Goal: Task Accomplishment & Management: Use online tool/utility

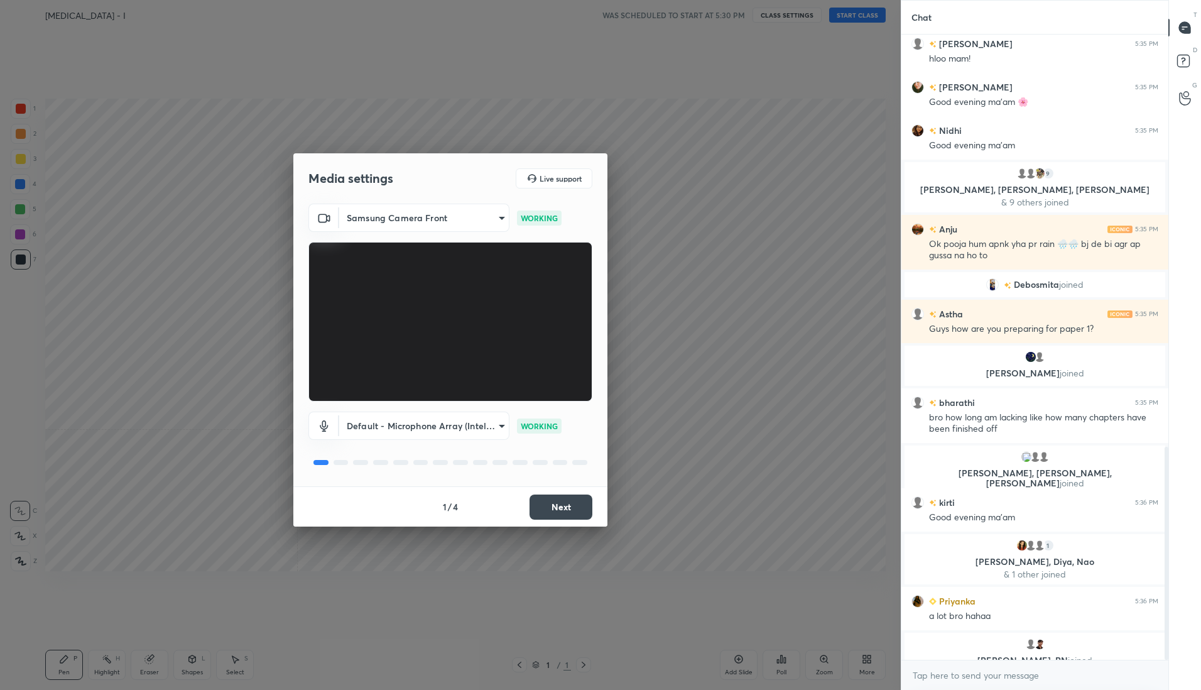
scroll to position [1235, 0]
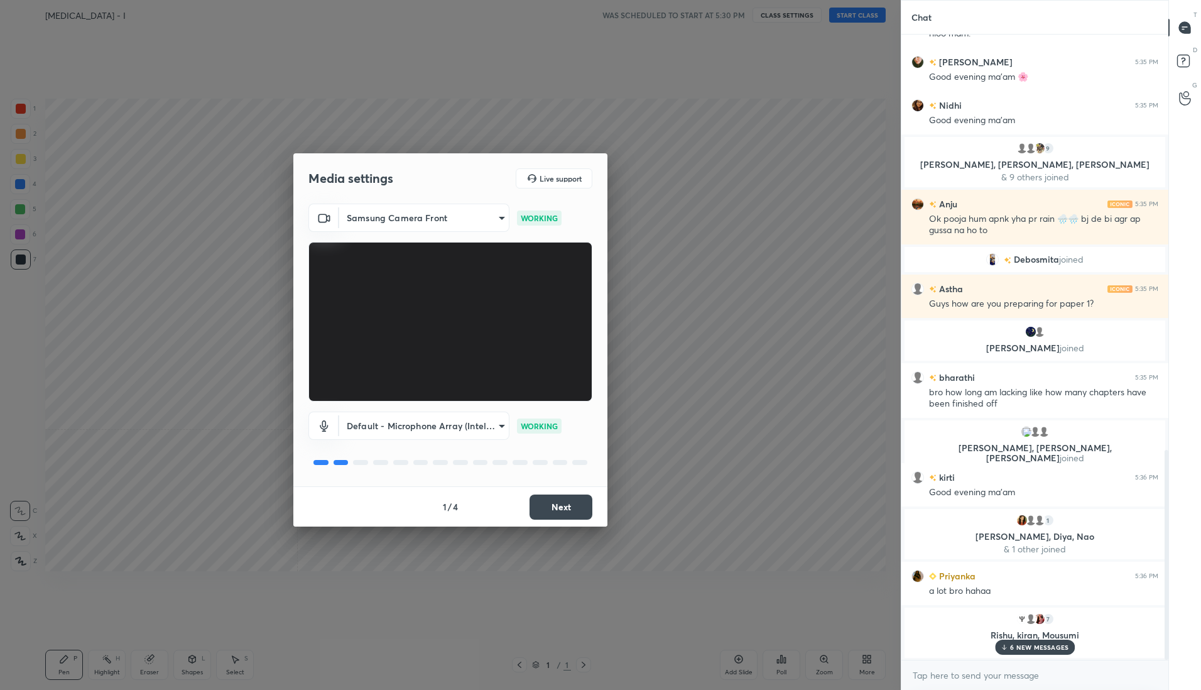
click at [569, 504] on button "Next" at bounding box center [561, 506] width 63 height 25
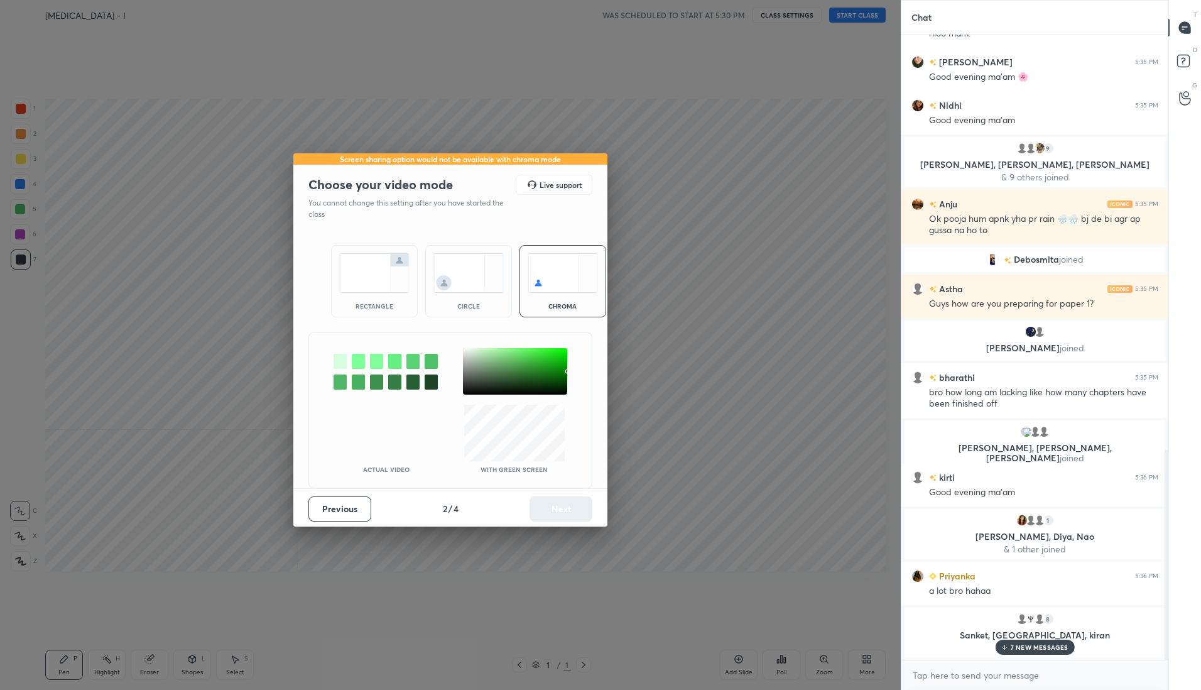
click at [364, 285] on img at bounding box center [374, 273] width 70 height 40
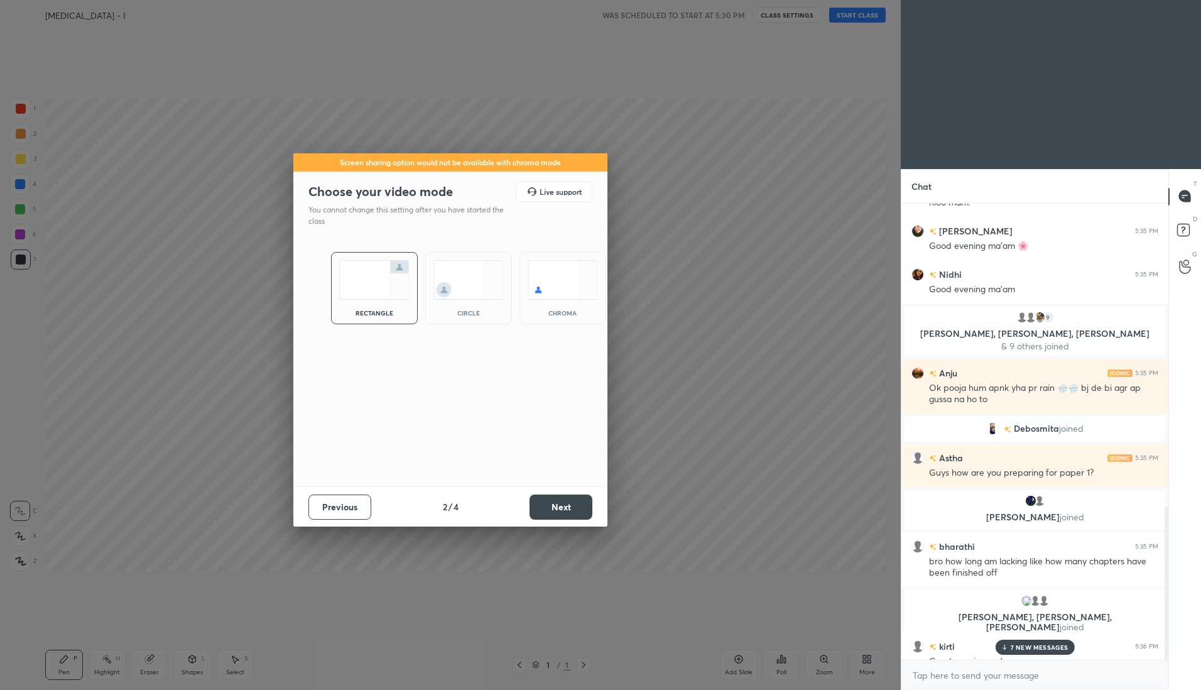
click at [549, 505] on button "Next" at bounding box center [561, 506] width 63 height 25
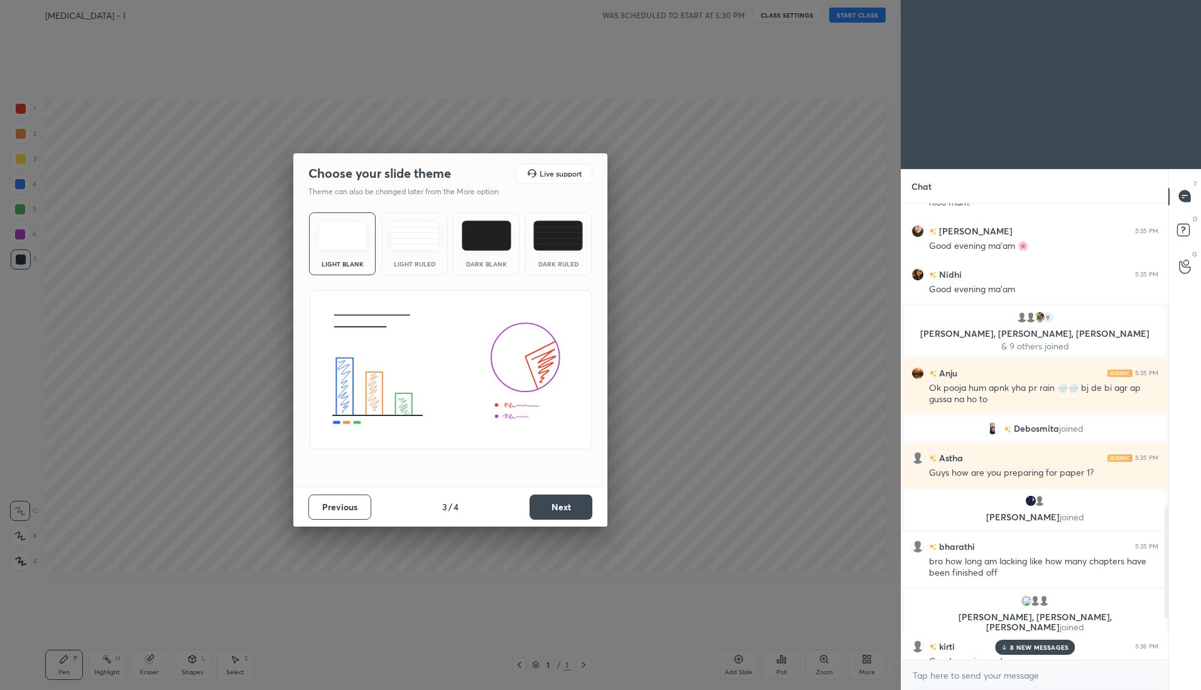
click at [572, 504] on button "Next" at bounding box center [561, 506] width 63 height 25
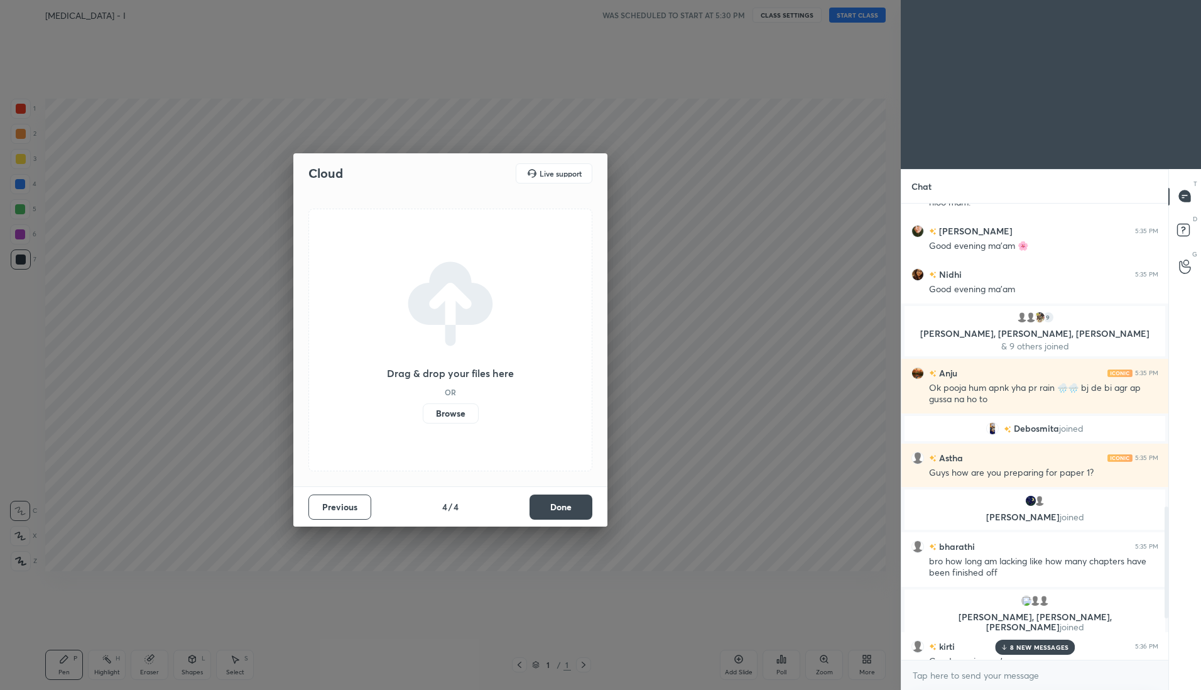
click at [572, 504] on button "Done" at bounding box center [561, 506] width 63 height 25
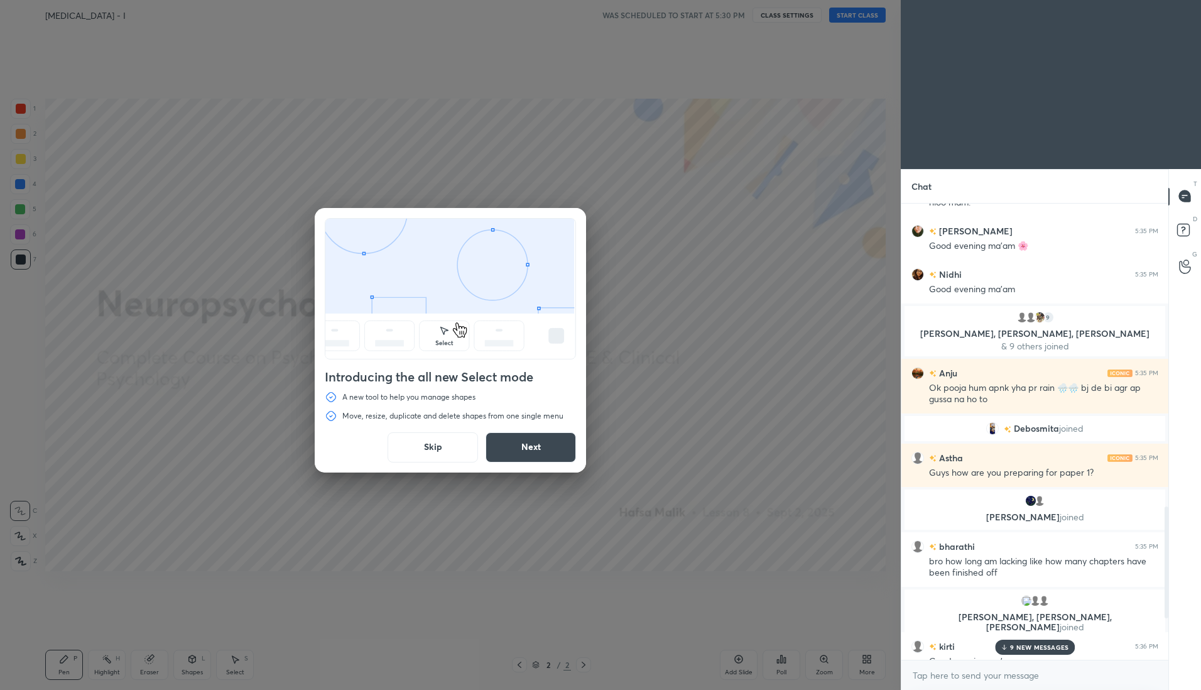
drag, startPoint x: 447, startPoint y: 444, endPoint x: 445, endPoint y: 528, distance: 84.8
click at [447, 444] on button "Skip" at bounding box center [433, 447] width 90 height 30
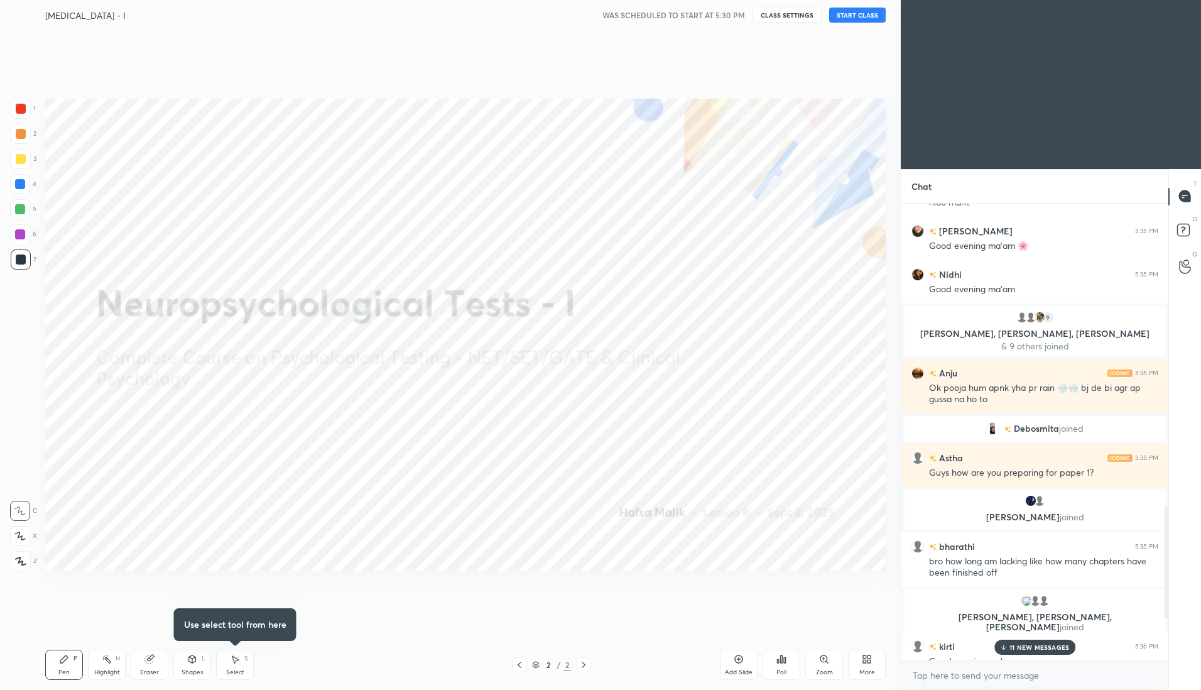
click at [871, 666] on div "More" at bounding box center [867, 665] width 38 height 30
click at [802, 527] on div "Upload File" at bounding box center [796, 533] width 50 height 30
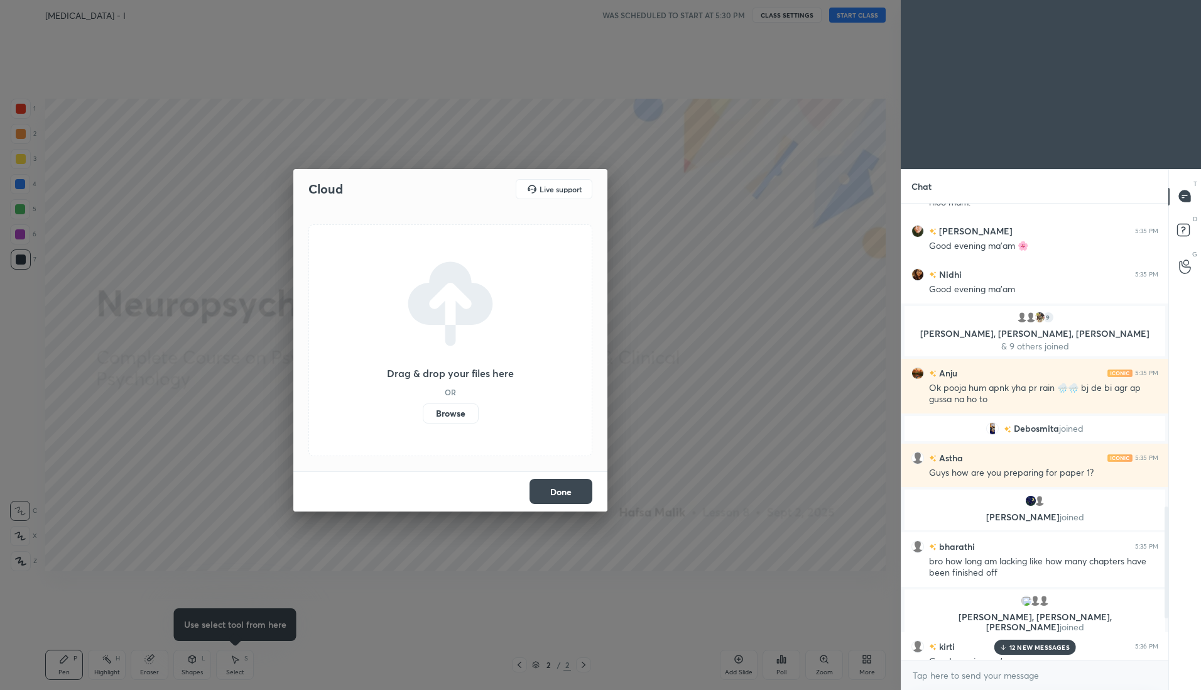
click at [457, 417] on label "Browse" at bounding box center [451, 413] width 56 height 20
click at [423, 417] on input "Browse" at bounding box center [423, 413] width 0 height 20
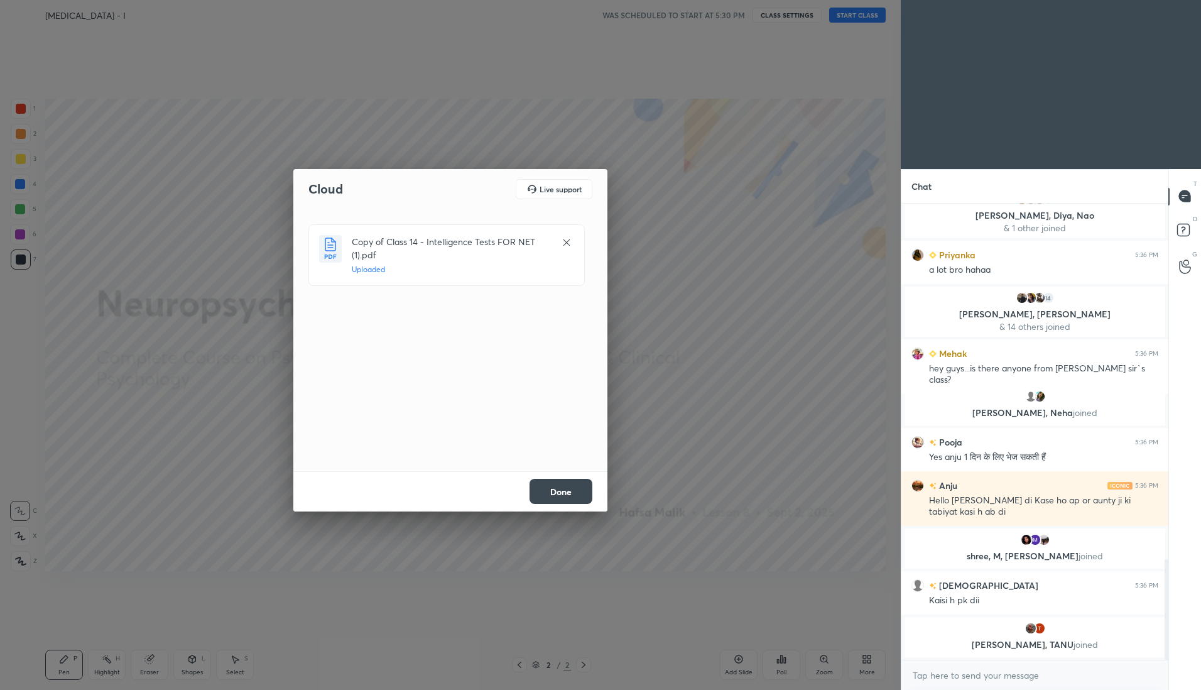
scroll to position [1636, 0]
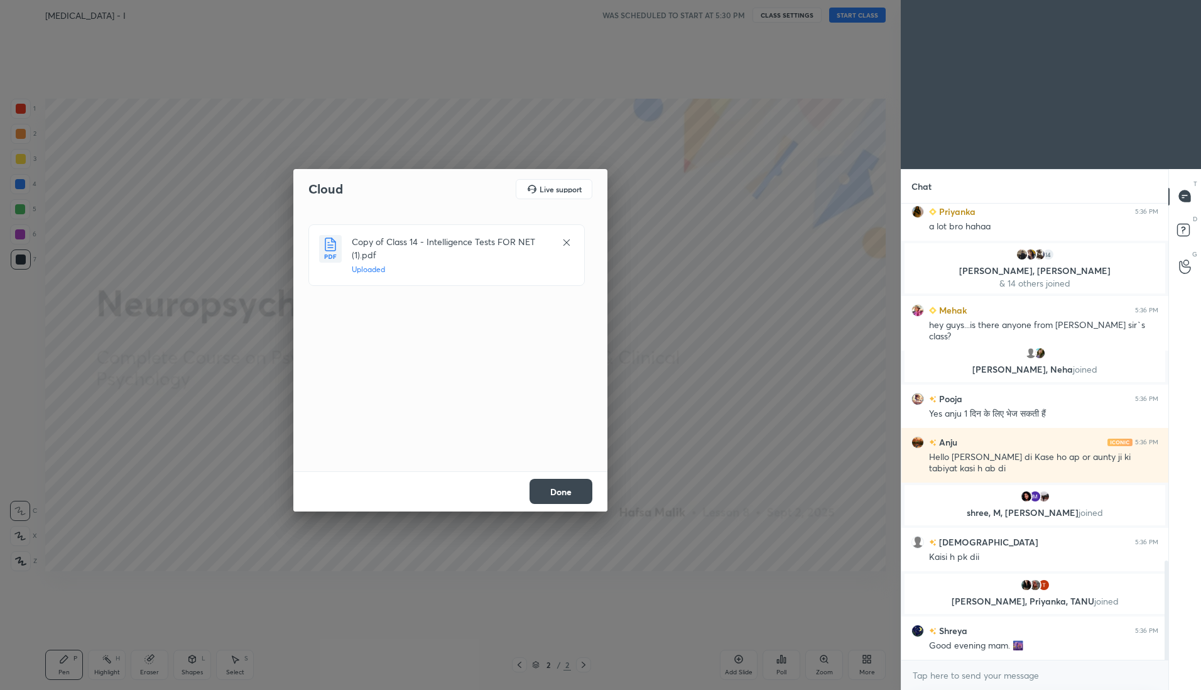
click at [568, 489] on button "Done" at bounding box center [561, 491] width 63 height 25
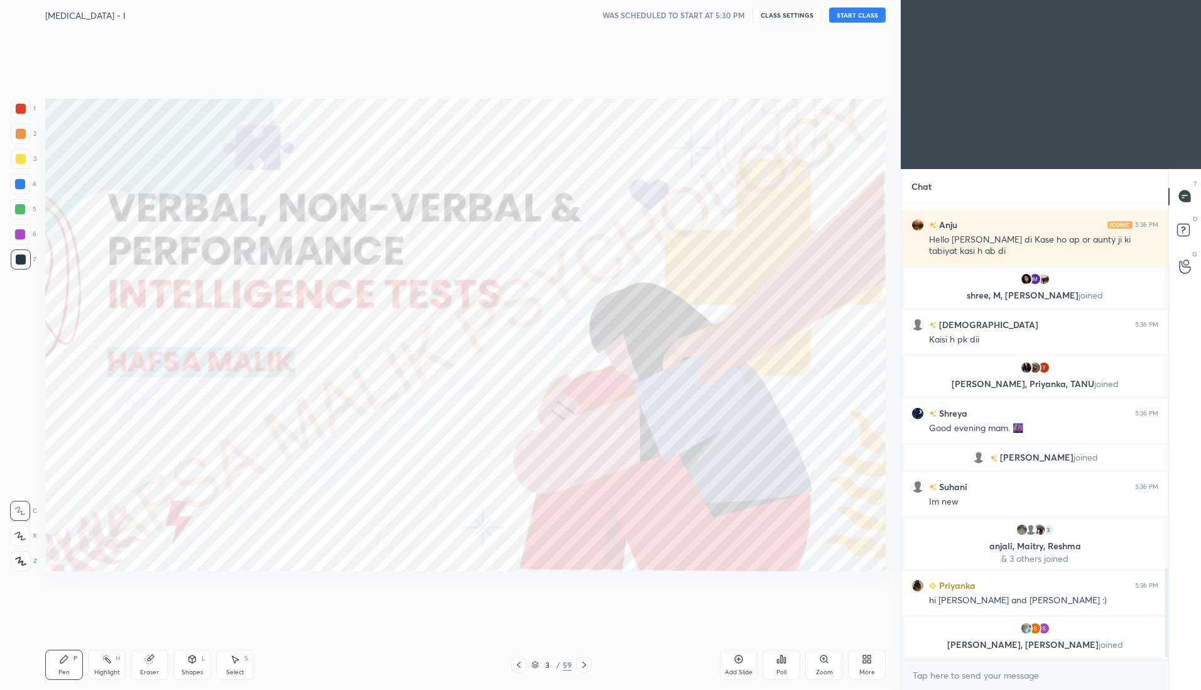
scroll to position [1867, 0]
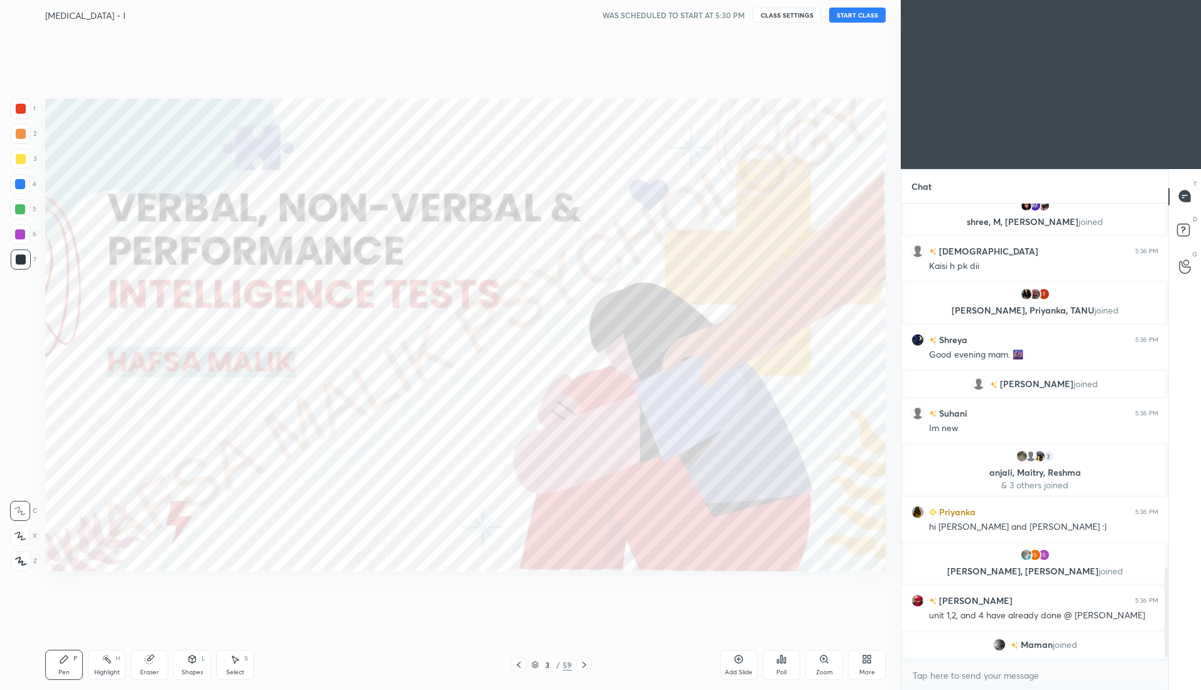
click at [864, 17] on button "START CLASS" at bounding box center [857, 15] width 57 height 15
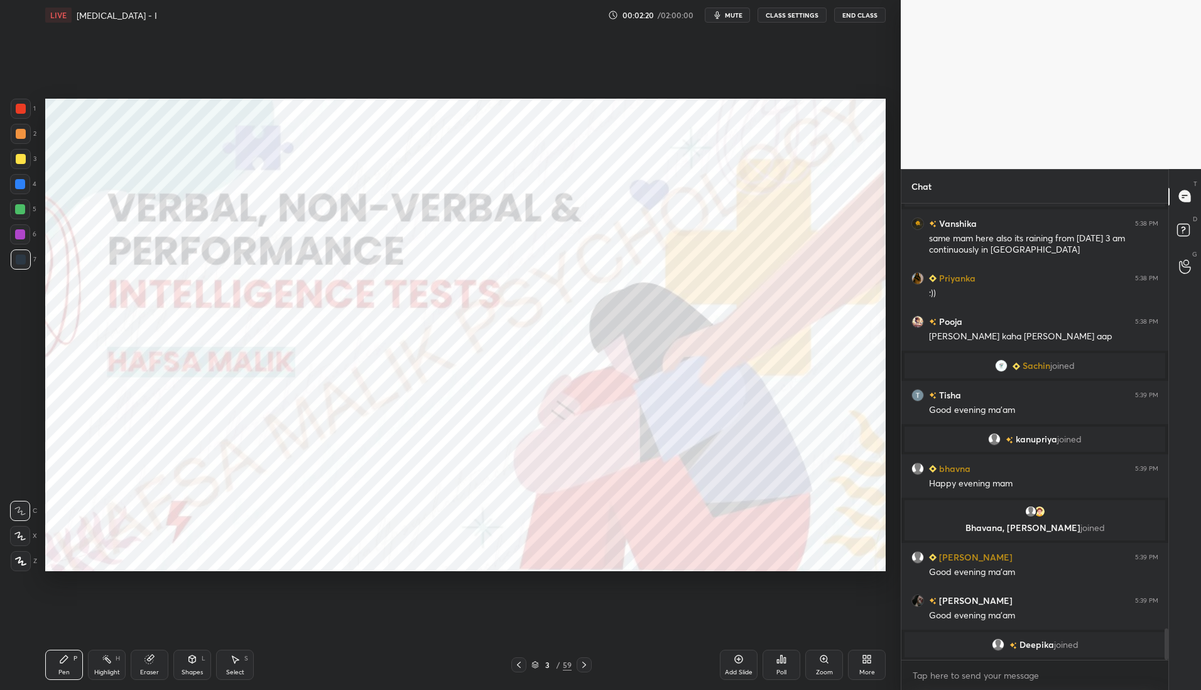
scroll to position [6175, 0]
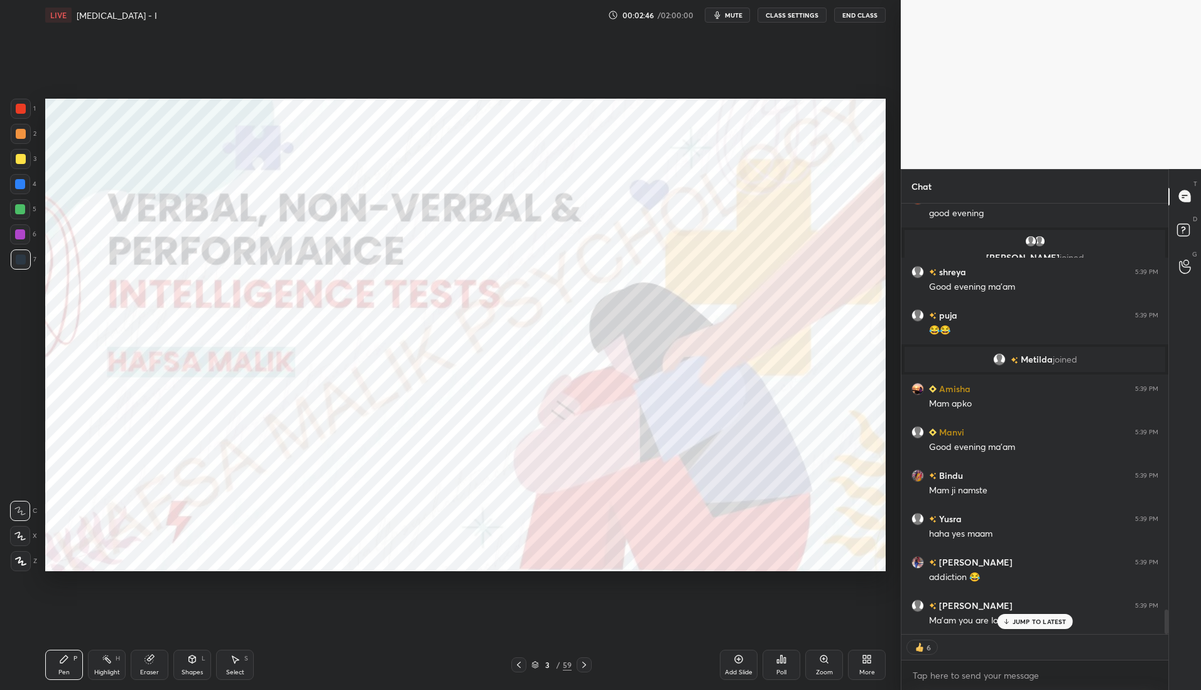
click at [25, 108] on div at bounding box center [21, 109] width 10 height 10
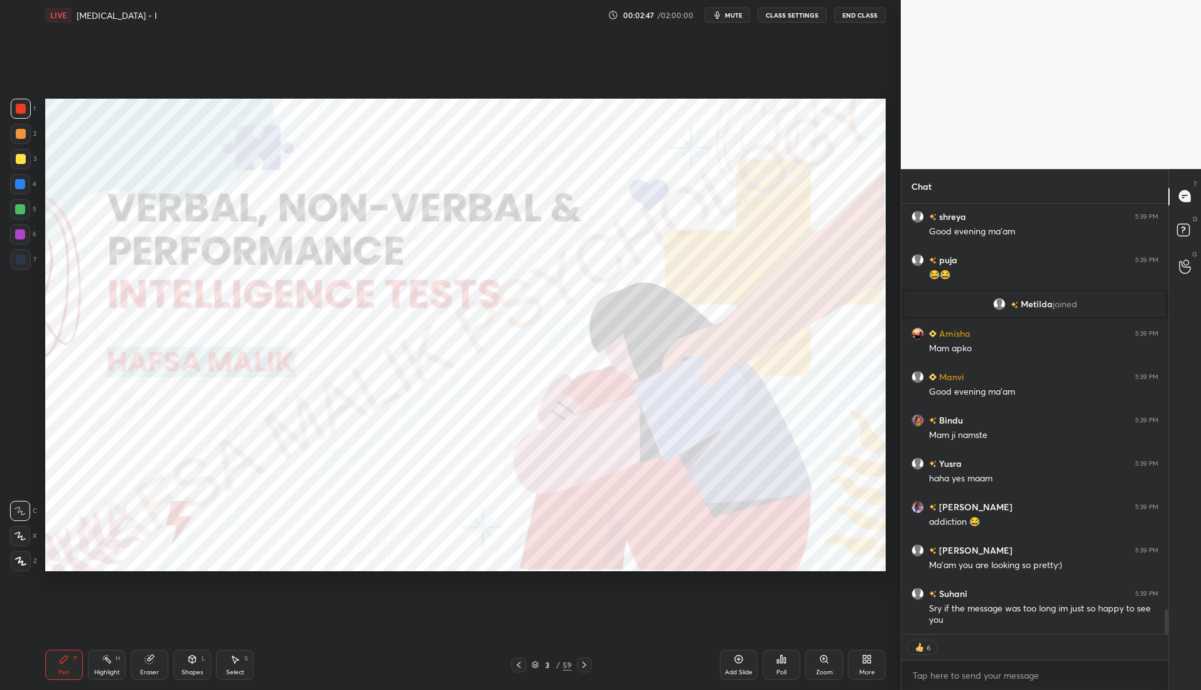
click at [19, 555] on div at bounding box center [21, 561] width 20 height 20
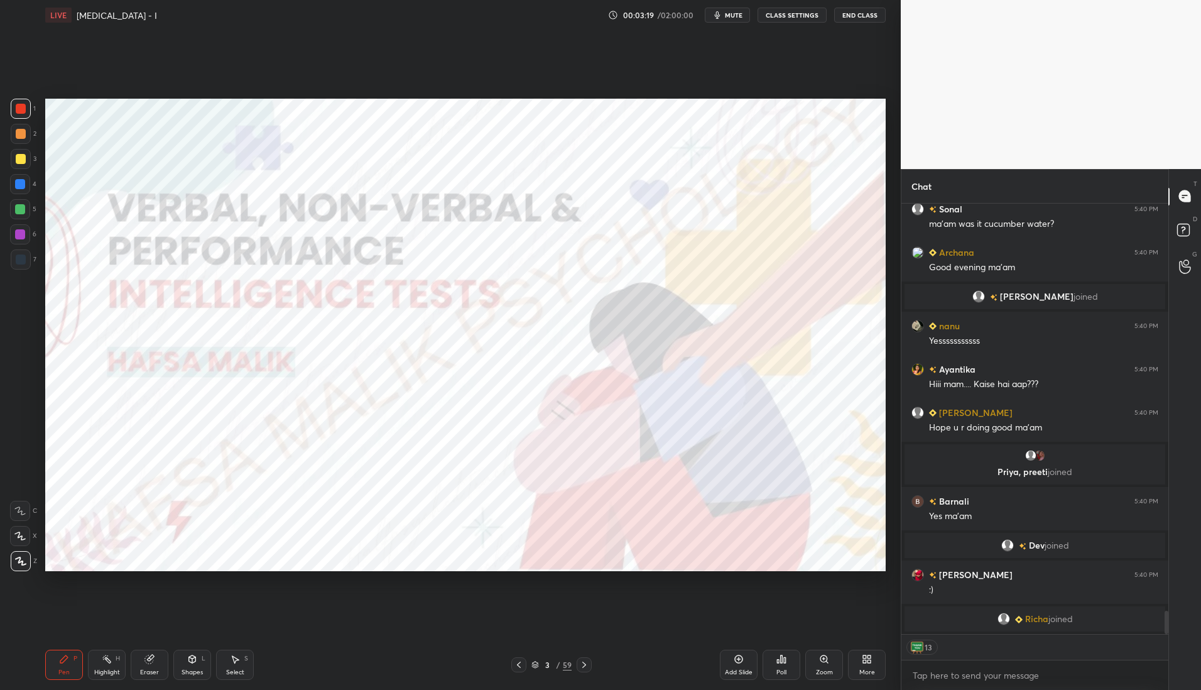
click at [586, 664] on icon at bounding box center [584, 665] width 10 height 10
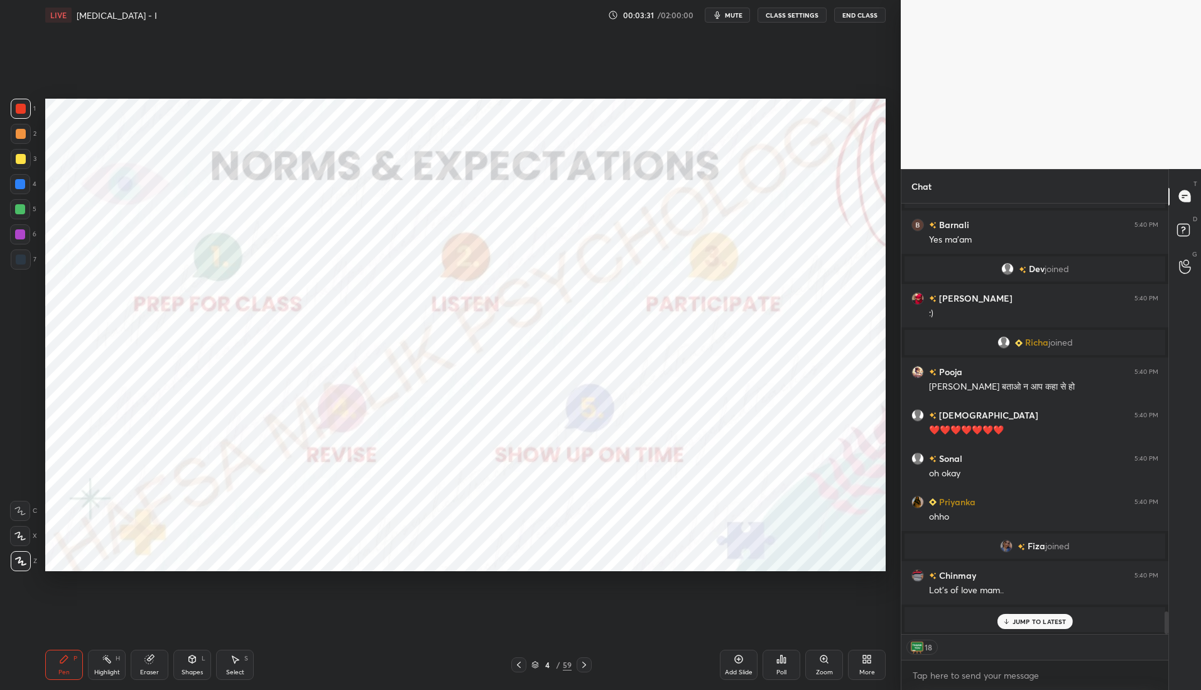
click at [583, 667] on icon at bounding box center [584, 665] width 4 height 6
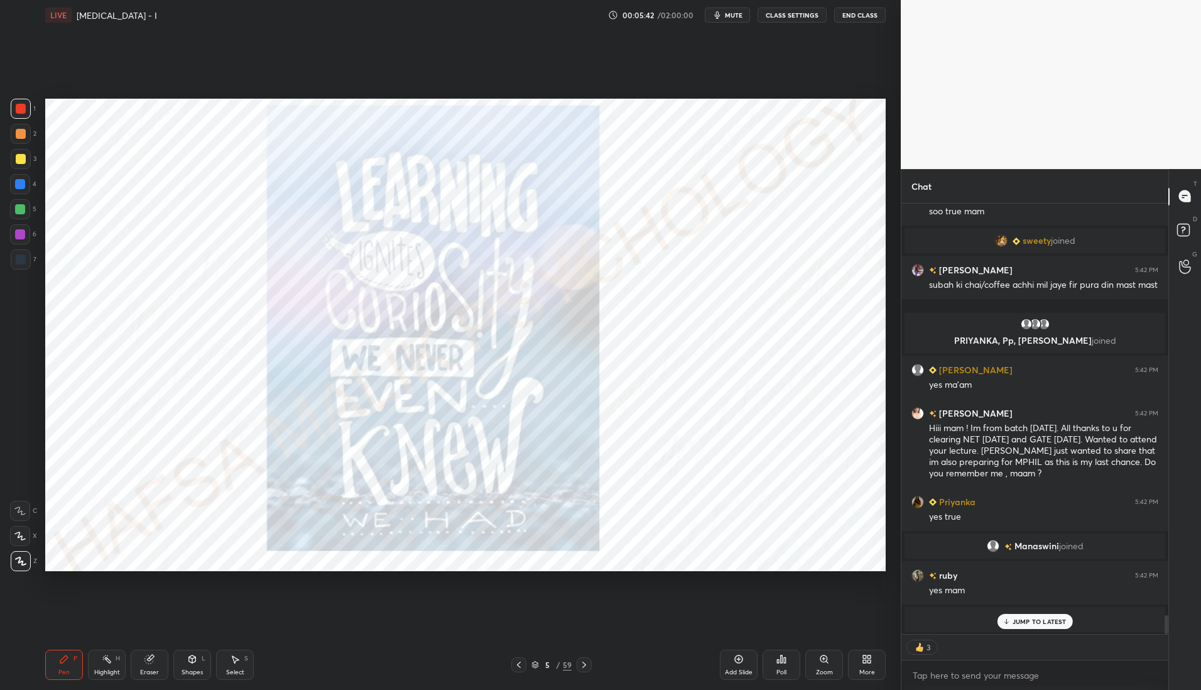
scroll to position [4, 4]
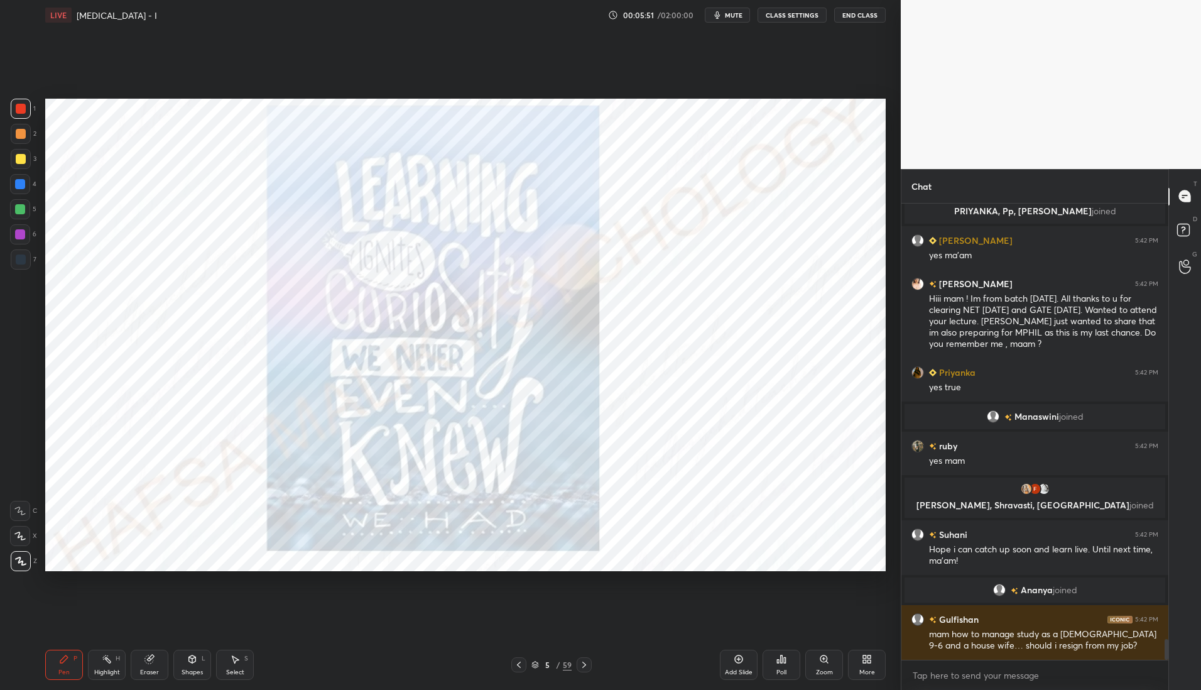
click at [583, 664] on icon at bounding box center [584, 665] width 10 height 10
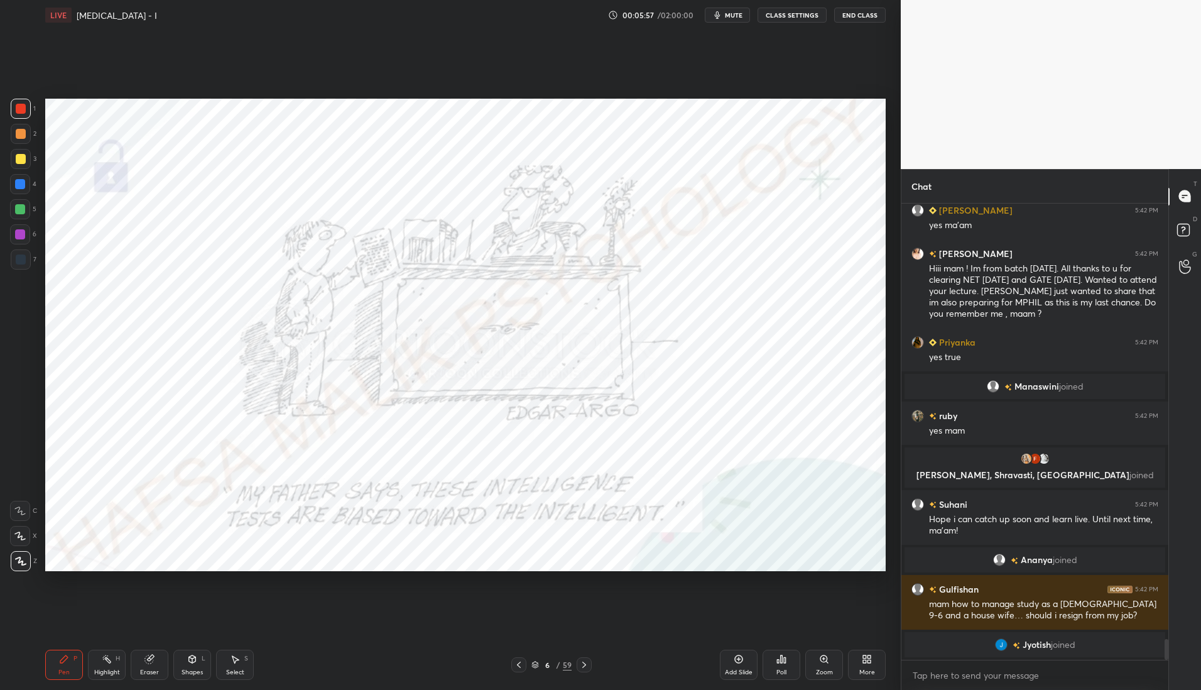
click at [537, 662] on icon at bounding box center [535, 663] width 6 height 3
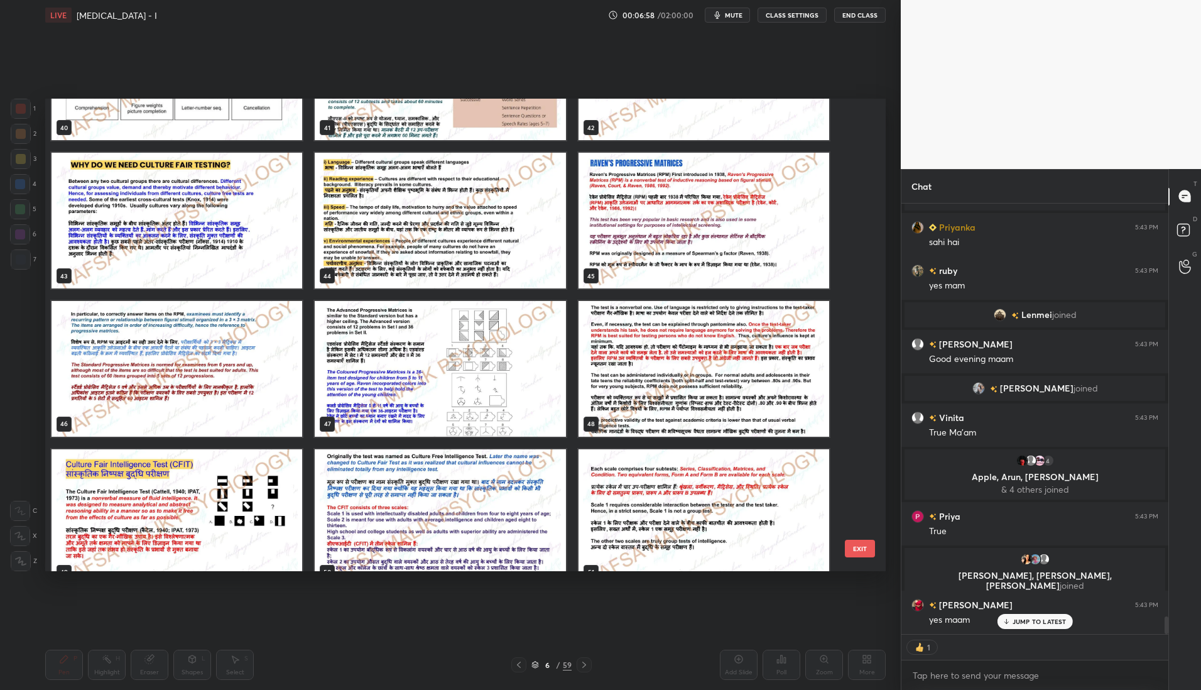
scroll to position [10073, 0]
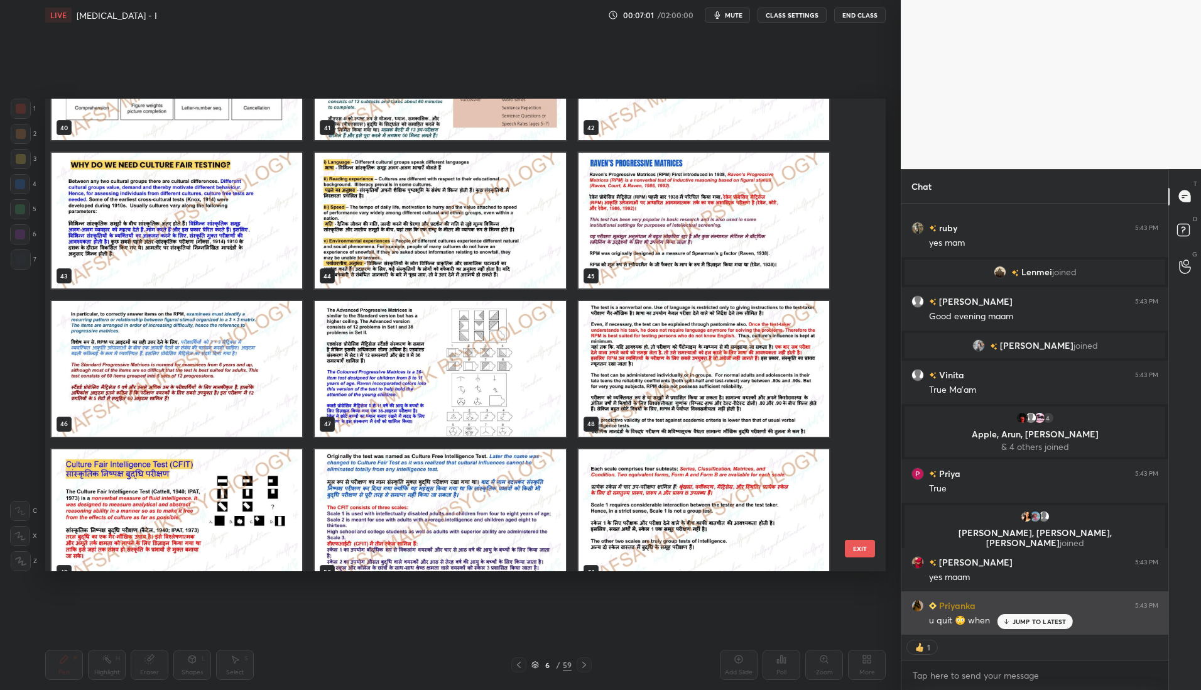
click at [1022, 626] on div "JUMP TO LATEST" at bounding box center [1034, 621] width 75 height 15
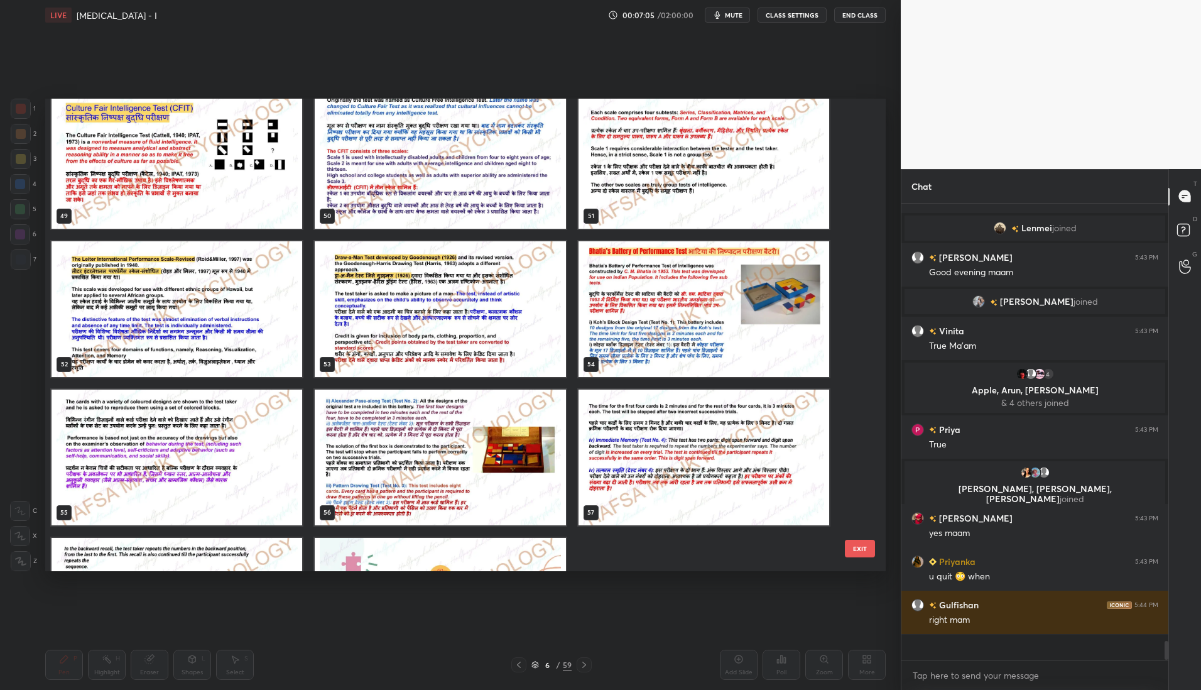
scroll to position [452, 263]
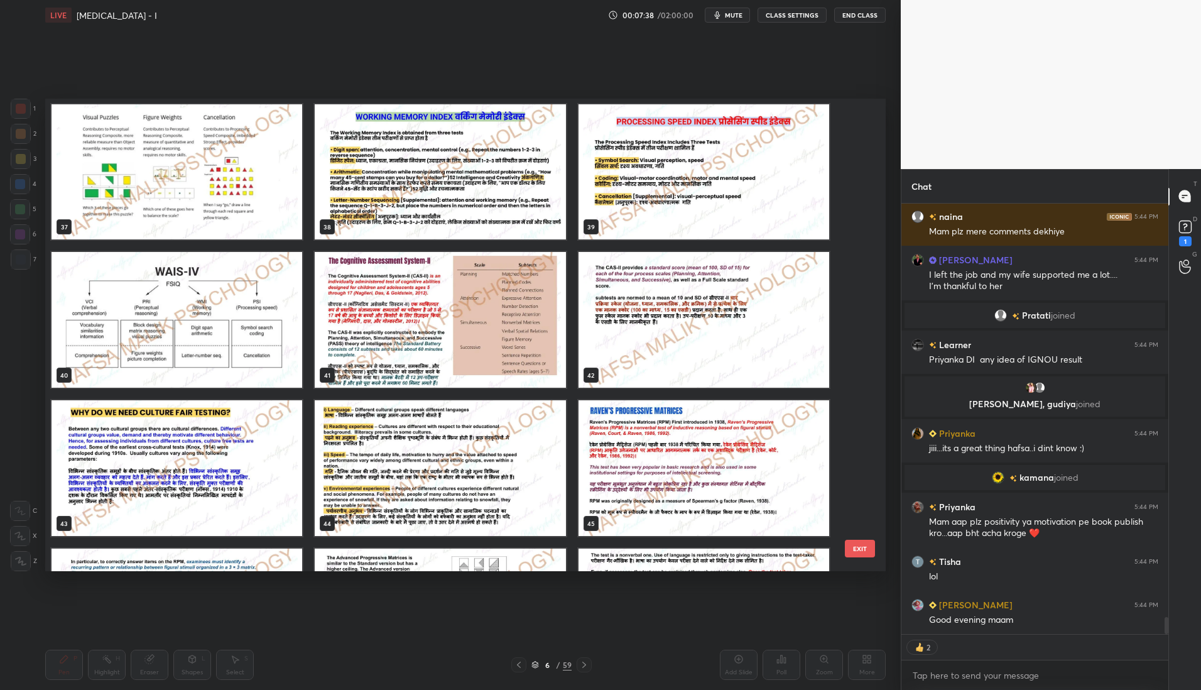
click at [245, 327] on img "grid" at bounding box center [177, 320] width 251 height 136
click at [245, 328] on img "grid" at bounding box center [177, 320] width 251 height 136
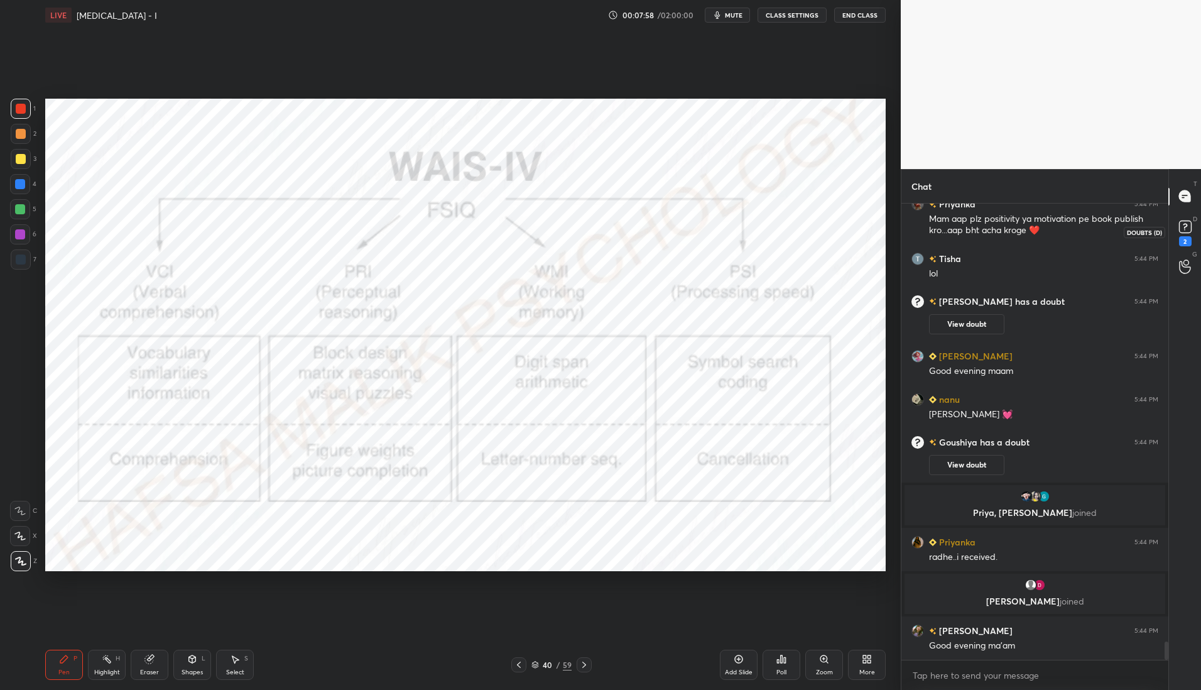
click at [1187, 227] on rect at bounding box center [1185, 227] width 12 height 12
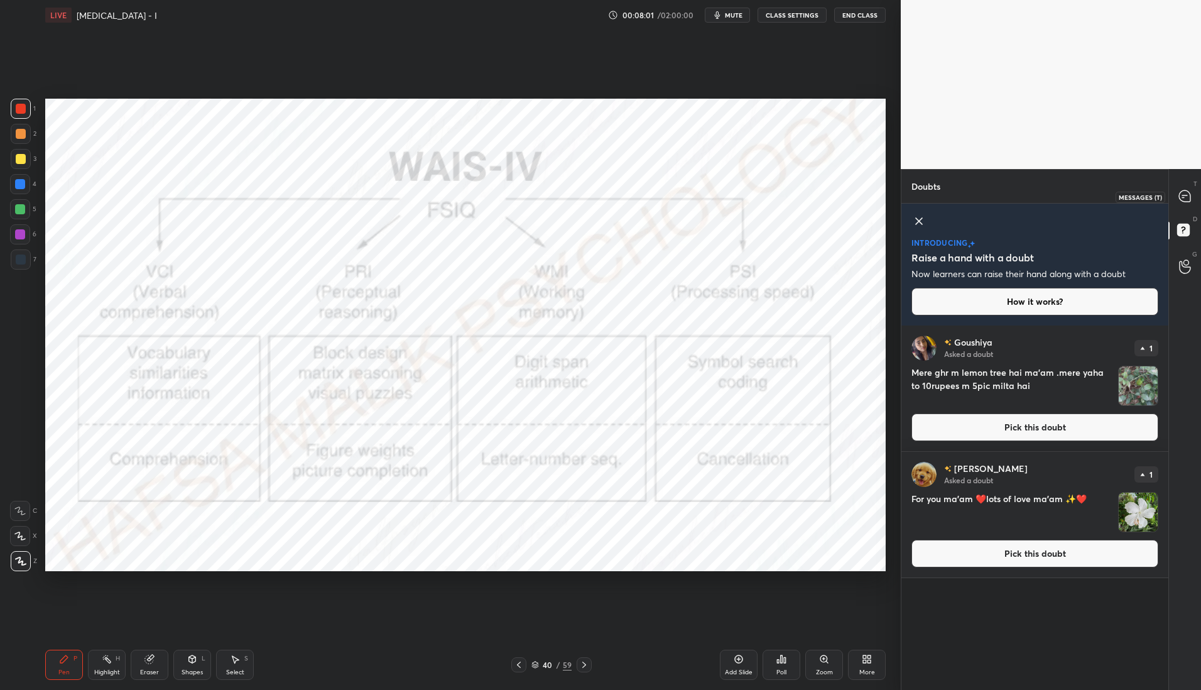
click at [1185, 197] on icon at bounding box center [1184, 195] width 11 height 11
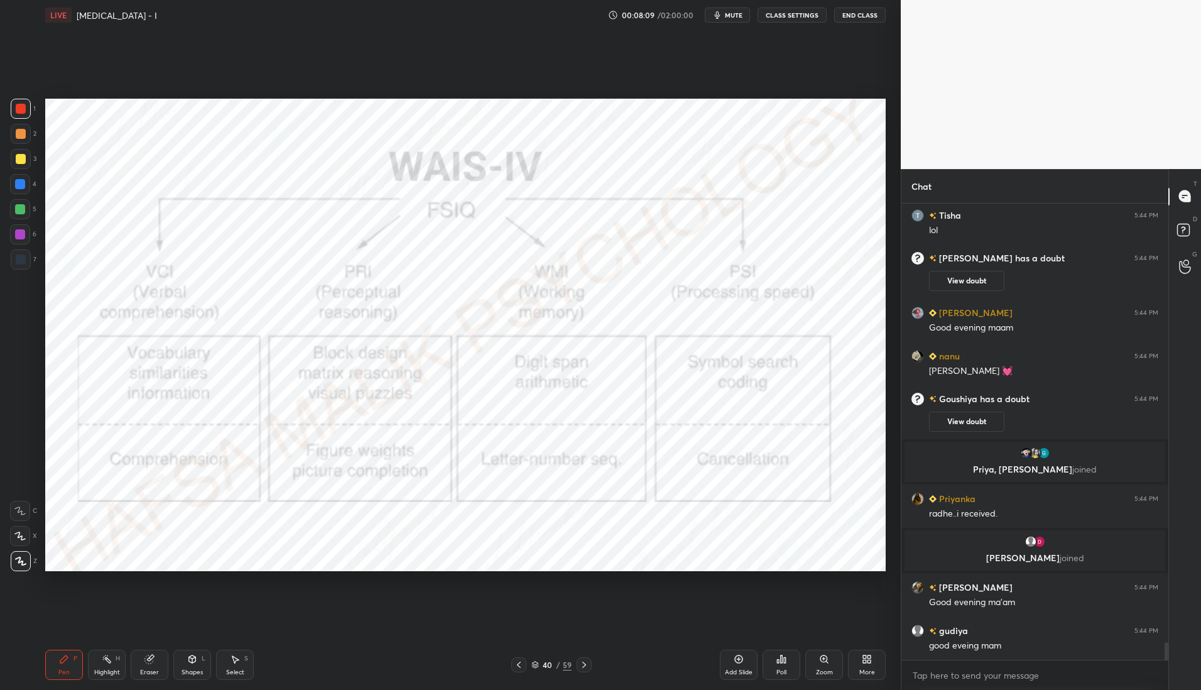
click at [748, 663] on div "Add Slide" at bounding box center [739, 665] width 38 height 30
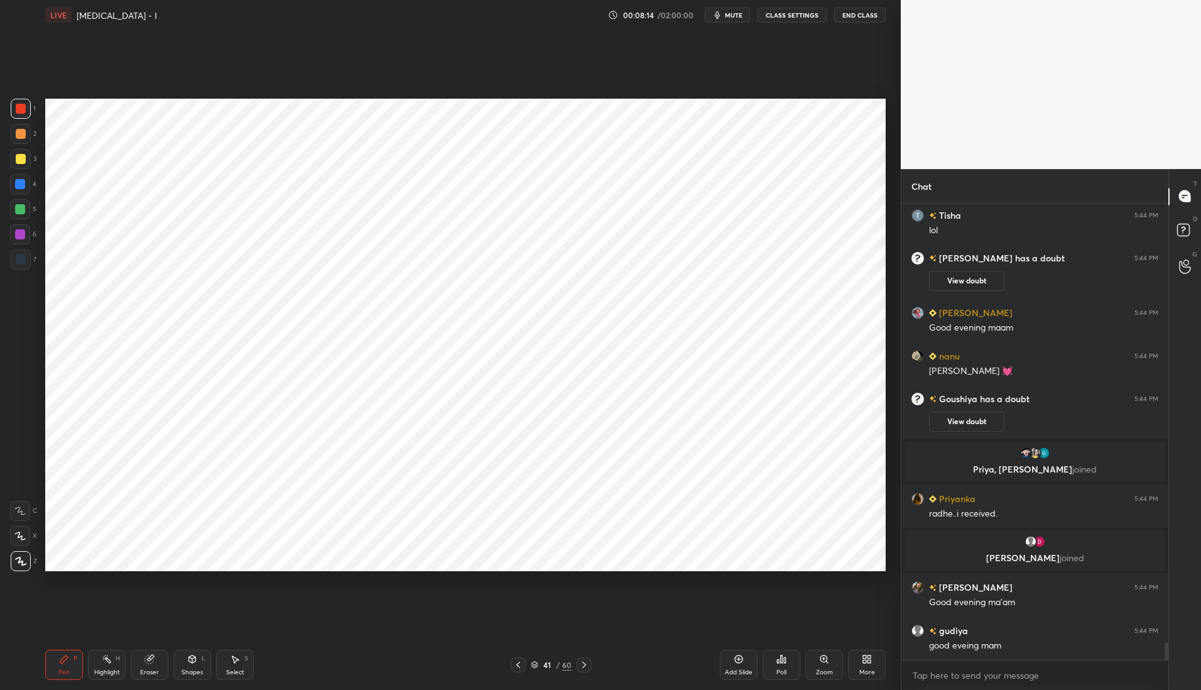
click at [20, 185] on div at bounding box center [20, 184] width 10 height 10
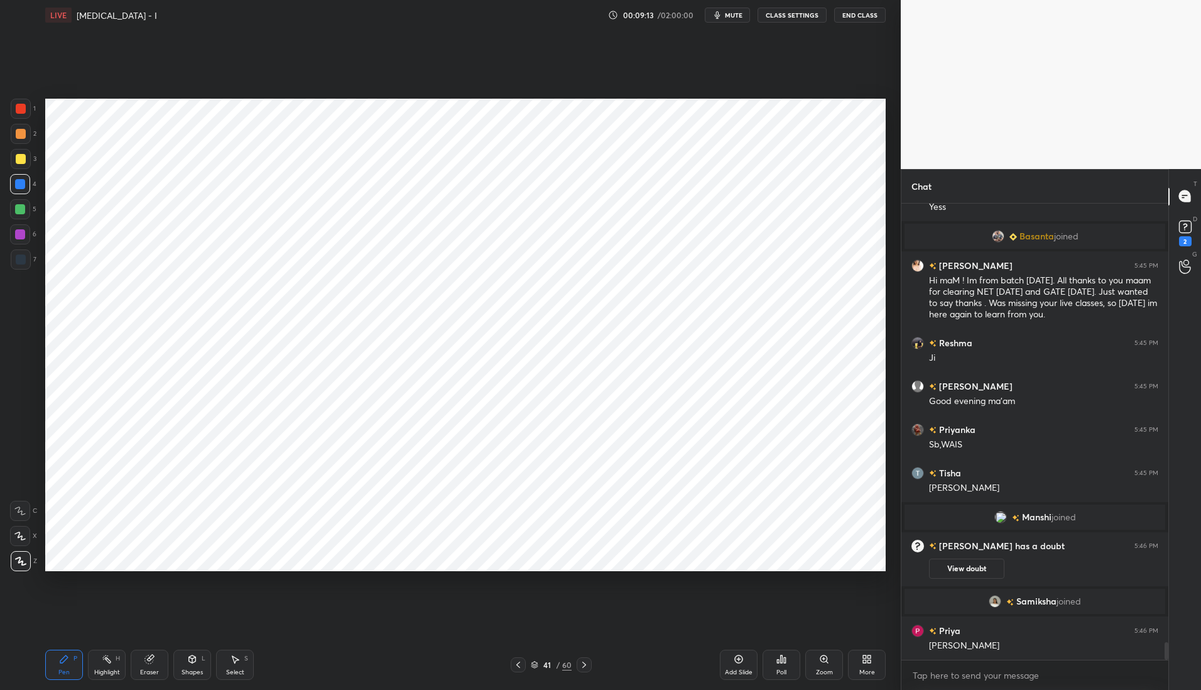
scroll to position [11537, 0]
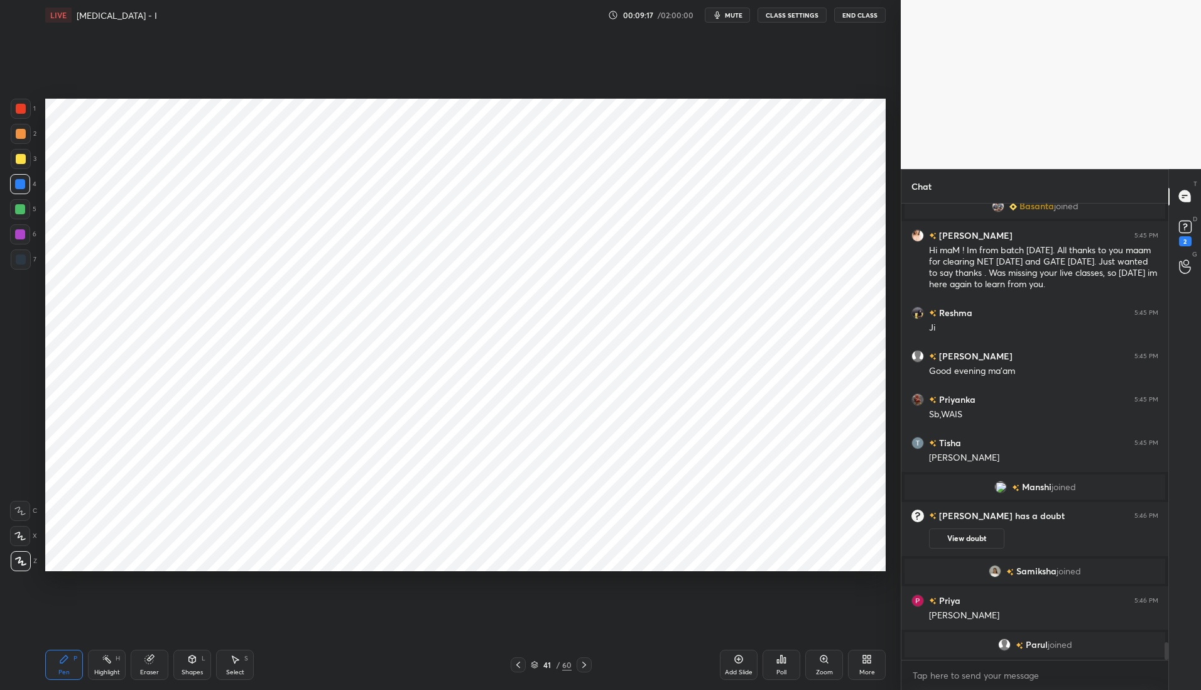
click at [21, 236] on div at bounding box center [20, 234] width 10 height 10
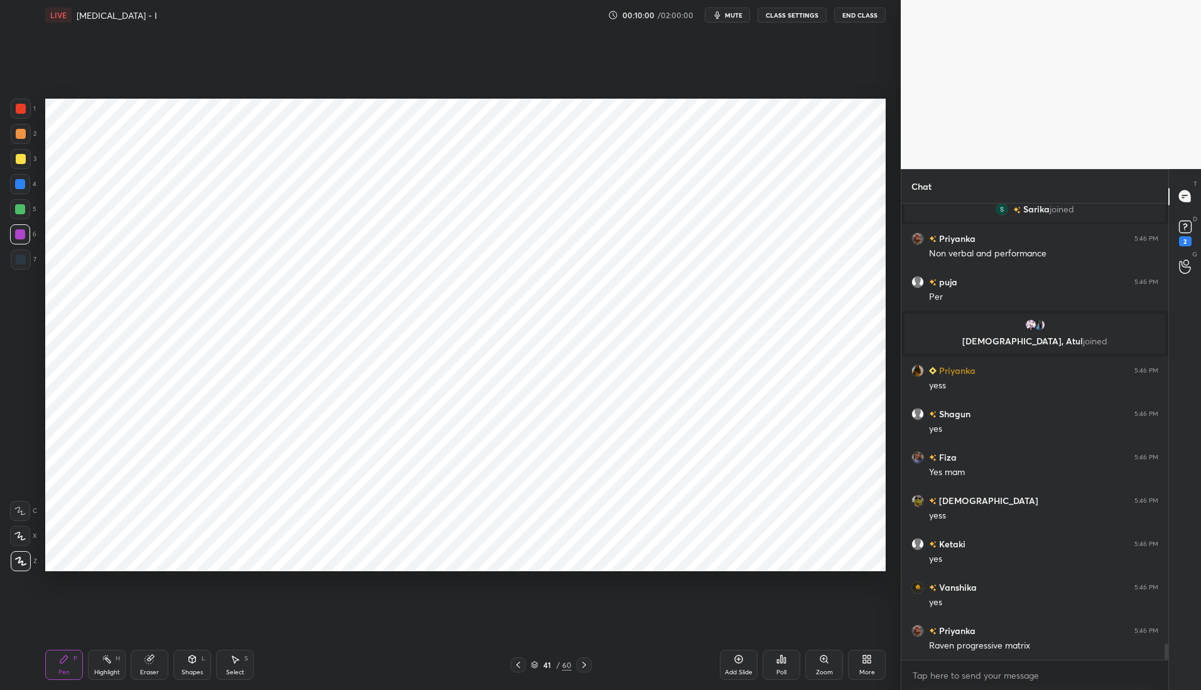
scroll to position [12153, 0]
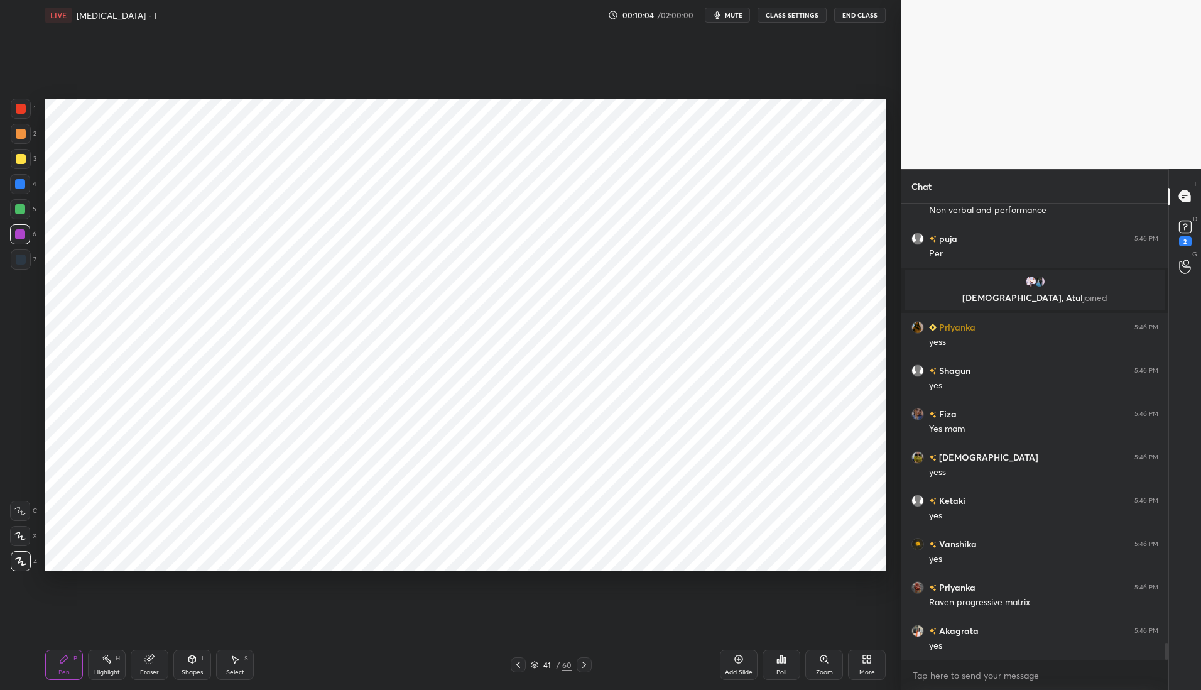
click at [18, 186] on div at bounding box center [20, 184] width 10 height 10
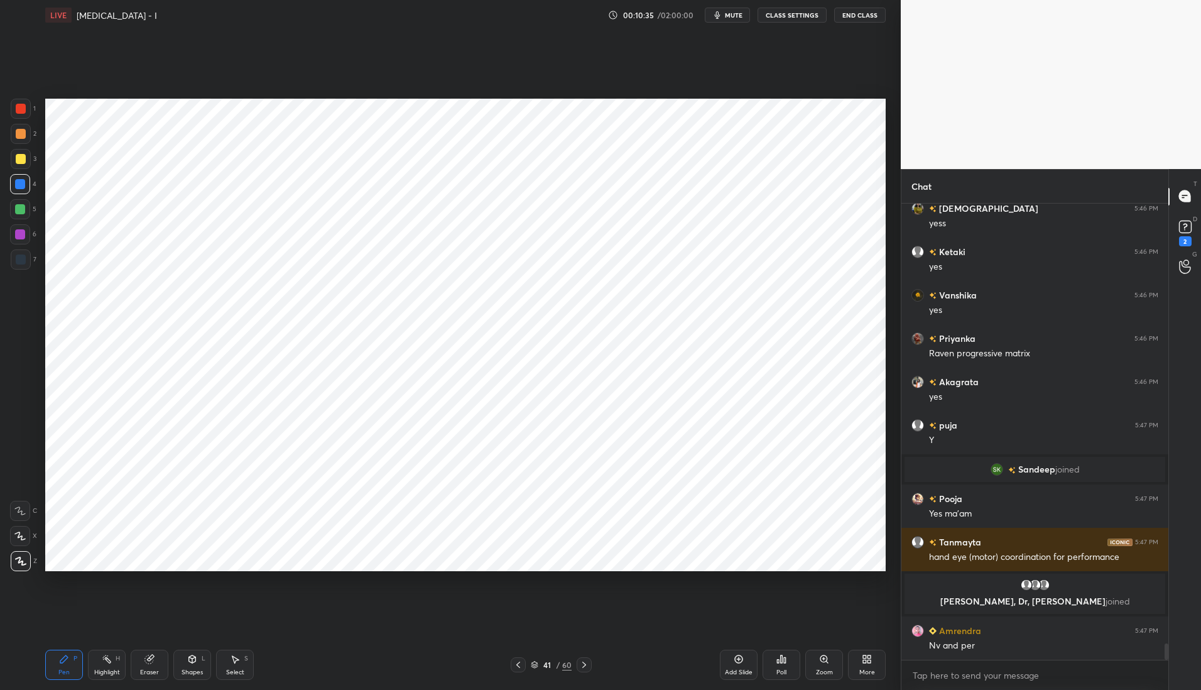
scroll to position [12329, 0]
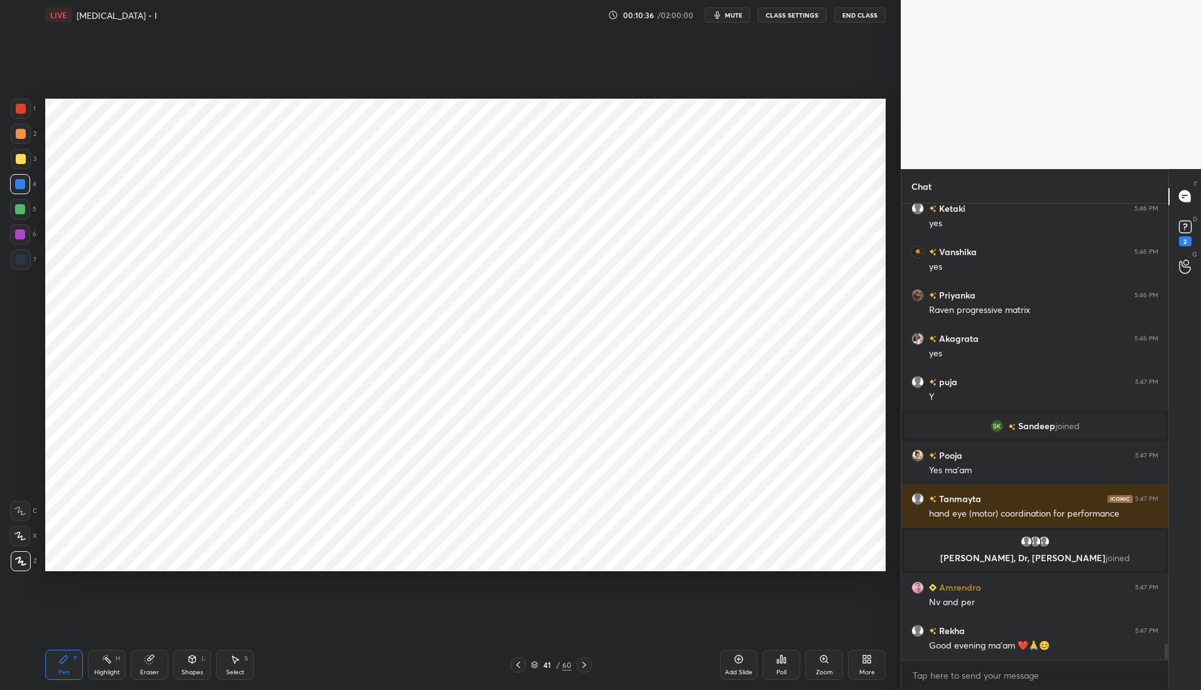
click at [25, 113] on div at bounding box center [21, 109] width 20 height 20
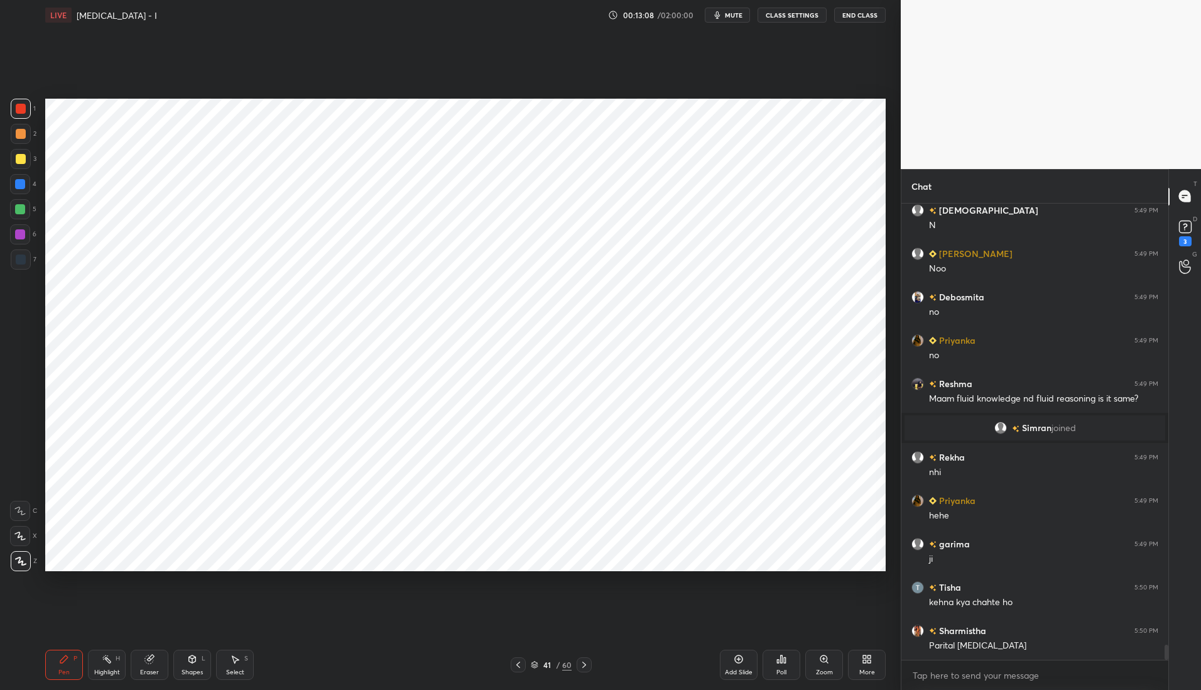
scroll to position [13596, 0]
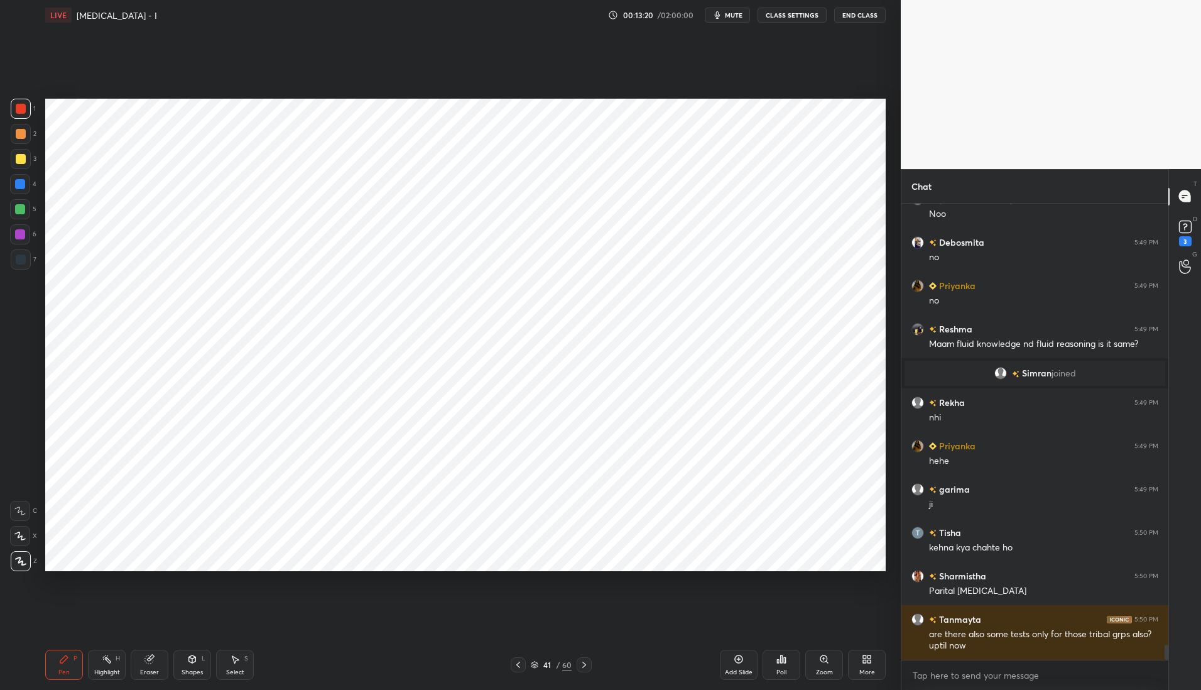
click at [19, 186] on div at bounding box center [20, 184] width 10 height 10
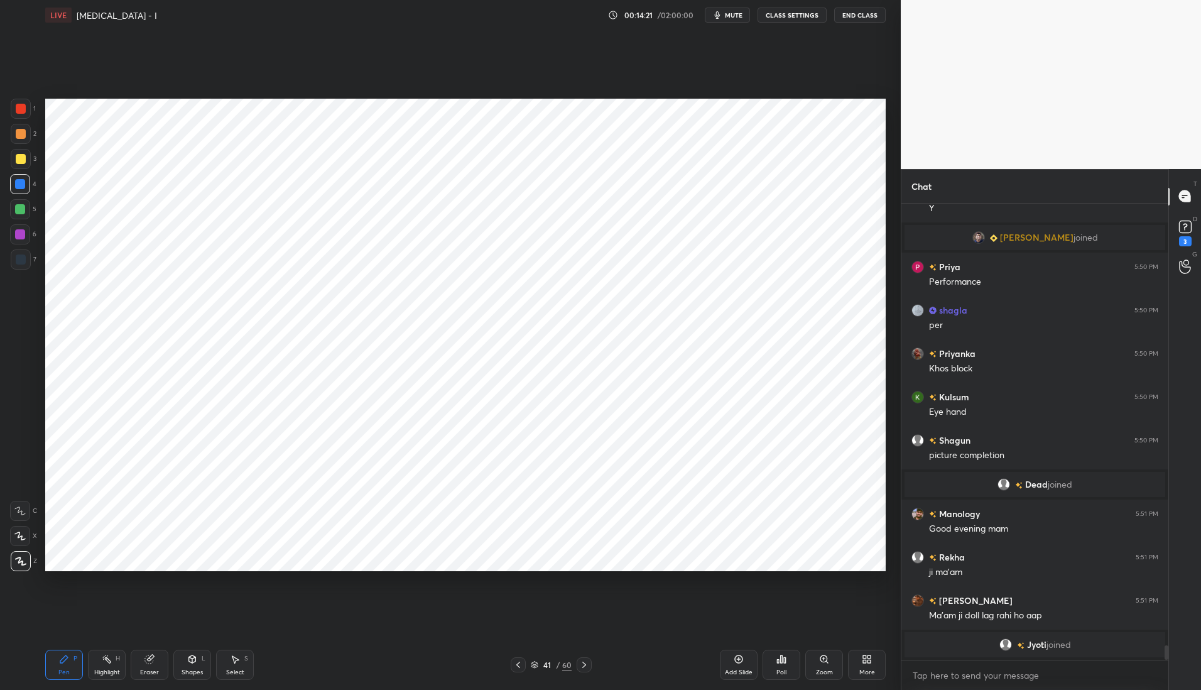
scroll to position [14044, 0]
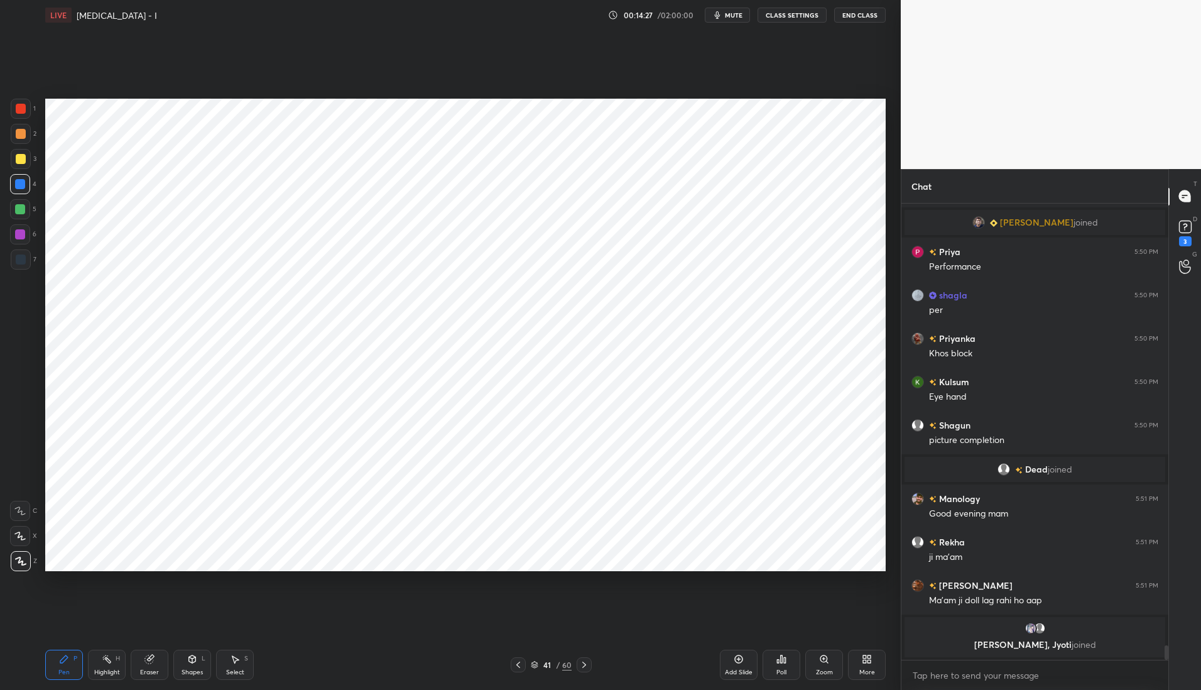
click at [586, 666] on icon at bounding box center [584, 665] width 10 height 10
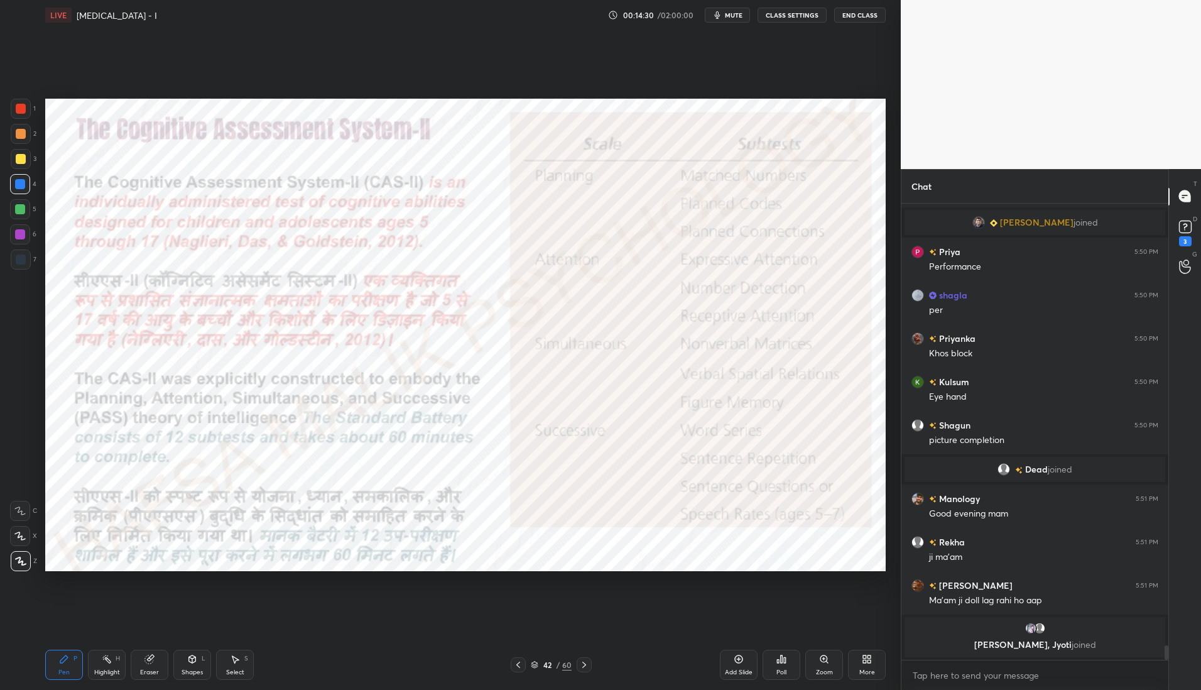
scroll to position [14052, 0]
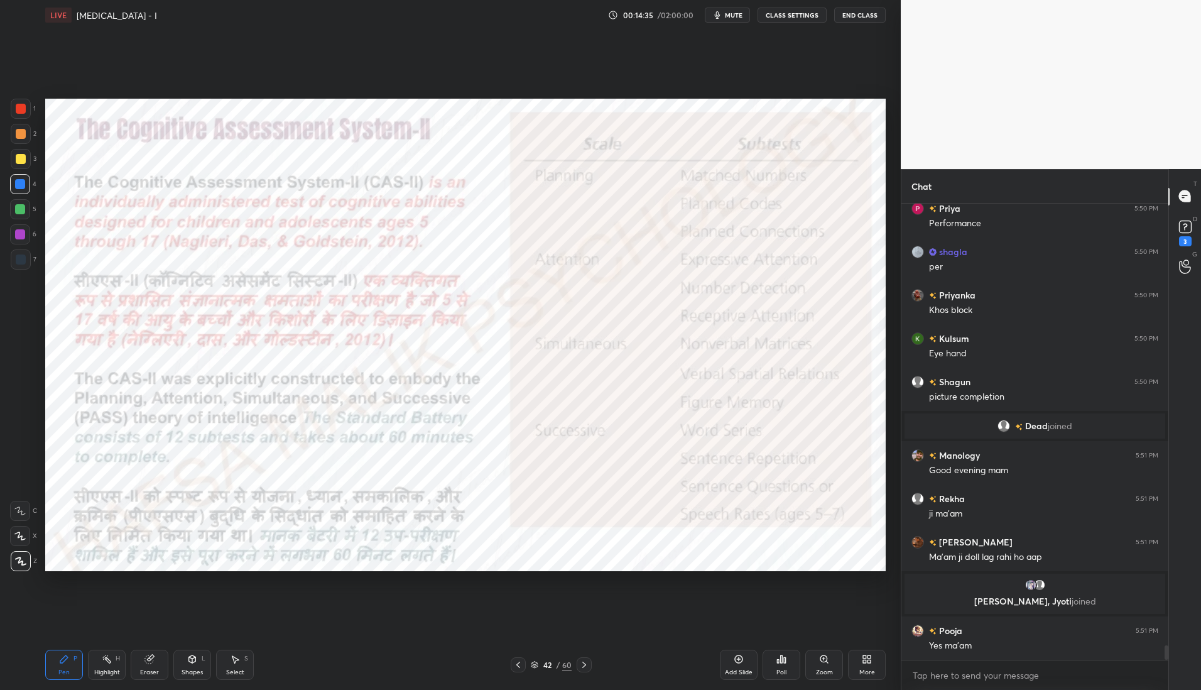
click at [20, 237] on div at bounding box center [20, 234] width 10 height 10
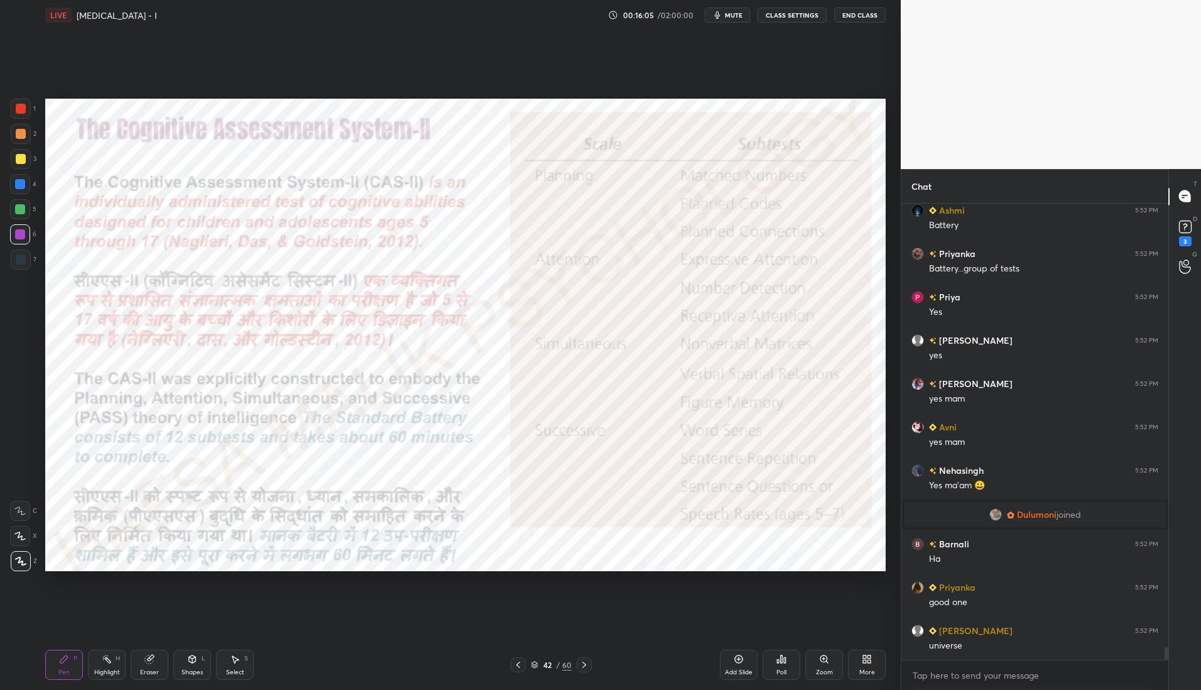
scroll to position [16508, 0]
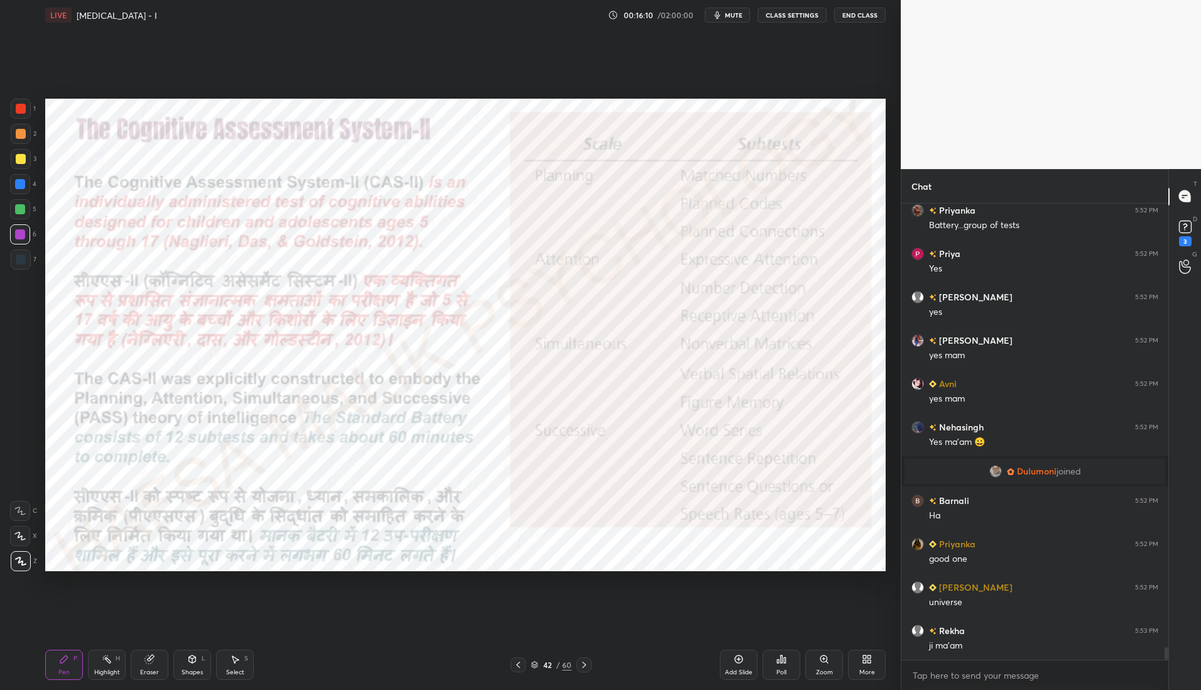
click at [744, 670] on div "Add Slide" at bounding box center [739, 672] width 28 height 6
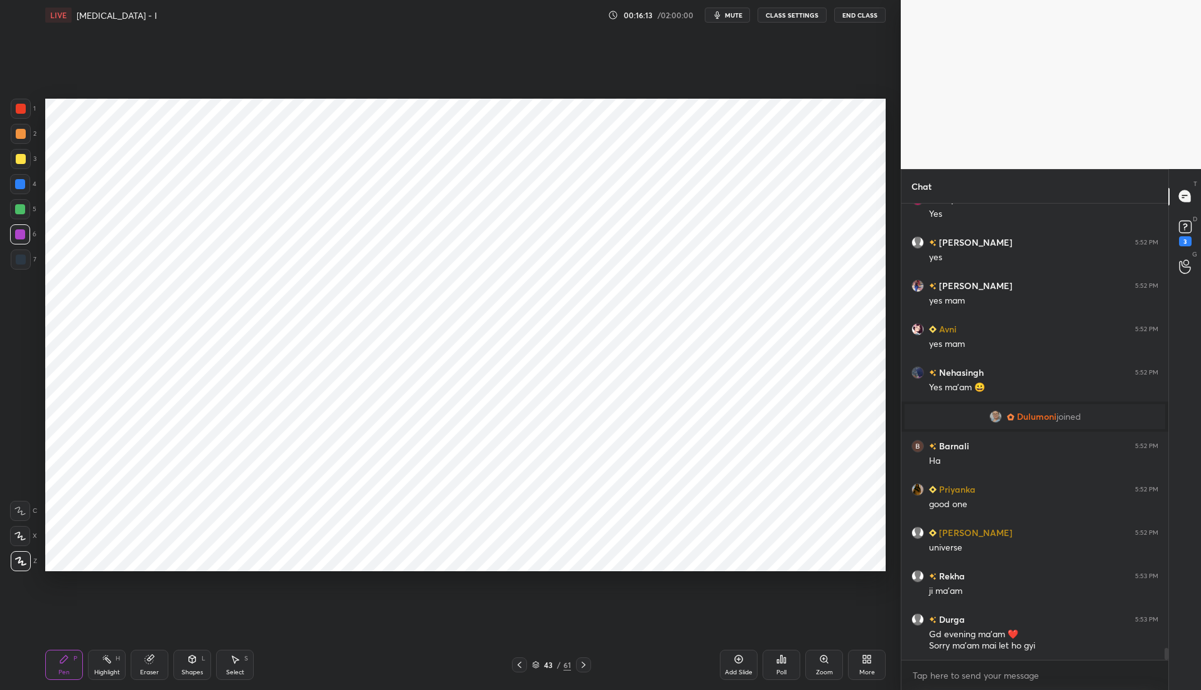
scroll to position [16592, 0]
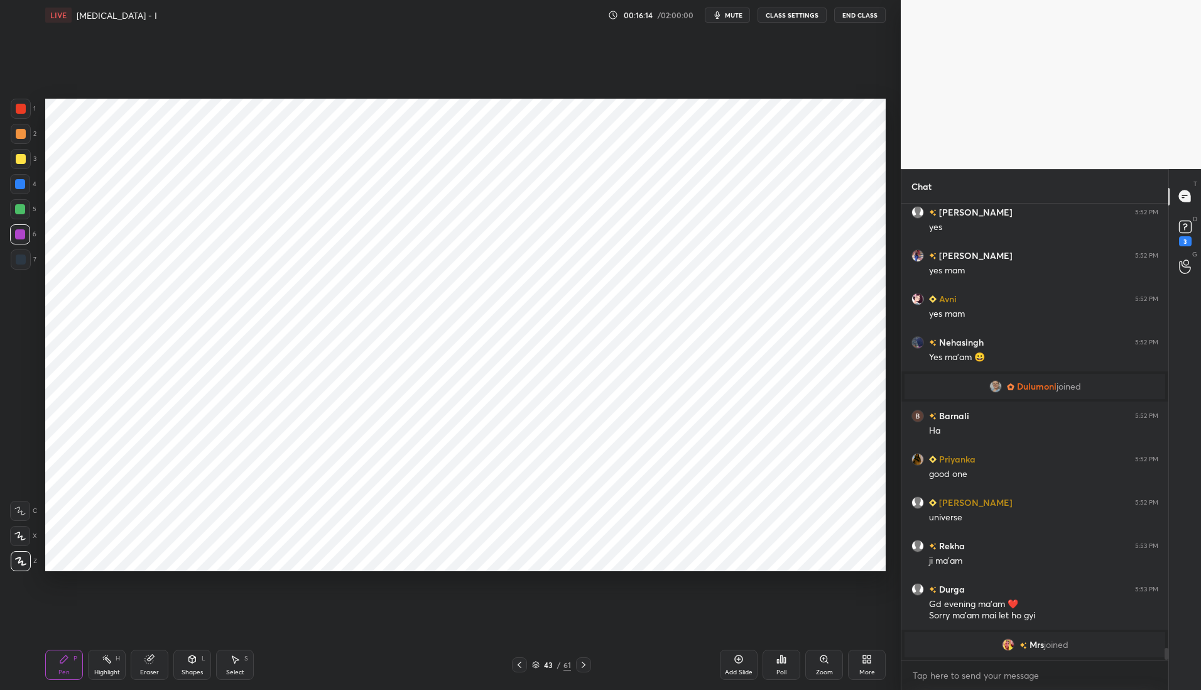
click at [23, 109] on div at bounding box center [21, 109] width 10 height 10
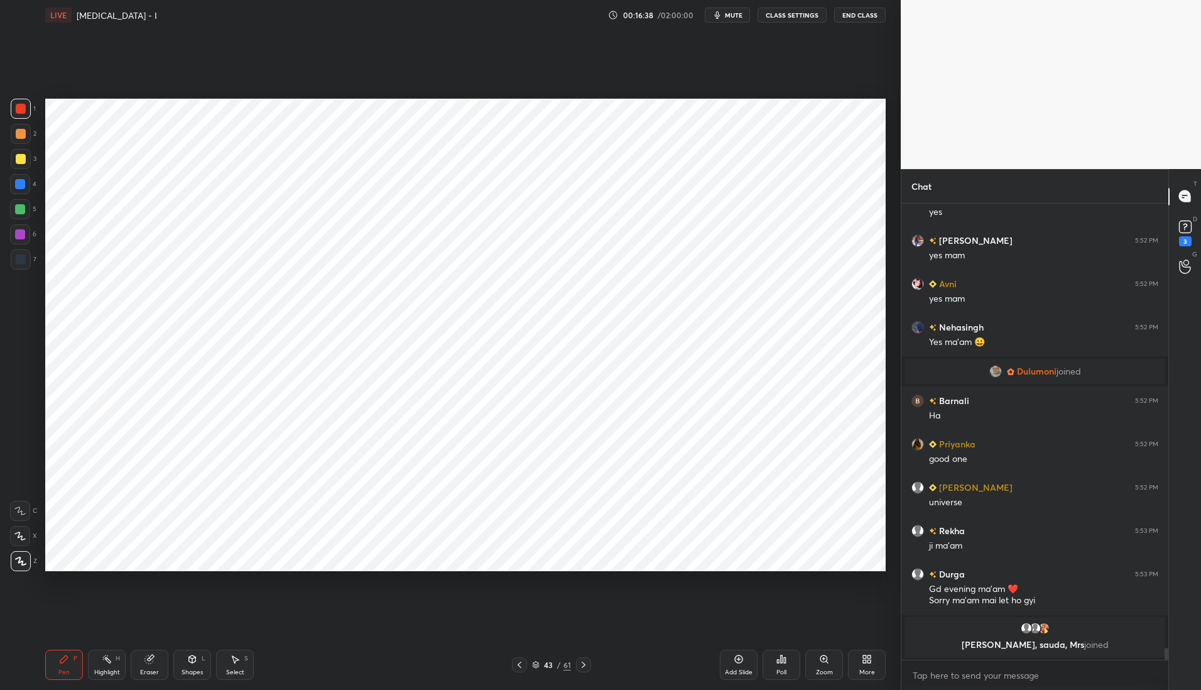
click at [19, 255] on div at bounding box center [21, 259] width 10 height 10
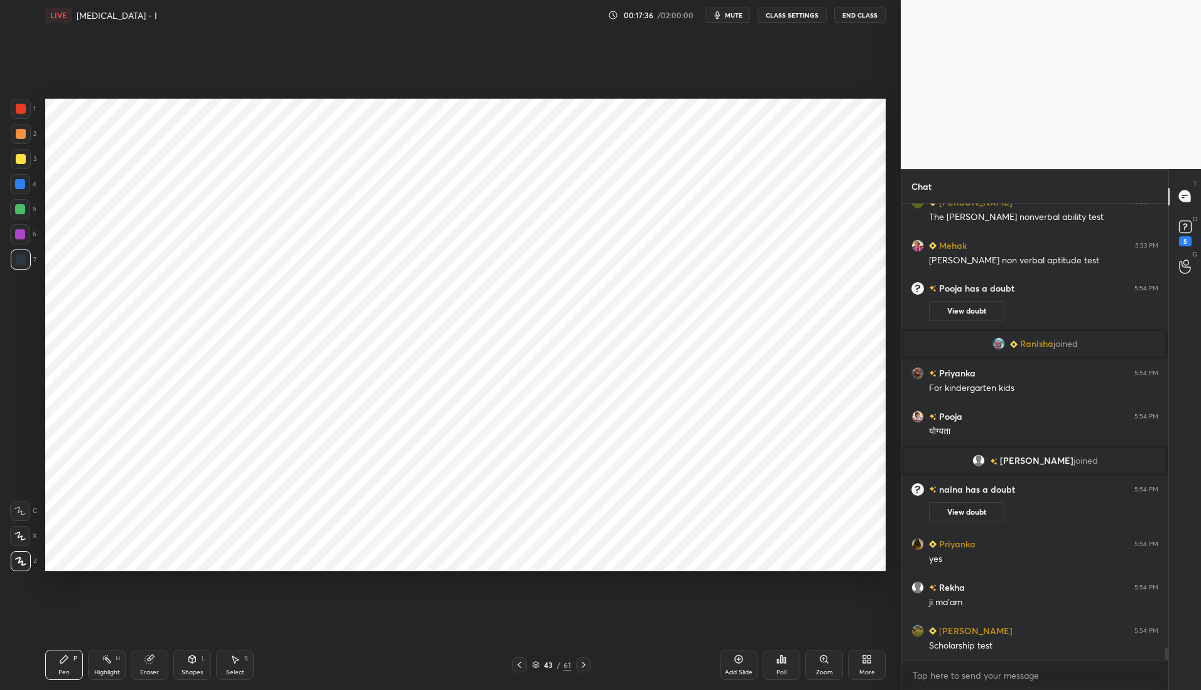
scroll to position [17069, 0]
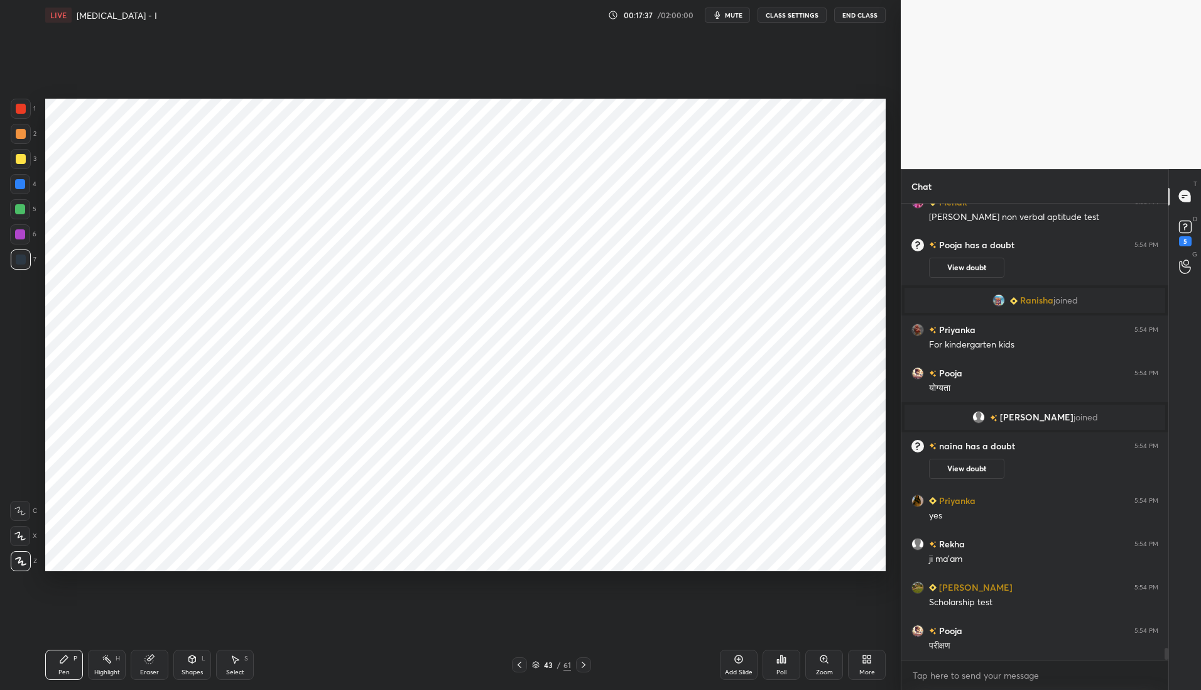
click at [19, 187] on div at bounding box center [20, 184] width 10 height 10
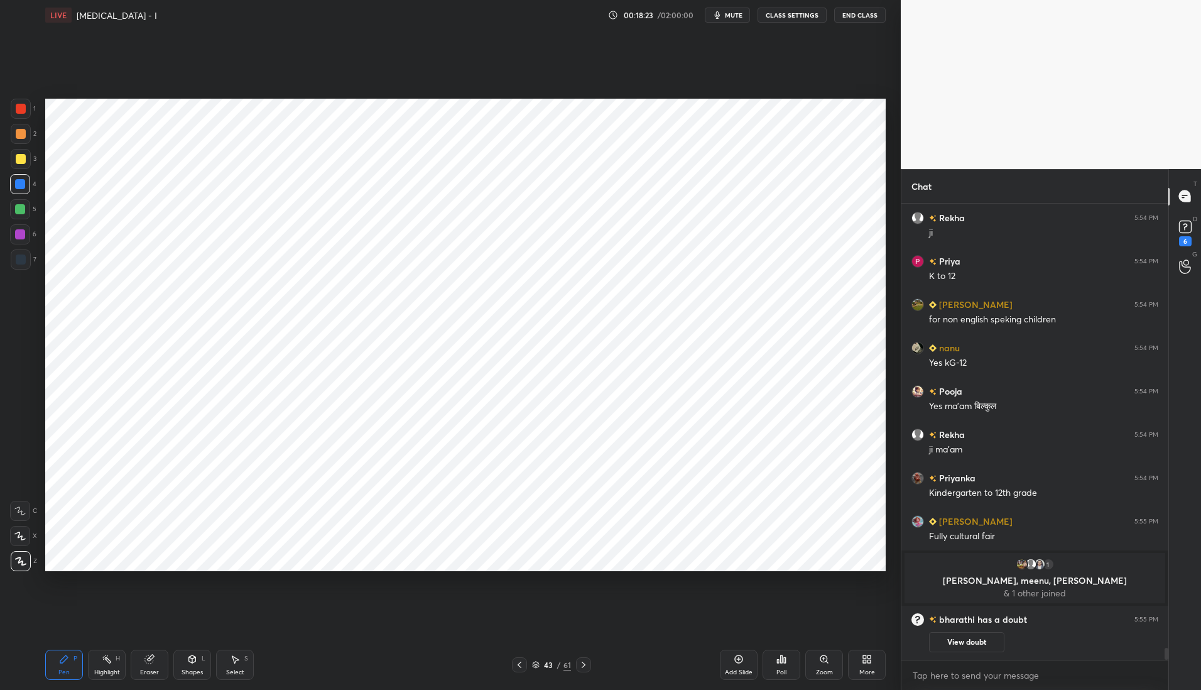
scroll to position [17385, 0]
click at [20, 104] on div at bounding box center [21, 109] width 10 height 10
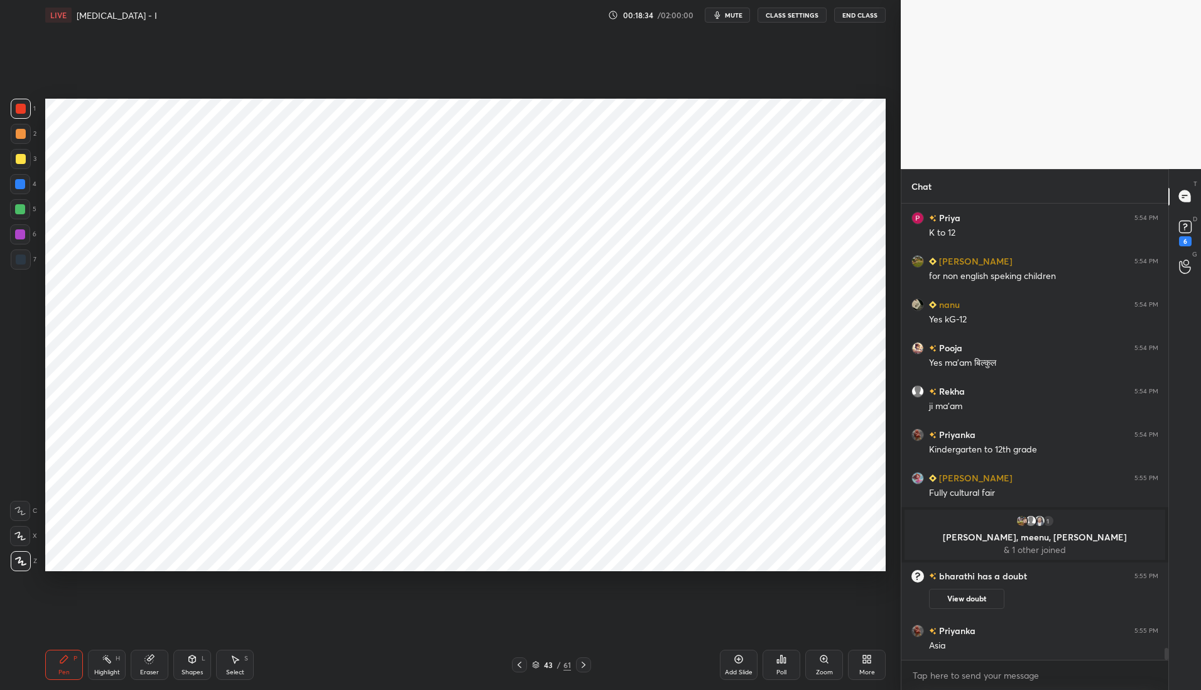
click at [151, 677] on div "Eraser" at bounding box center [150, 665] width 38 height 30
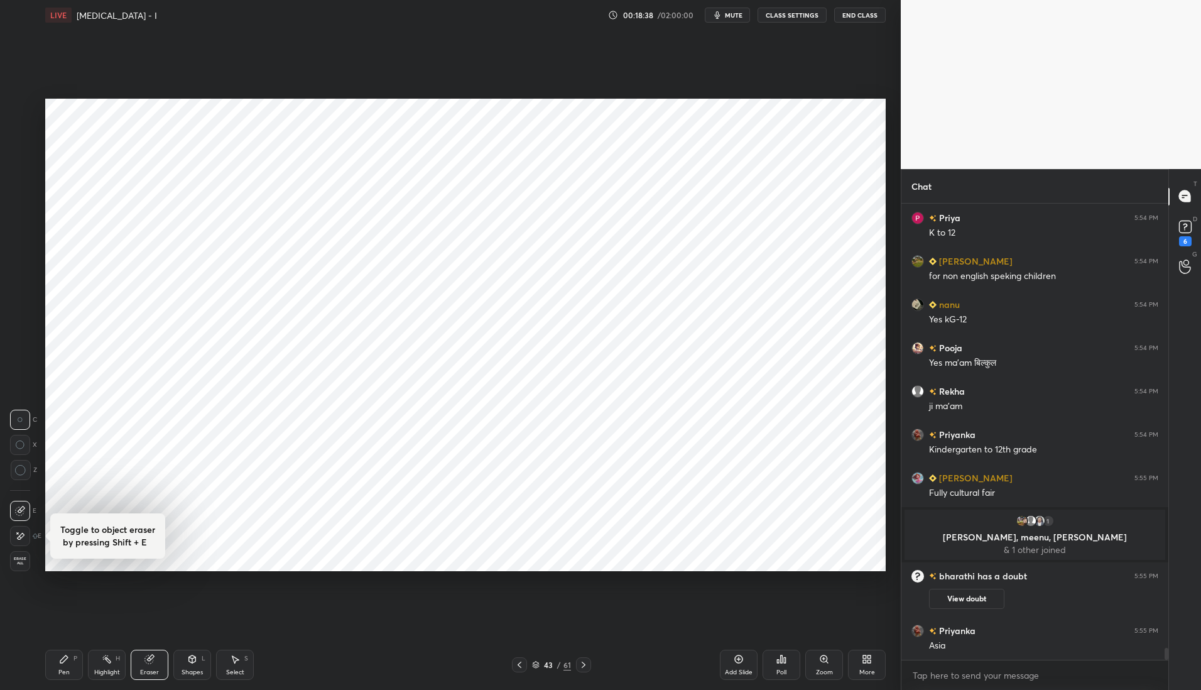
click at [64, 667] on div "Pen P" at bounding box center [64, 665] width 38 height 30
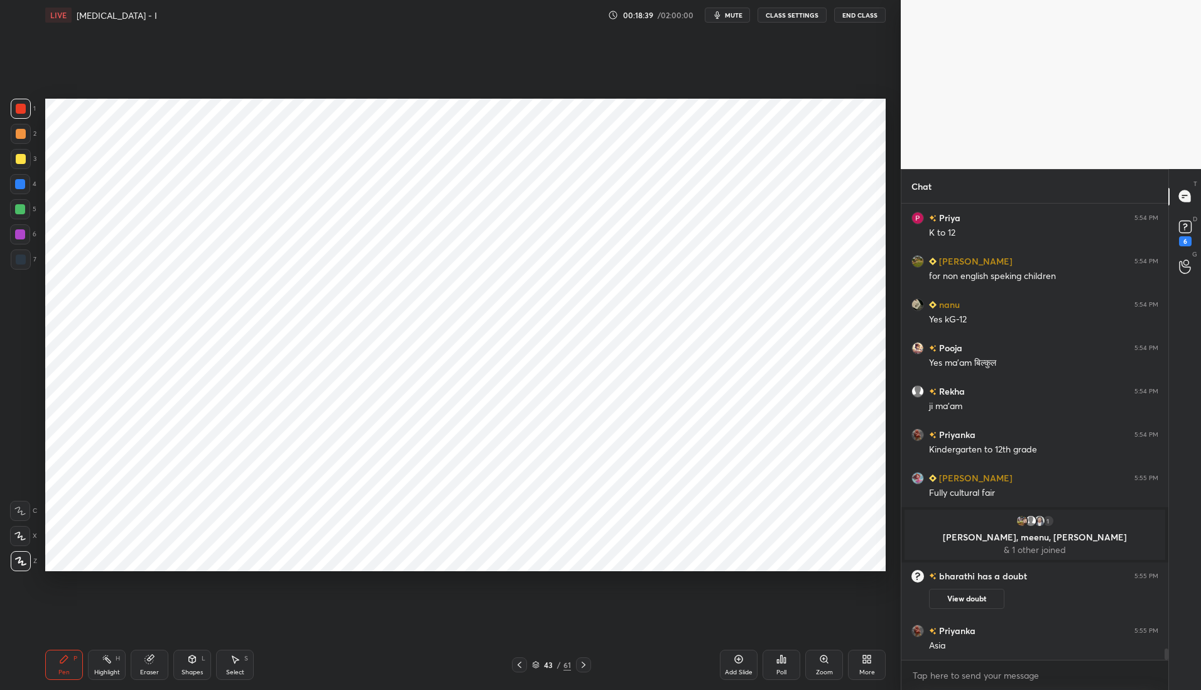
scroll to position [17450, 0]
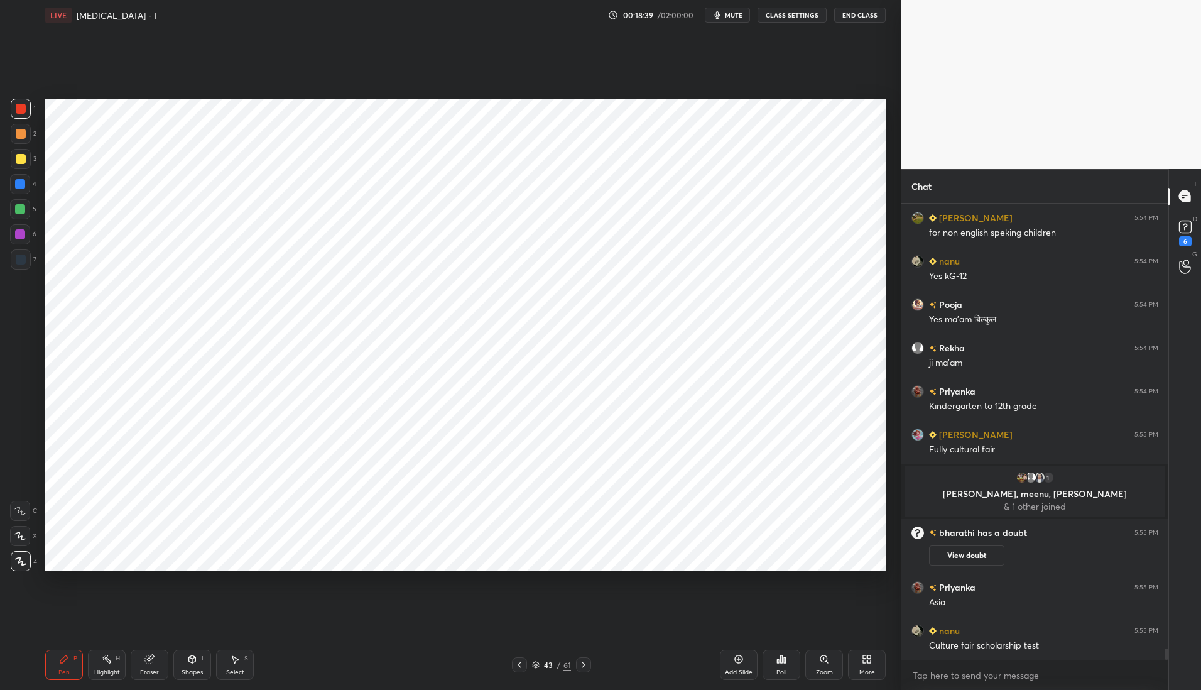
click at [23, 182] on div at bounding box center [20, 184] width 10 height 10
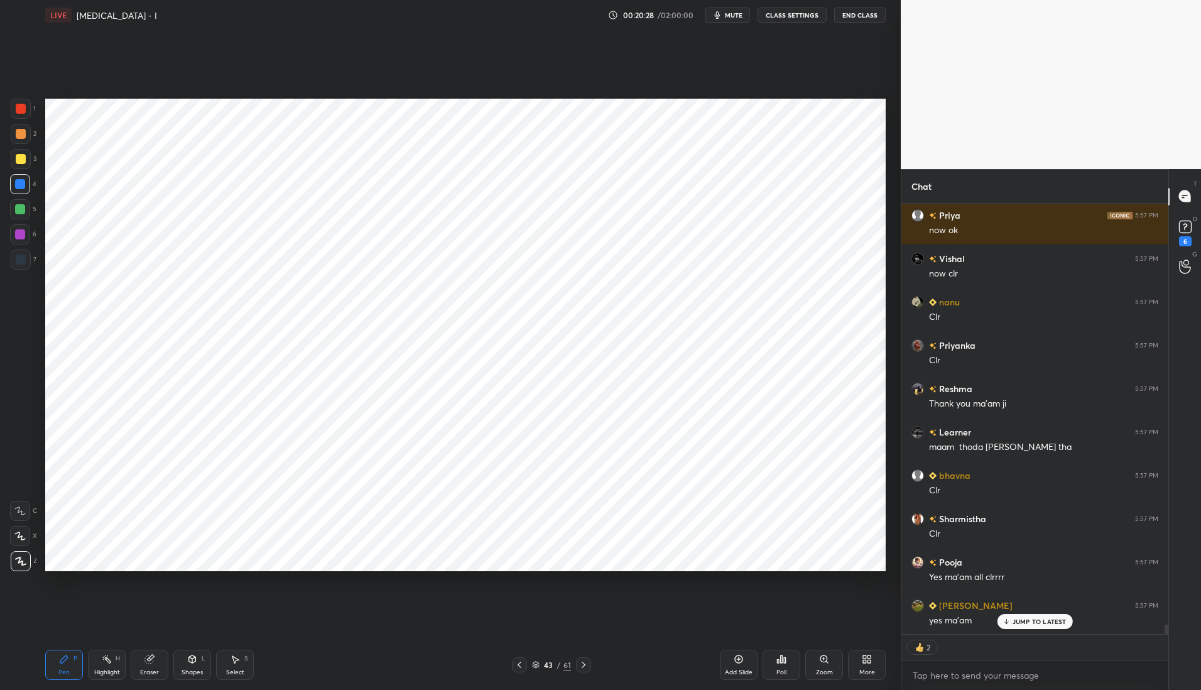
scroll to position [19878, 0]
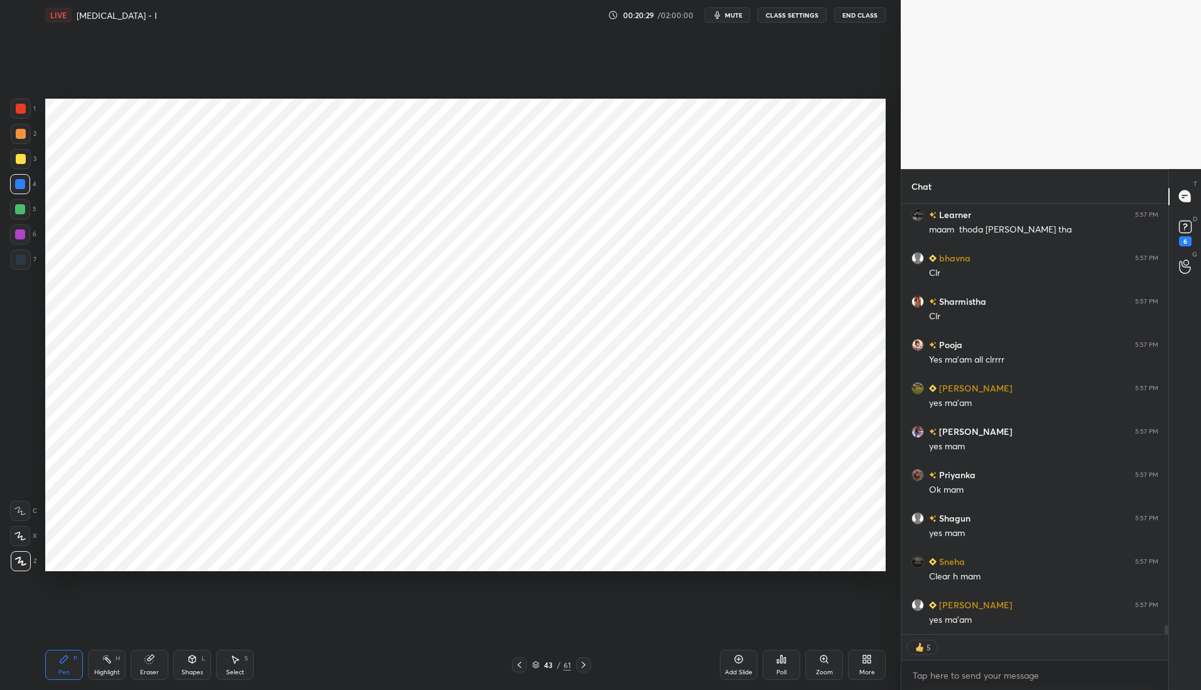
click at [19, 261] on div at bounding box center [21, 259] width 10 height 10
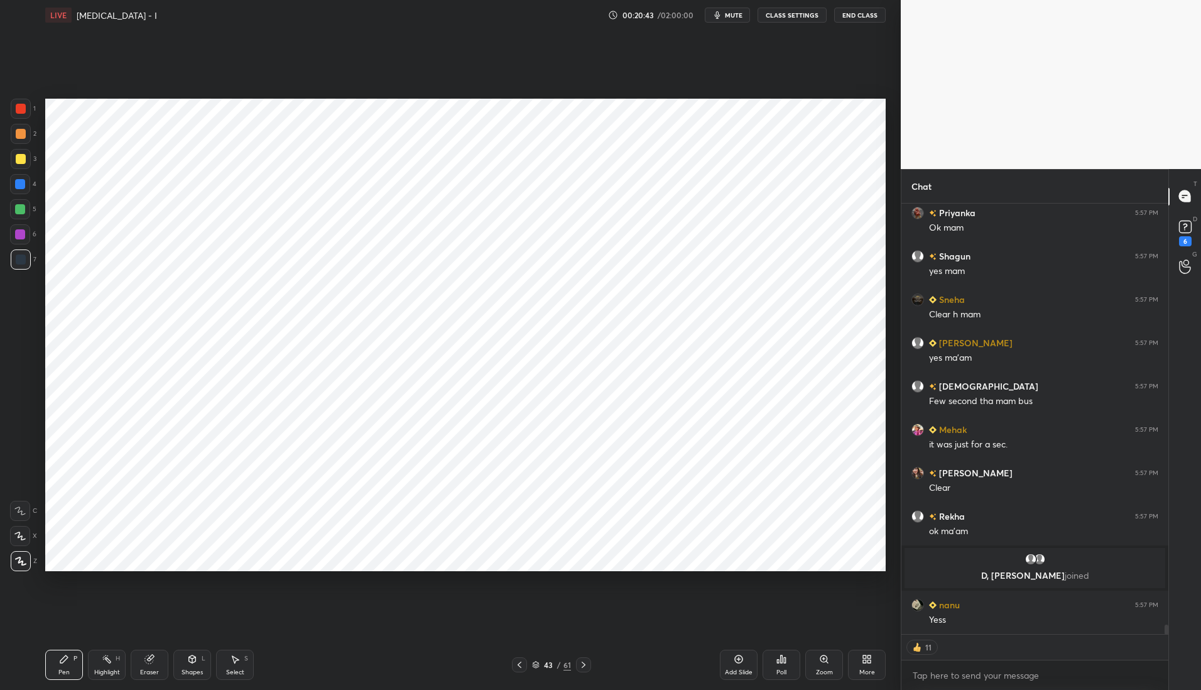
click at [18, 183] on div at bounding box center [20, 184] width 10 height 10
click at [23, 104] on div at bounding box center [21, 109] width 10 height 10
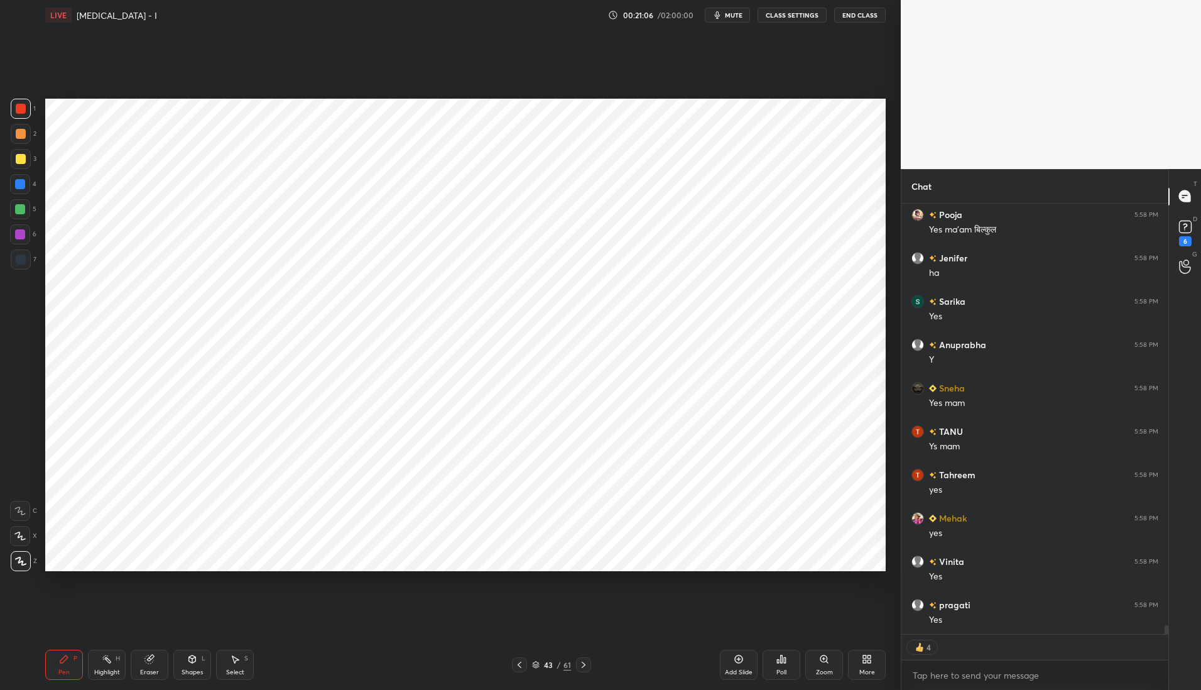
click at [20, 209] on div at bounding box center [20, 209] width 10 height 10
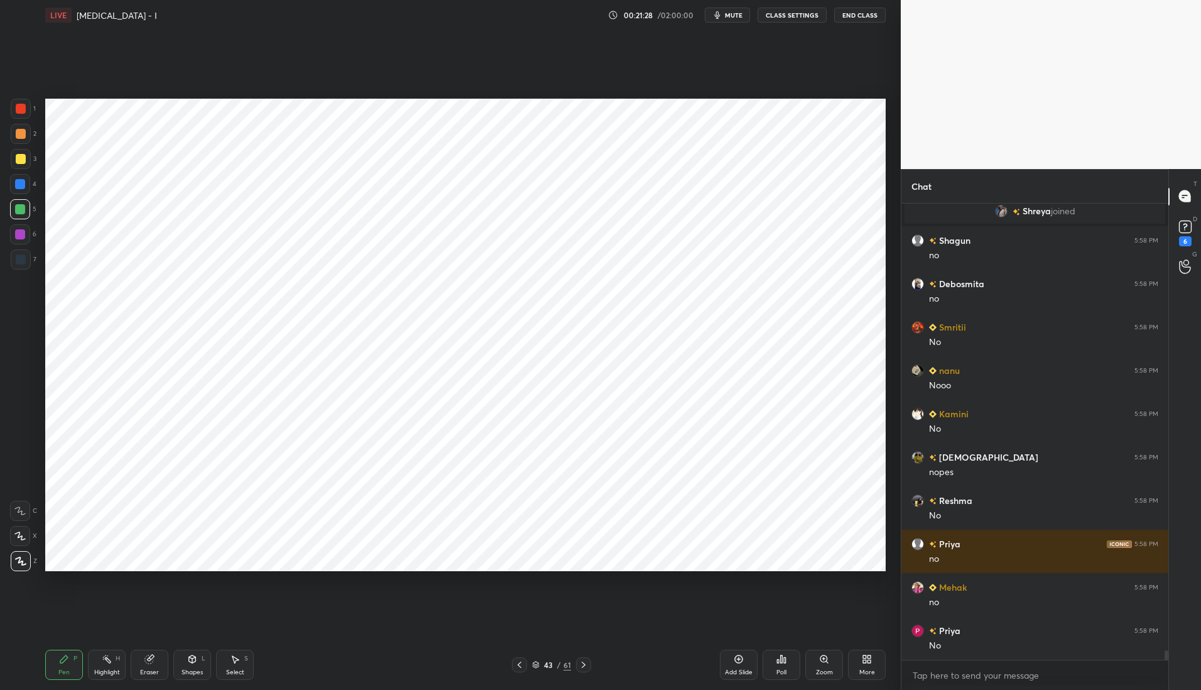
click at [18, 186] on div at bounding box center [20, 184] width 10 height 10
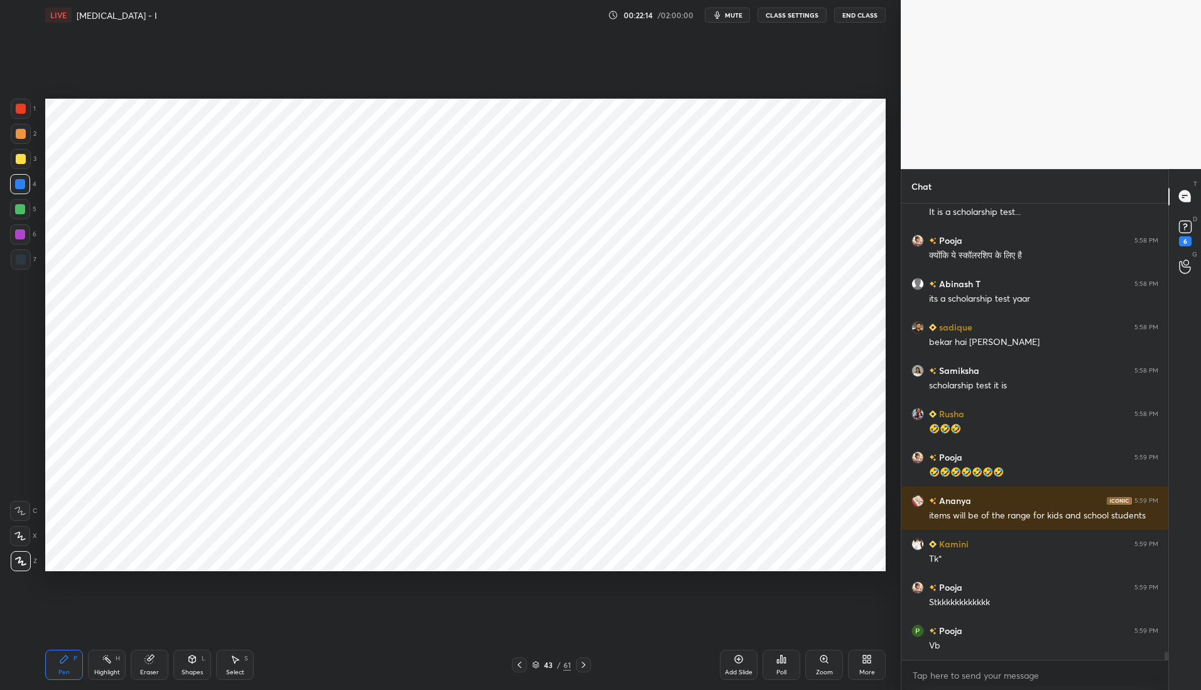
click at [21, 259] on div at bounding box center [21, 259] width 10 height 10
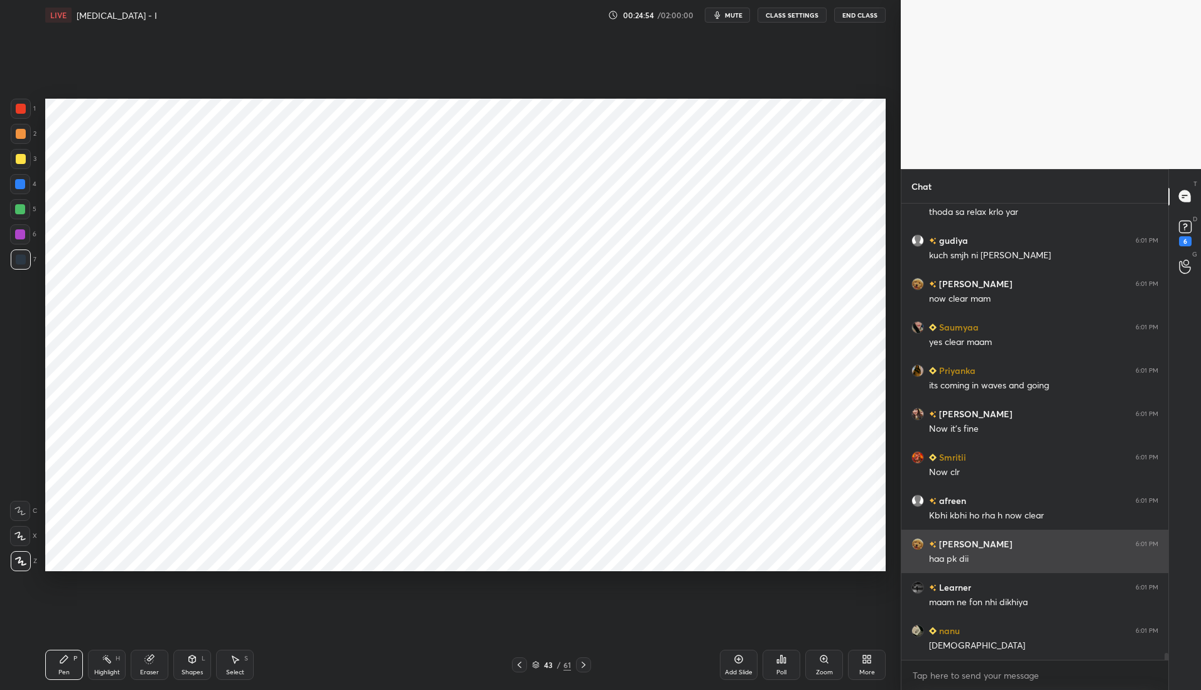
scroll to position [29620, 0]
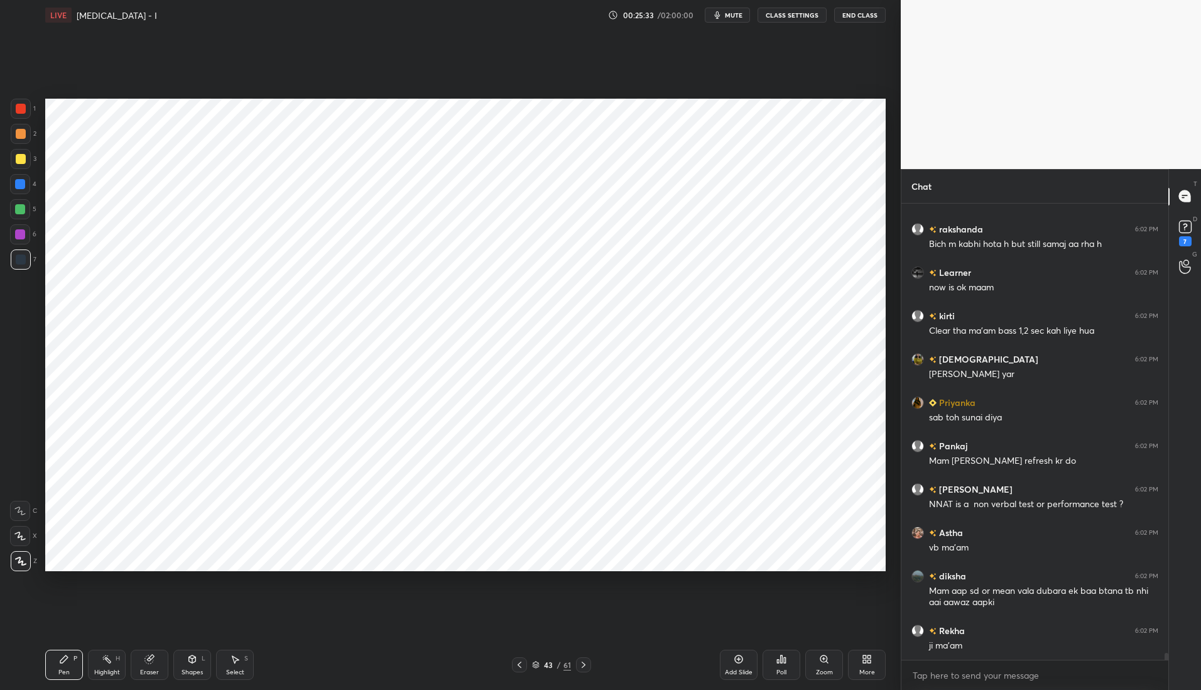
click at [19, 185] on div at bounding box center [20, 184] width 10 height 10
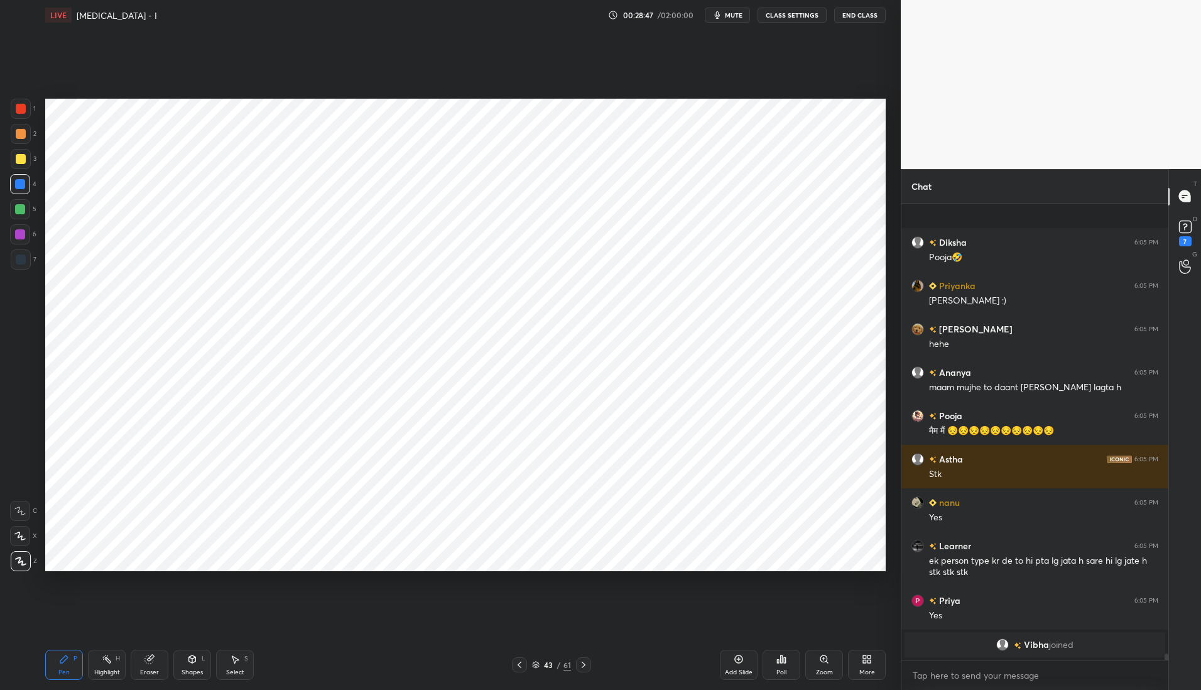
scroll to position [33932, 0]
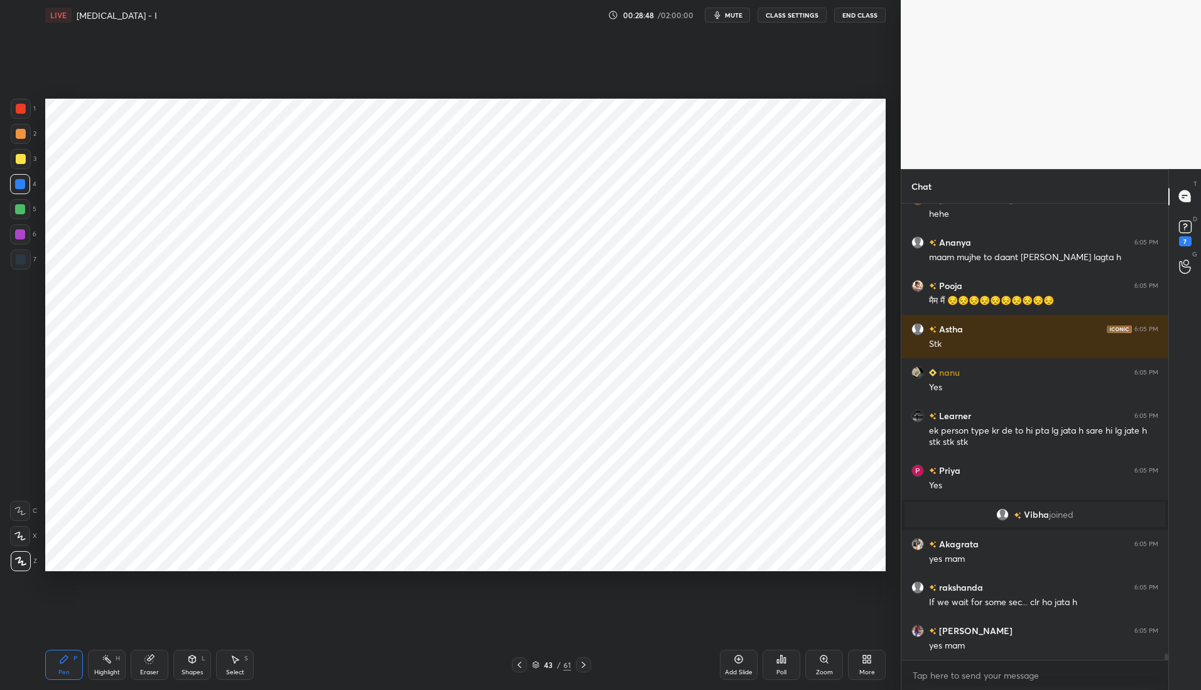
click at [579, 661] on icon at bounding box center [584, 665] width 10 height 10
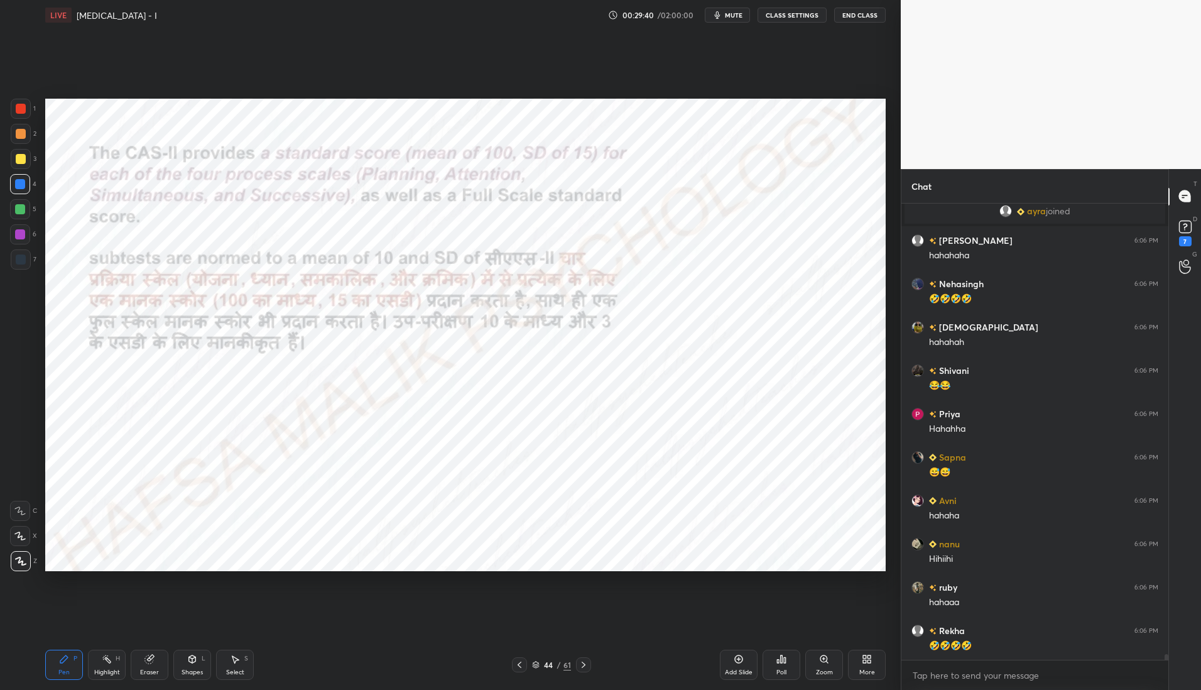
scroll to position [34823, 0]
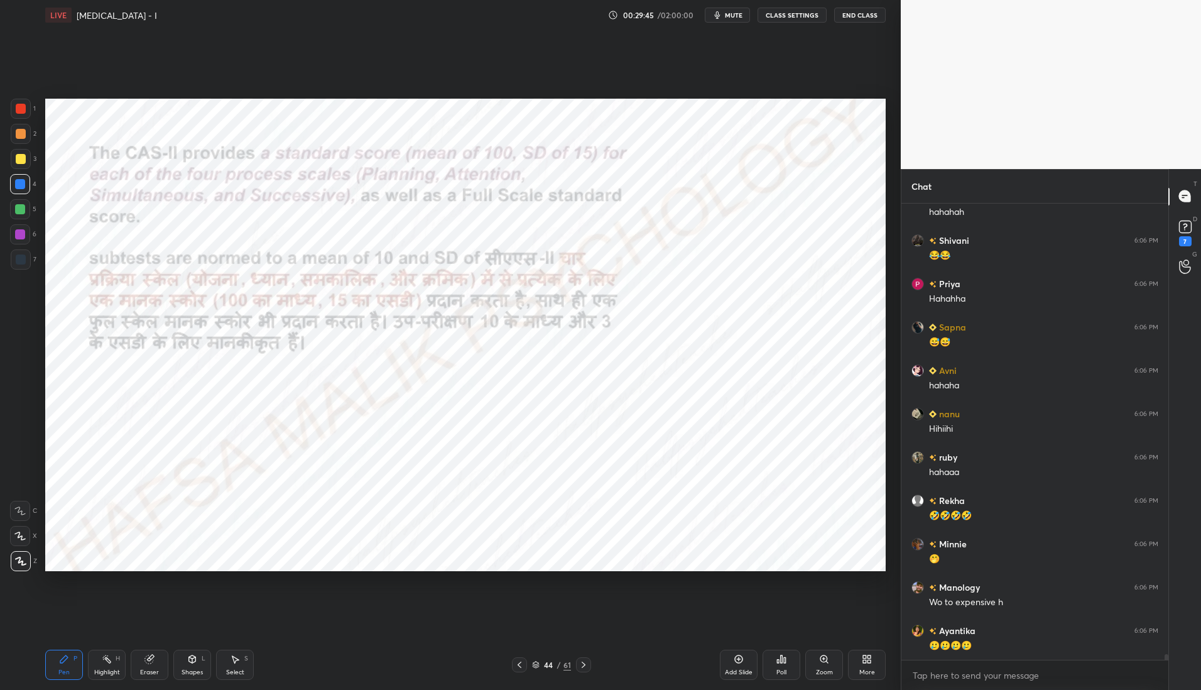
click at [585, 662] on icon at bounding box center [584, 665] width 10 height 10
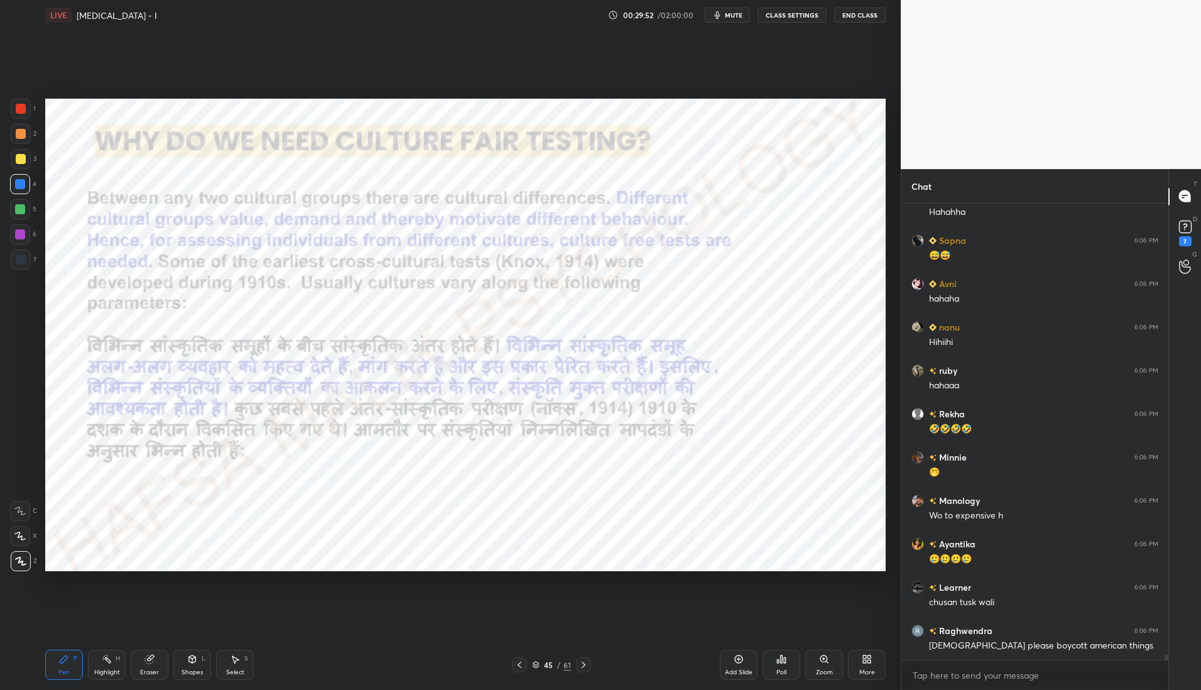
scroll to position [35039, 0]
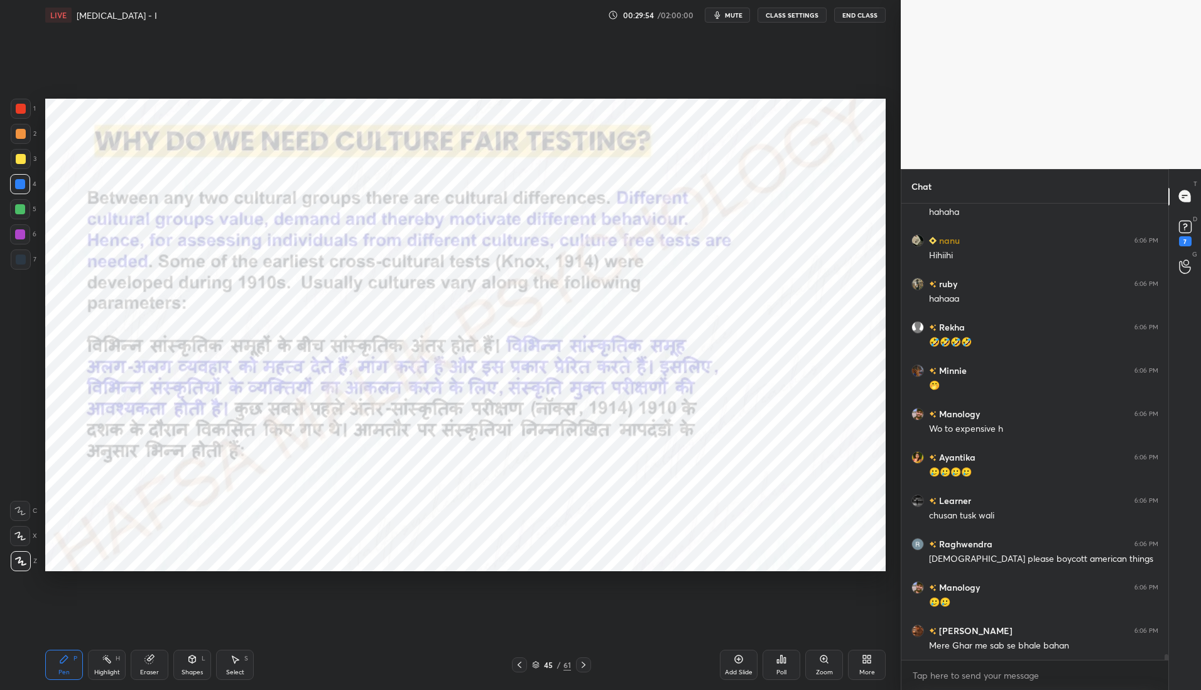
click at [520, 660] on icon at bounding box center [520, 665] width 10 height 10
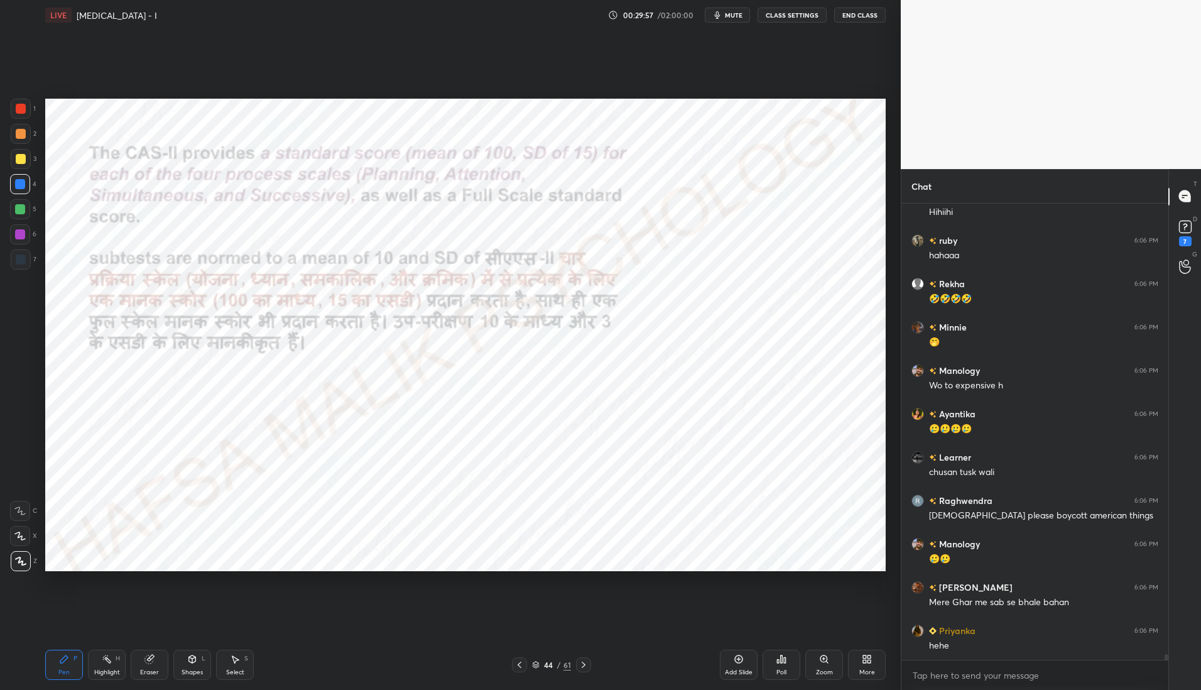
click at [589, 662] on div at bounding box center [583, 664] width 15 height 15
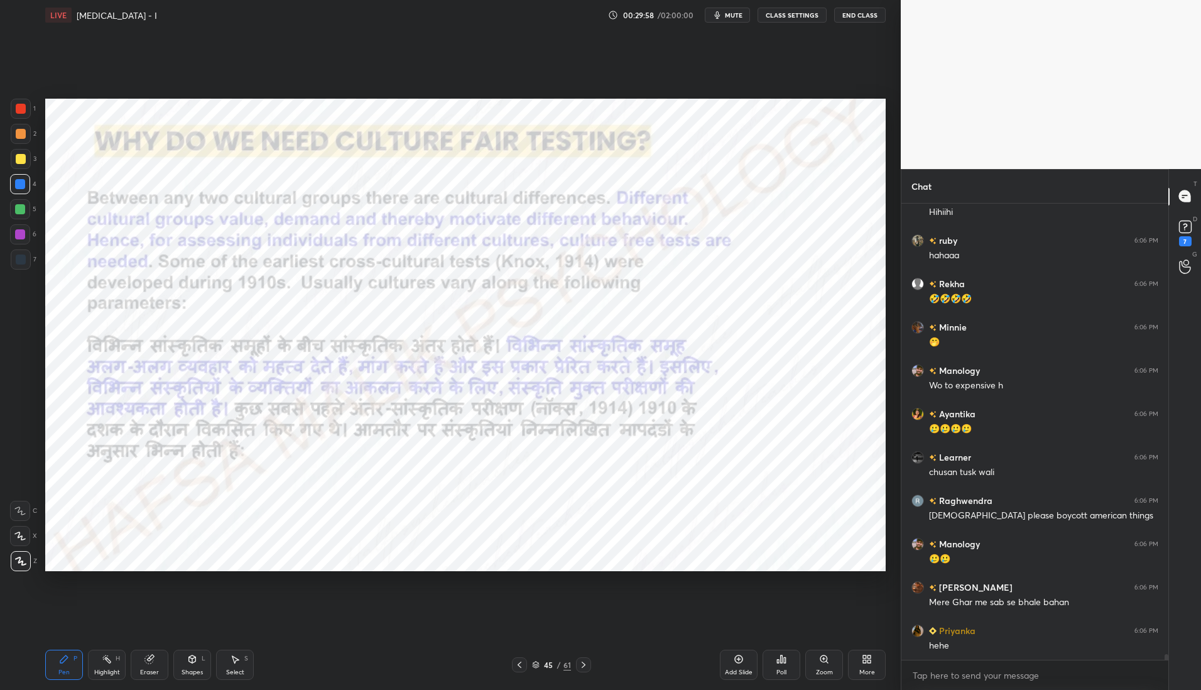
click at [588, 662] on icon at bounding box center [584, 665] width 10 height 10
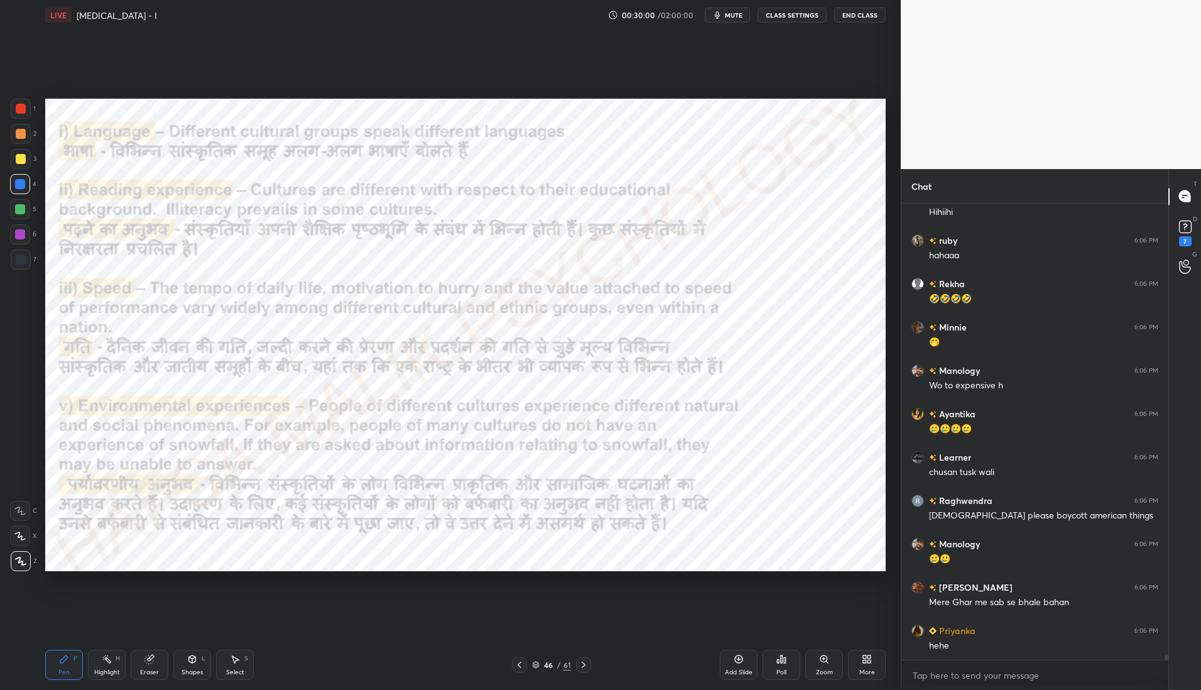
click at [584, 667] on icon at bounding box center [584, 665] width 10 height 10
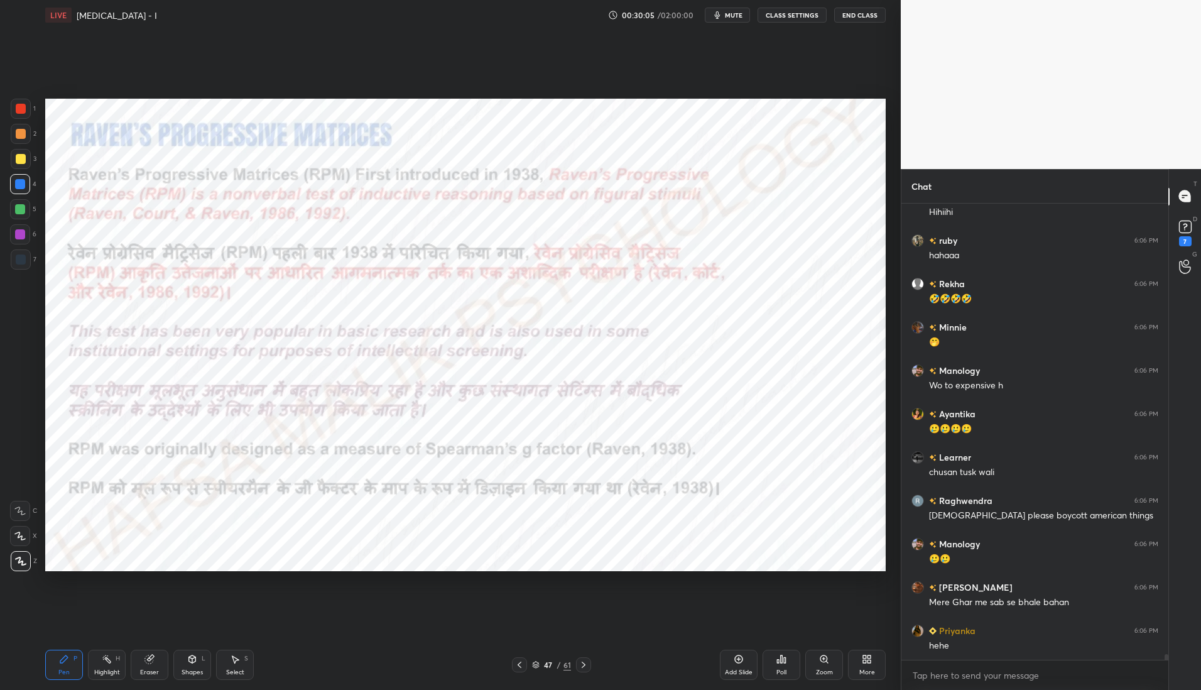
click at [13, 111] on div at bounding box center [21, 109] width 20 height 20
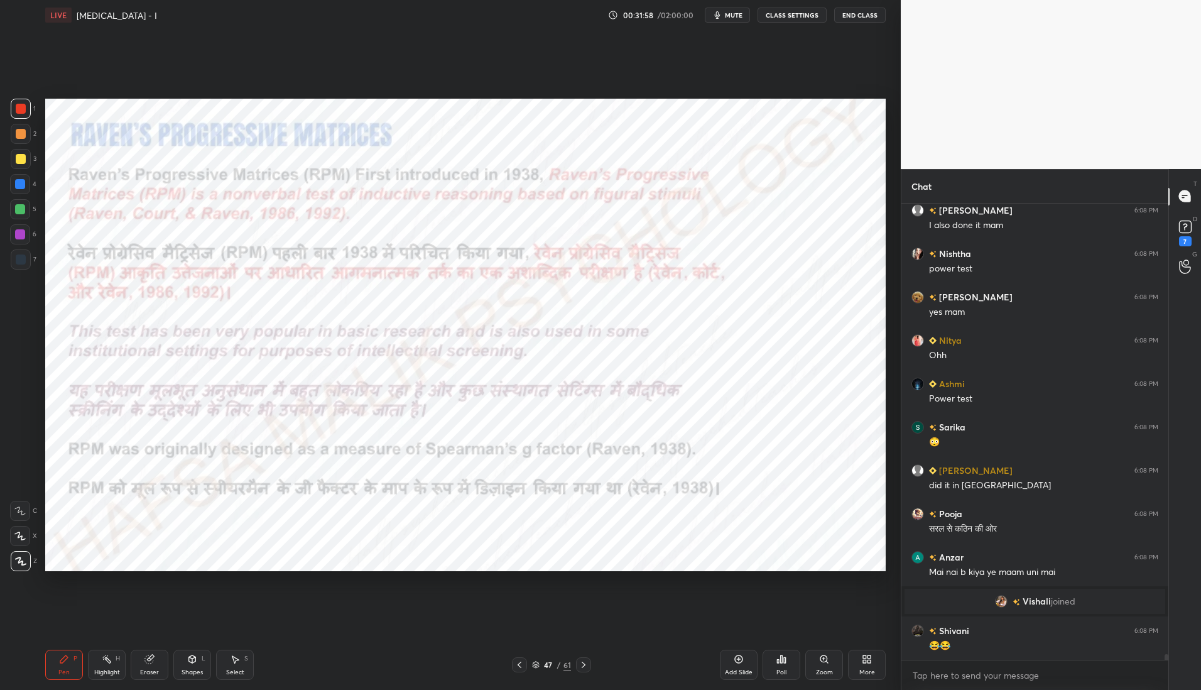
scroll to position [4, 4]
click at [745, 669] on div "Add Slide" at bounding box center [739, 672] width 28 height 6
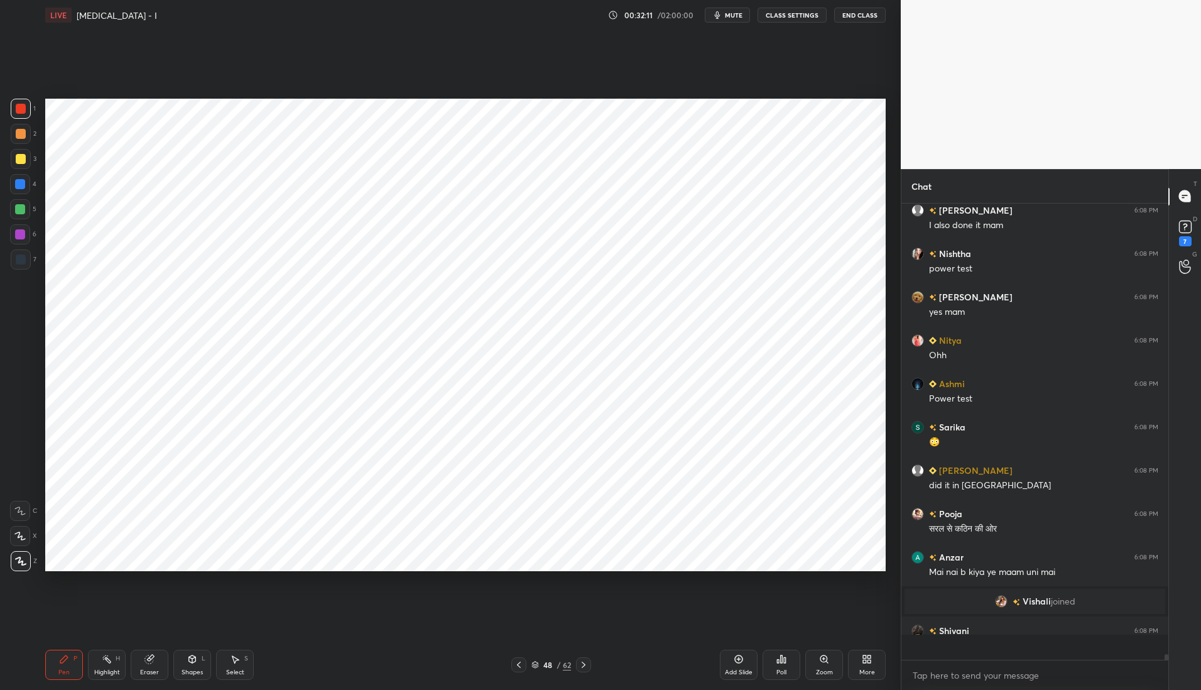
scroll to position [452, 263]
click at [23, 237] on div at bounding box center [20, 234] width 10 height 10
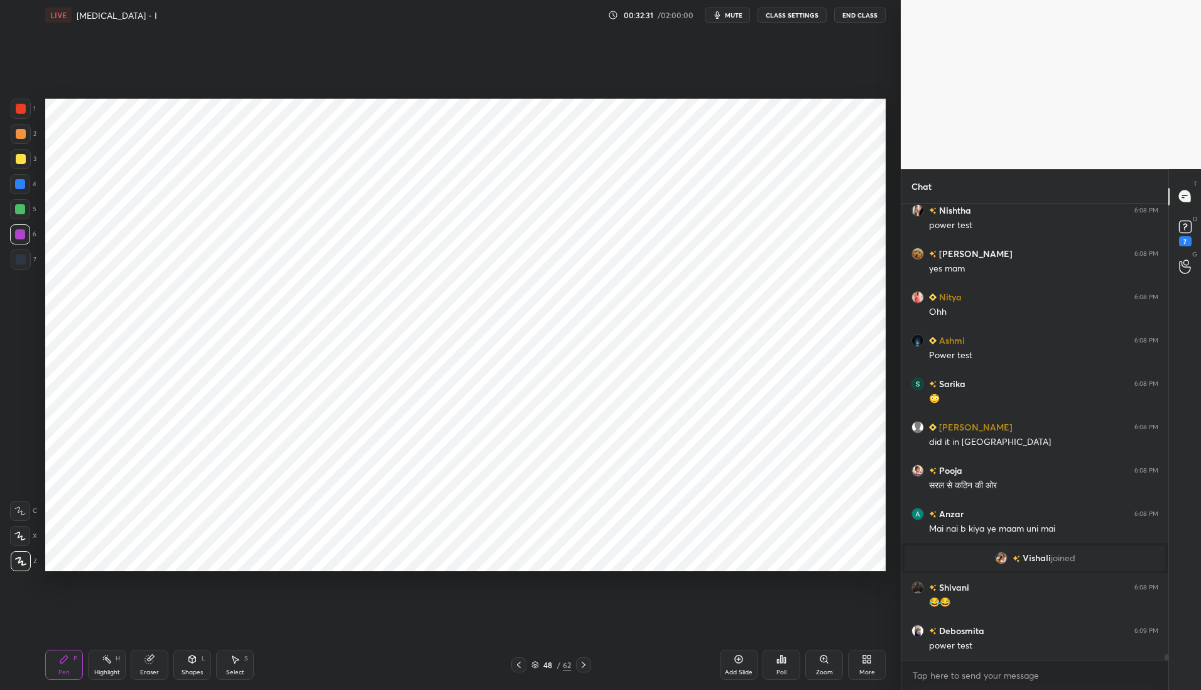
click at [152, 662] on icon at bounding box center [149, 659] width 8 height 8
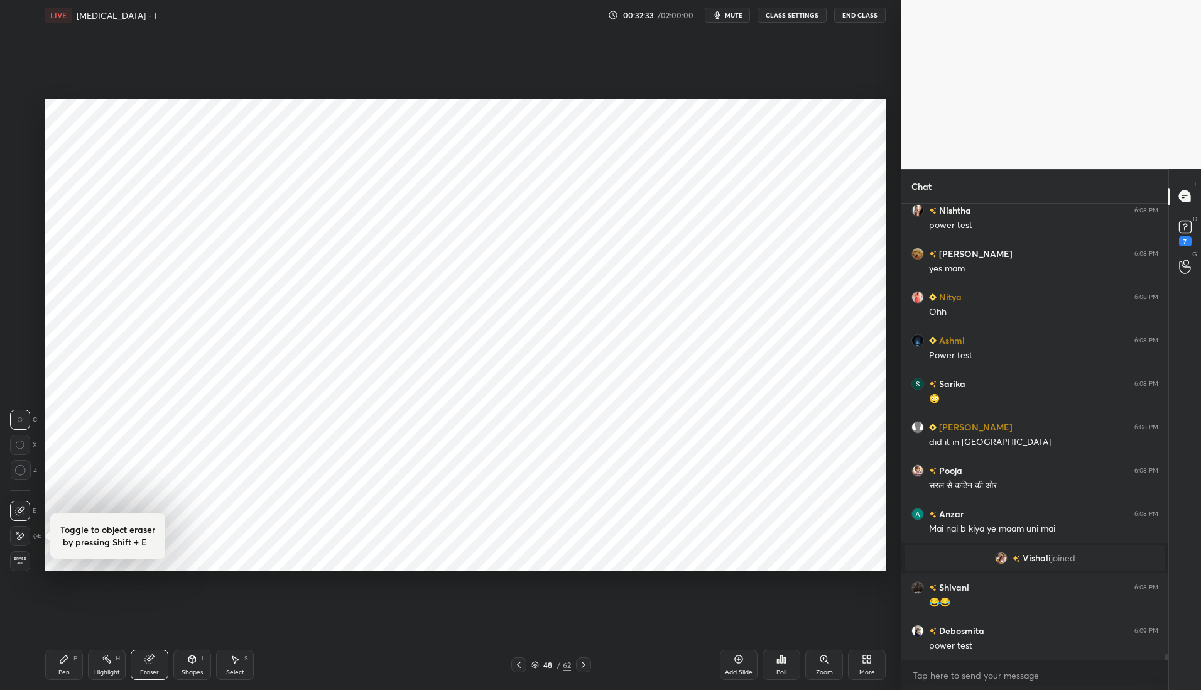
scroll to position [36093, 0]
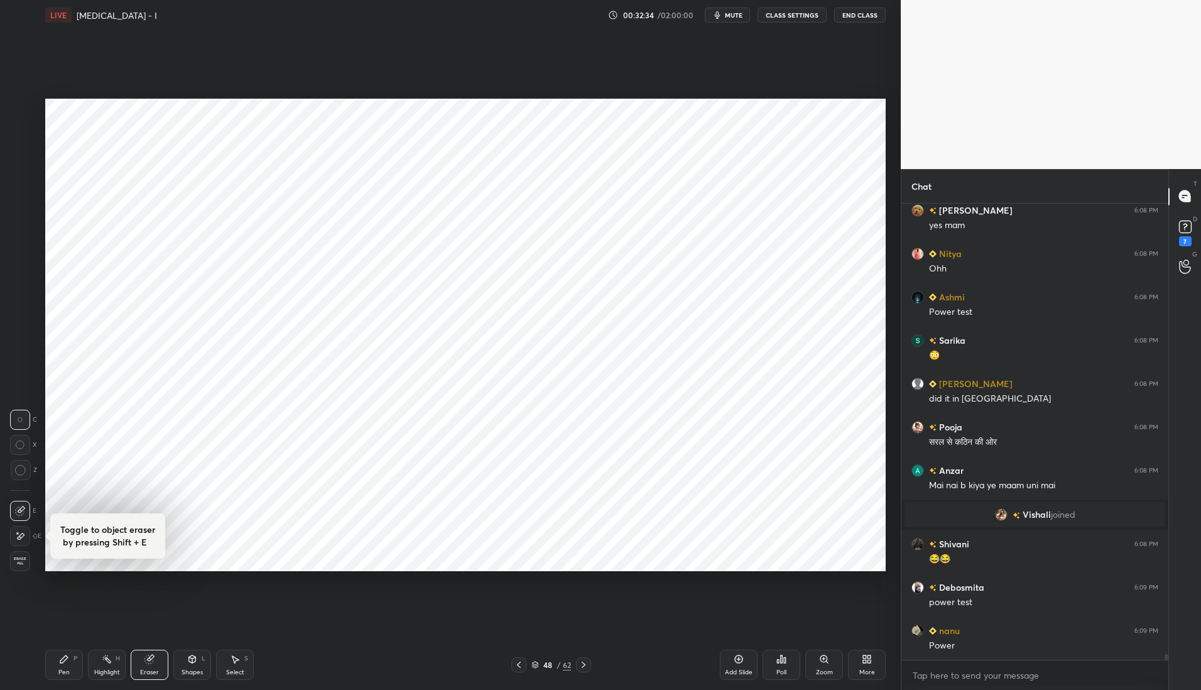
click at [60, 674] on div "Pen" at bounding box center [63, 672] width 11 height 6
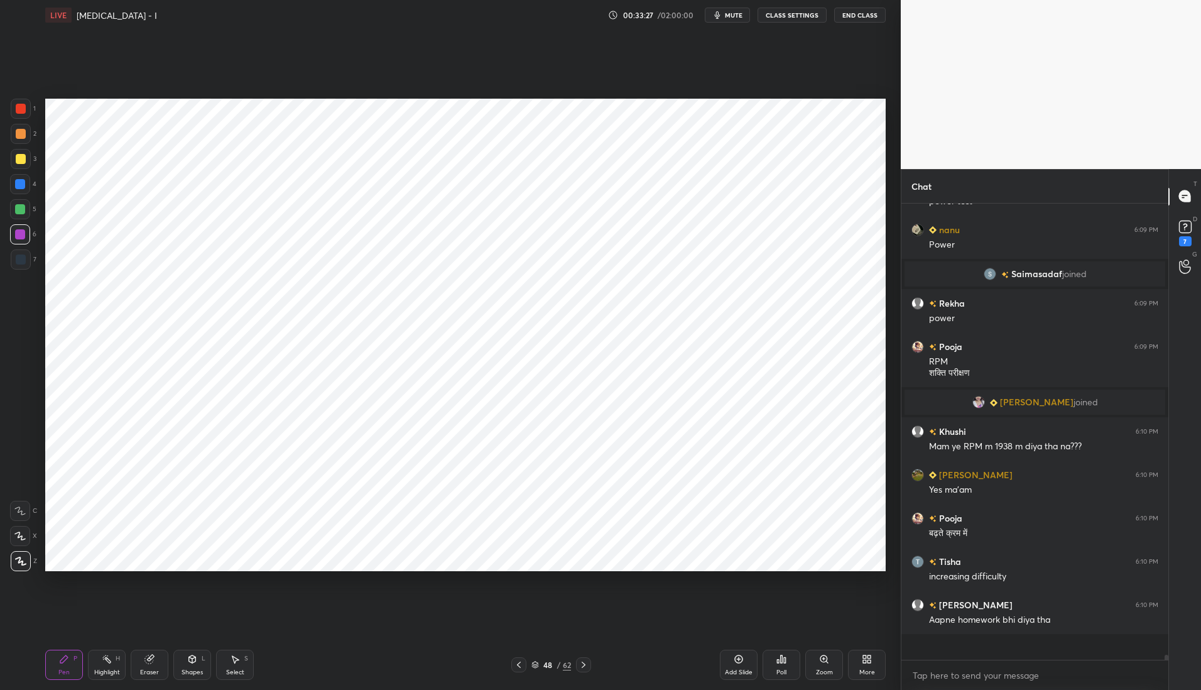
scroll to position [36385, 0]
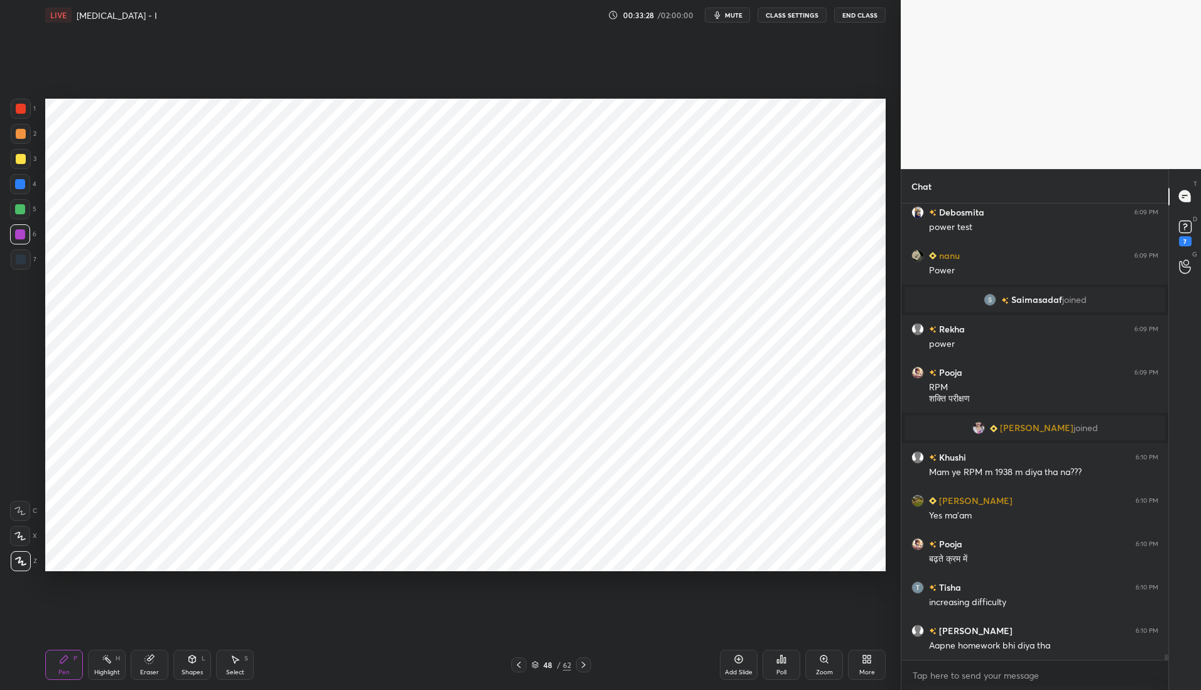
click at [18, 210] on div at bounding box center [20, 209] width 10 height 10
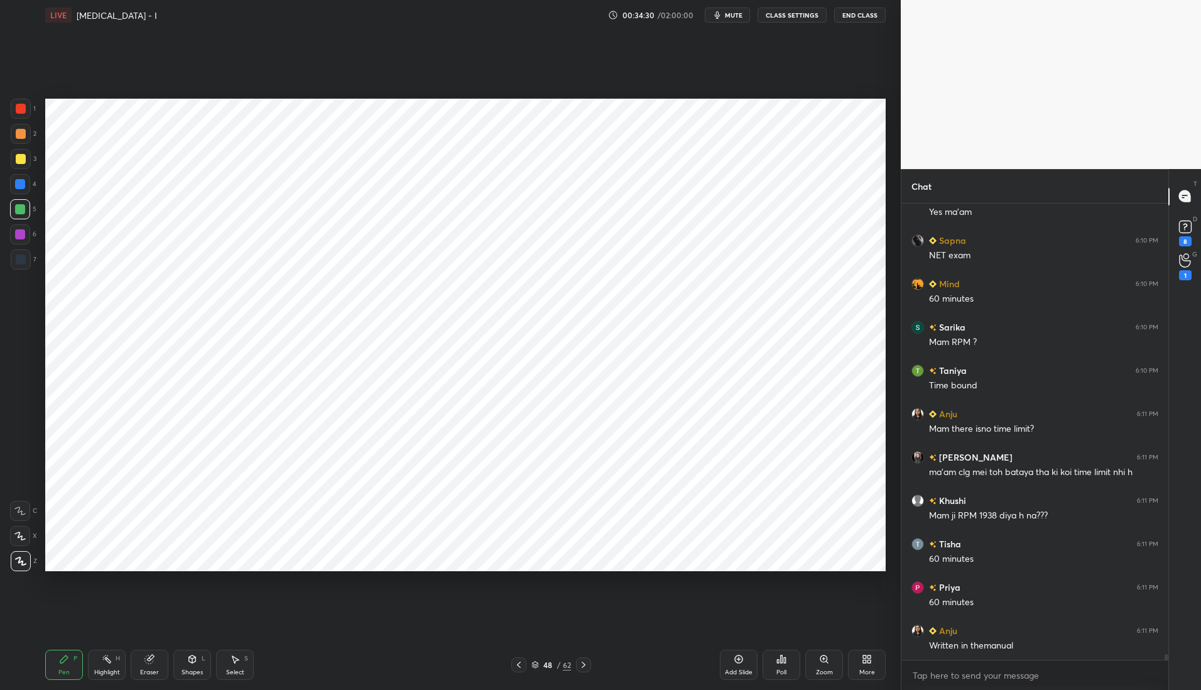
scroll to position [37113, 0]
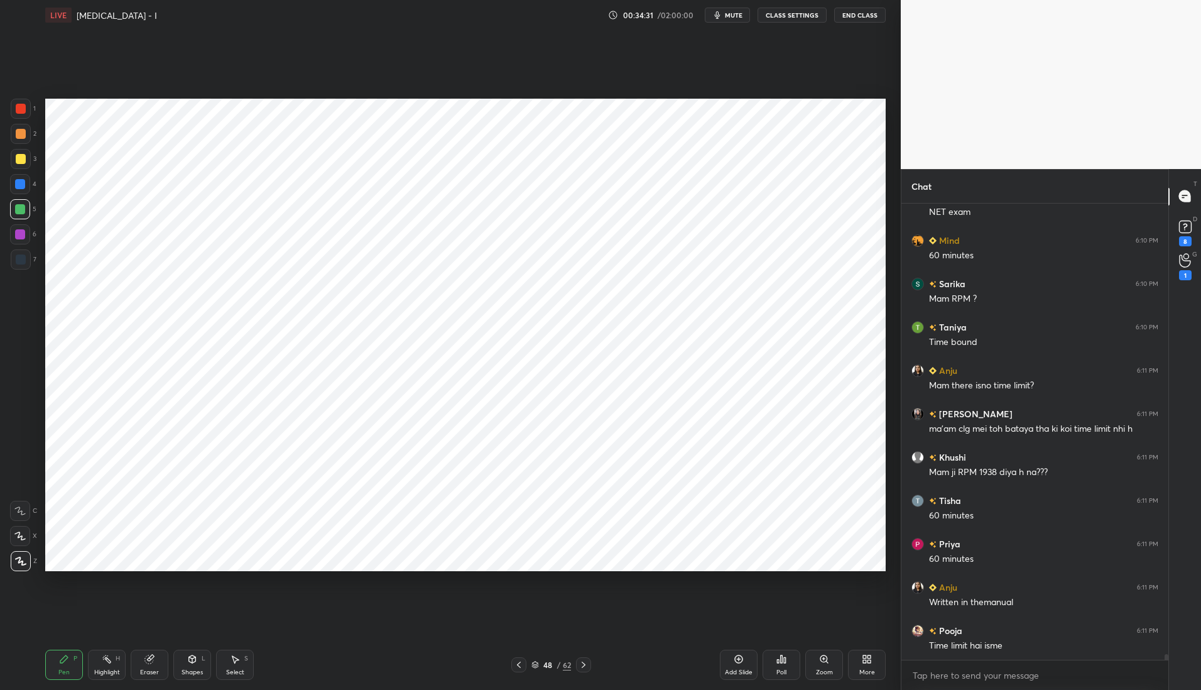
click at [19, 235] on div at bounding box center [20, 234] width 10 height 10
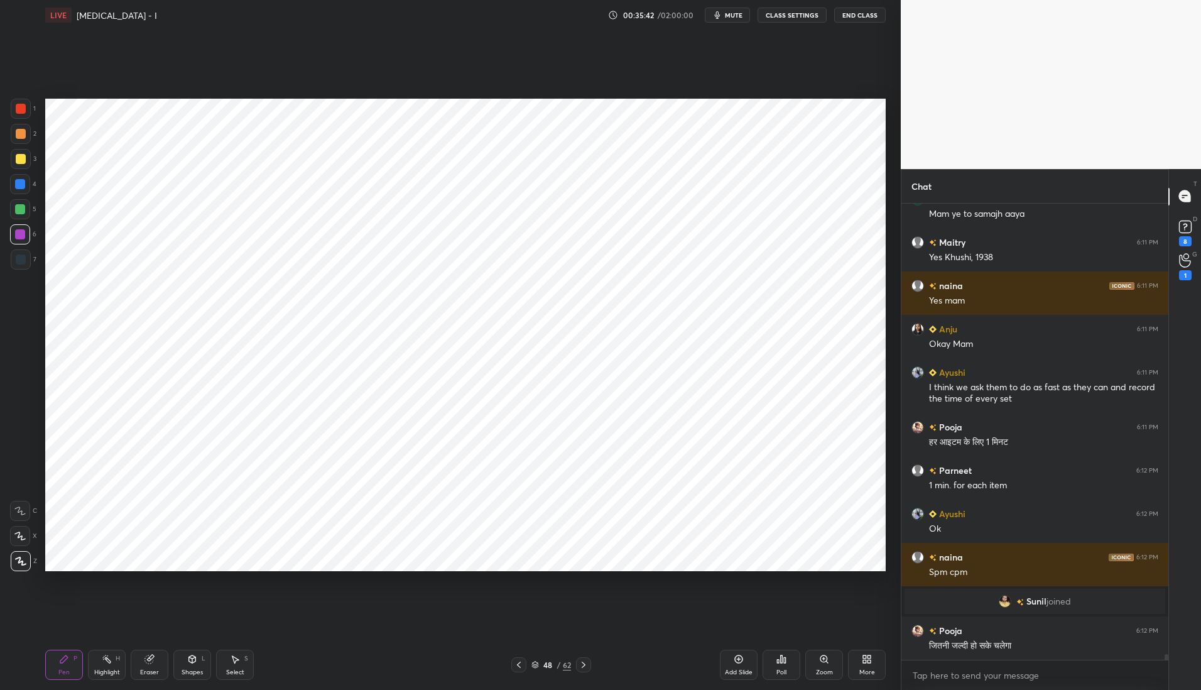
scroll to position [37525, 0]
click at [585, 663] on icon at bounding box center [584, 665] width 10 height 10
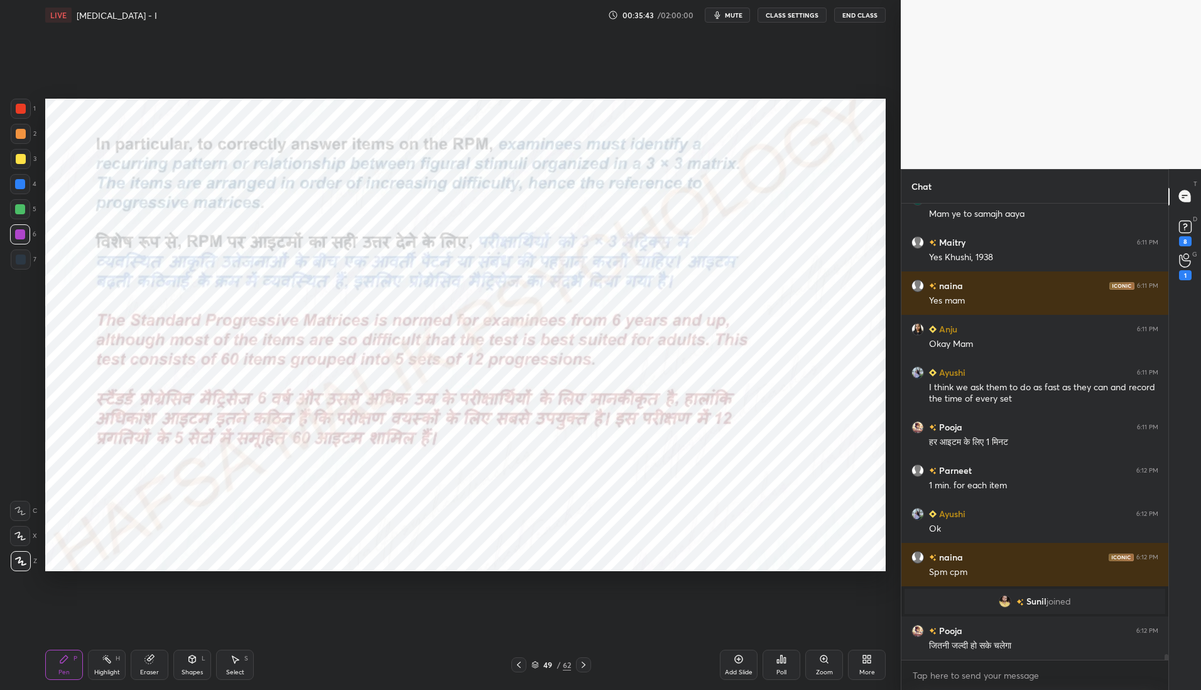
click at [583, 670] on div at bounding box center [583, 664] width 15 height 15
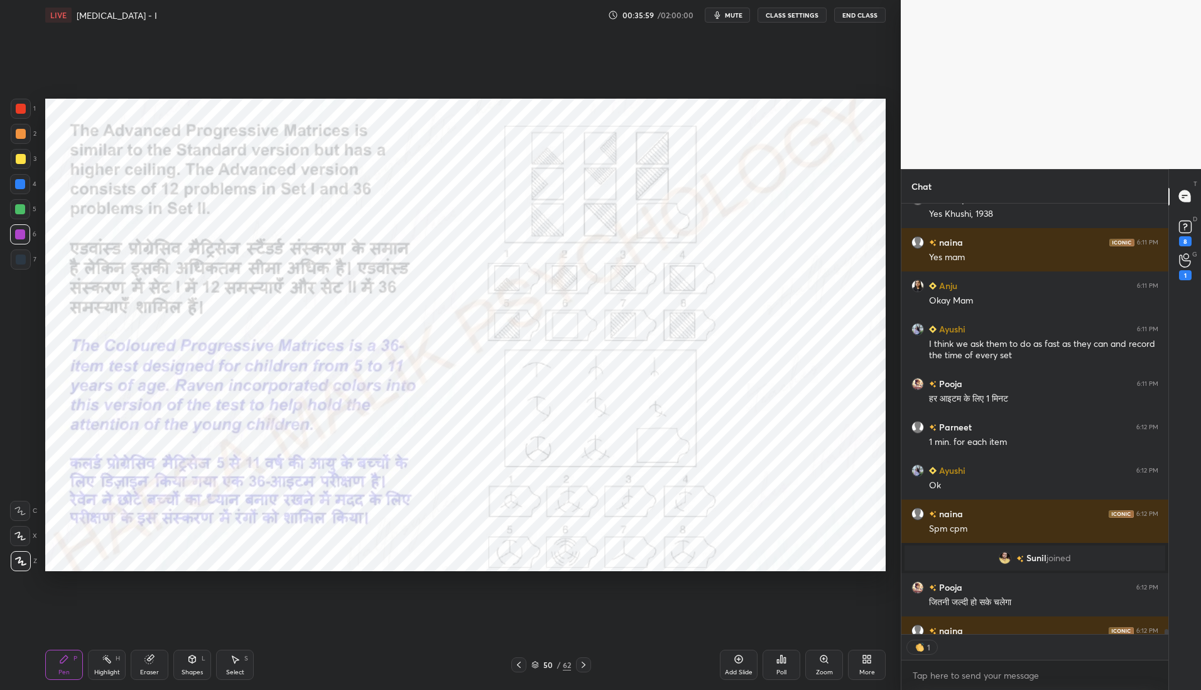
scroll to position [37638, 0]
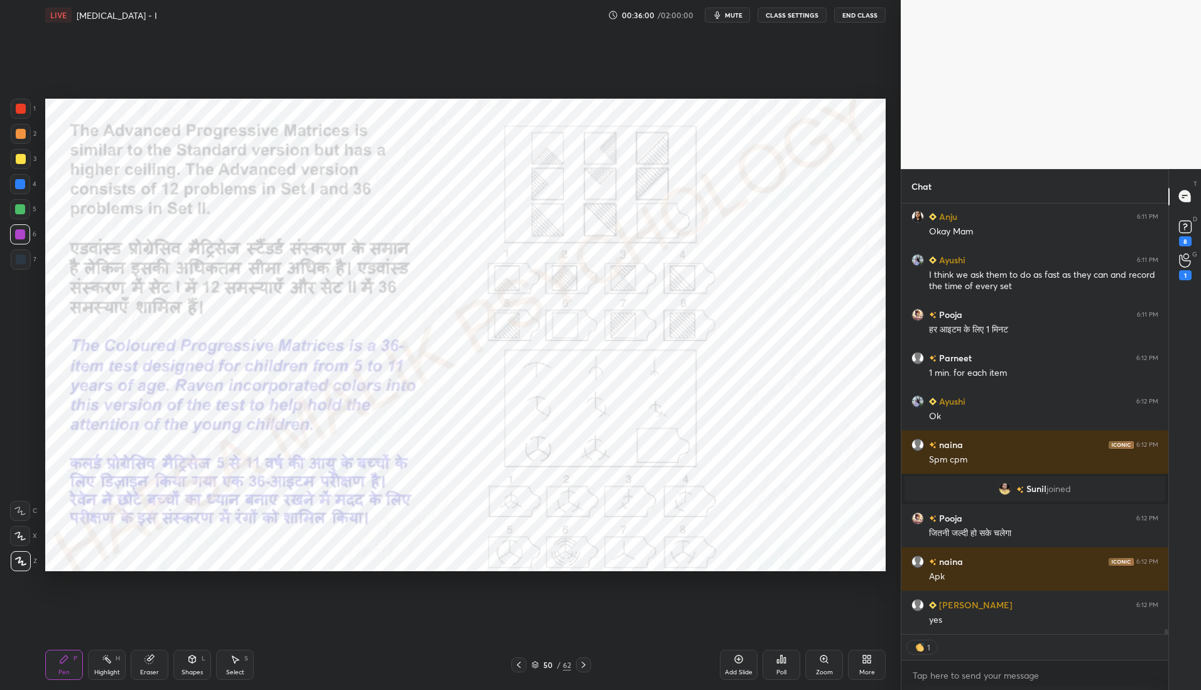
click at [521, 671] on div at bounding box center [518, 664] width 15 height 15
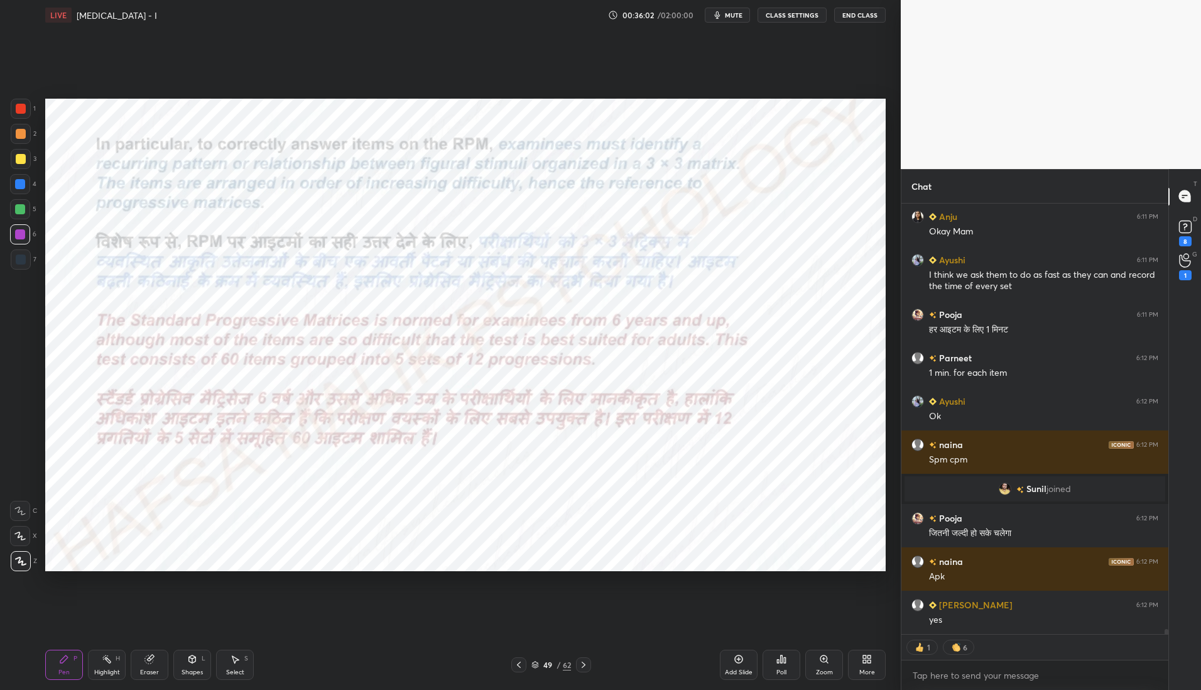
click at [518, 668] on icon at bounding box center [519, 665] width 10 height 10
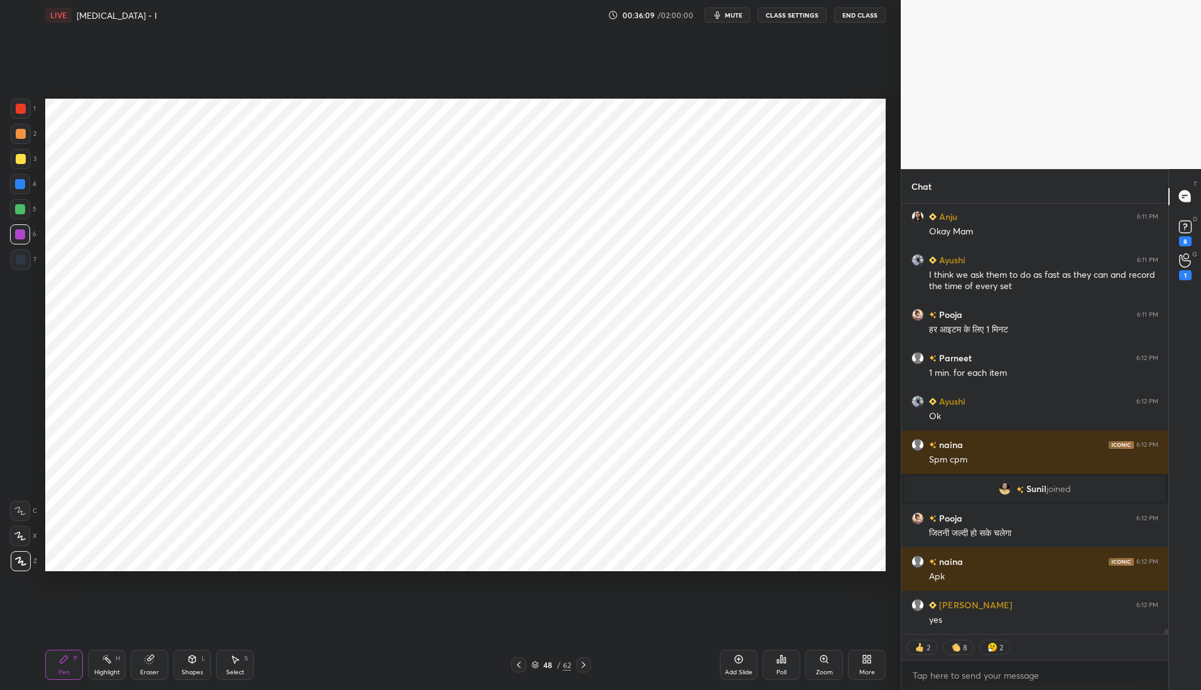
click at [521, 668] on icon at bounding box center [519, 665] width 10 height 10
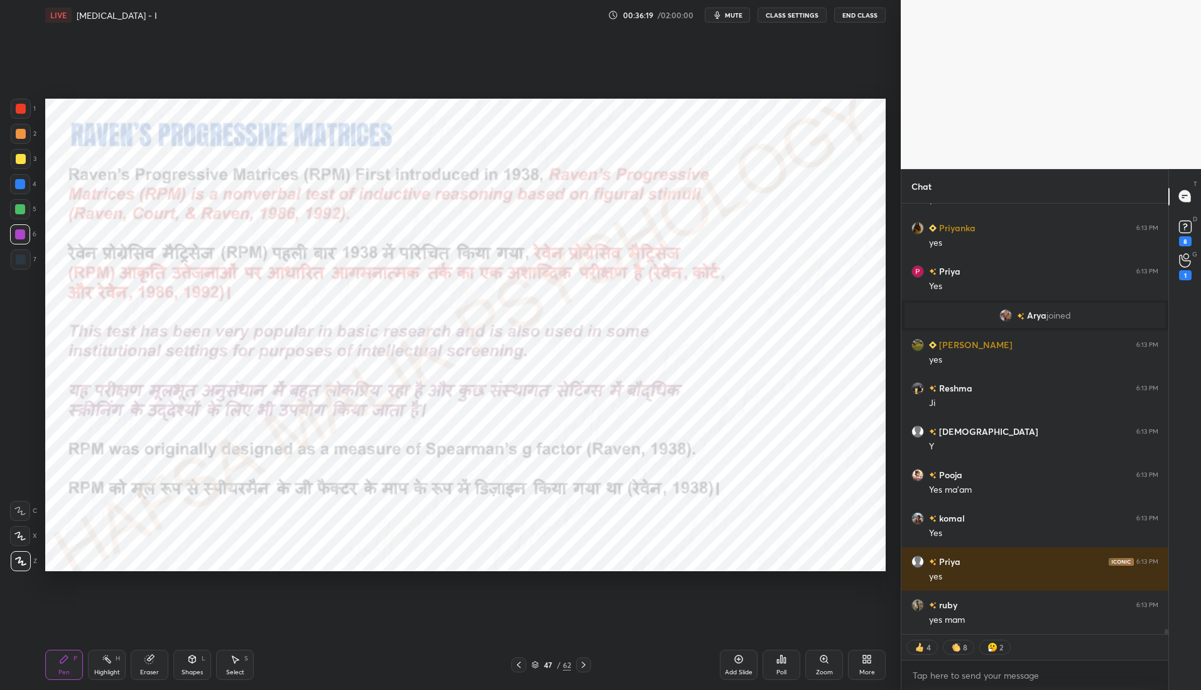
scroll to position [38231, 0]
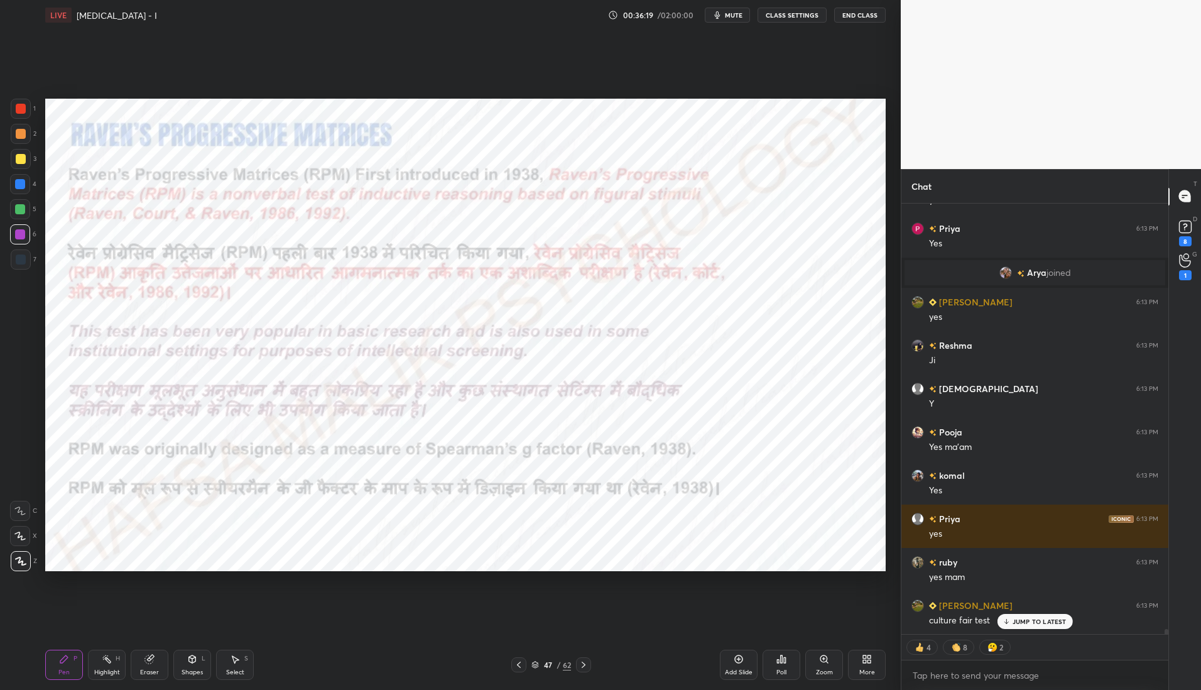
click at [19, 181] on div at bounding box center [20, 184] width 10 height 10
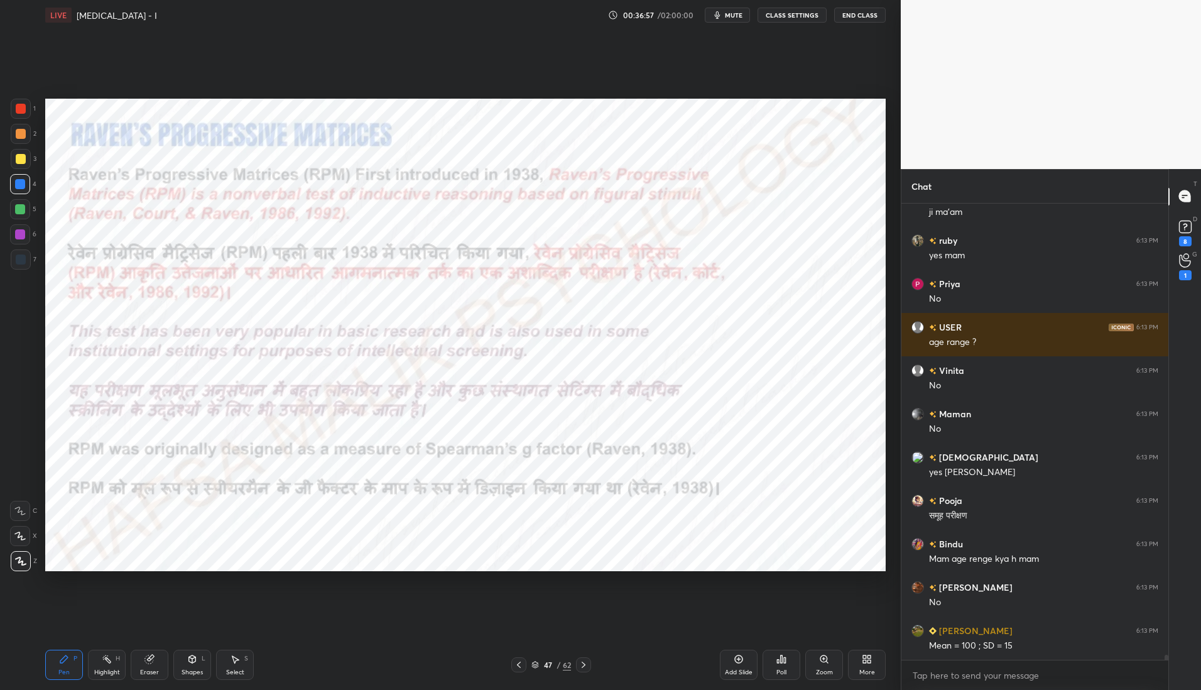
scroll to position [39983, 0]
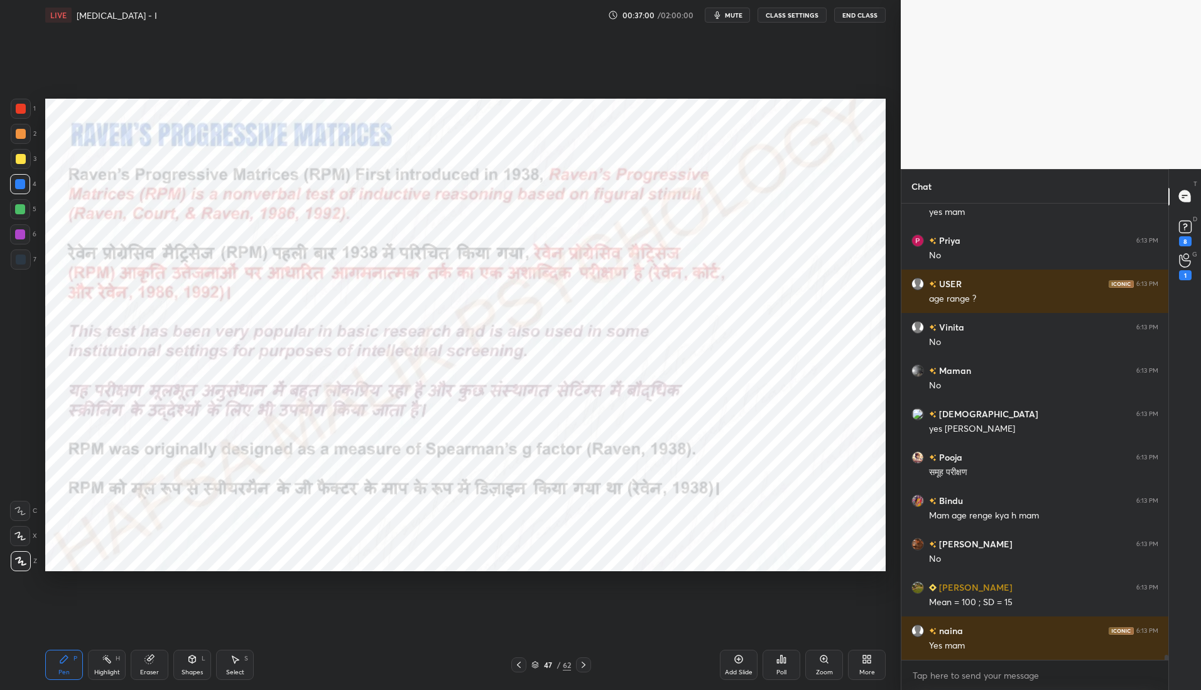
click at [586, 663] on icon at bounding box center [584, 665] width 10 height 10
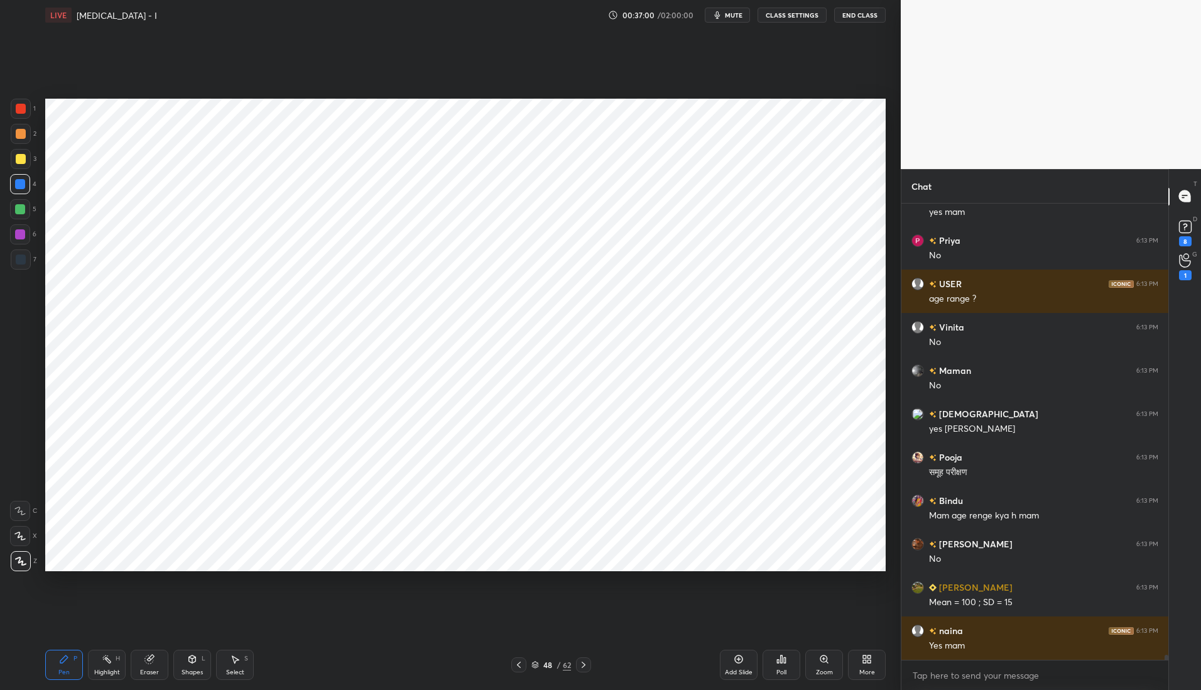
click at [584, 665] on icon at bounding box center [584, 665] width 4 height 6
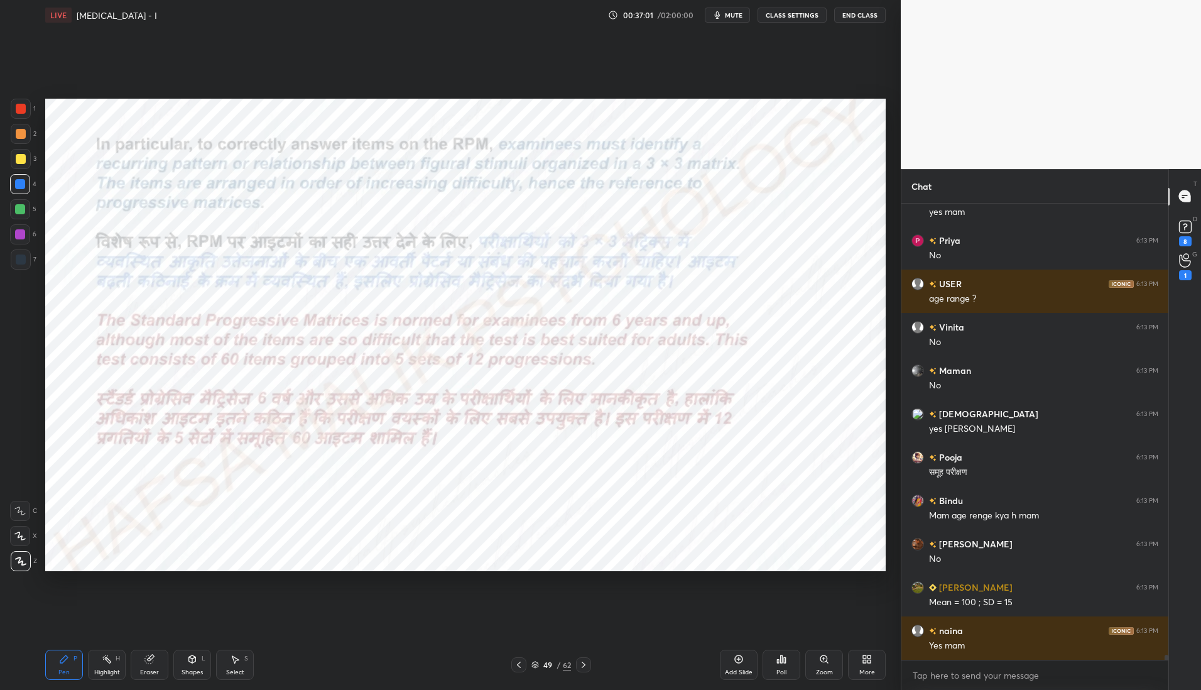
click at [586, 665] on icon at bounding box center [584, 665] width 10 height 10
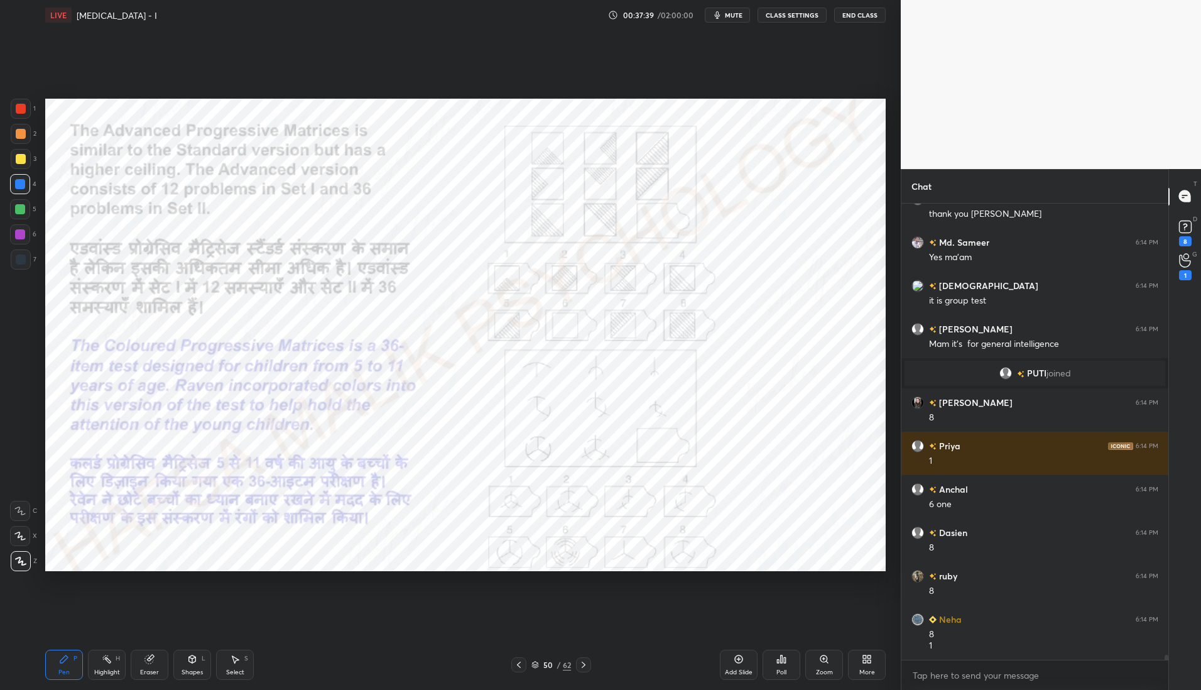
scroll to position [39796, 0]
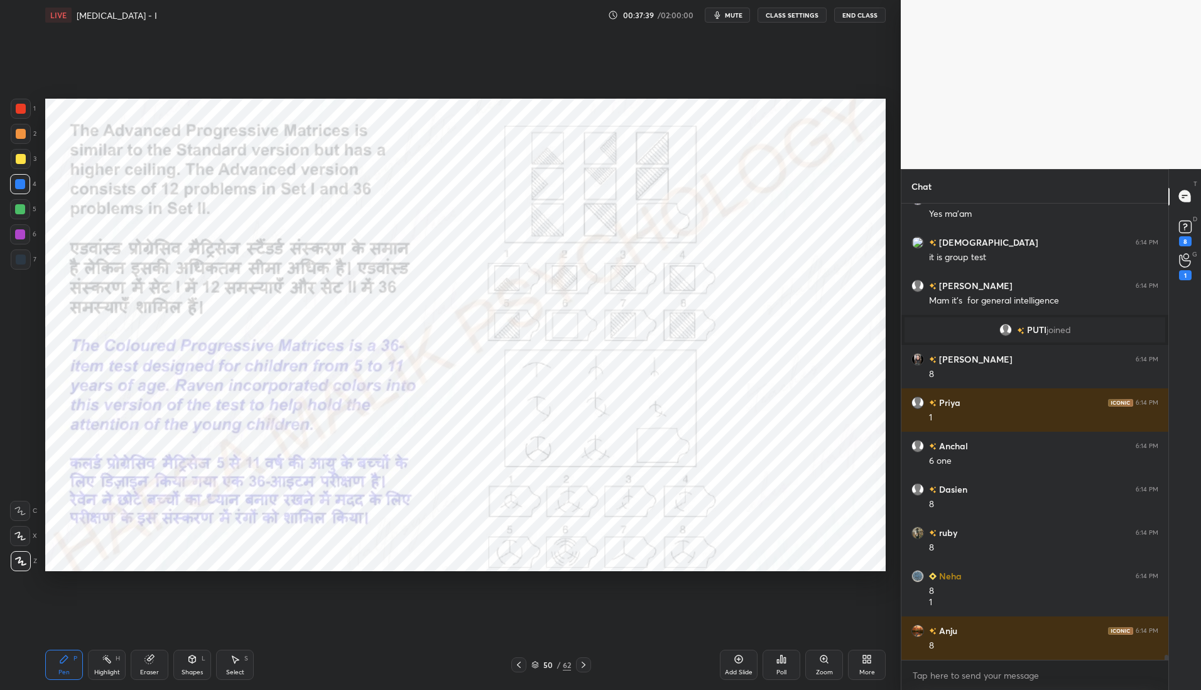
click at [146, 663] on icon at bounding box center [150, 659] width 10 height 10
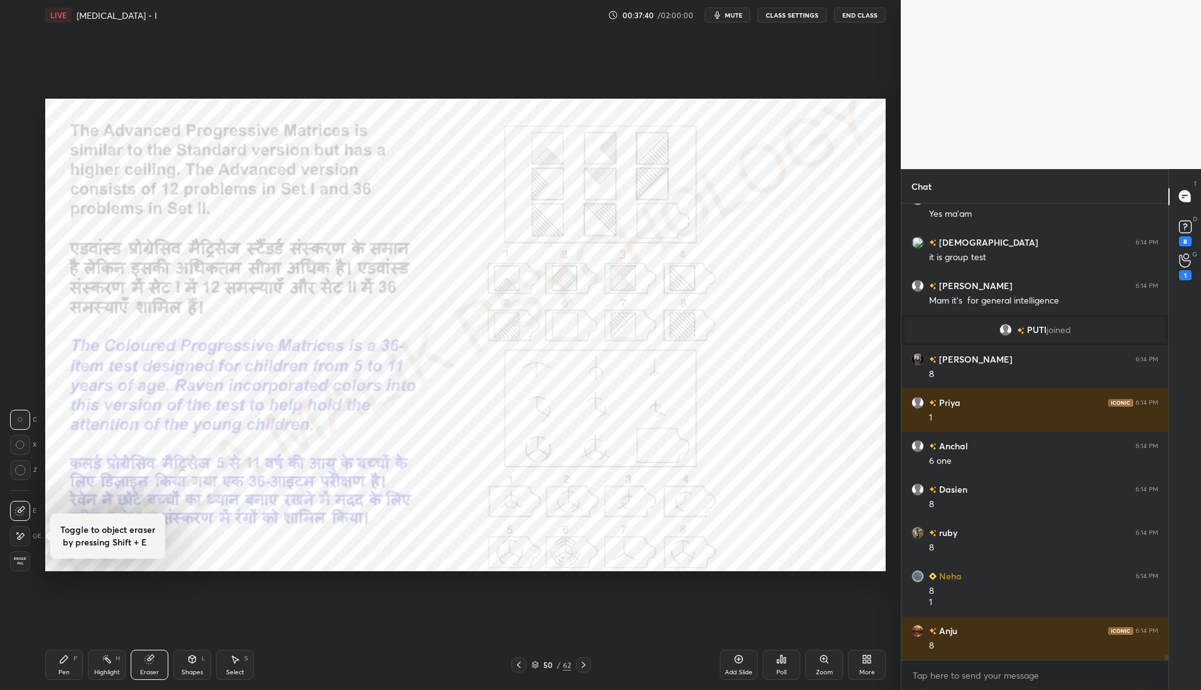
scroll to position [39883, 0]
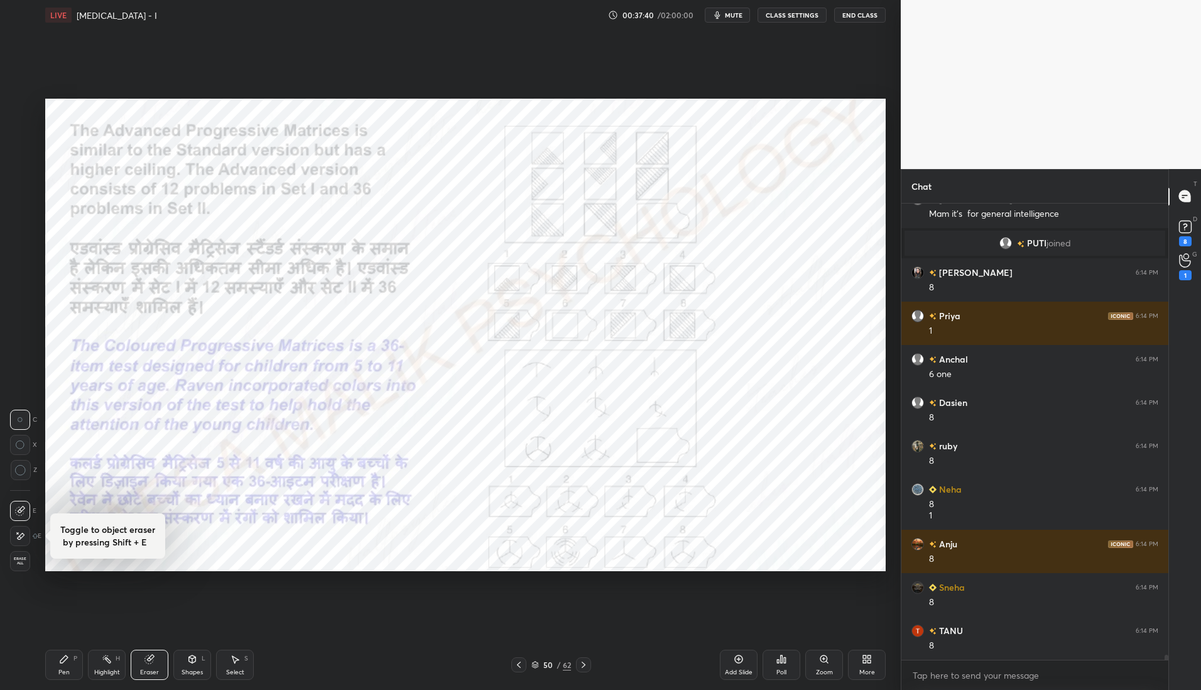
click at [21, 533] on icon at bounding box center [20, 536] width 10 height 11
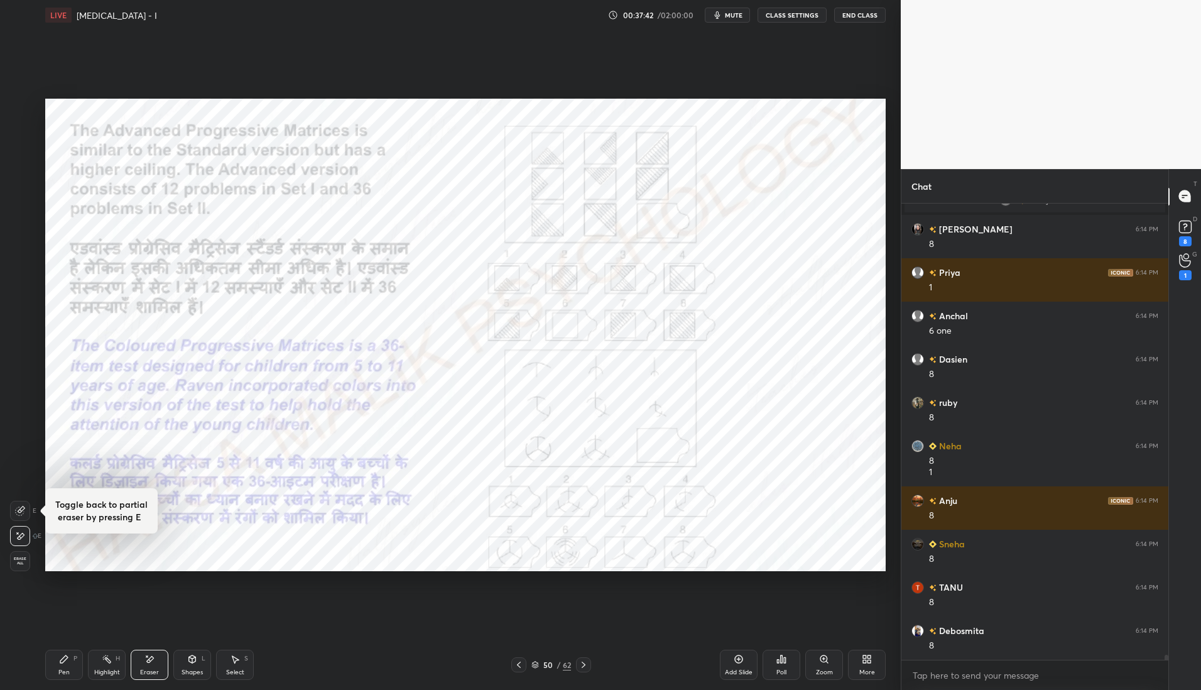
scroll to position [39969, 0]
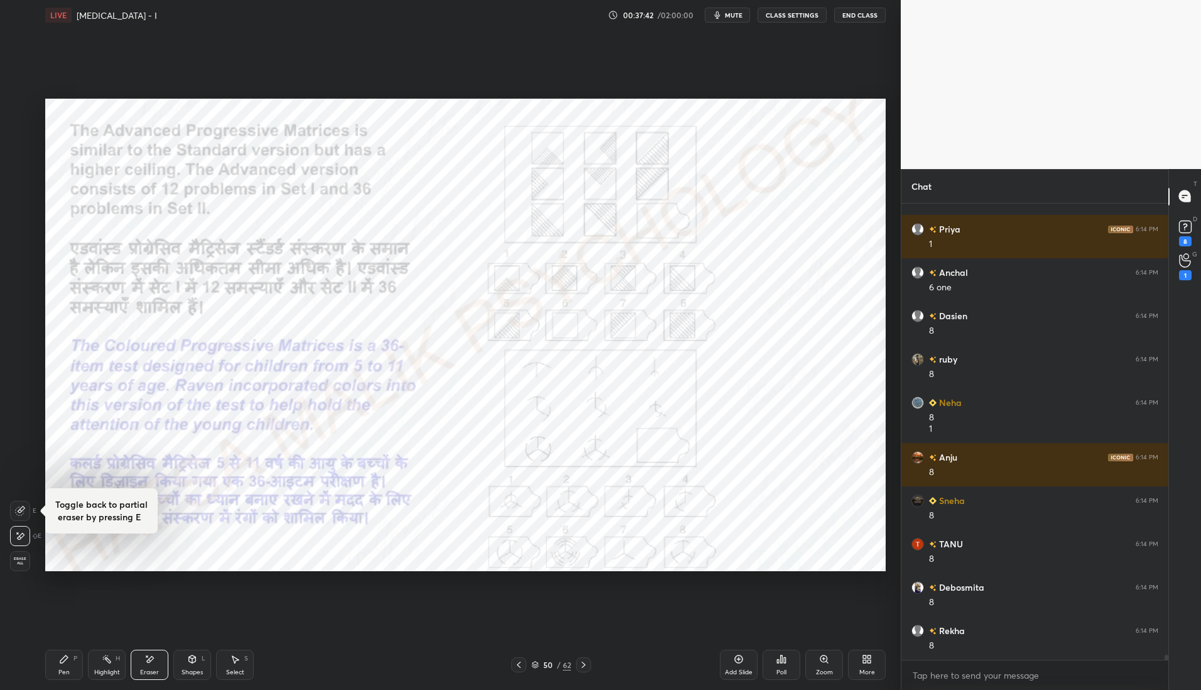
click at [68, 666] on div "Pen P" at bounding box center [64, 665] width 38 height 30
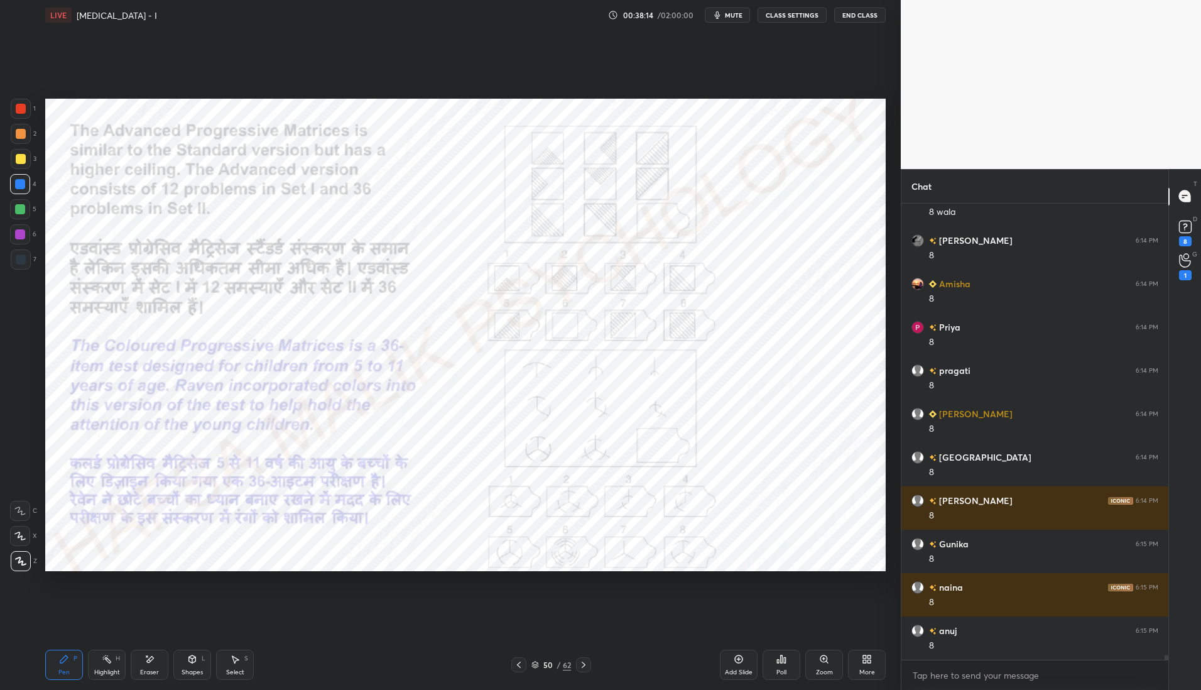
scroll to position [40967, 0]
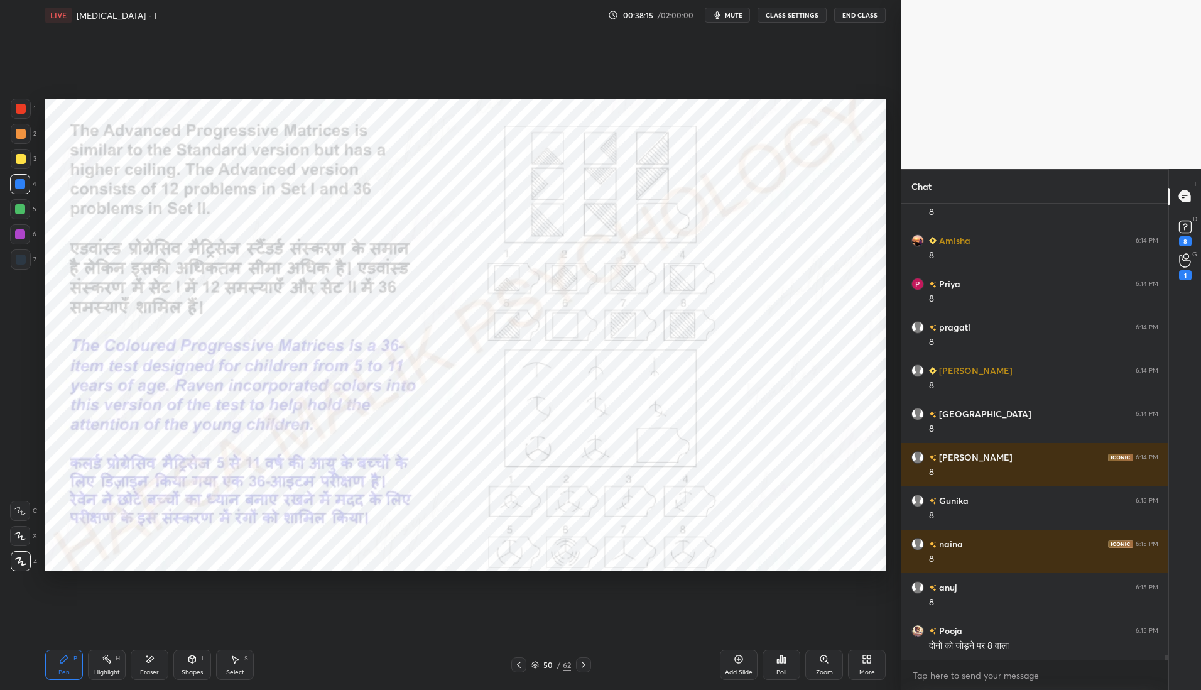
click at [518, 661] on icon at bounding box center [519, 665] width 10 height 10
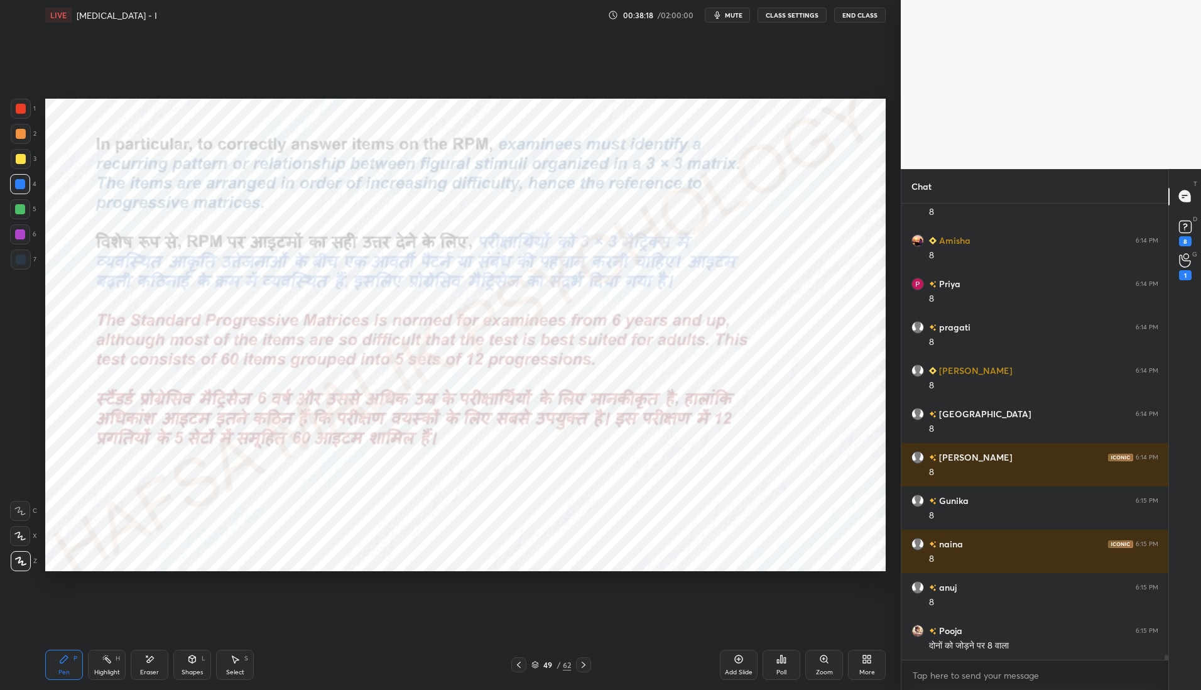
click at [520, 666] on icon at bounding box center [519, 665] width 10 height 10
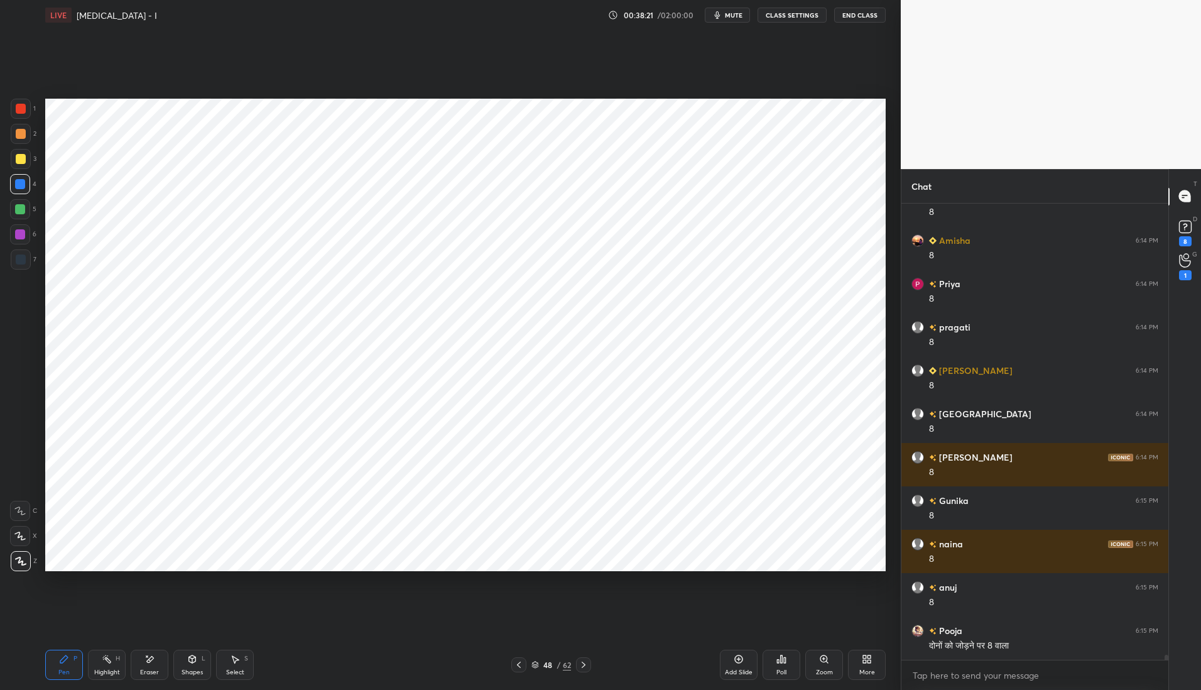
scroll to position [41010, 0]
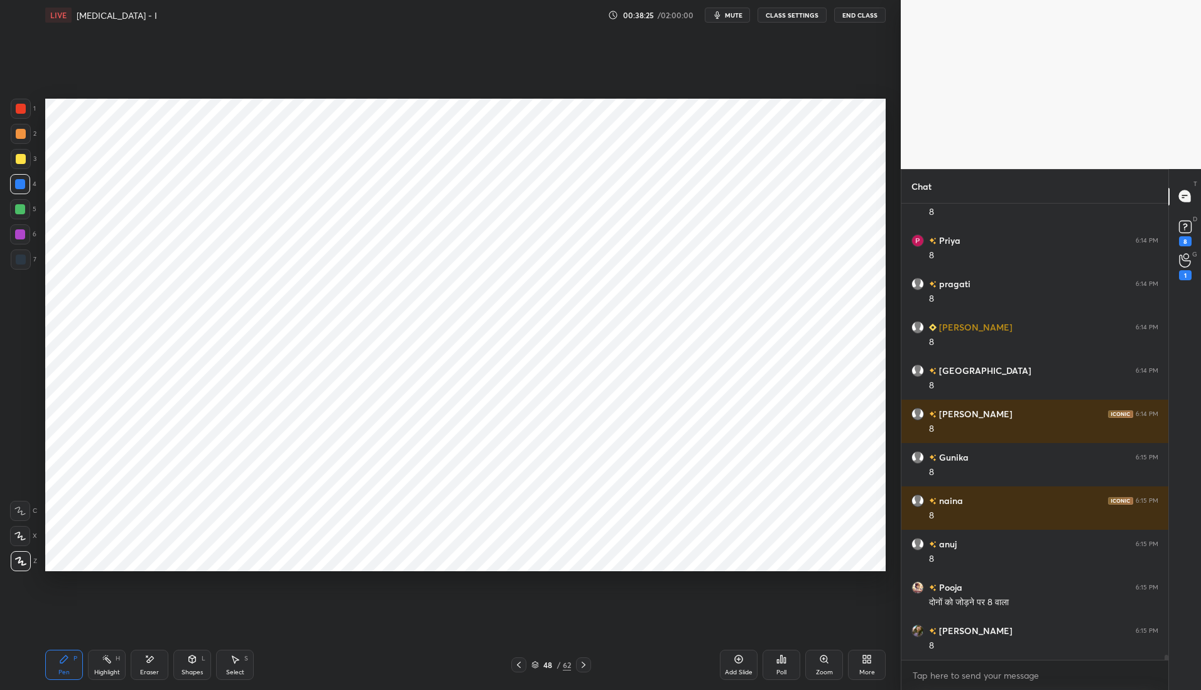
click at [521, 663] on icon at bounding box center [519, 665] width 10 height 10
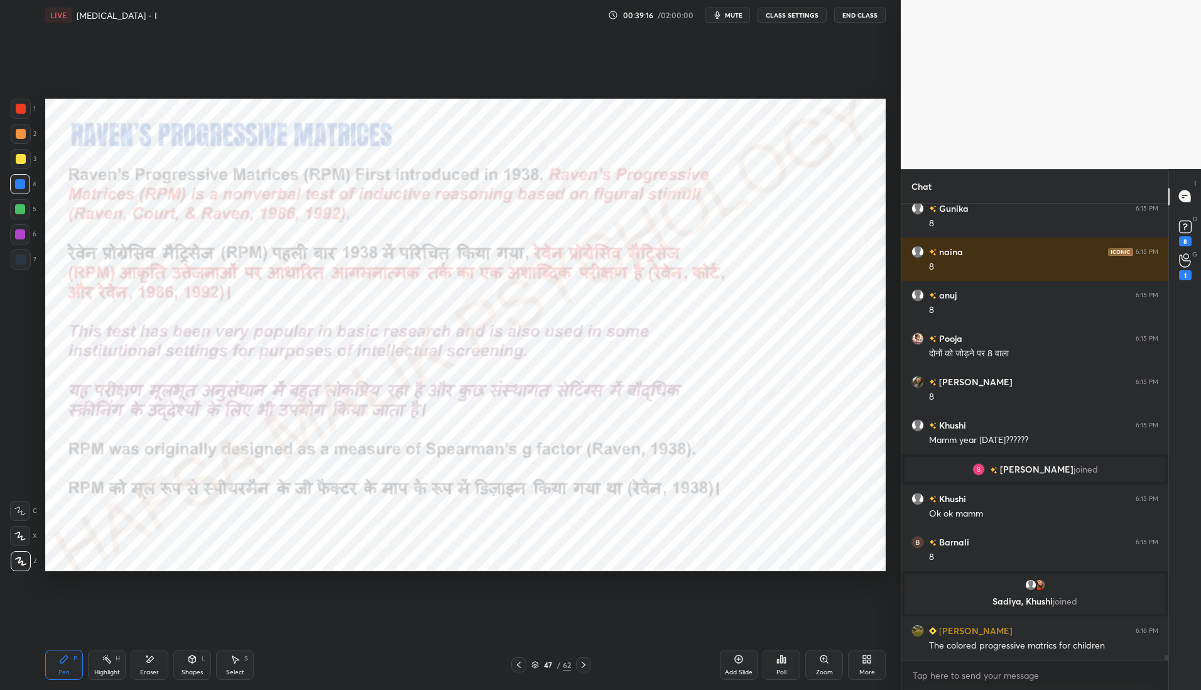
scroll to position [40815, 0]
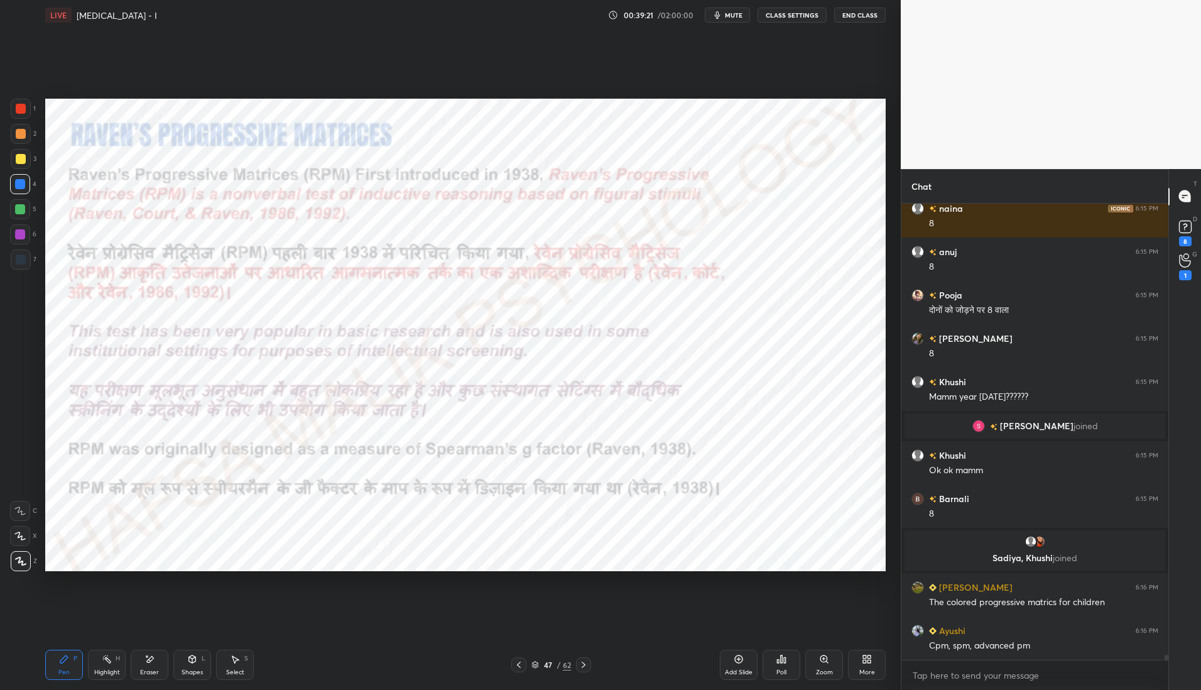
click at [588, 662] on icon at bounding box center [584, 665] width 10 height 10
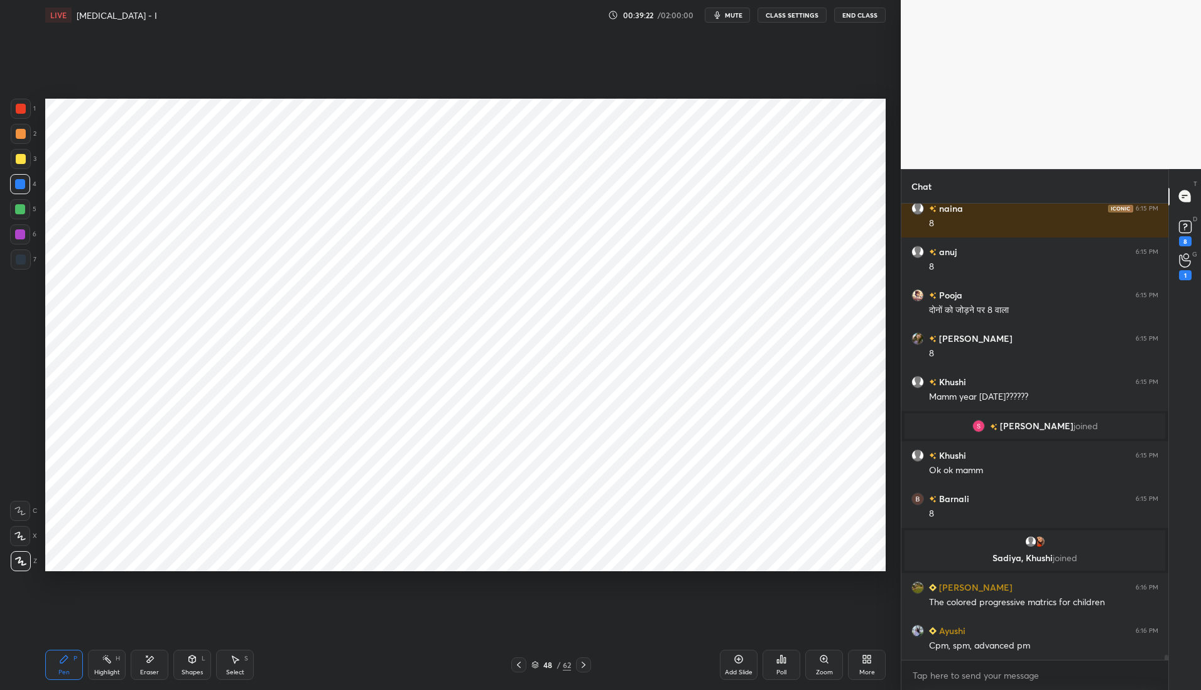
click at [587, 669] on icon at bounding box center [584, 665] width 10 height 10
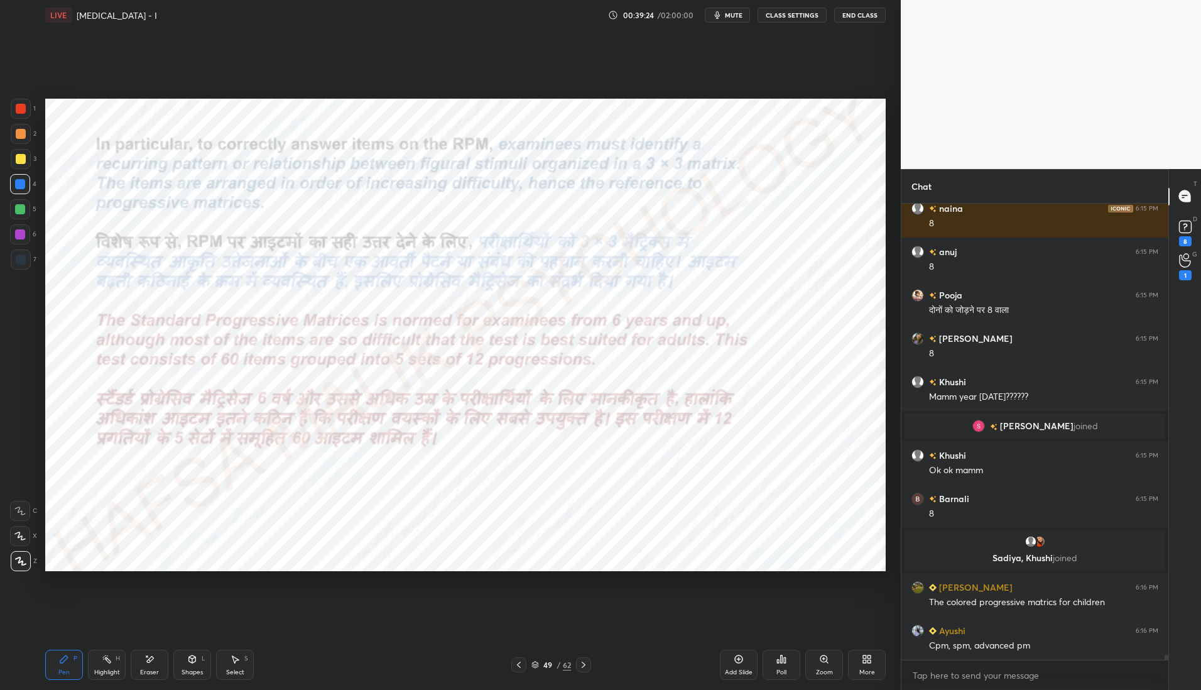
click at [586, 667] on icon at bounding box center [584, 665] width 10 height 10
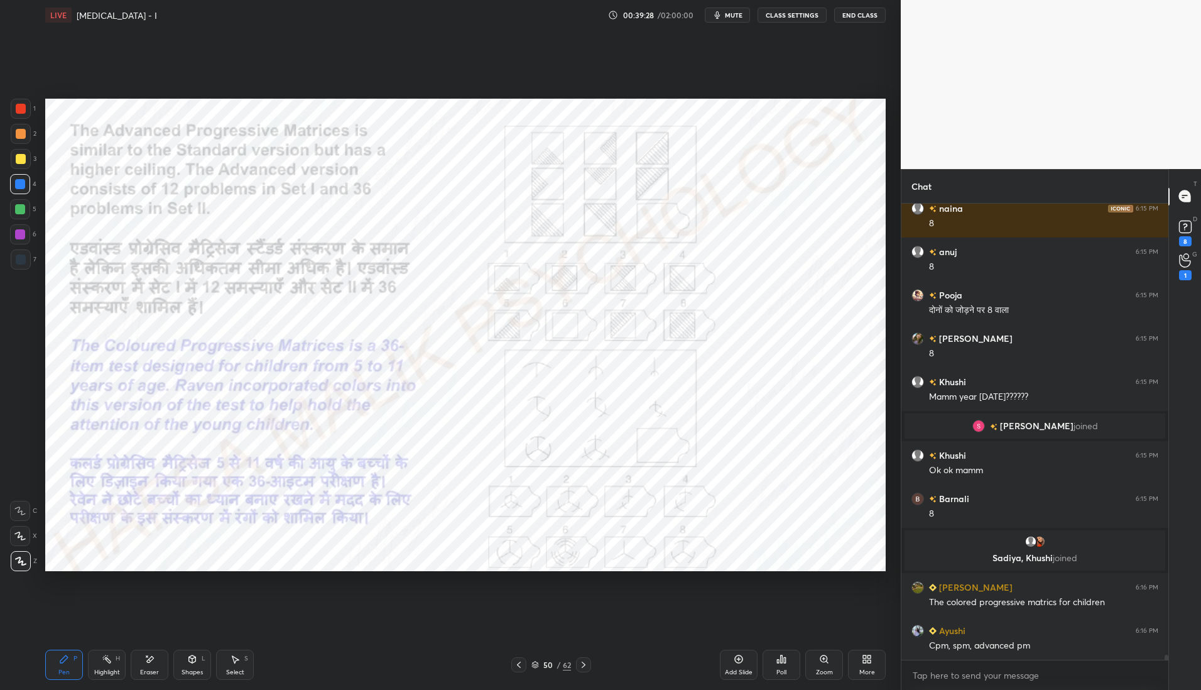
click at [19, 108] on div at bounding box center [21, 109] width 10 height 10
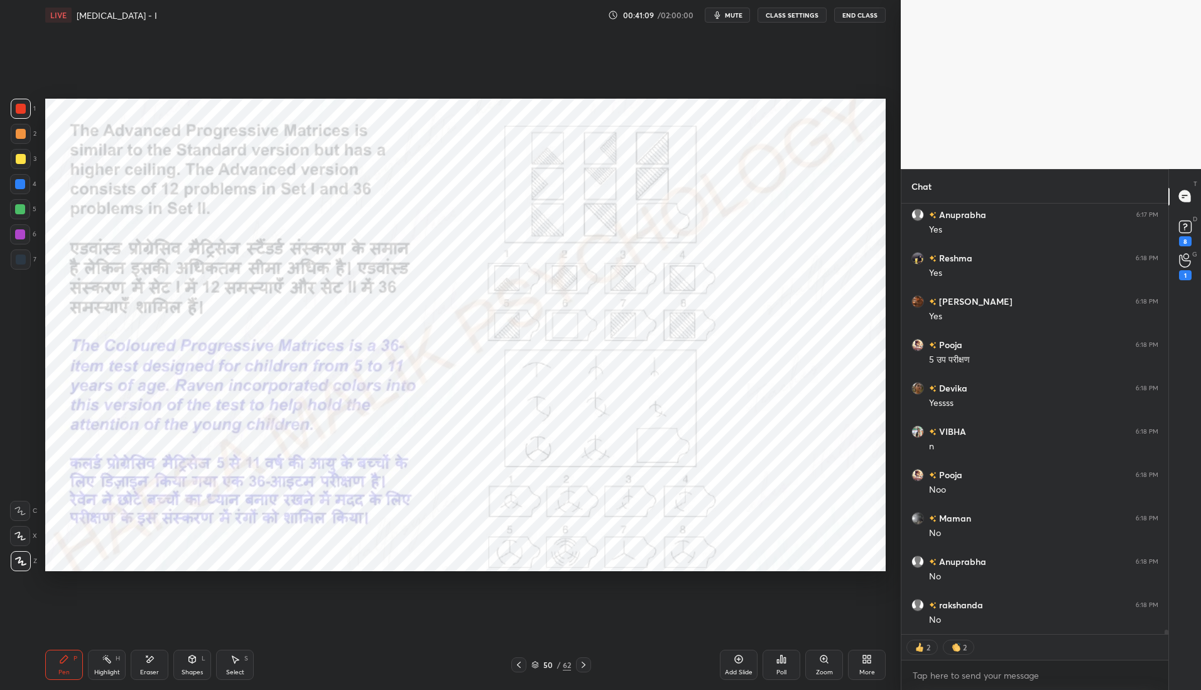
scroll to position [42458, 0]
click at [518, 667] on icon at bounding box center [519, 665] width 10 height 10
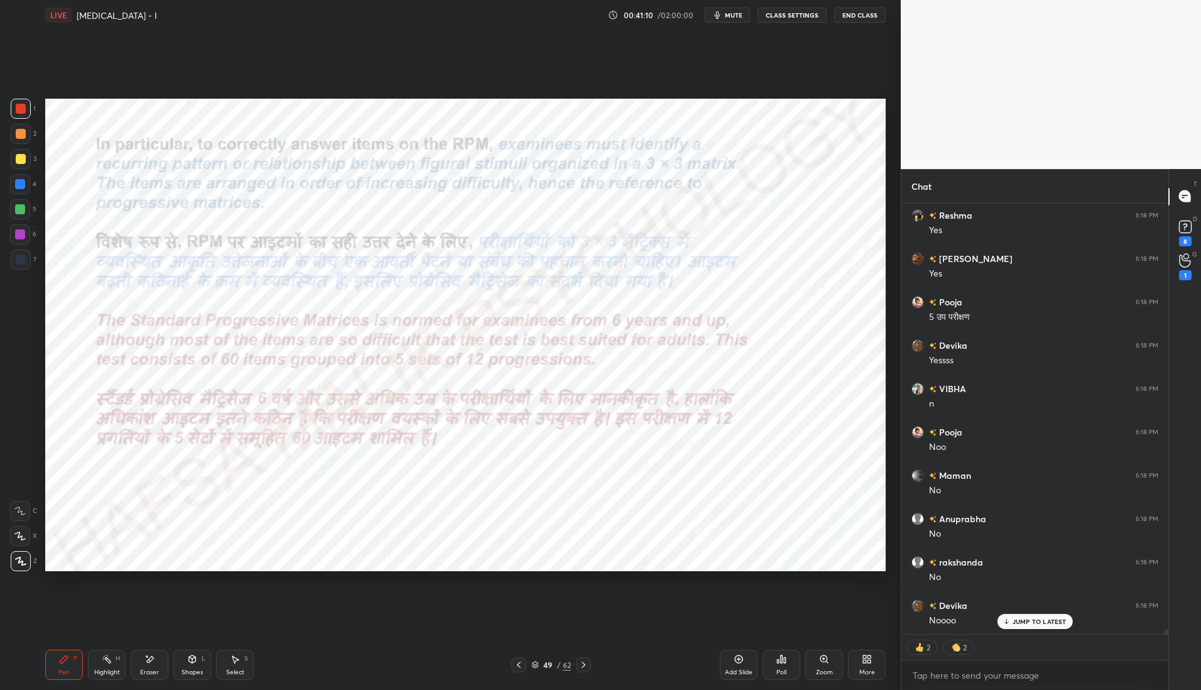
click at [517, 666] on icon at bounding box center [519, 665] width 10 height 10
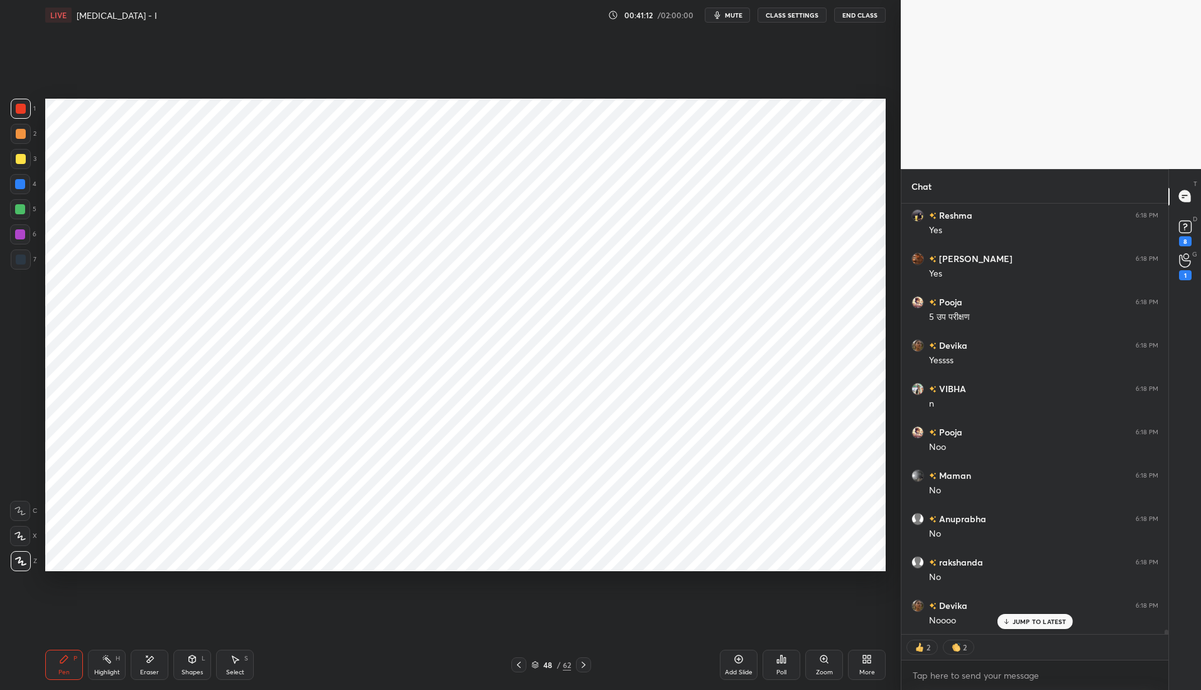
click at [518, 663] on icon at bounding box center [519, 665] width 4 height 6
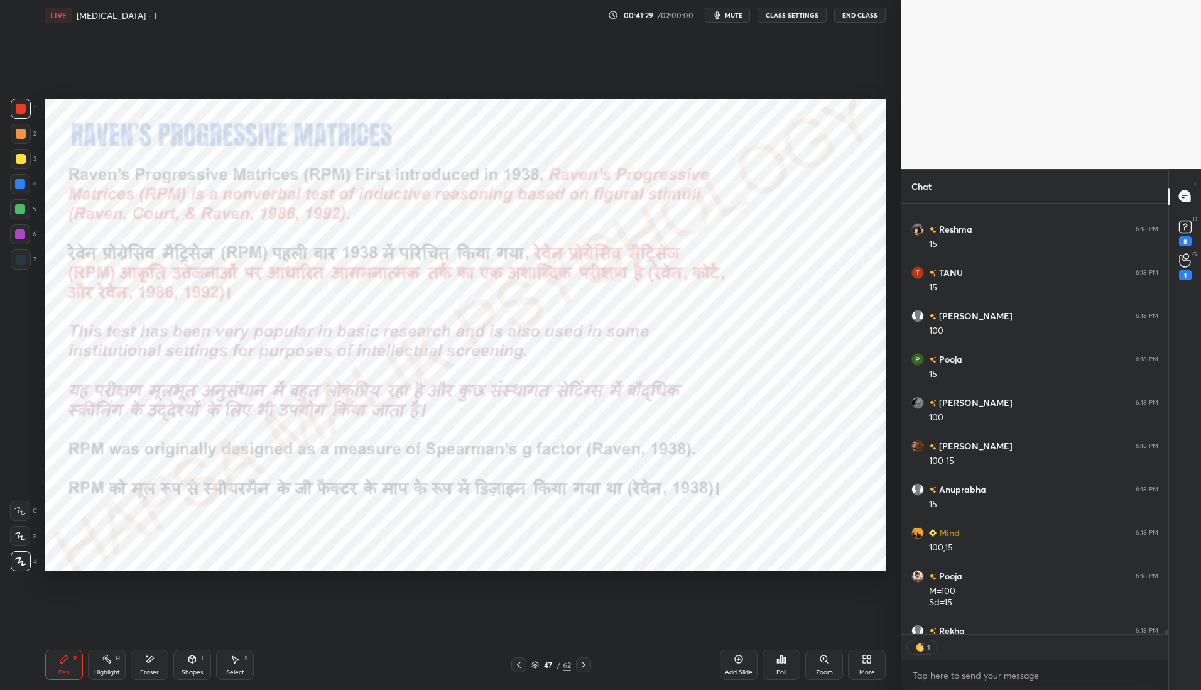
scroll to position [427, 263]
click at [586, 666] on icon at bounding box center [584, 665] width 10 height 10
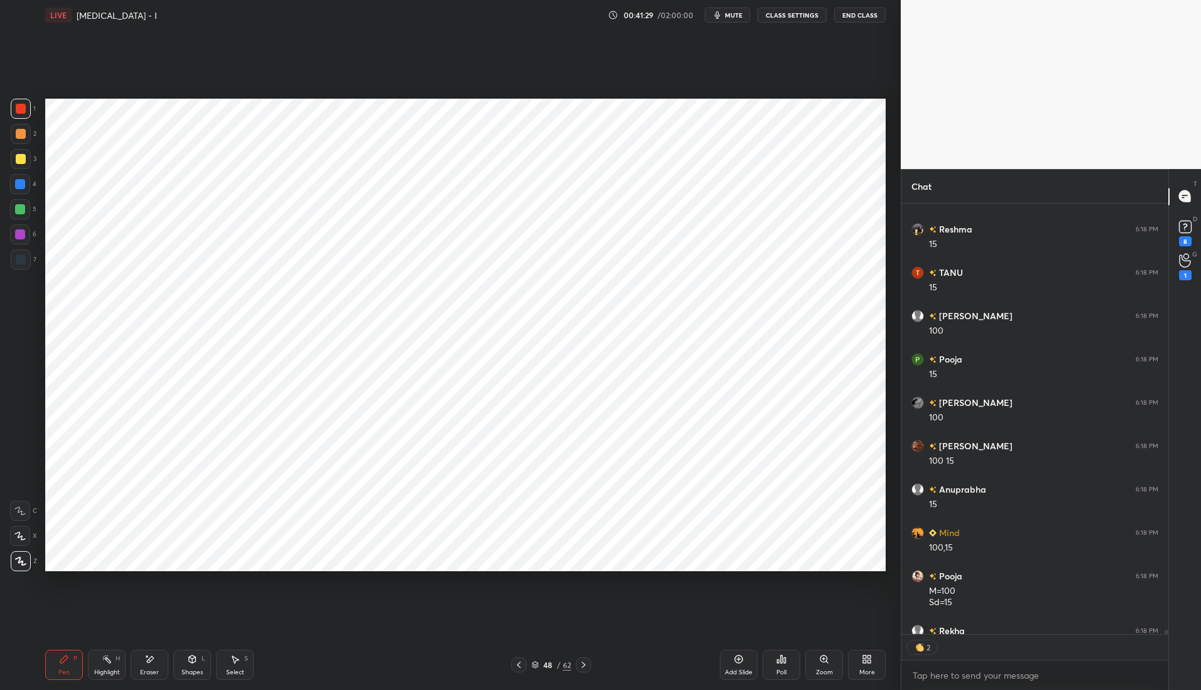
click at [587, 670] on div at bounding box center [583, 664] width 15 height 15
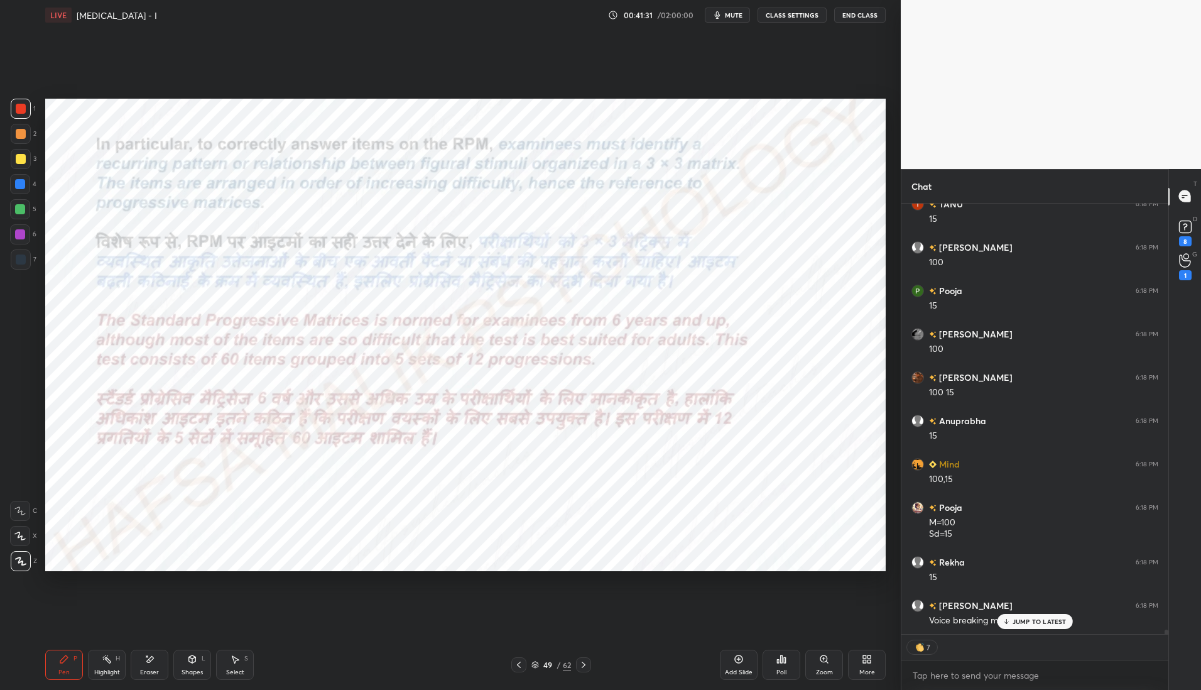
click at [584, 664] on icon at bounding box center [584, 665] width 10 height 10
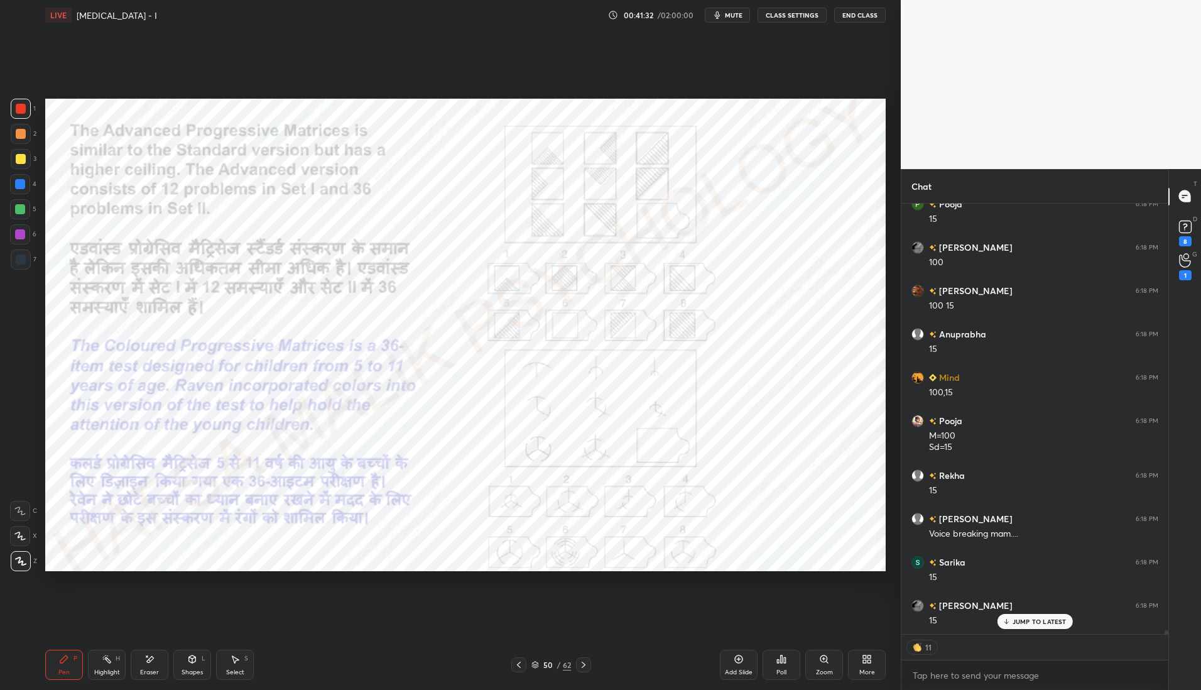
click at [586, 665] on icon at bounding box center [584, 665] width 10 height 10
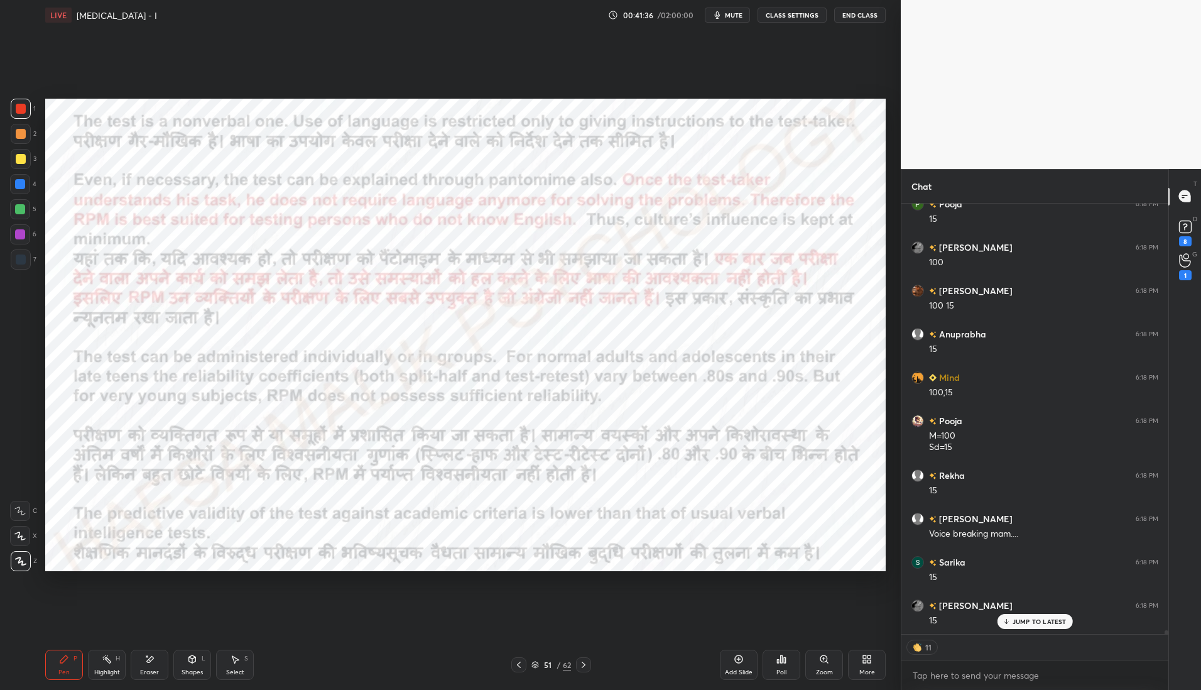
click at [585, 667] on icon at bounding box center [584, 665] width 10 height 10
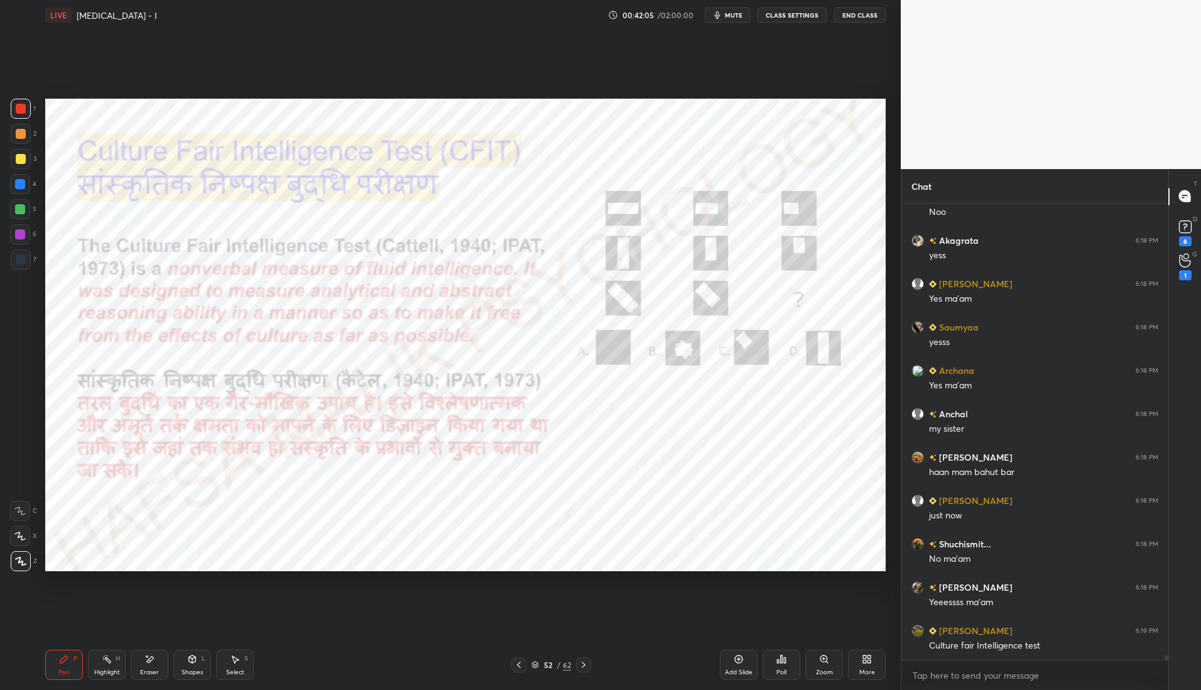
click at [516, 668] on icon at bounding box center [519, 665] width 10 height 10
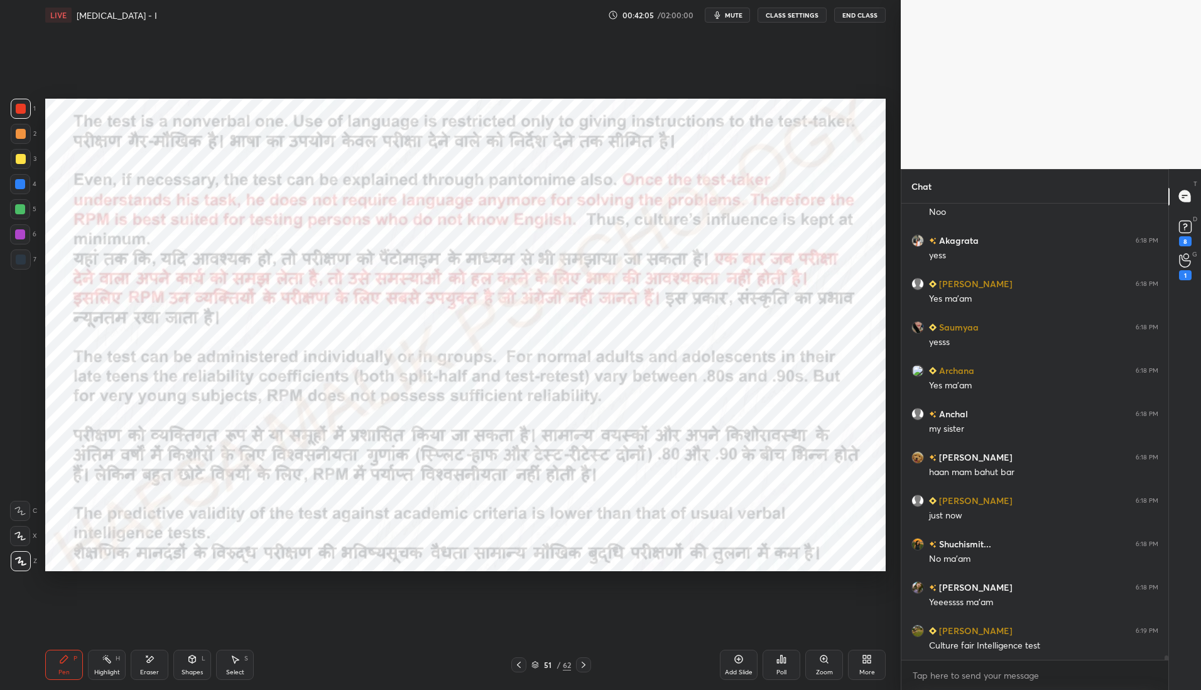
click at [519, 662] on icon at bounding box center [519, 665] width 4 height 6
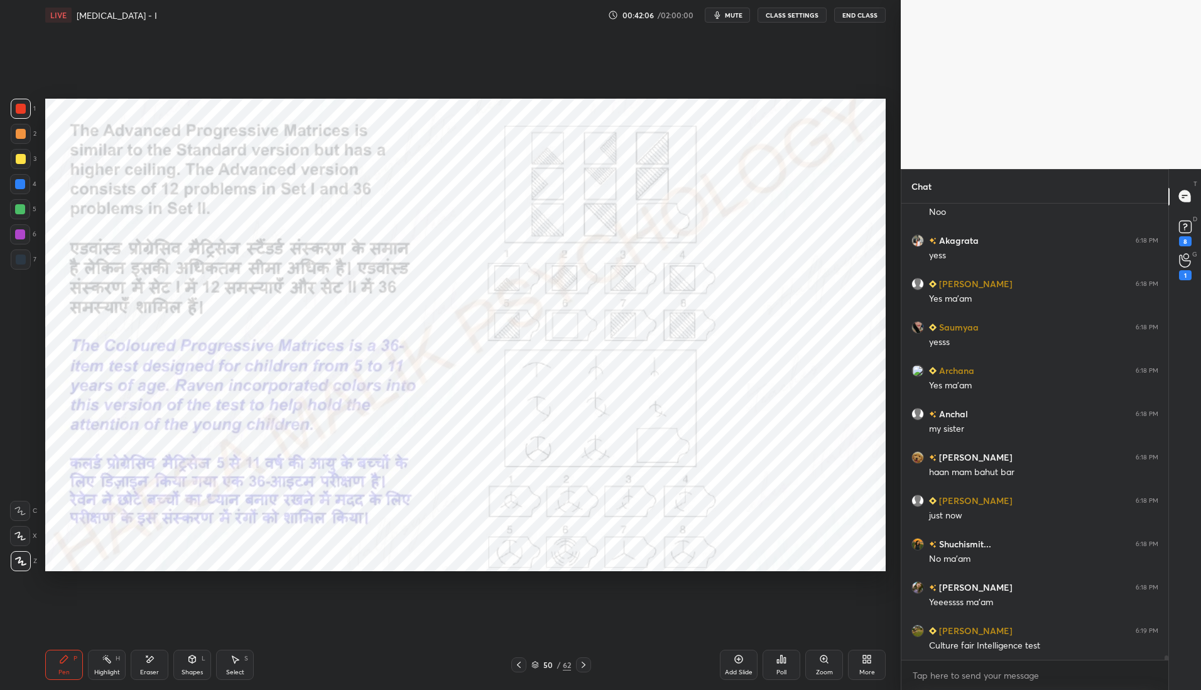
click at [521, 662] on icon at bounding box center [519, 665] width 10 height 10
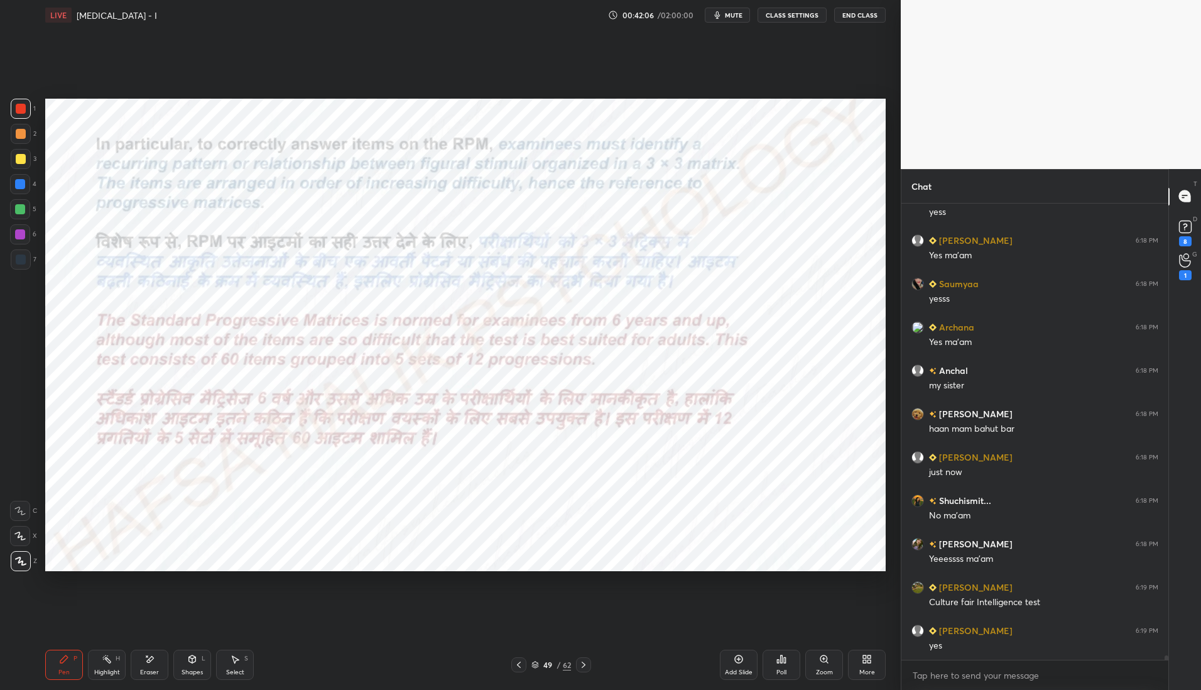
click at [523, 662] on icon at bounding box center [519, 665] width 10 height 10
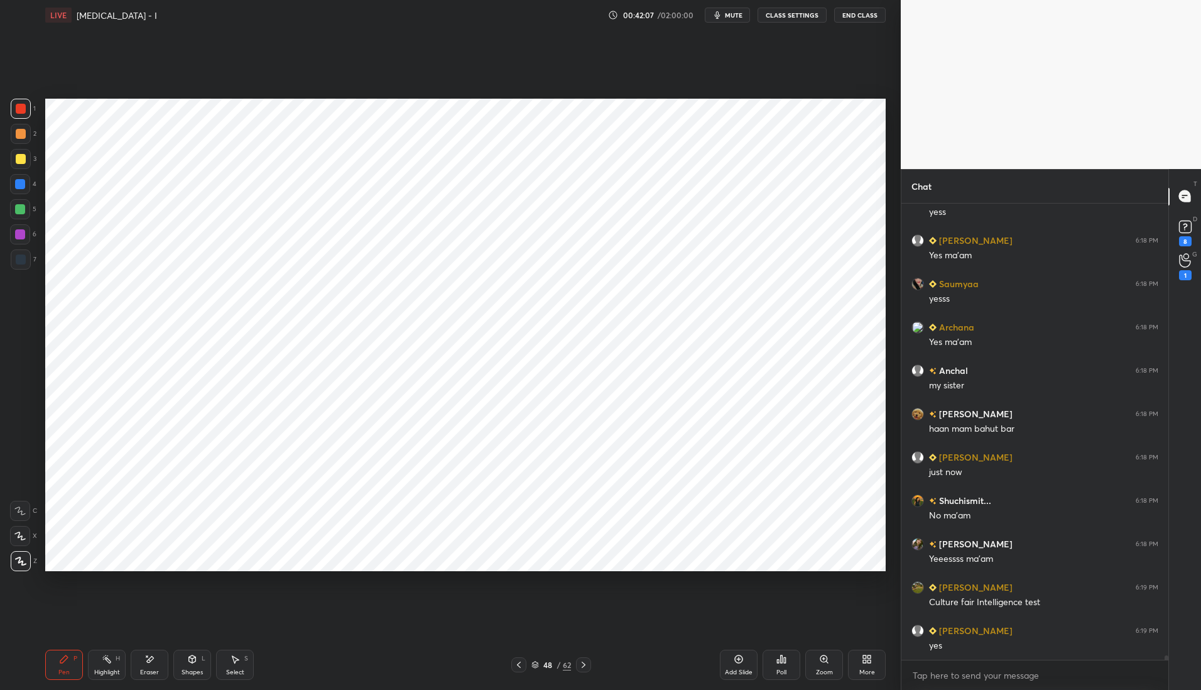
click at [523, 660] on icon at bounding box center [519, 665] width 10 height 10
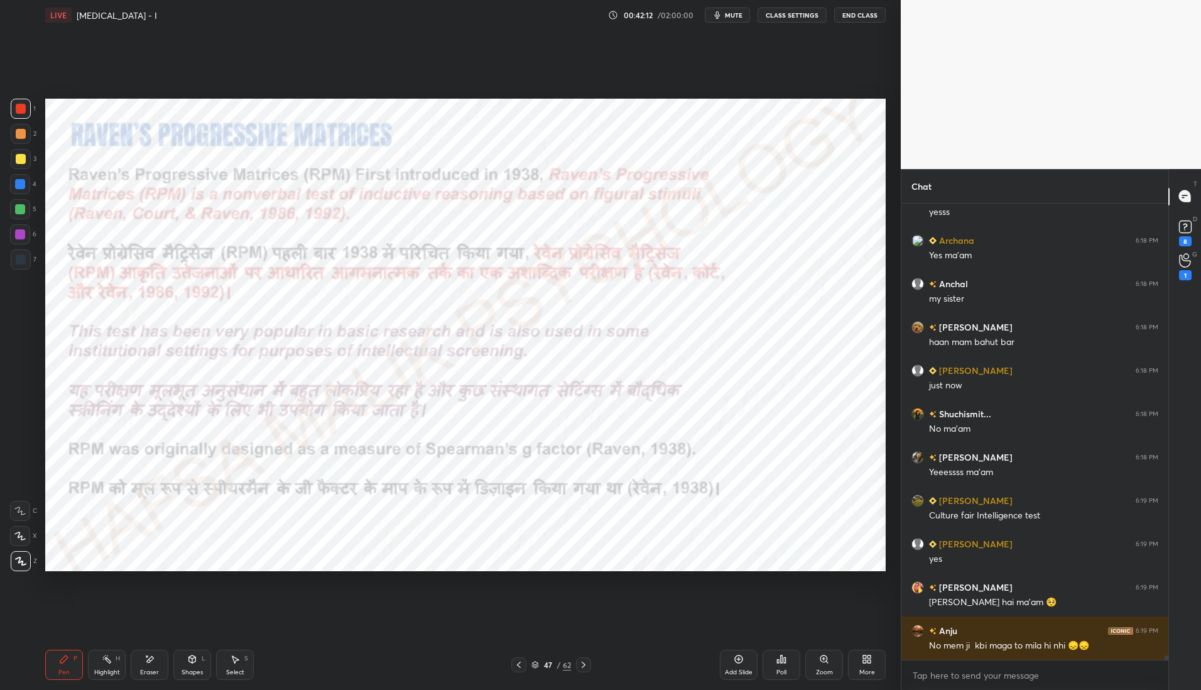
click at [19, 184] on div at bounding box center [20, 184] width 10 height 10
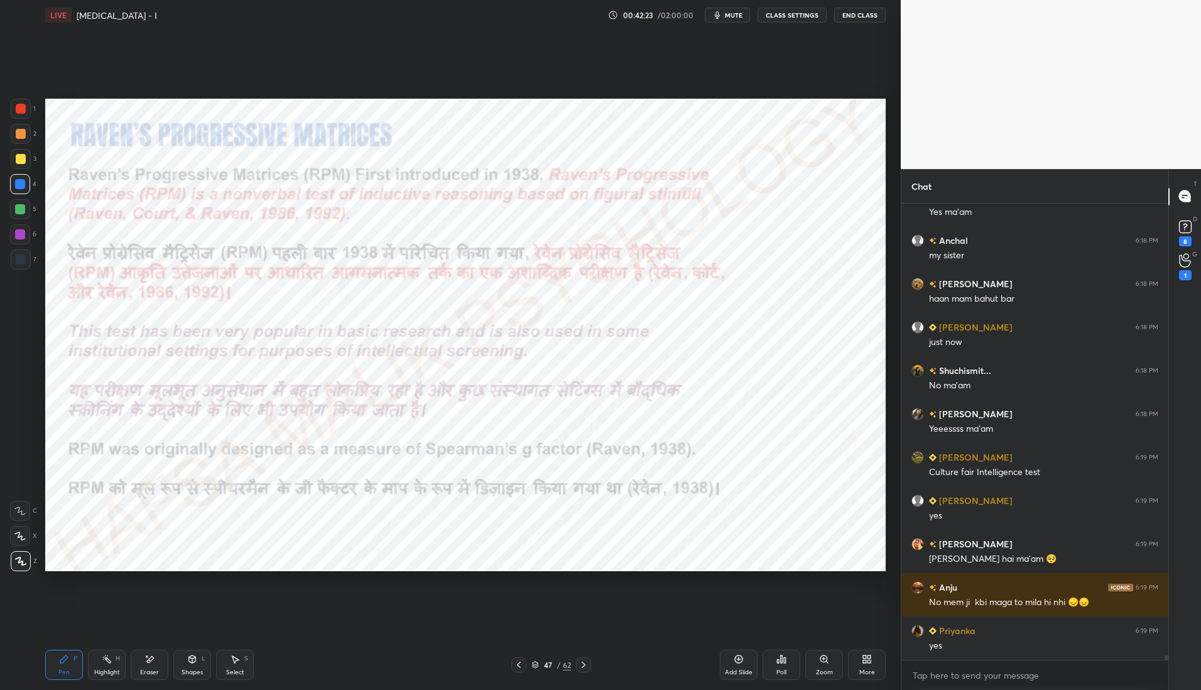
click at [586, 663] on icon at bounding box center [584, 665] width 10 height 10
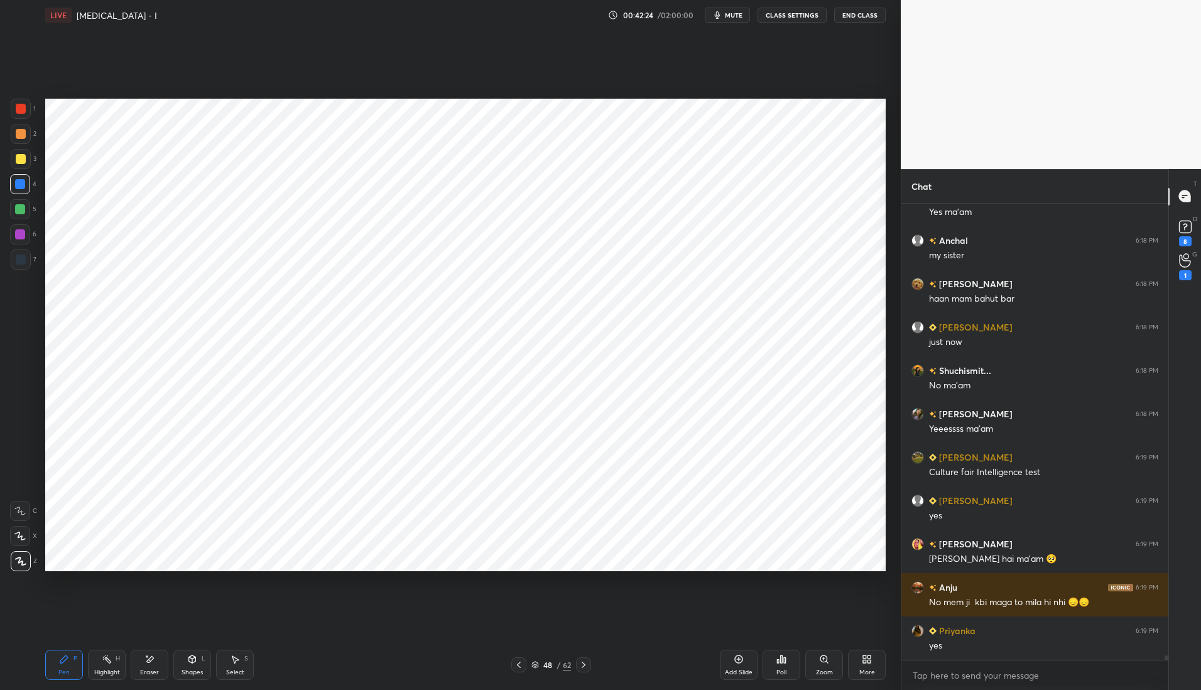
click at [586, 665] on icon at bounding box center [584, 665] width 10 height 10
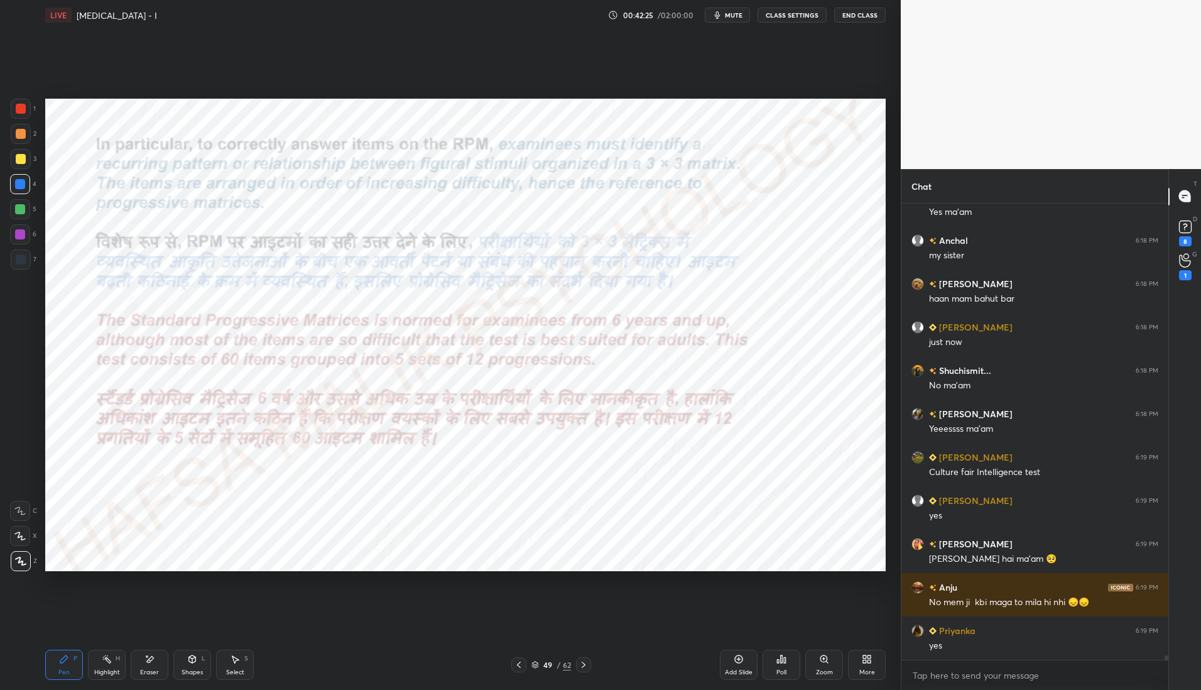
click at [586, 664] on icon at bounding box center [584, 665] width 10 height 10
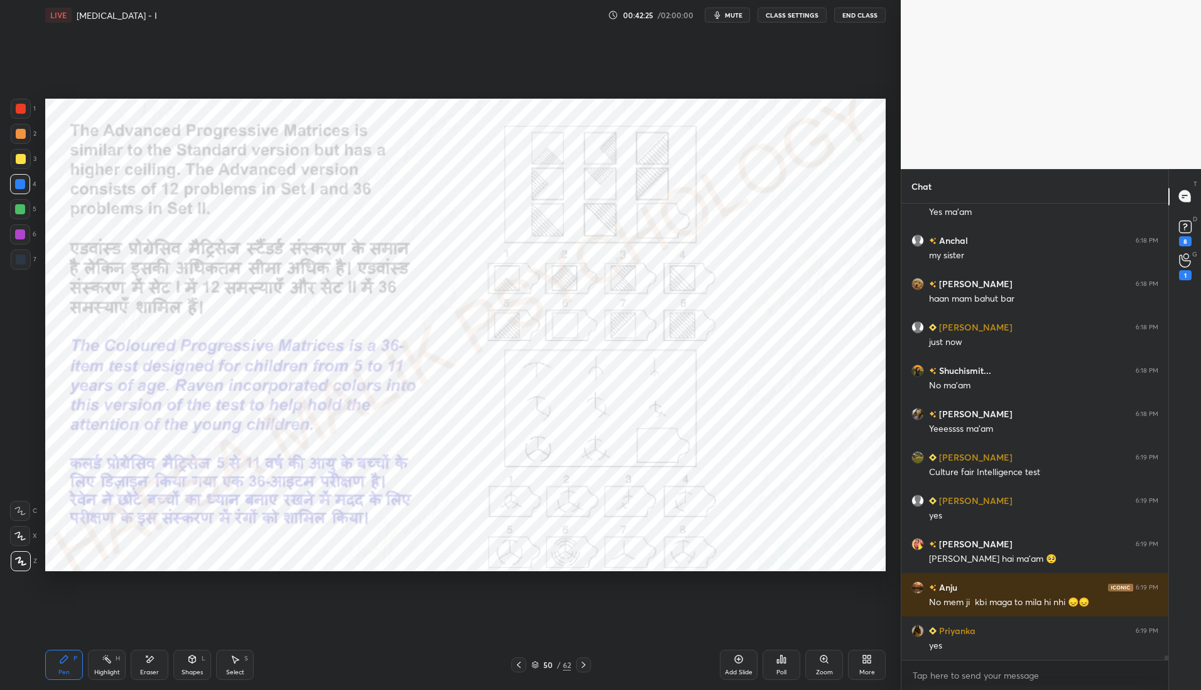
click at [584, 662] on icon at bounding box center [584, 665] width 10 height 10
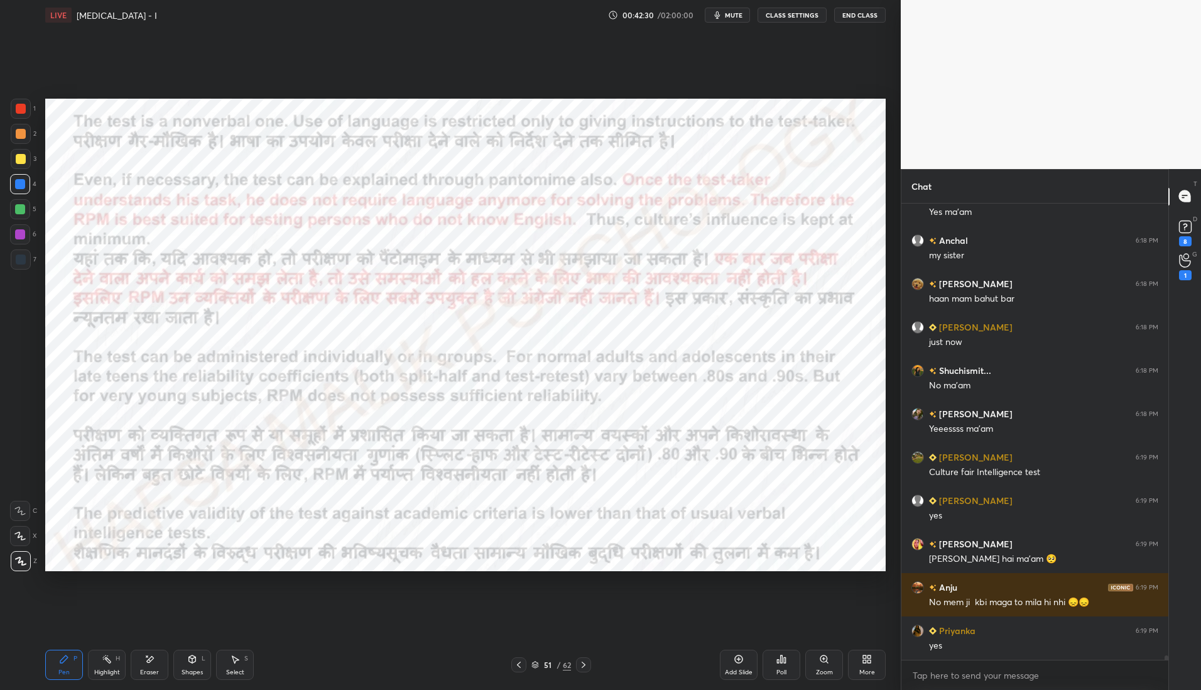
click at [586, 664] on icon at bounding box center [584, 665] width 10 height 10
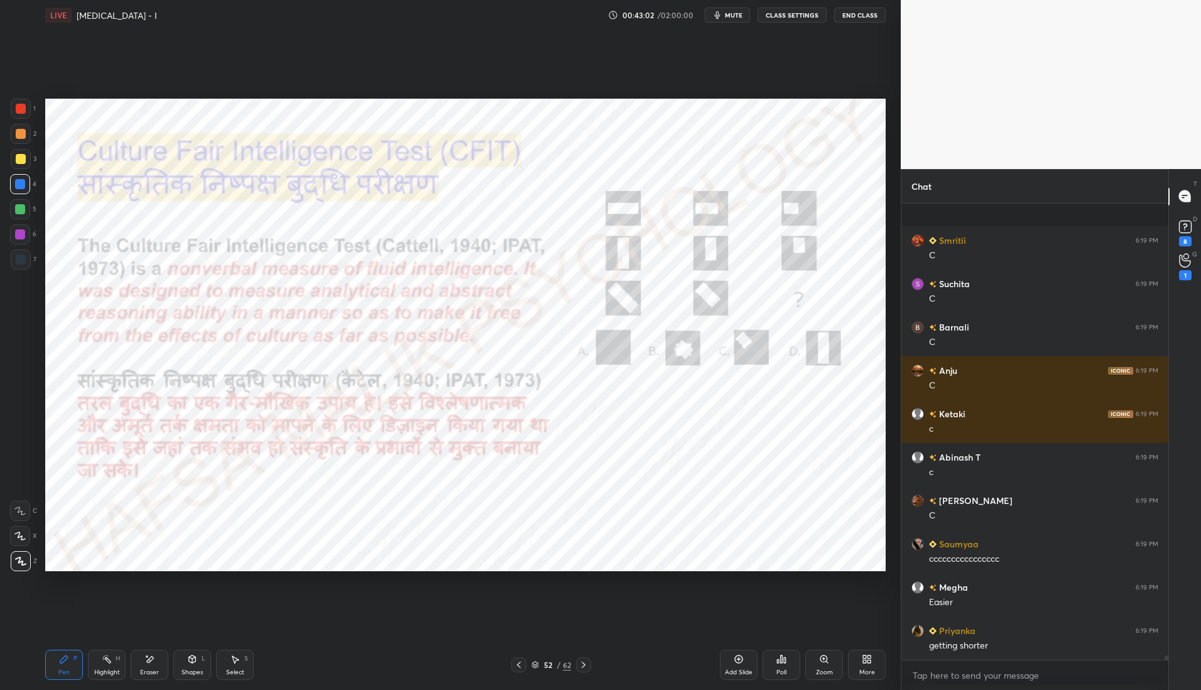
scroll to position [47256, 0]
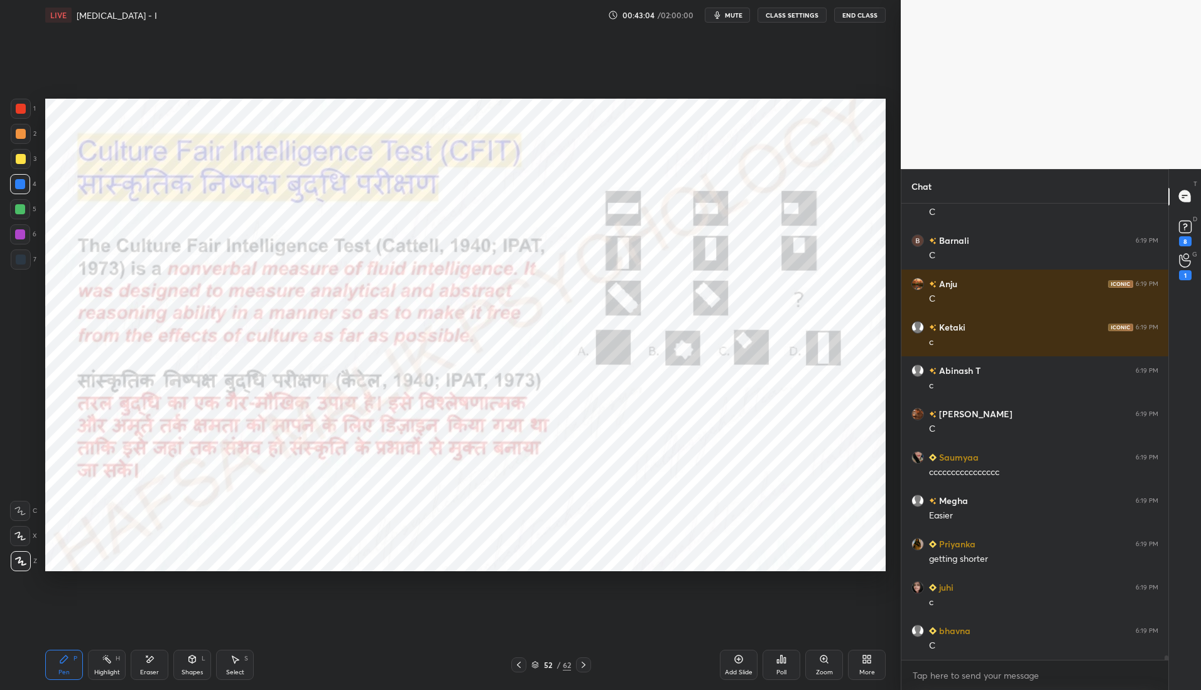
click at [24, 105] on div at bounding box center [21, 109] width 10 height 10
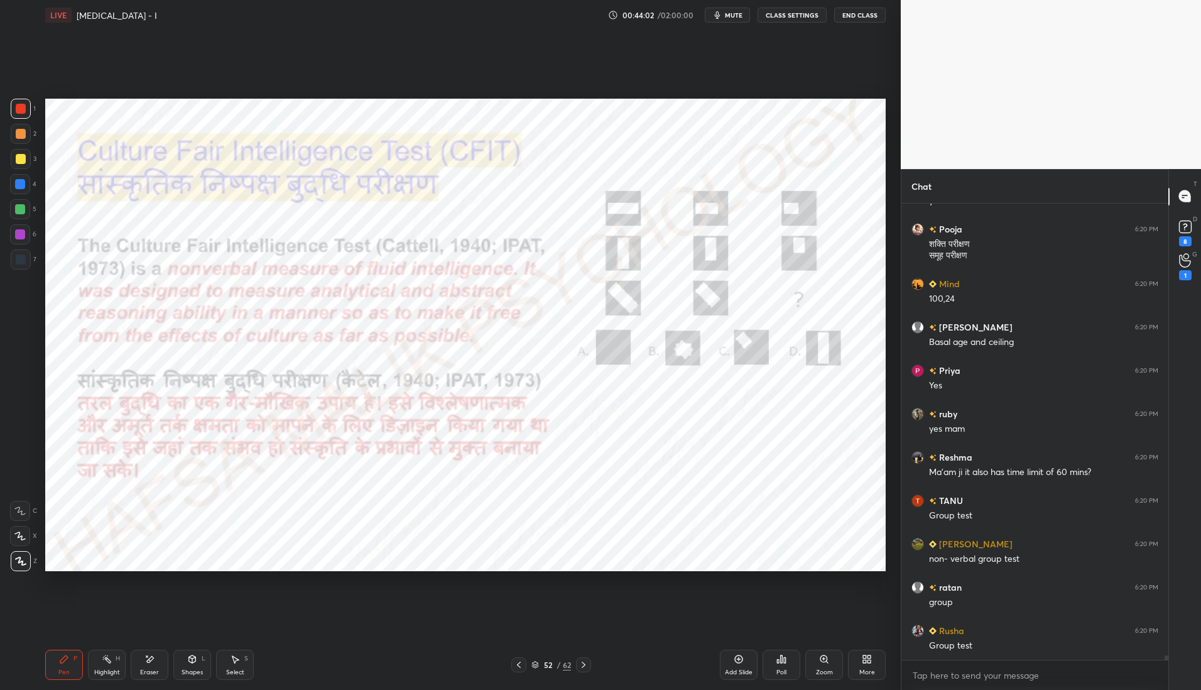
scroll to position [46721, 0]
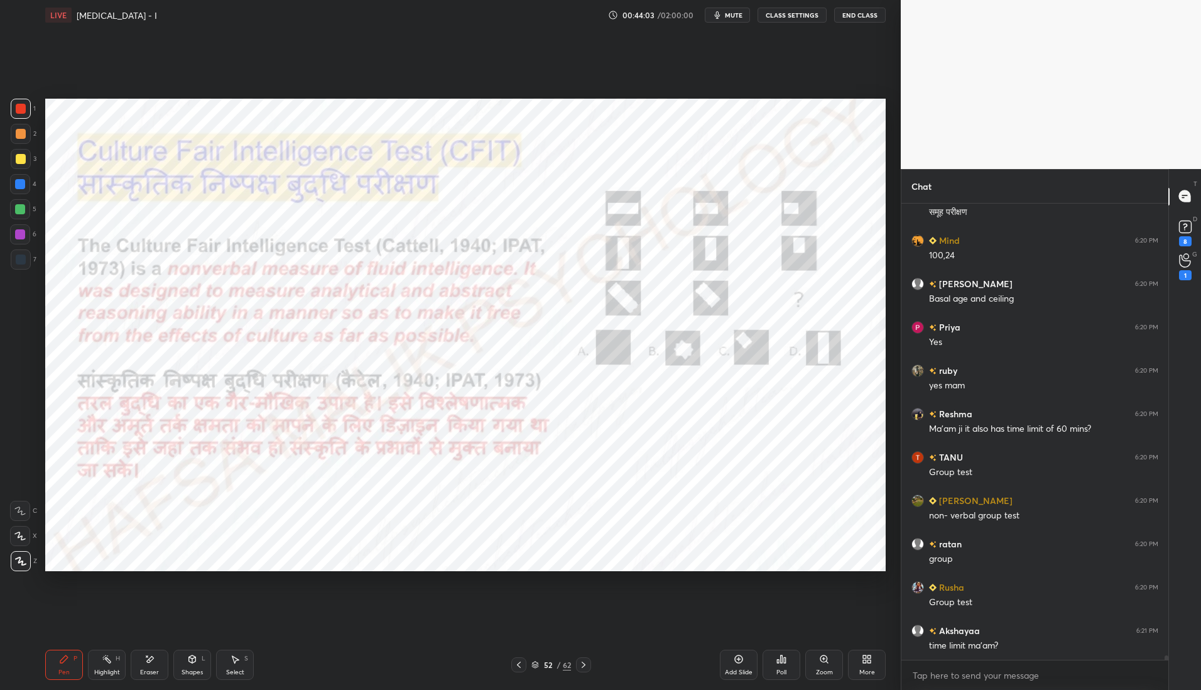
click at [21, 184] on div at bounding box center [20, 184] width 10 height 10
click at [590, 662] on div at bounding box center [583, 664] width 15 height 15
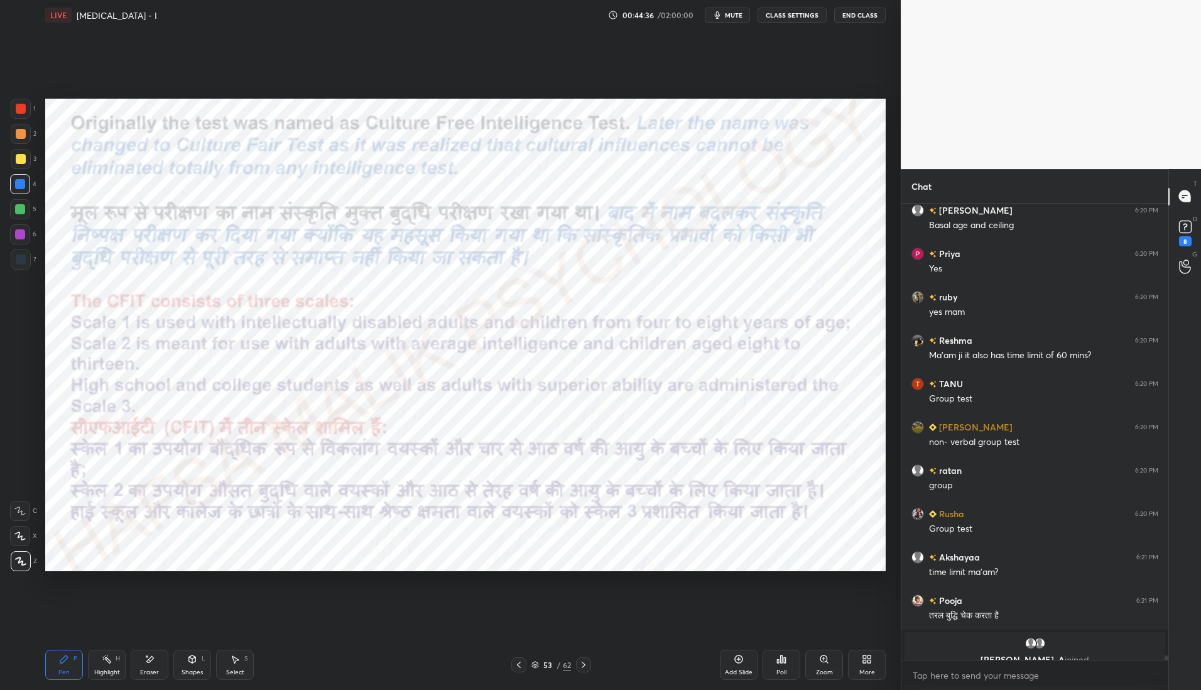
scroll to position [46763, 0]
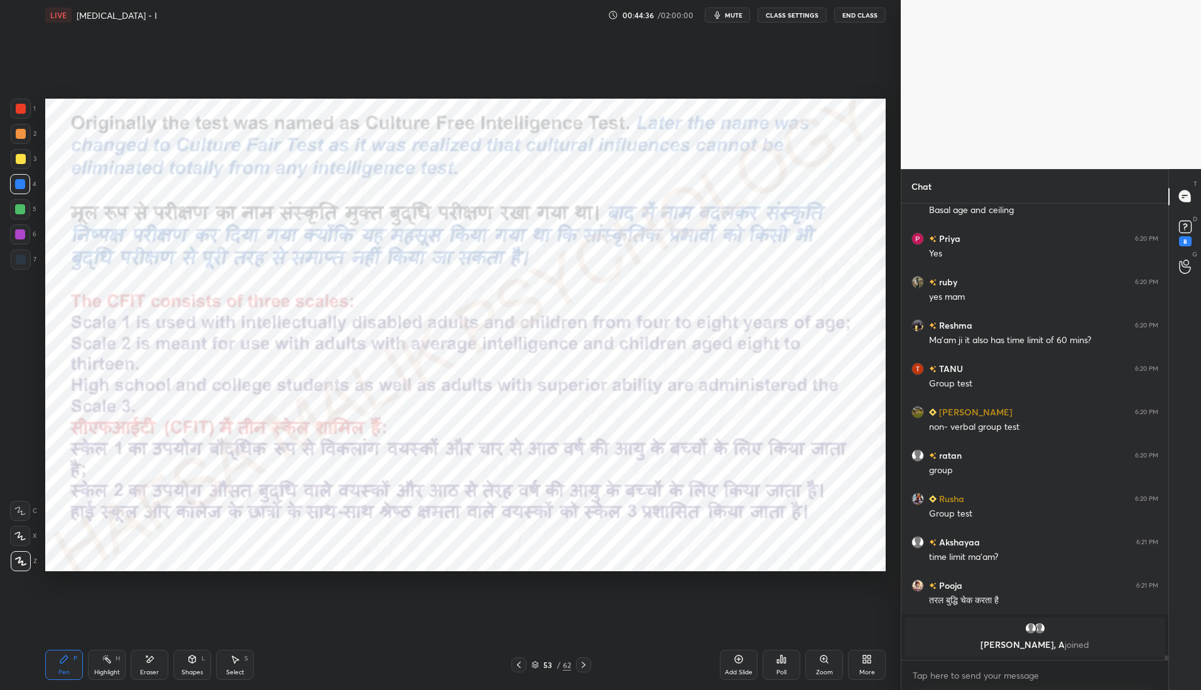
click at [16, 109] on div at bounding box center [21, 109] width 10 height 10
click at [589, 665] on div at bounding box center [583, 664] width 15 height 15
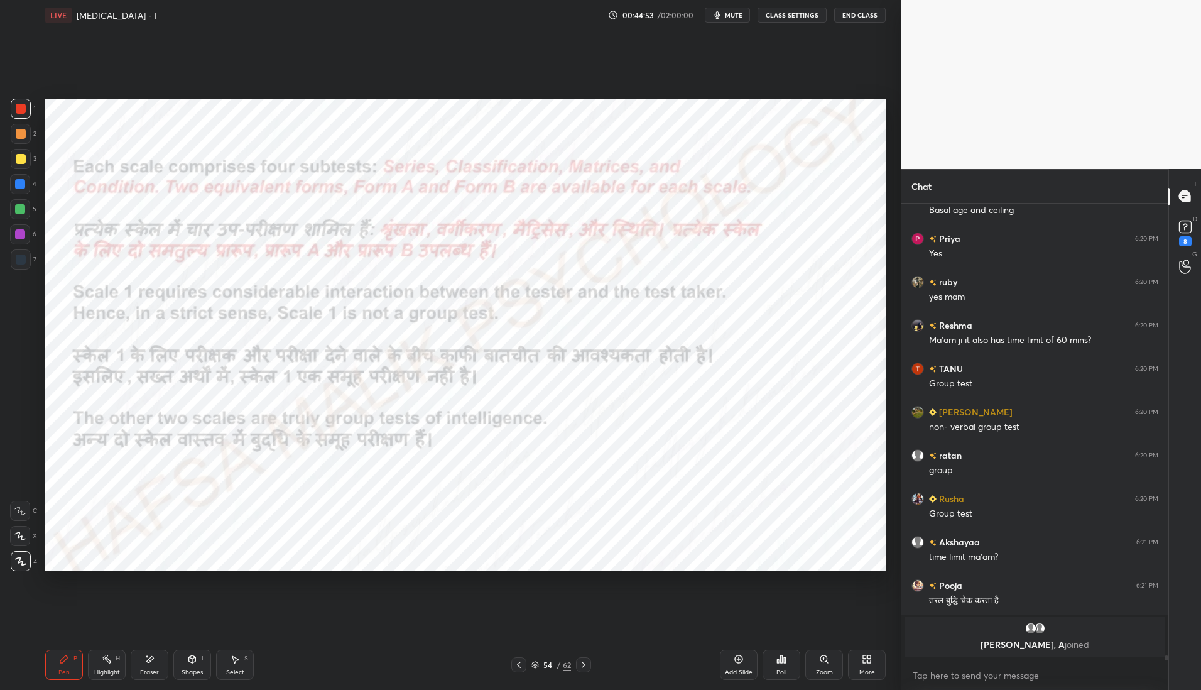
click at [583, 668] on icon at bounding box center [584, 665] width 10 height 10
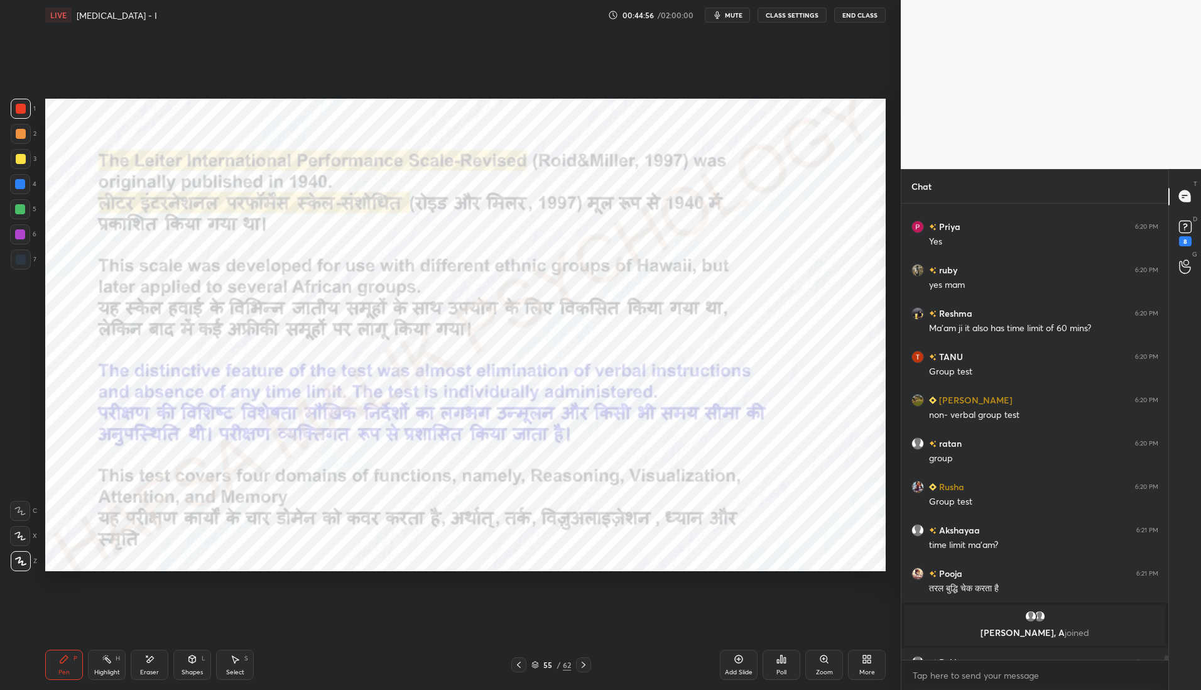
scroll to position [46795, 0]
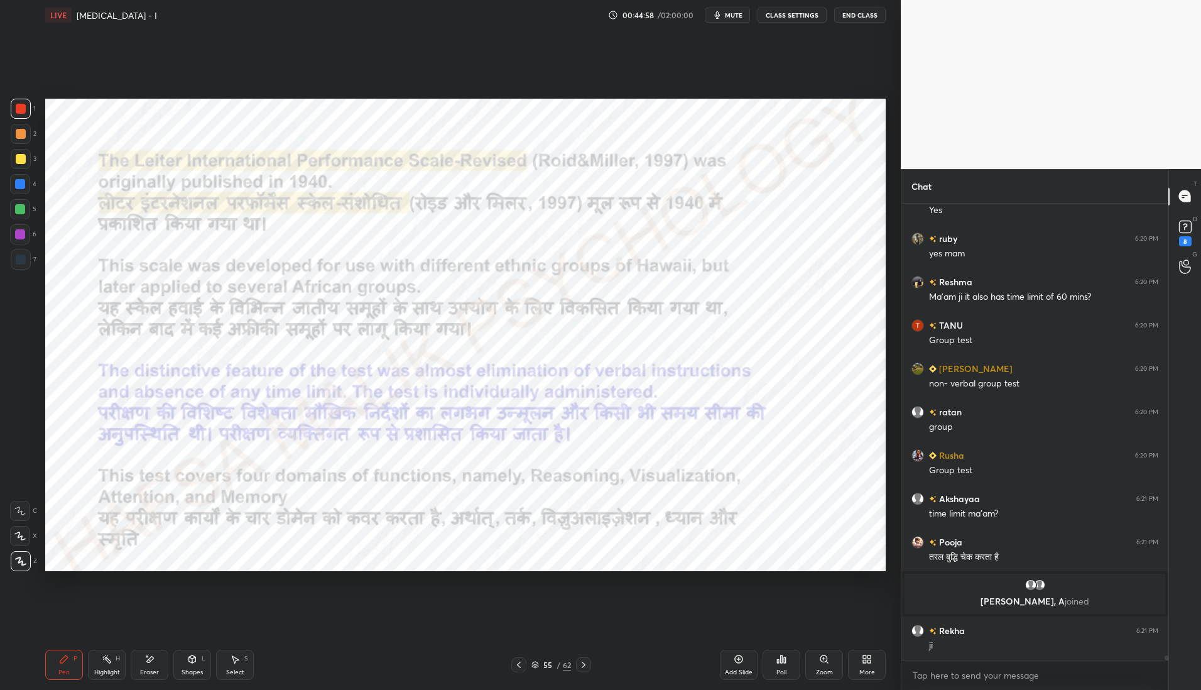
click at [522, 665] on icon at bounding box center [519, 665] width 10 height 10
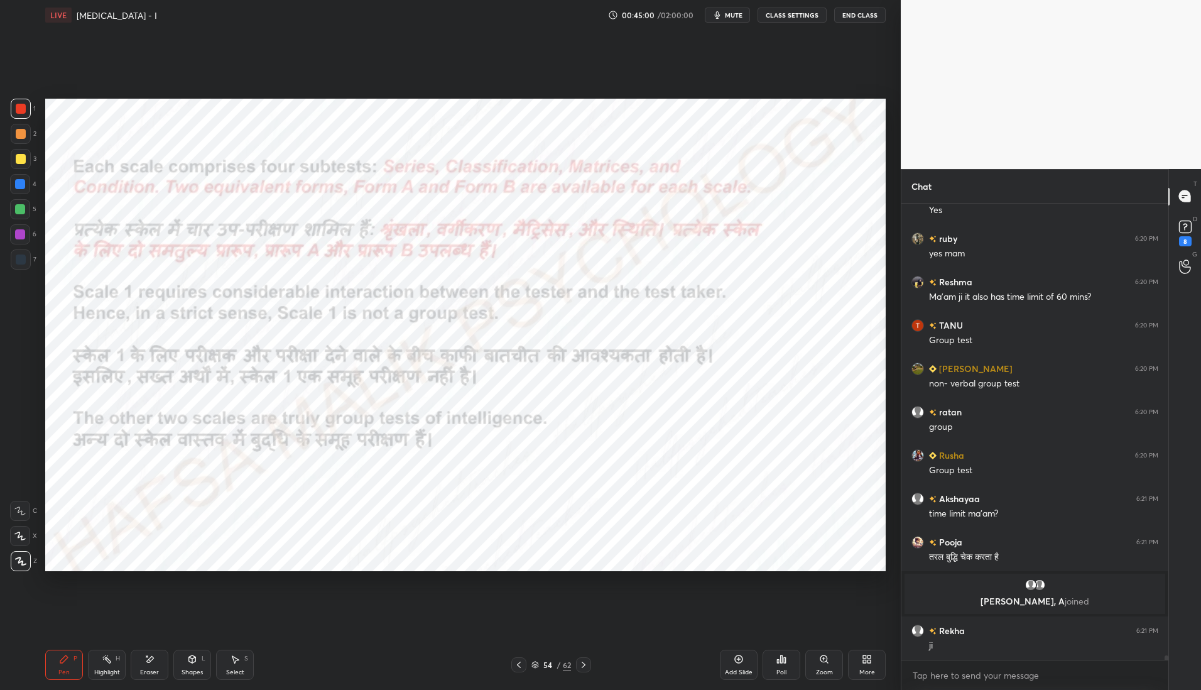
click at [586, 665] on icon at bounding box center [584, 665] width 10 height 10
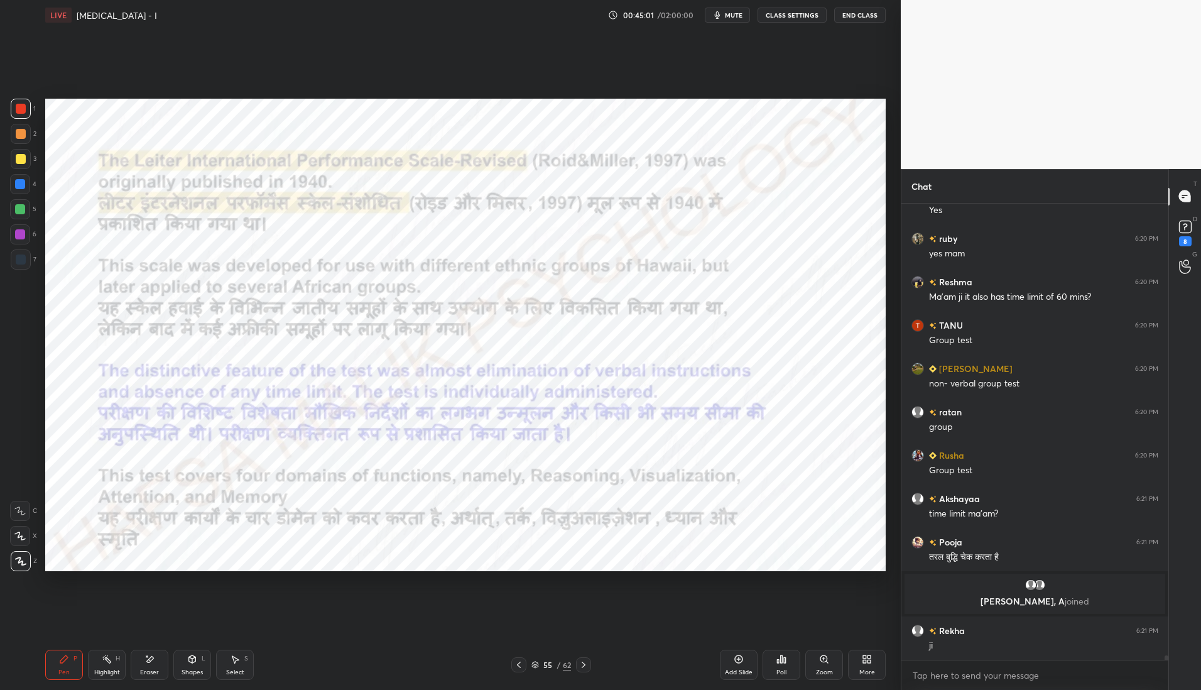
click at [586, 665] on icon at bounding box center [584, 665] width 10 height 10
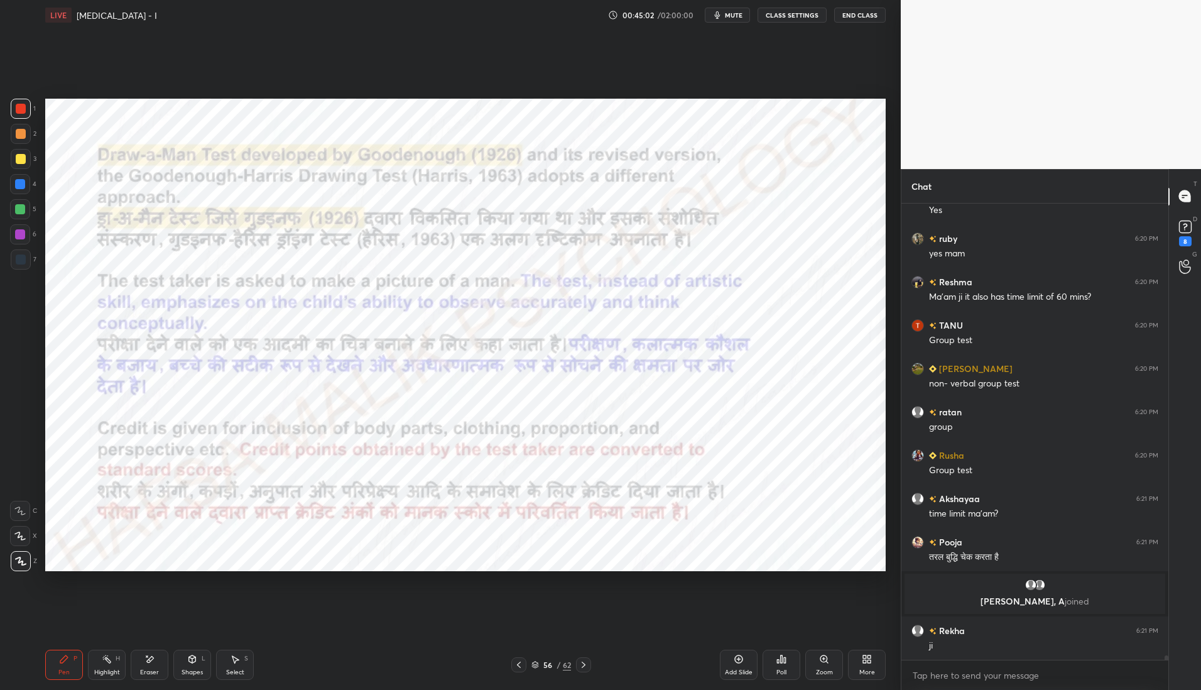
click at [516, 668] on icon at bounding box center [519, 665] width 10 height 10
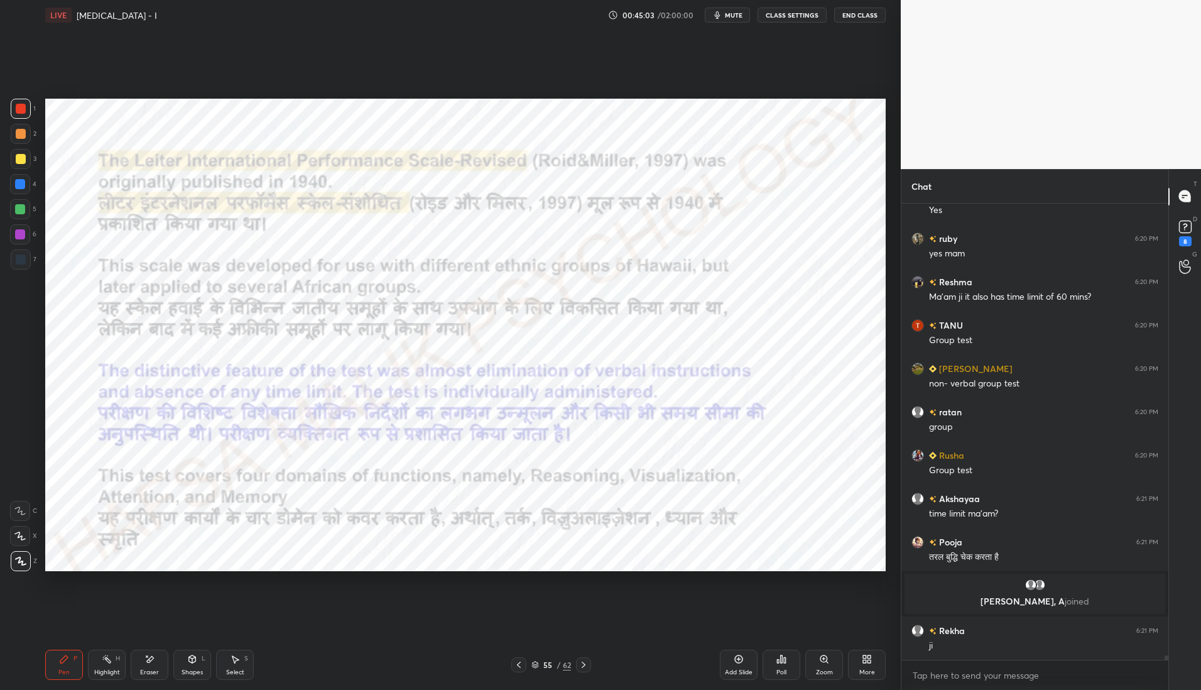
click at [519, 667] on icon at bounding box center [519, 665] width 4 height 6
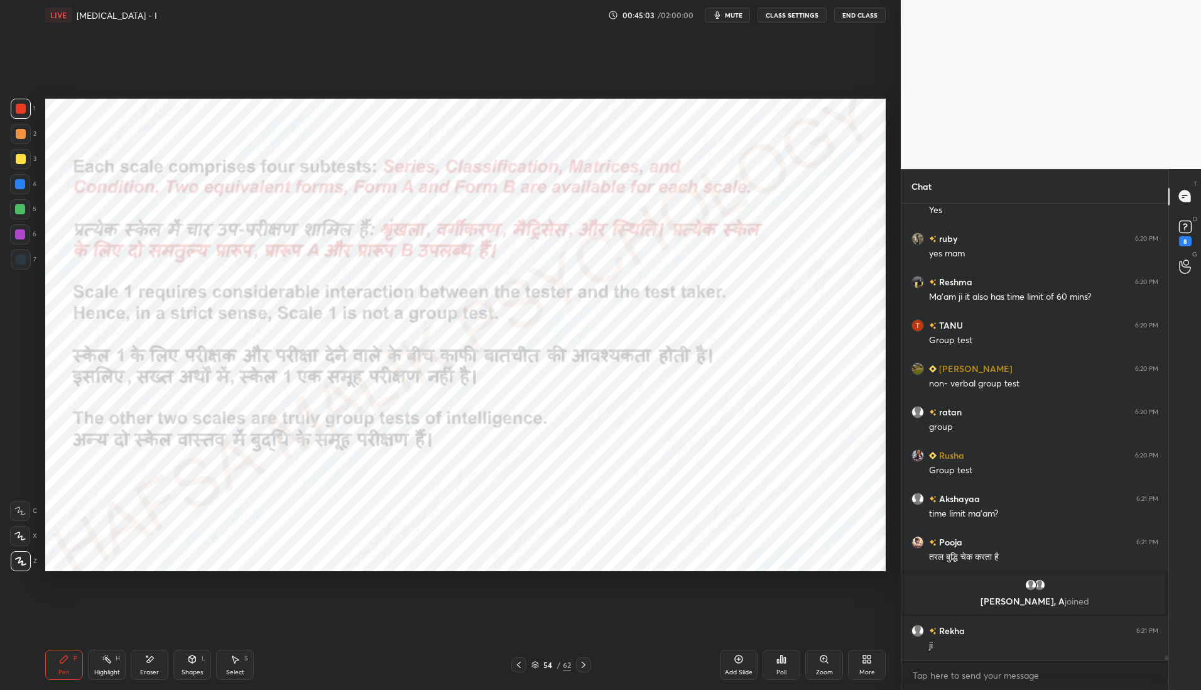
click at [520, 666] on icon at bounding box center [519, 665] width 10 height 10
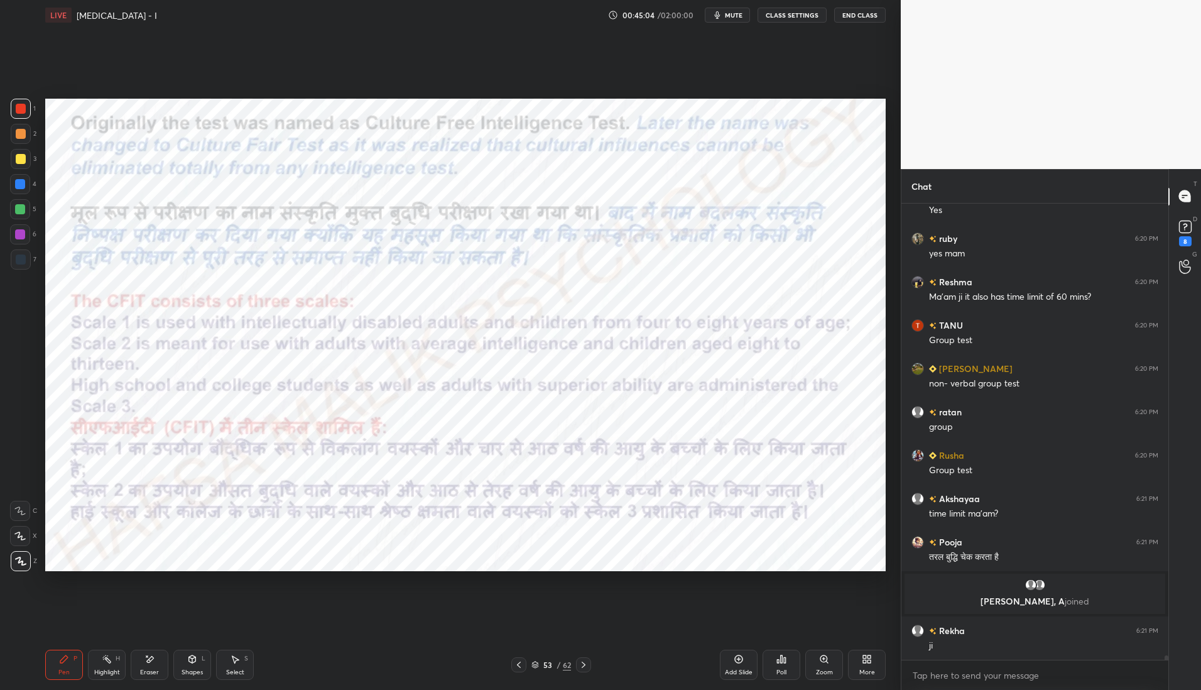
click at [522, 667] on icon at bounding box center [519, 665] width 10 height 10
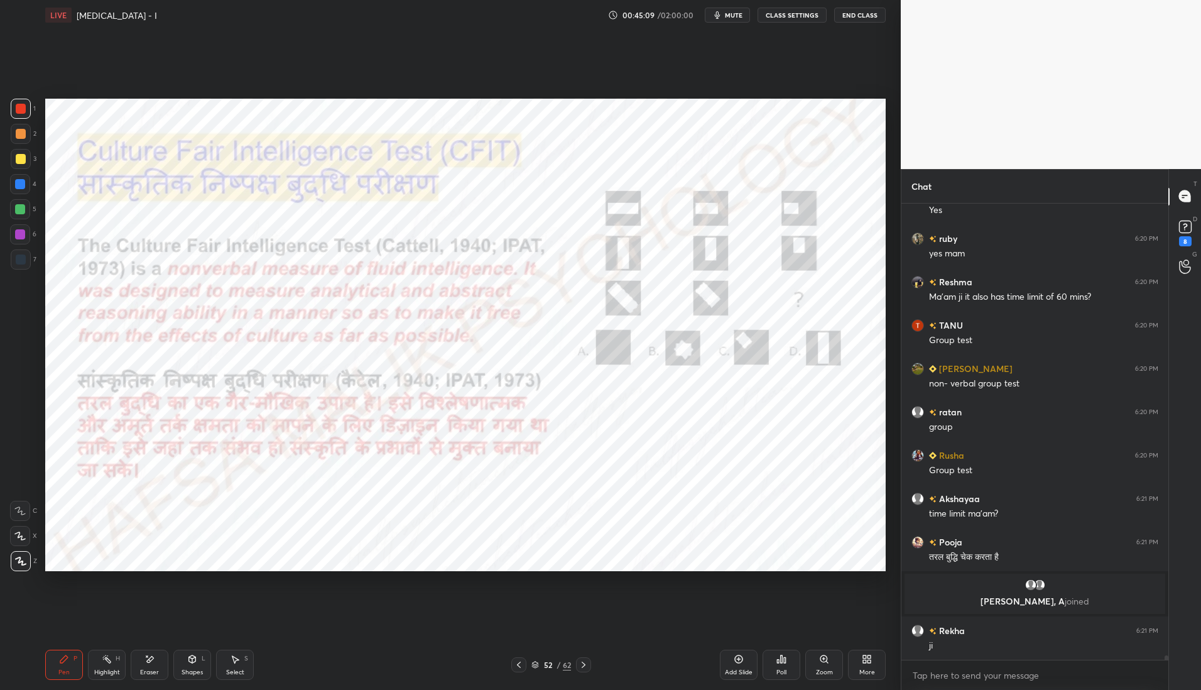
click at [22, 260] on div at bounding box center [21, 259] width 10 height 10
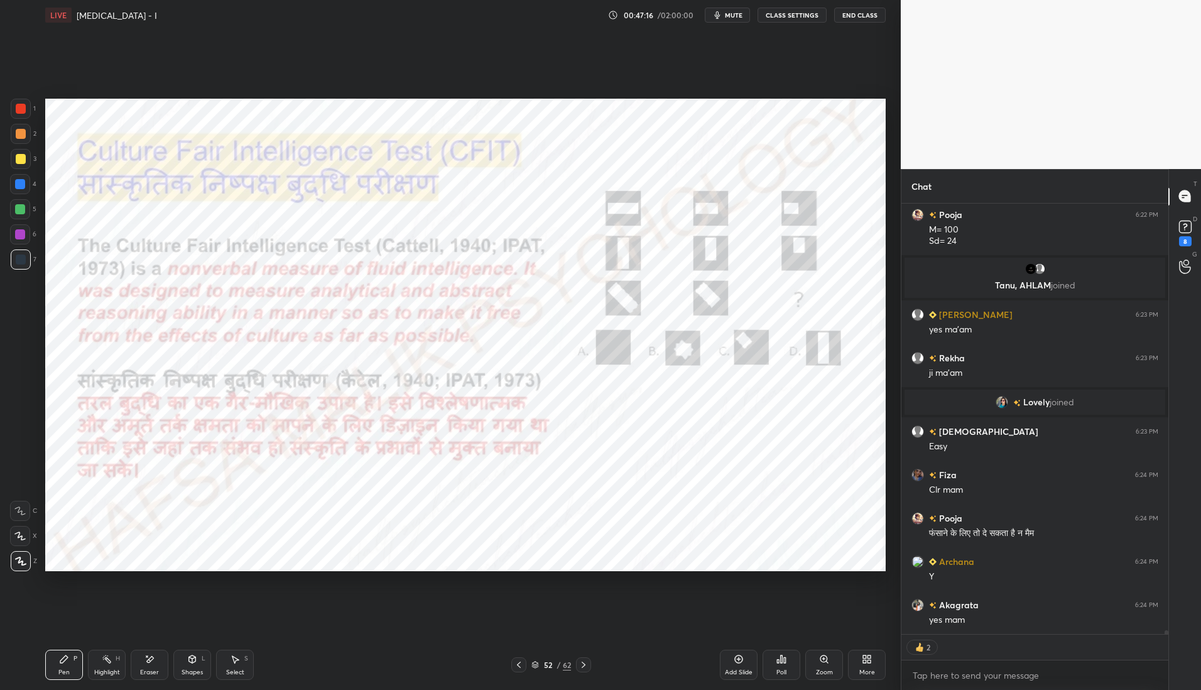
scroll to position [47590, 0]
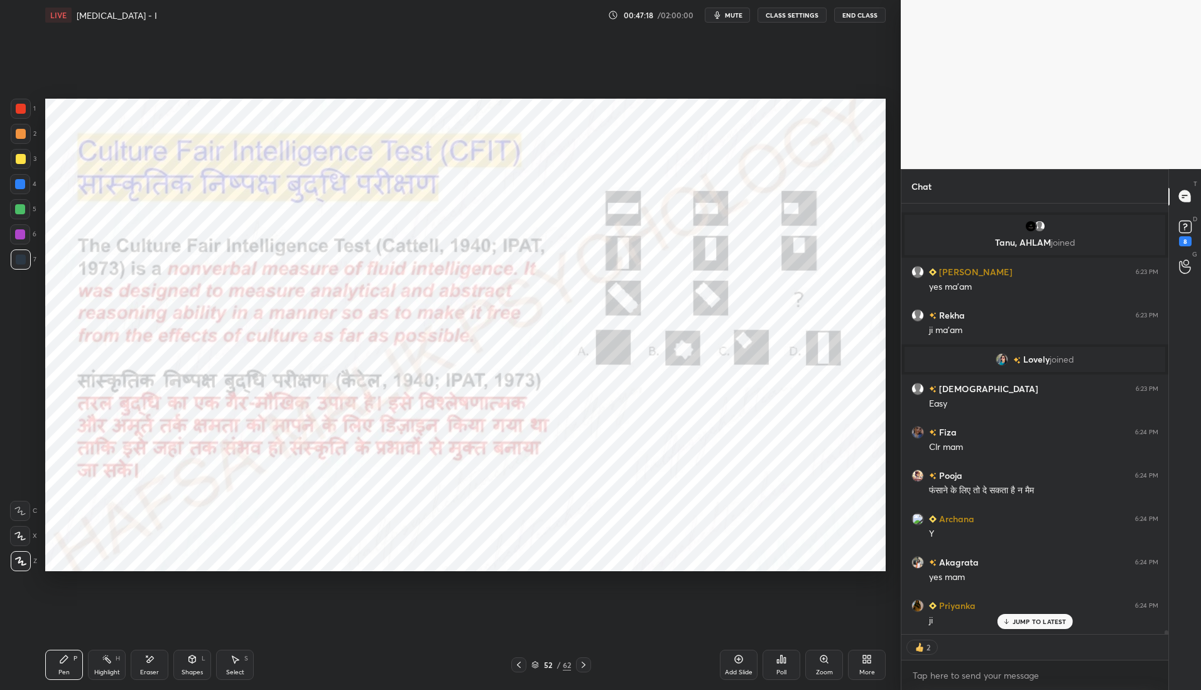
click at [584, 666] on icon at bounding box center [584, 665] width 4 height 6
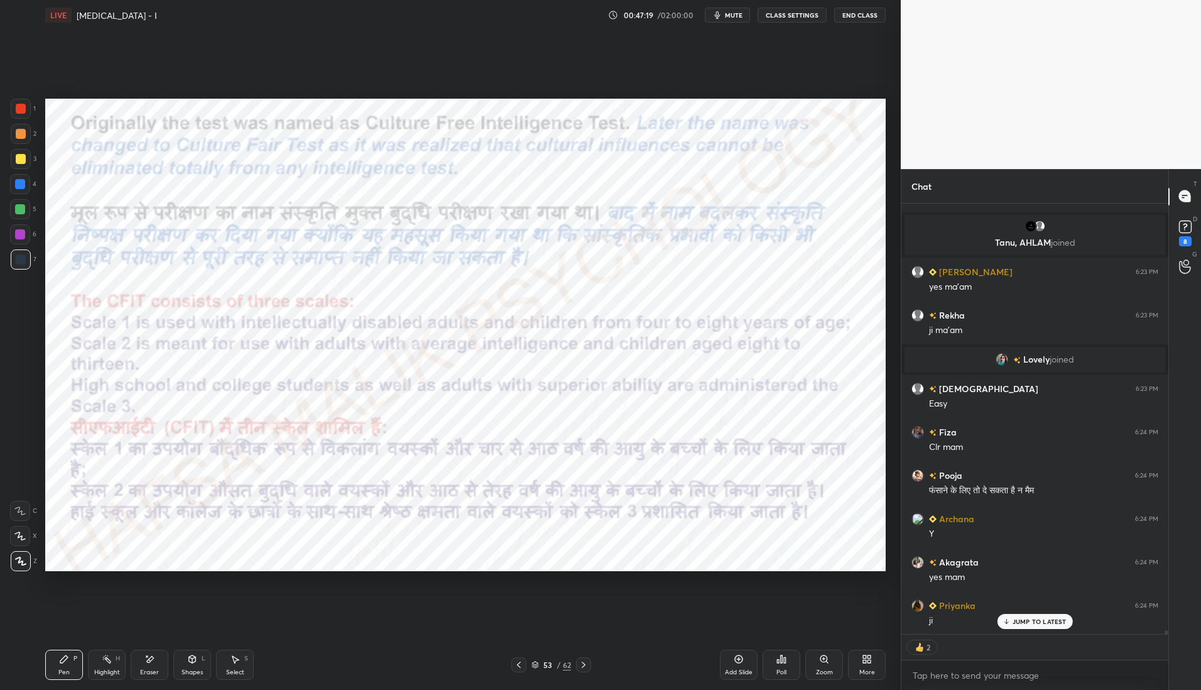
click at [583, 668] on icon at bounding box center [584, 665] width 10 height 10
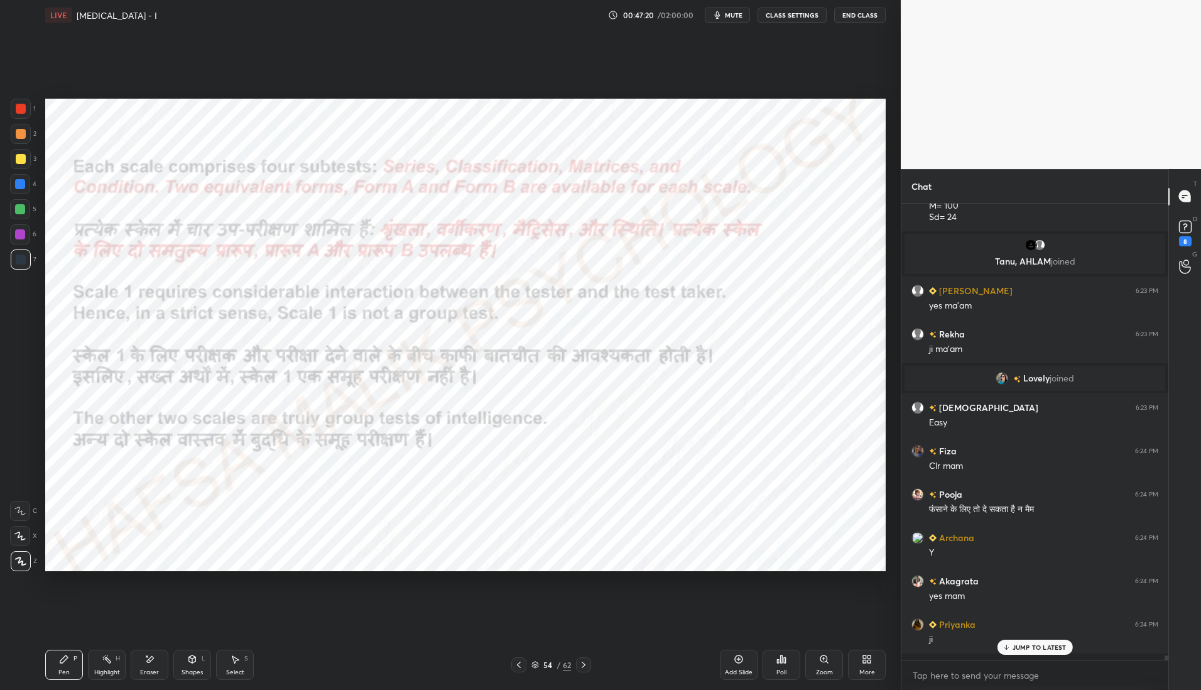
scroll to position [47565, 0]
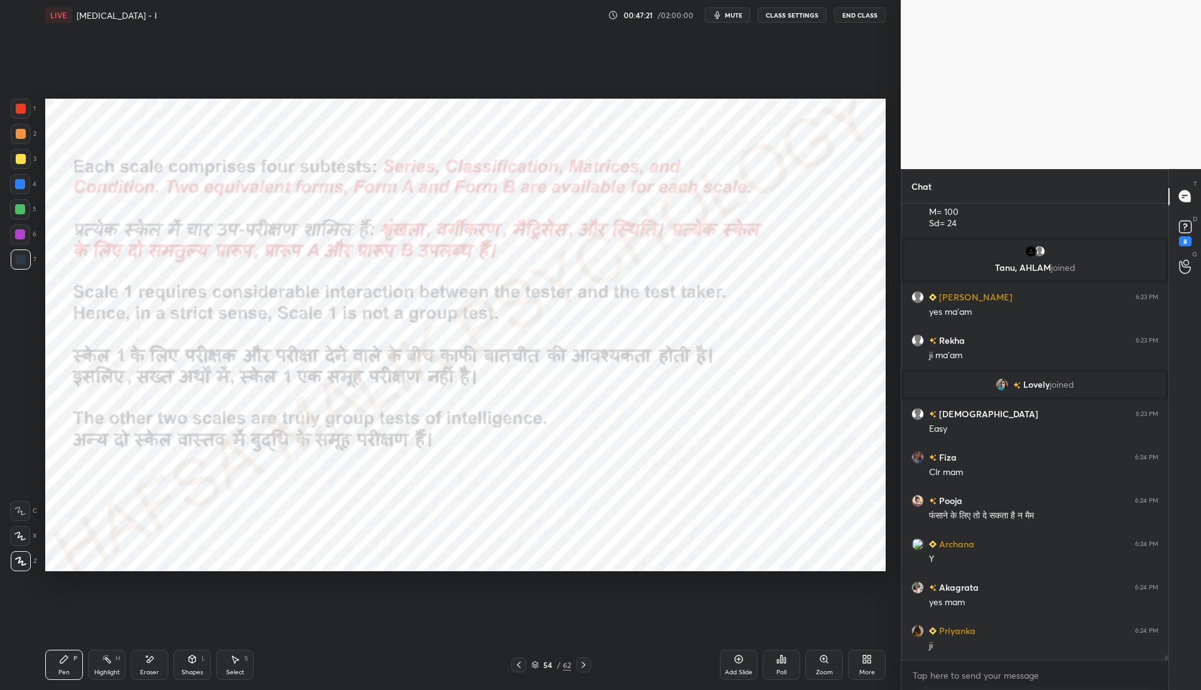
click at [586, 665] on icon at bounding box center [584, 665] width 10 height 10
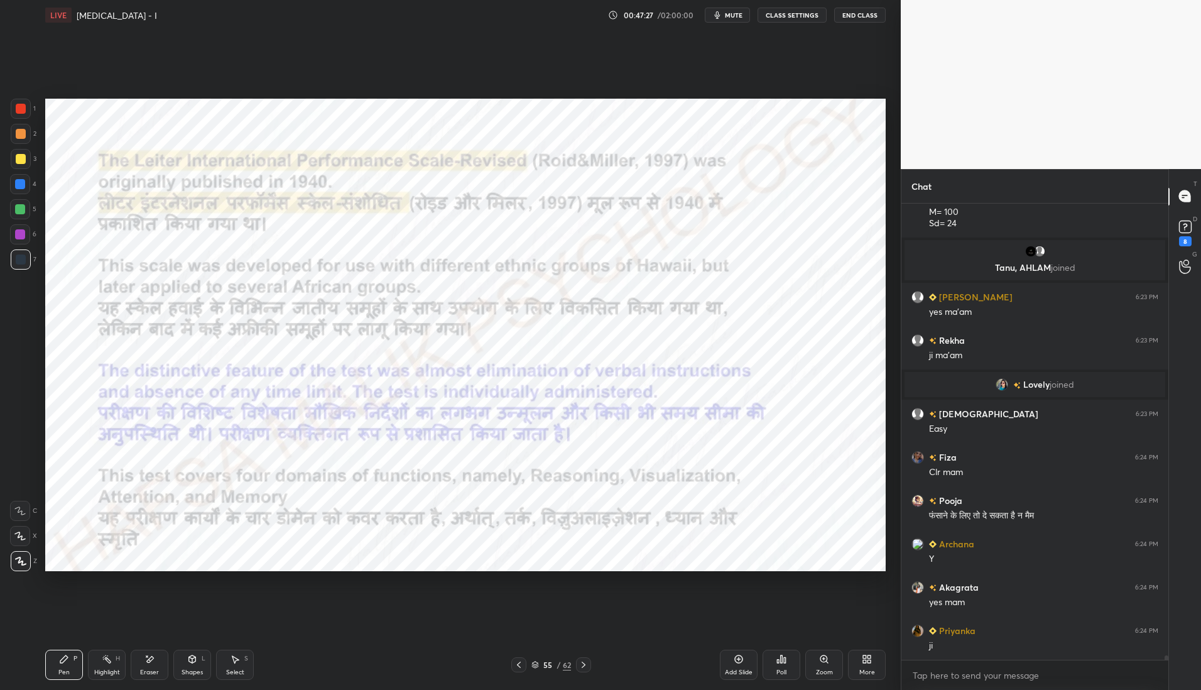
click at [581, 667] on icon at bounding box center [584, 665] width 10 height 10
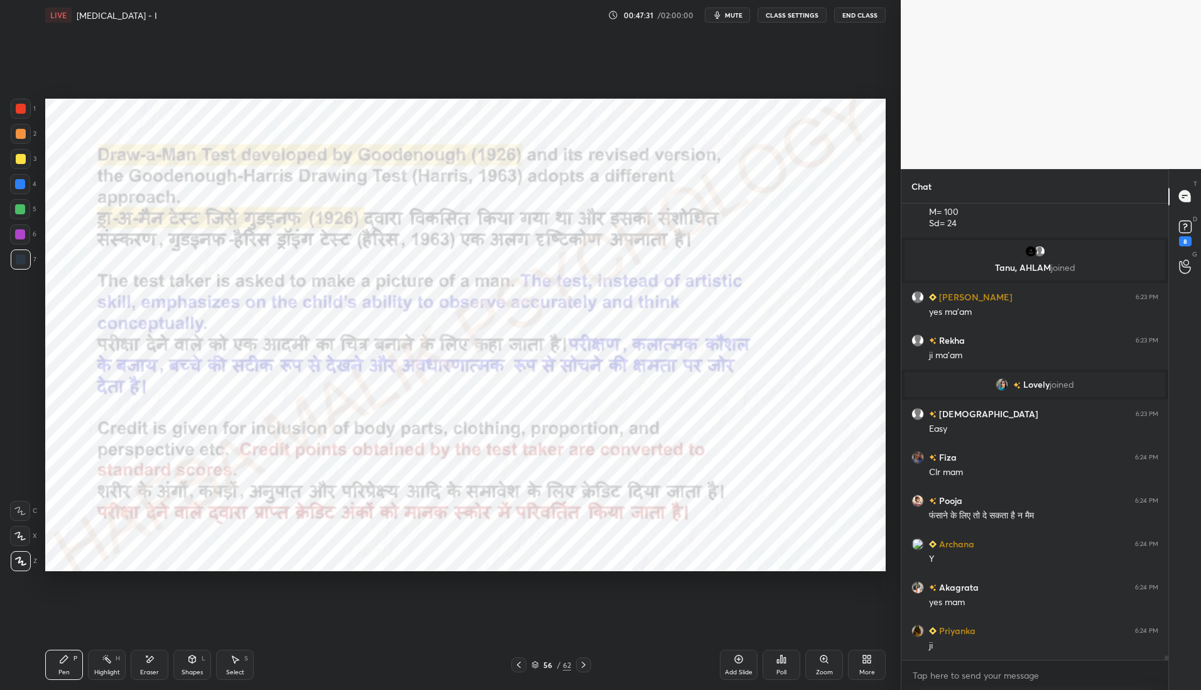
click at [19, 106] on div at bounding box center [21, 109] width 10 height 10
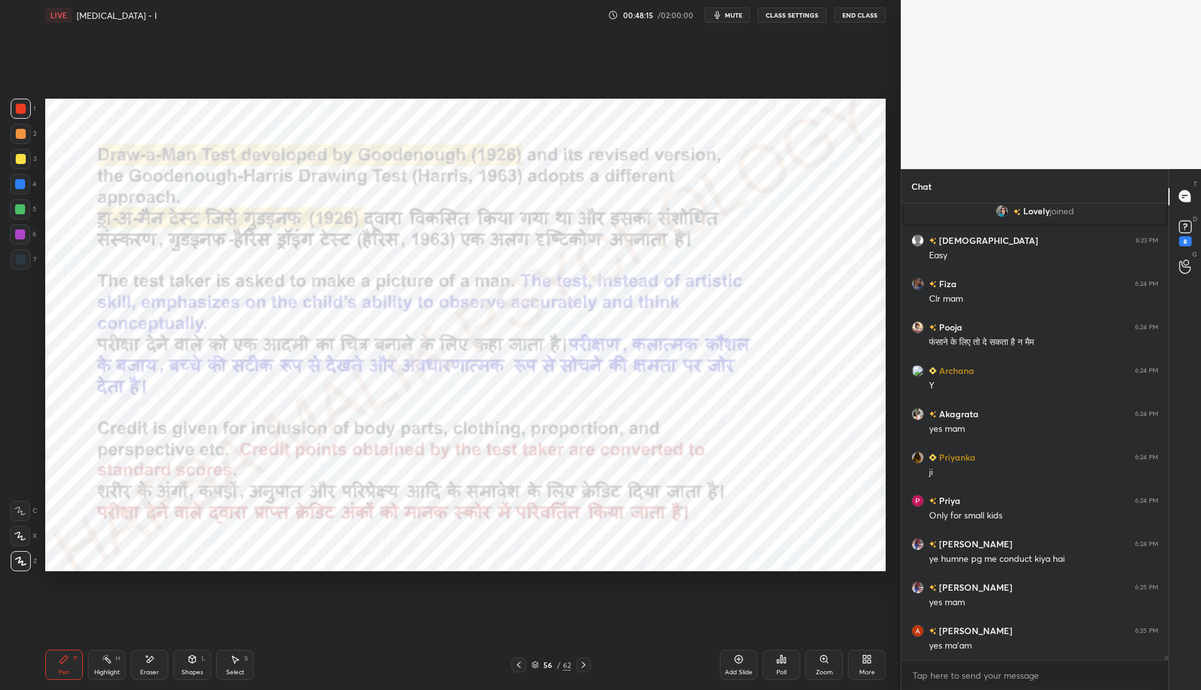
scroll to position [47782, 0]
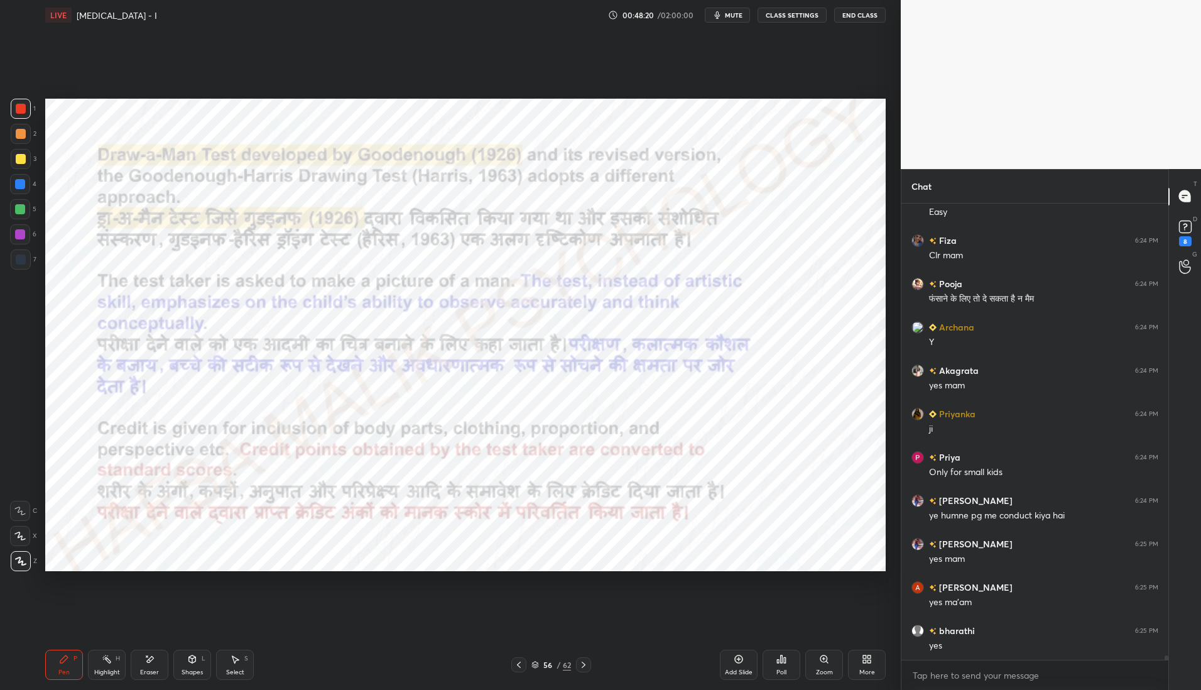
click at [586, 666] on icon at bounding box center [584, 665] width 10 height 10
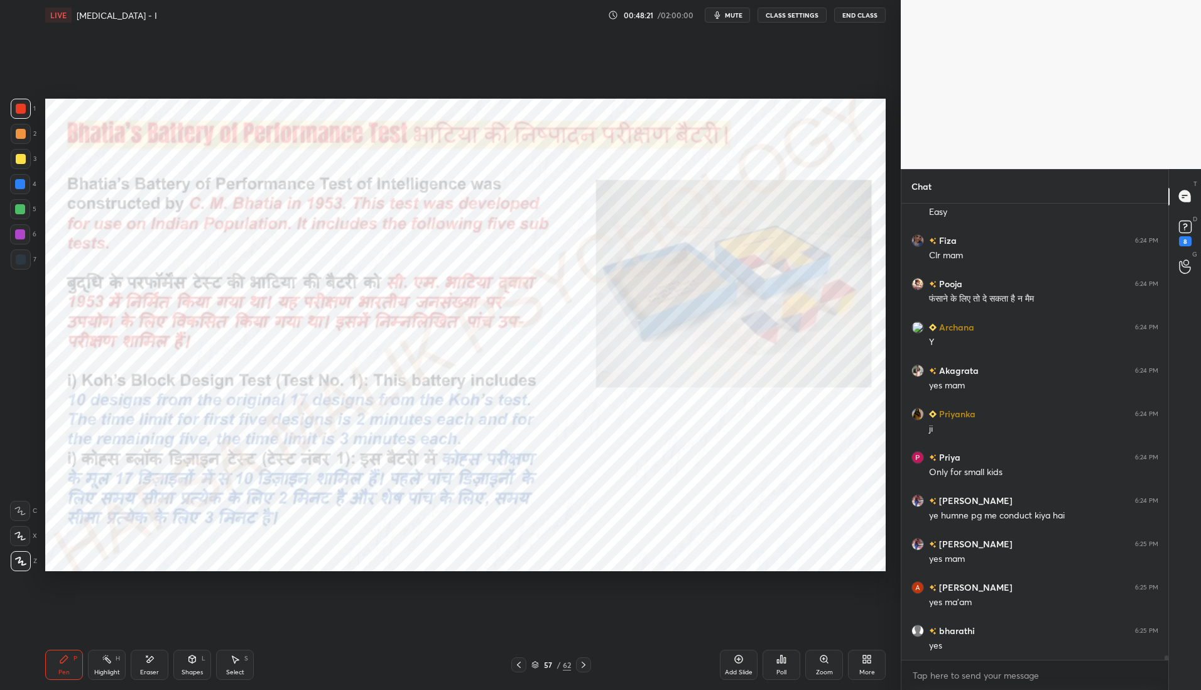
scroll to position [47825, 0]
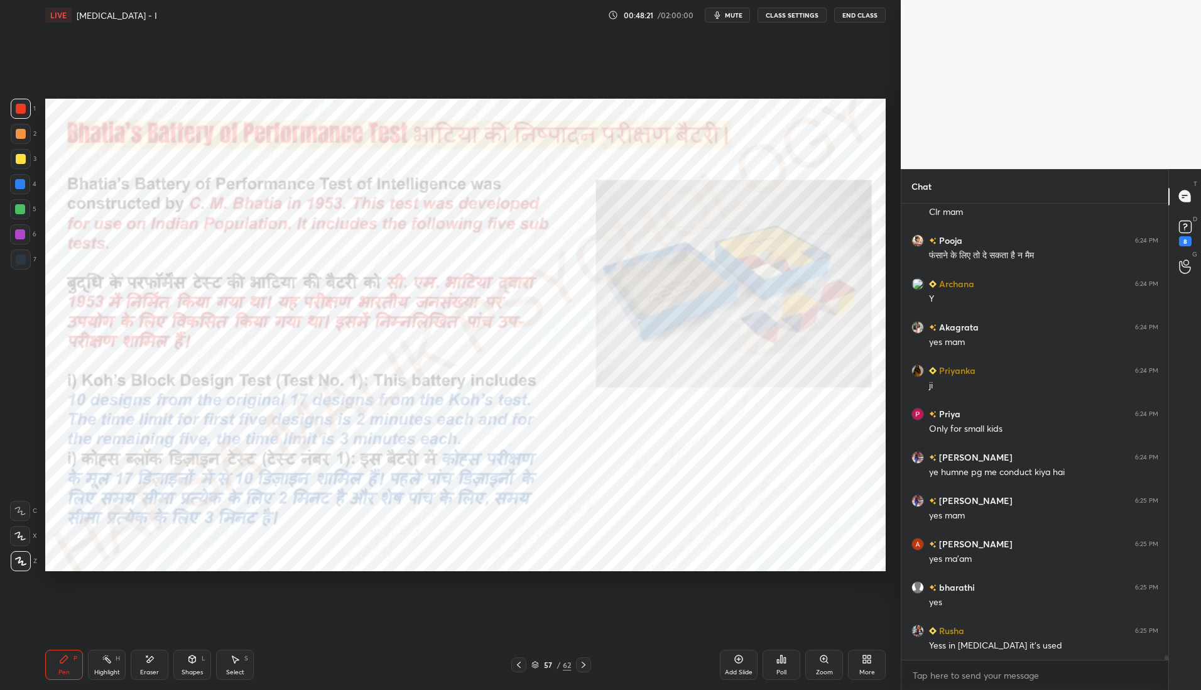
click at [521, 664] on icon at bounding box center [519, 665] width 10 height 10
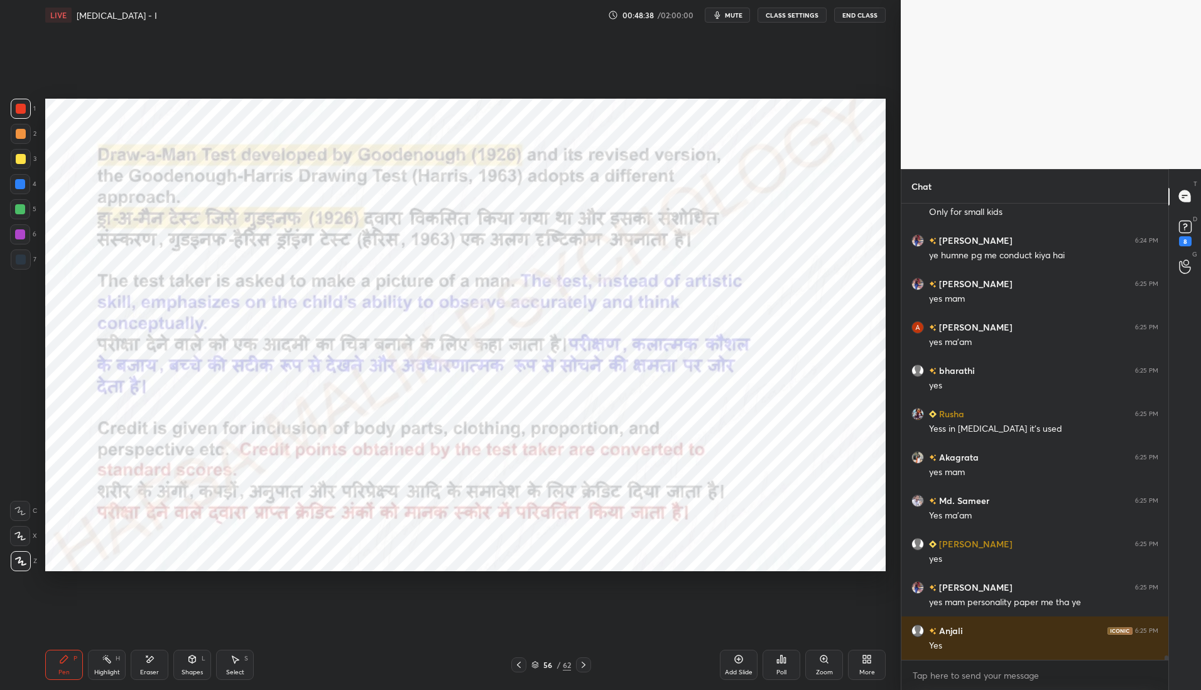
scroll to position [48085, 0]
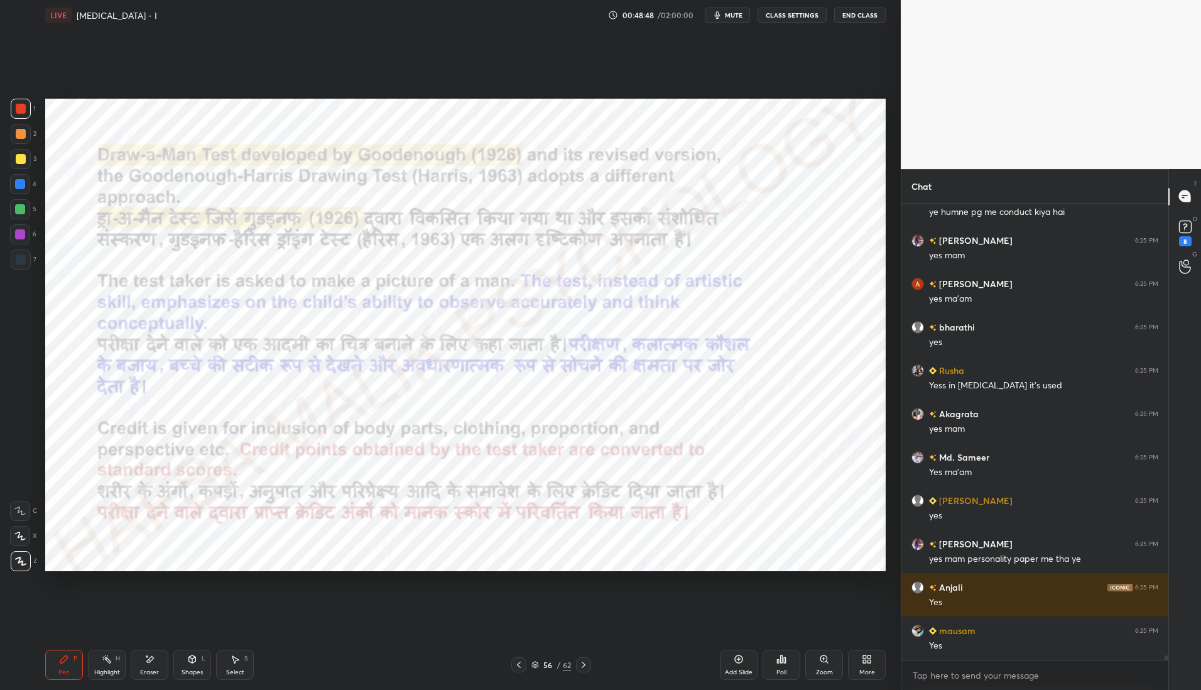
click at [741, 669] on div "Add Slide" at bounding box center [739, 672] width 28 height 6
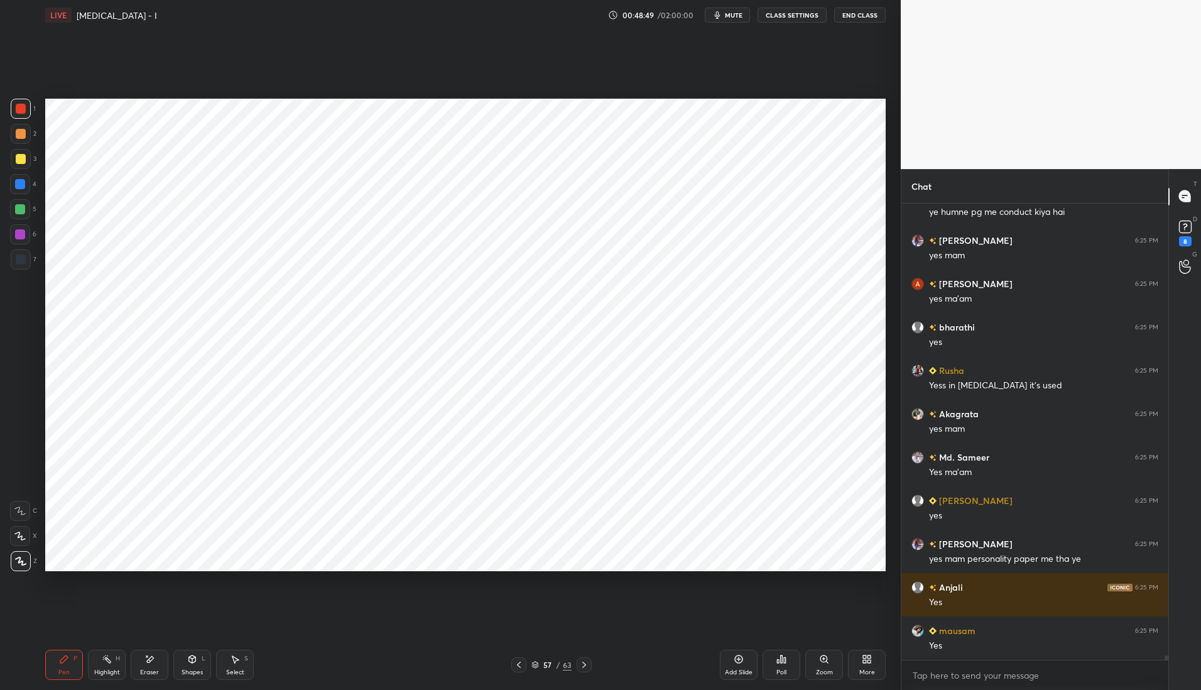
click at [20, 259] on div at bounding box center [21, 259] width 10 height 10
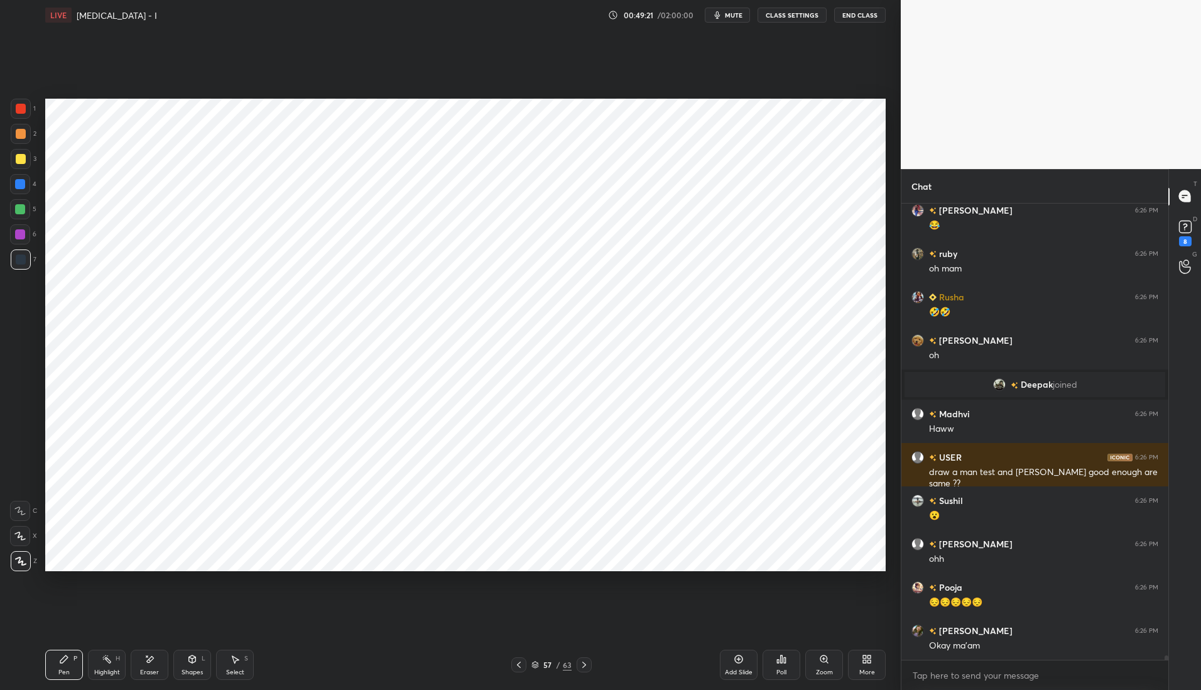
scroll to position [48424, 0]
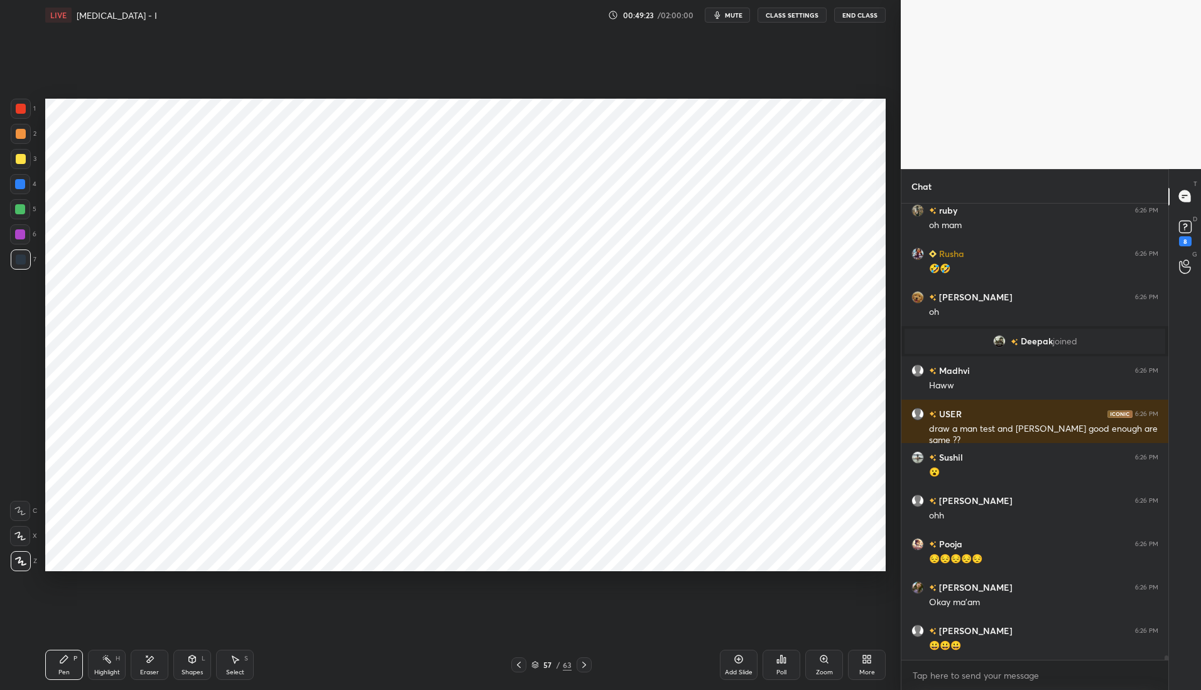
click at [518, 666] on icon at bounding box center [519, 665] width 10 height 10
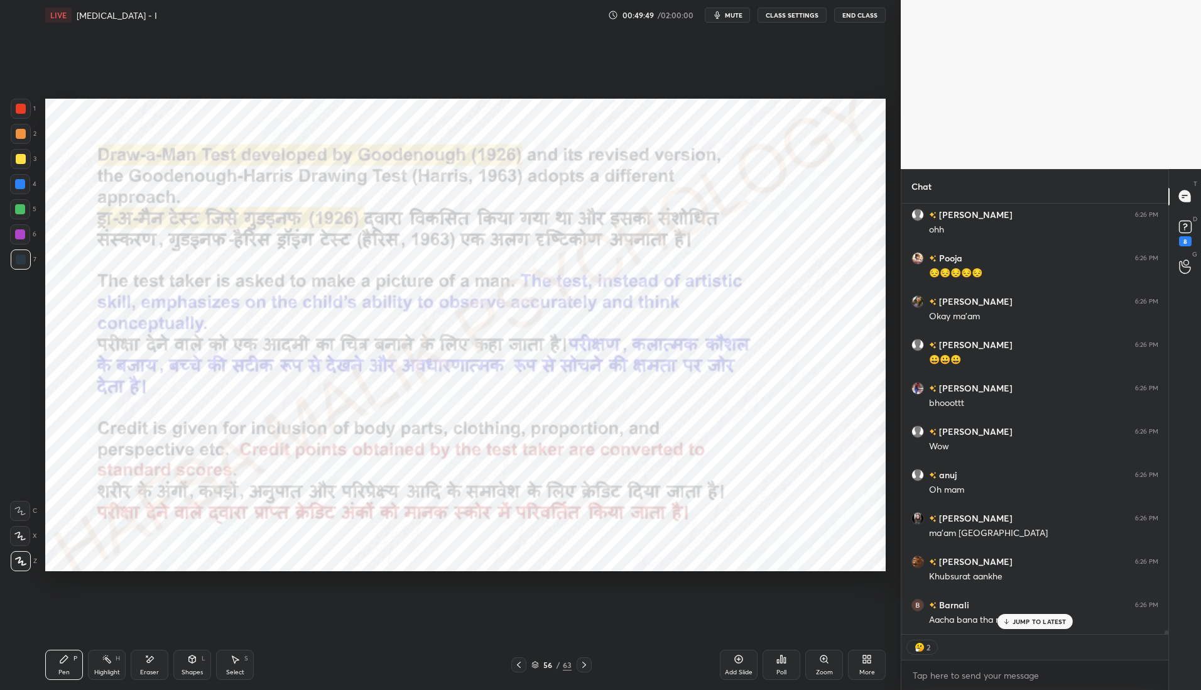
scroll to position [48752, 0]
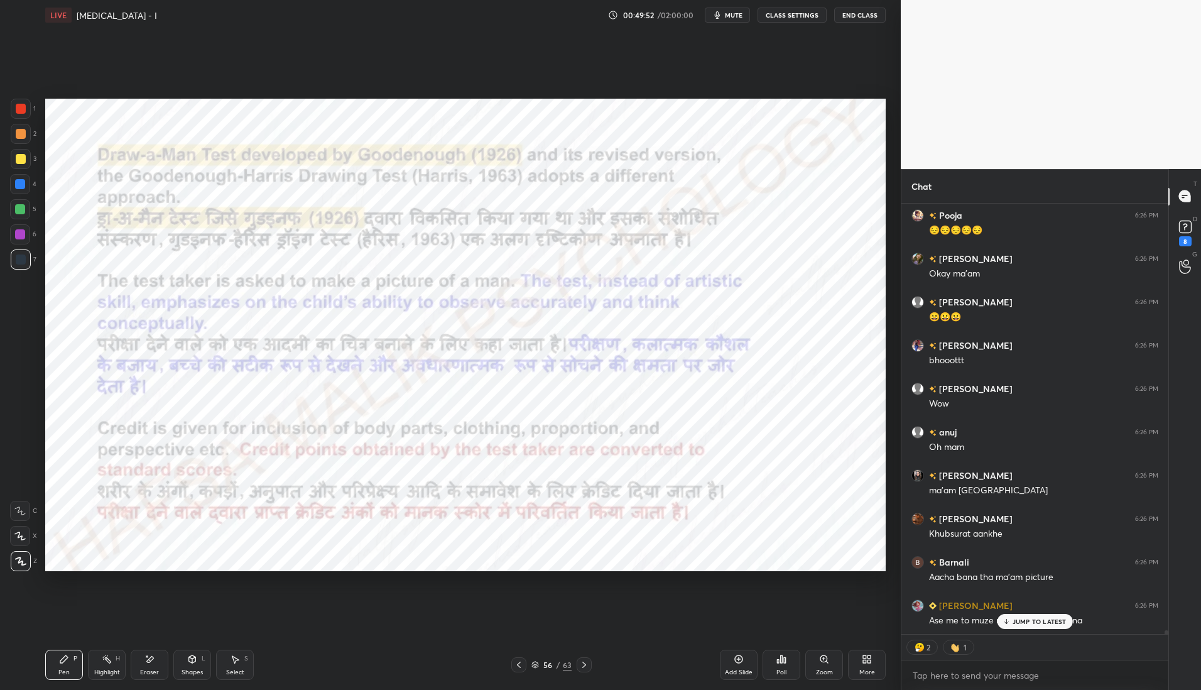
click at [584, 667] on icon at bounding box center [584, 665] width 10 height 10
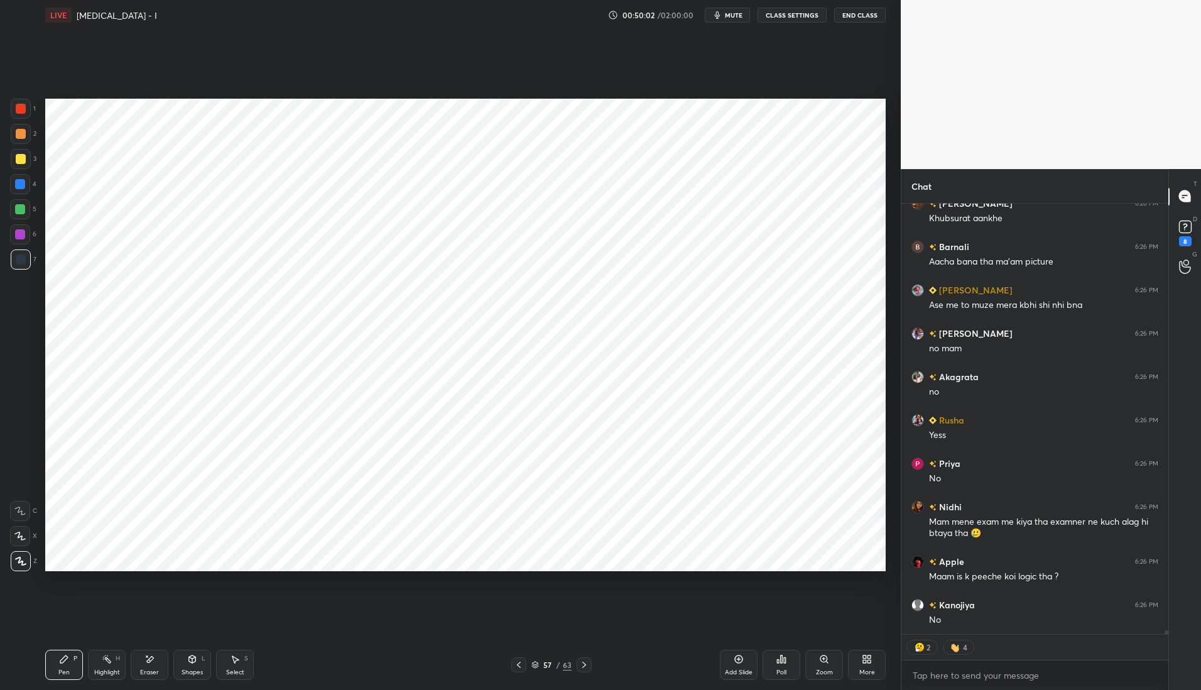
scroll to position [49110, 0]
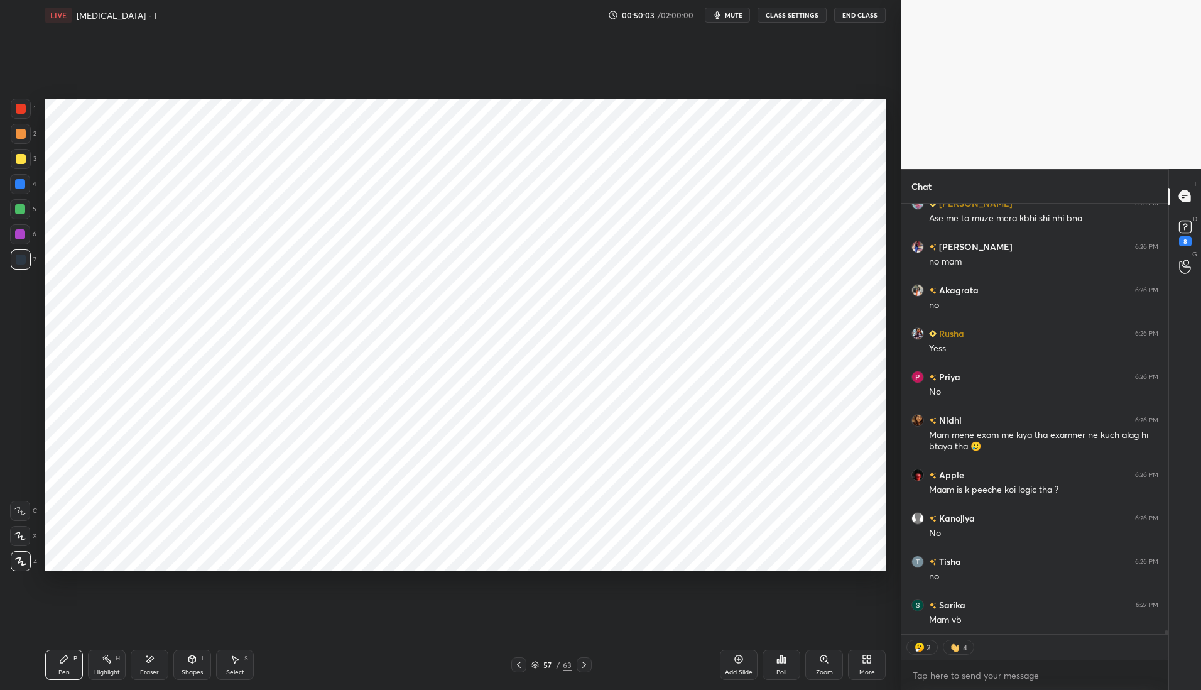
click at [153, 670] on div "Eraser" at bounding box center [149, 672] width 19 height 6
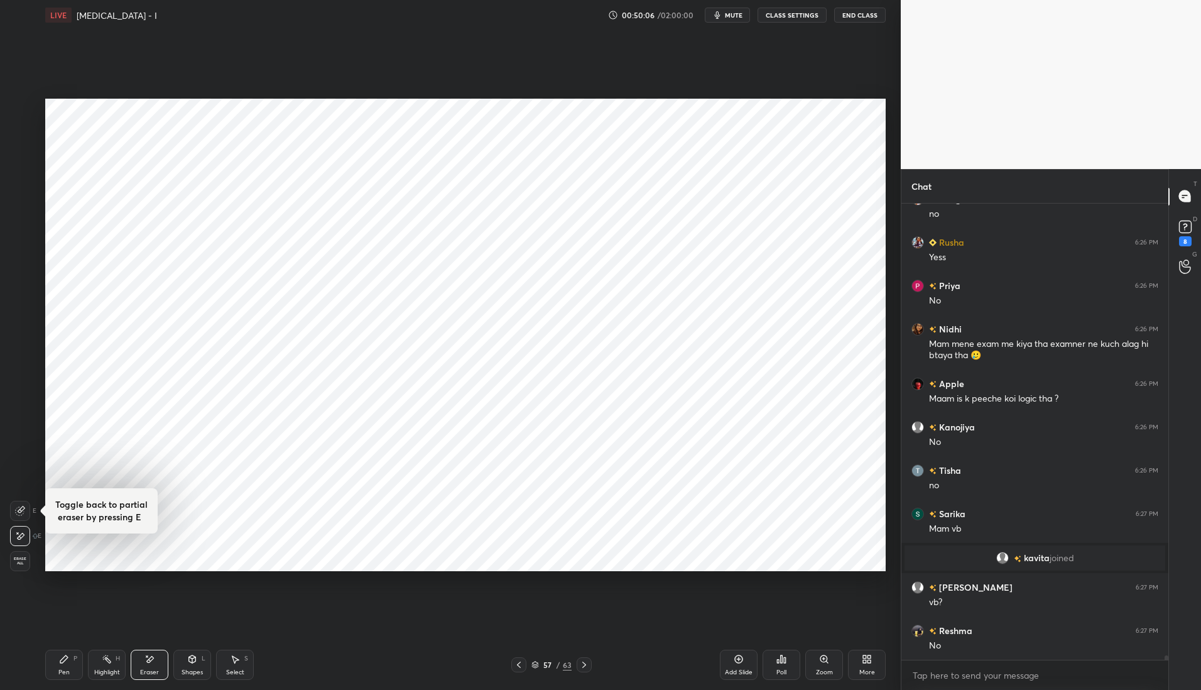
scroll to position [49004, 0]
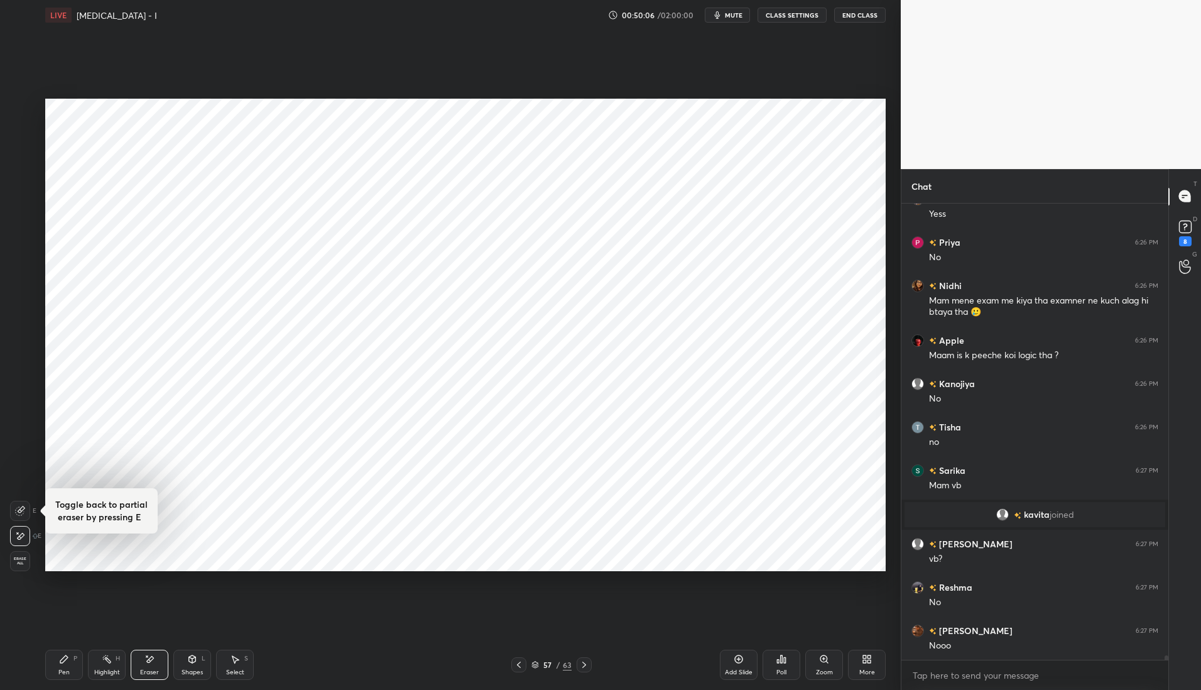
click at [72, 665] on div "Pen P" at bounding box center [64, 665] width 38 height 30
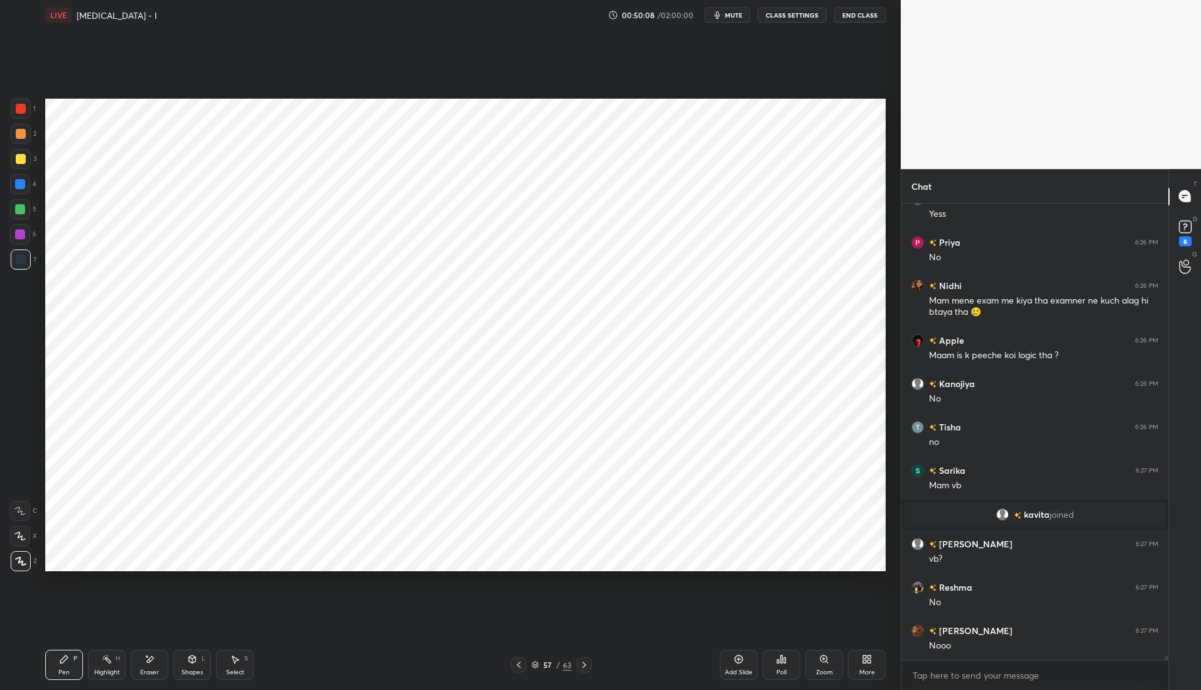
scroll to position [49047, 0]
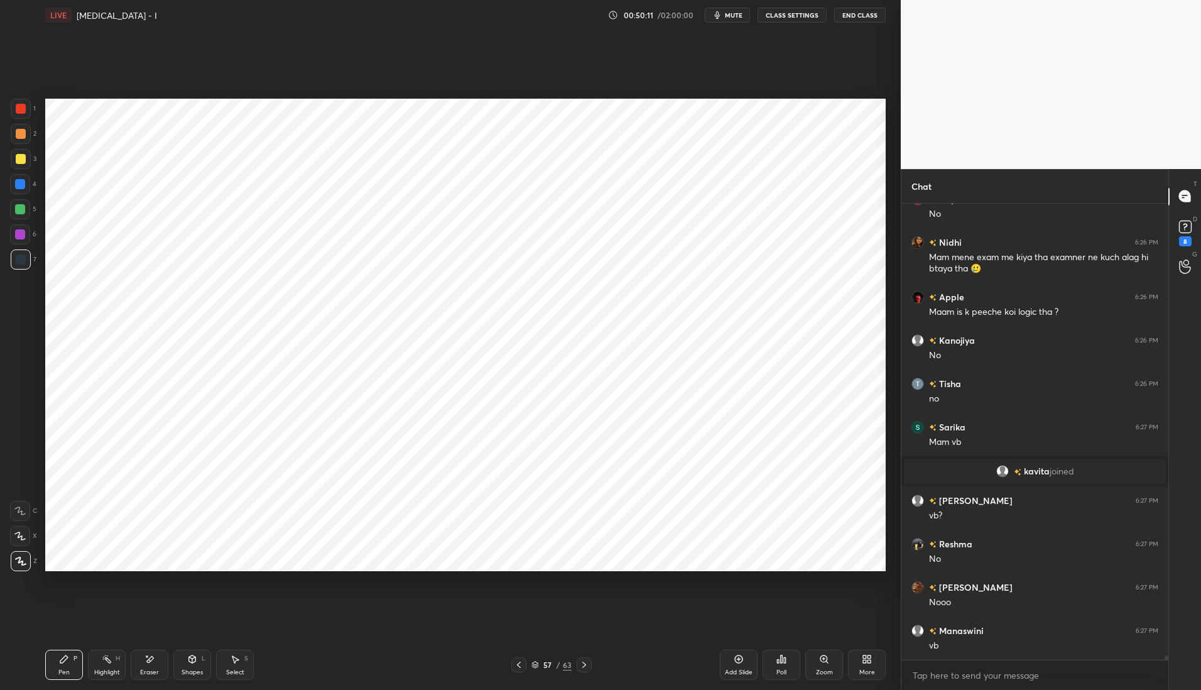
click at [21, 183] on div at bounding box center [20, 184] width 10 height 10
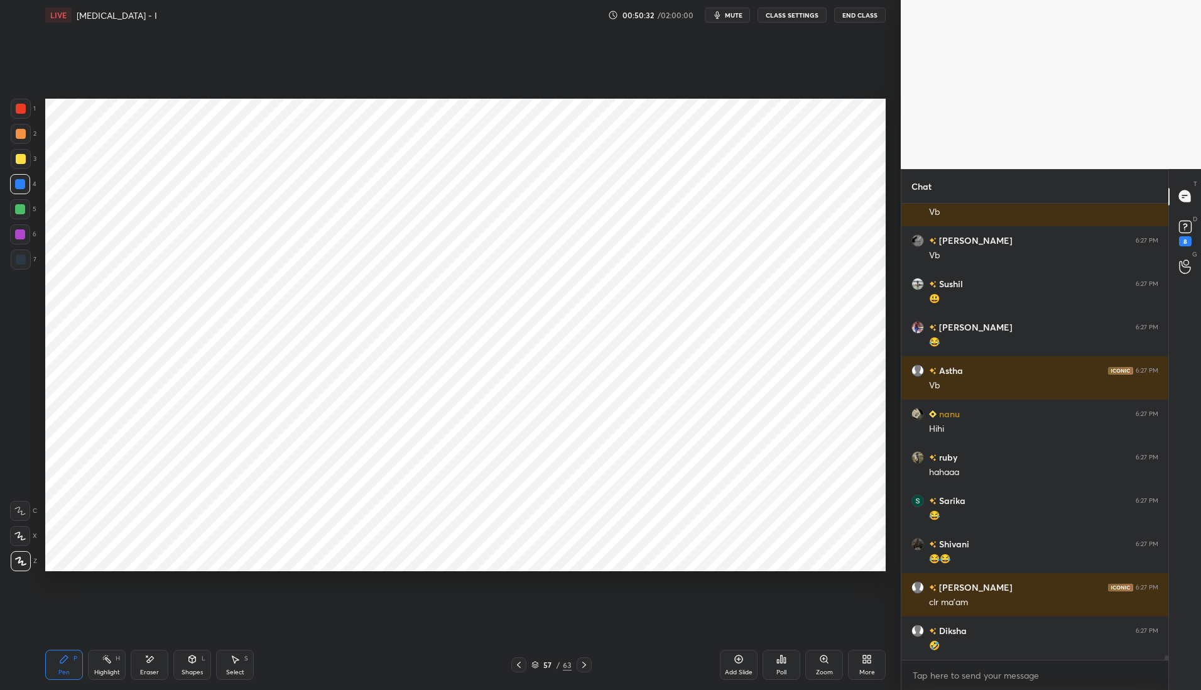
scroll to position [49784, 0]
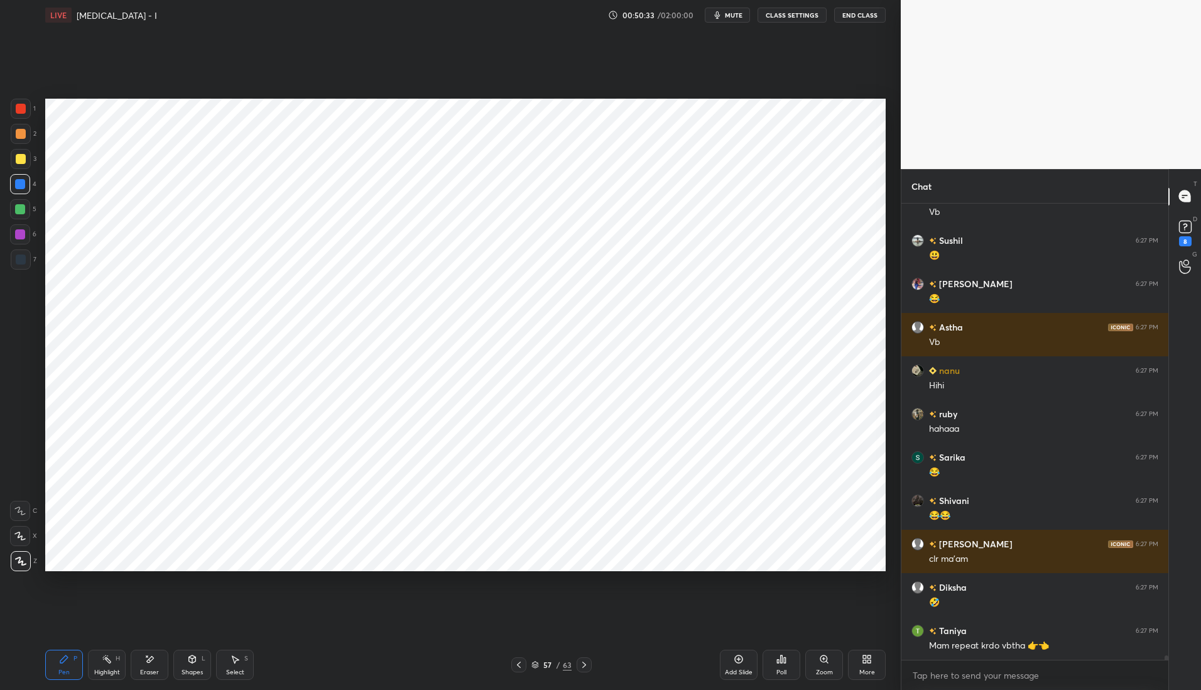
click at [19, 260] on div at bounding box center [21, 259] width 10 height 10
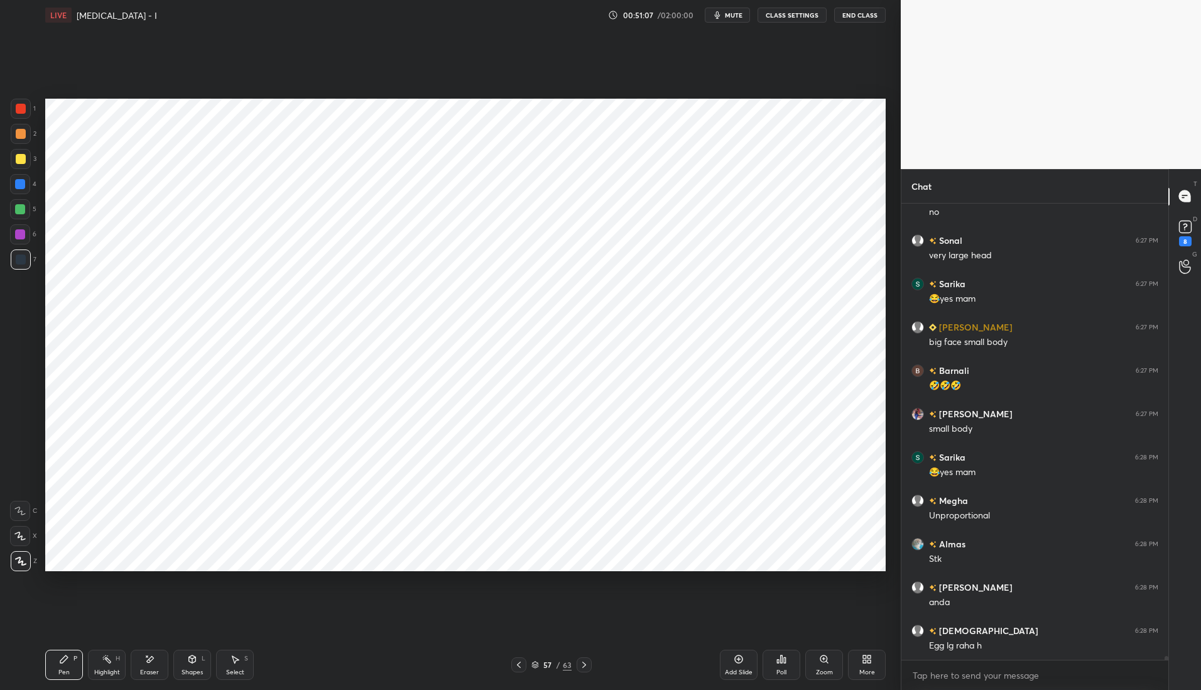
scroll to position [50991, 0]
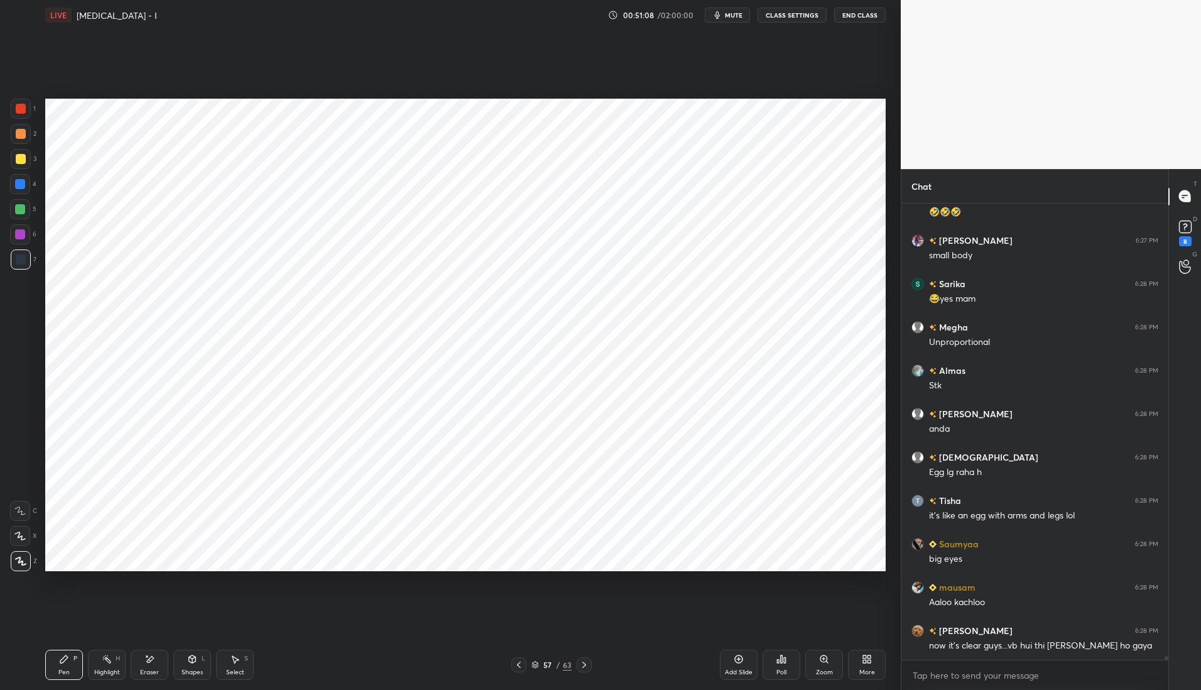
click at [18, 229] on div at bounding box center [20, 234] width 10 height 10
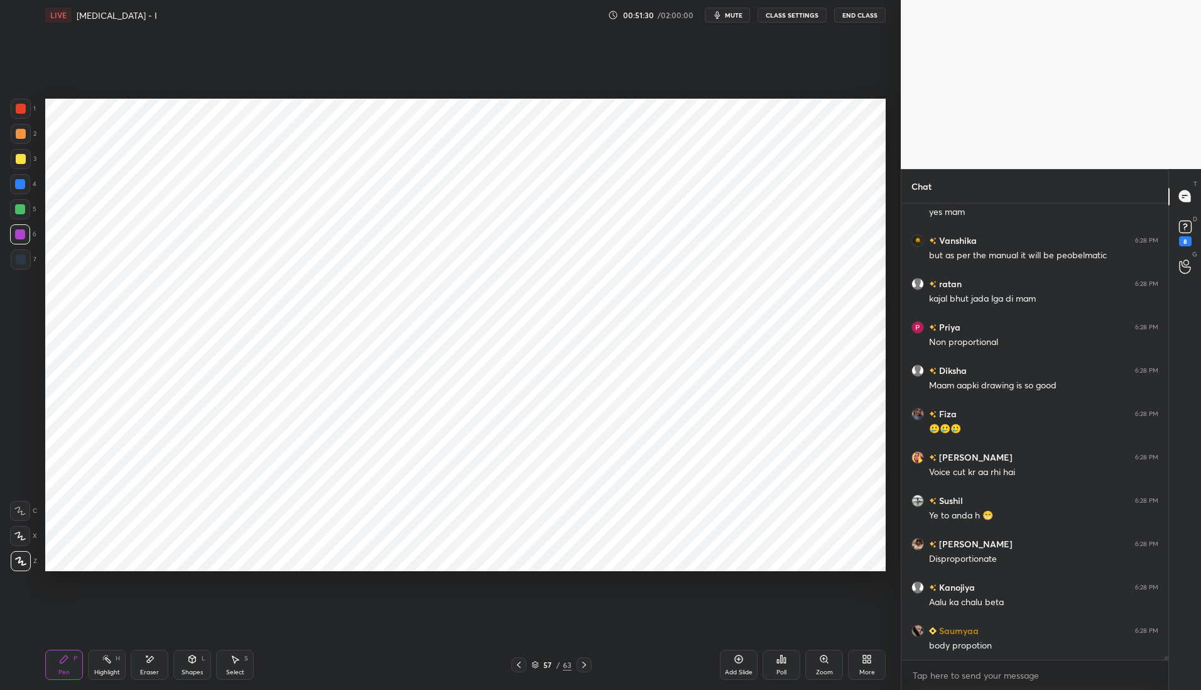
scroll to position [51989, 0]
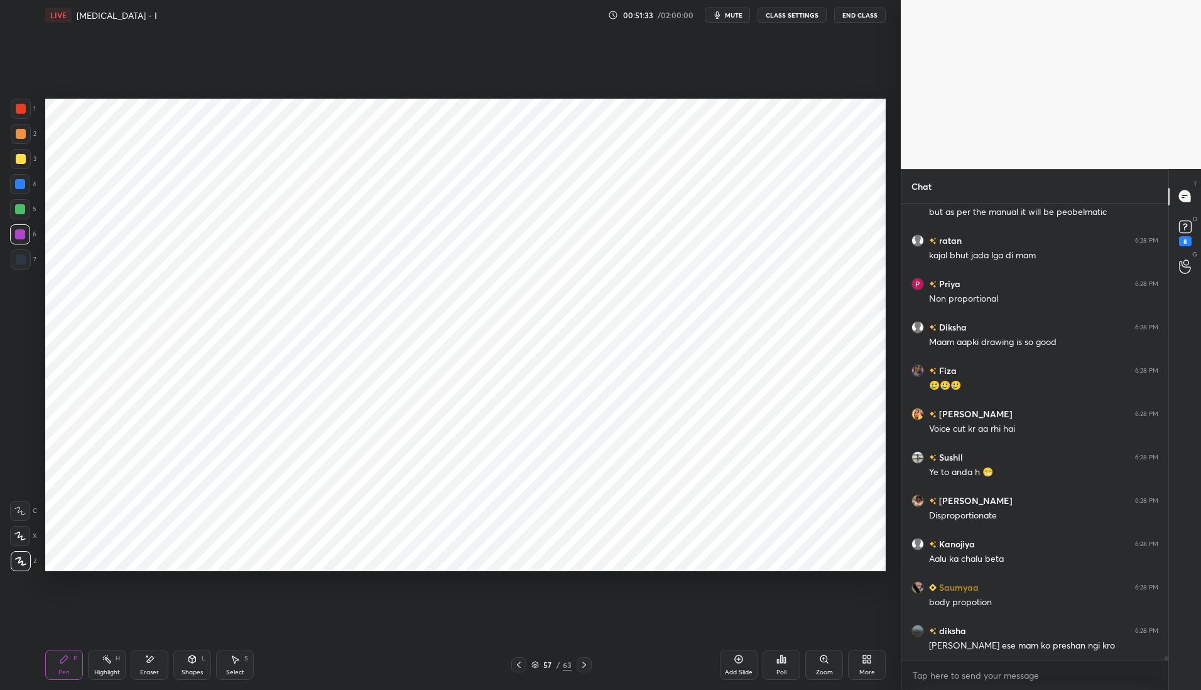
click at [22, 264] on div at bounding box center [21, 259] width 10 height 10
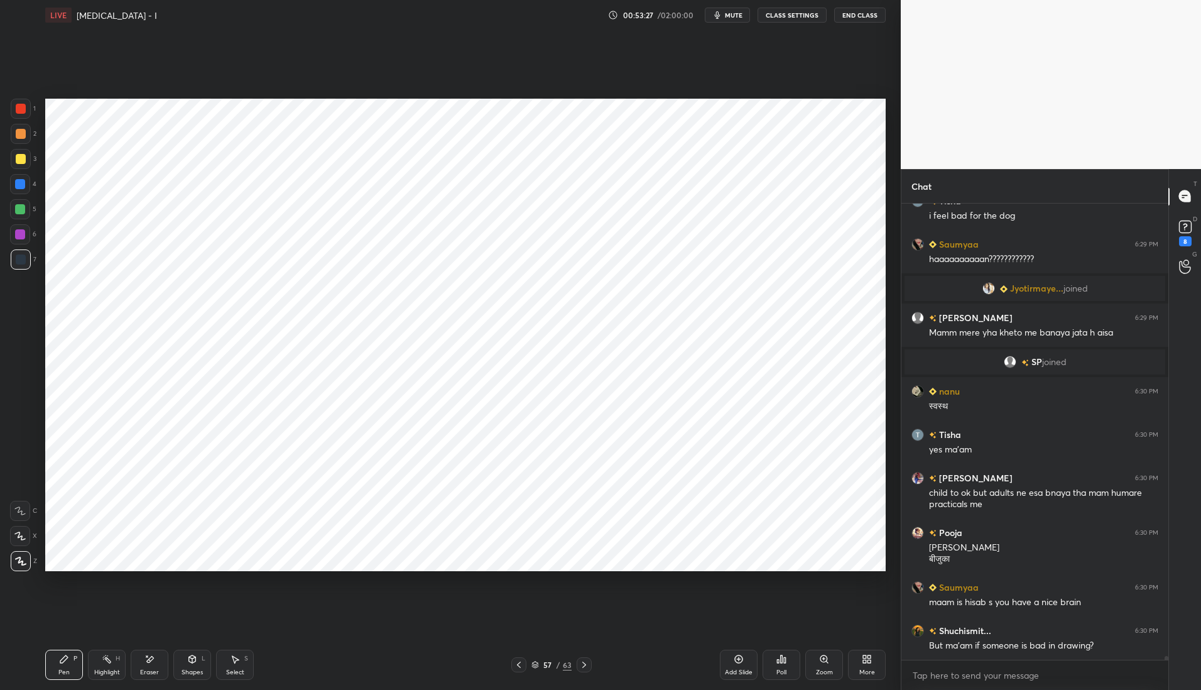
scroll to position [53135, 0]
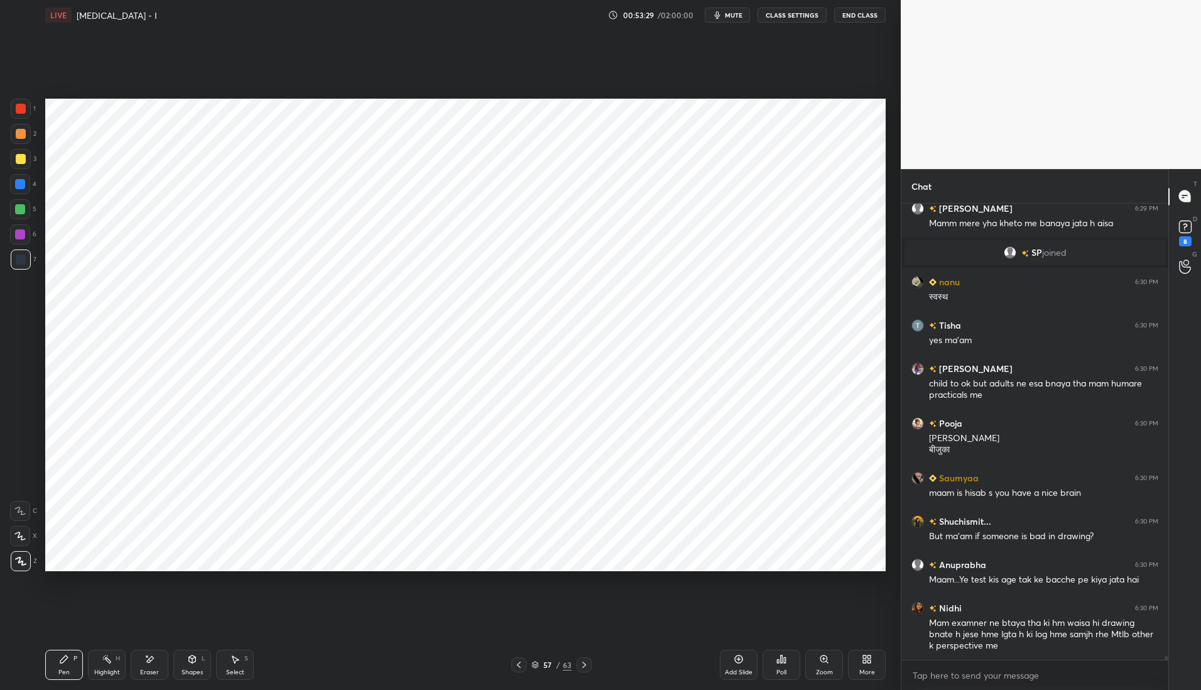
click at [518, 660] on icon at bounding box center [519, 665] width 10 height 10
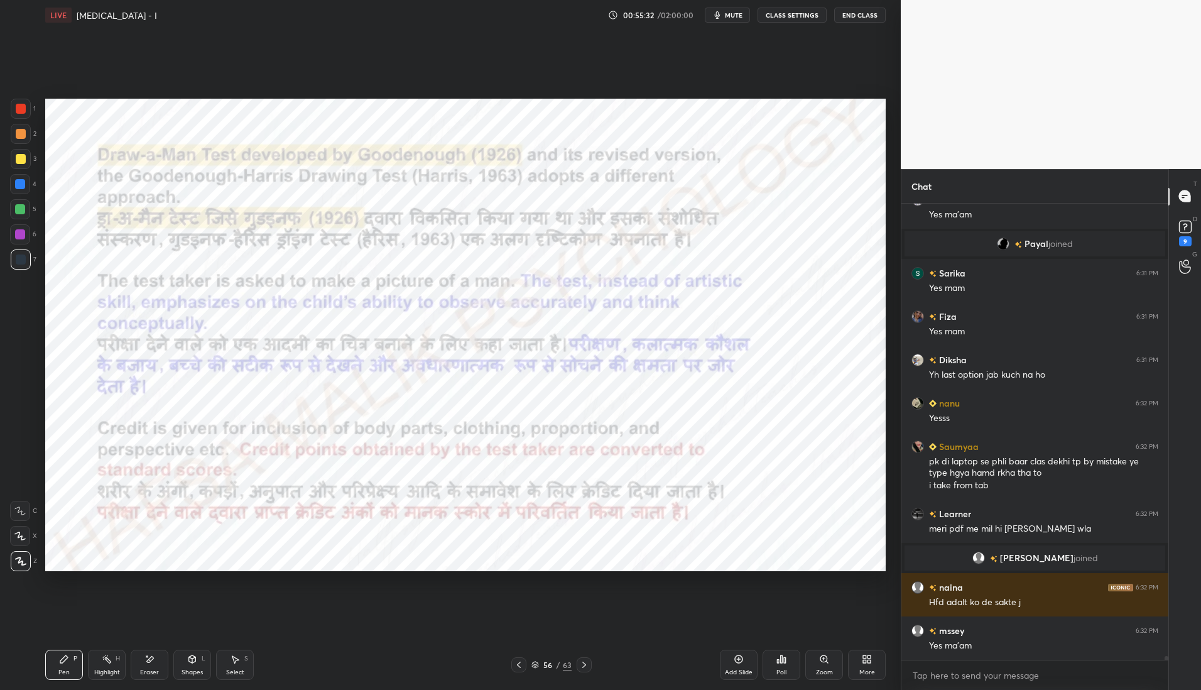
scroll to position [54958, 0]
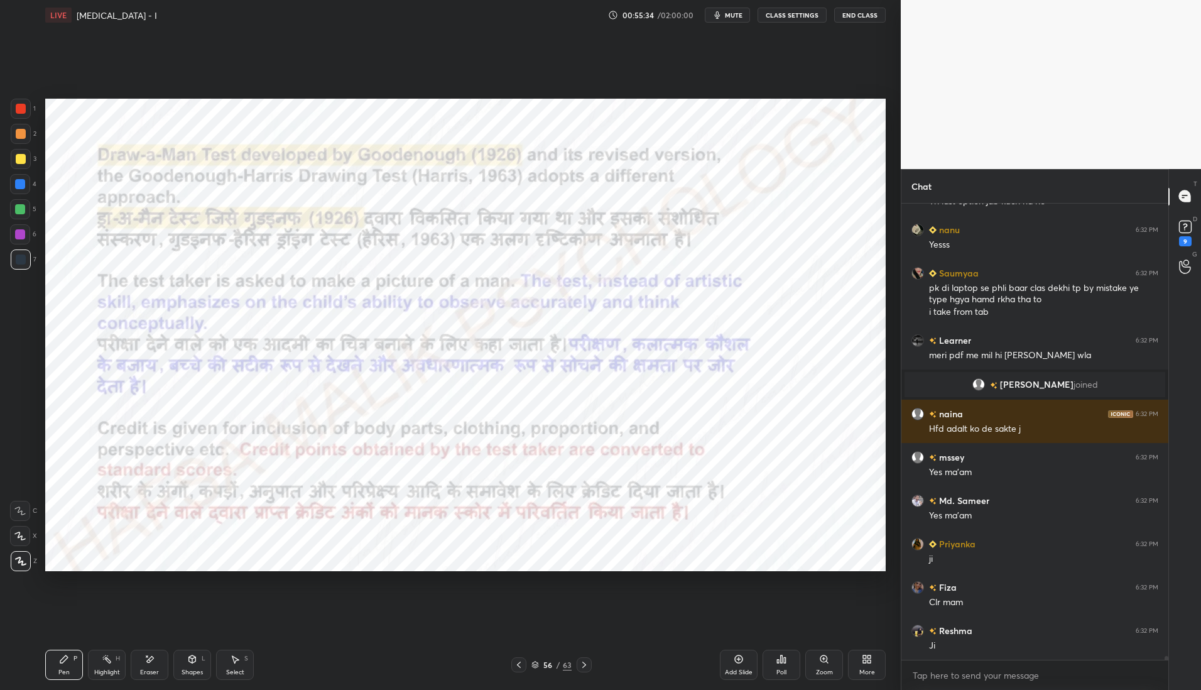
click at [586, 667] on icon at bounding box center [584, 665] width 10 height 10
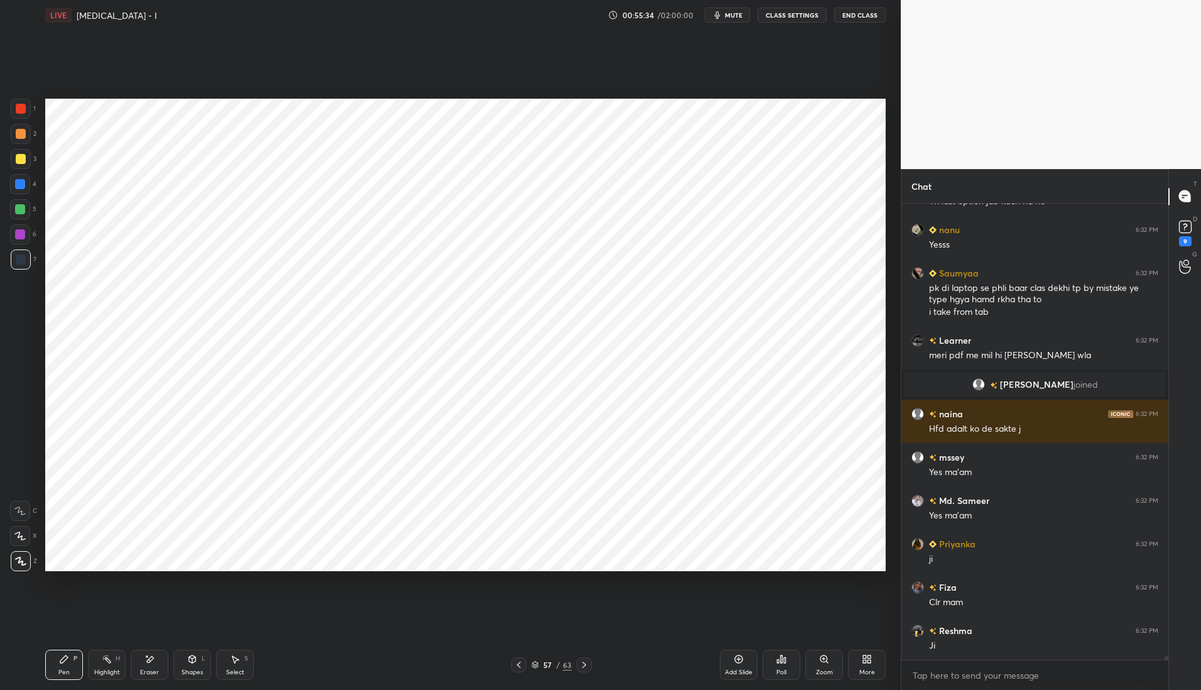
scroll to position [55132, 0]
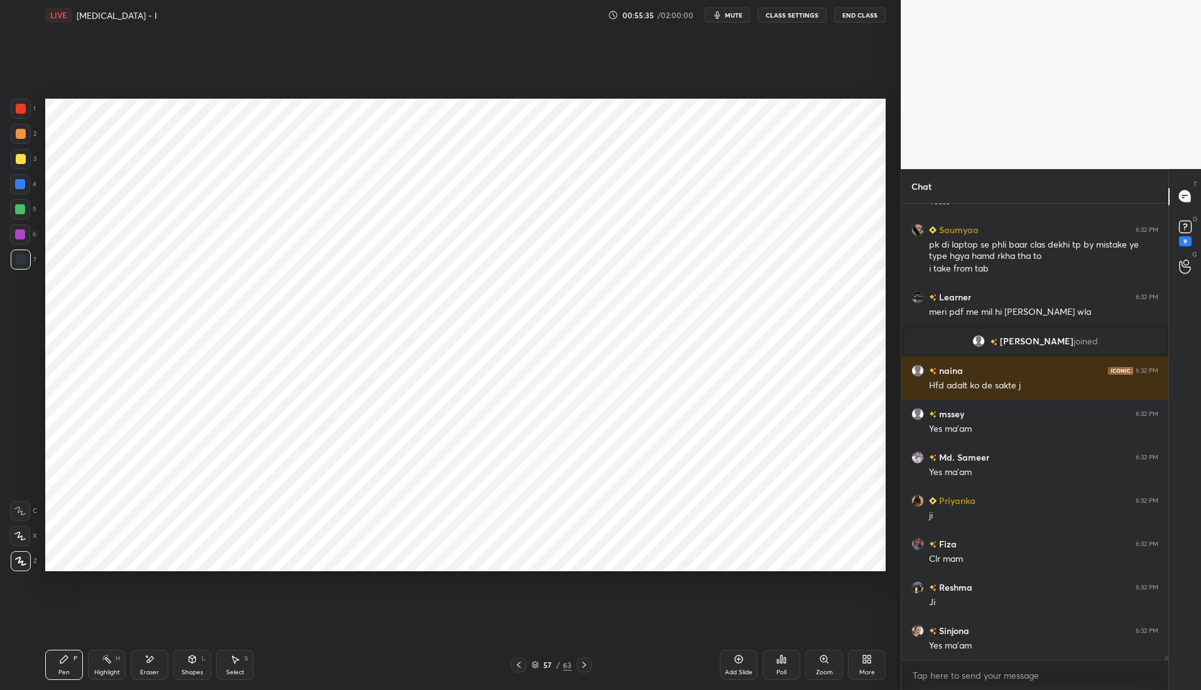
click at [592, 661] on div "57 / 63" at bounding box center [551, 664] width 337 height 15
click at [584, 668] on icon at bounding box center [584, 665] width 10 height 10
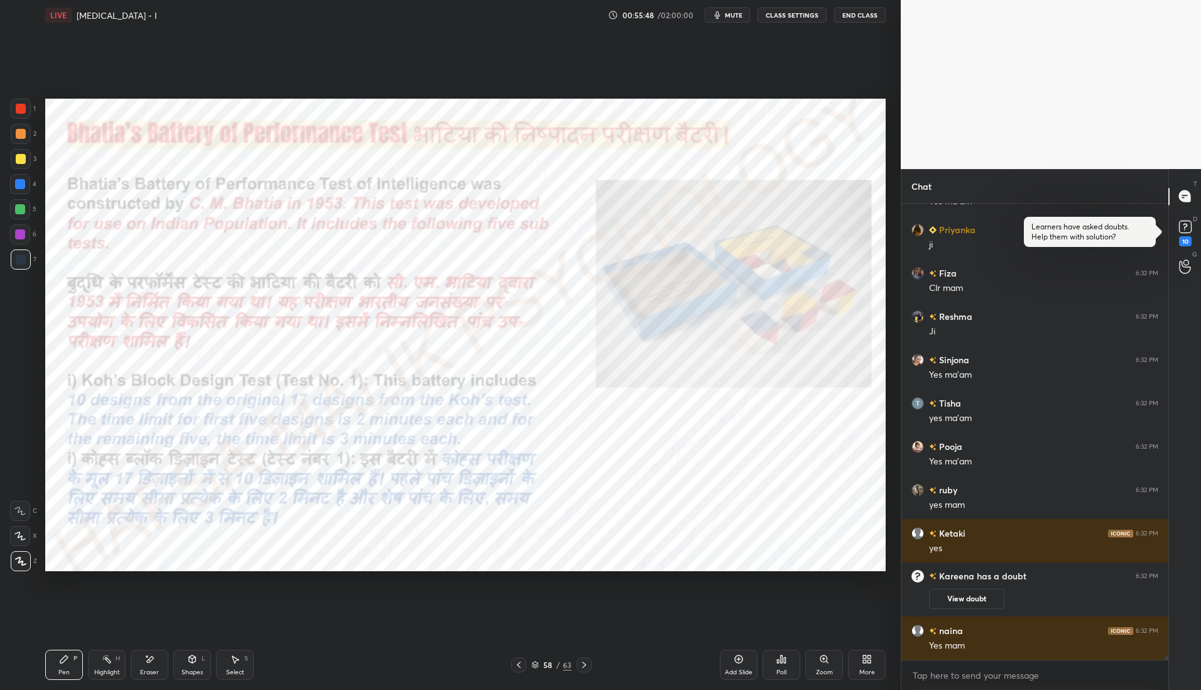
scroll to position [55273, 0]
click at [1184, 229] on rect at bounding box center [1185, 227] width 12 height 12
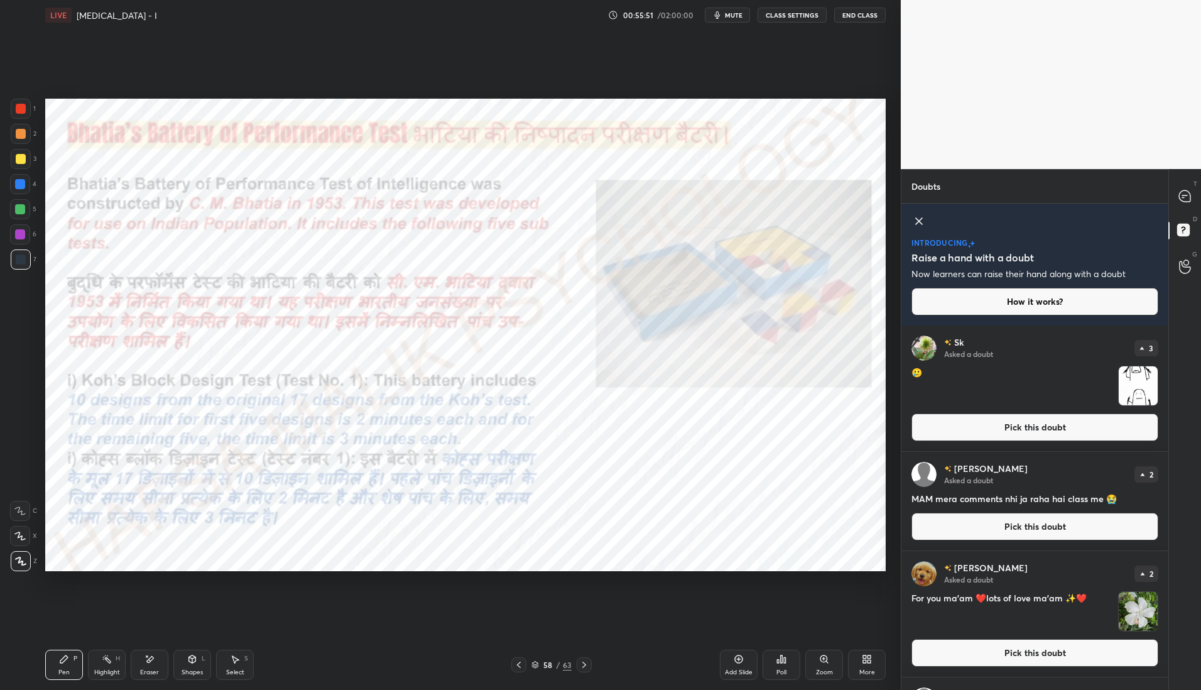
click at [919, 224] on icon at bounding box center [919, 221] width 15 height 15
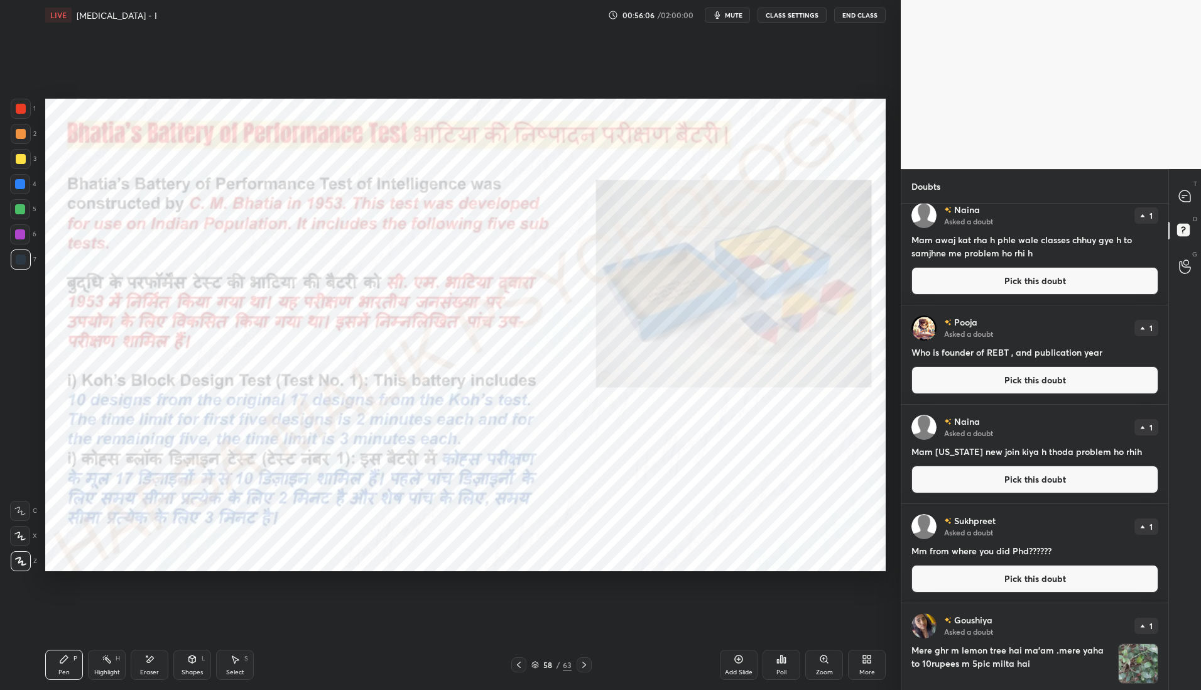
scroll to position [905, 0]
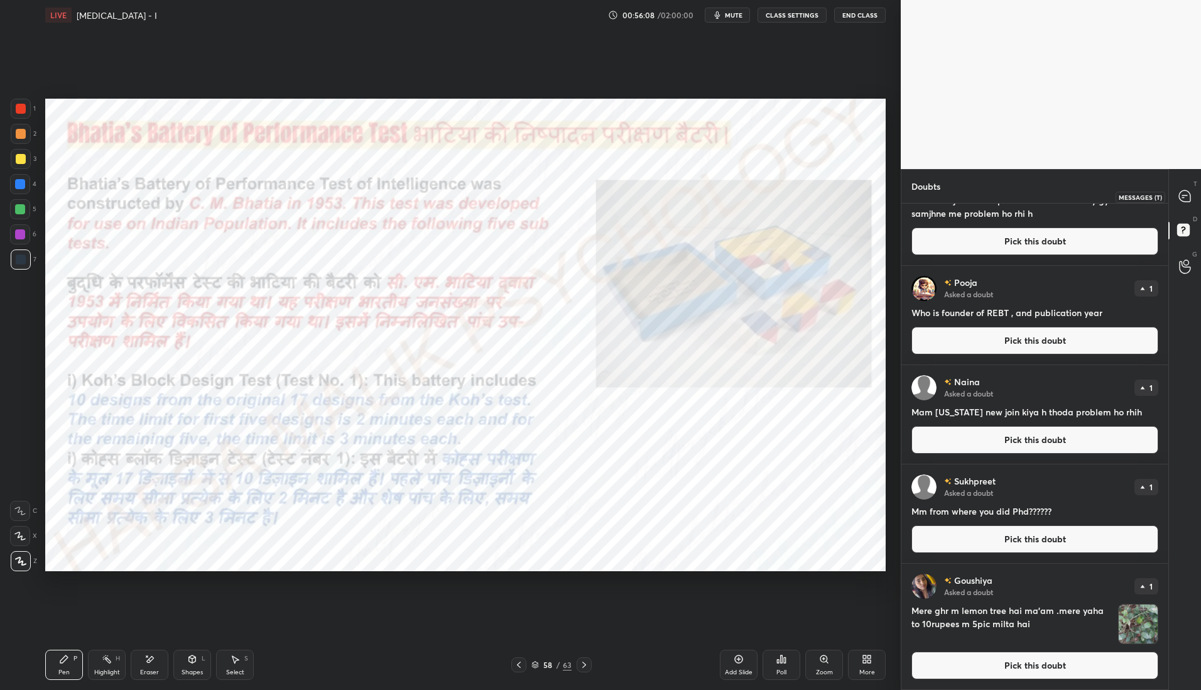
click at [1184, 191] on icon at bounding box center [1184, 195] width 11 height 11
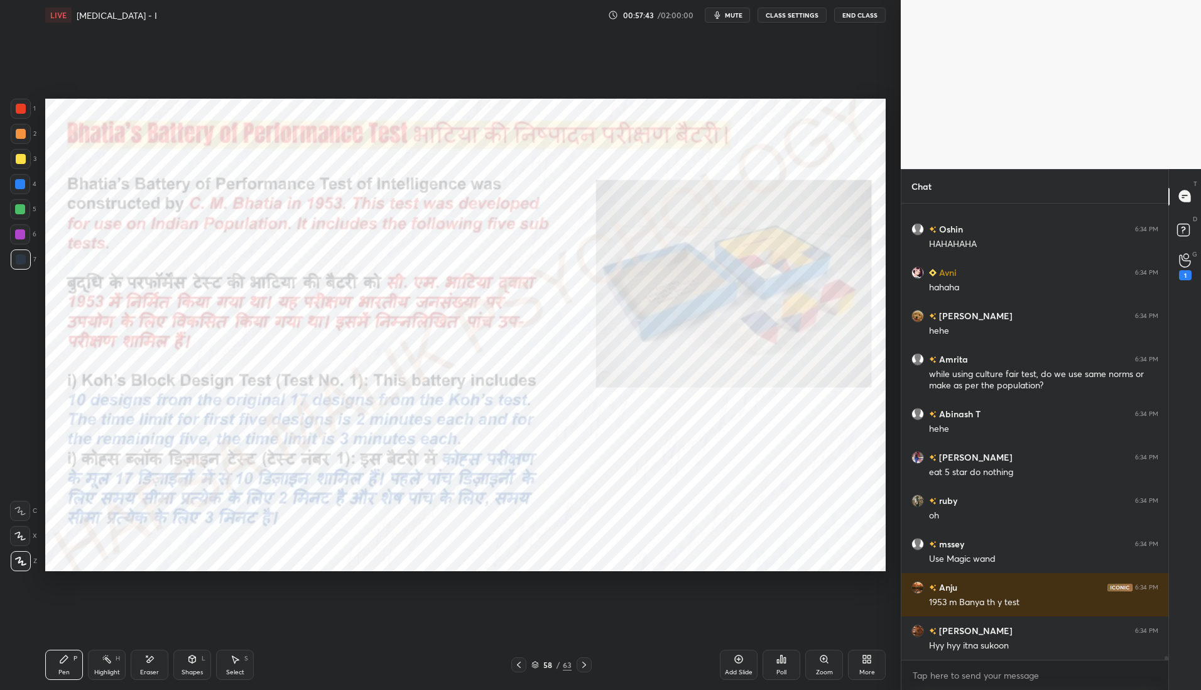
scroll to position [56498, 0]
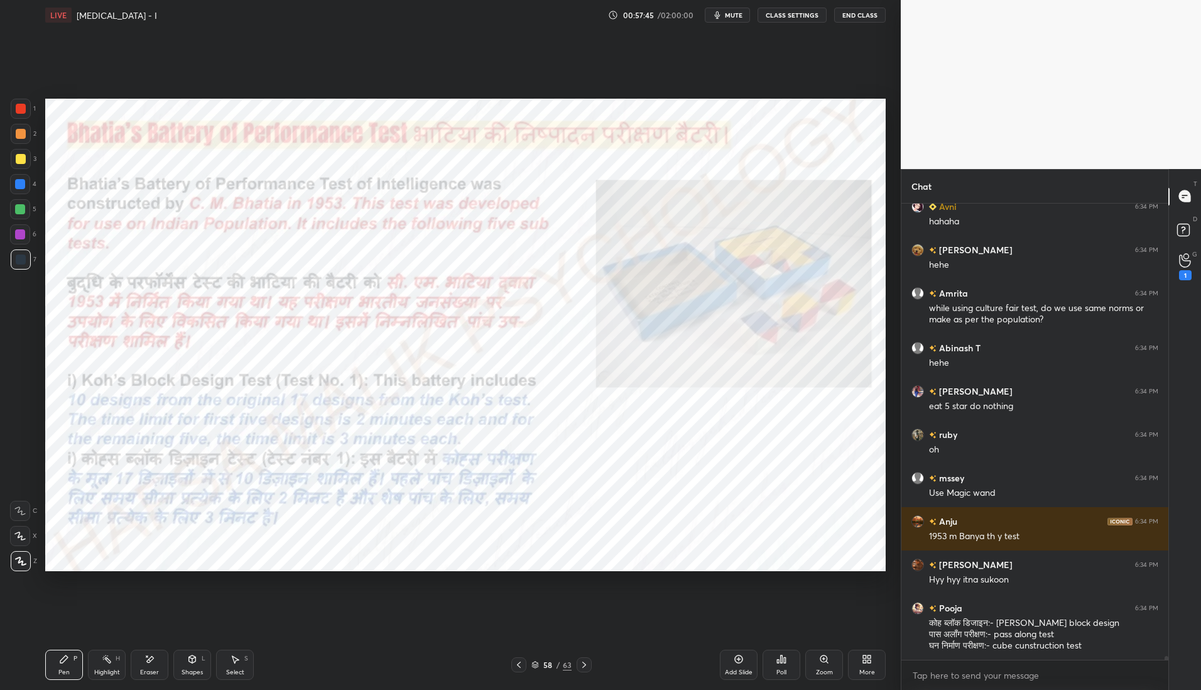
click at [23, 183] on div at bounding box center [20, 184] width 10 height 10
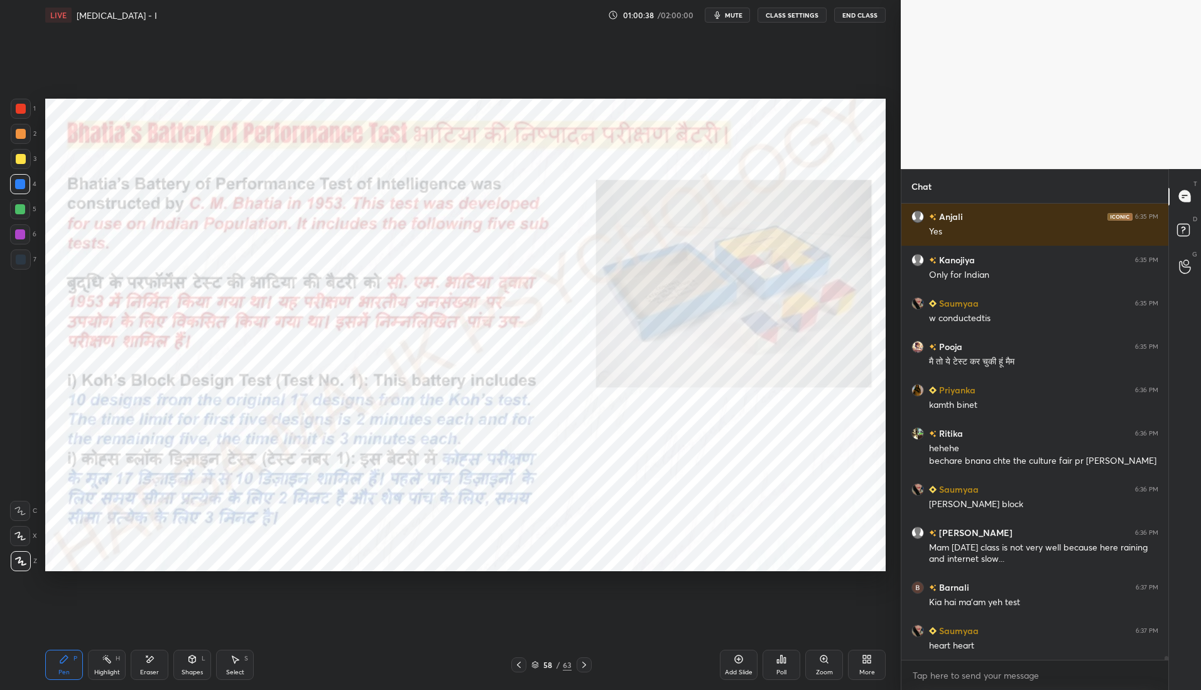
scroll to position [56914, 0]
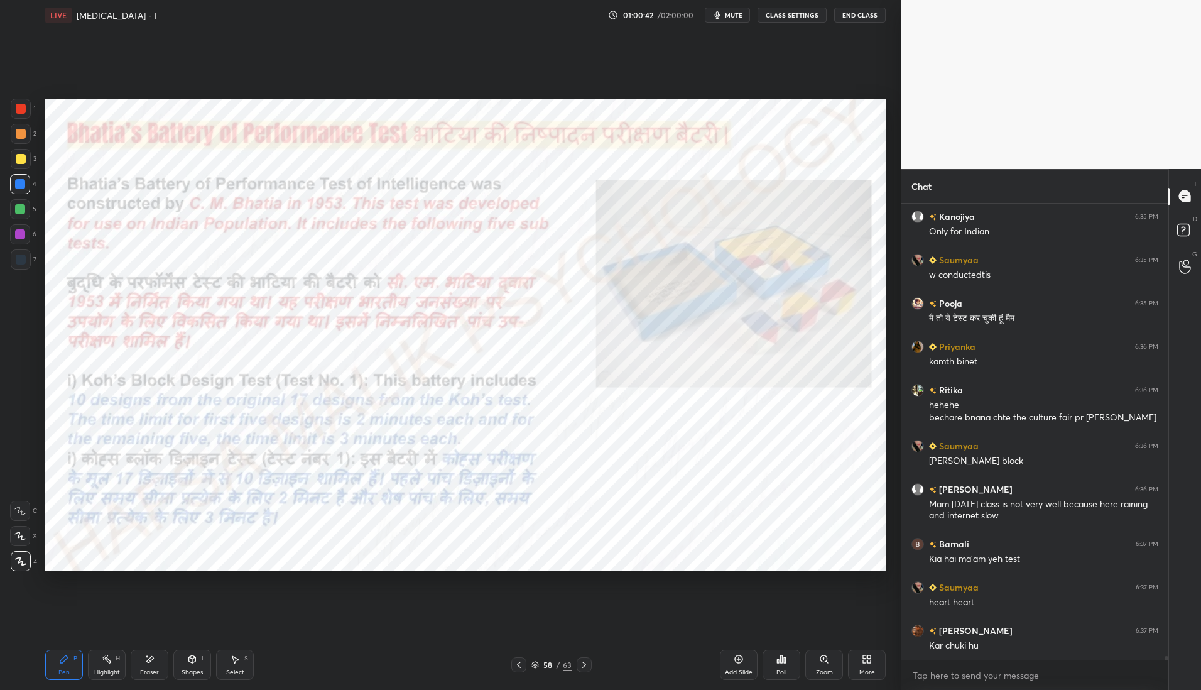
click at [24, 106] on div at bounding box center [21, 109] width 10 height 10
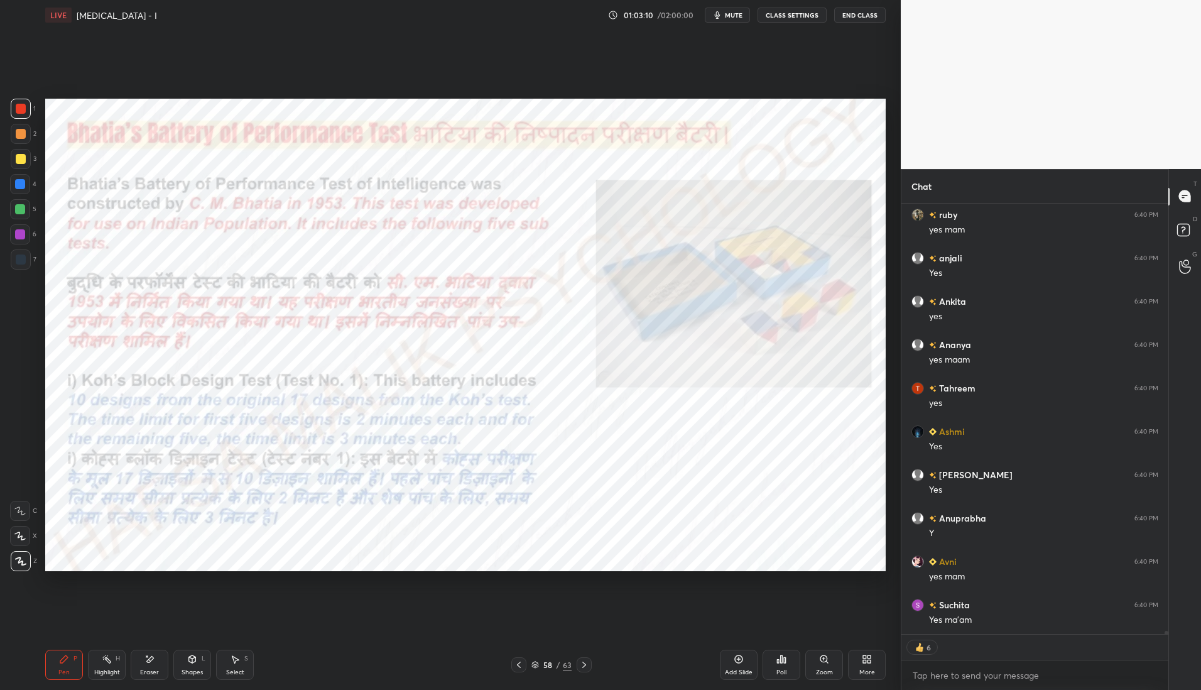
scroll to position [58844, 0]
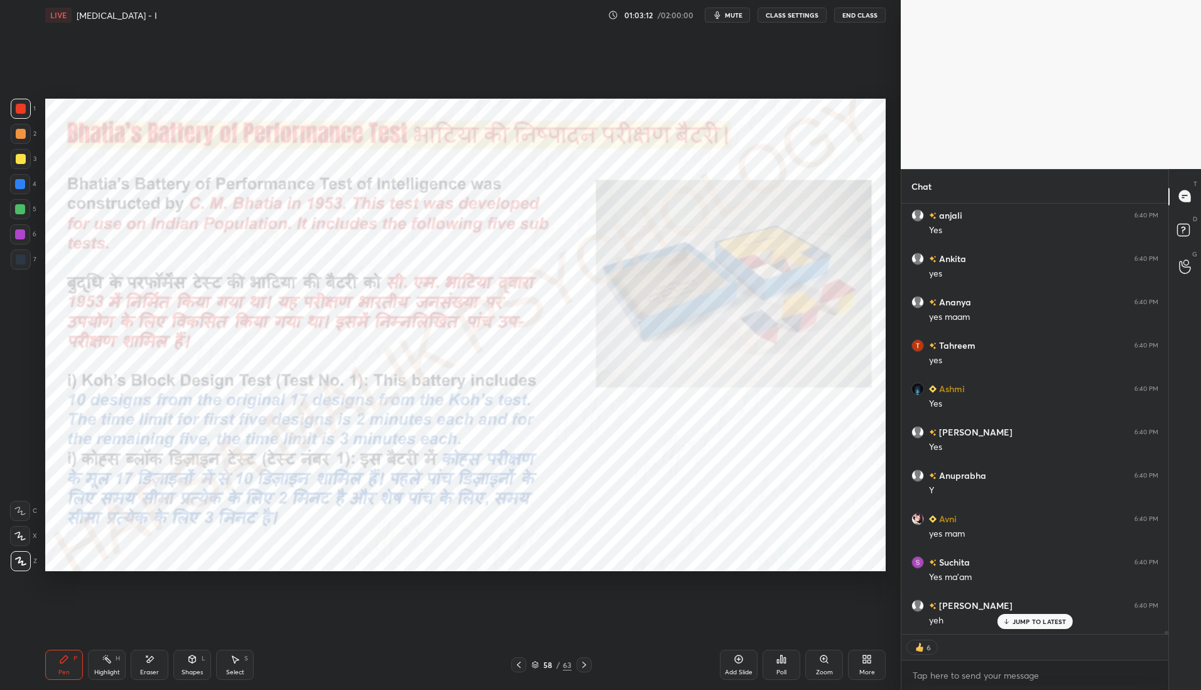
click at [583, 660] on icon at bounding box center [584, 665] width 10 height 10
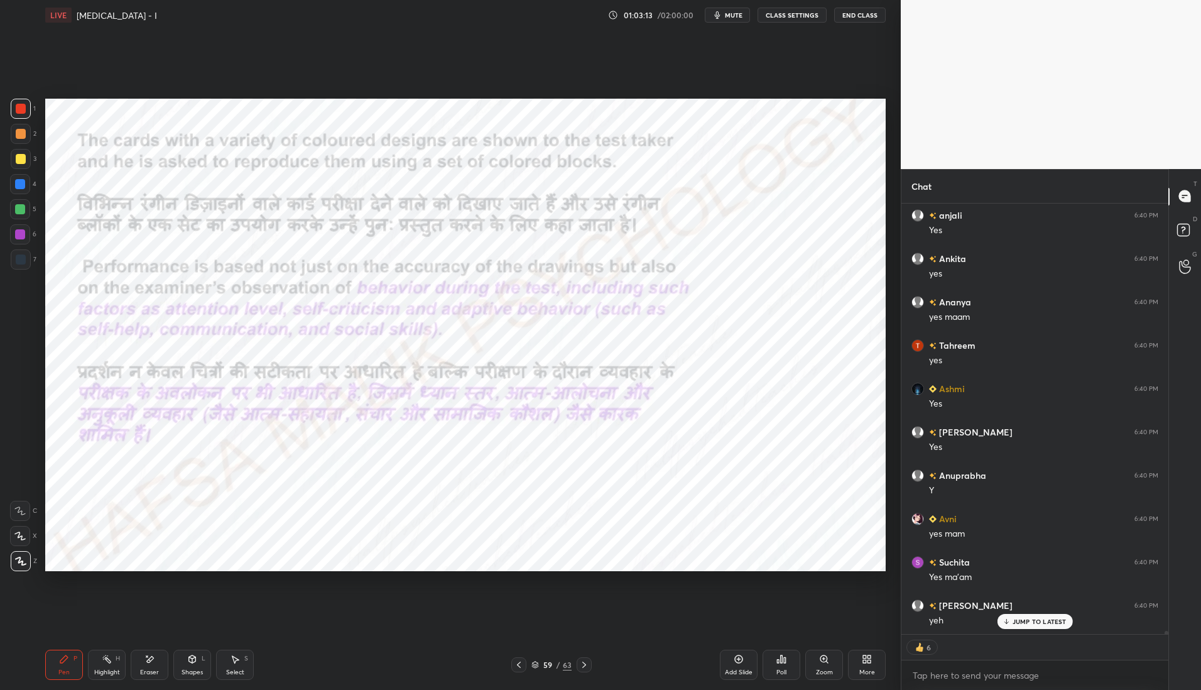
click at [586, 662] on icon at bounding box center [584, 665] width 10 height 10
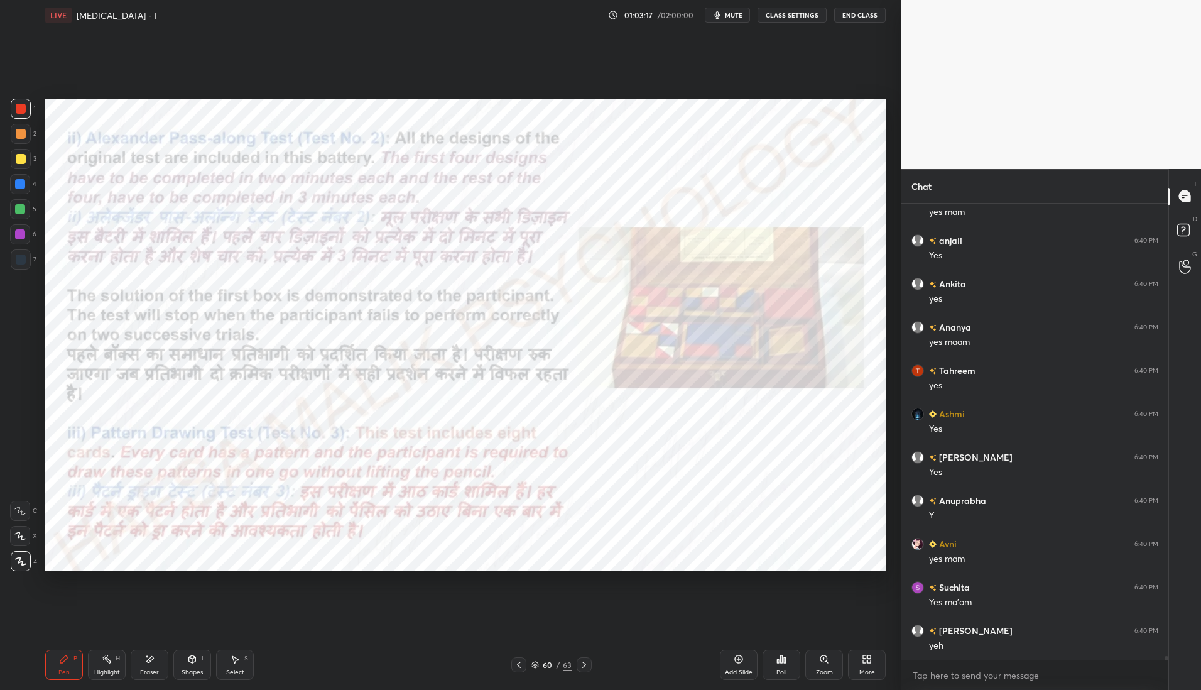
scroll to position [452, 263]
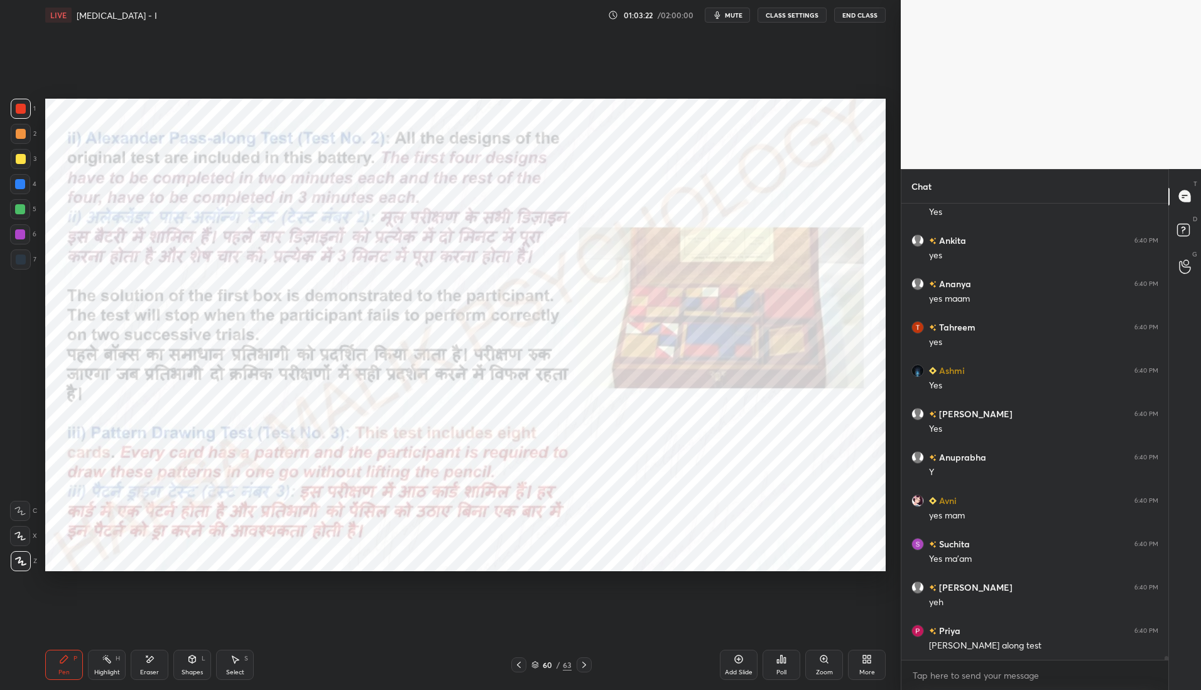
click at [519, 667] on icon at bounding box center [519, 665] width 10 height 10
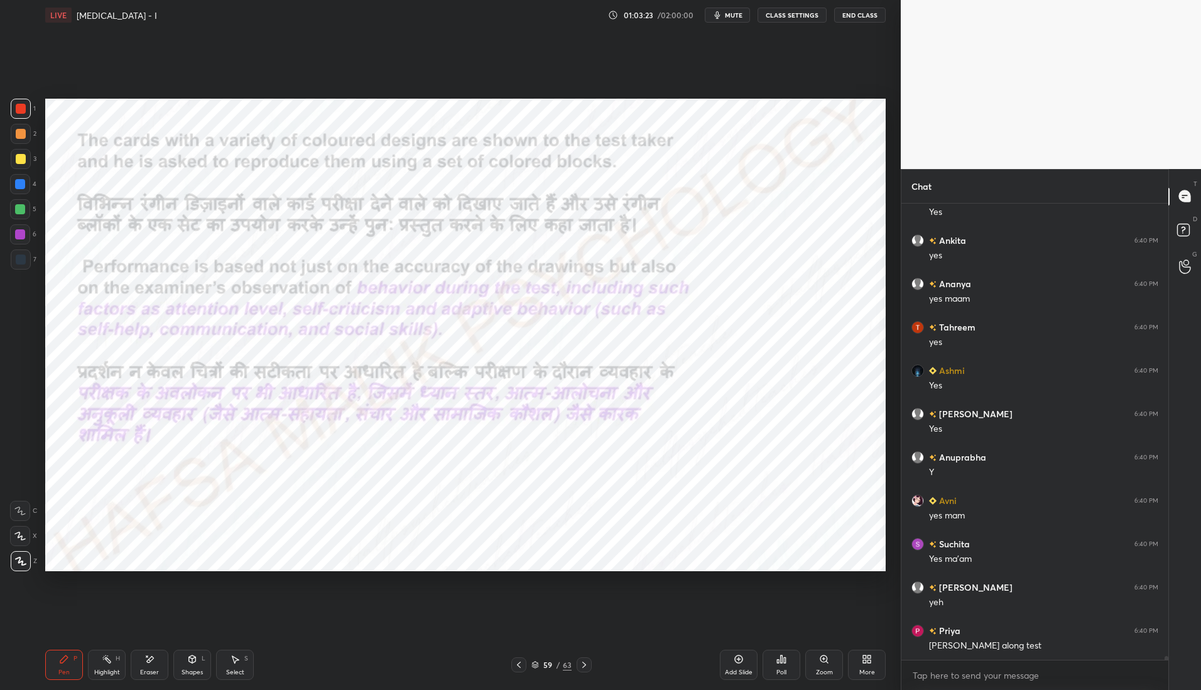
click at [520, 668] on icon at bounding box center [519, 665] width 10 height 10
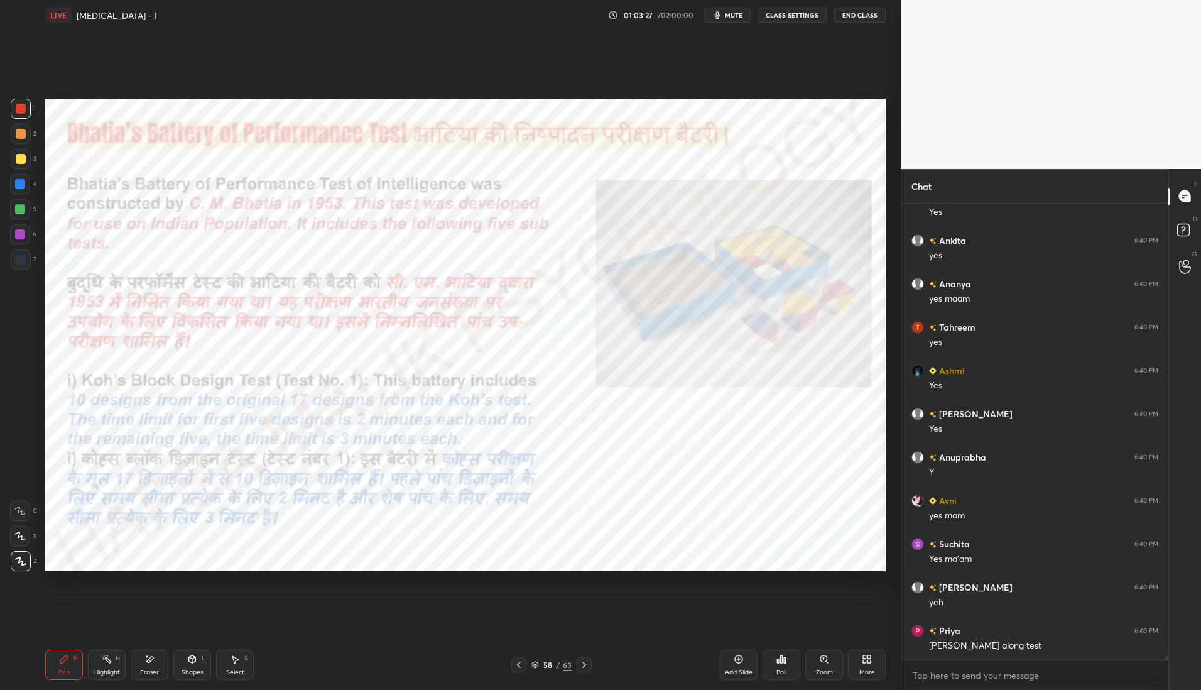
click at [588, 668] on icon at bounding box center [584, 665] width 10 height 10
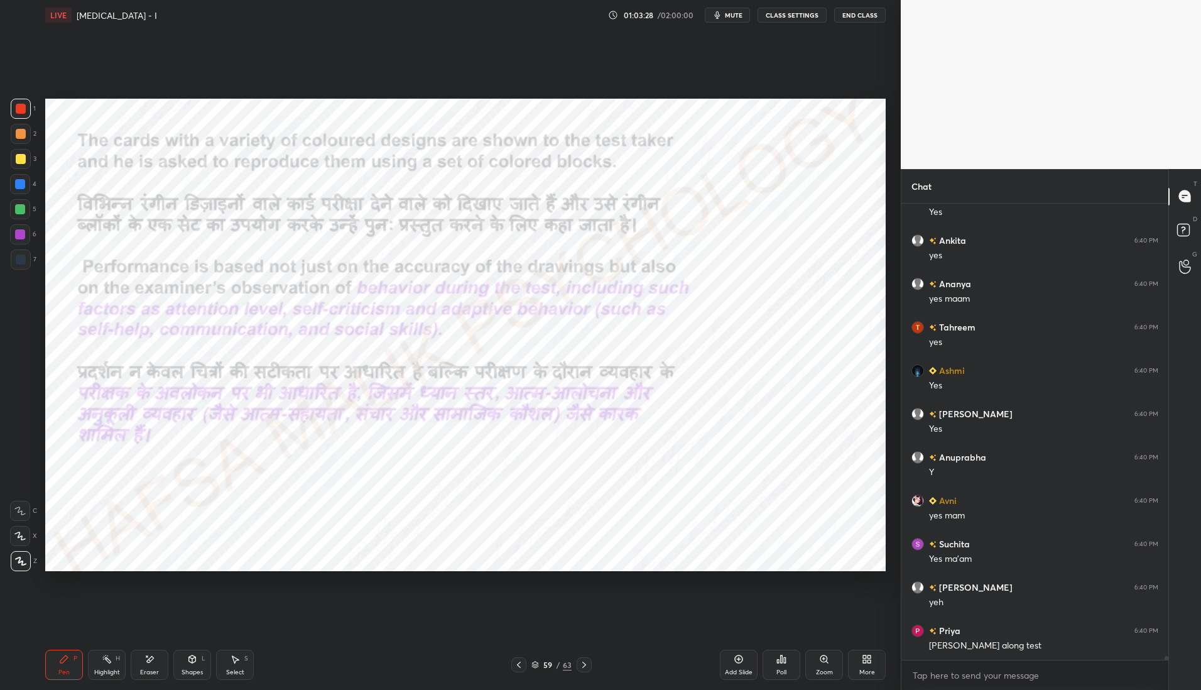
click at [586, 667] on icon at bounding box center [584, 665] width 10 height 10
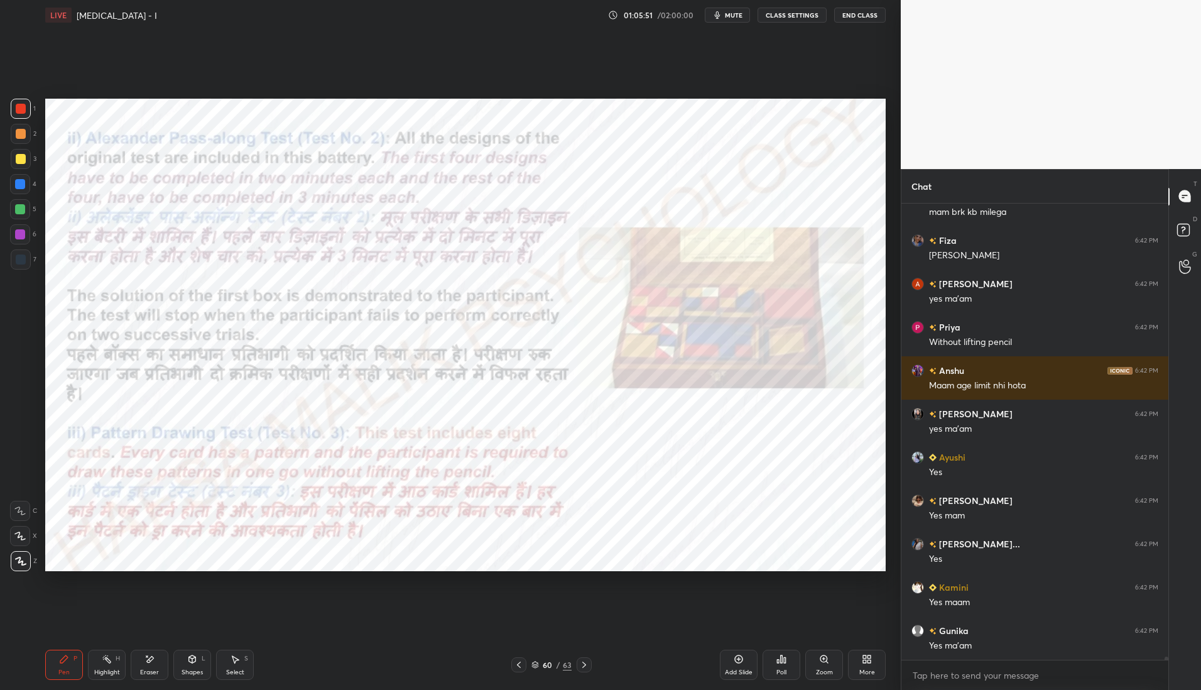
scroll to position [59806, 0]
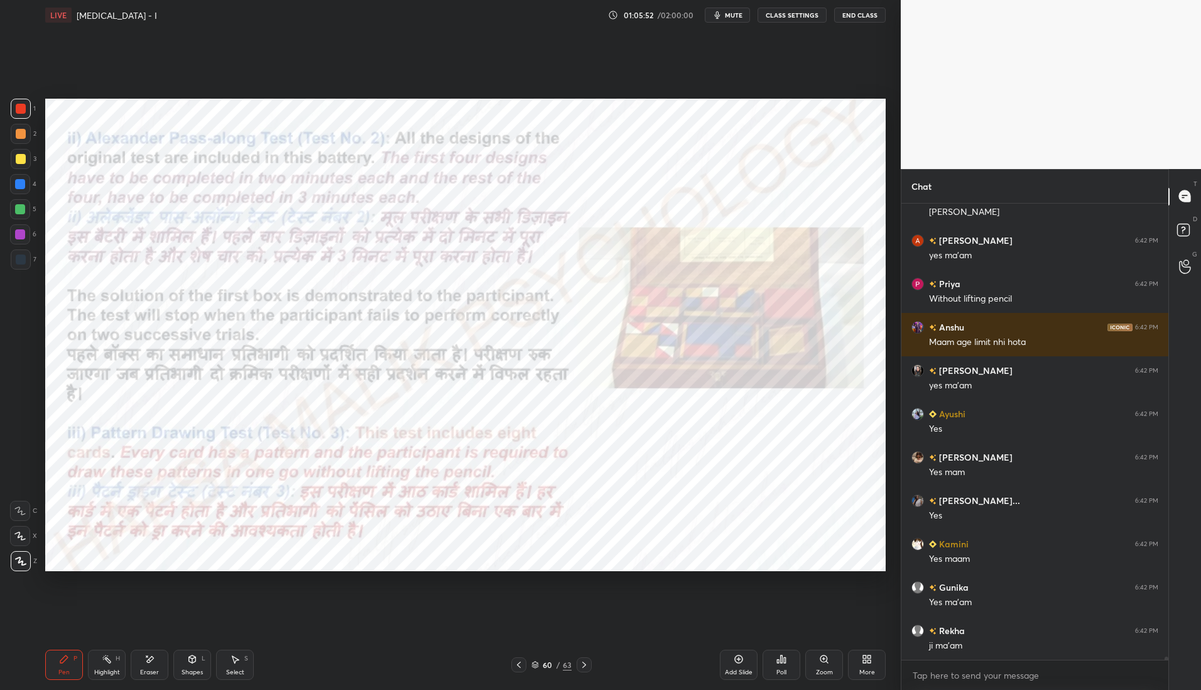
click at [151, 663] on icon at bounding box center [150, 659] width 10 height 11
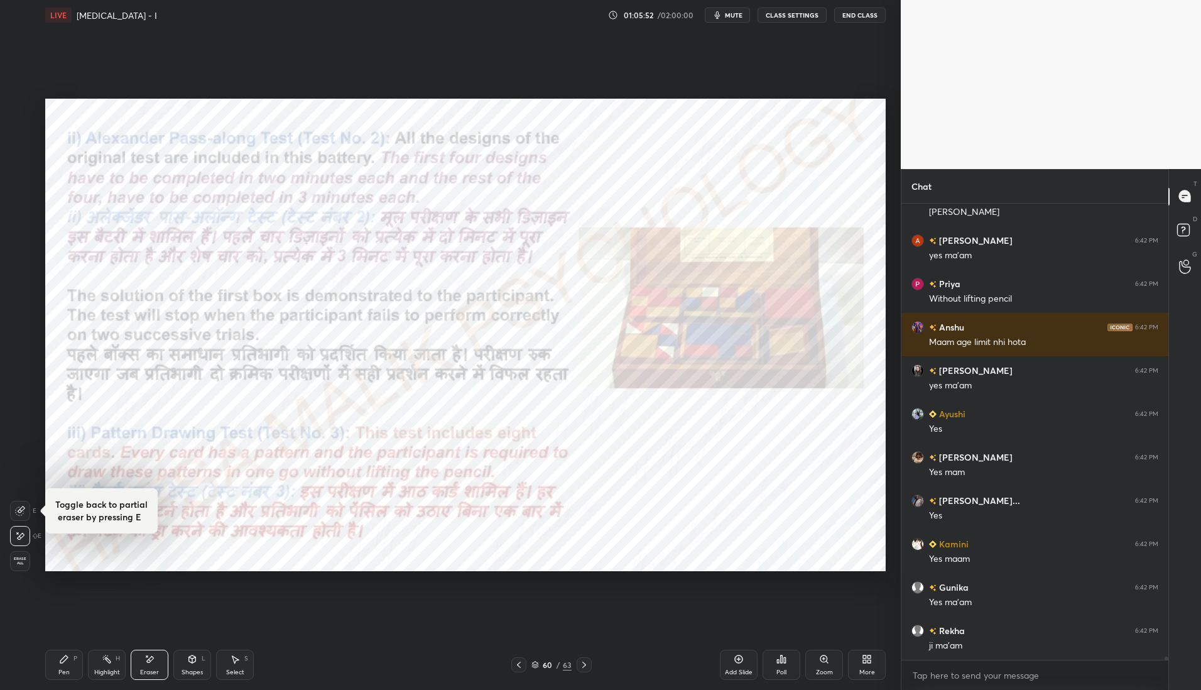
scroll to position [59849, 0]
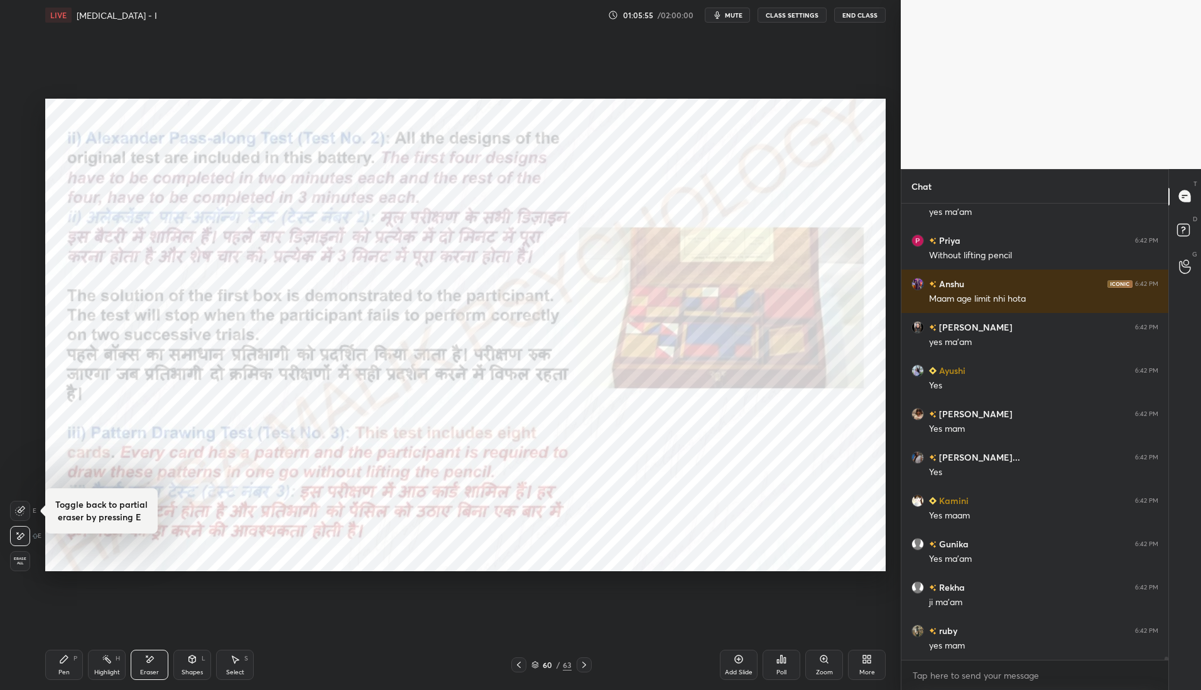
click at [54, 671] on div "Pen P" at bounding box center [64, 665] width 38 height 30
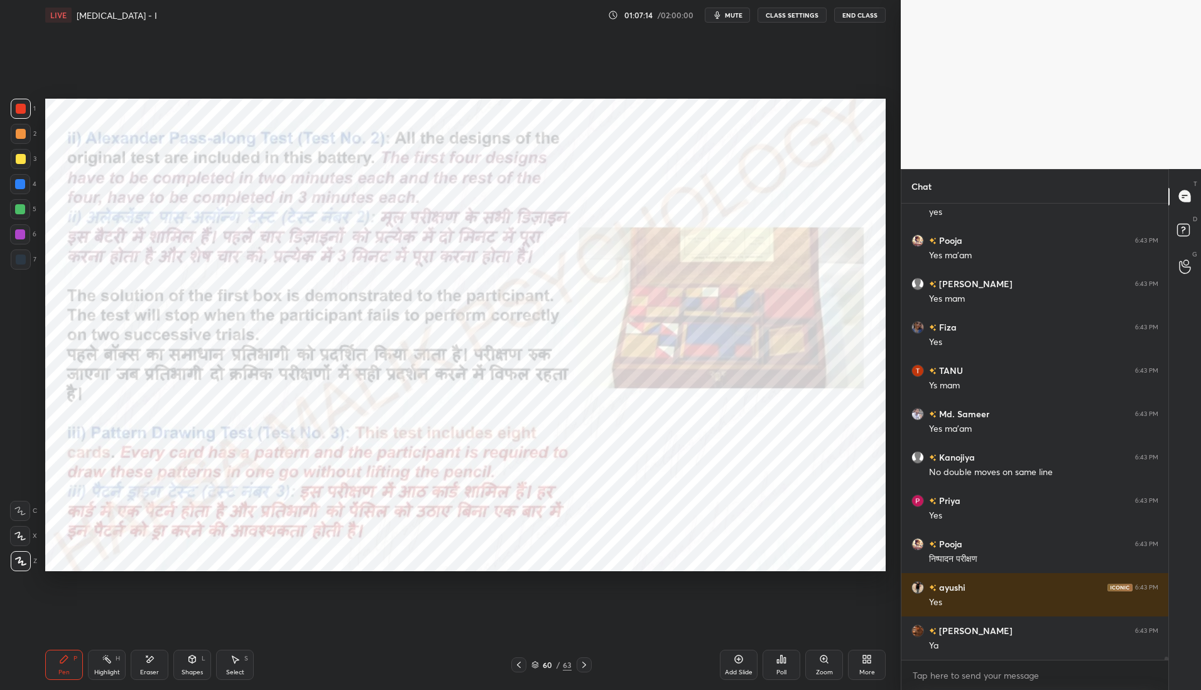
scroll to position [60601, 0]
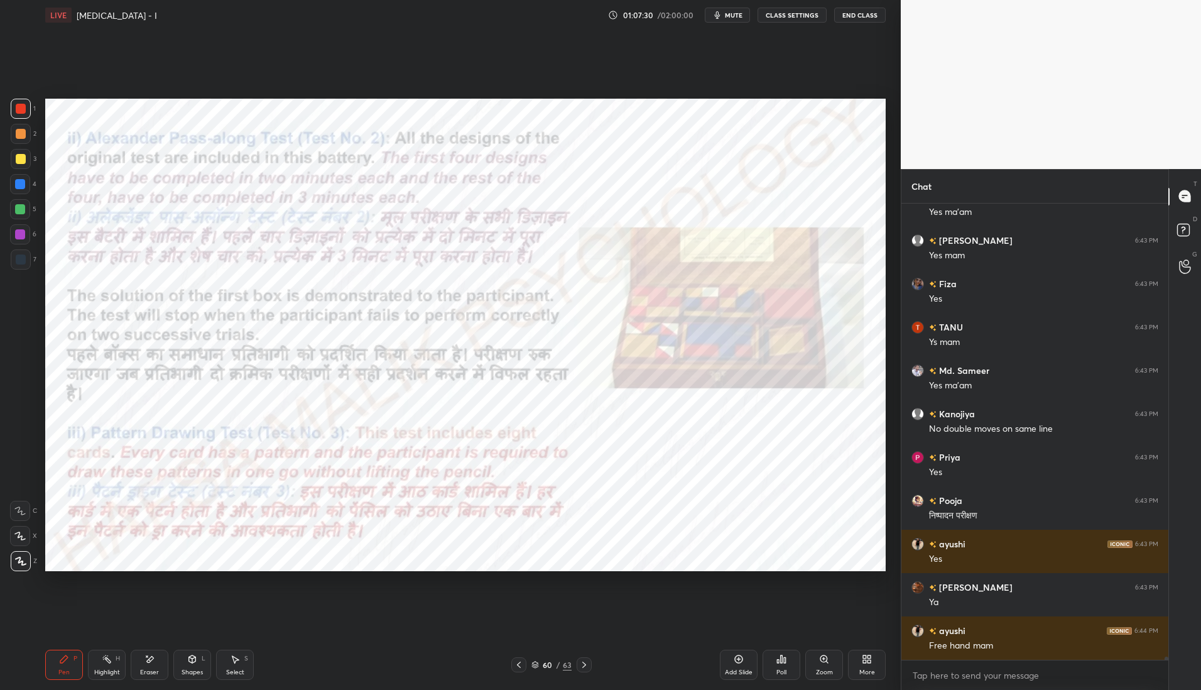
click at [520, 669] on icon at bounding box center [519, 665] width 10 height 10
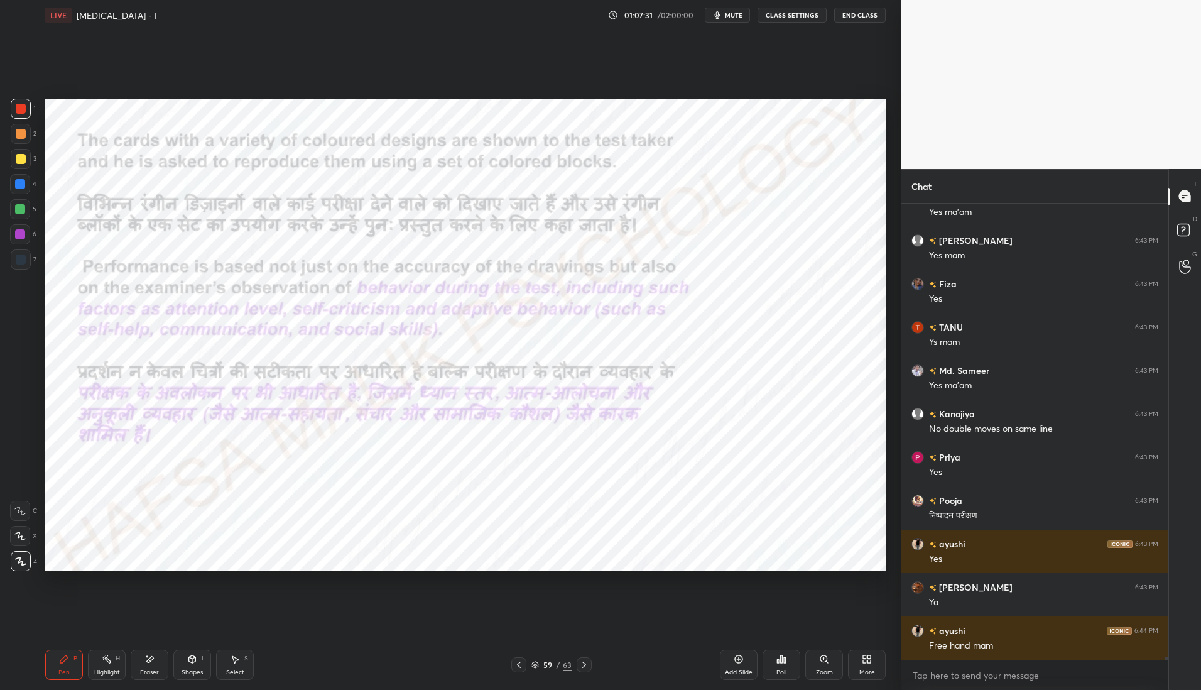
click at [517, 666] on icon at bounding box center [519, 665] width 10 height 10
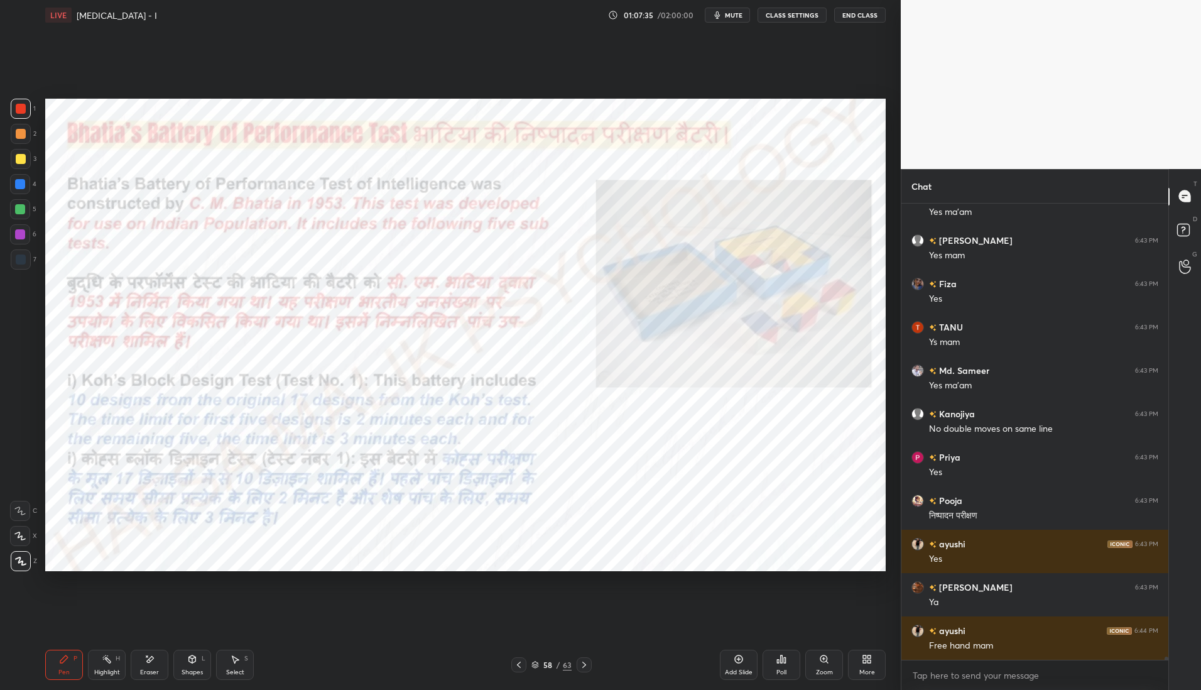
click at [584, 668] on icon at bounding box center [584, 665] width 10 height 10
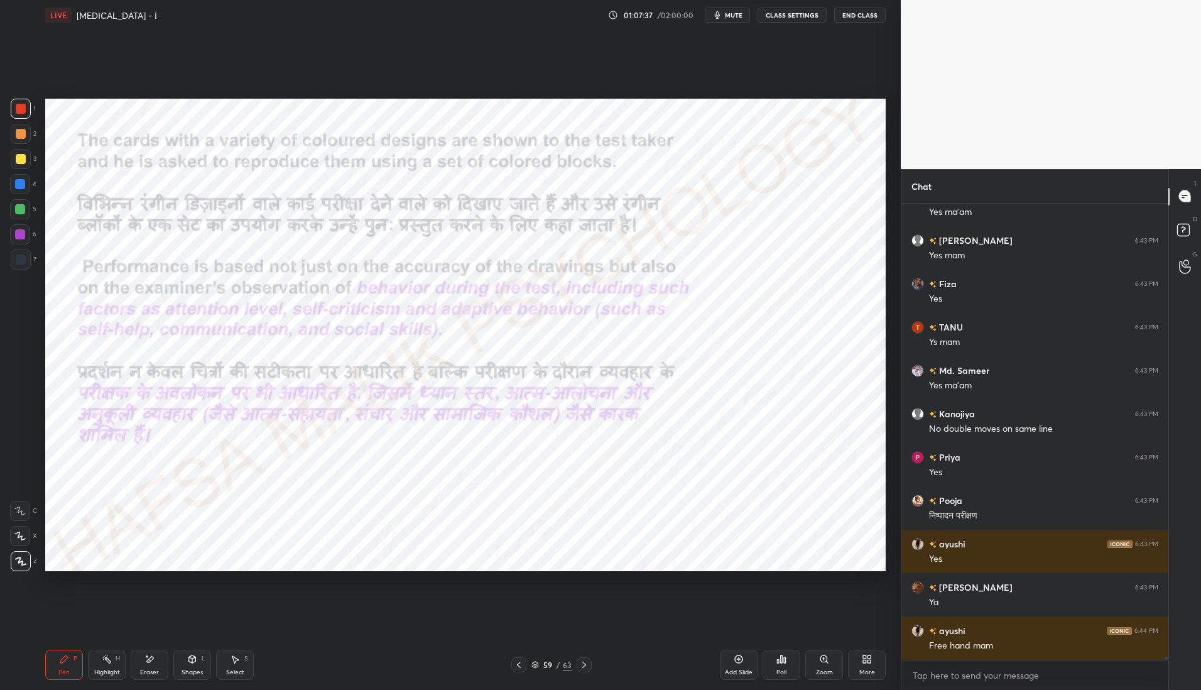
click at [586, 670] on div at bounding box center [584, 664] width 15 height 15
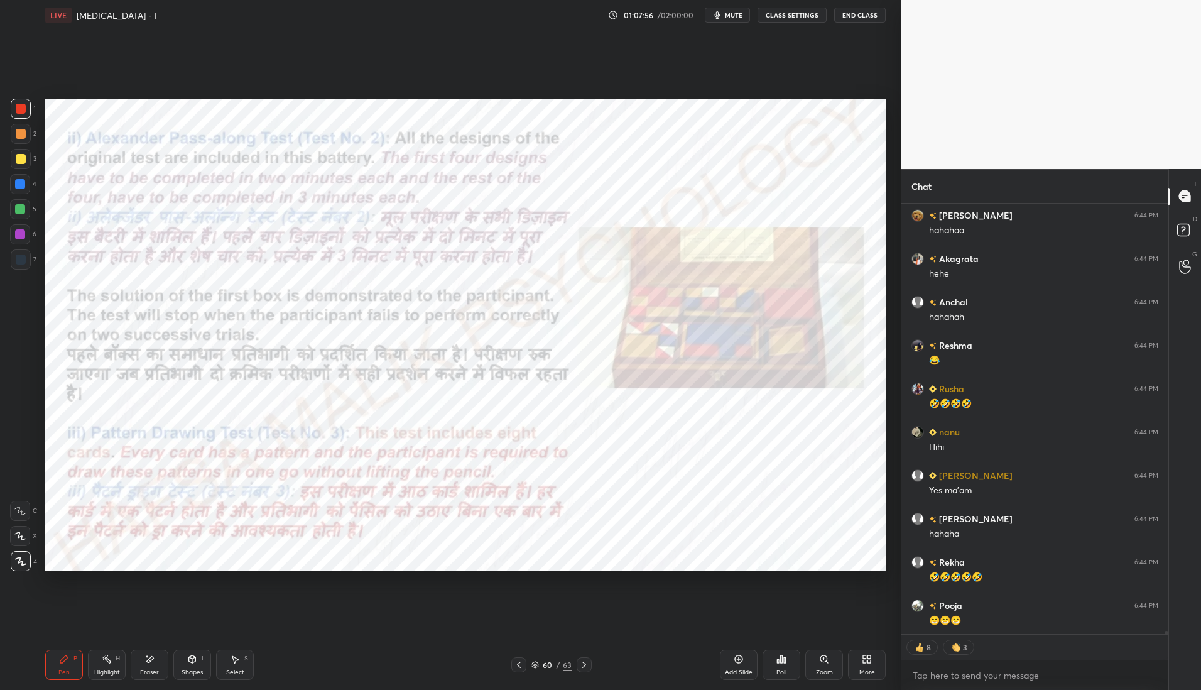
scroll to position [61234, 0]
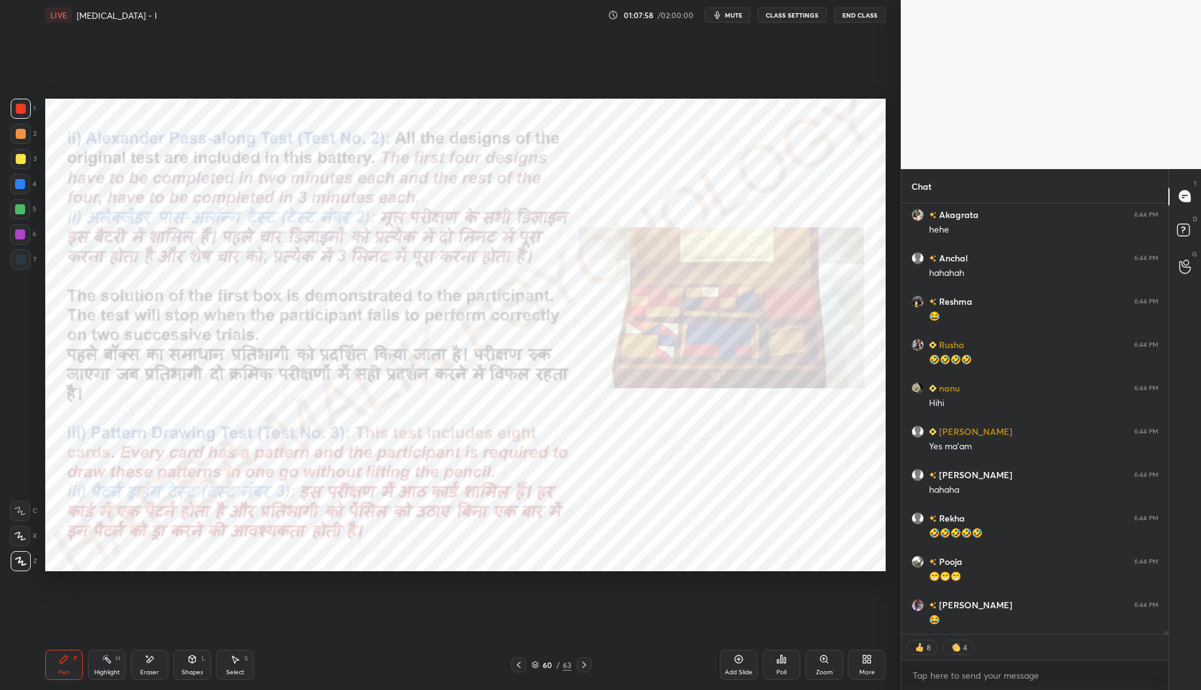
click at [583, 663] on icon at bounding box center [584, 665] width 10 height 10
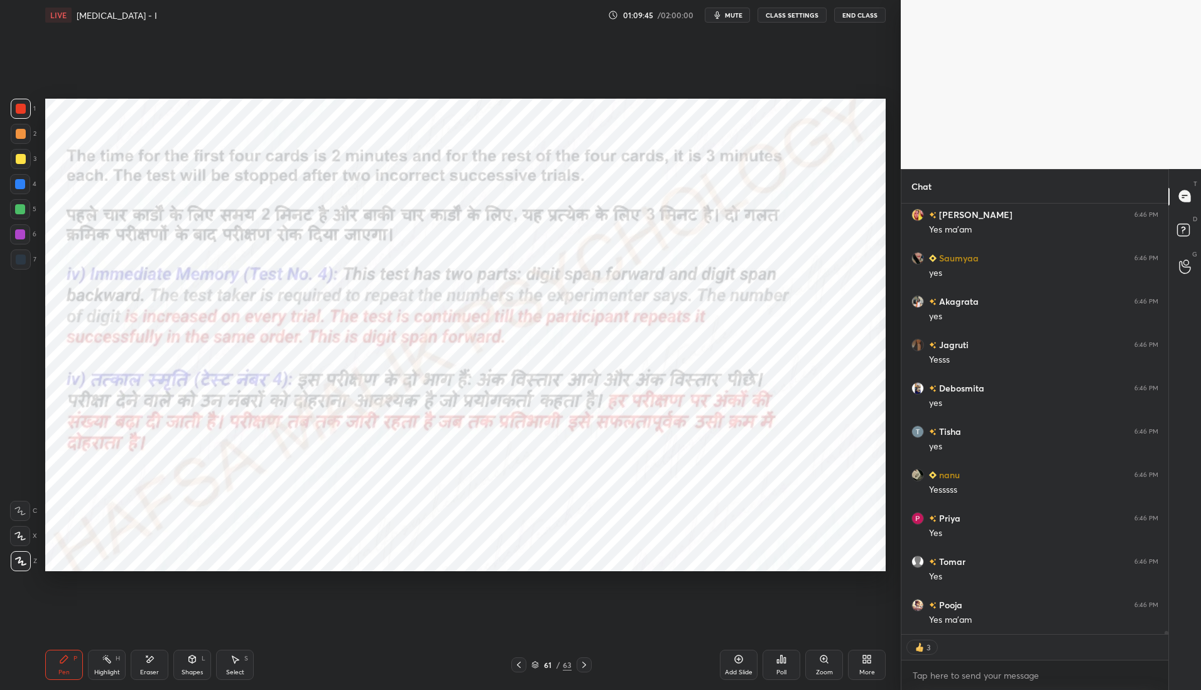
scroll to position [62716, 0]
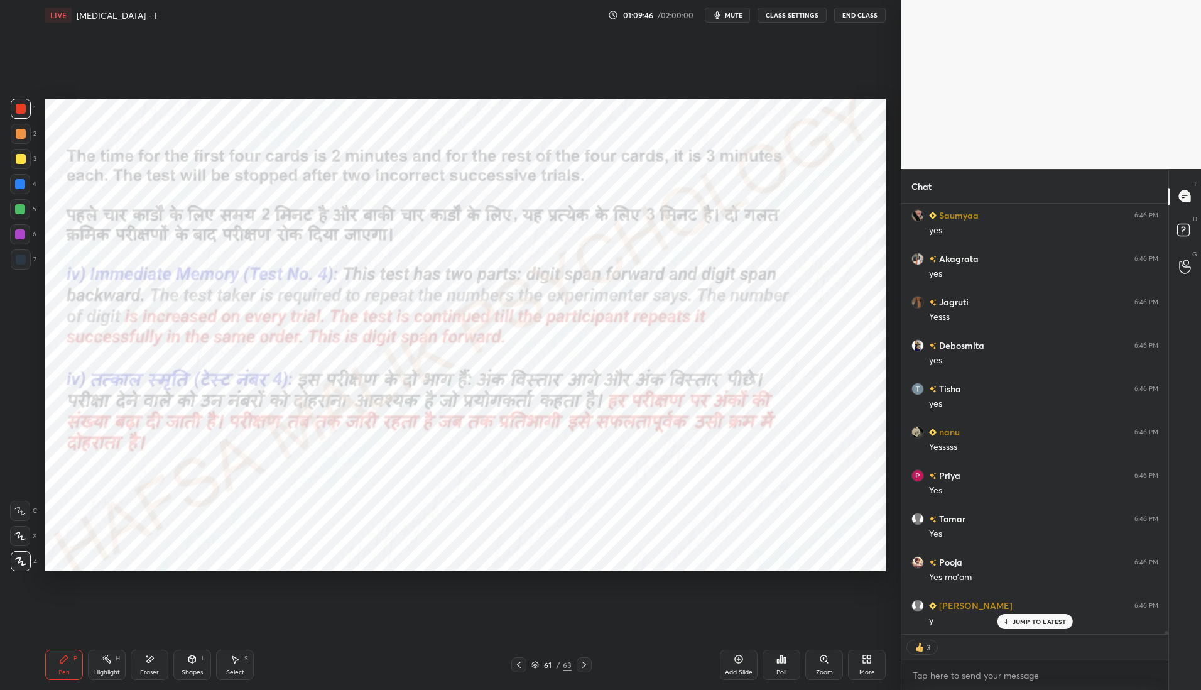
click at [589, 668] on div at bounding box center [584, 664] width 15 height 15
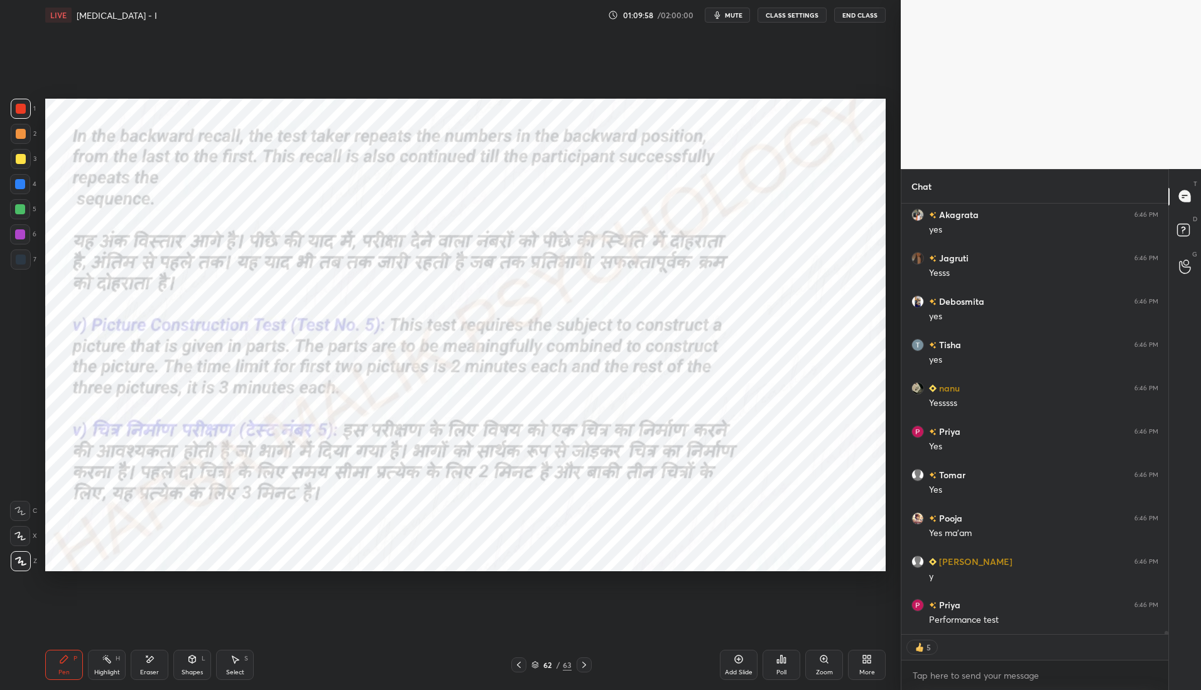
scroll to position [62803, 0]
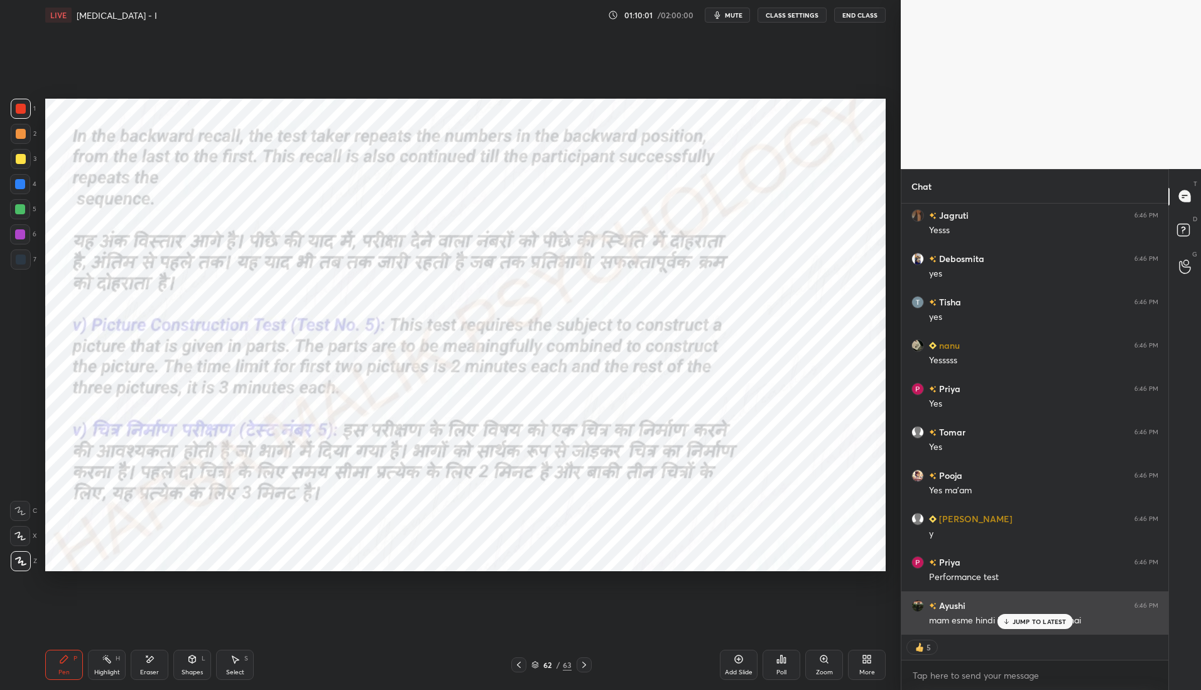
click at [1020, 626] on div "JUMP TO LATEST" at bounding box center [1034, 621] width 75 height 15
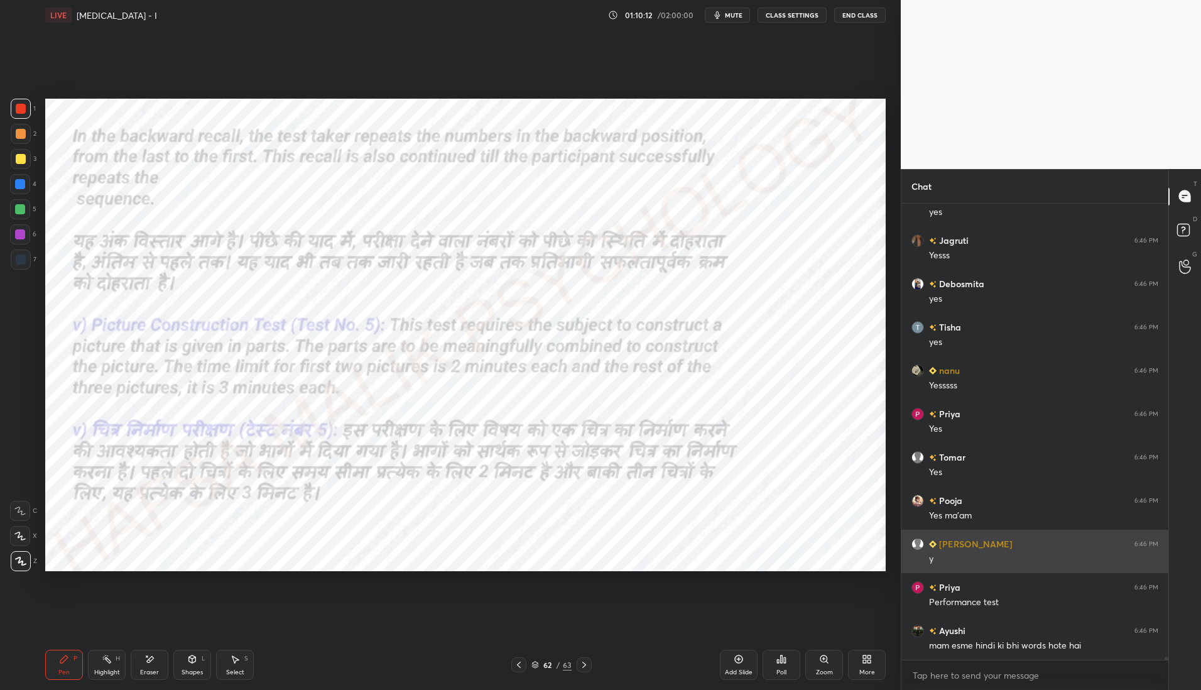
scroll to position [62821, 0]
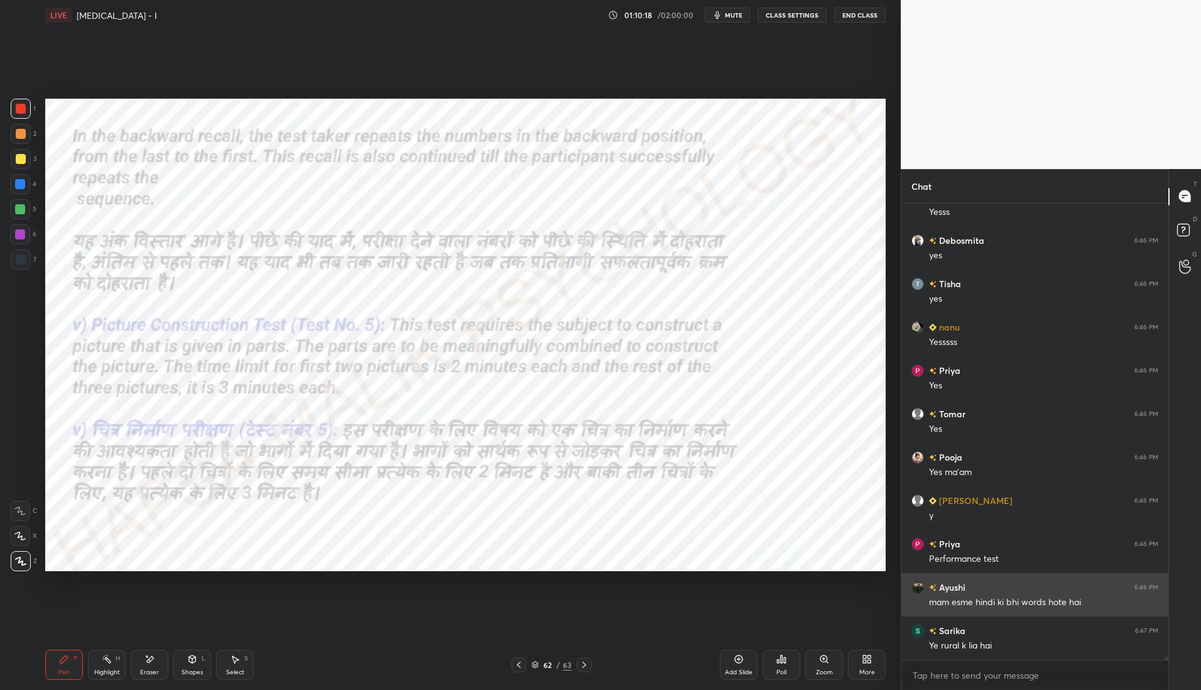
click at [1061, 592] on div "[PERSON_NAME] 6:46 PM" at bounding box center [1035, 587] width 247 height 13
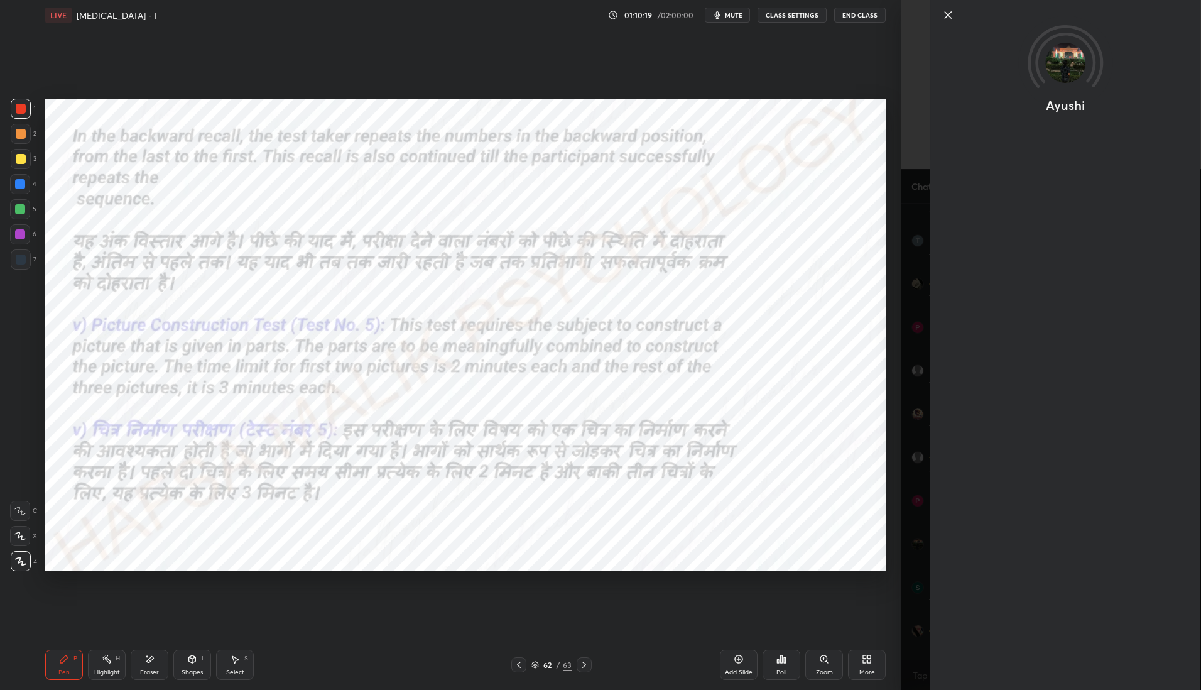
click at [820, 623] on div "Setting up your live class Poll for secs No correct answer Start poll" at bounding box center [465, 334] width 851 height 609
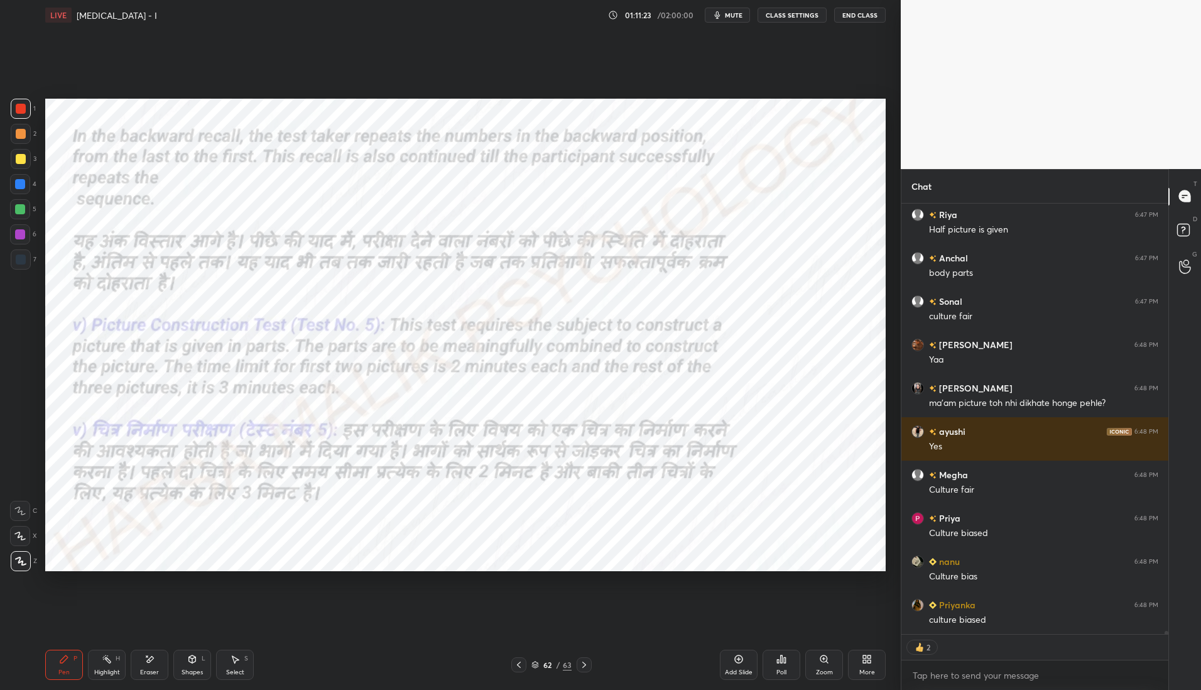
scroll to position [63683, 0]
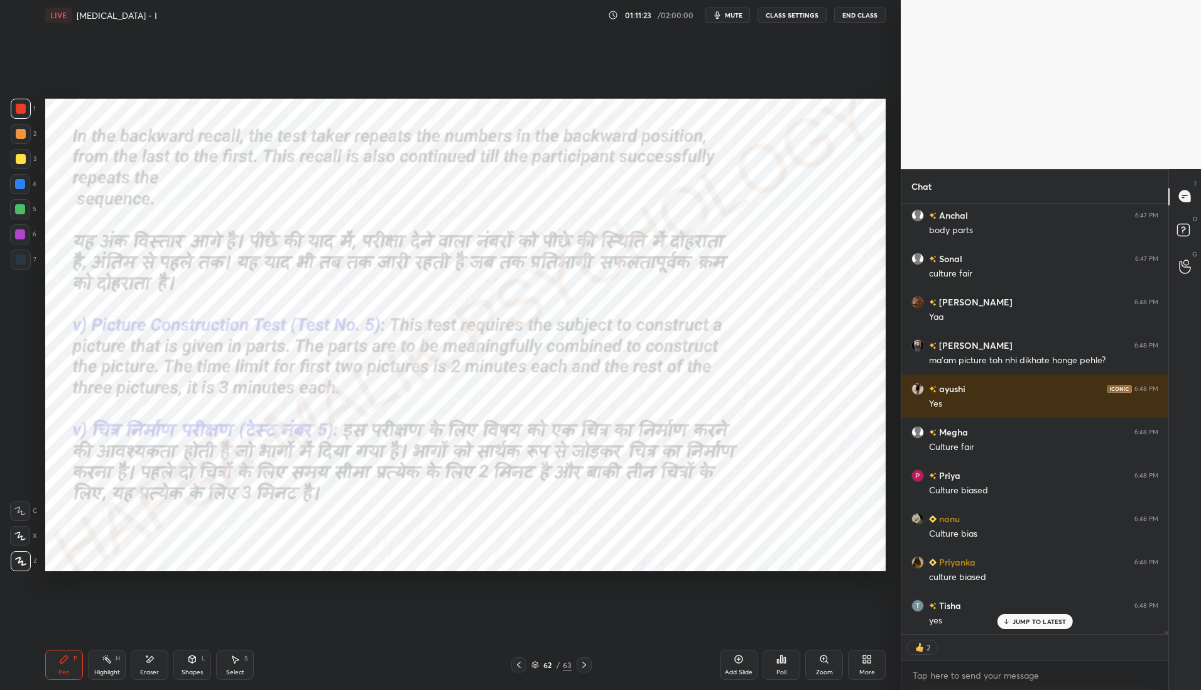
click at [519, 665] on icon at bounding box center [519, 665] width 10 height 10
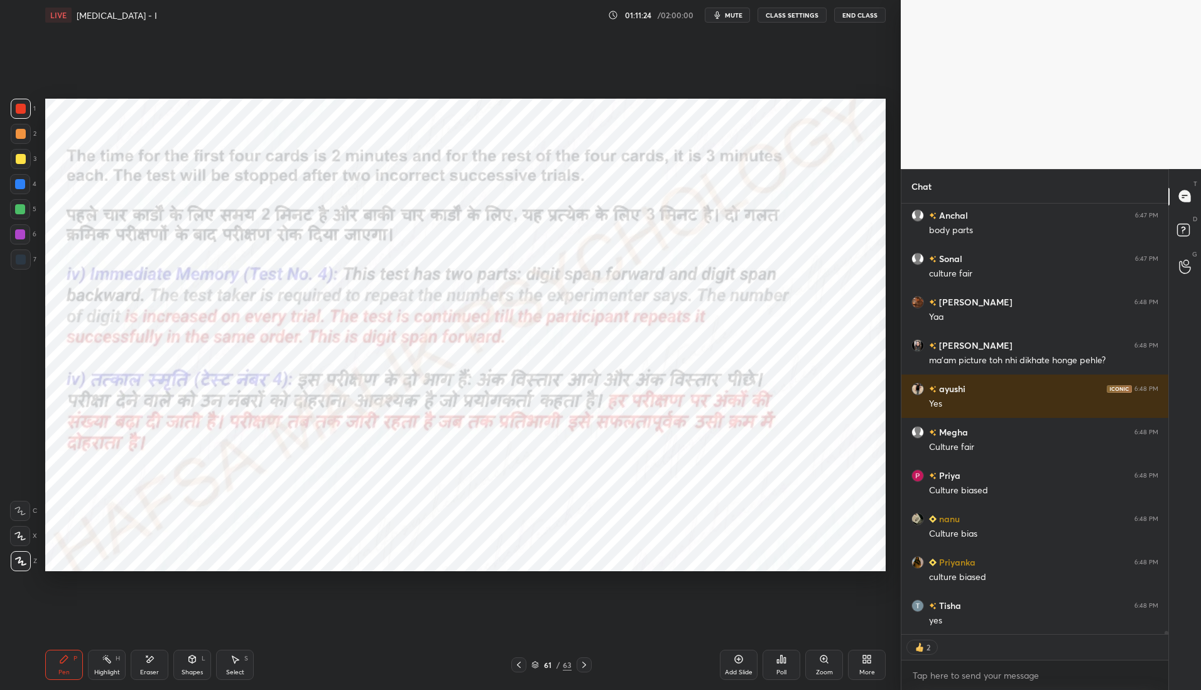
scroll to position [63727, 0]
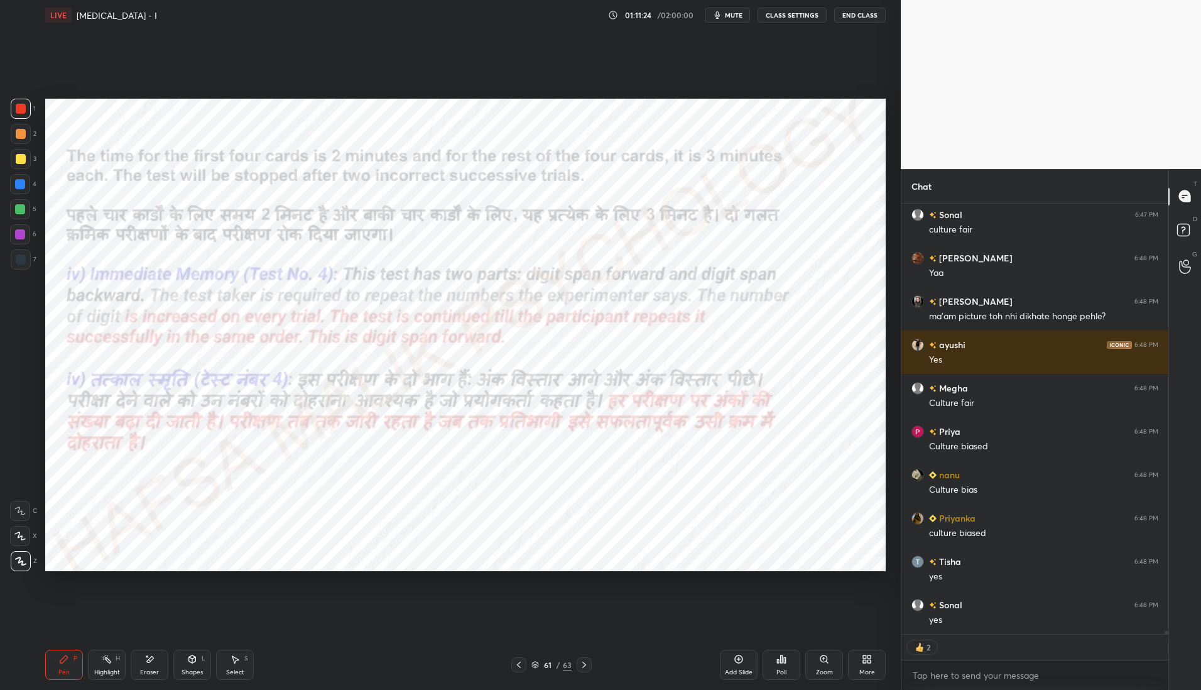
click at [524, 661] on div at bounding box center [518, 664] width 15 height 15
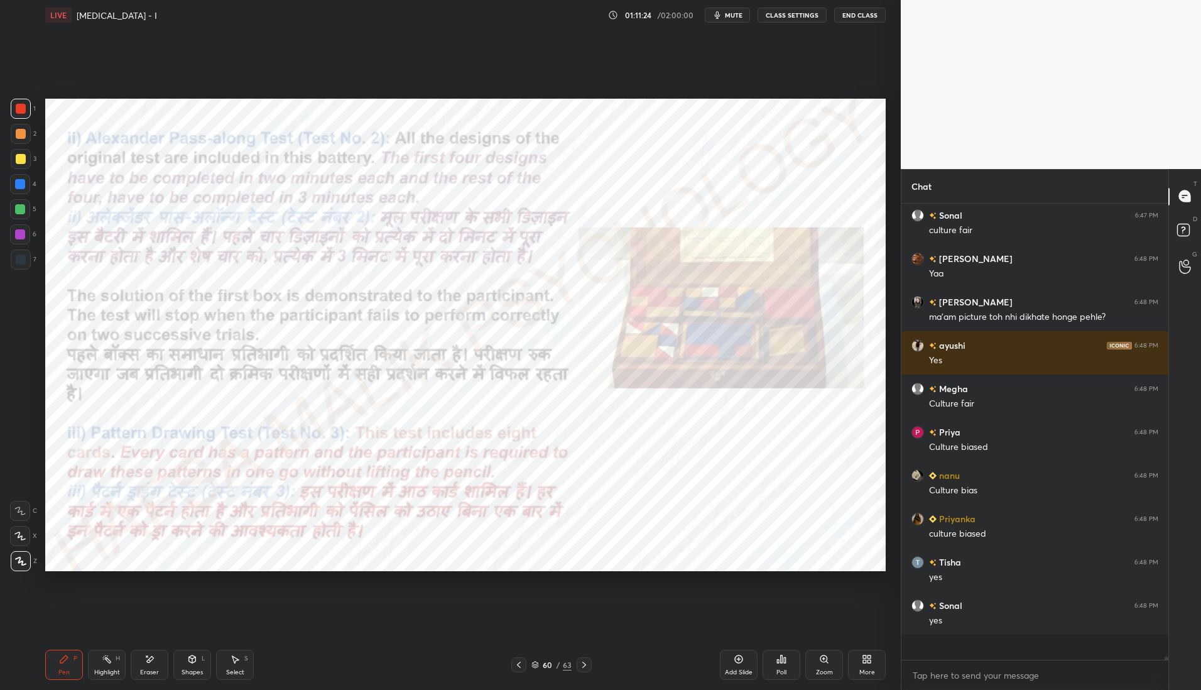
scroll to position [452, 263]
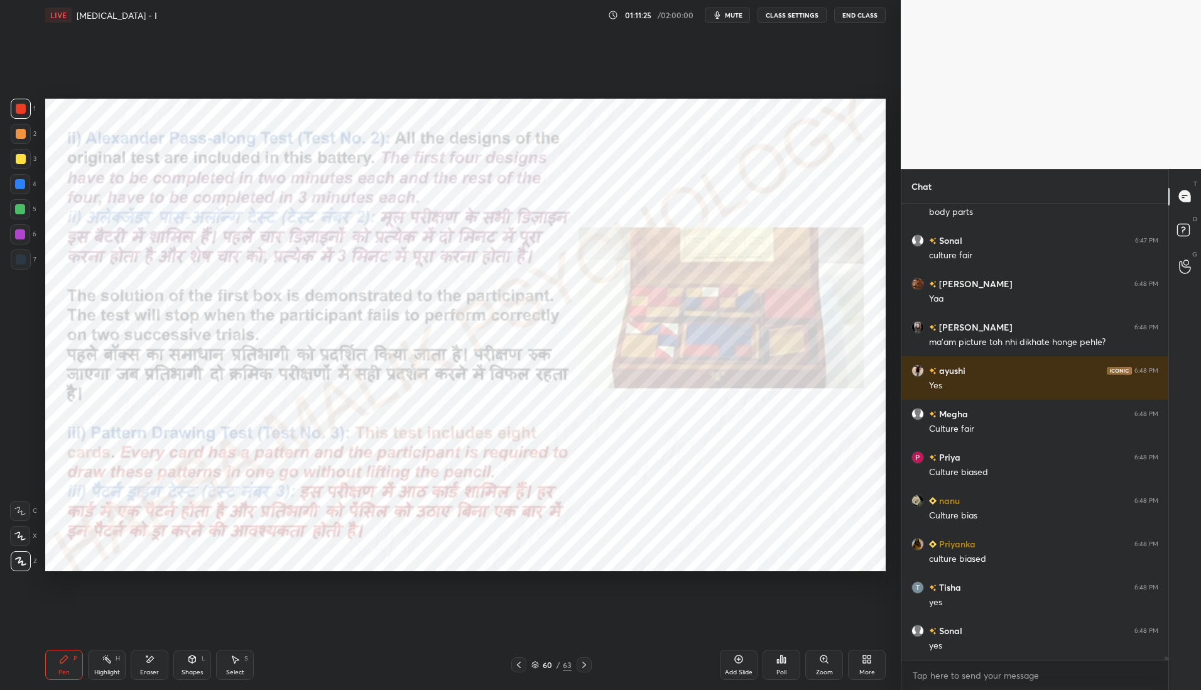
click at [523, 657] on div at bounding box center [518, 664] width 15 height 15
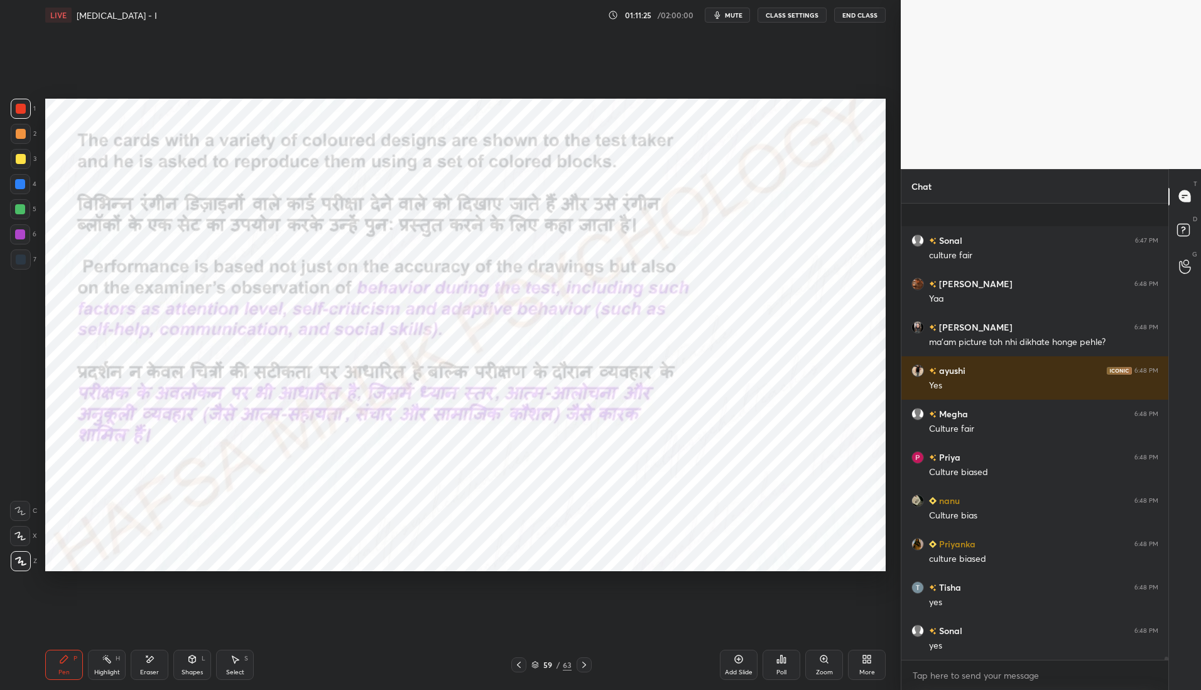
scroll to position [63788, 0]
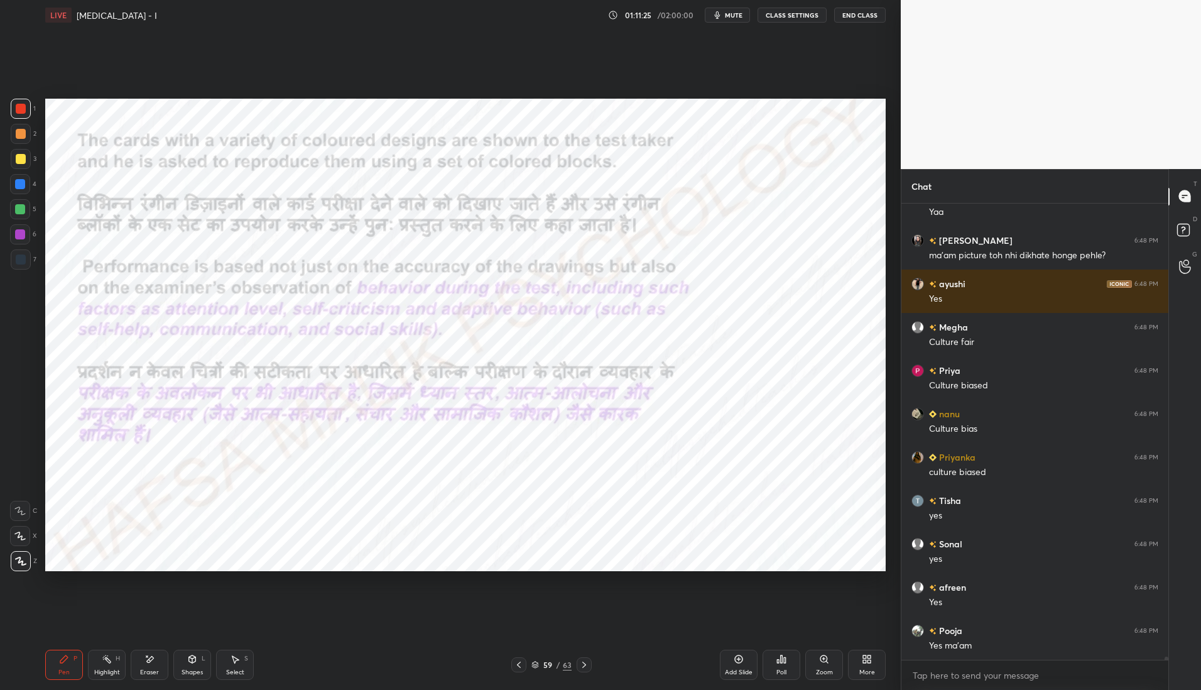
click at [526, 657] on div at bounding box center [518, 664] width 15 height 15
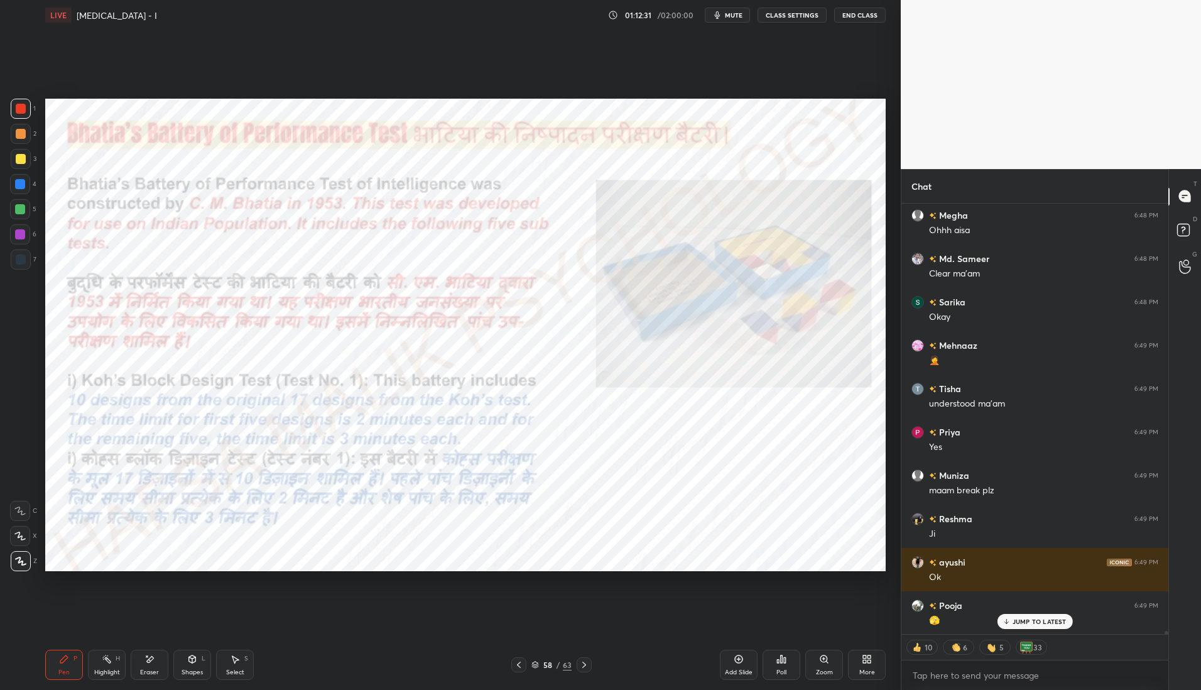
scroll to position [64195, 0]
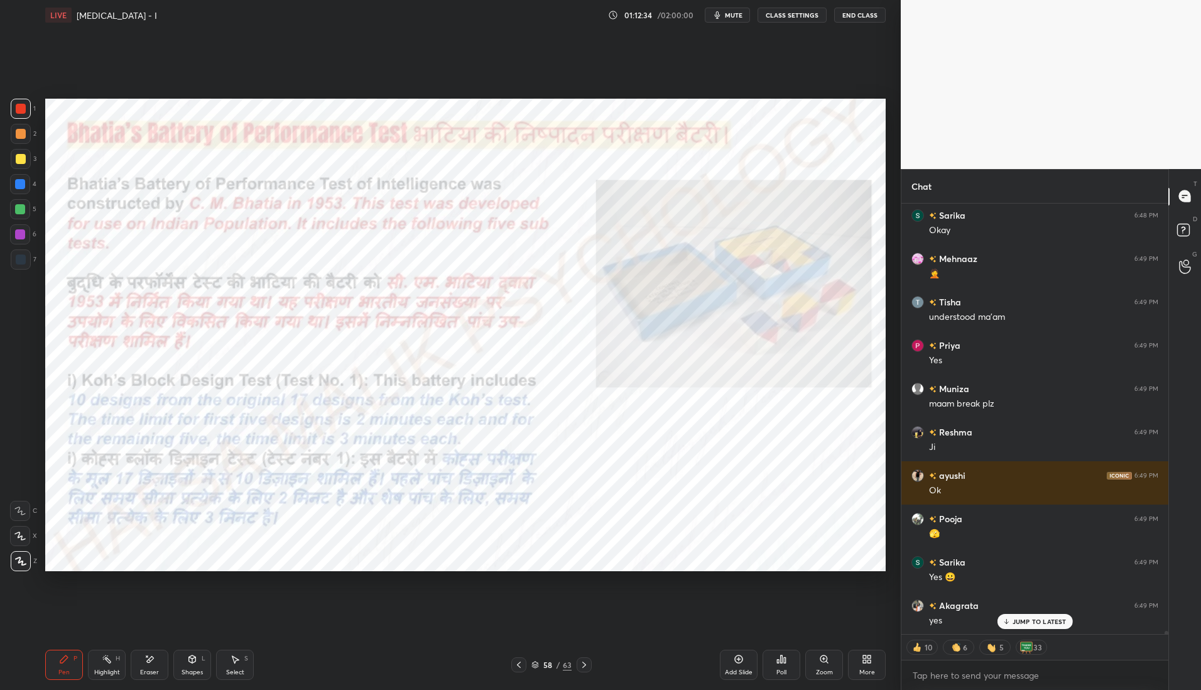
click at [583, 663] on icon at bounding box center [584, 665] width 10 height 10
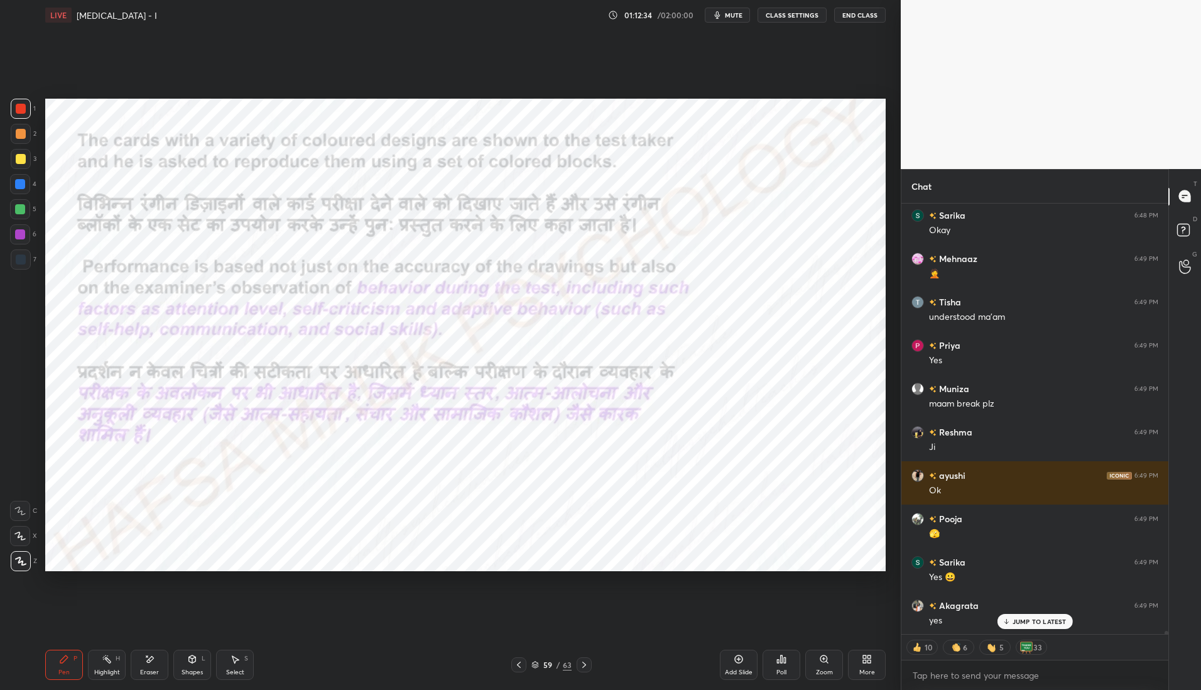
scroll to position [64239, 0]
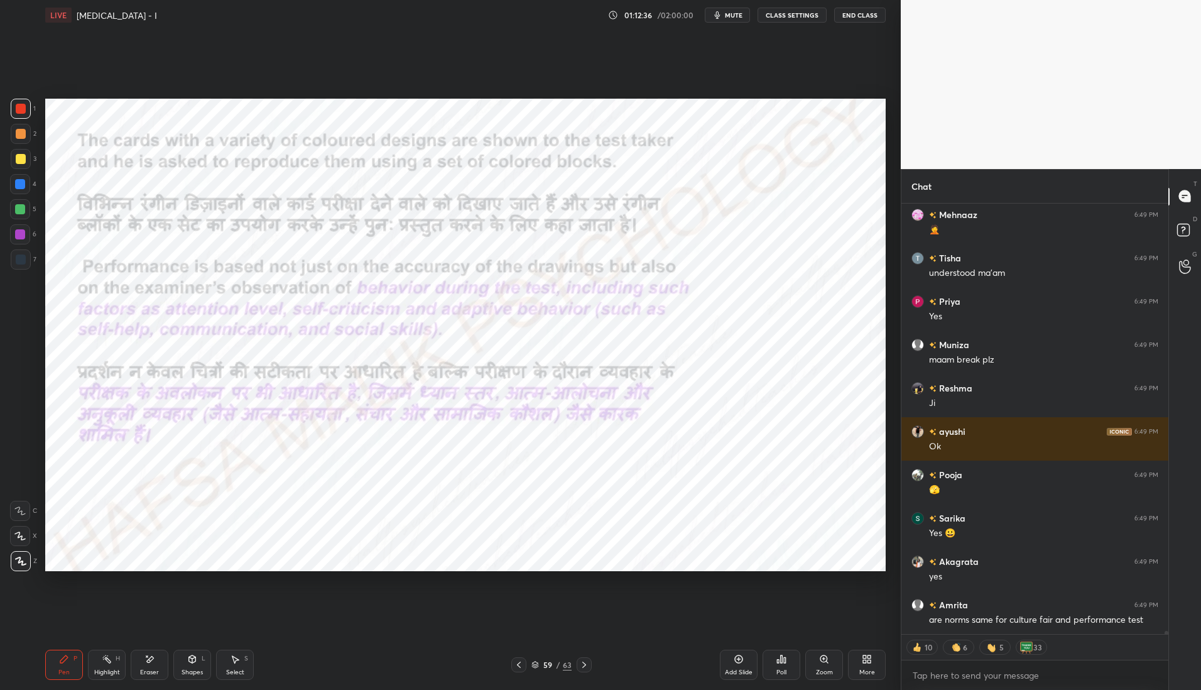
click at [589, 662] on div at bounding box center [584, 664] width 15 height 15
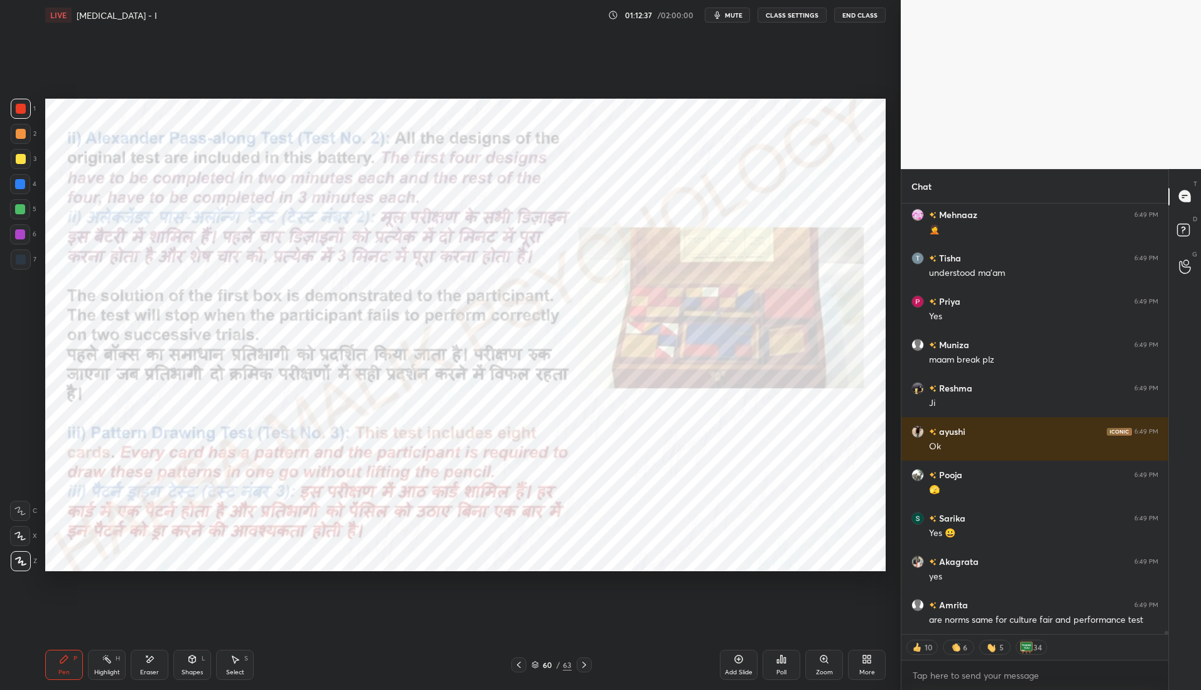
click at [591, 660] on div at bounding box center [584, 664] width 15 height 15
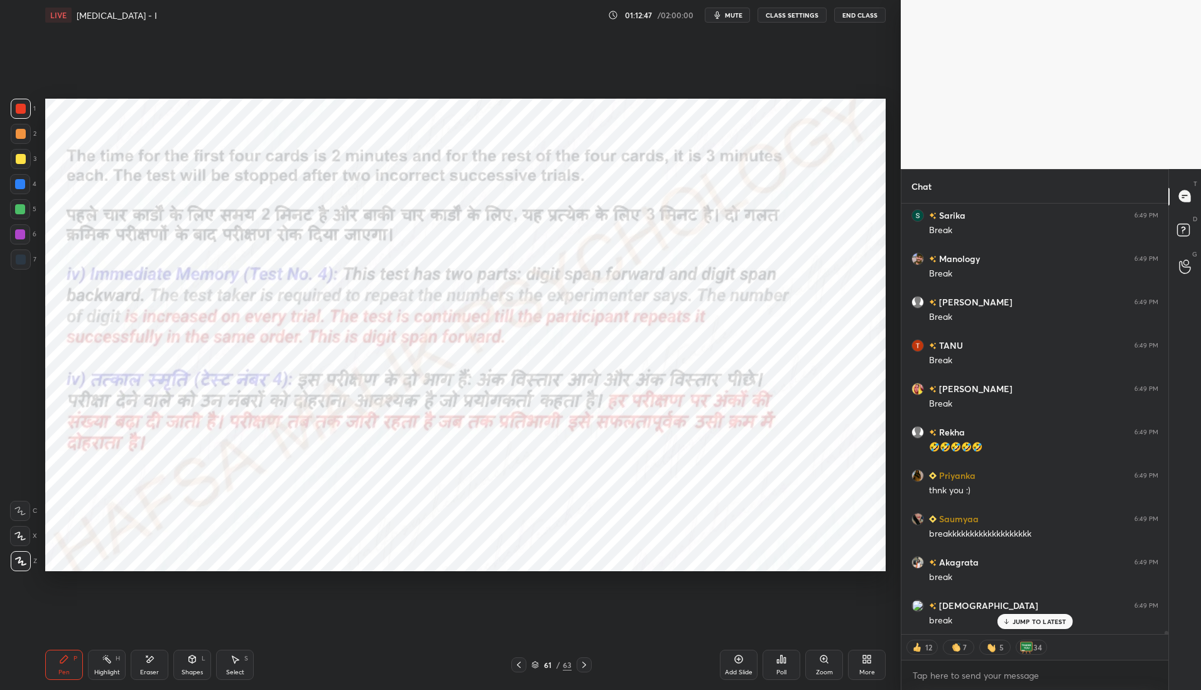
scroll to position [64846, 0]
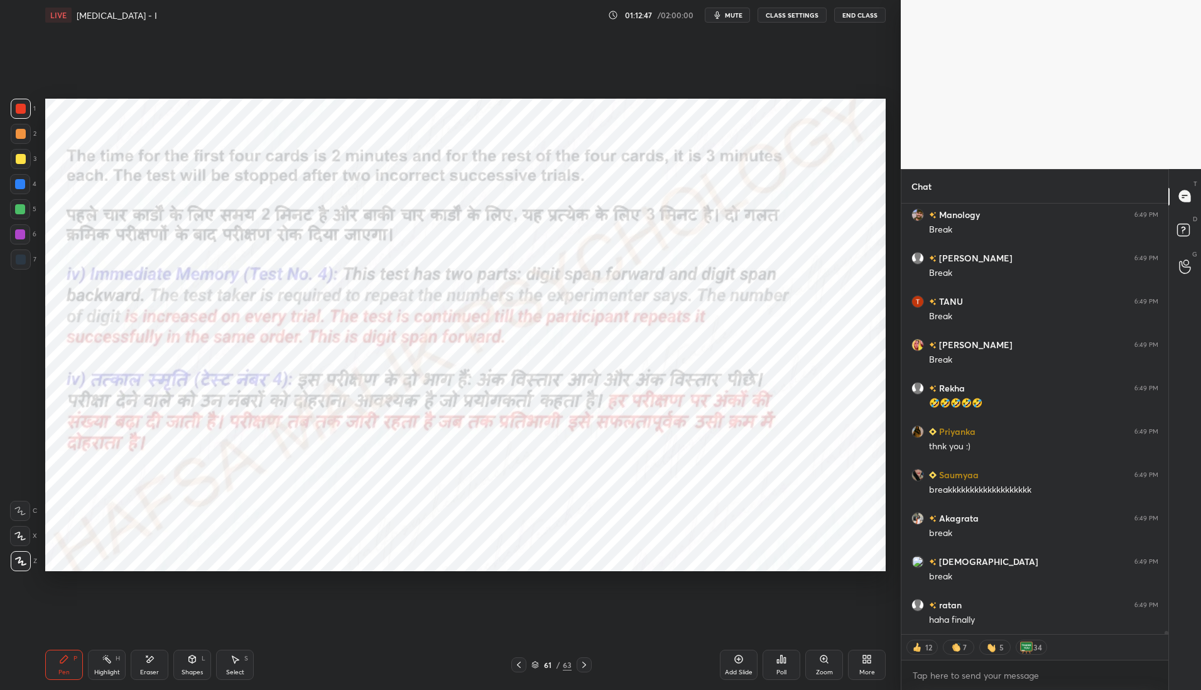
click at [588, 662] on icon at bounding box center [584, 665] width 10 height 10
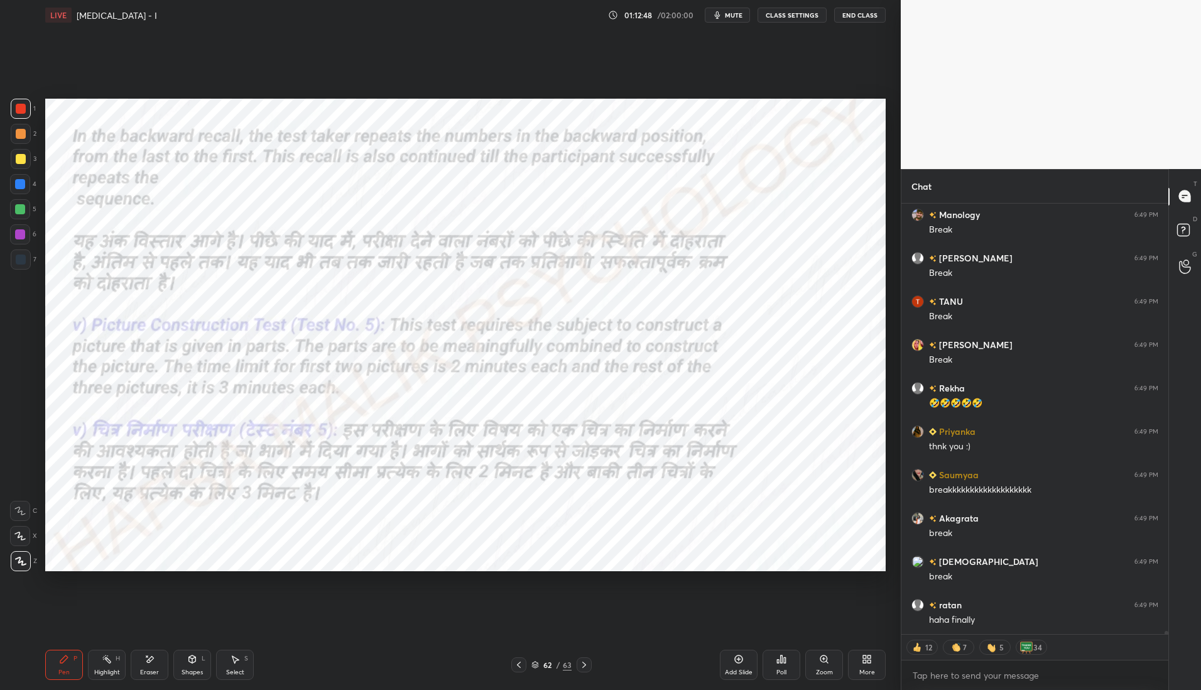
click at [587, 665] on icon at bounding box center [584, 665] width 10 height 10
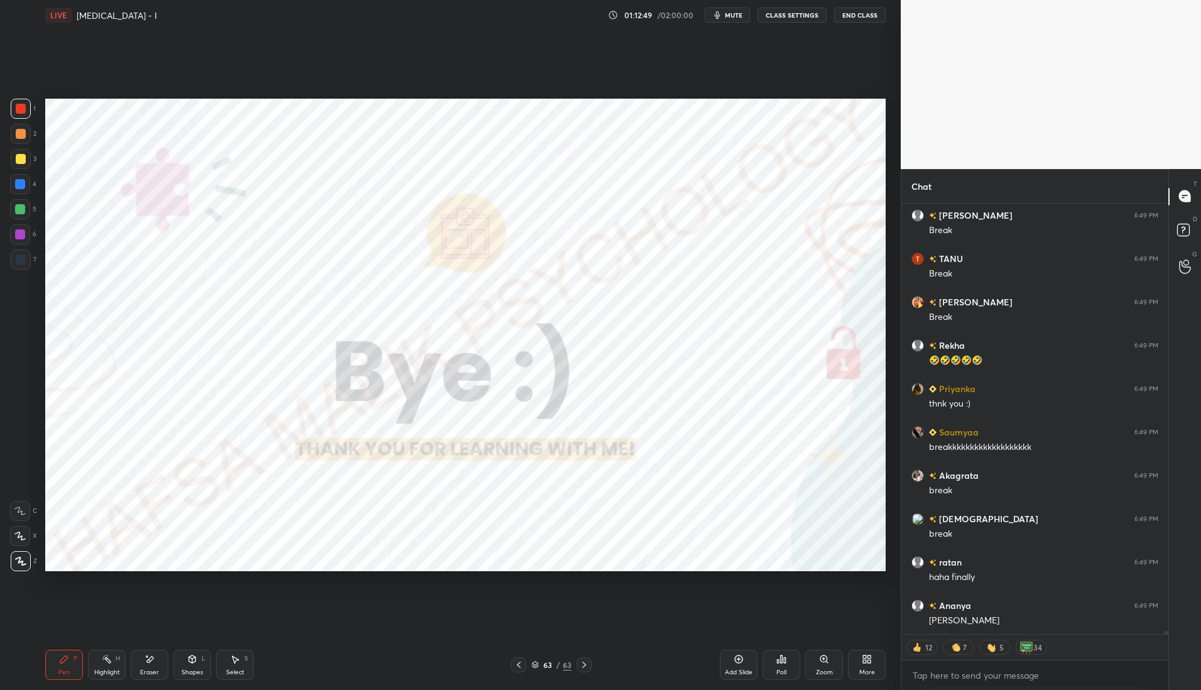
scroll to position [64933, 0]
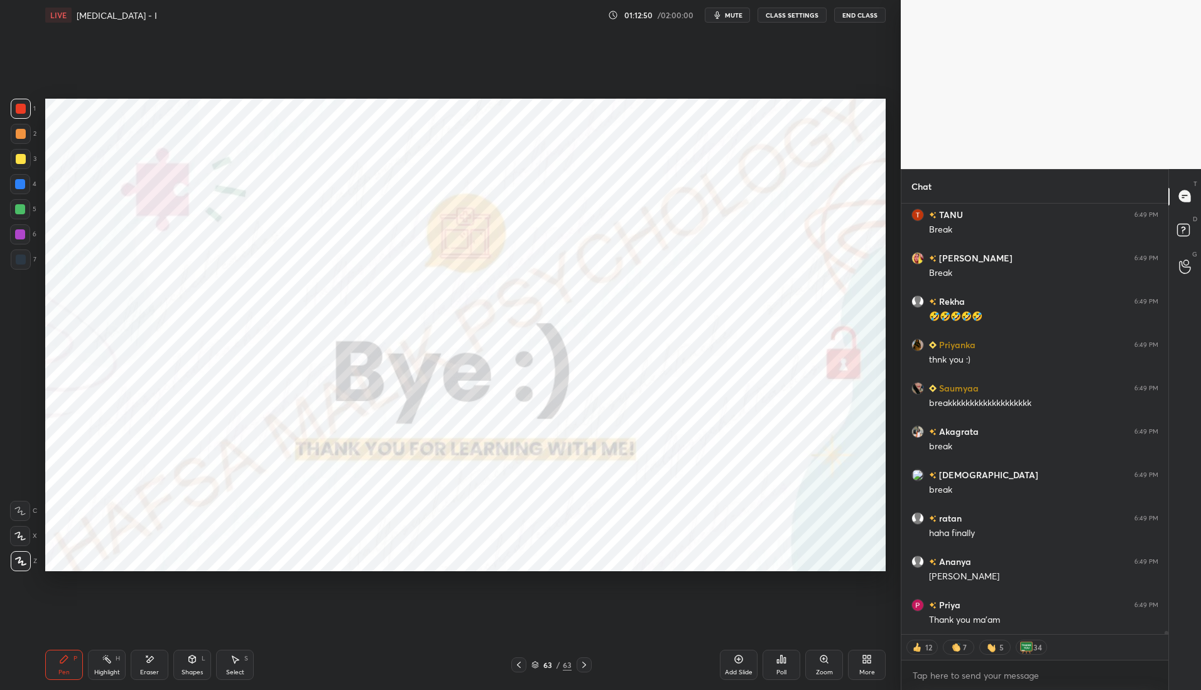
click at [523, 665] on icon at bounding box center [519, 665] width 10 height 10
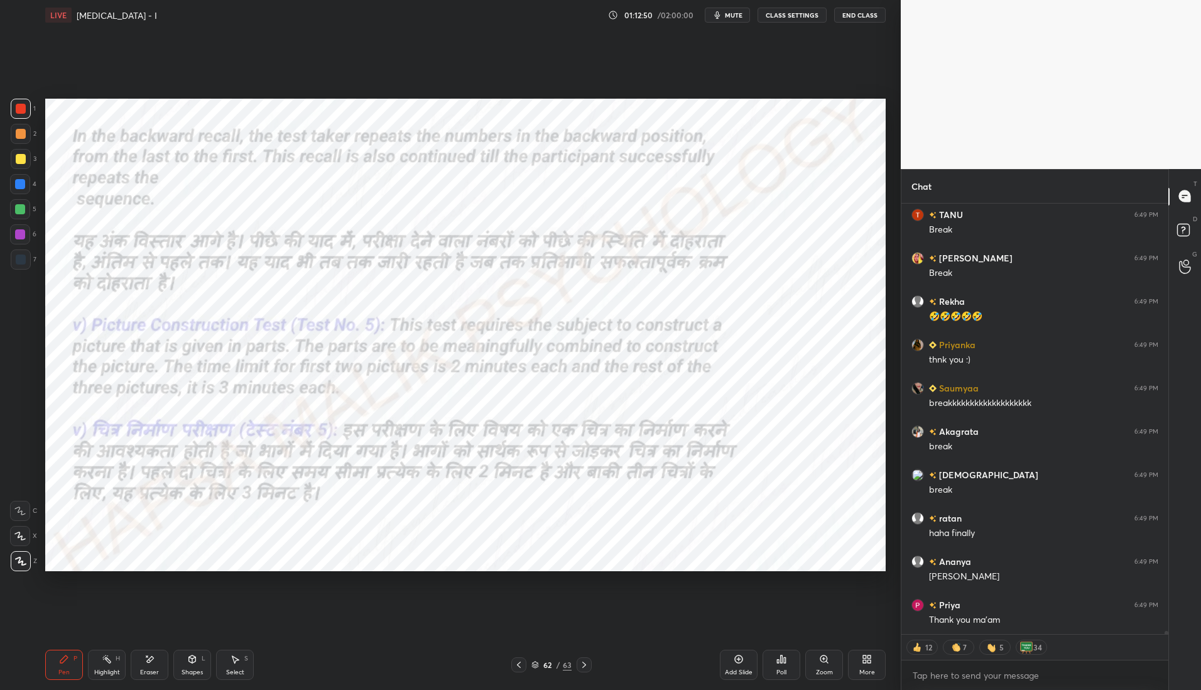
scroll to position [64976, 0]
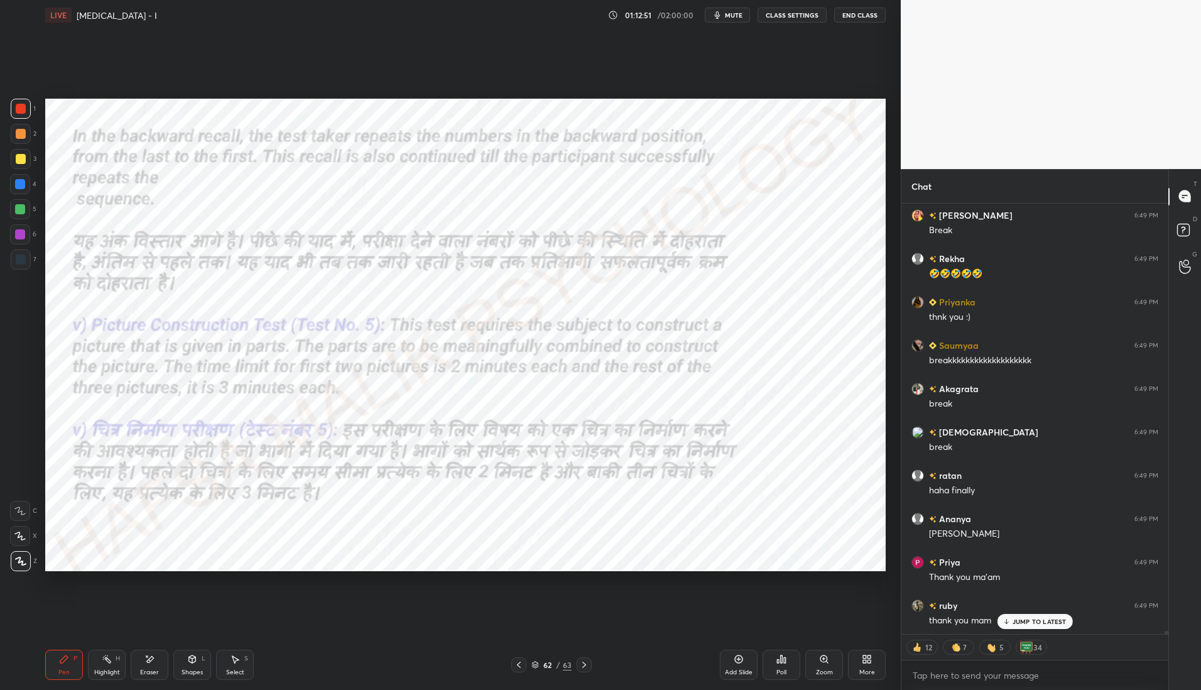
click at [740, 669] on div "Add Slide" at bounding box center [739, 672] width 28 height 6
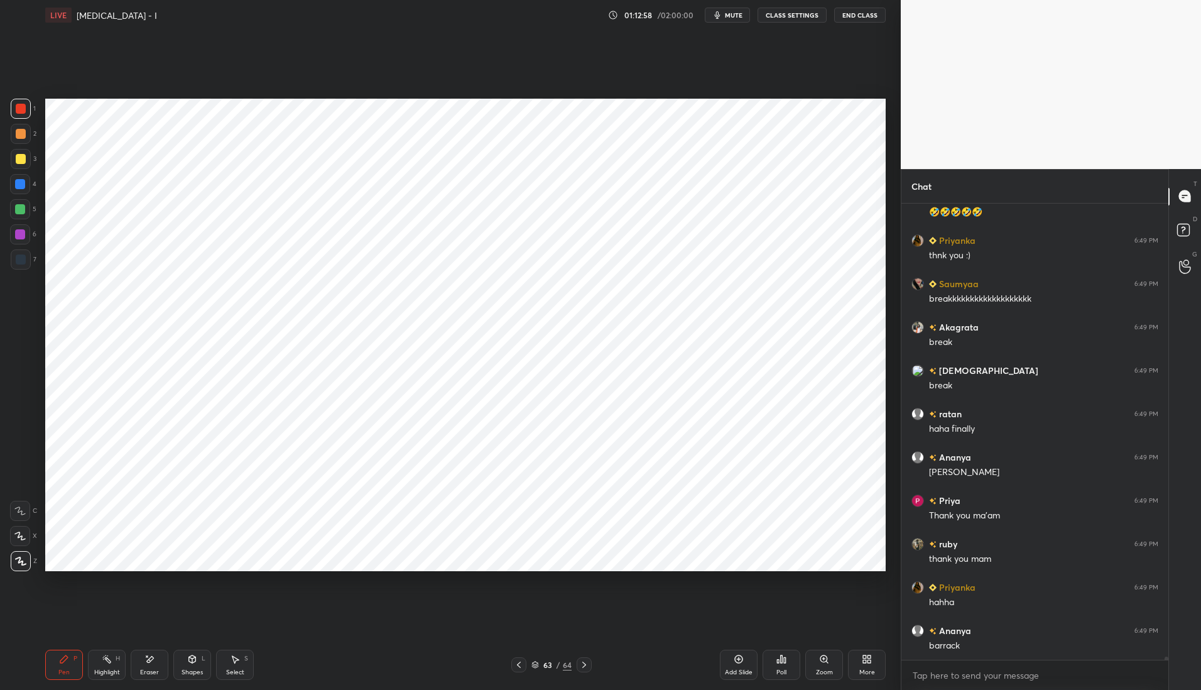
scroll to position [65081, 0]
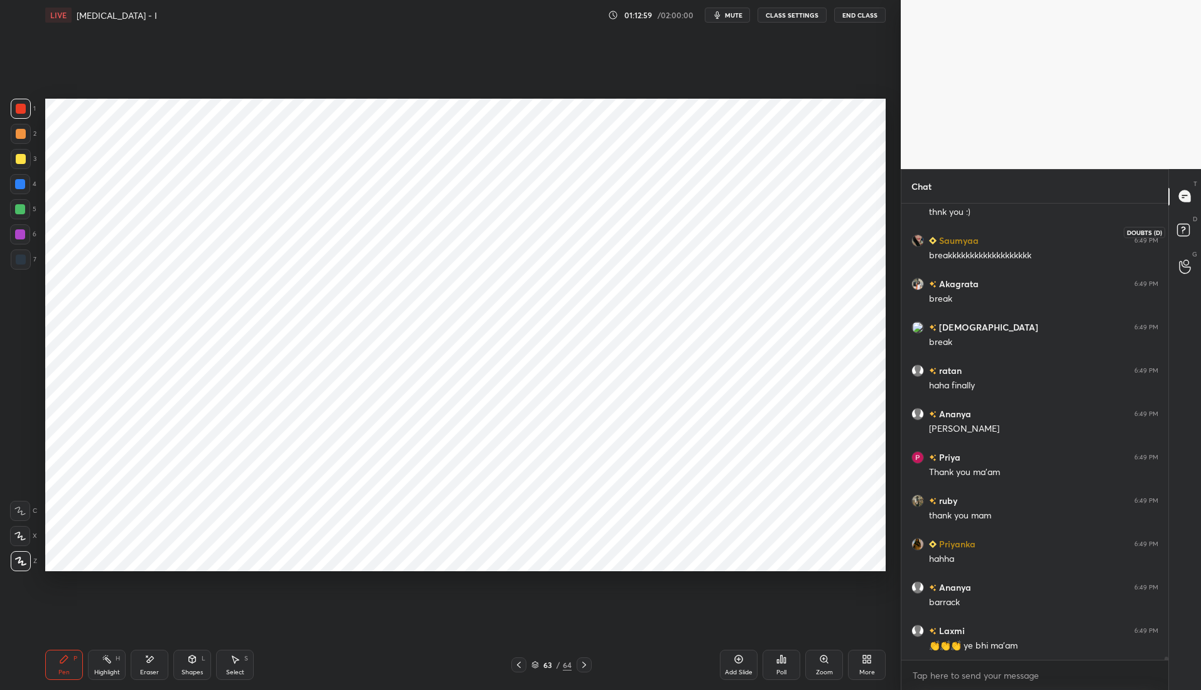
click at [1188, 232] on rect at bounding box center [1183, 230] width 12 height 12
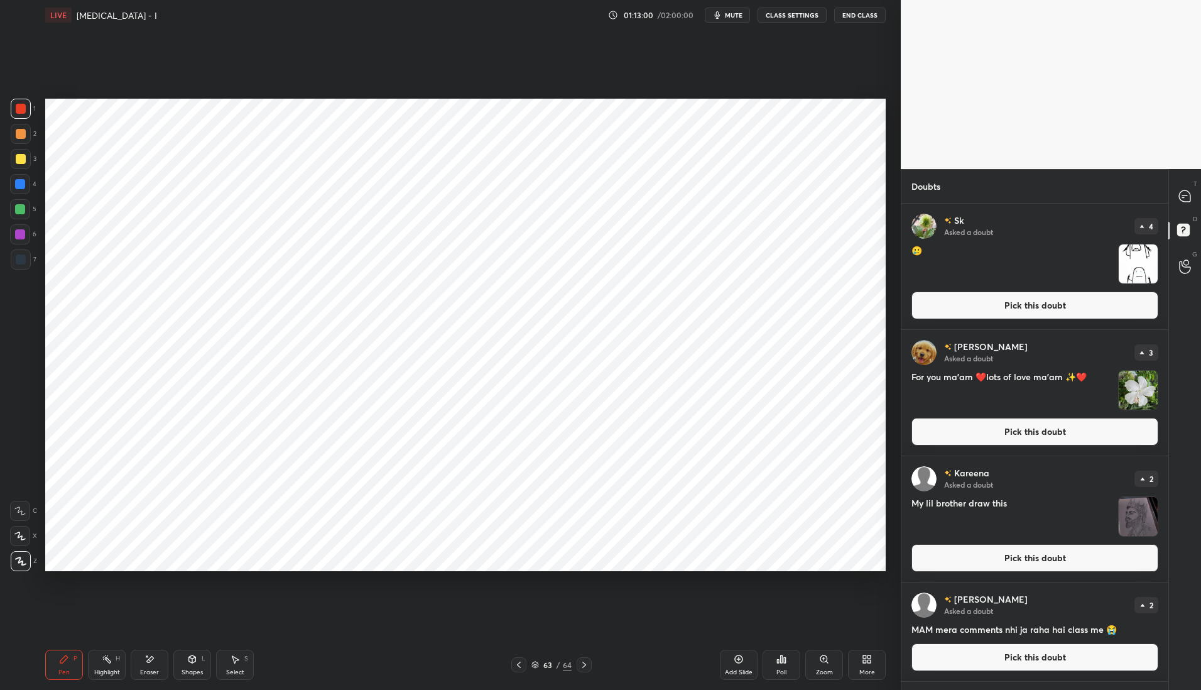
click at [1059, 314] on button "Pick this doubt" at bounding box center [1035, 306] width 247 height 28
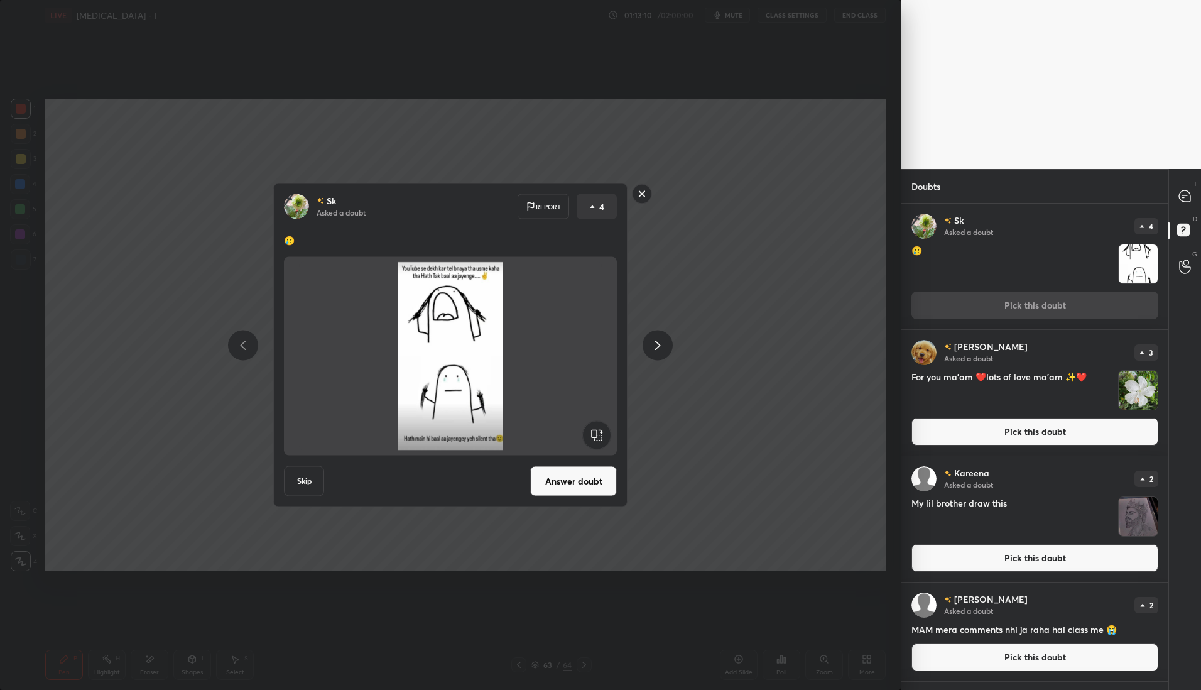
click at [640, 195] on rect at bounding box center [642, 193] width 19 height 19
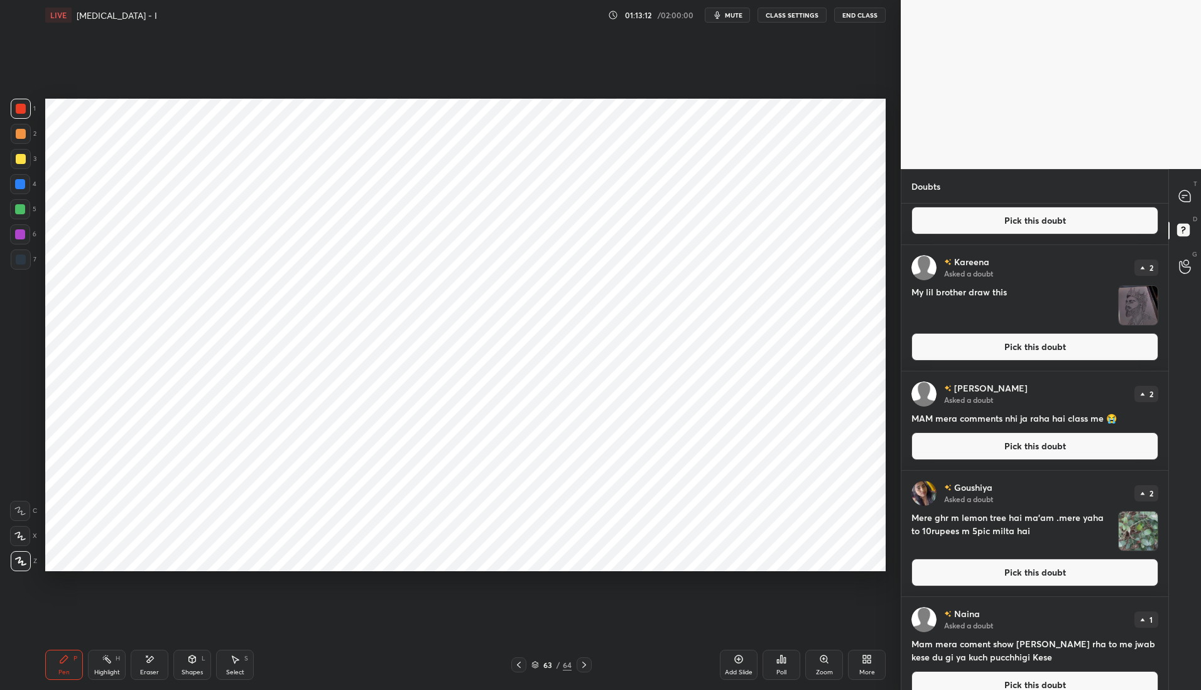
scroll to position [207, 0]
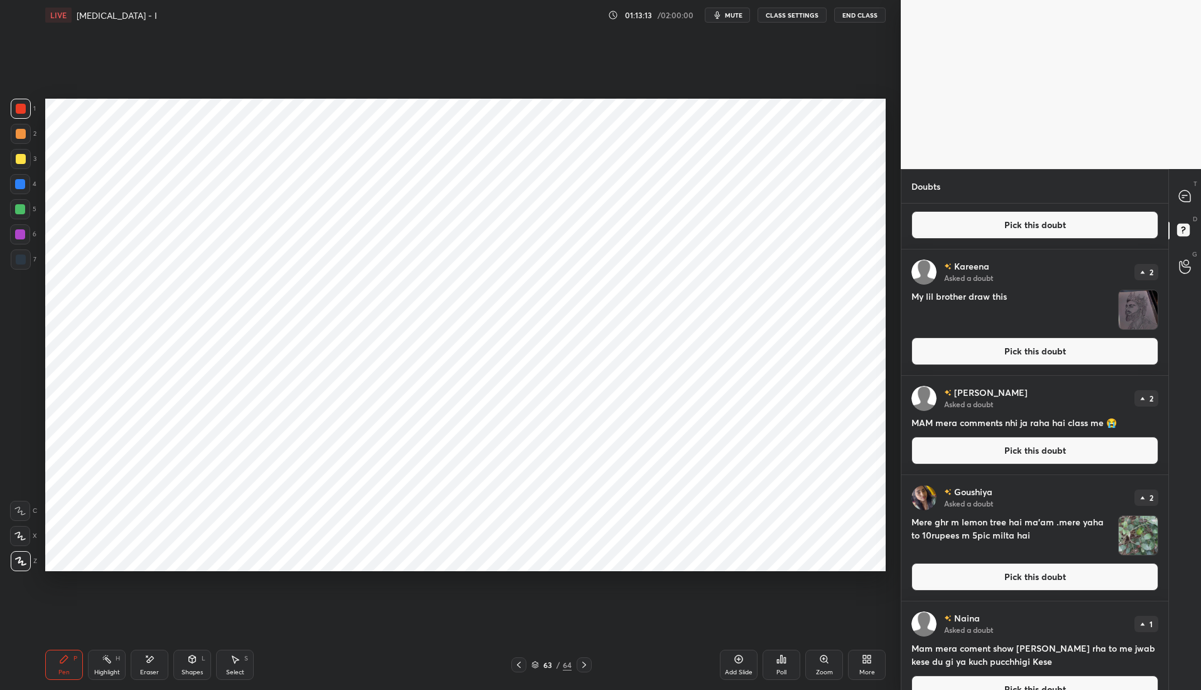
click at [1025, 342] on button "Pick this doubt" at bounding box center [1035, 351] width 247 height 28
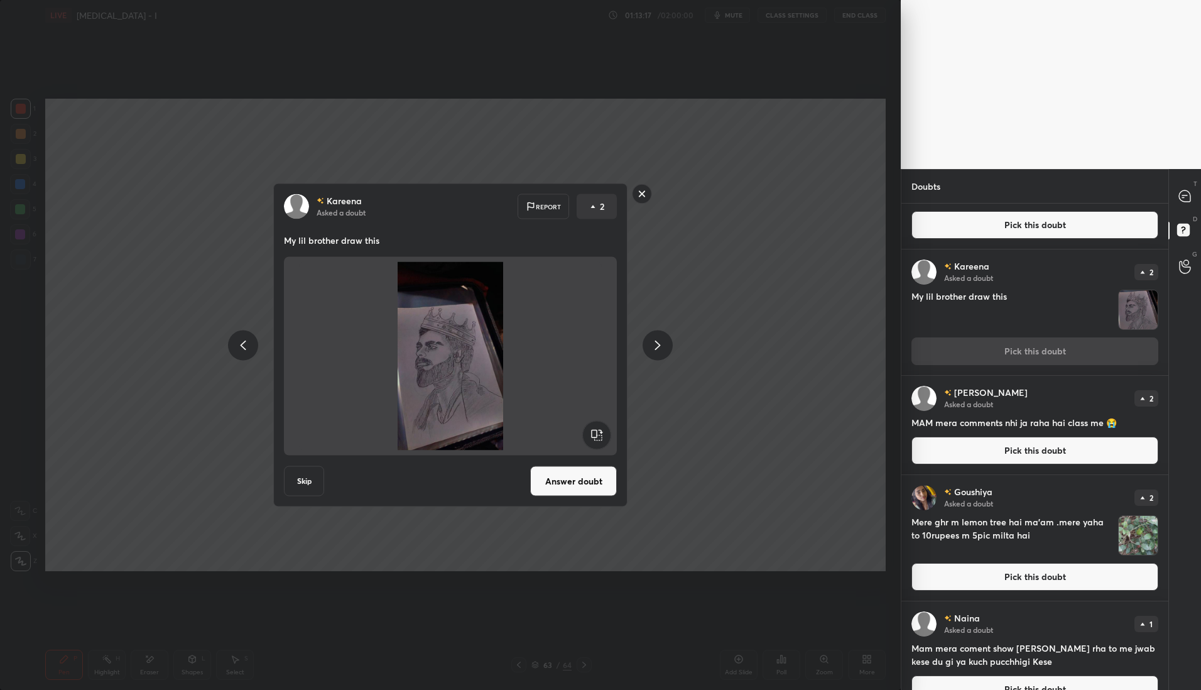
click at [642, 197] on rect at bounding box center [642, 193] width 19 height 19
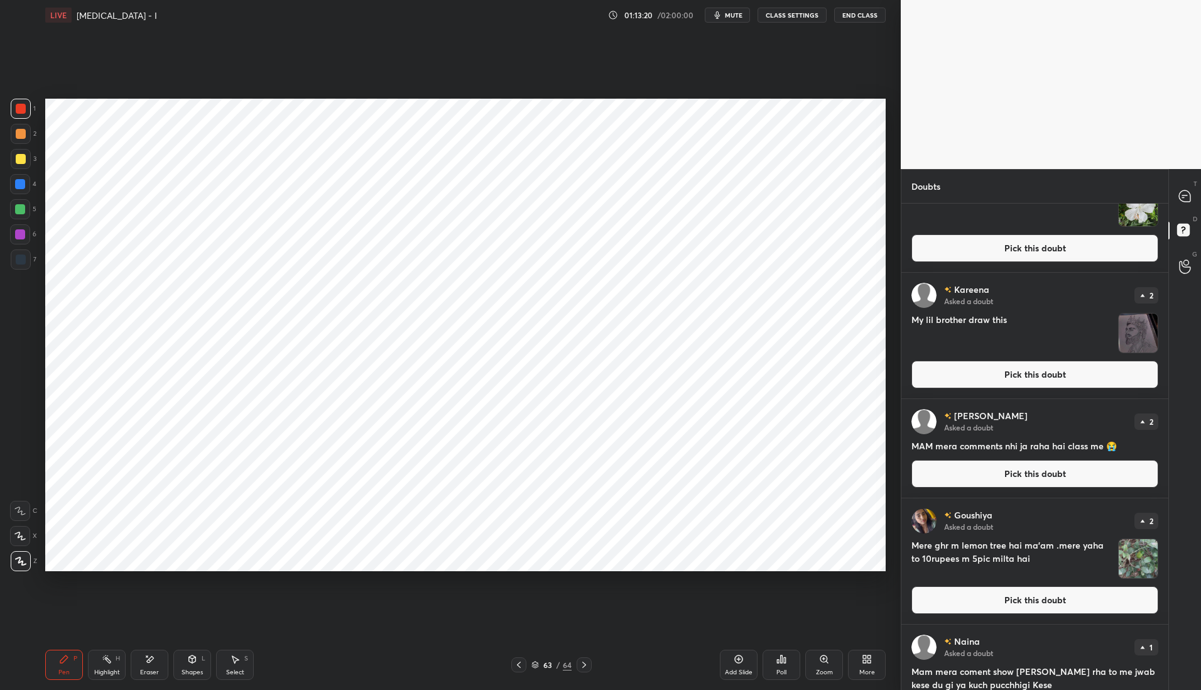
scroll to position [193, 0]
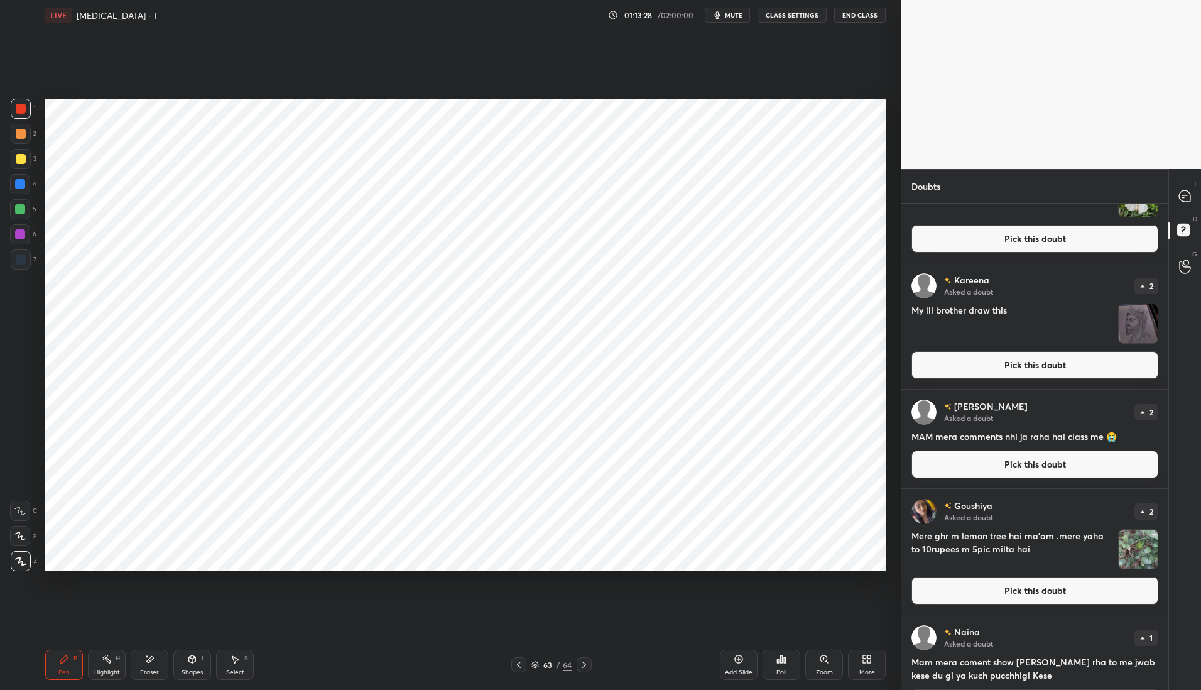
click at [1019, 591] on button "Pick this doubt" at bounding box center [1035, 591] width 247 height 28
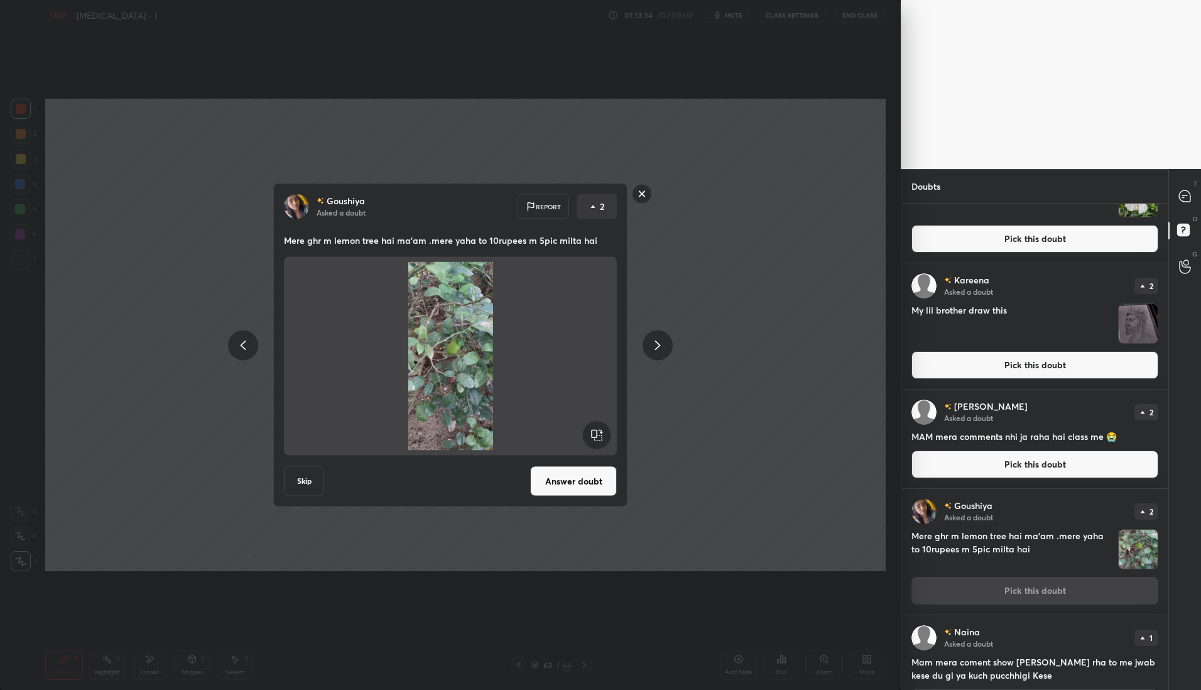
click at [647, 192] on rect at bounding box center [642, 193] width 19 height 19
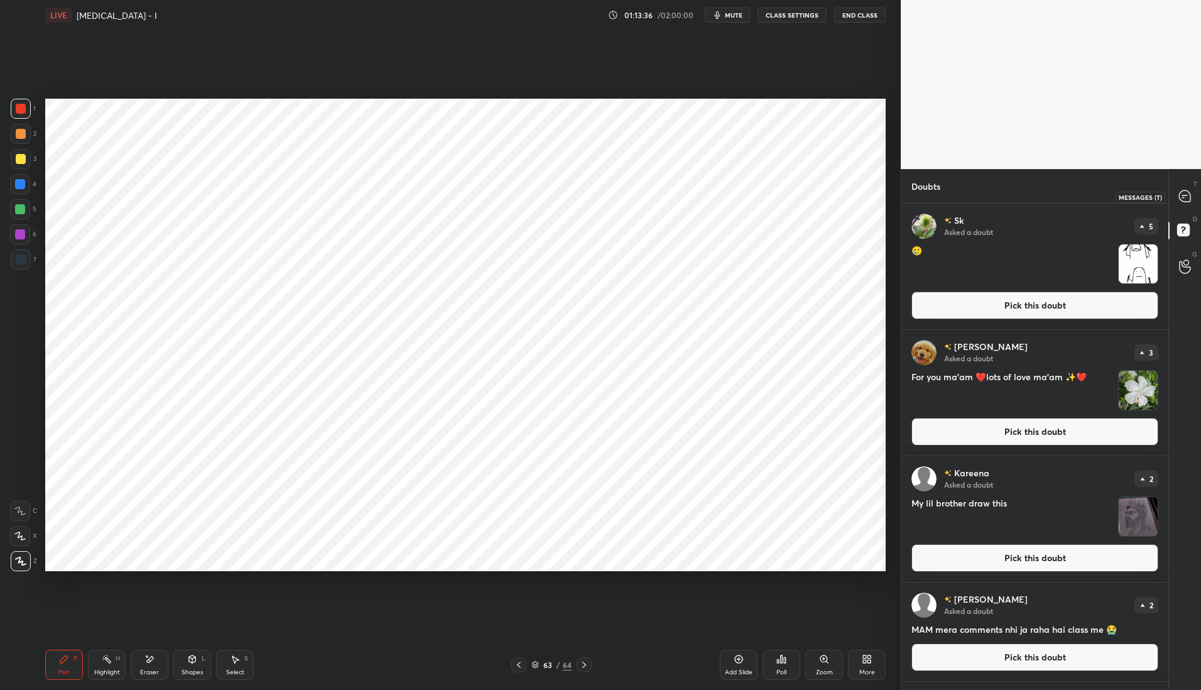
click at [1184, 199] on icon at bounding box center [1184, 195] width 11 height 11
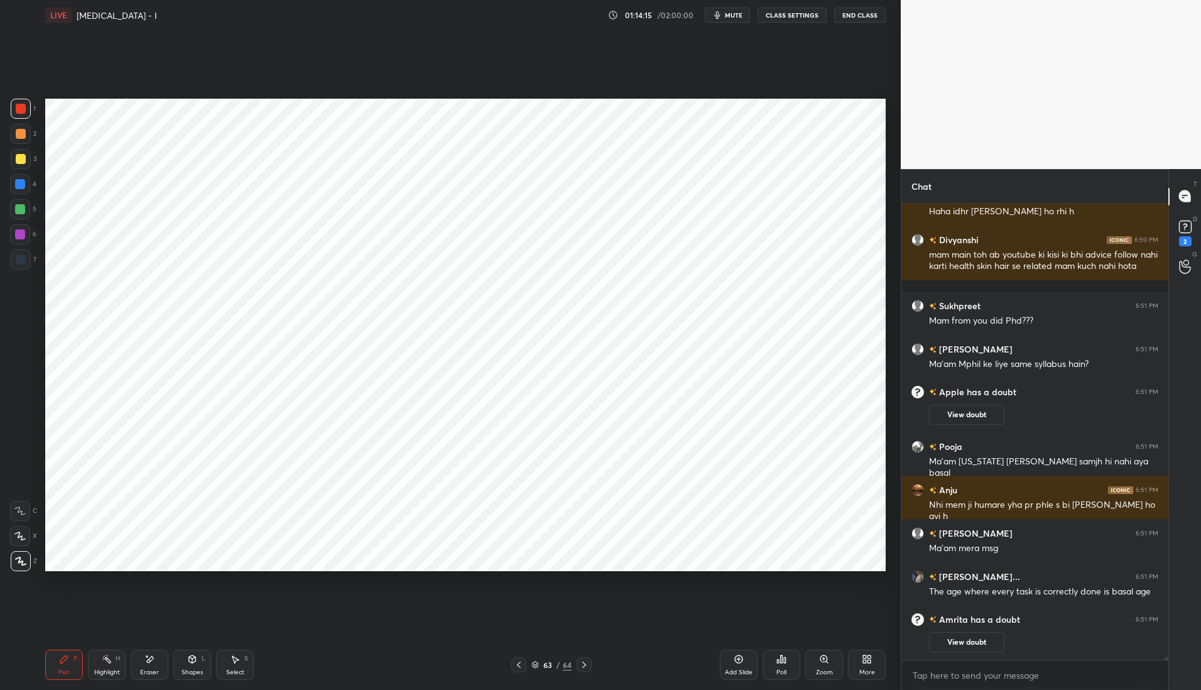
scroll to position [65820, 0]
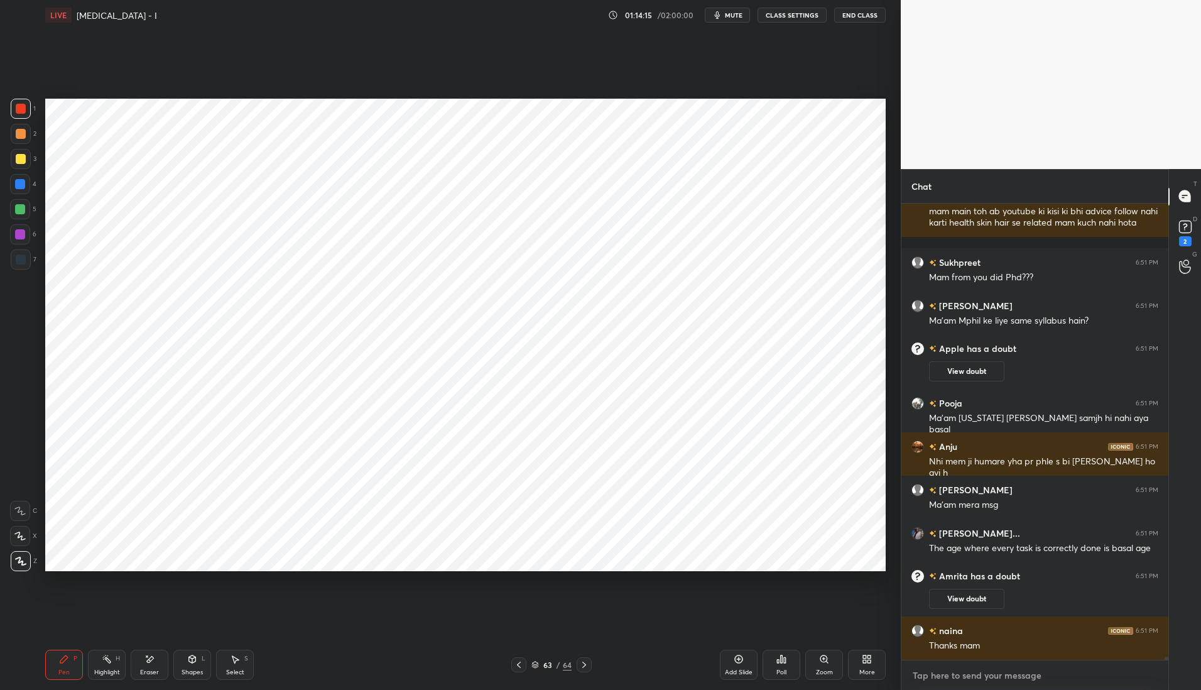
type textarea "x"
click at [978, 680] on textarea at bounding box center [1035, 675] width 247 height 20
paste textarea "IMPORTANT LINKS SCHEDULE [URL][DOMAIN_NAME] STUDENT DISCUSSION GROUP [URL][DOMA…"
type textarea "IMPORTANT LINKS SCHEDULE [URL][DOMAIN_NAME] STUDENT DISCUSSION GROUP [URL][DOMA…"
type textarea "x"
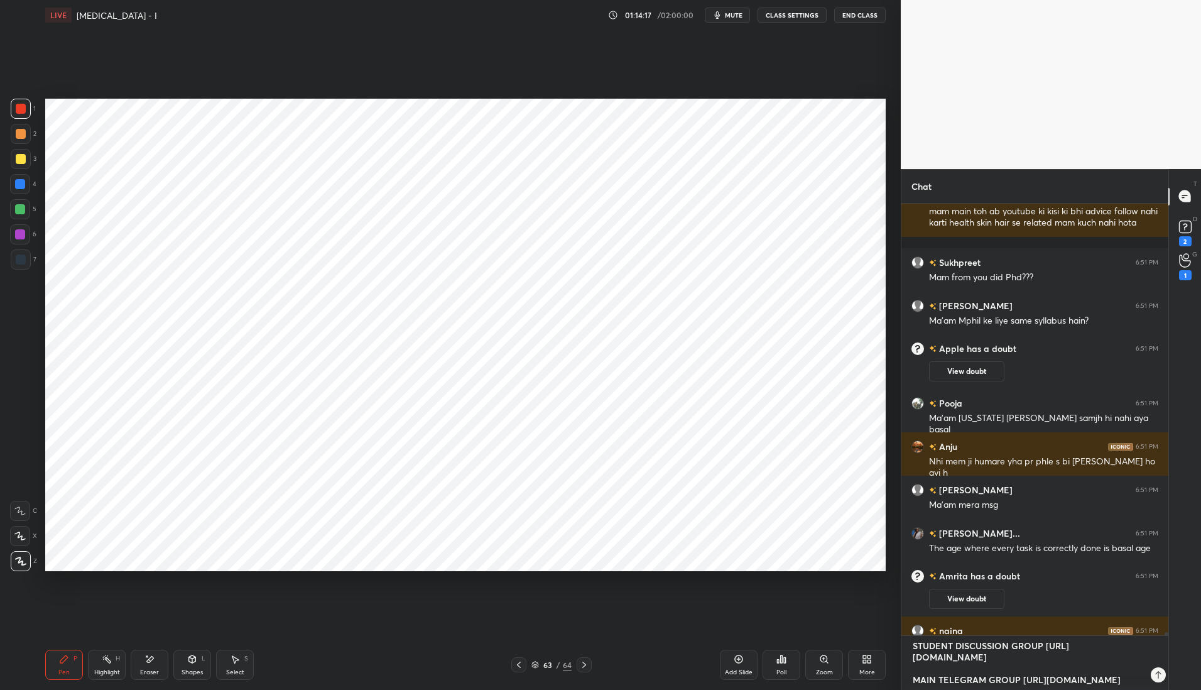
scroll to position [65877, 0]
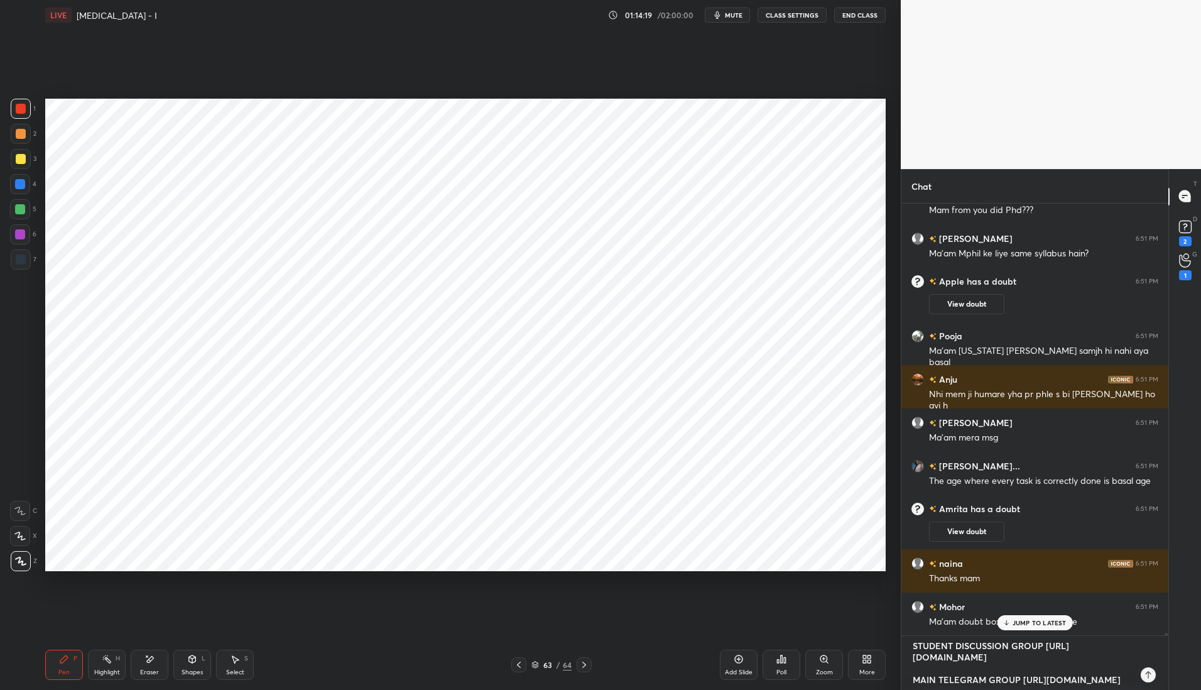
type textarea "IMPORTANT LINKS SCHEDULE [URL][DOMAIN_NAME] STUDENT DISCUSSION GROUP [URL][DOMA…"
type textarea "x"
click at [1147, 675] on icon at bounding box center [1148, 675] width 10 height 10
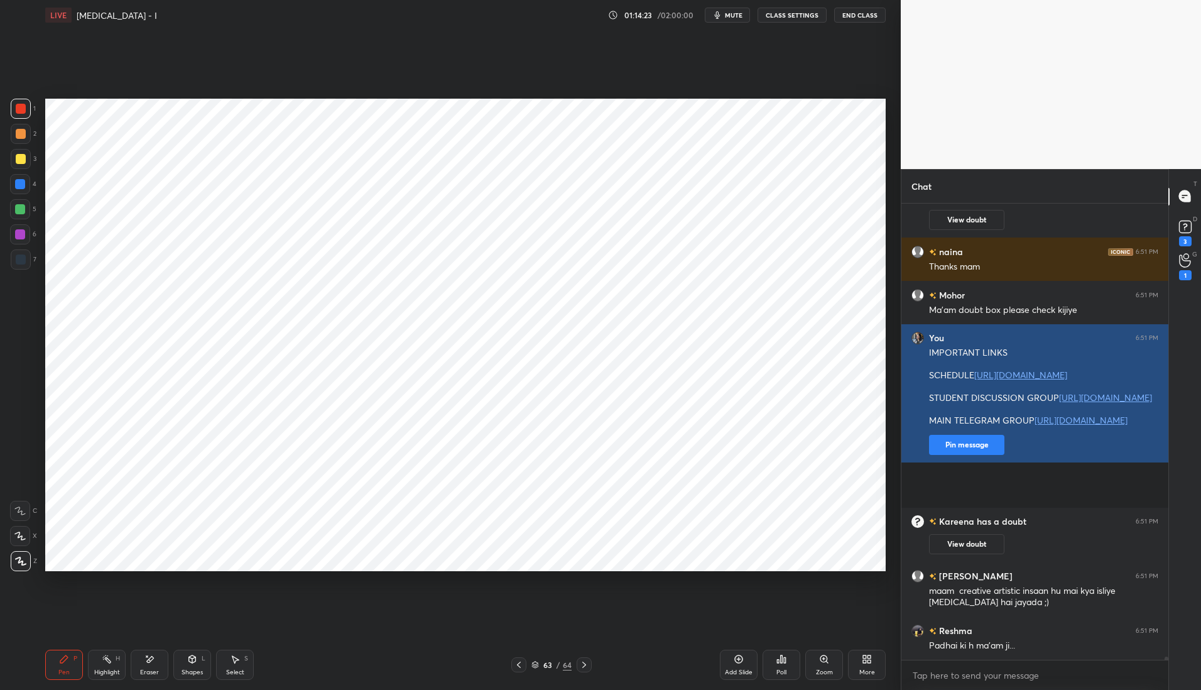
click at [978, 455] on button "Pin message" at bounding box center [966, 445] width 75 height 20
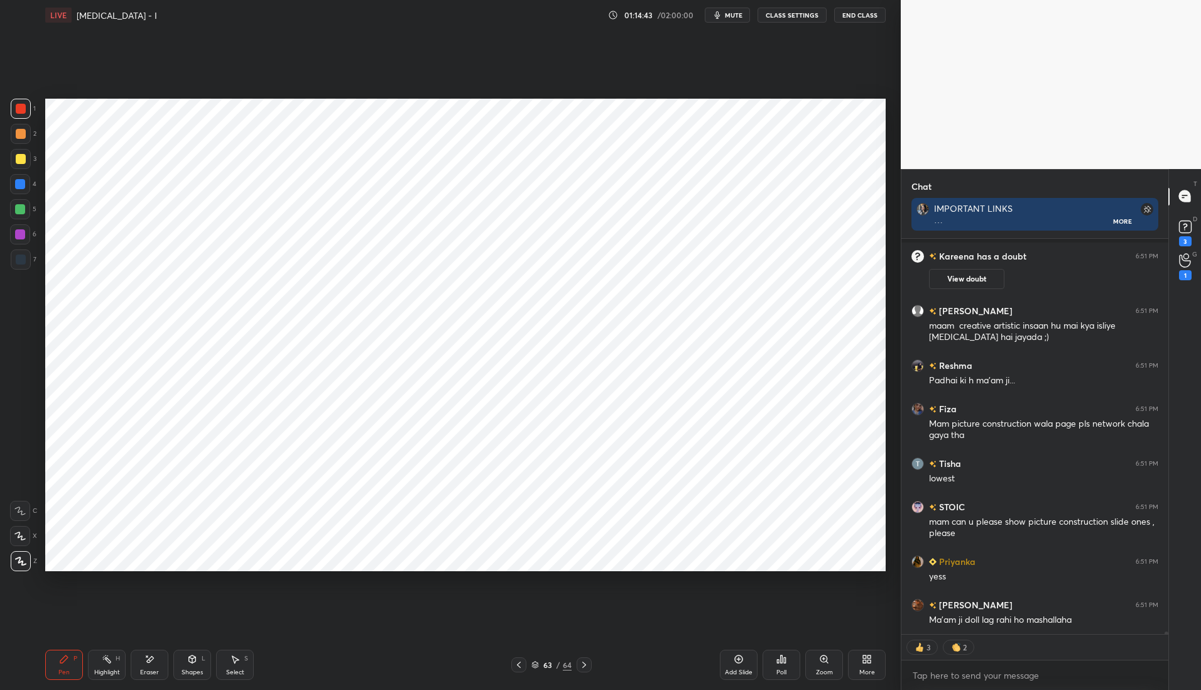
click at [515, 666] on icon at bounding box center [519, 665] width 10 height 10
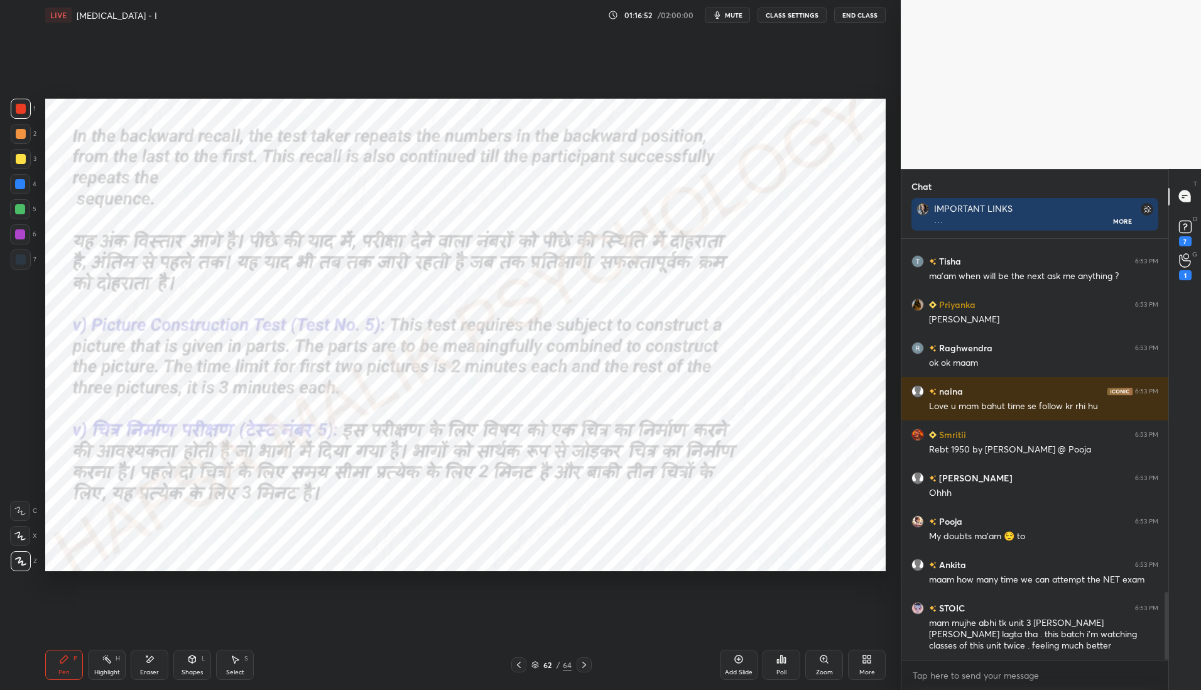
scroll to position [2188, 0]
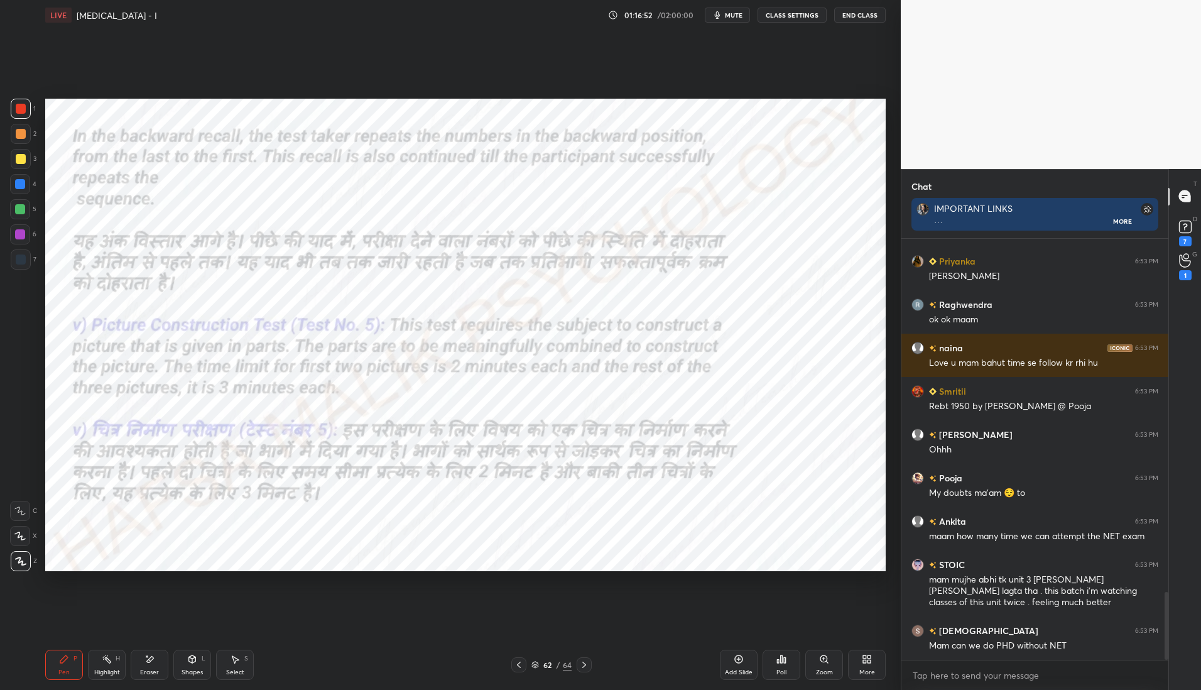
click at [739, 667] on div "Add Slide" at bounding box center [739, 665] width 38 height 30
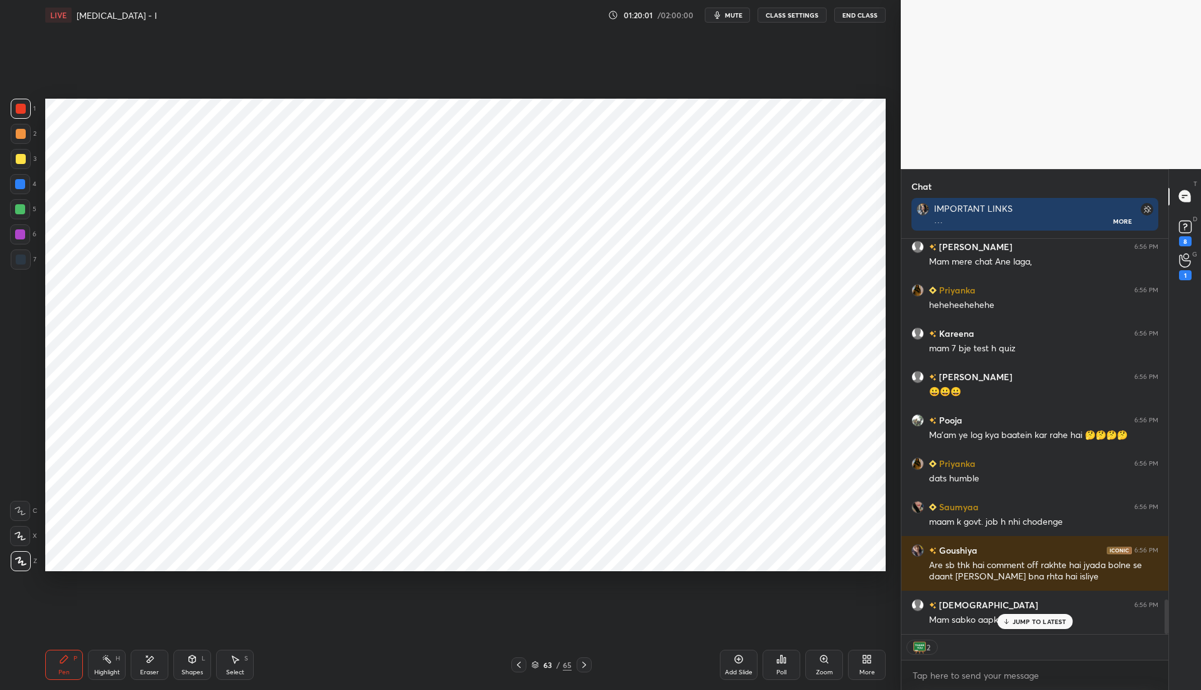
scroll to position [4122, 0]
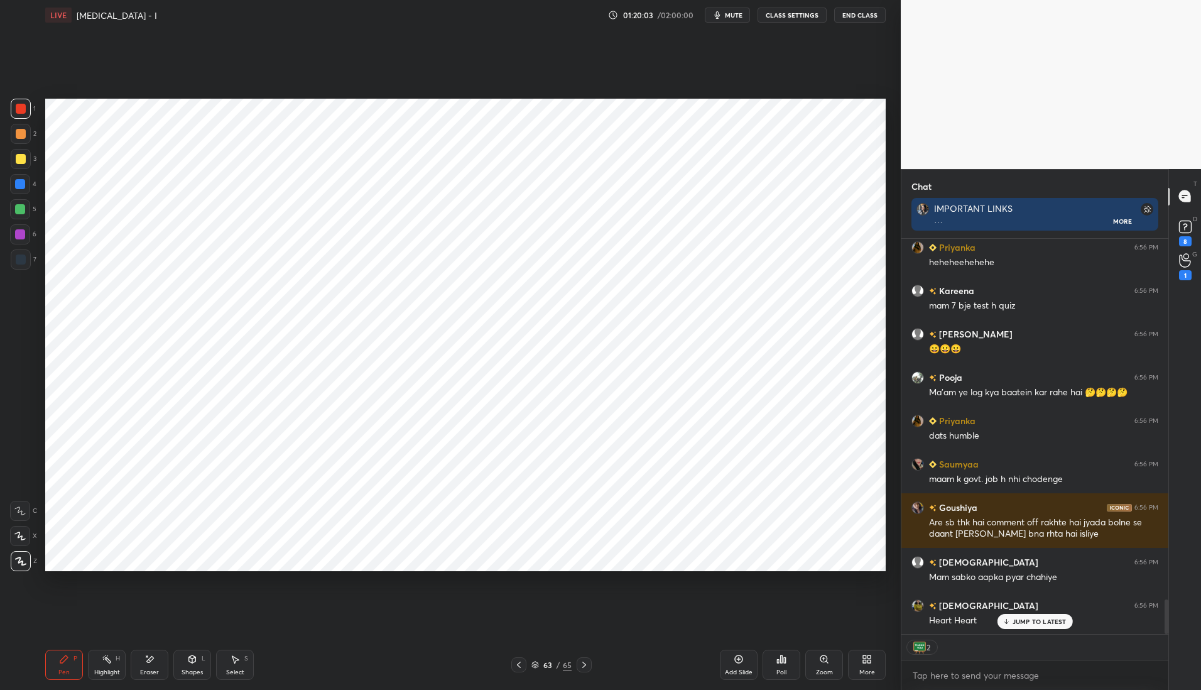
click at [875, 663] on div "More" at bounding box center [867, 665] width 38 height 30
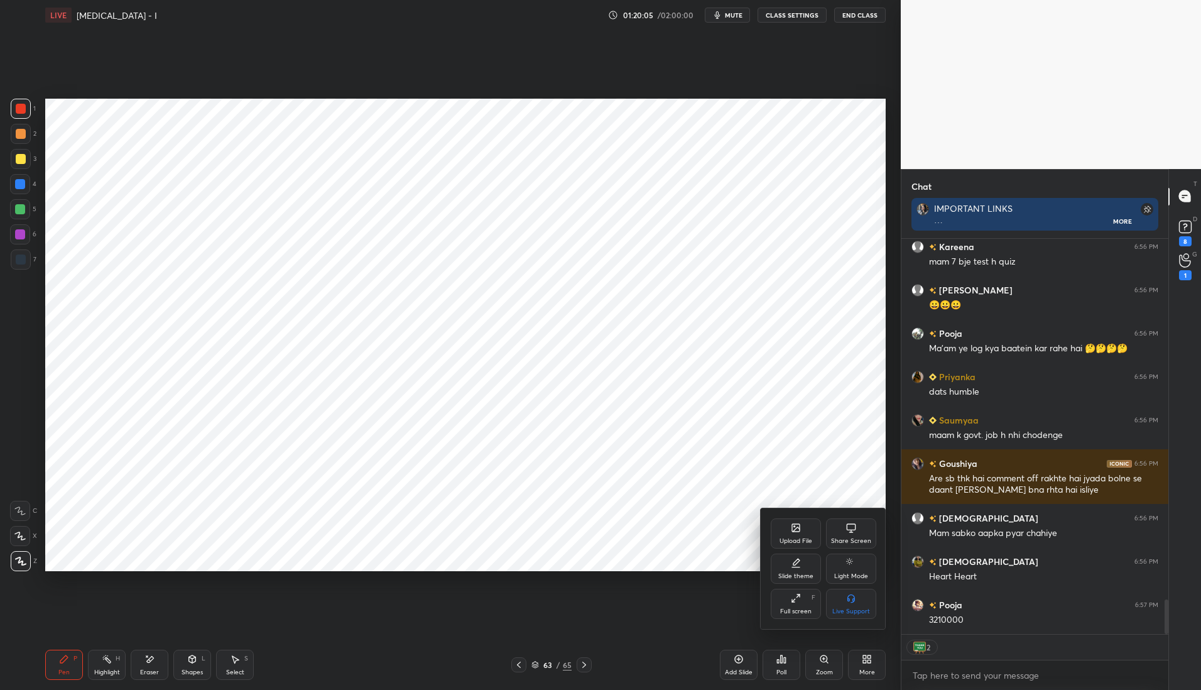
scroll to position [4208, 0]
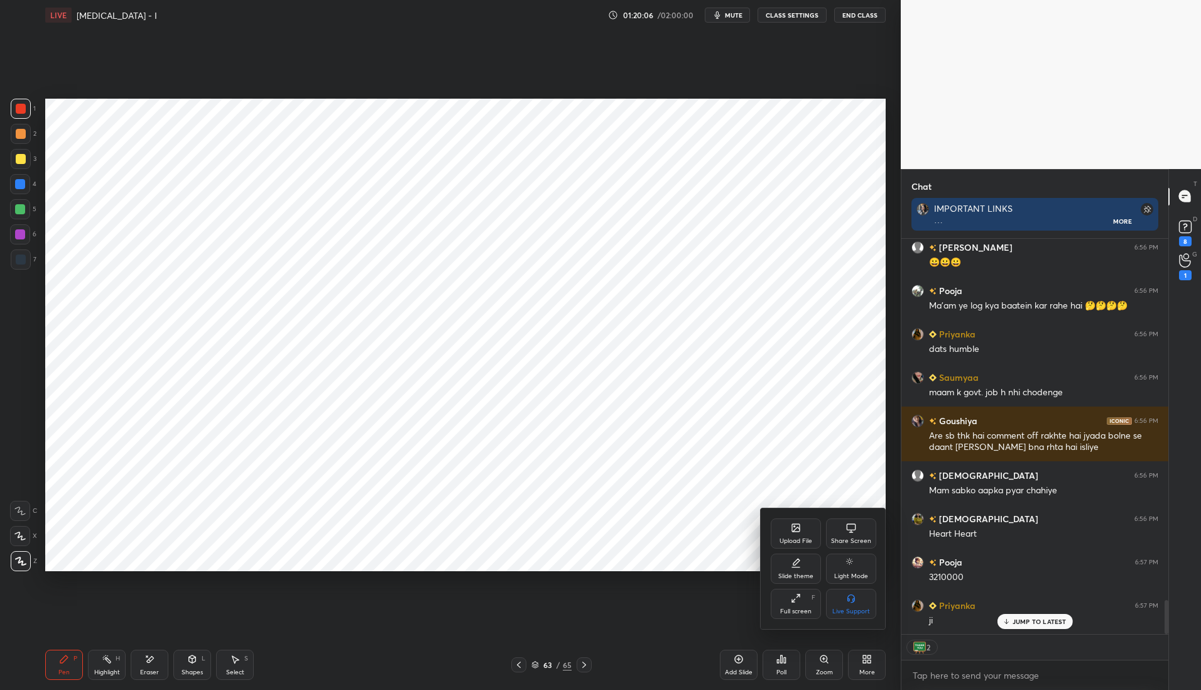
click at [797, 533] on div "Upload File" at bounding box center [796, 533] width 50 height 30
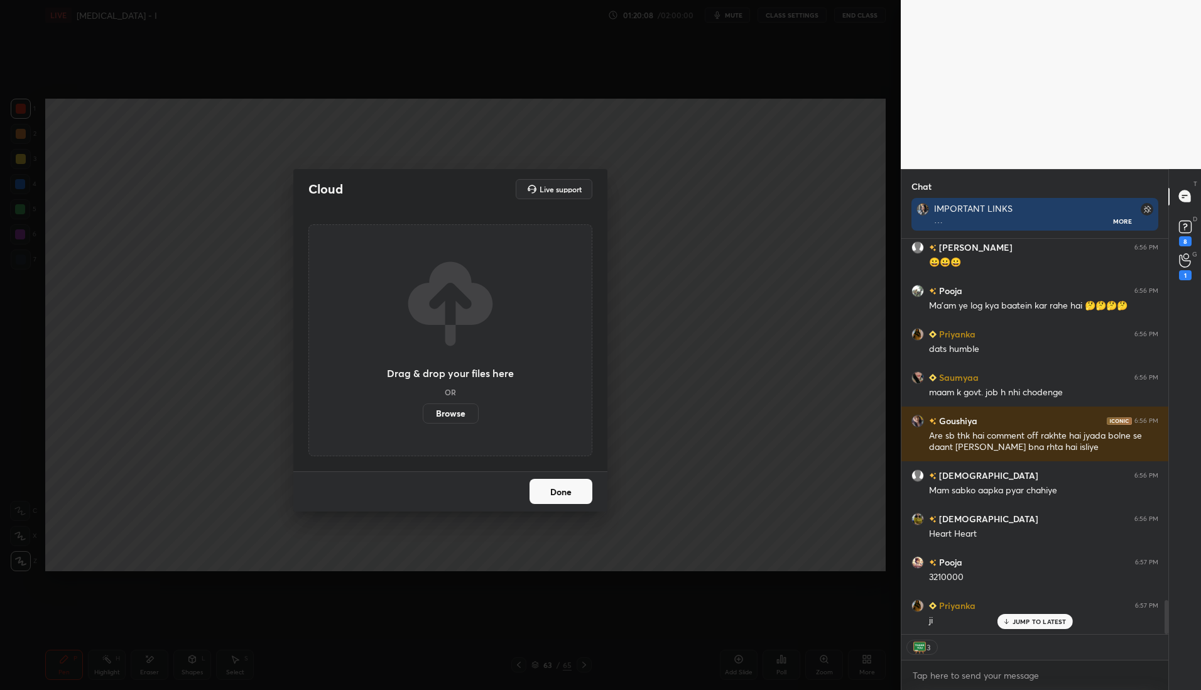
click at [458, 413] on label "Browse" at bounding box center [451, 413] width 56 height 20
click at [423, 413] on input "Browse" at bounding box center [423, 413] width 0 height 20
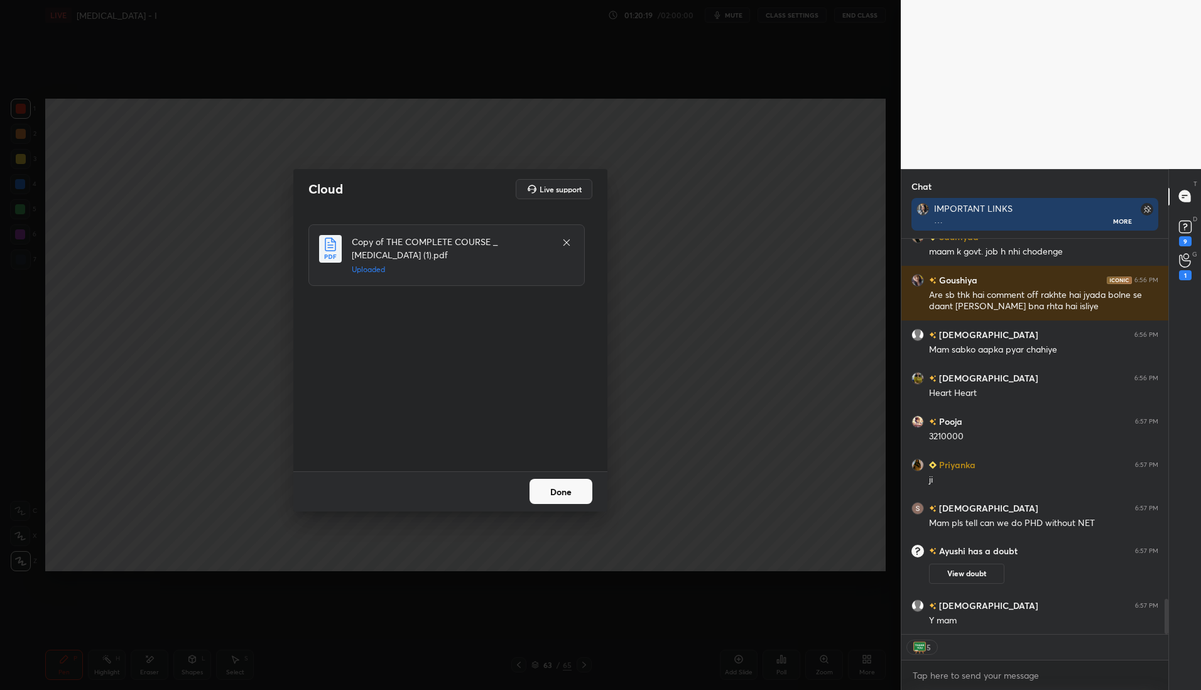
scroll to position [4074, 0]
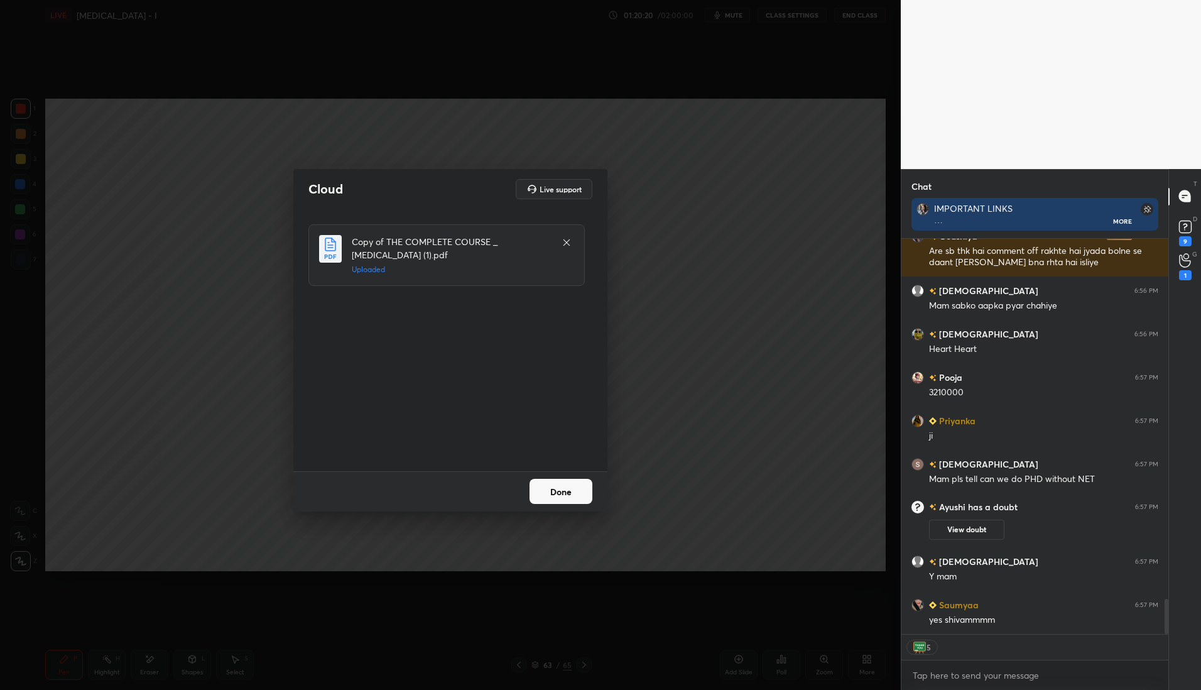
click at [577, 490] on button "Done" at bounding box center [561, 491] width 63 height 25
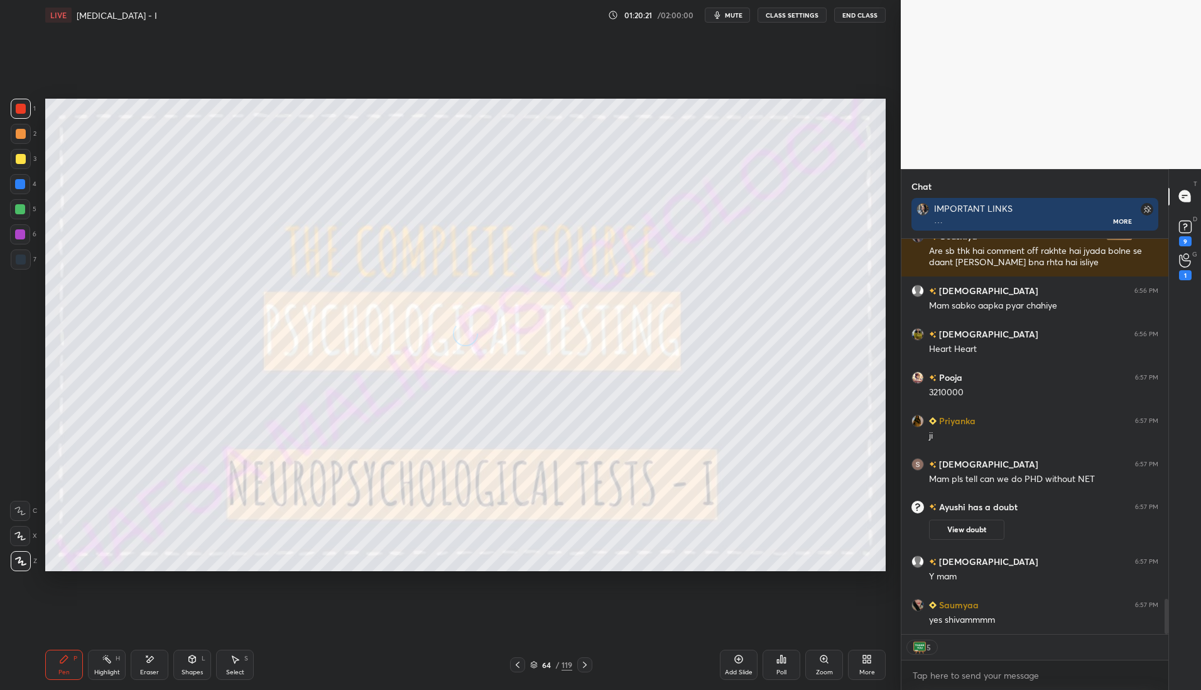
scroll to position [4048, 0]
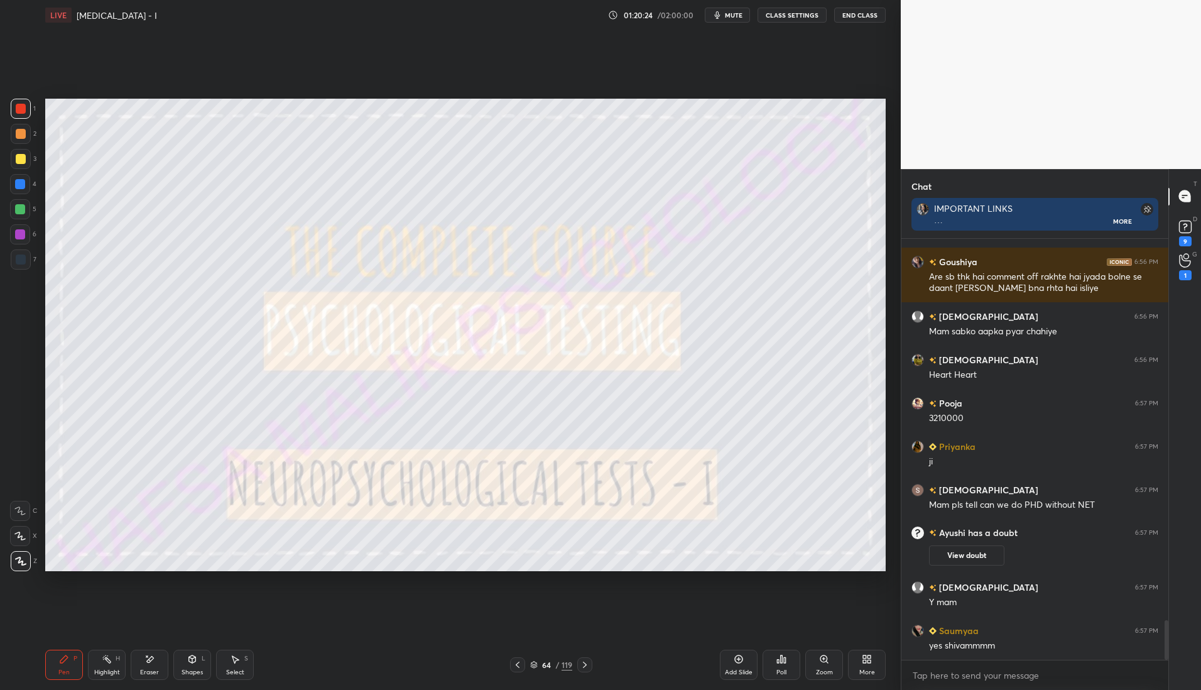
click at [518, 668] on icon at bounding box center [518, 665] width 10 height 10
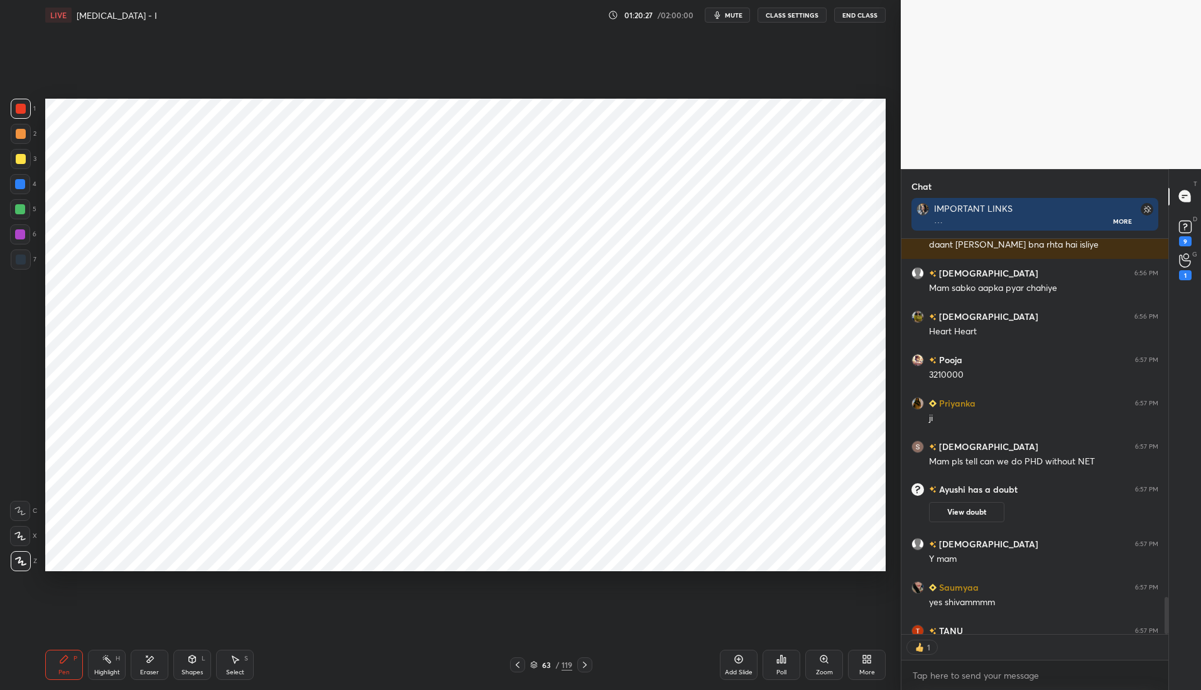
scroll to position [391, 263]
click at [21, 187] on div at bounding box center [20, 184] width 10 height 10
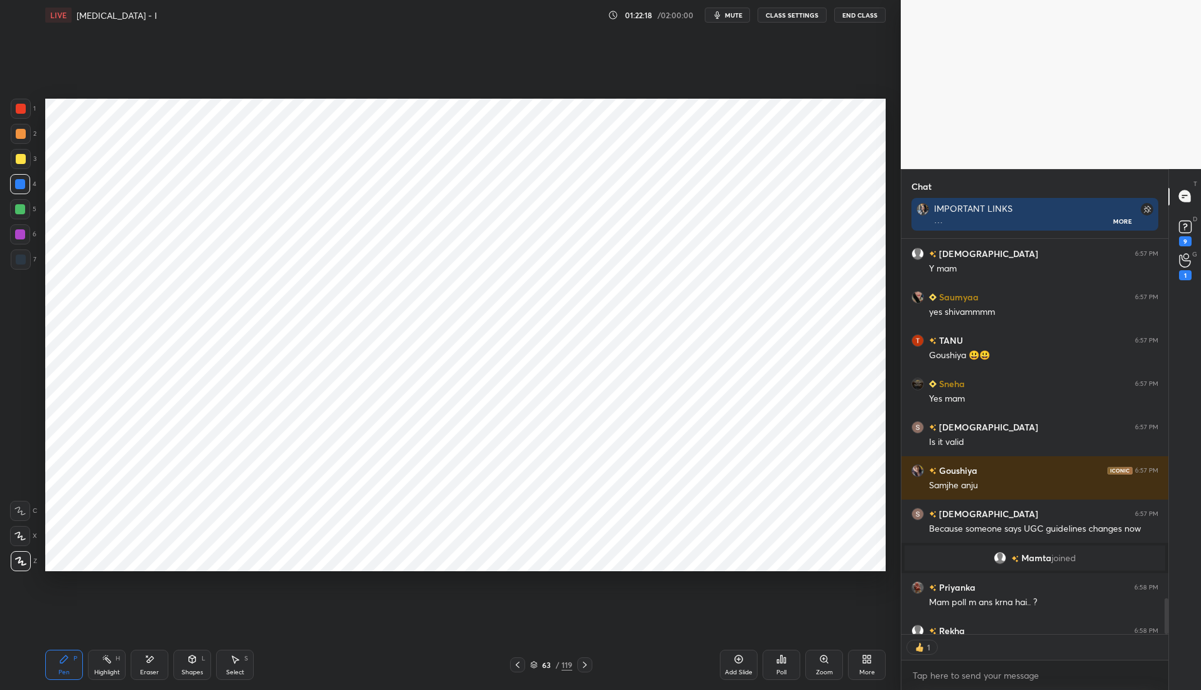
scroll to position [4, 4]
click at [788, 666] on div "Poll" at bounding box center [782, 665] width 38 height 30
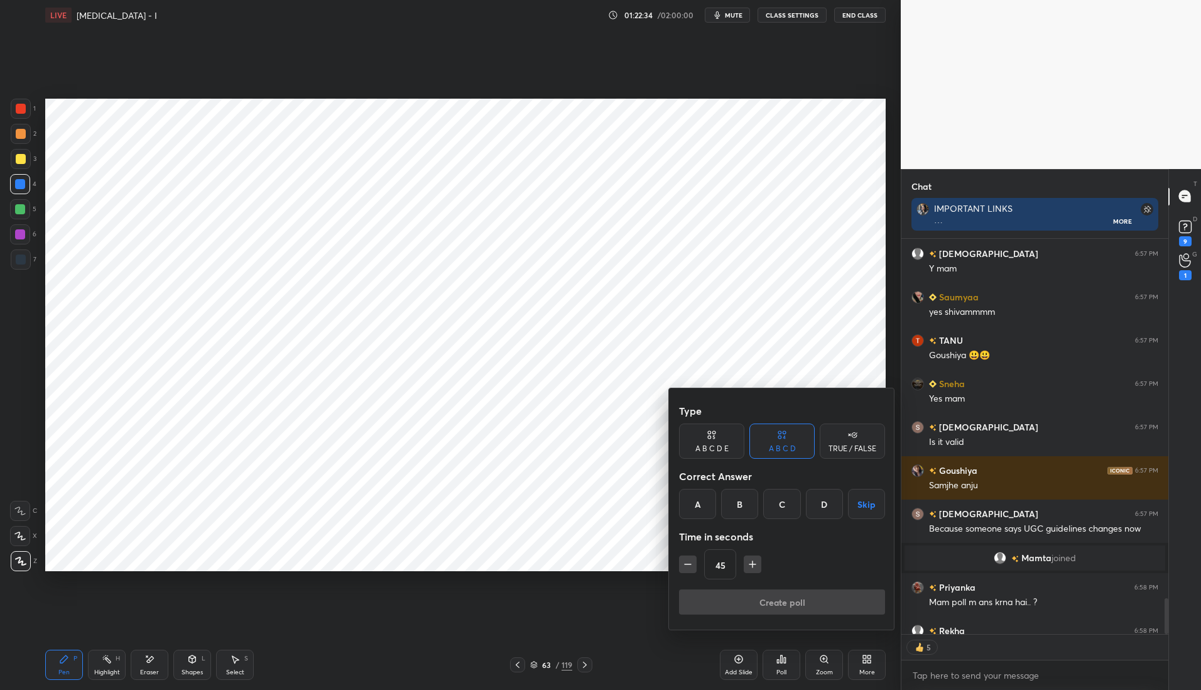
click at [787, 502] on div "C" at bounding box center [781, 504] width 37 height 30
click at [741, 499] on div "B" at bounding box center [739, 504] width 37 height 30
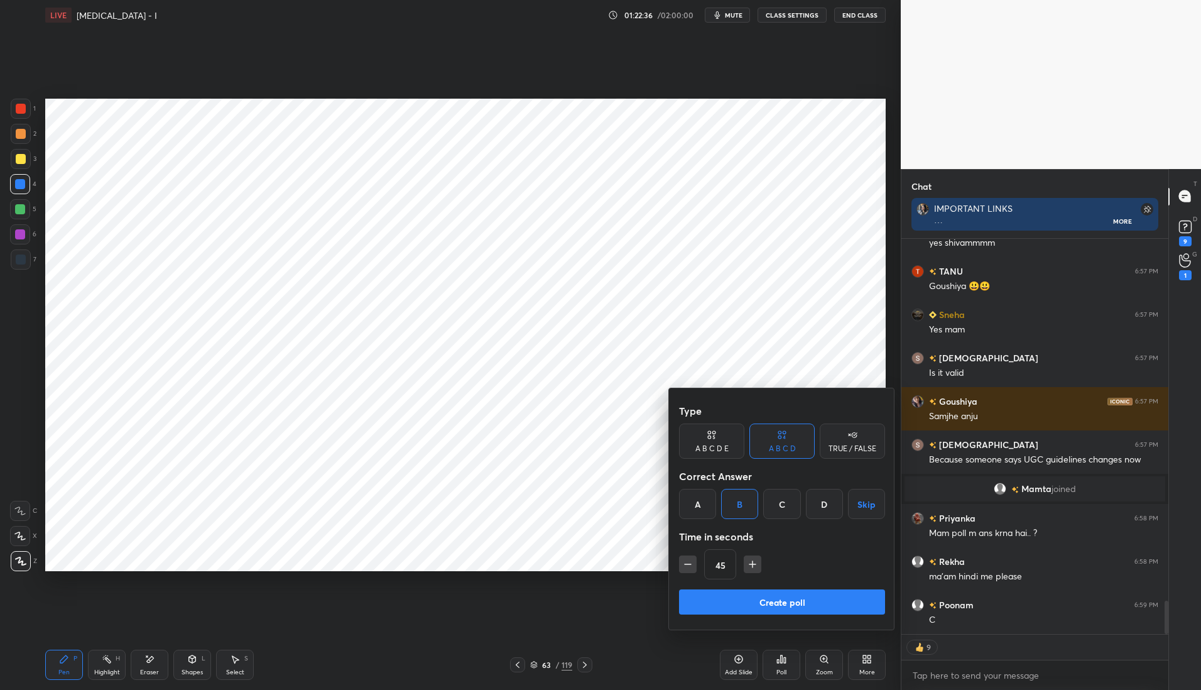
click at [745, 596] on button "Create poll" at bounding box center [782, 601] width 206 height 25
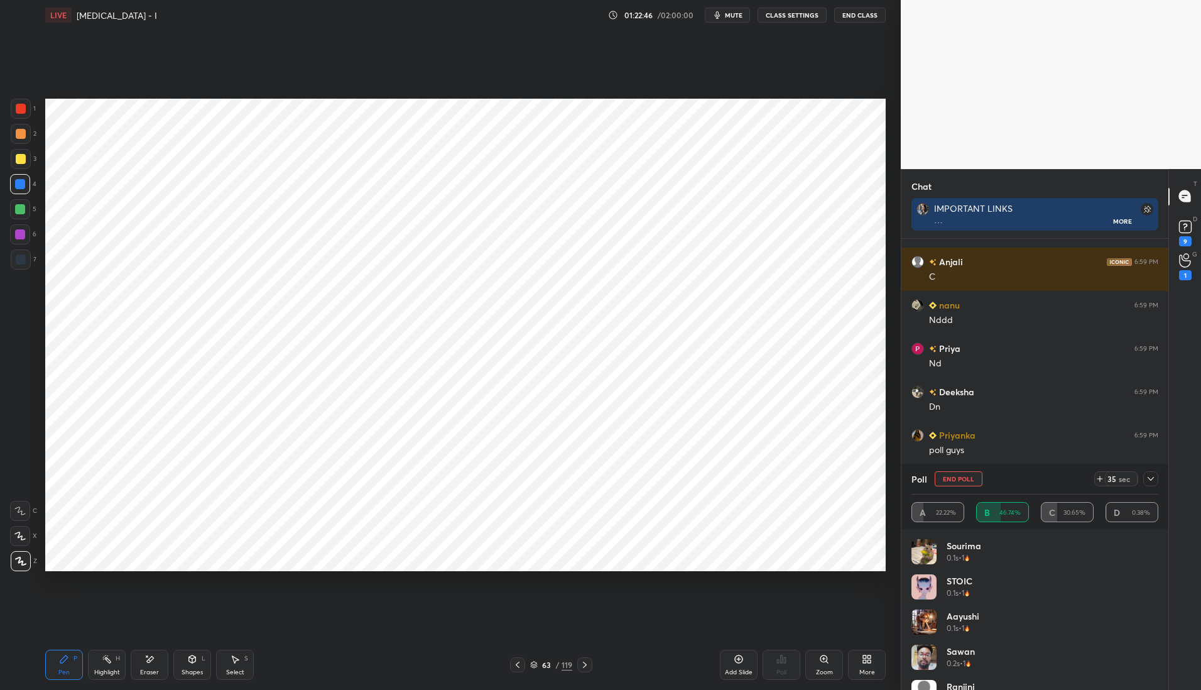
scroll to position [4783, 0]
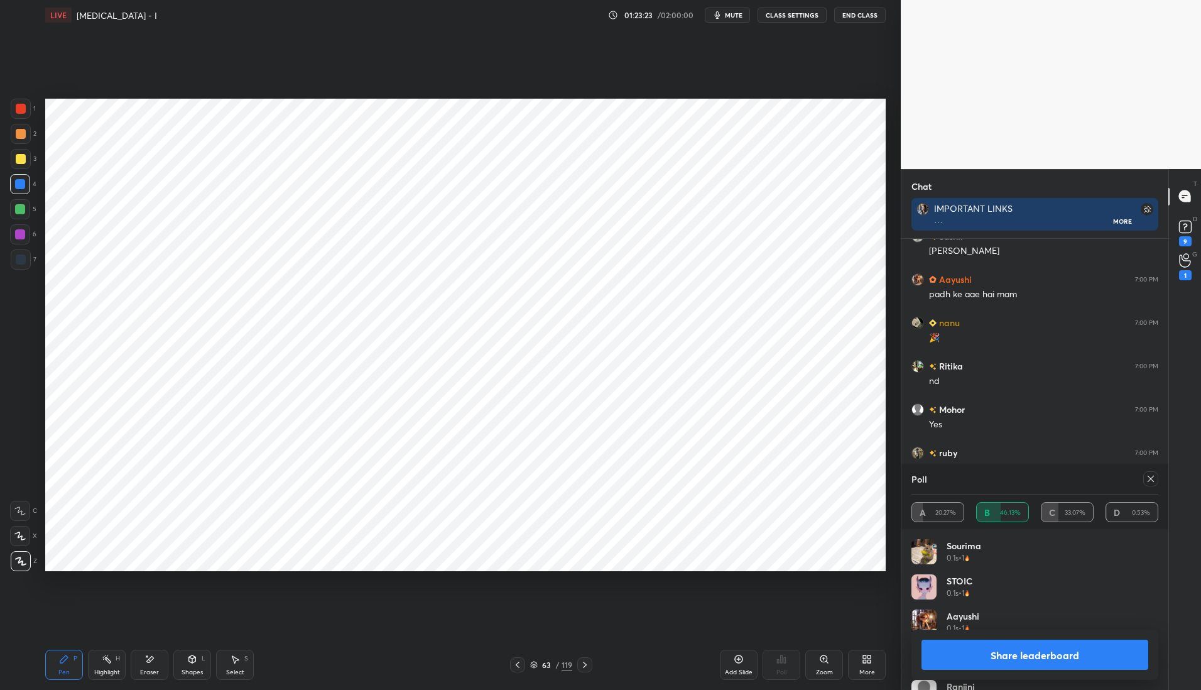
click at [1152, 483] on icon at bounding box center [1151, 479] width 10 height 10
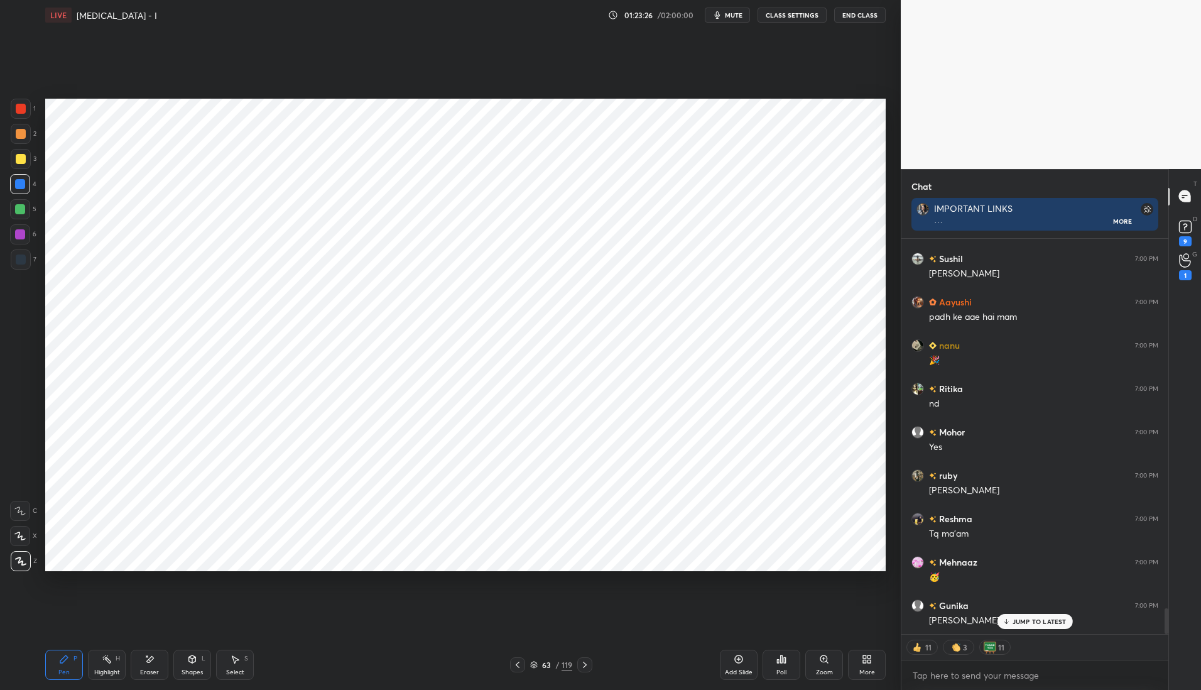
click at [19, 107] on div at bounding box center [21, 109] width 10 height 10
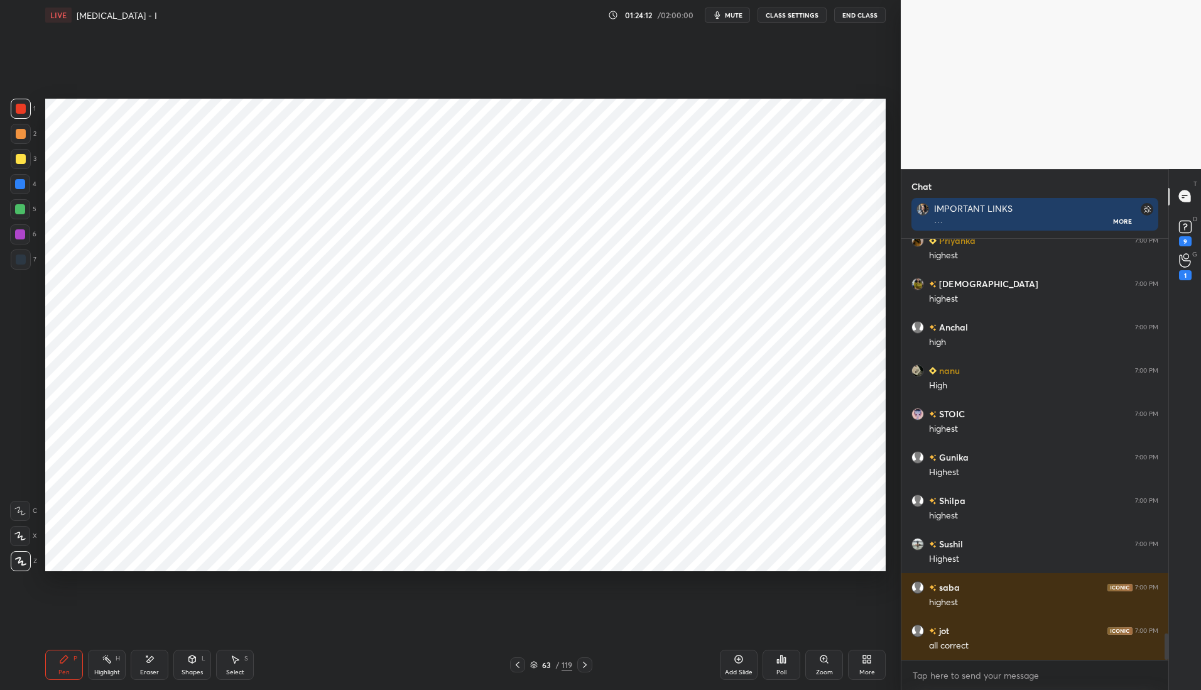
click at [745, 672] on div "Add Slide" at bounding box center [739, 672] width 28 height 6
click at [21, 257] on div at bounding box center [21, 259] width 10 height 10
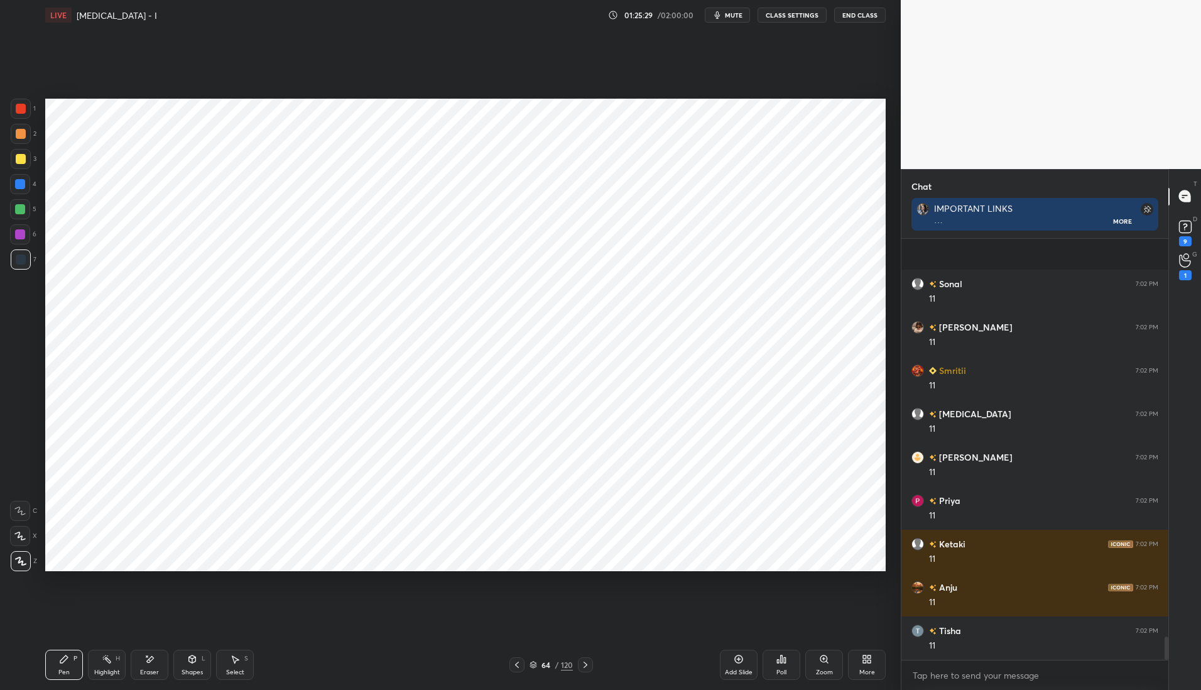
scroll to position [7132, 0]
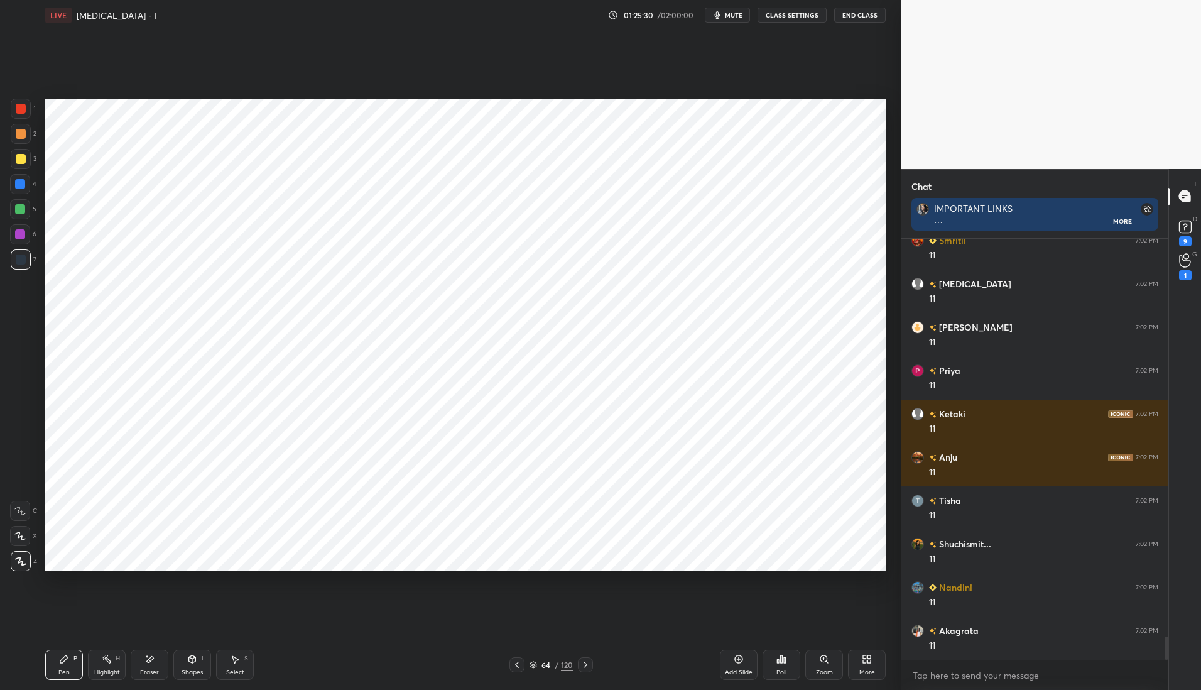
click at [21, 105] on div at bounding box center [21, 109] width 10 height 10
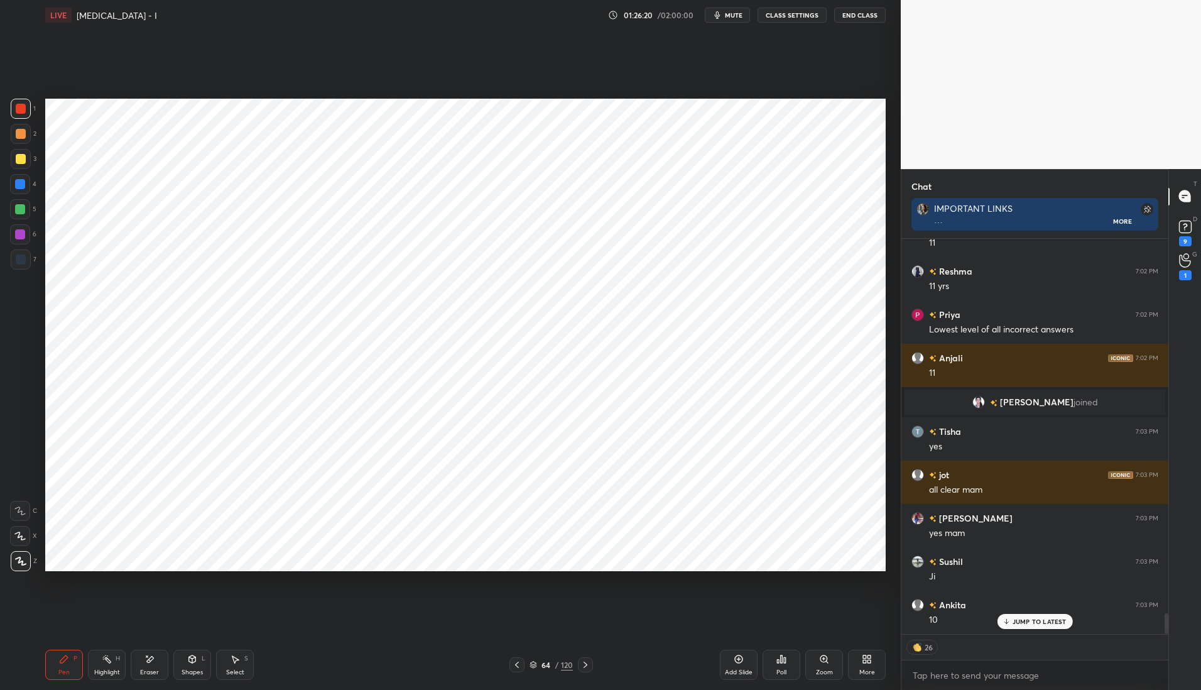
scroll to position [7076, 0]
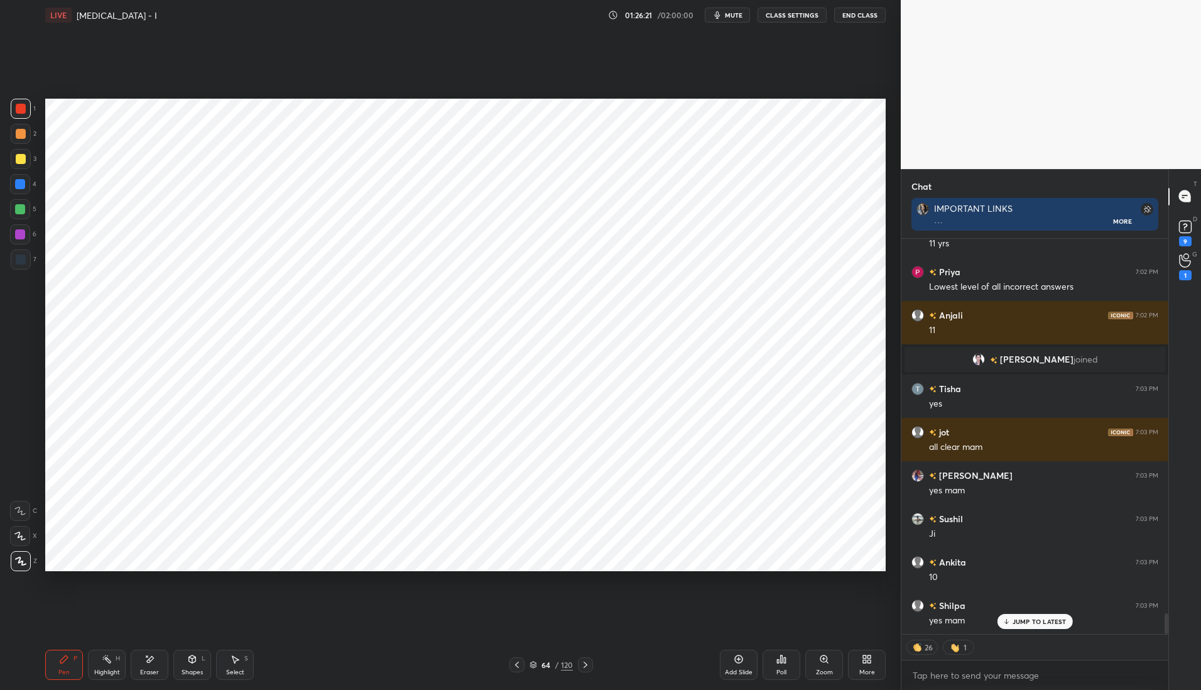
click at [591, 662] on div at bounding box center [585, 664] width 15 height 15
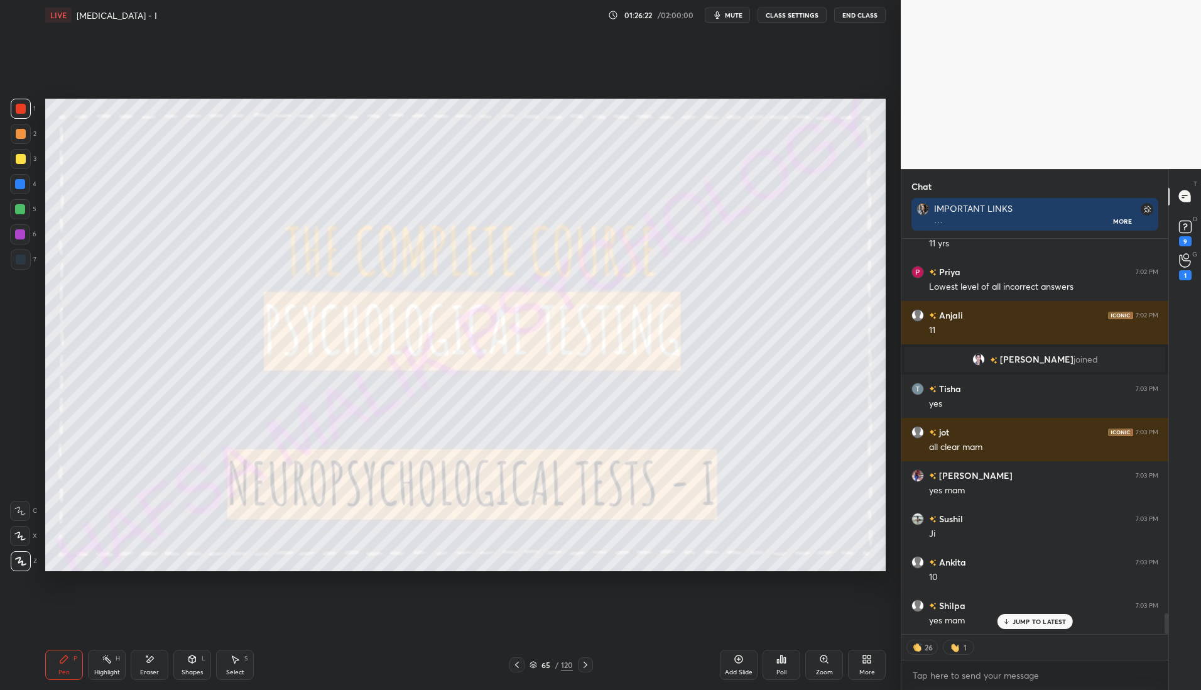
scroll to position [7120, 0]
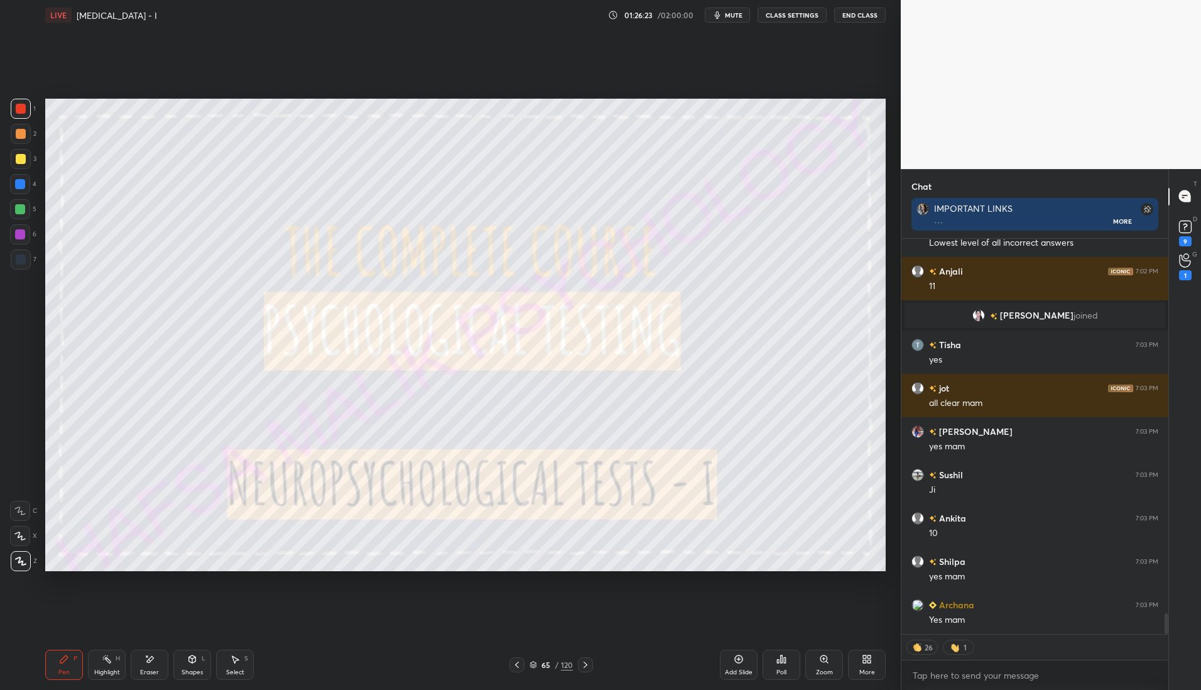
click at [588, 668] on icon at bounding box center [586, 665] width 10 height 10
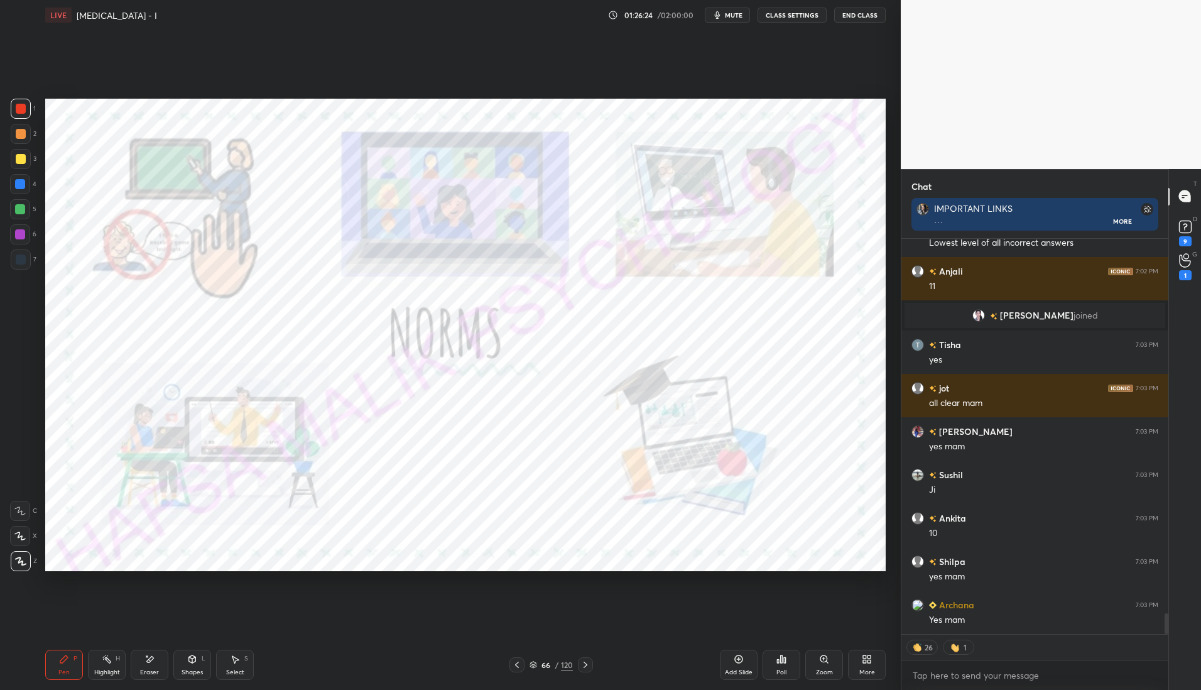
click at [588, 663] on icon at bounding box center [586, 665] width 10 height 10
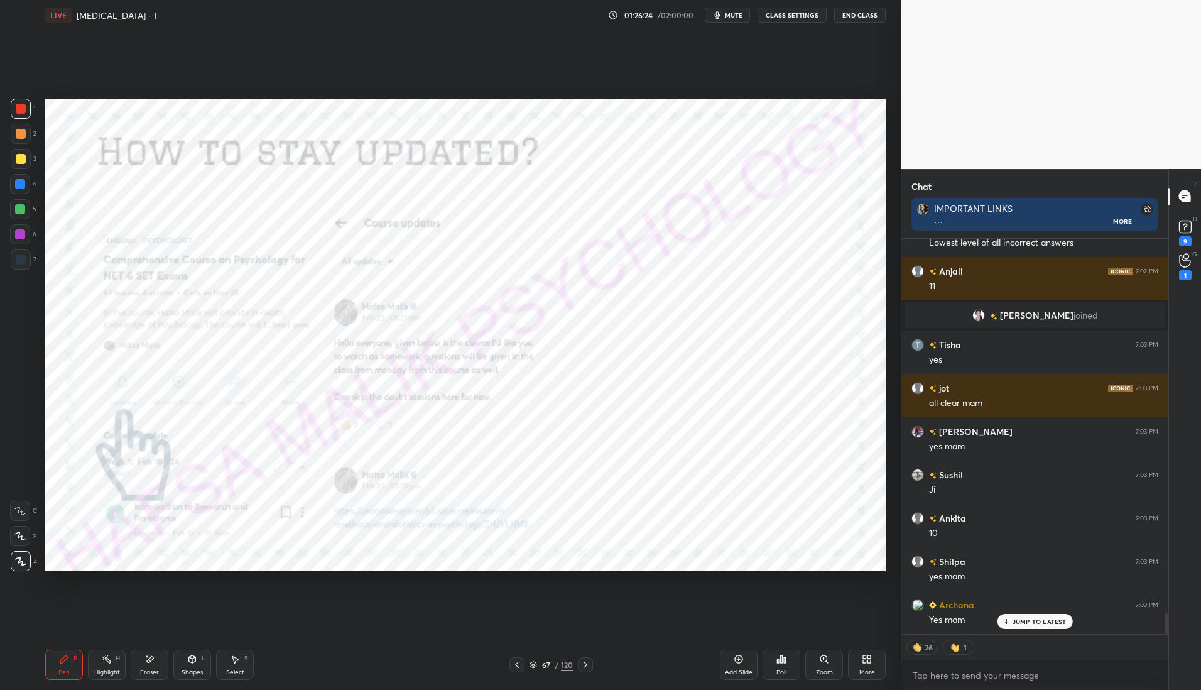
scroll to position [7162, 0]
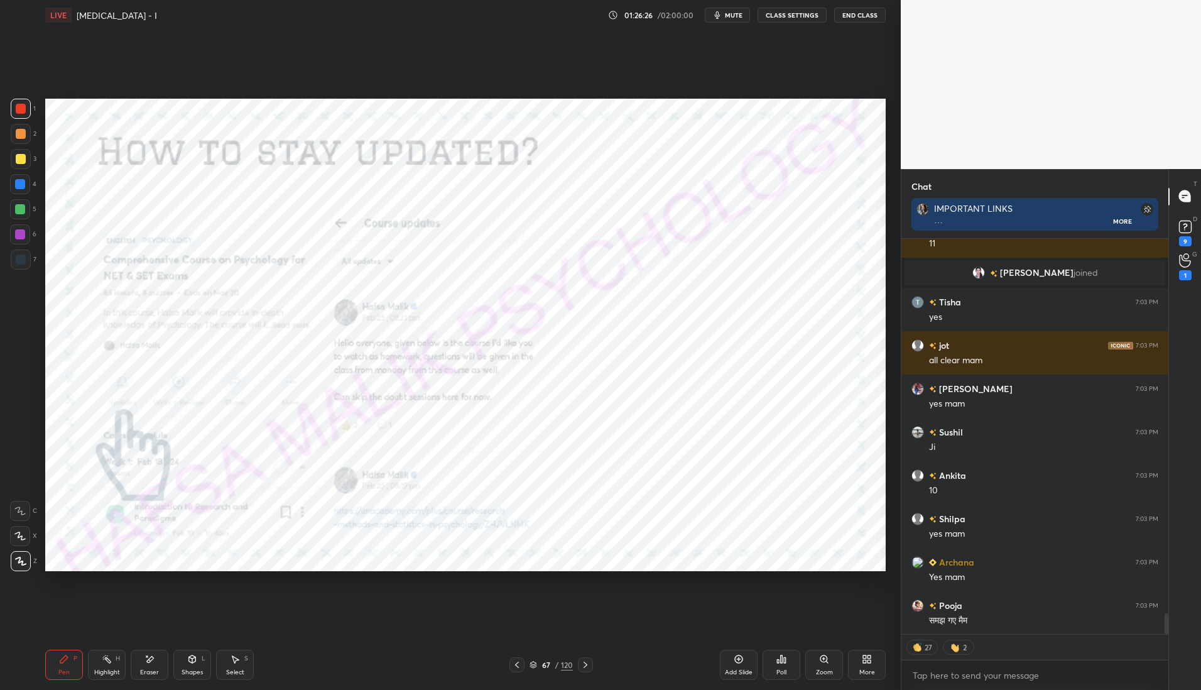
click at [589, 665] on icon at bounding box center [586, 665] width 10 height 10
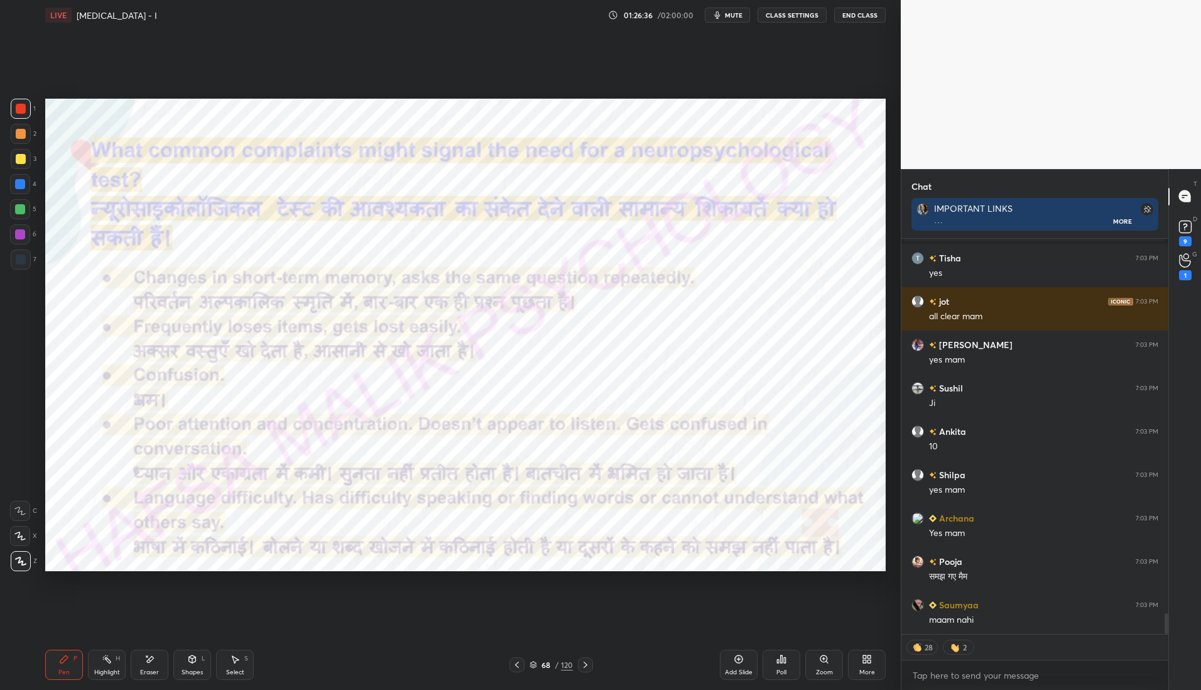
scroll to position [7249, 0]
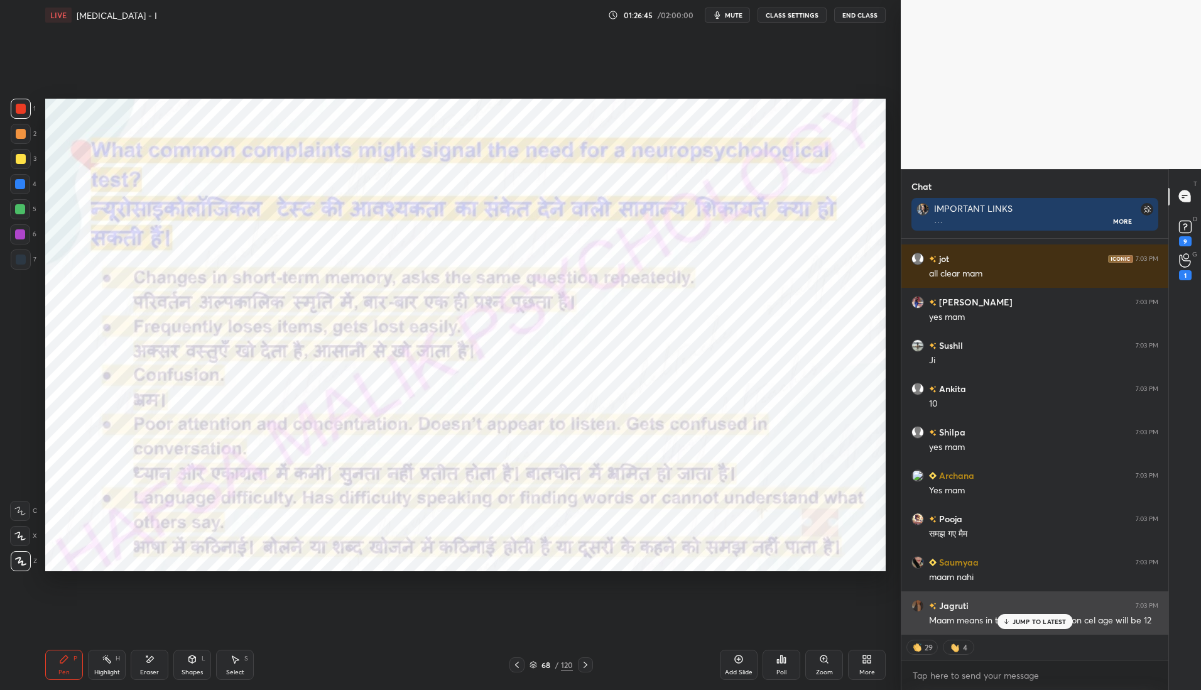
click at [1038, 625] on p "JUMP TO LATEST" at bounding box center [1040, 622] width 54 height 8
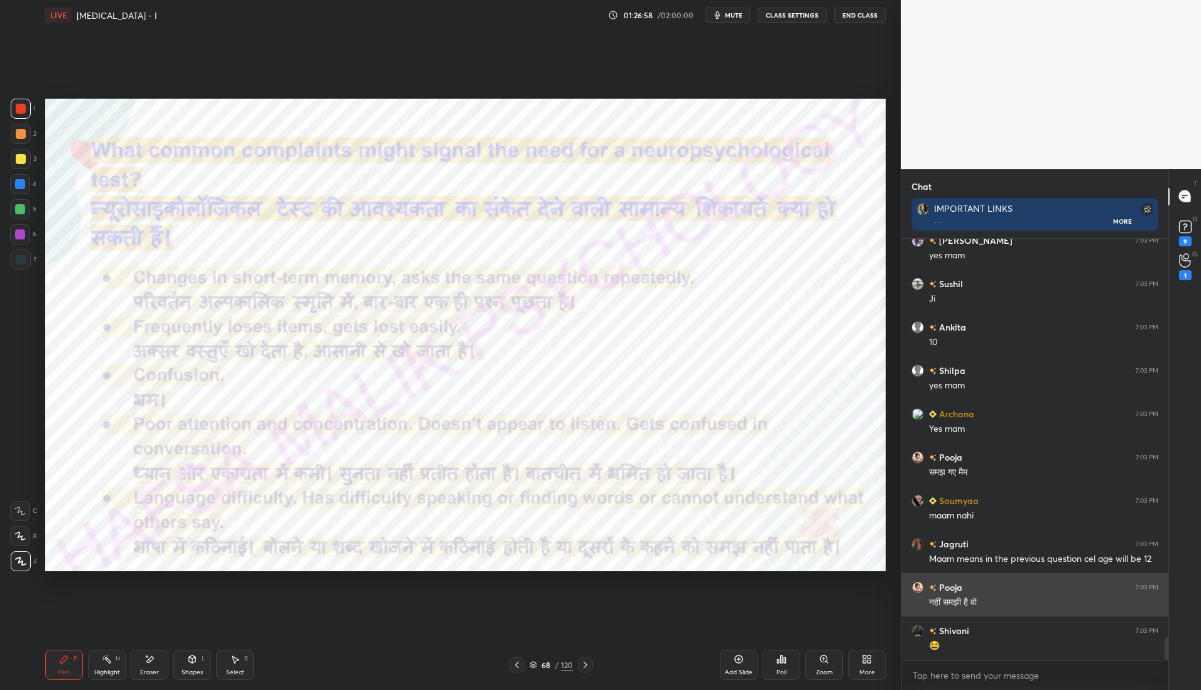
scroll to position [7354, 0]
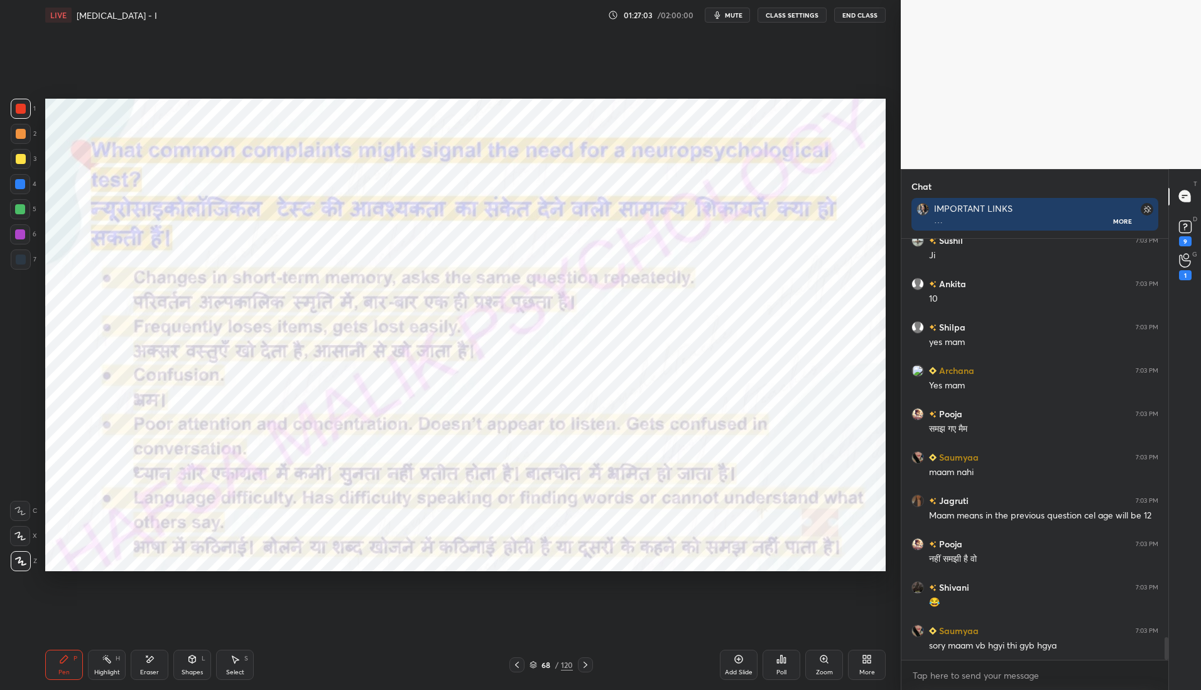
click at [518, 665] on icon at bounding box center [517, 665] width 10 height 10
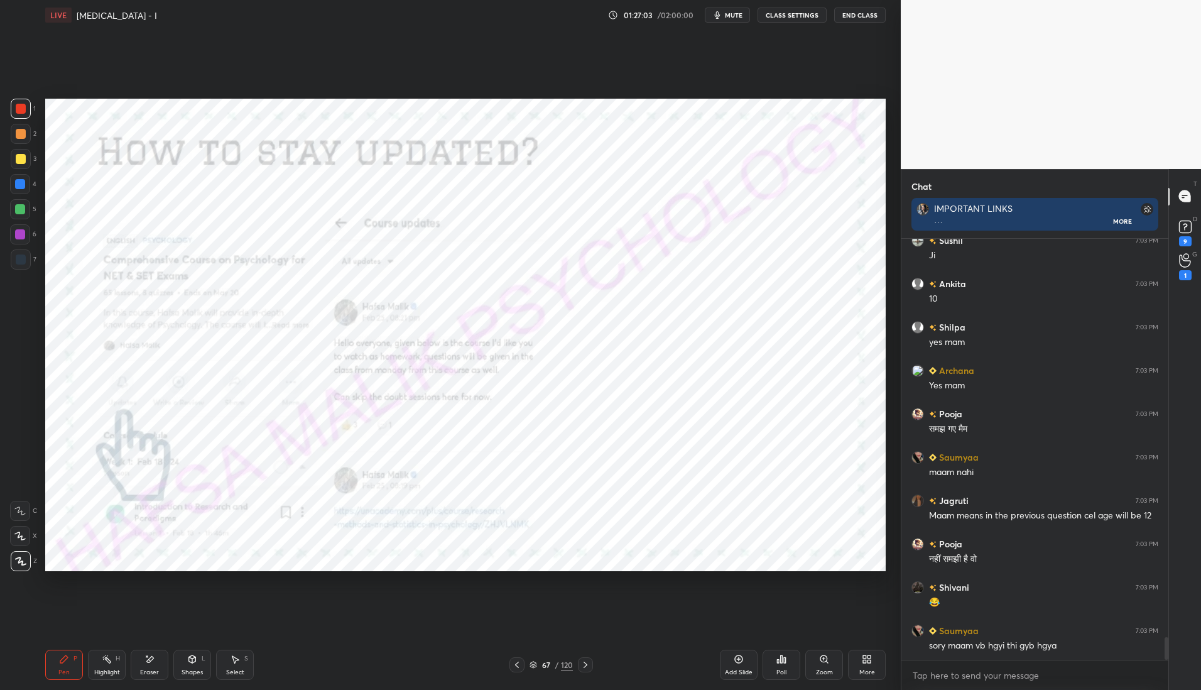
click at [518, 662] on icon at bounding box center [517, 665] width 4 height 6
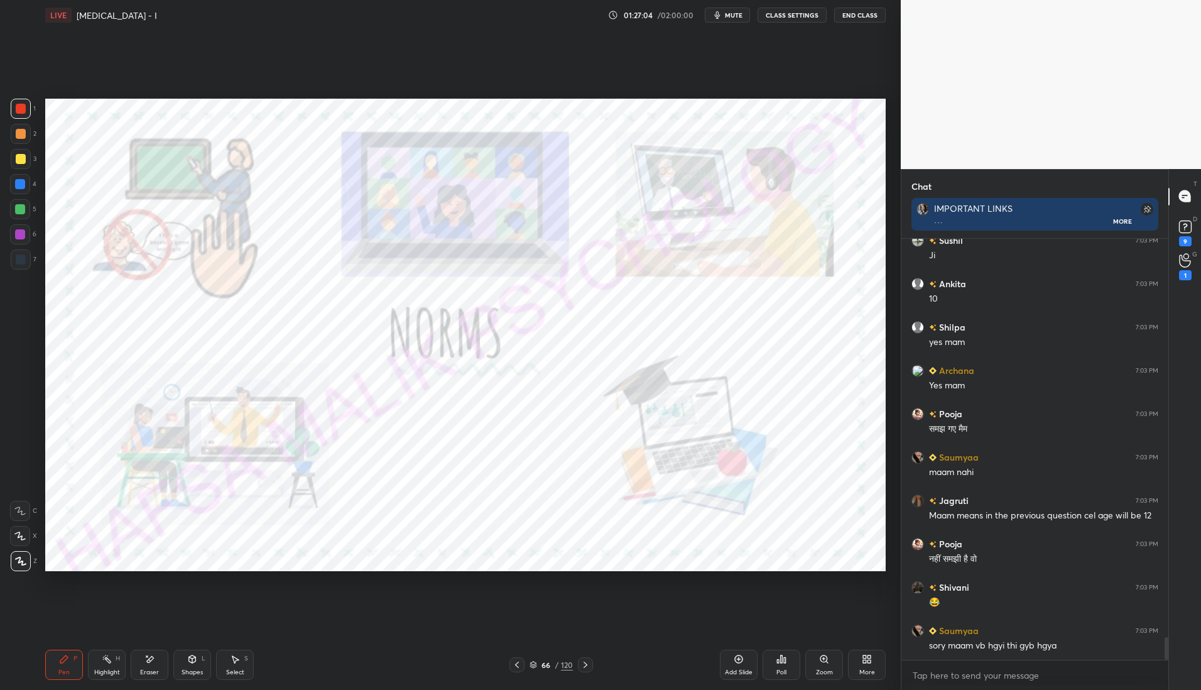
click at [520, 659] on div at bounding box center [517, 664] width 15 height 15
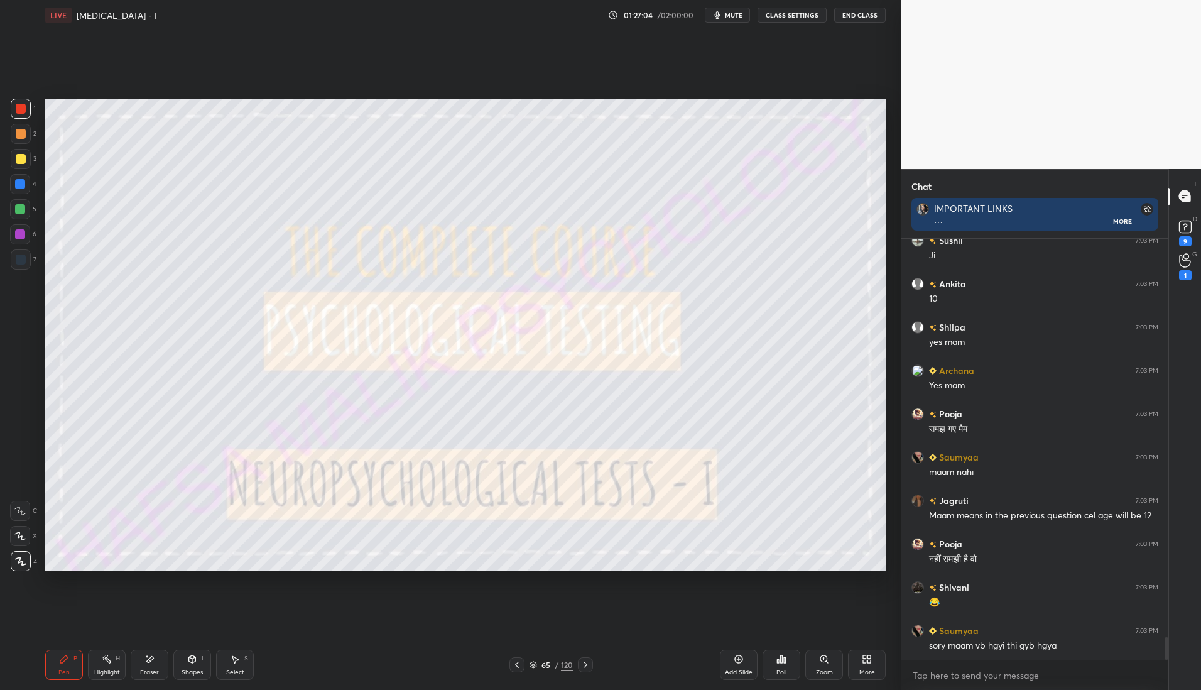
click at [521, 659] on div at bounding box center [517, 664] width 15 height 15
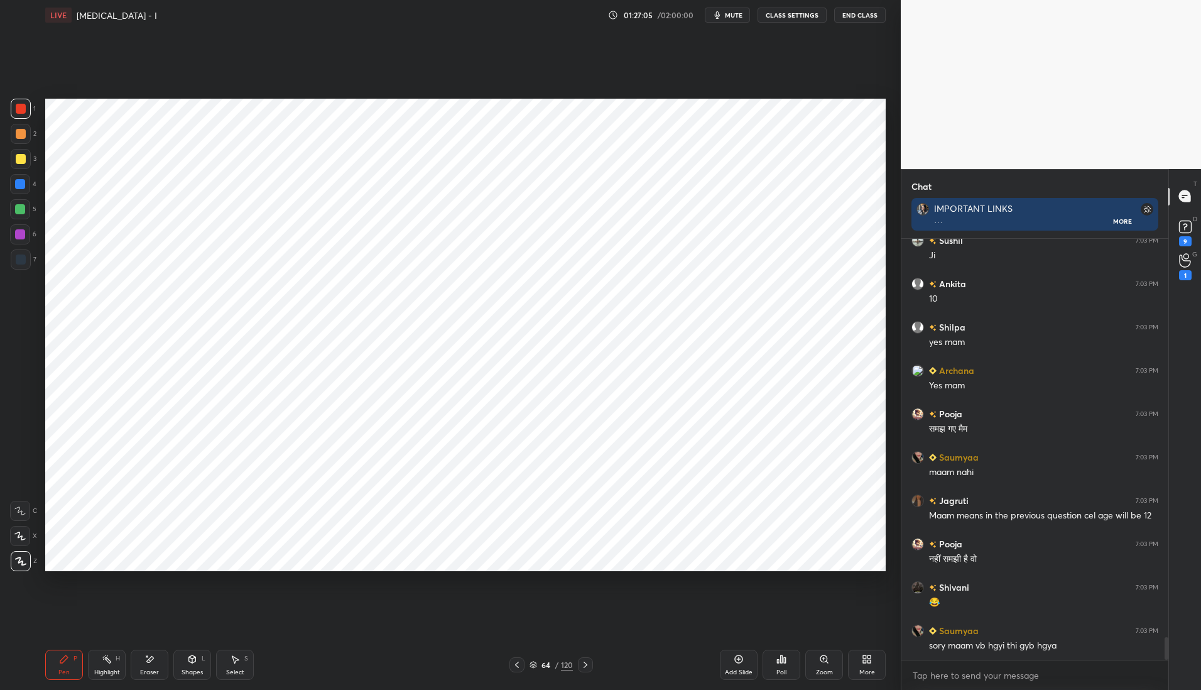
click at [523, 660] on div at bounding box center [517, 664] width 15 height 15
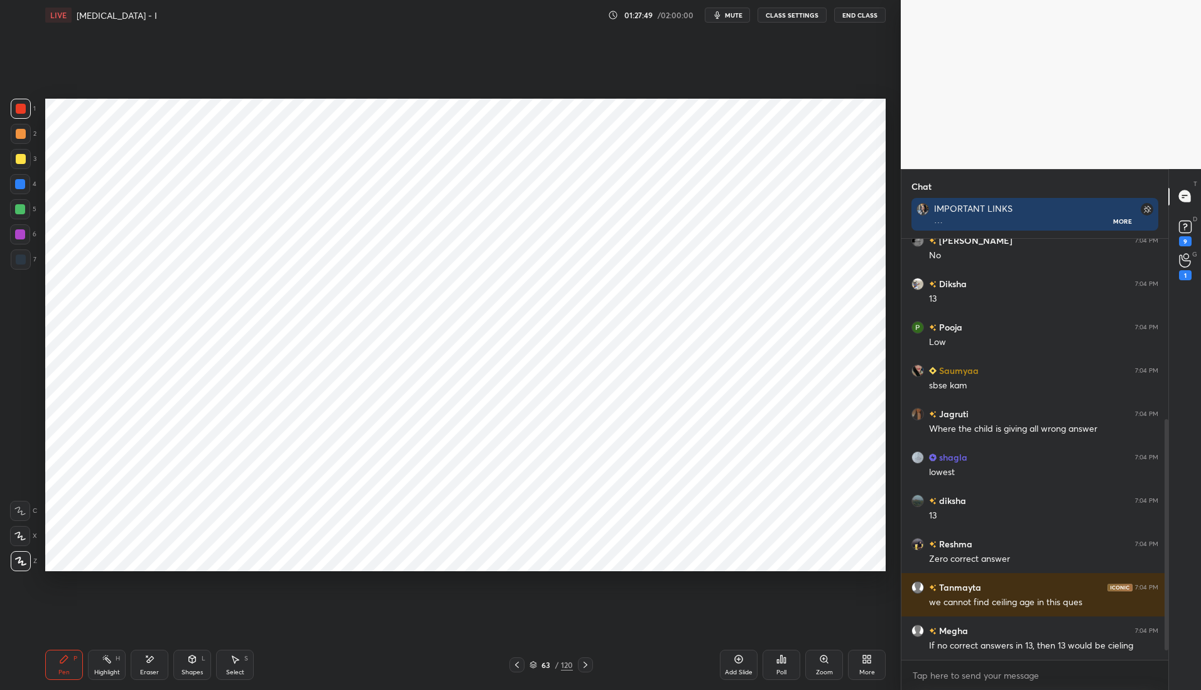
scroll to position [359, 0]
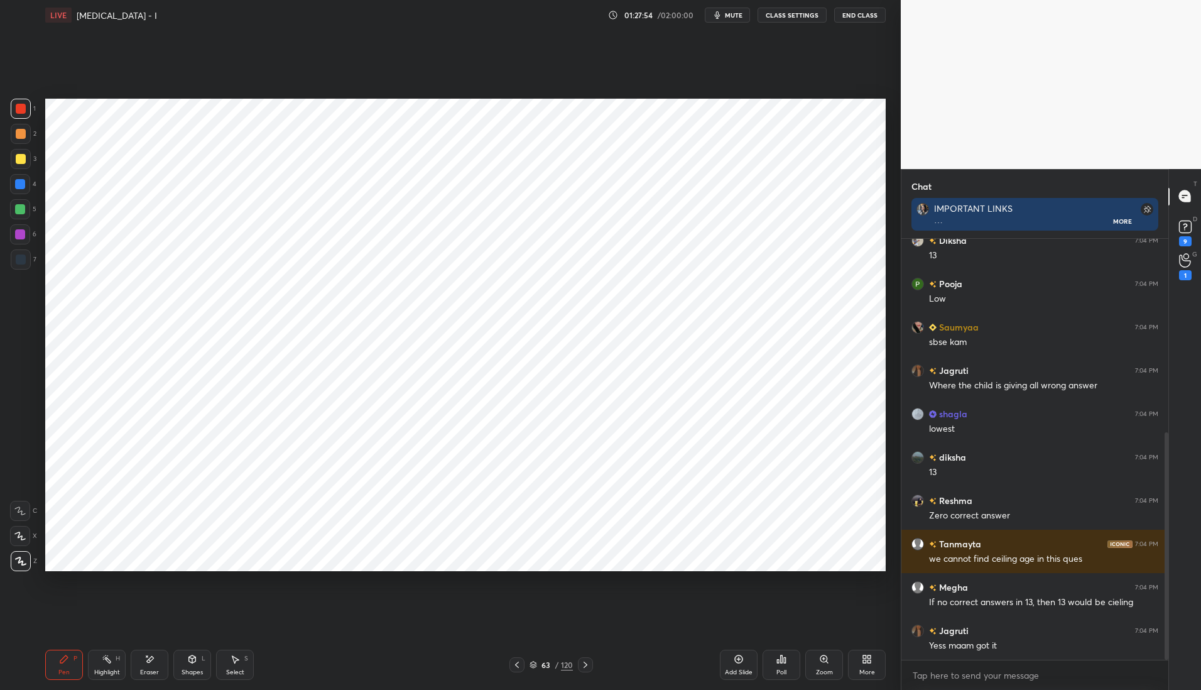
click at [586, 663] on icon at bounding box center [586, 665] width 4 height 6
click at [516, 662] on icon at bounding box center [517, 665] width 10 height 10
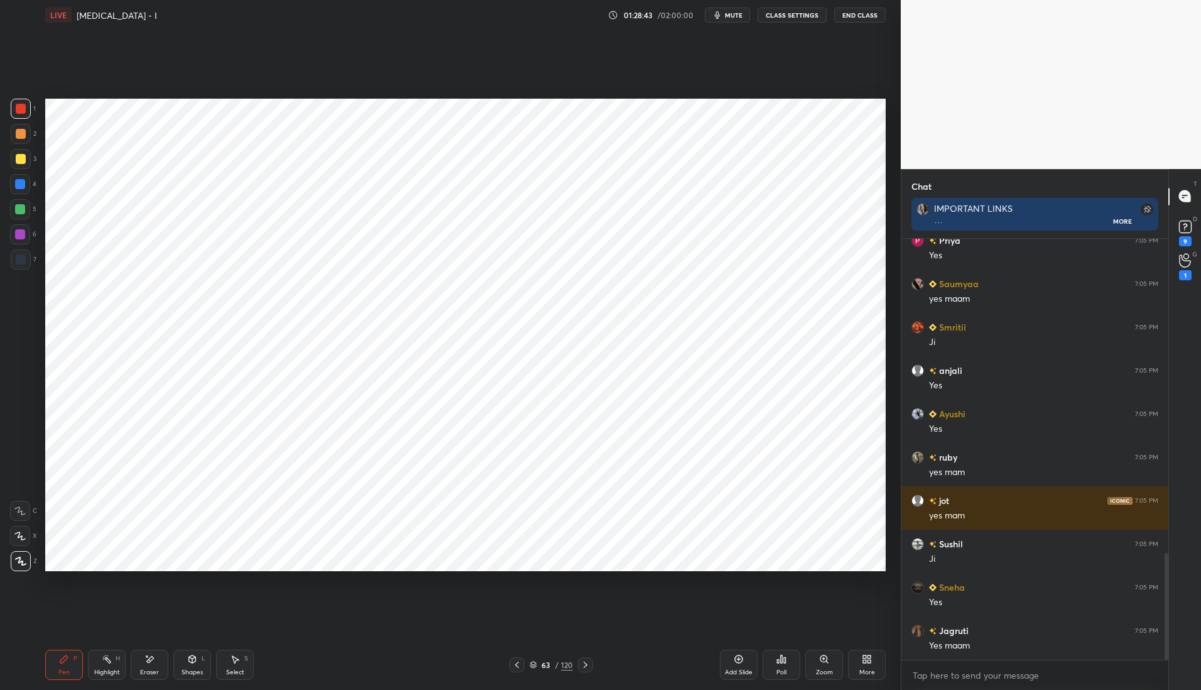
scroll to position [1281, 0]
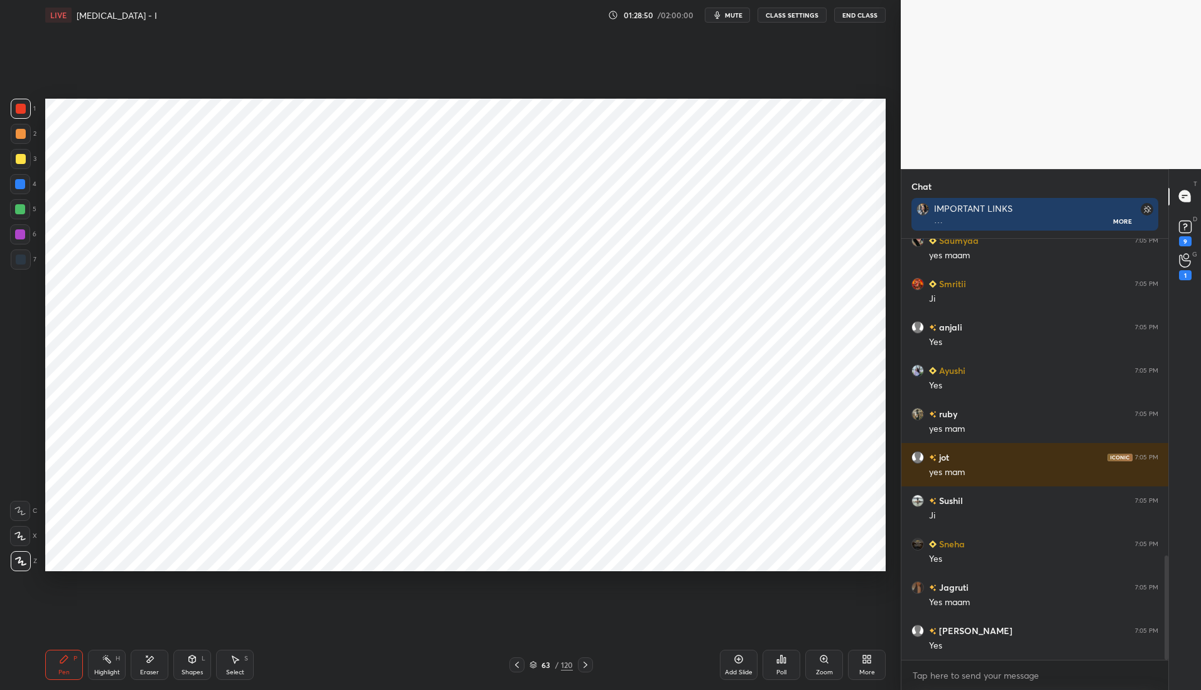
click at [588, 660] on icon at bounding box center [586, 665] width 10 height 10
click at [587, 665] on icon at bounding box center [586, 665] width 4 height 6
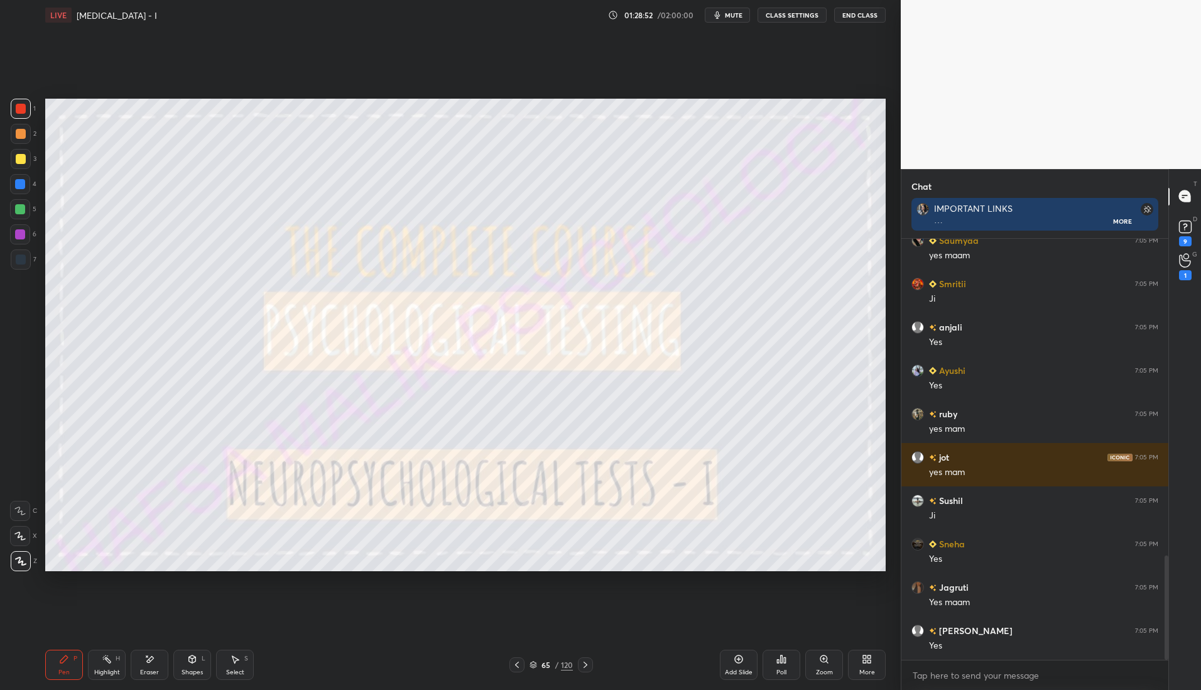
click at [588, 660] on icon at bounding box center [586, 665] width 10 height 10
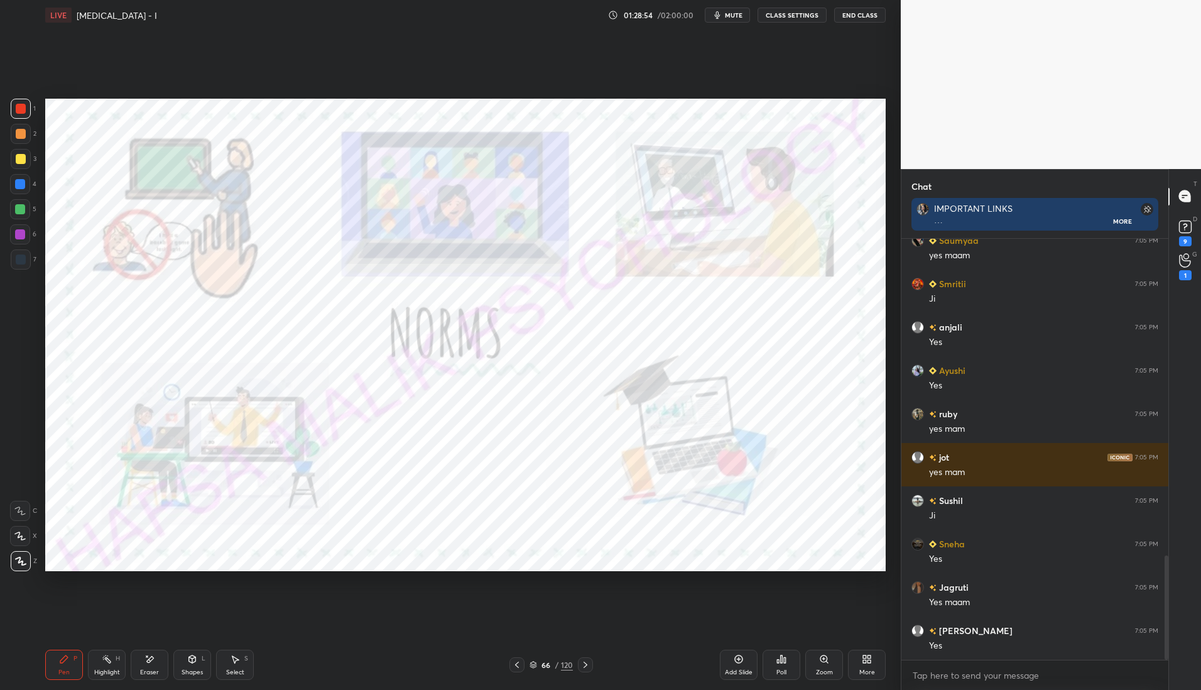
click at [589, 666] on icon at bounding box center [586, 665] width 10 height 10
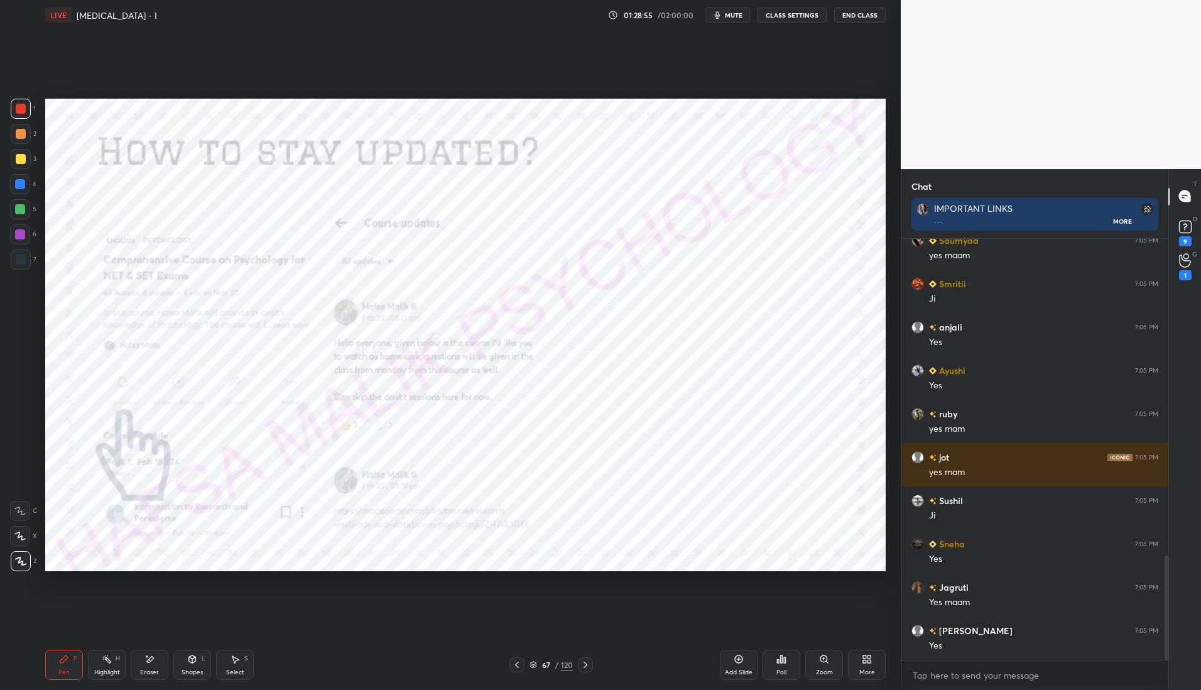
click at [589, 661] on icon at bounding box center [586, 665] width 10 height 10
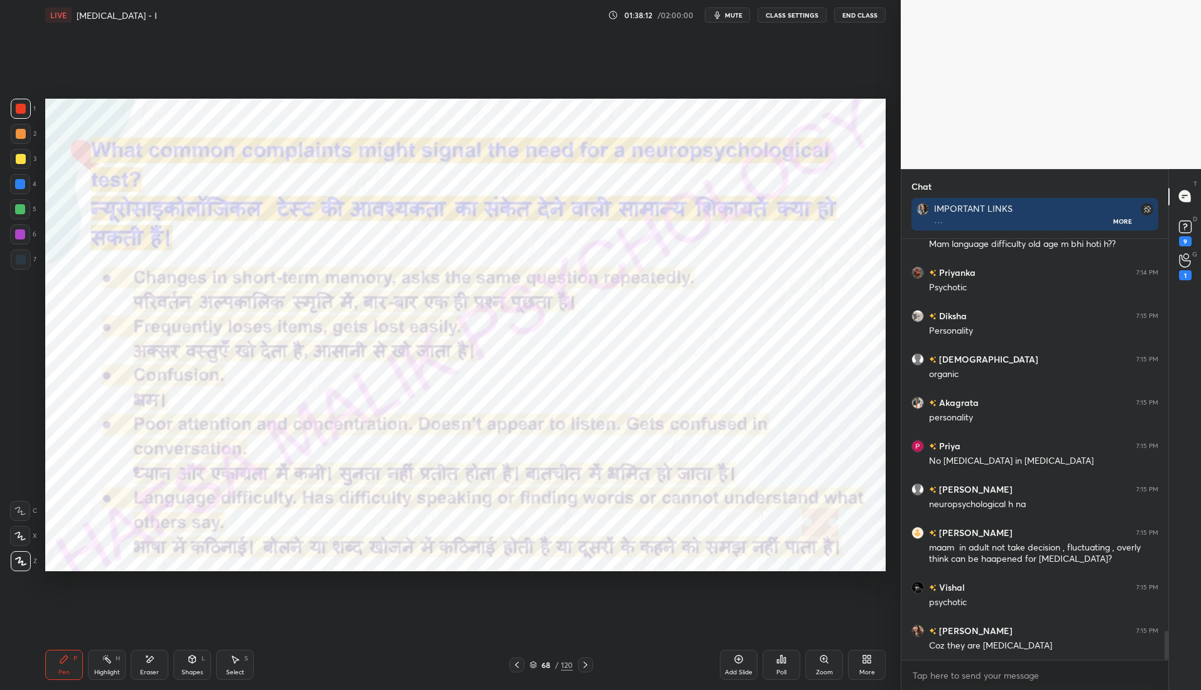
scroll to position [5698, 0]
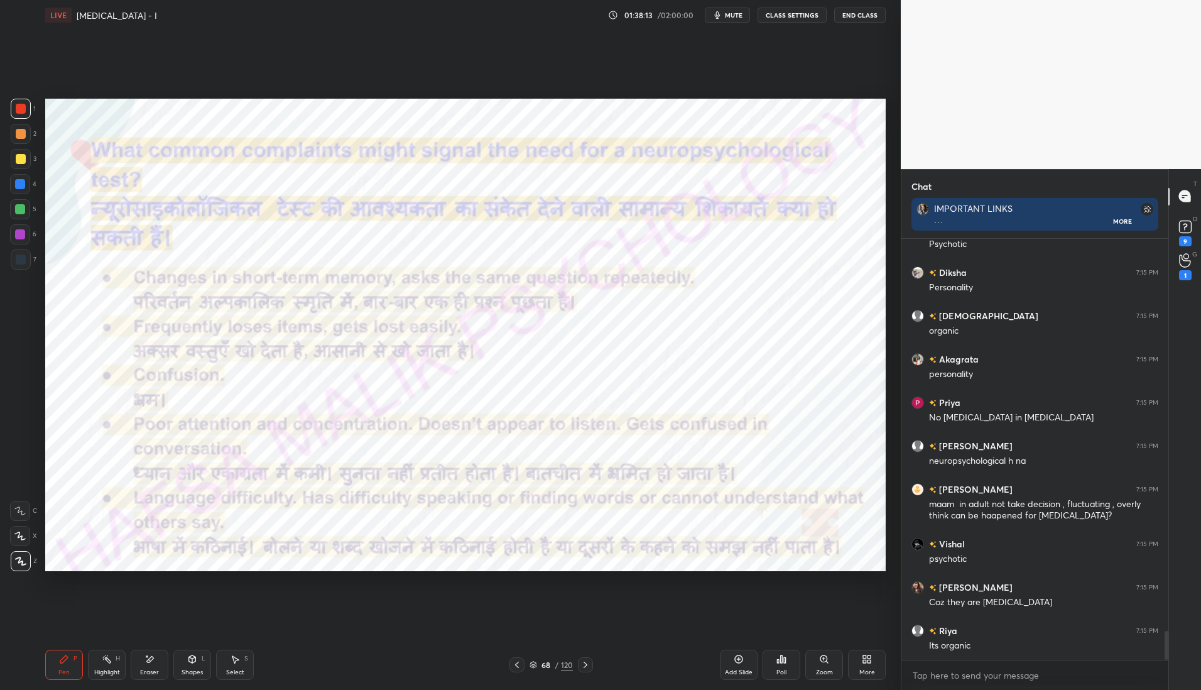
click at [740, 665] on div "Add Slide" at bounding box center [739, 665] width 38 height 30
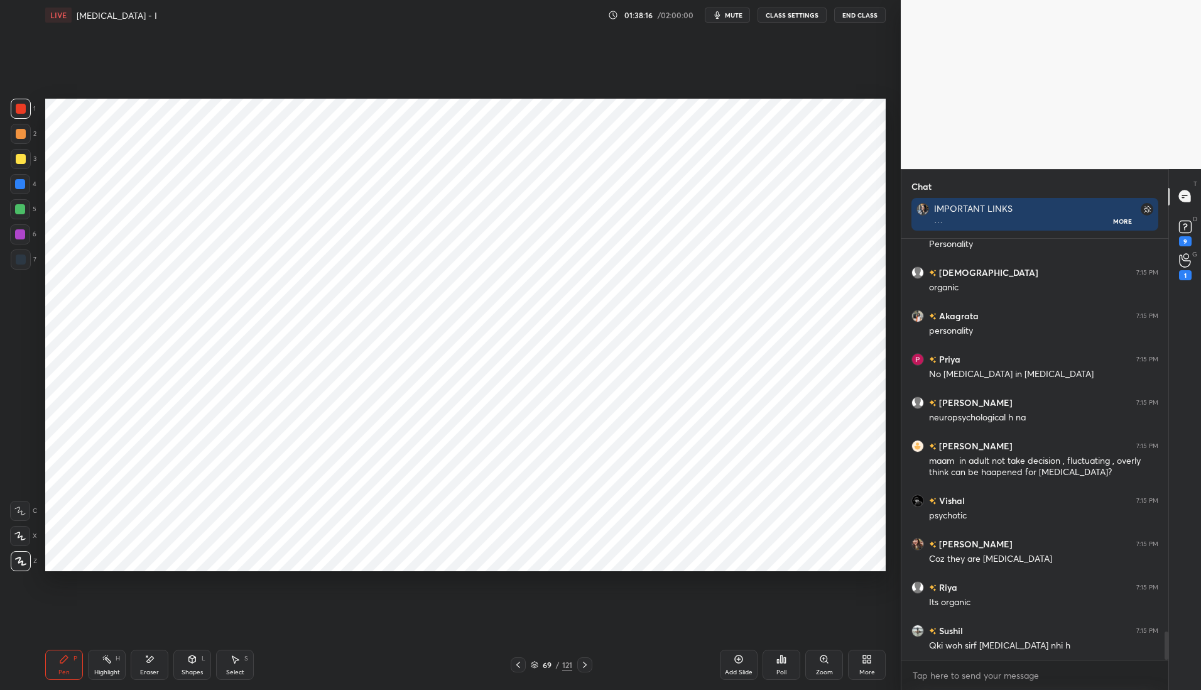
scroll to position [5785, 0]
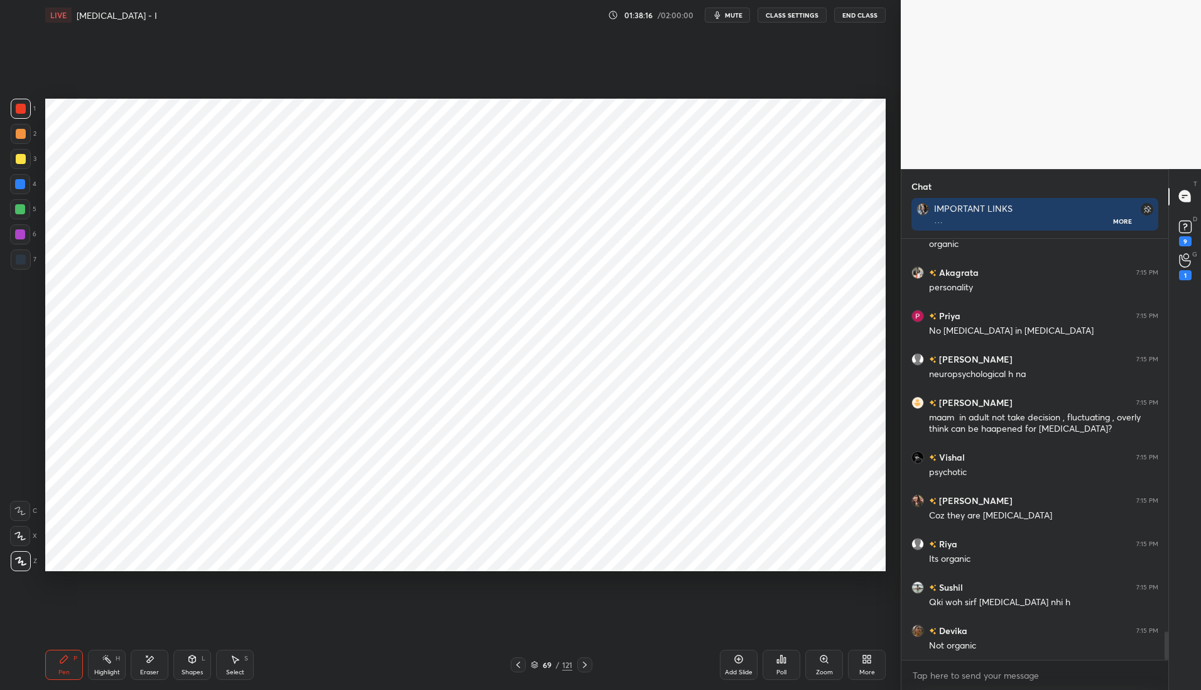
click at [19, 232] on div at bounding box center [20, 234] width 10 height 10
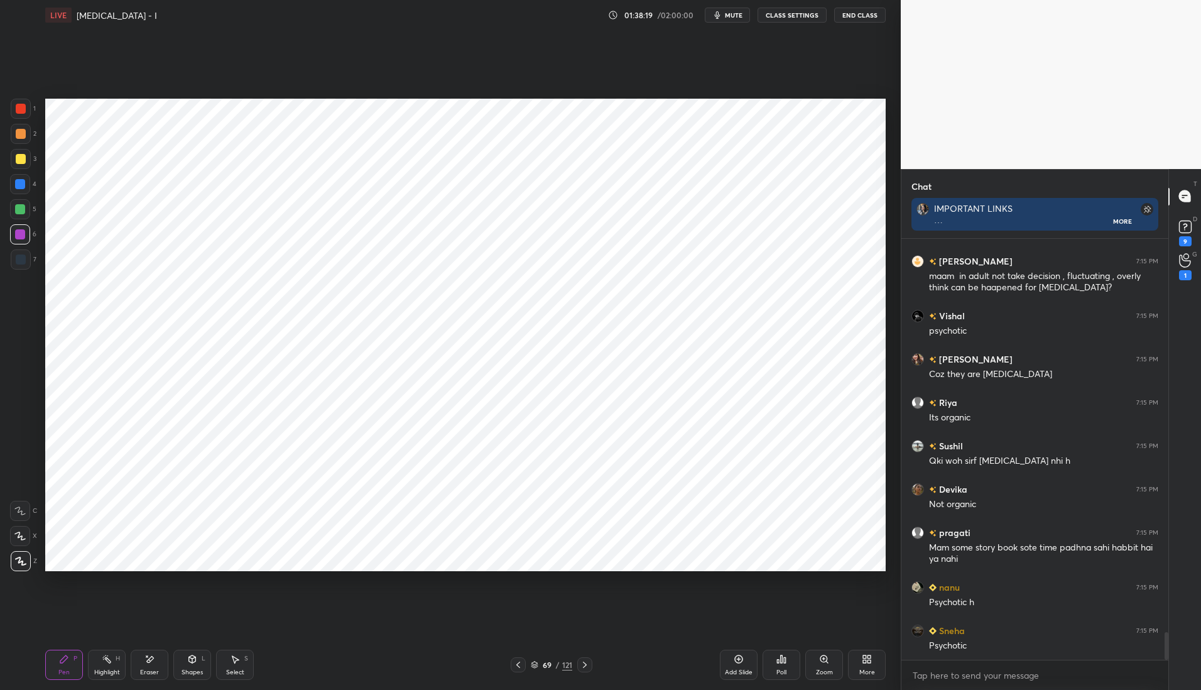
scroll to position [6056, 0]
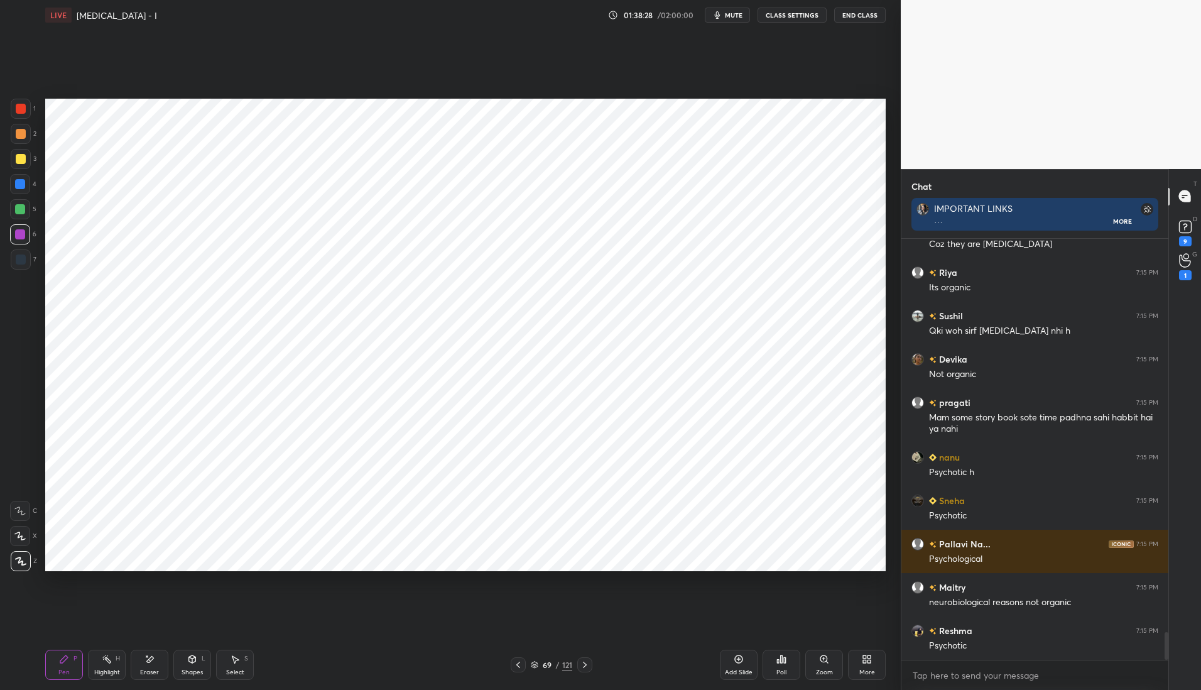
click at [19, 185] on div at bounding box center [20, 184] width 10 height 10
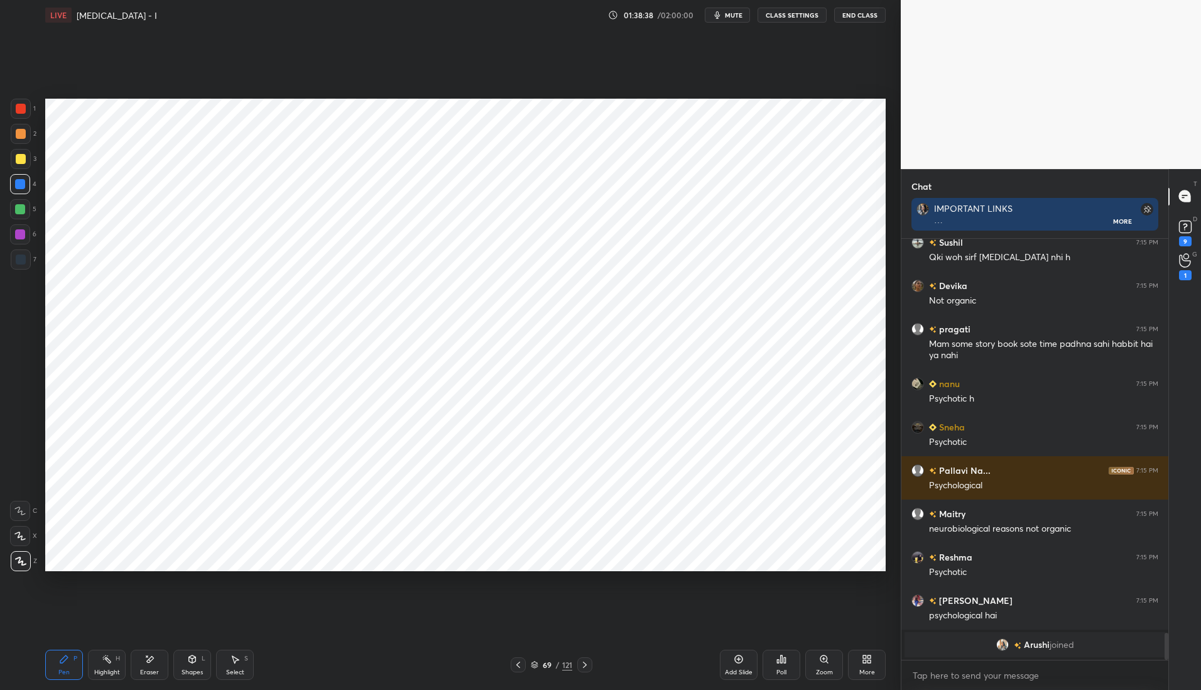
scroll to position [5924, 0]
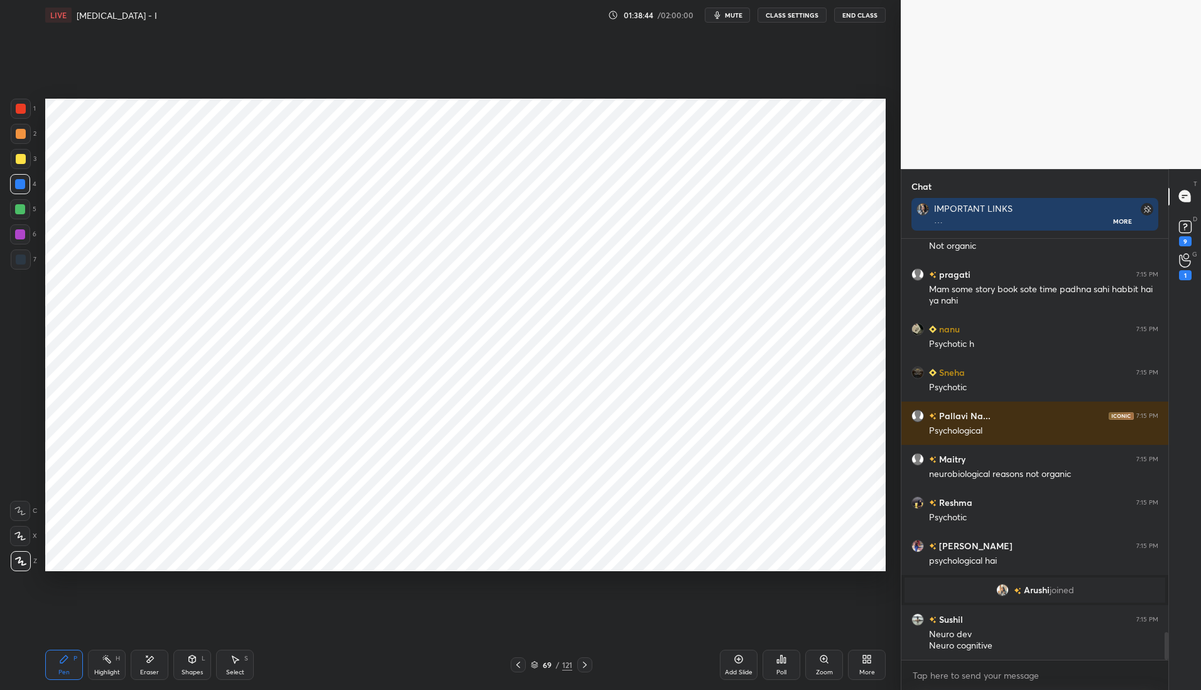
click at [21, 232] on div at bounding box center [20, 234] width 10 height 10
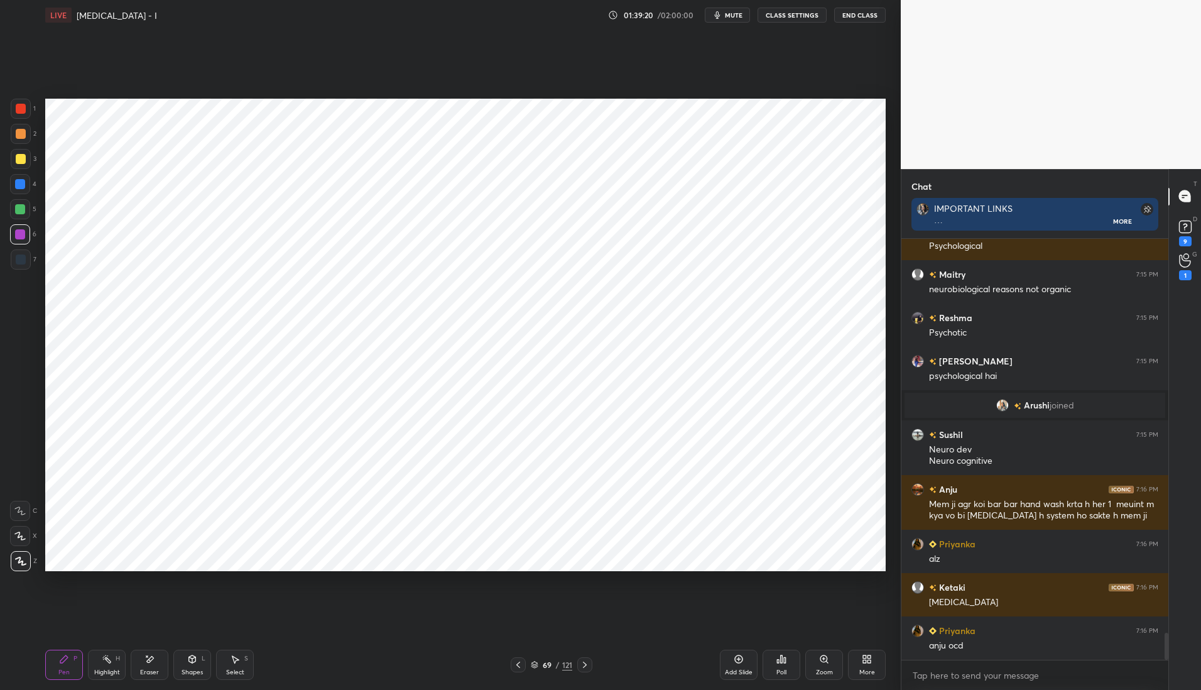
scroll to position [6152, 0]
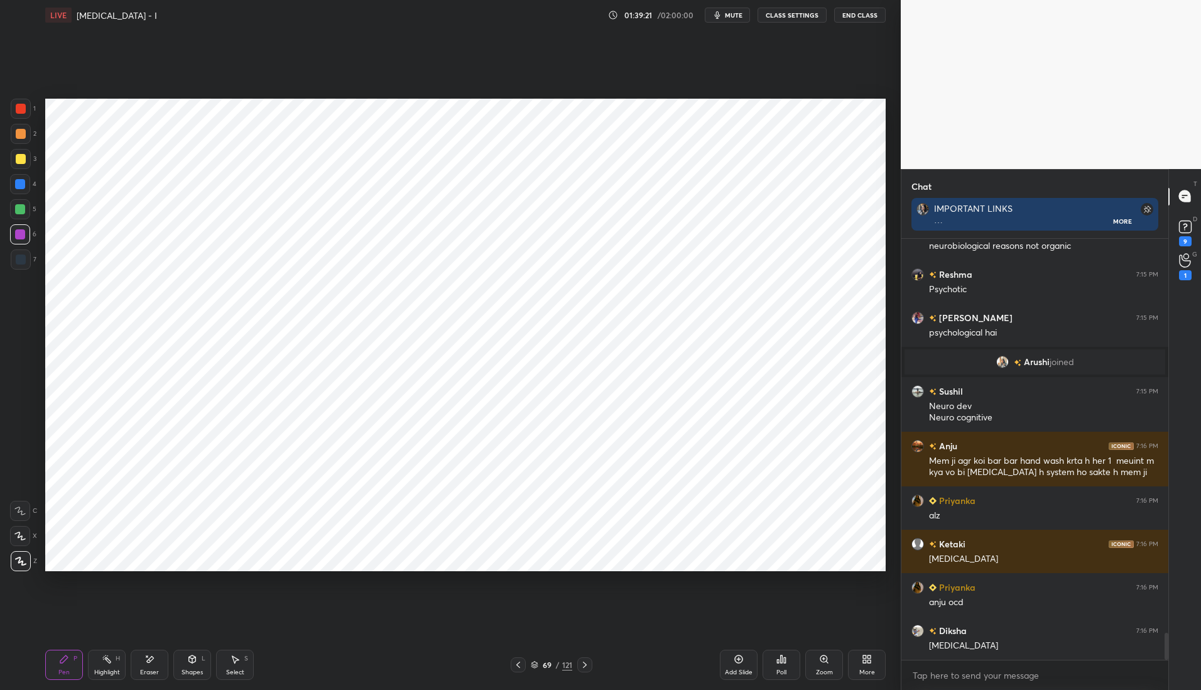
click at [20, 254] on div at bounding box center [21, 259] width 10 height 10
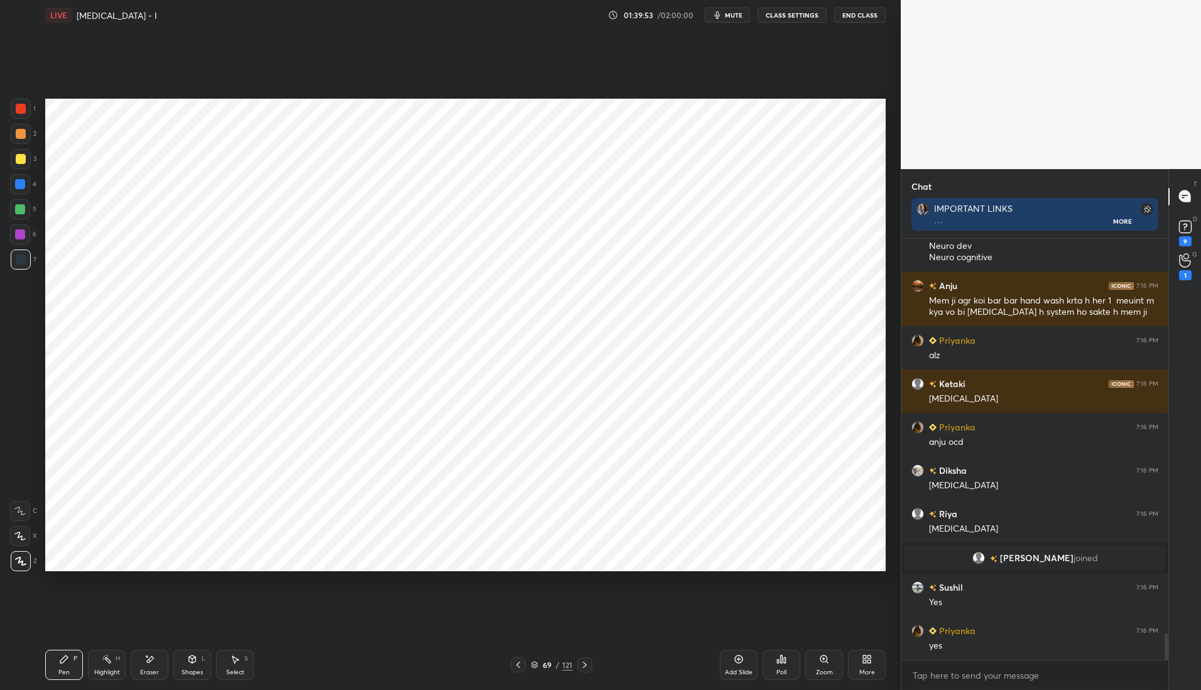
scroll to position [6329, 0]
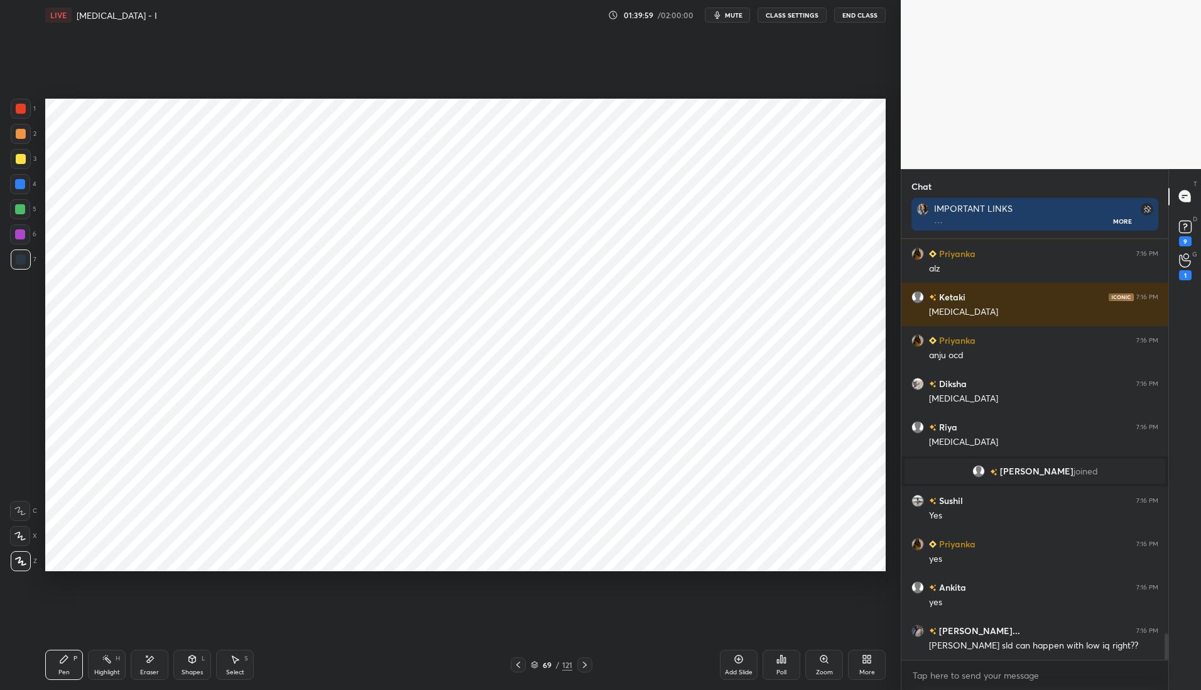
click at [520, 662] on icon at bounding box center [518, 665] width 10 height 10
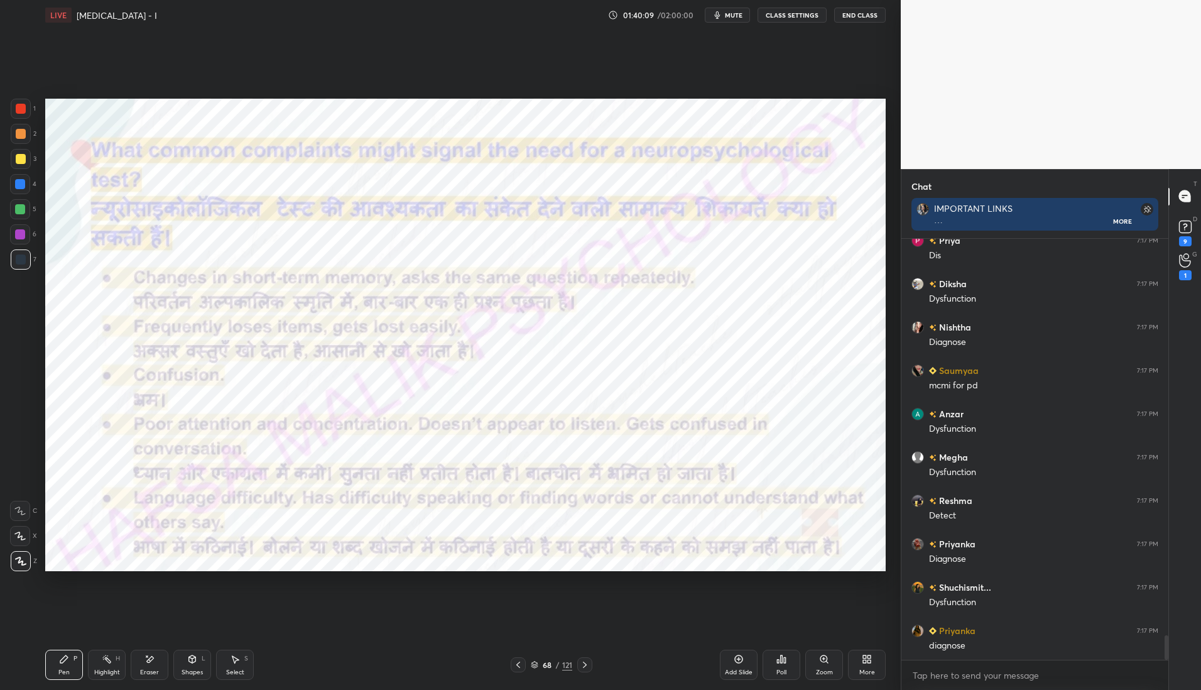
scroll to position [6849, 0]
click at [21, 182] on div at bounding box center [20, 184] width 10 height 10
click at [584, 663] on icon at bounding box center [585, 665] width 4 height 6
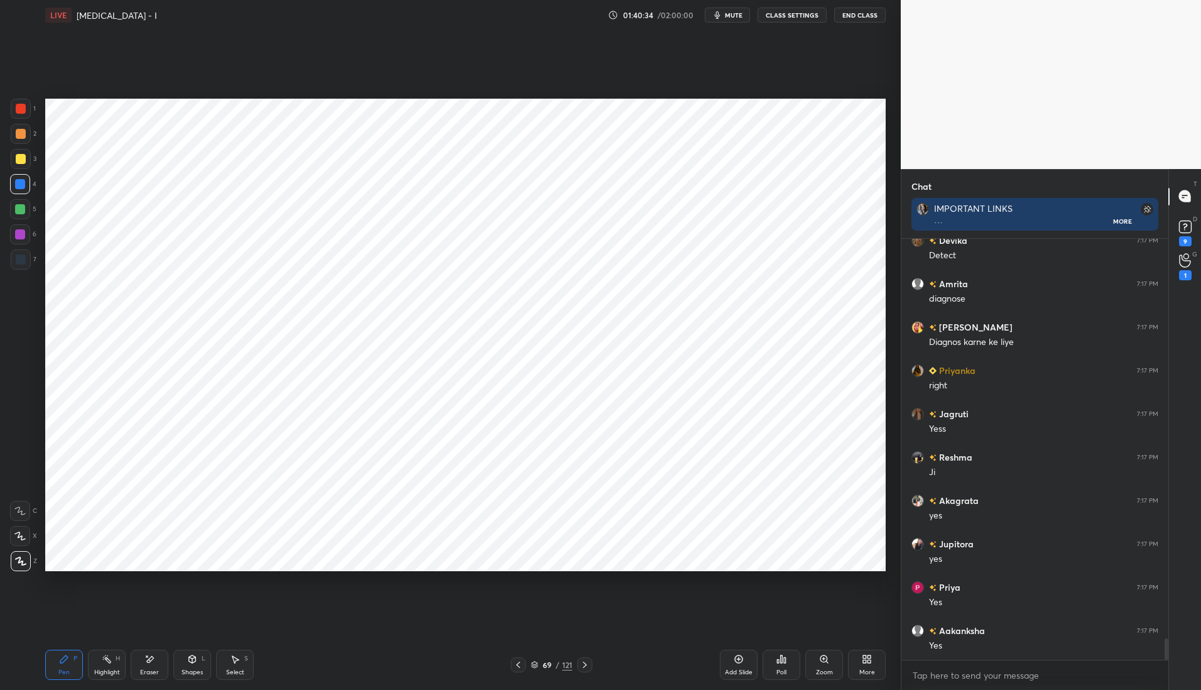
click at [585, 663] on icon at bounding box center [585, 665] width 4 height 6
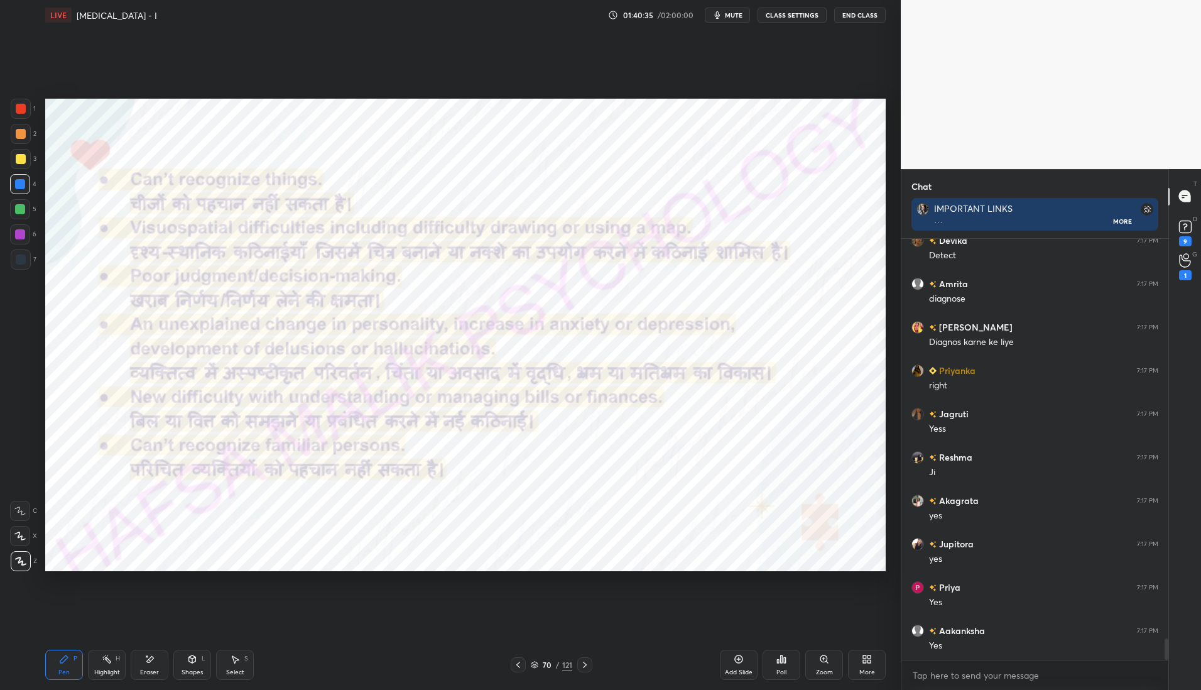
click at [586, 663] on icon at bounding box center [585, 665] width 10 height 10
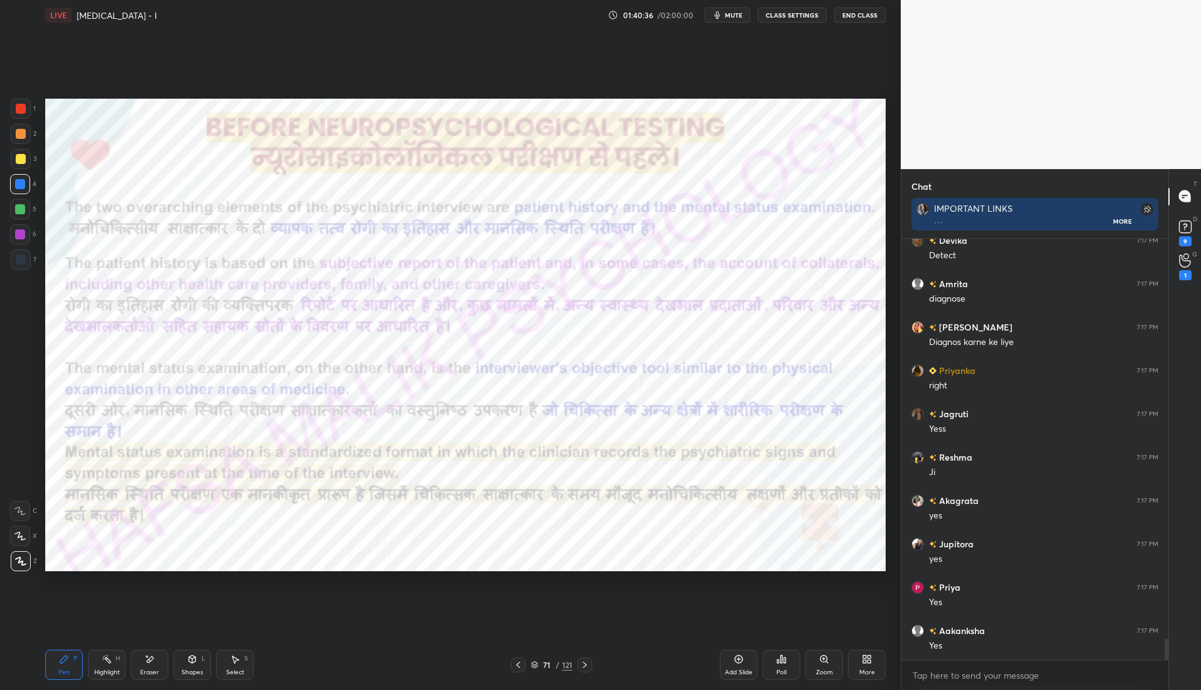
click at [518, 660] on icon at bounding box center [518, 665] width 10 height 10
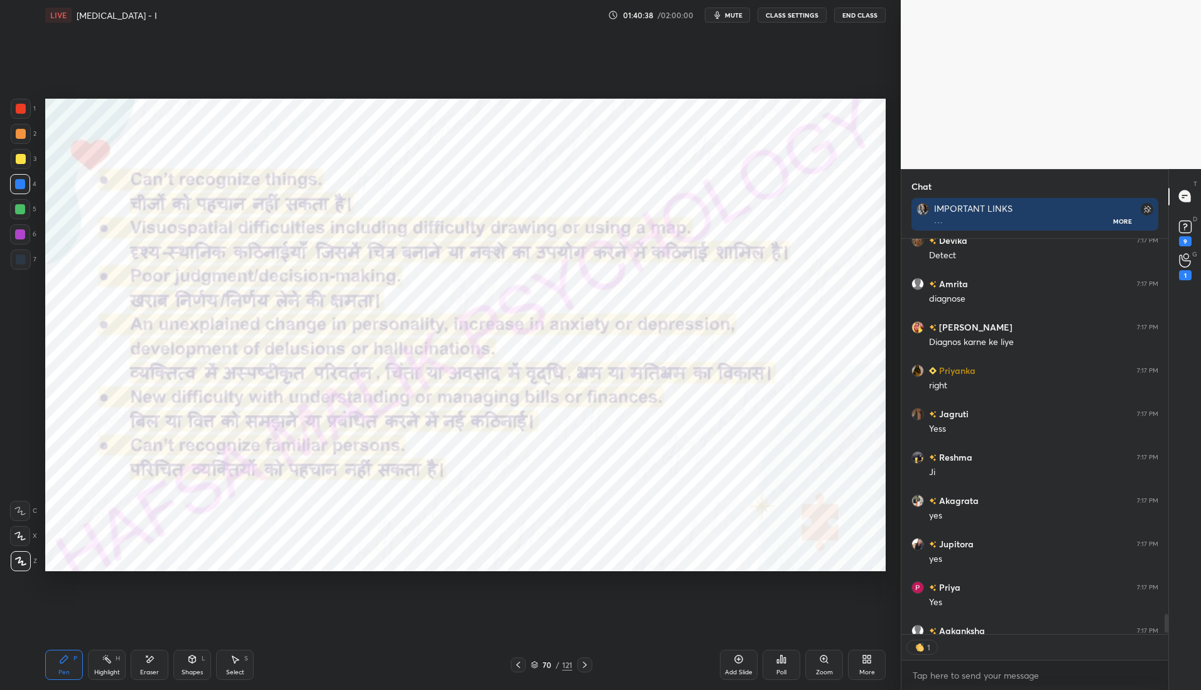
scroll to position [7871, 0]
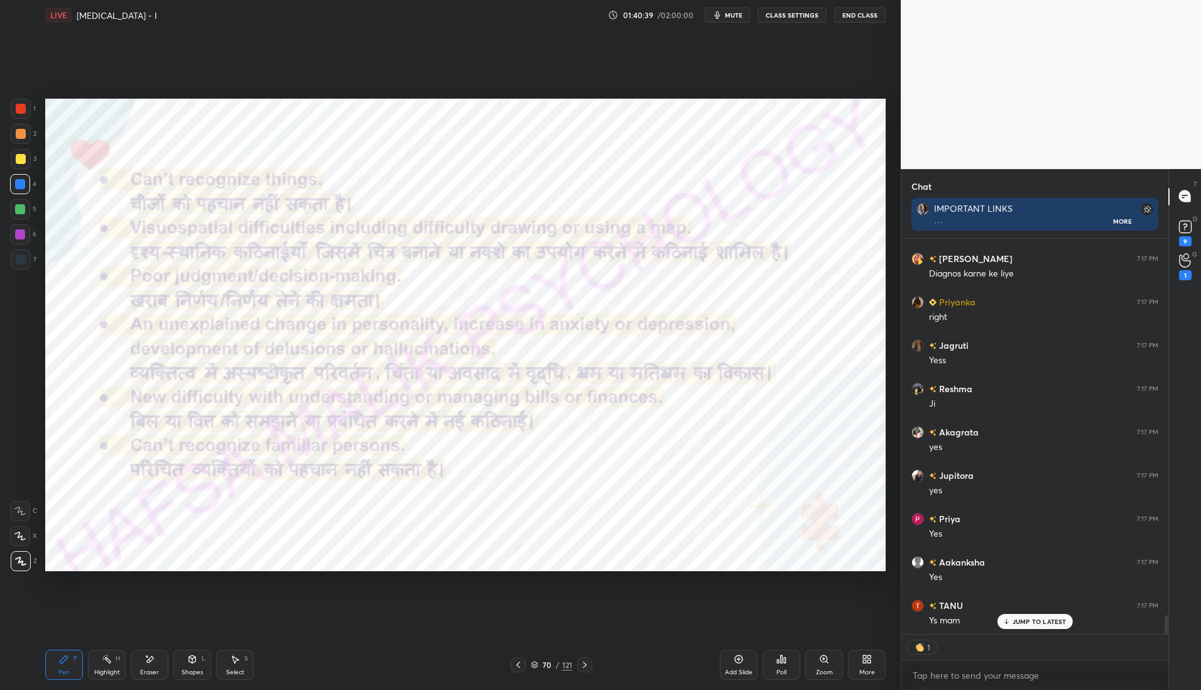
click at [21, 261] on div at bounding box center [21, 259] width 10 height 10
click at [23, 109] on div at bounding box center [21, 109] width 10 height 10
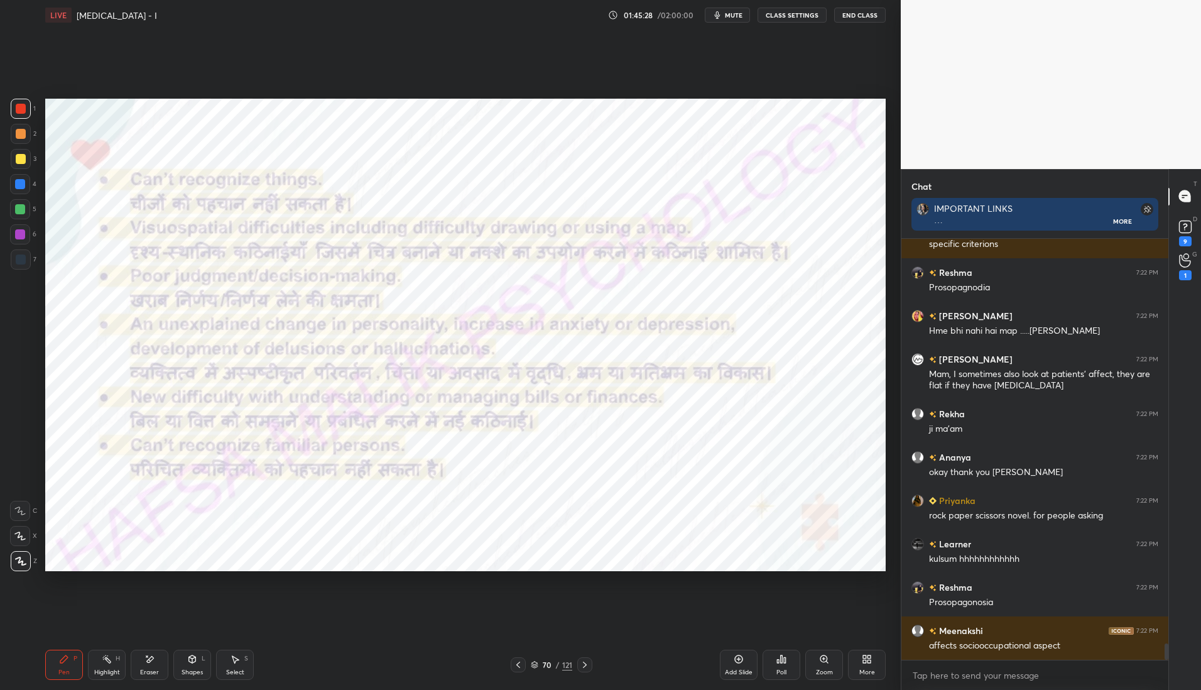
scroll to position [10494, 0]
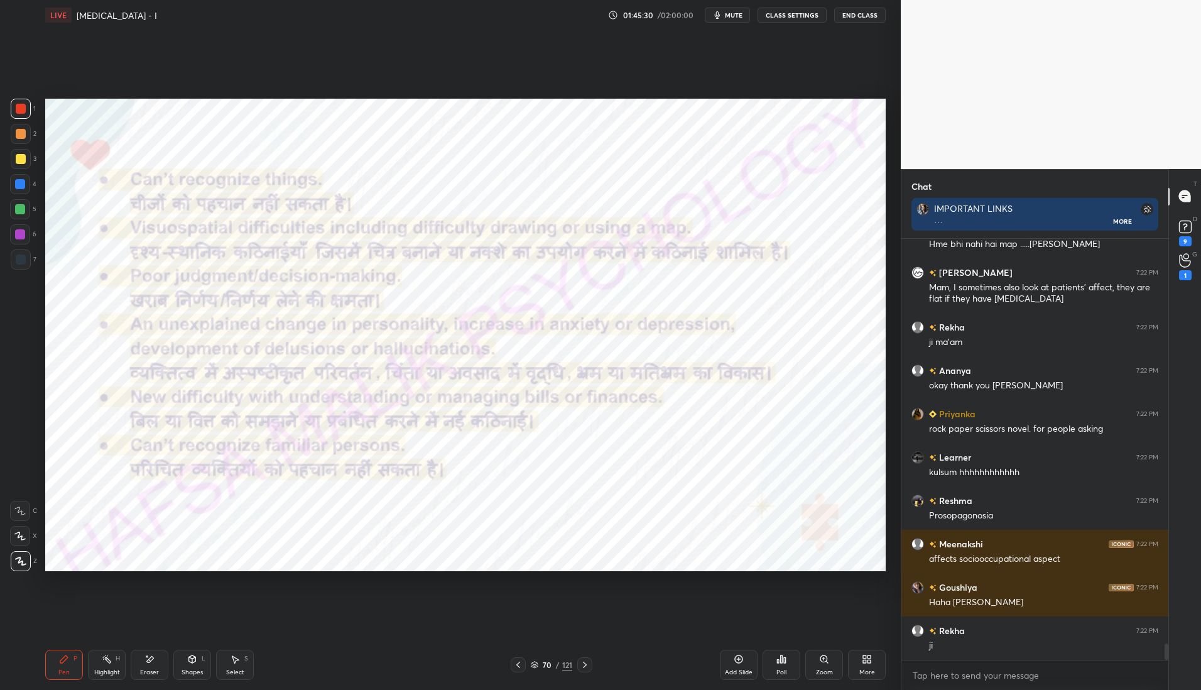
click at [517, 662] on icon at bounding box center [518, 665] width 10 height 10
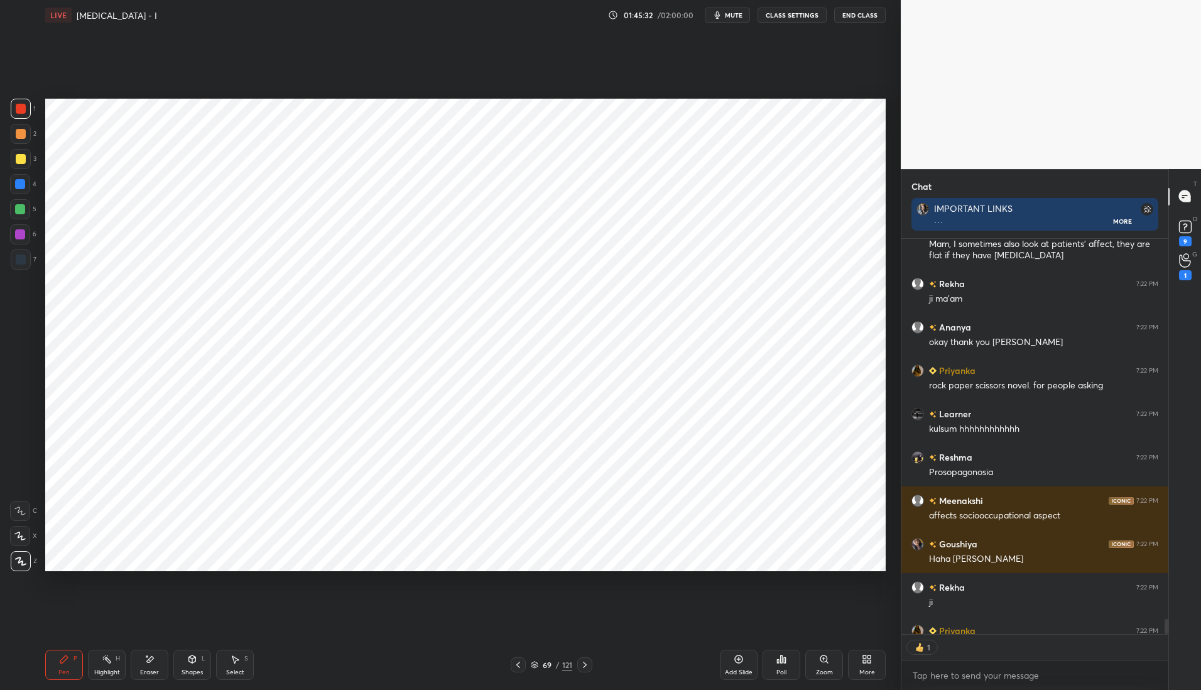
scroll to position [4, 4]
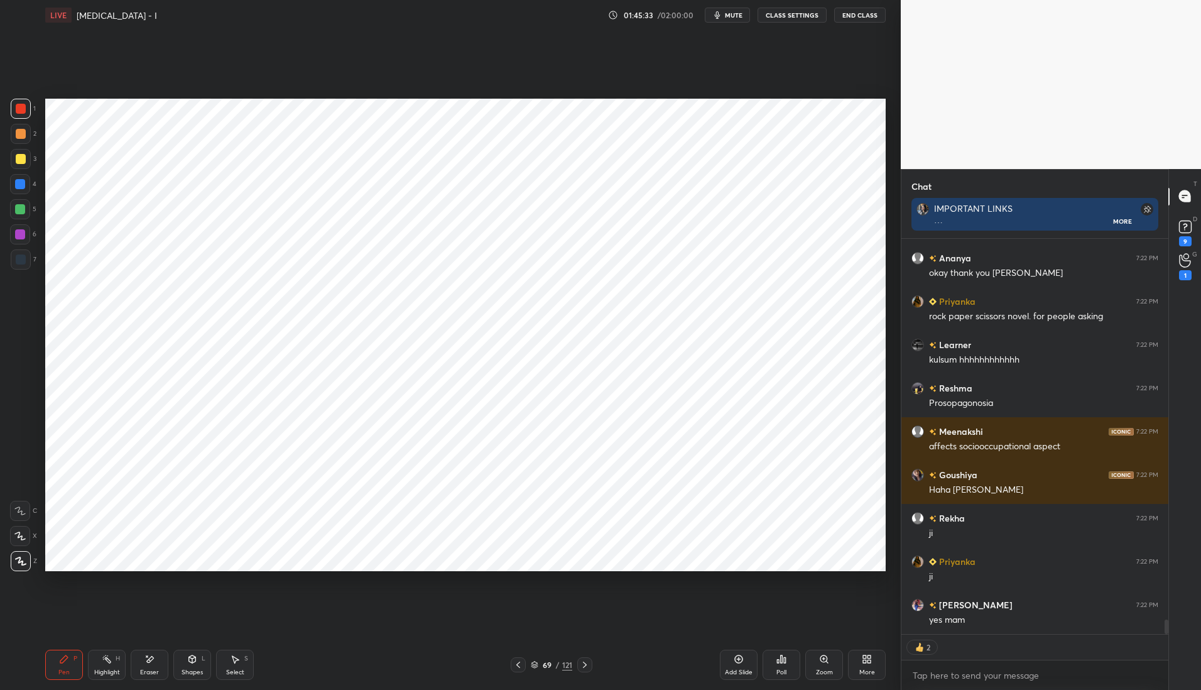
click at [587, 665] on icon at bounding box center [585, 665] width 10 height 10
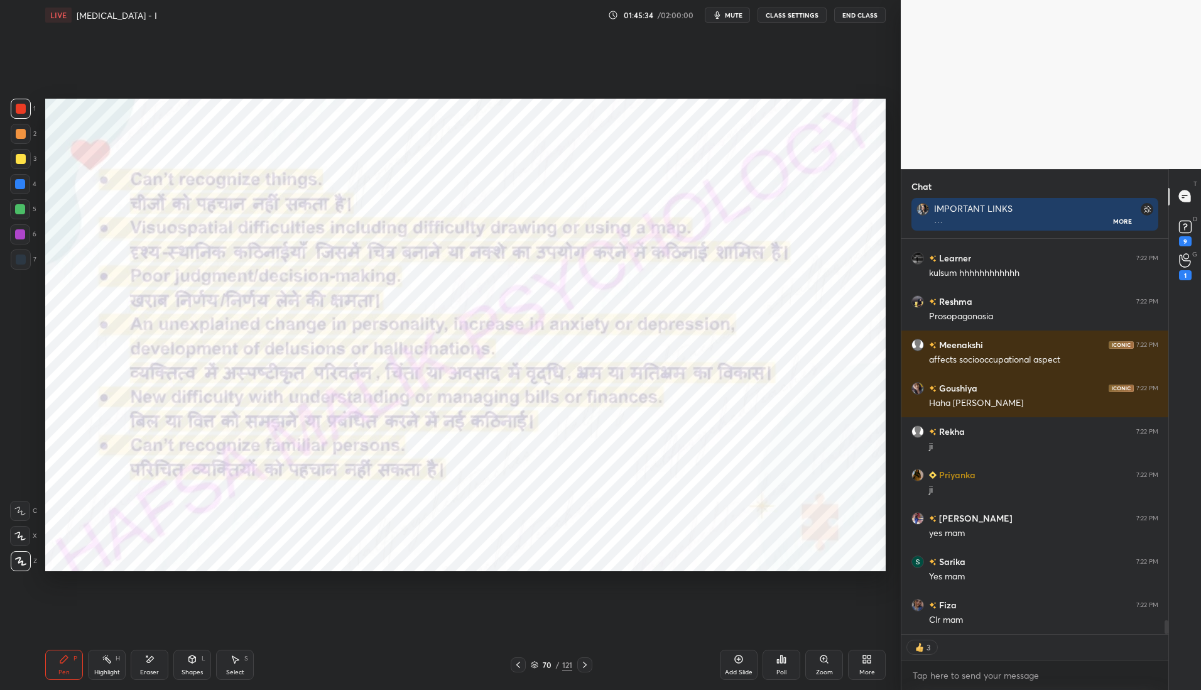
scroll to position [10779, 0]
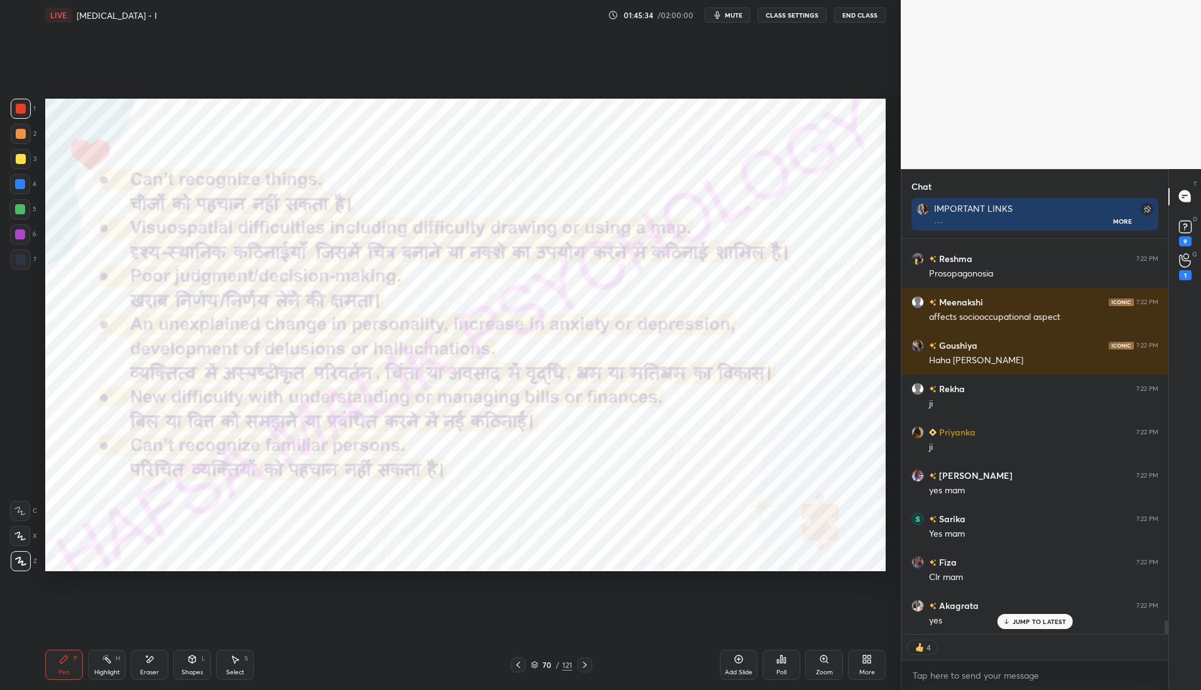
click at [589, 663] on icon at bounding box center [585, 665] width 10 height 10
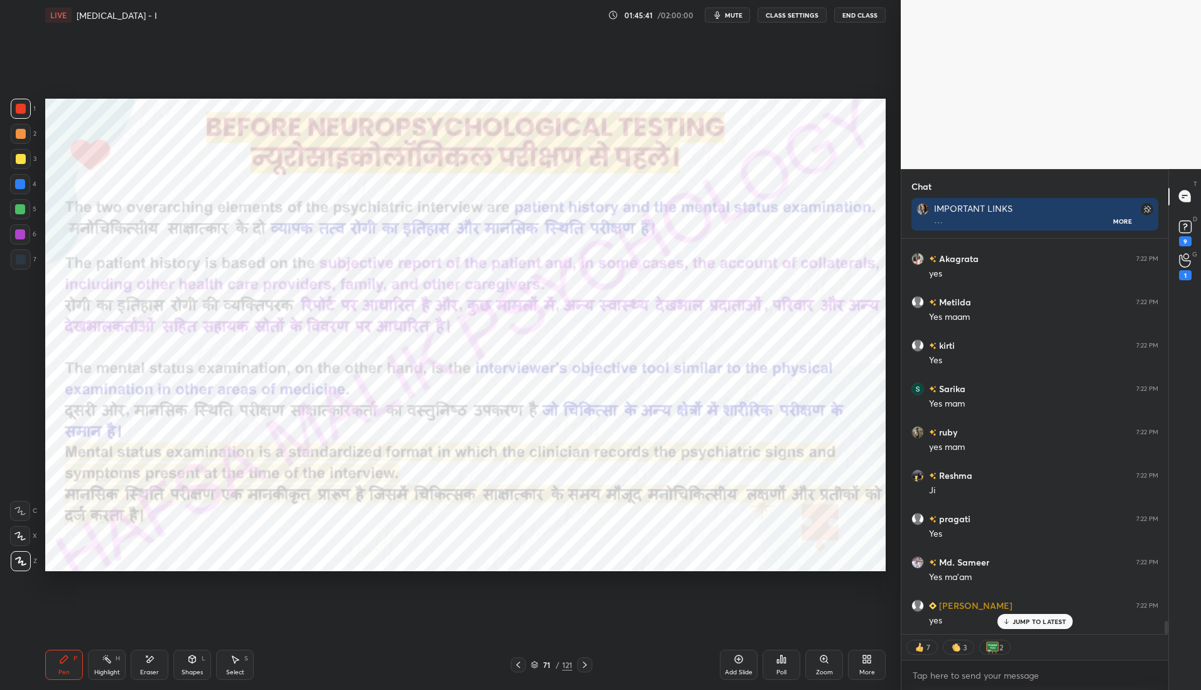
scroll to position [11212, 0]
click at [585, 662] on icon at bounding box center [585, 665] width 10 height 10
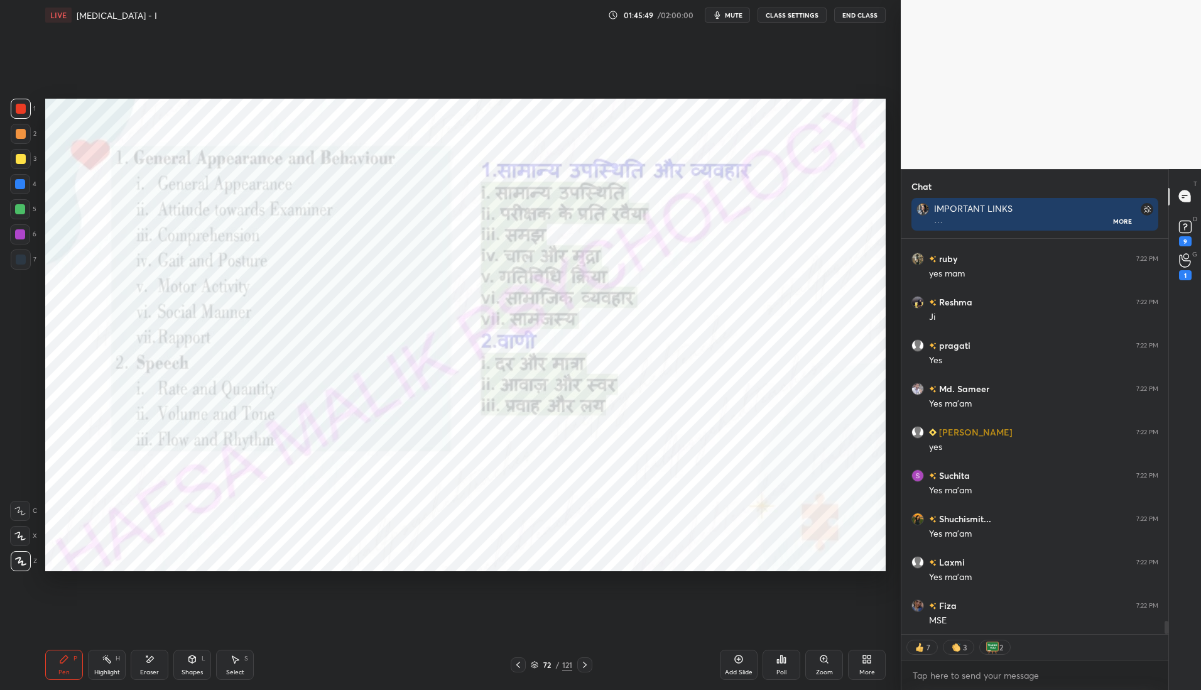
scroll to position [11343, 0]
click at [521, 667] on icon at bounding box center [518, 665] width 10 height 10
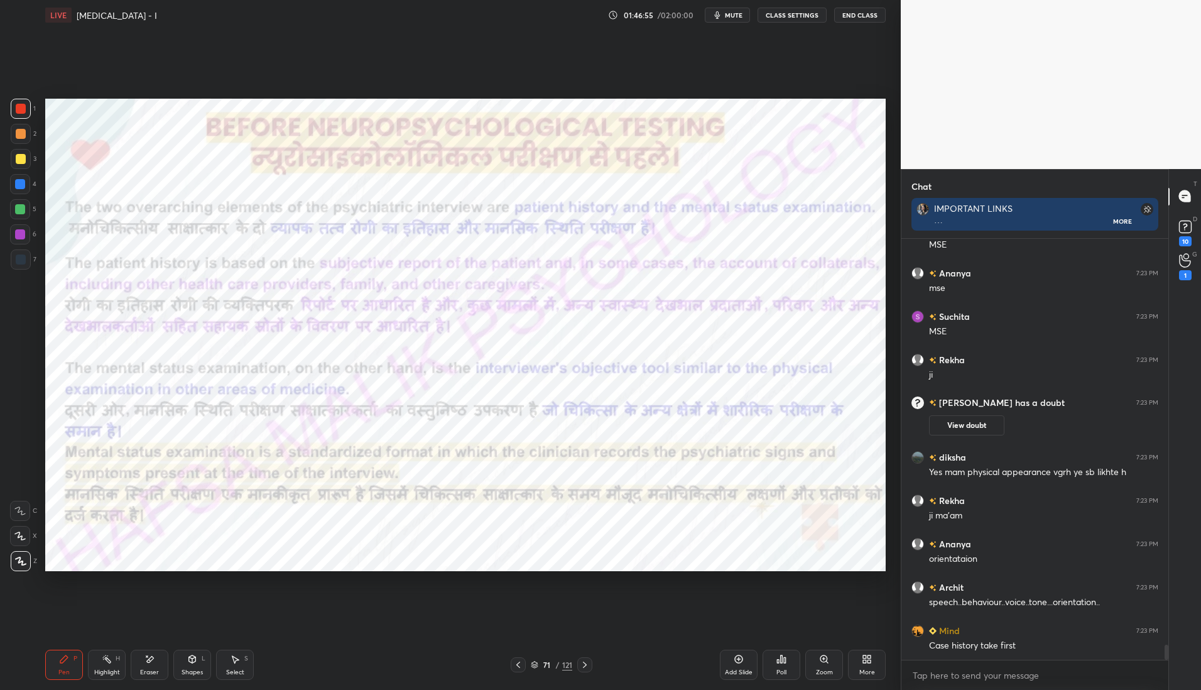
scroll to position [11253, 0]
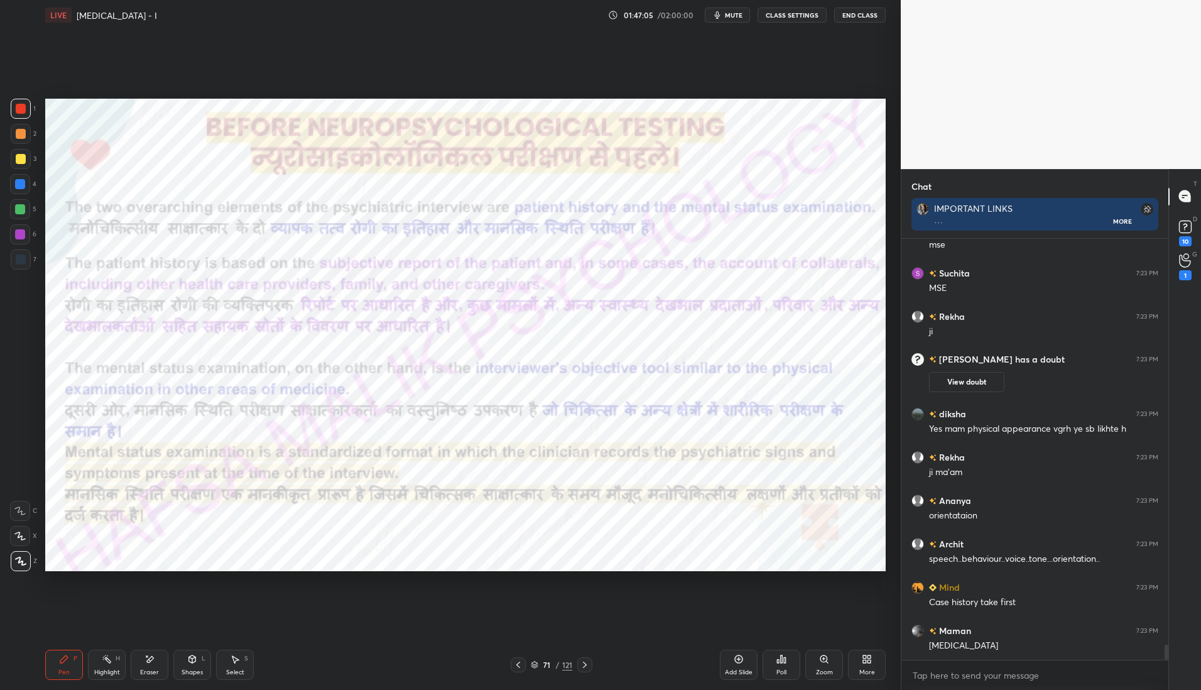
click at [585, 661] on icon at bounding box center [585, 665] width 10 height 10
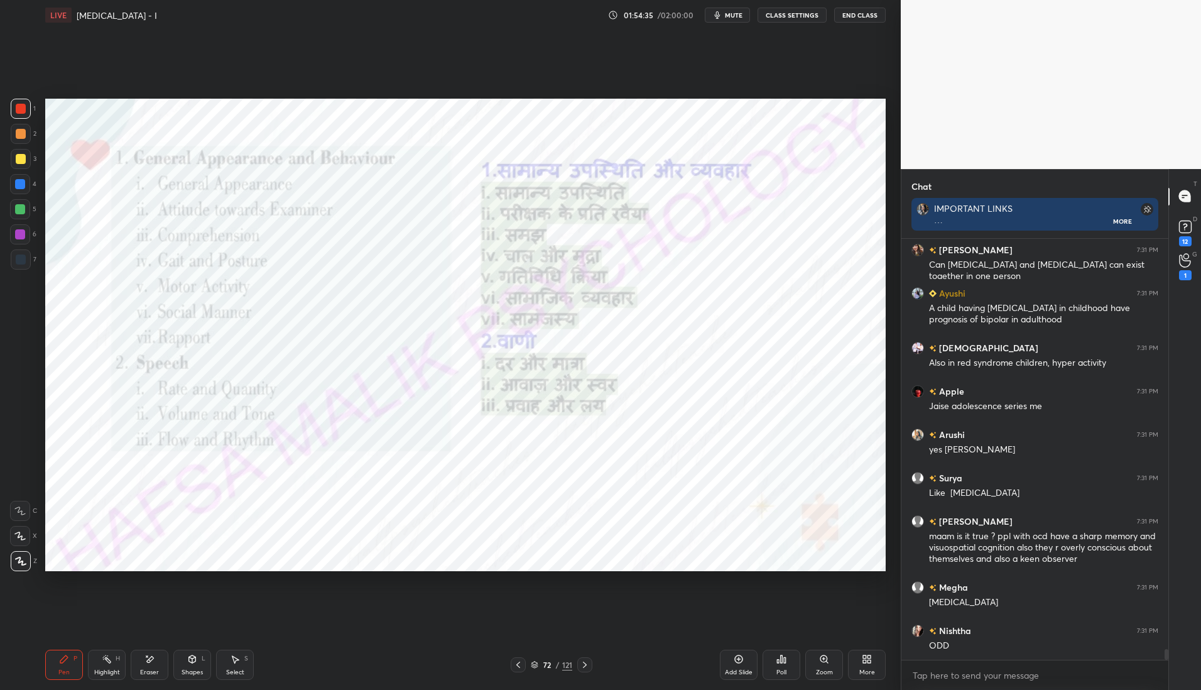
scroll to position [16560, 0]
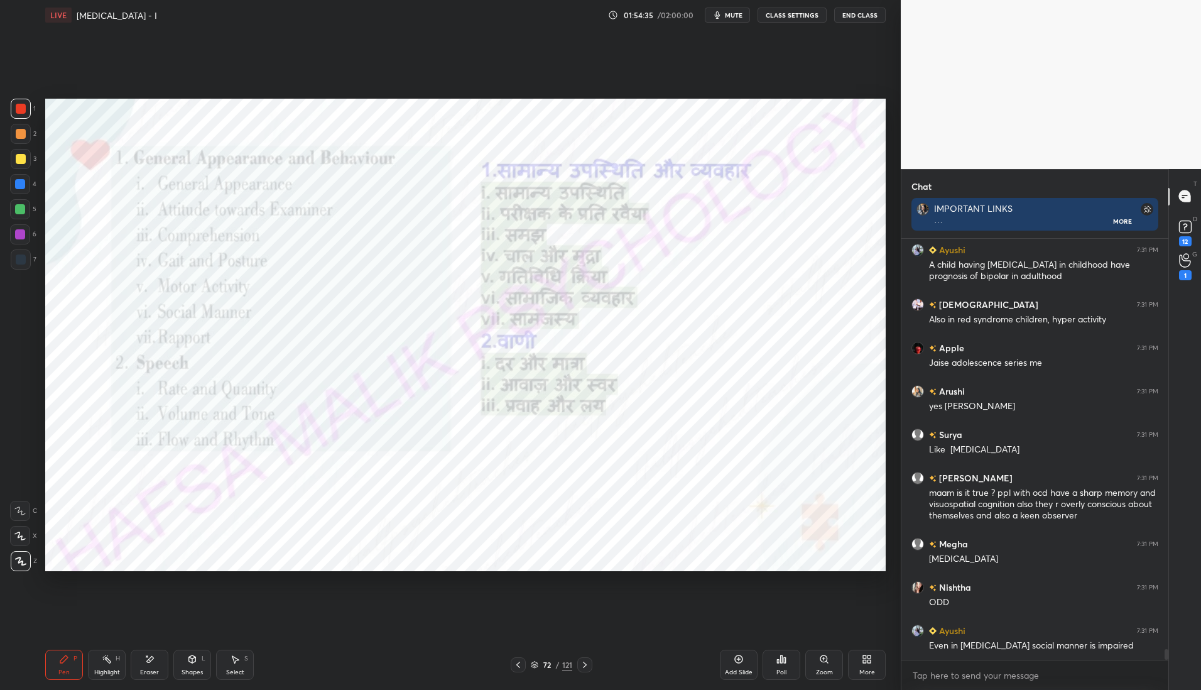
click at [589, 664] on div at bounding box center [584, 664] width 15 height 15
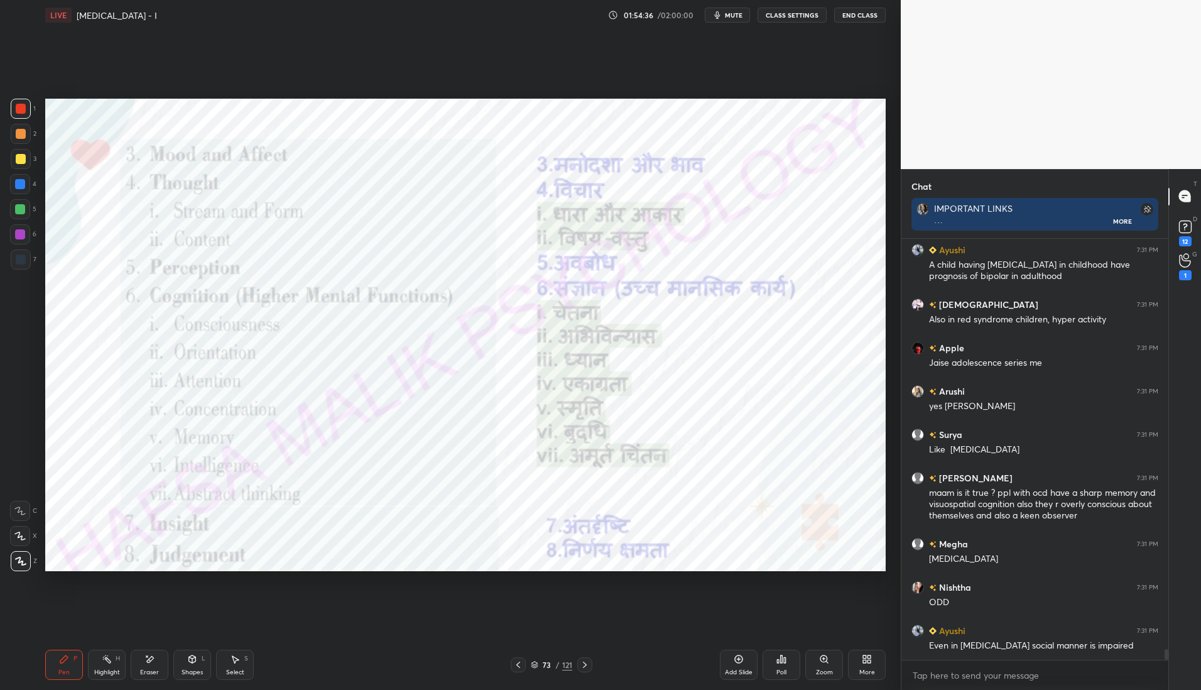
scroll to position [16604, 0]
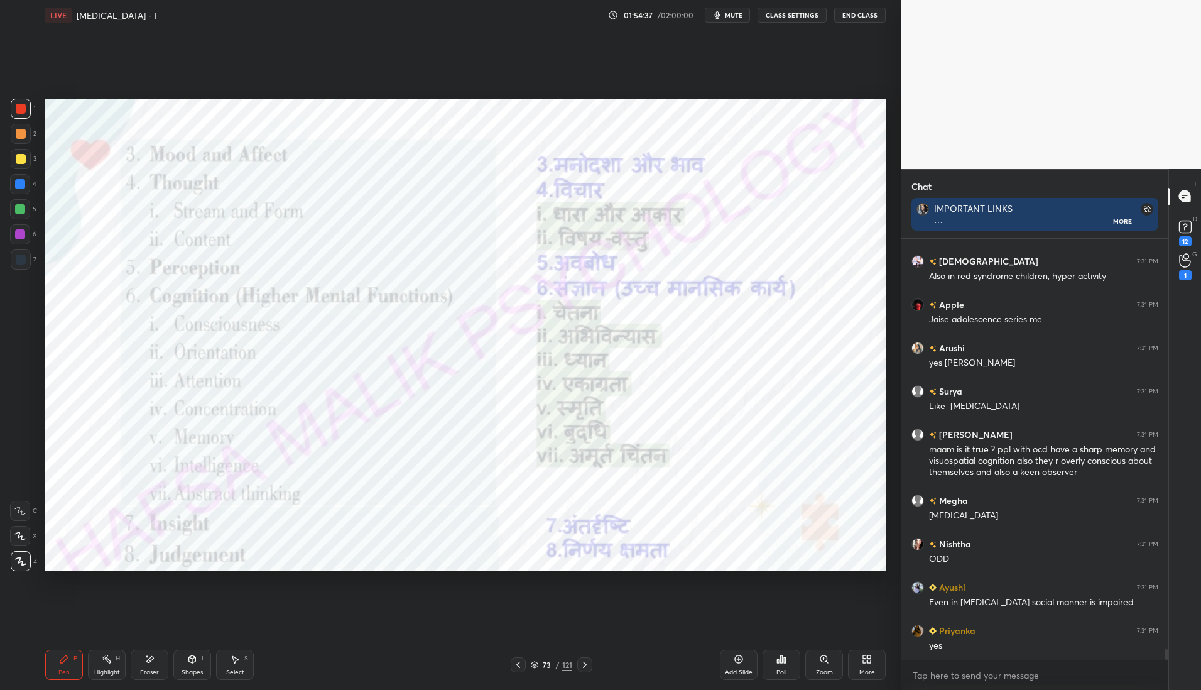
click at [587, 658] on div at bounding box center [584, 664] width 15 height 15
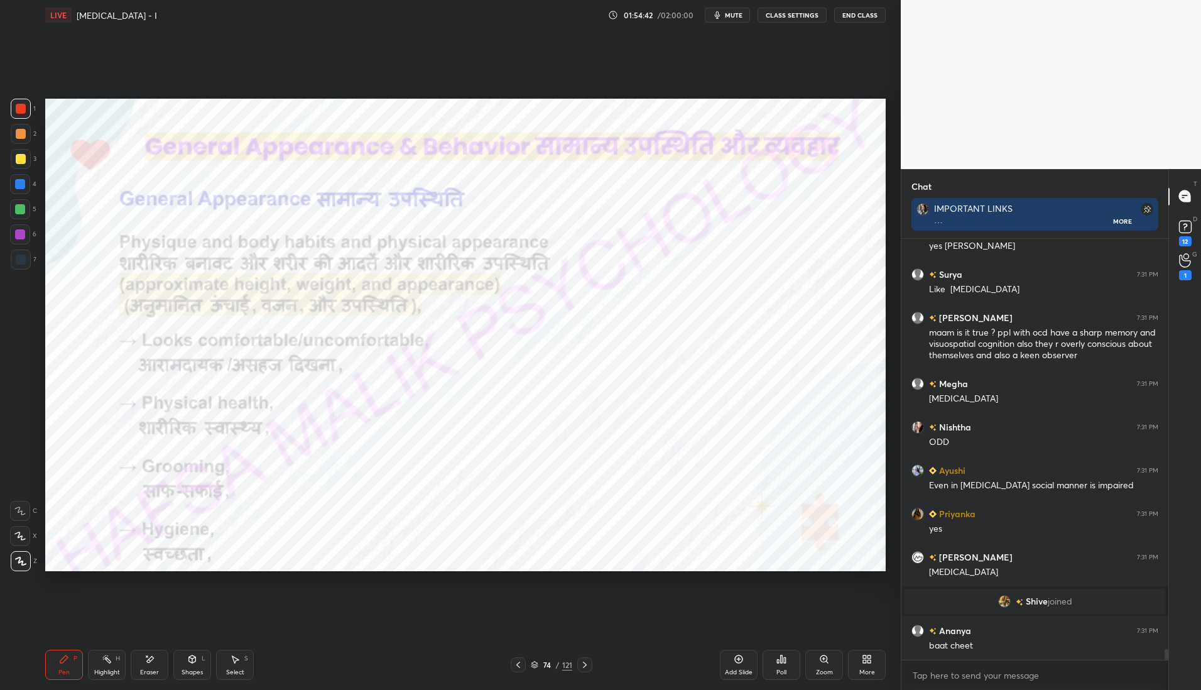
scroll to position [16292, 0]
click at [589, 665] on icon at bounding box center [585, 665] width 10 height 10
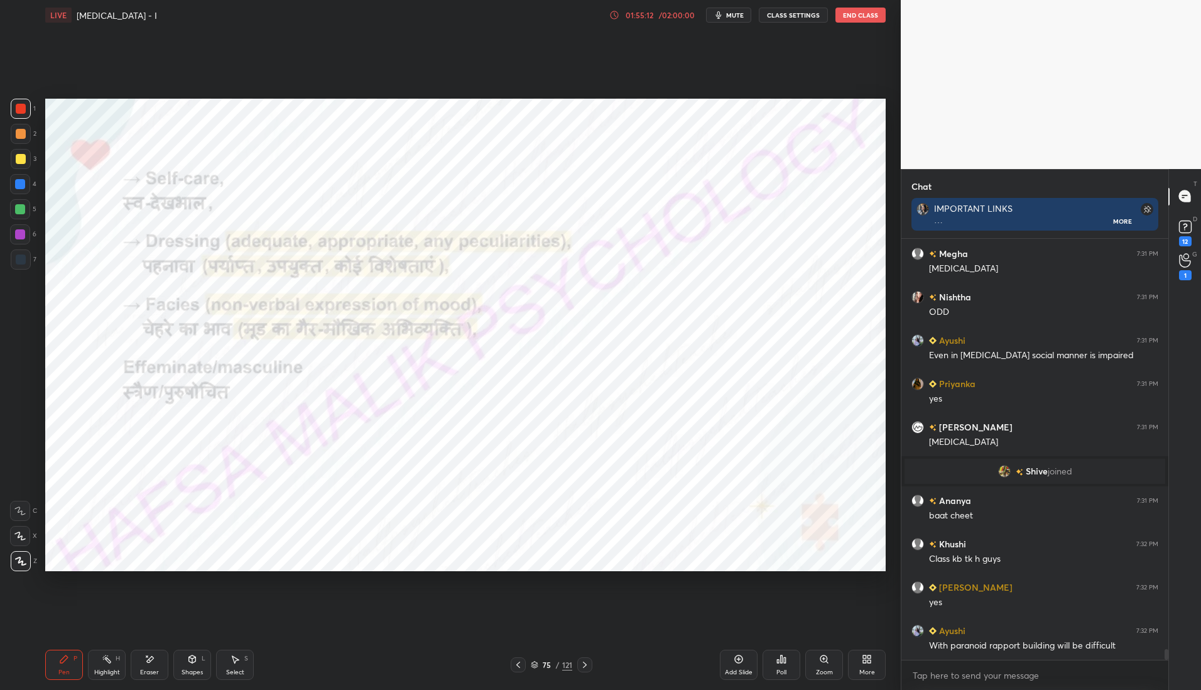
scroll to position [16465, 0]
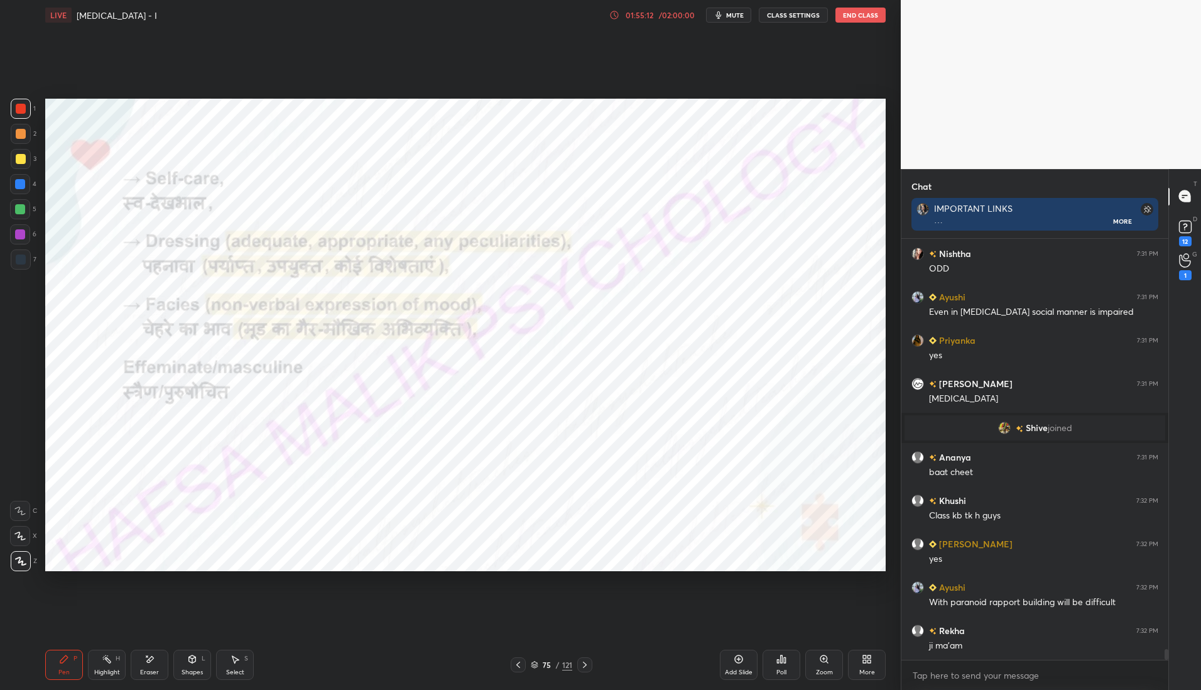
click at [586, 667] on icon at bounding box center [585, 665] width 10 height 10
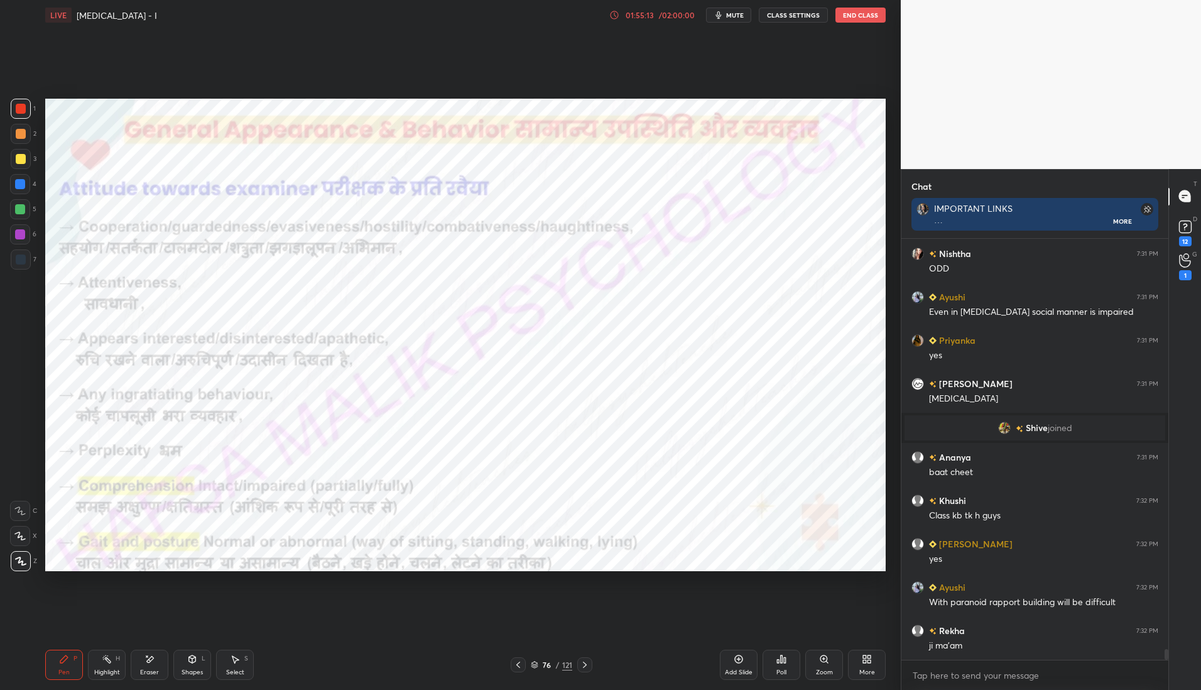
scroll to position [16509, 0]
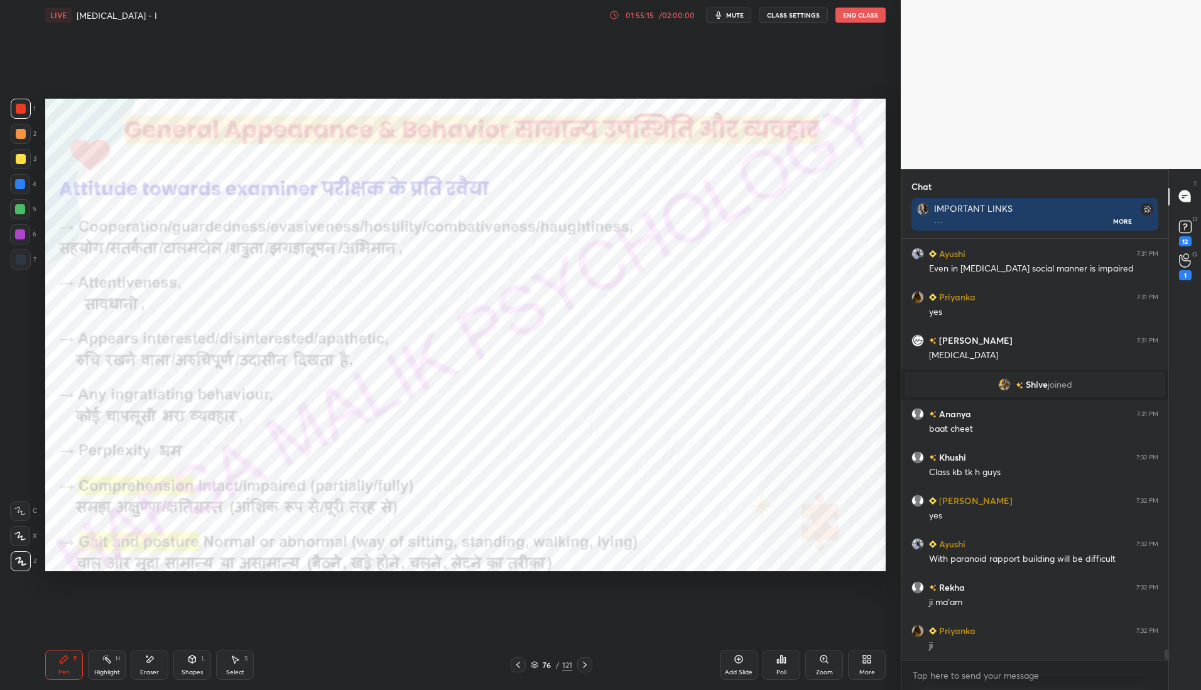
click at [589, 663] on icon at bounding box center [585, 665] width 10 height 10
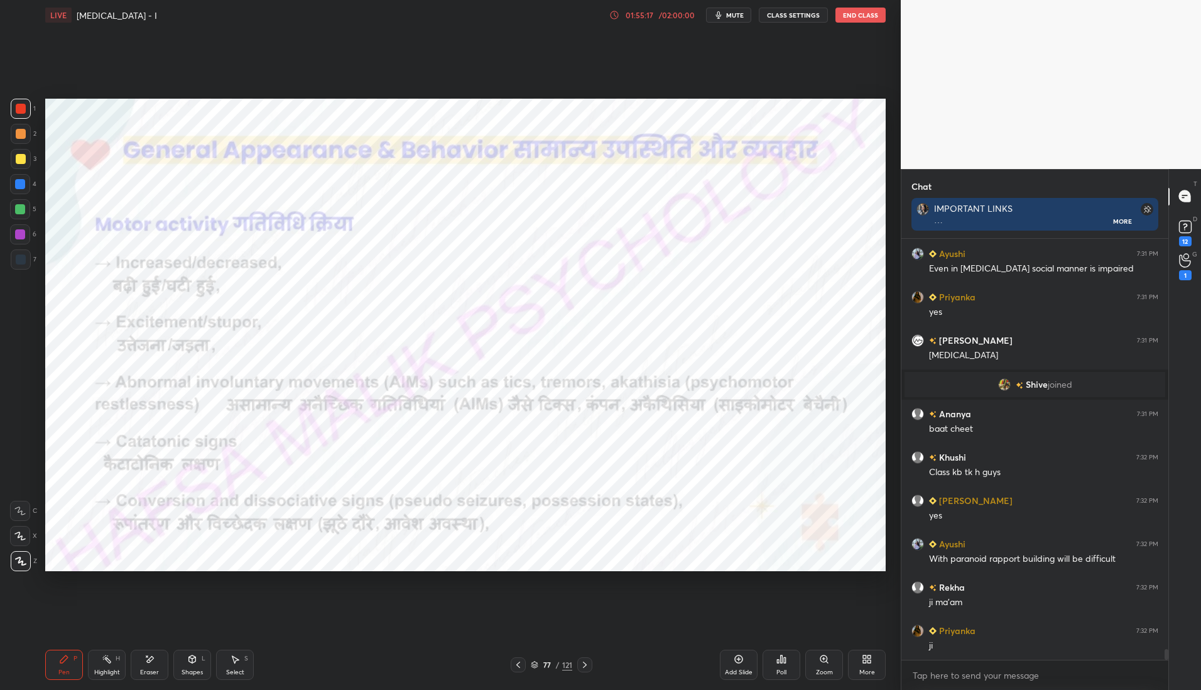
click at [520, 667] on icon at bounding box center [518, 665] width 10 height 10
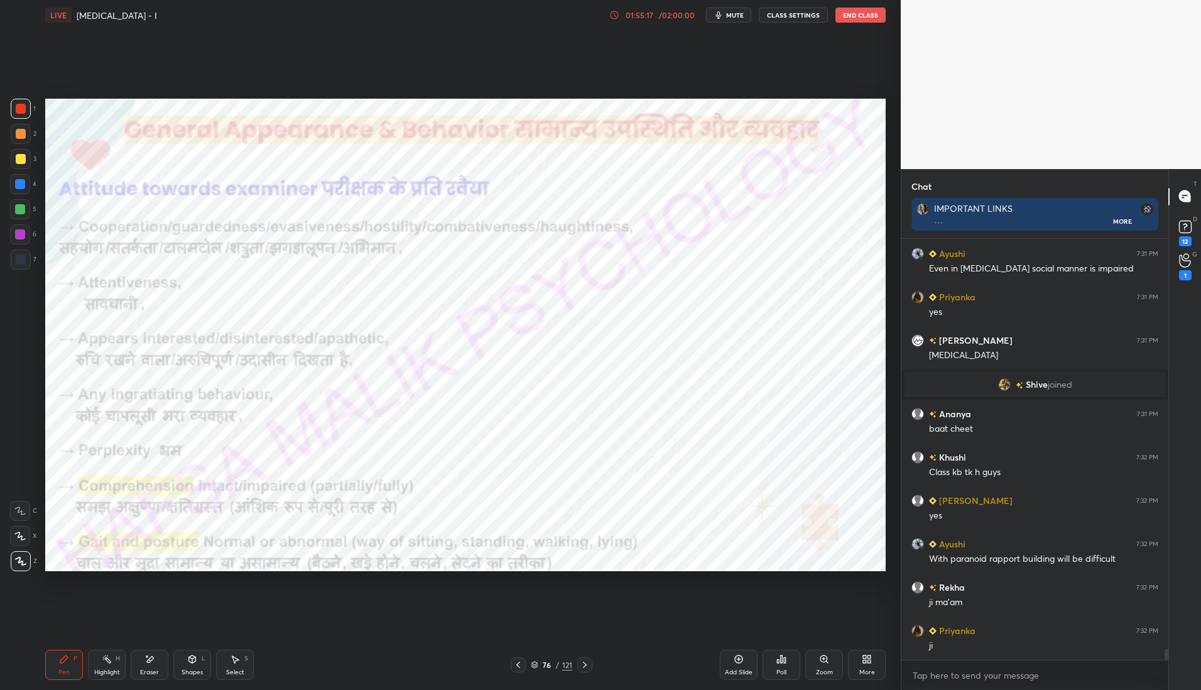
click at [522, 665] on icon at bounding box center [518, 665] width 10 height 10
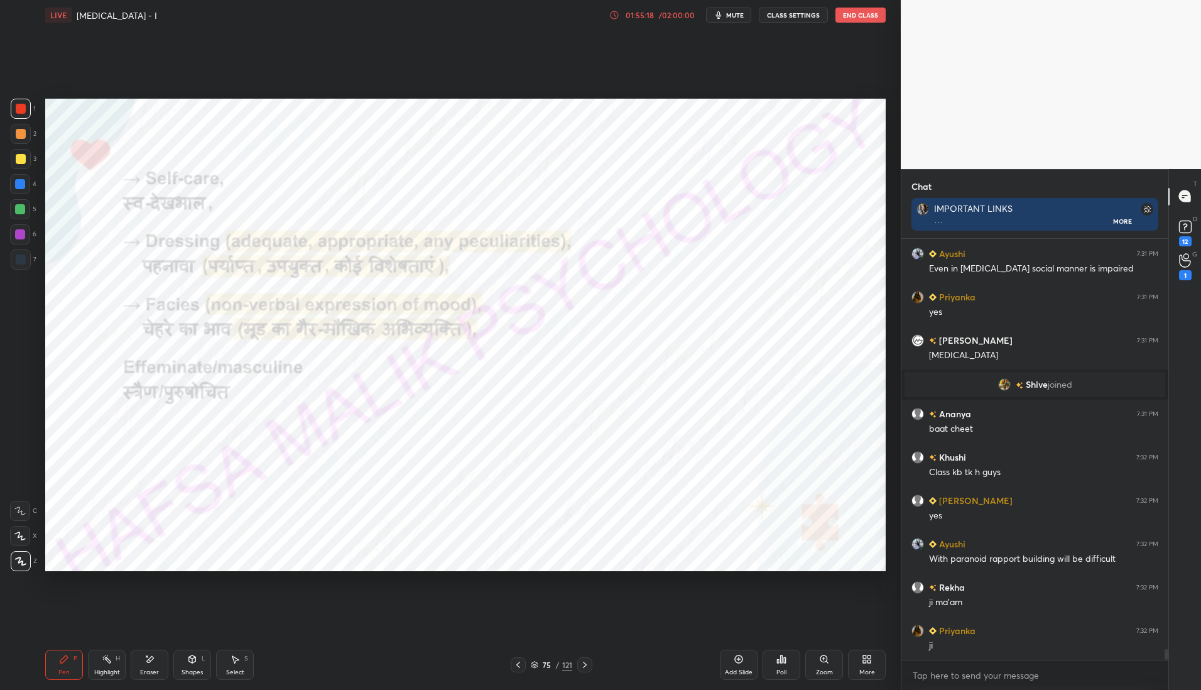
click at [513, 667] on icon at bounding box center [518, 665] width 10 height 10
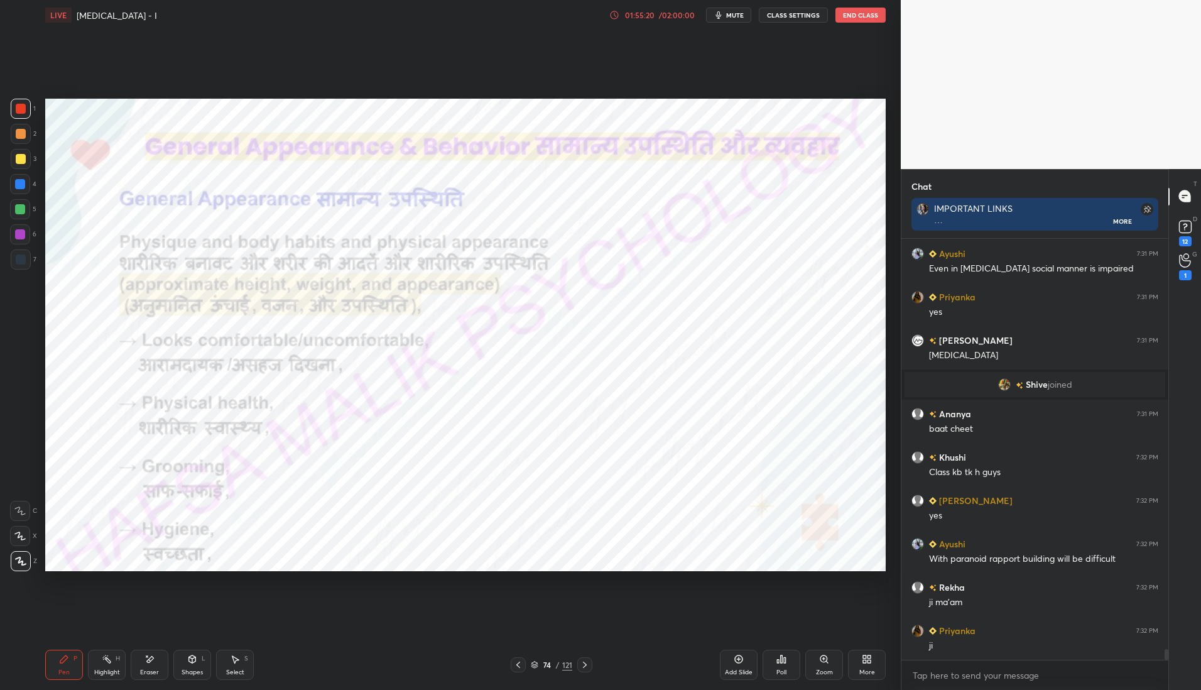
click at [521, 661] on icon at bounding box center [518, 665] width 10 height 10
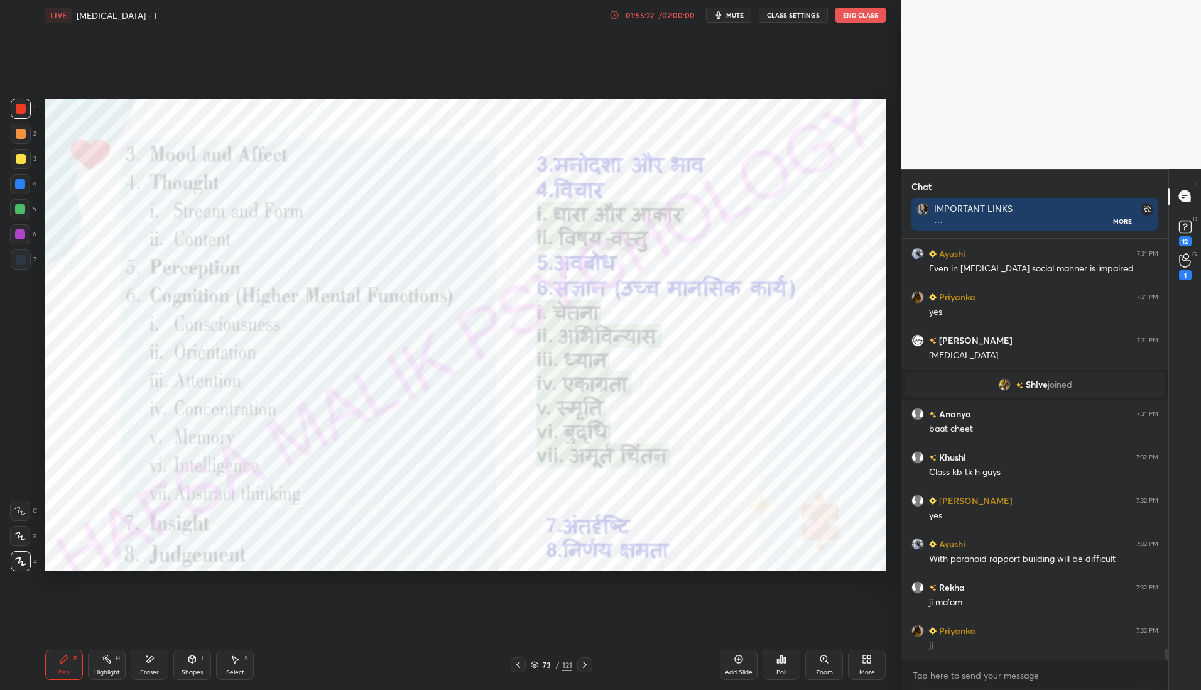
scroll to position [16575, 0]
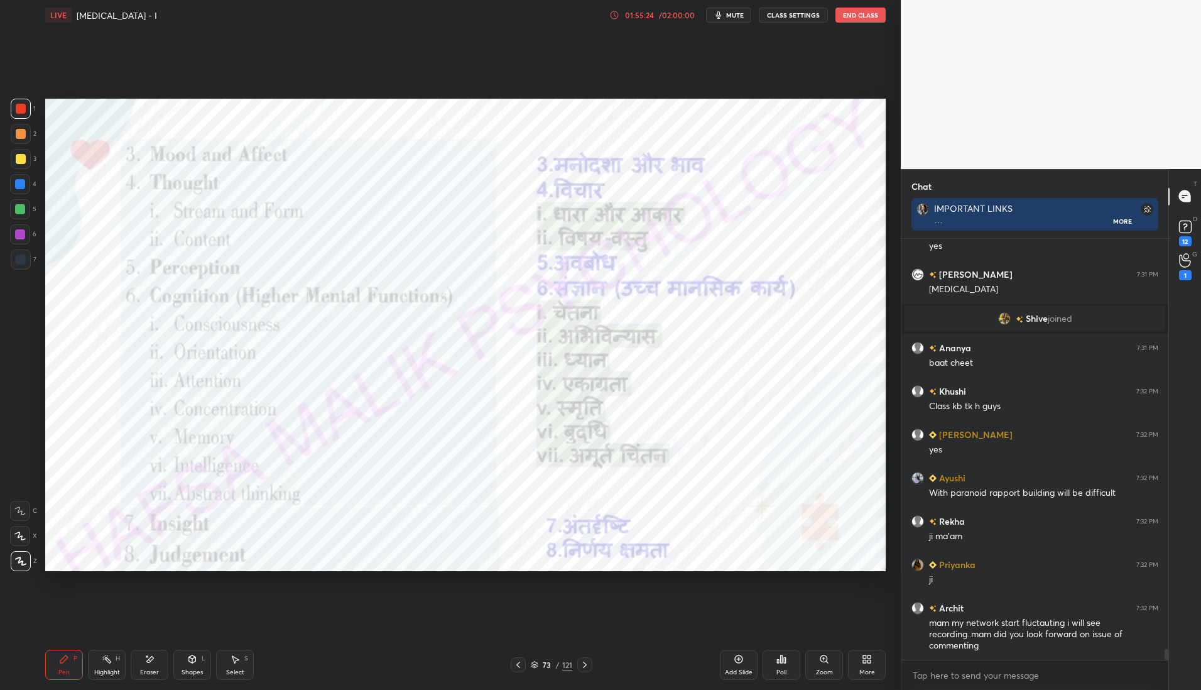
click at [519, 662] on icon at bounding box center [518, 665] width 4 height 6
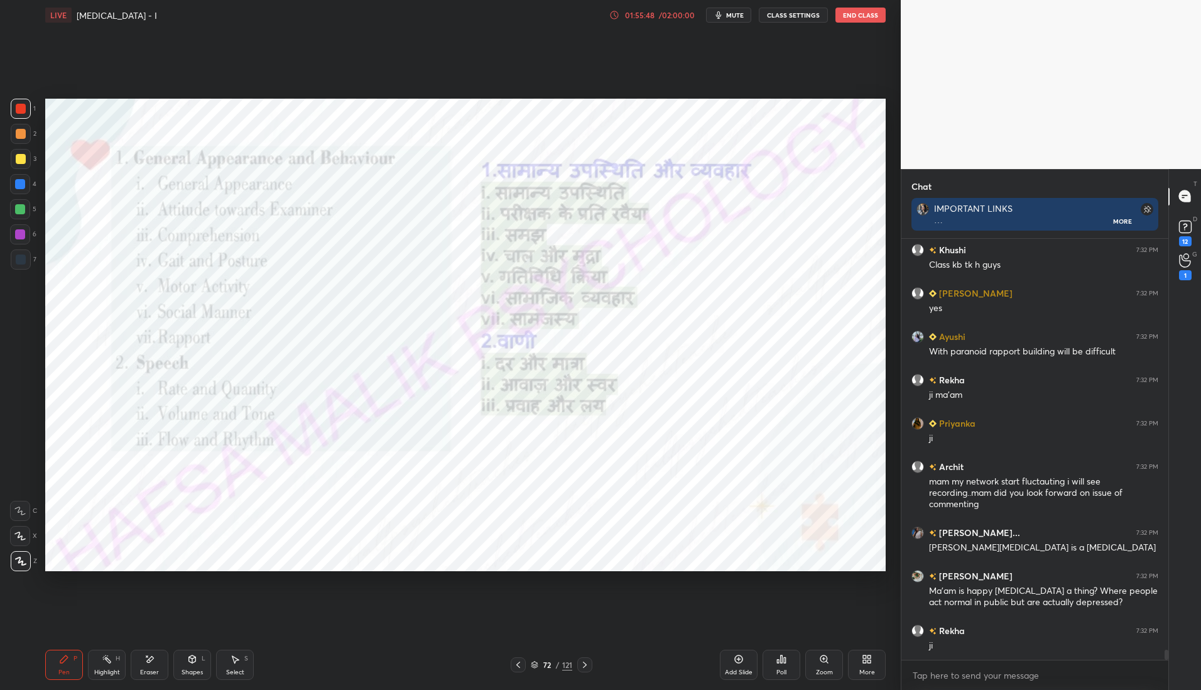
scroll to position [16759, 0]
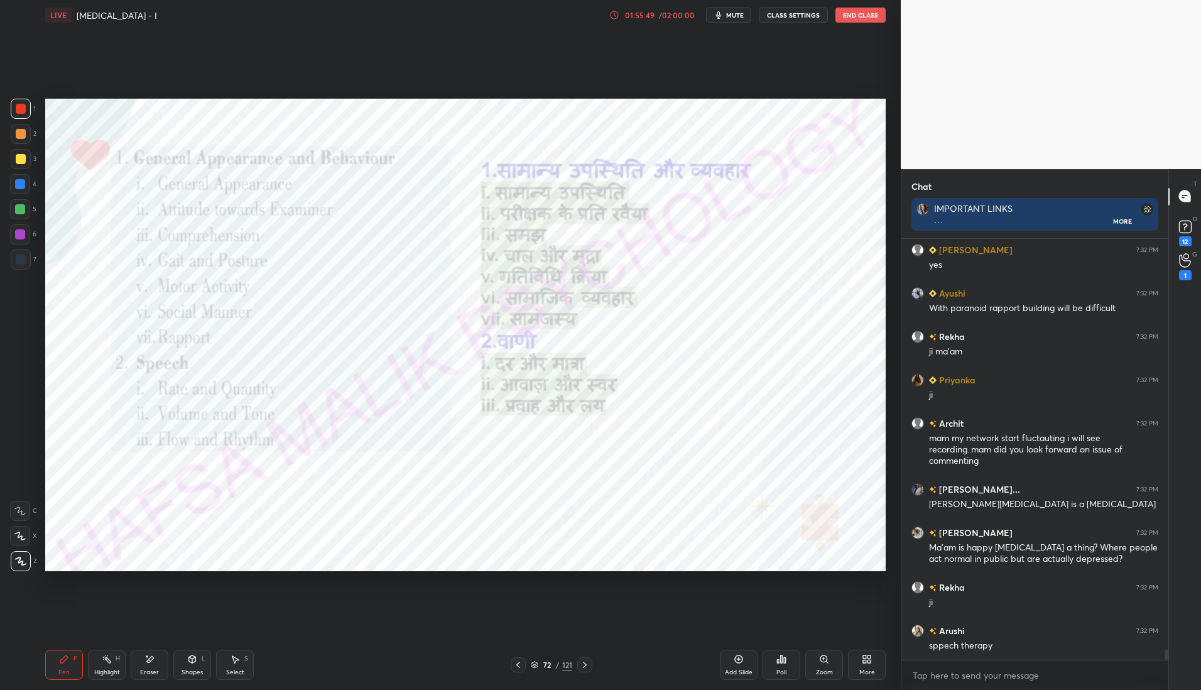
click at [641, 16] on div "01:55:49" at bounding box center [639, 15] width 35 height 8
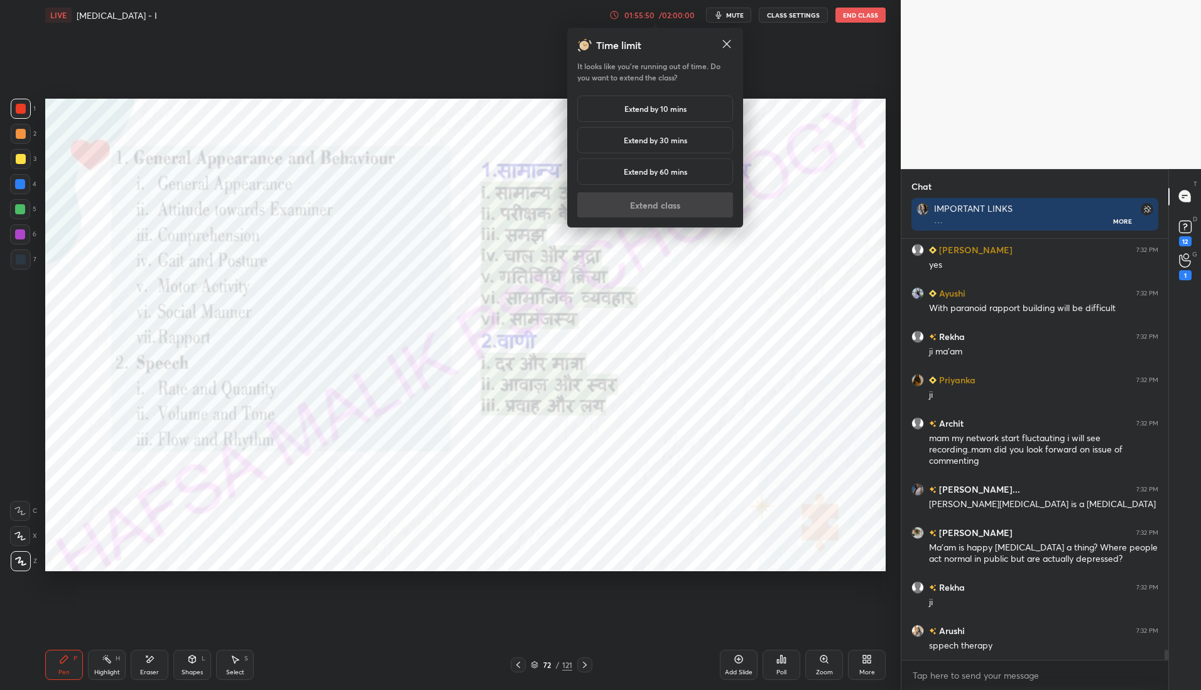
click at [667, 110] on h5 "Extend by 10 mins" at bounding box center [656, 108] width 62 height 11
click at [686, 210] on button "Extend class" at bounding box center [655, 204] width 156 height 25
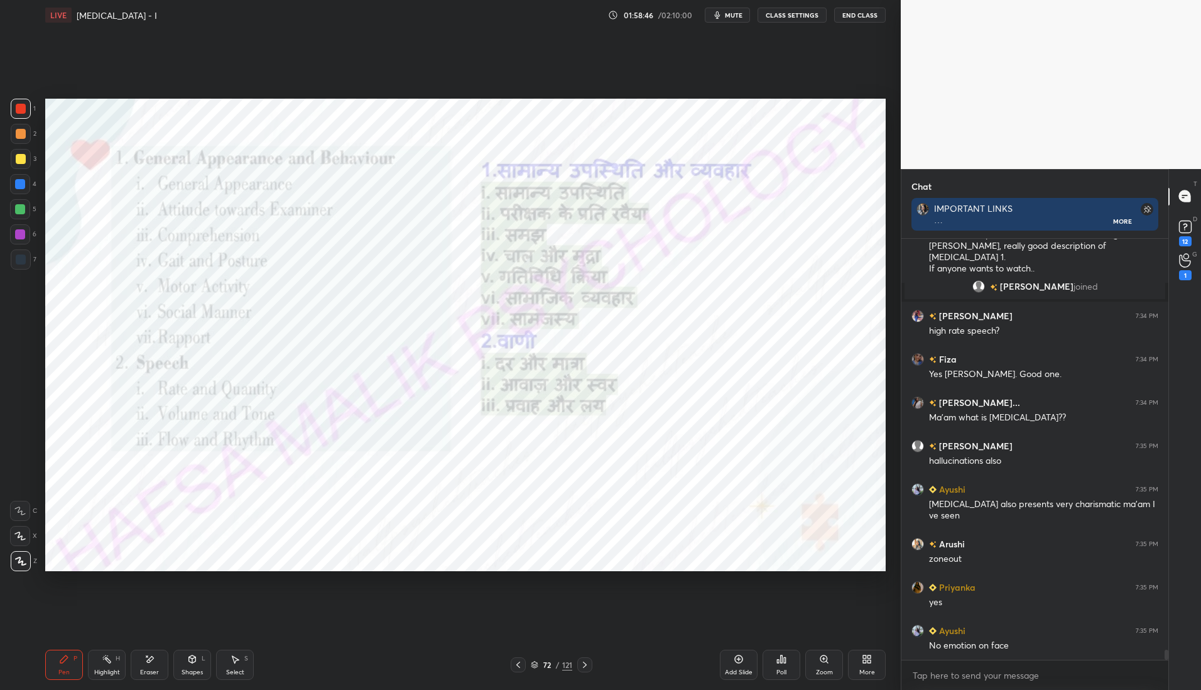
scroll to position [17599, 0]
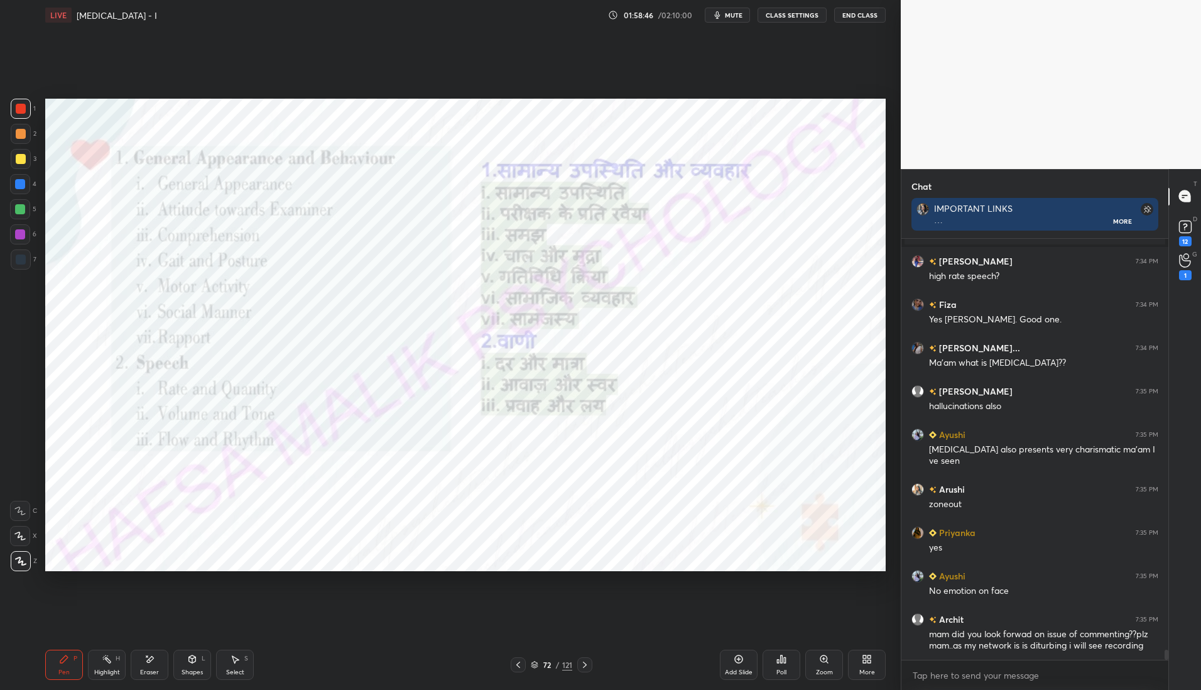
click at [586, 666] on icon at bounding box center [585, 665] width 10 height 10
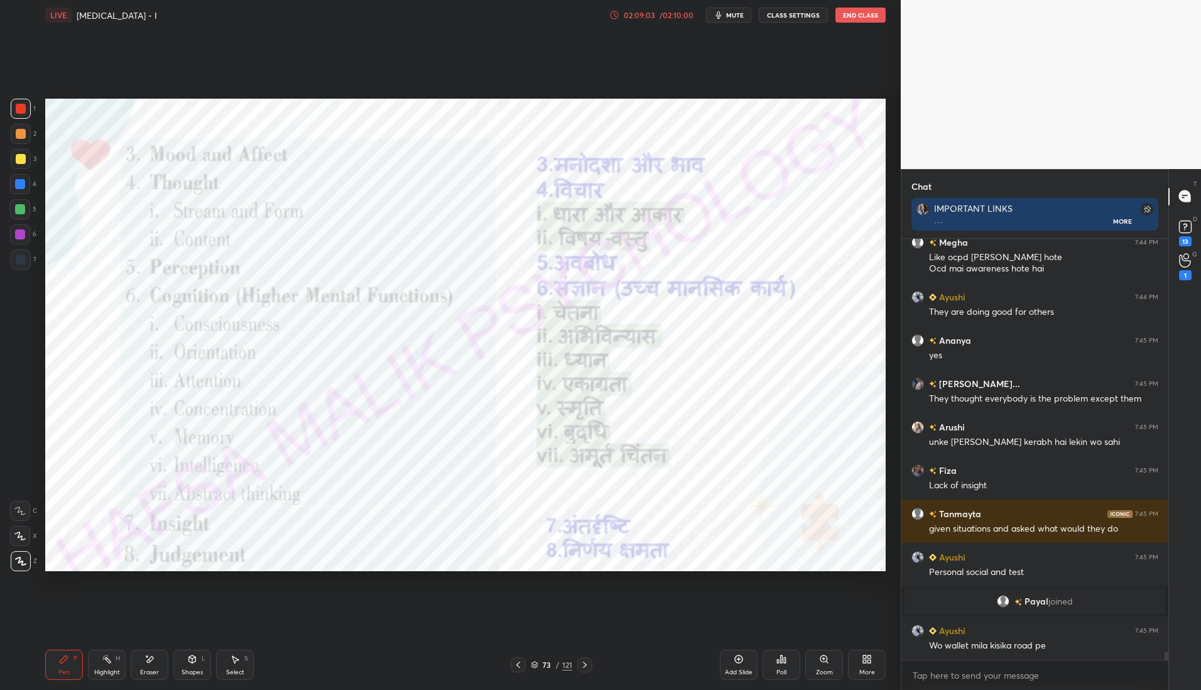
scroll to position [4, 4]
click at [589, 663] on icon at bounding box center [585, 665] width 10 height 10
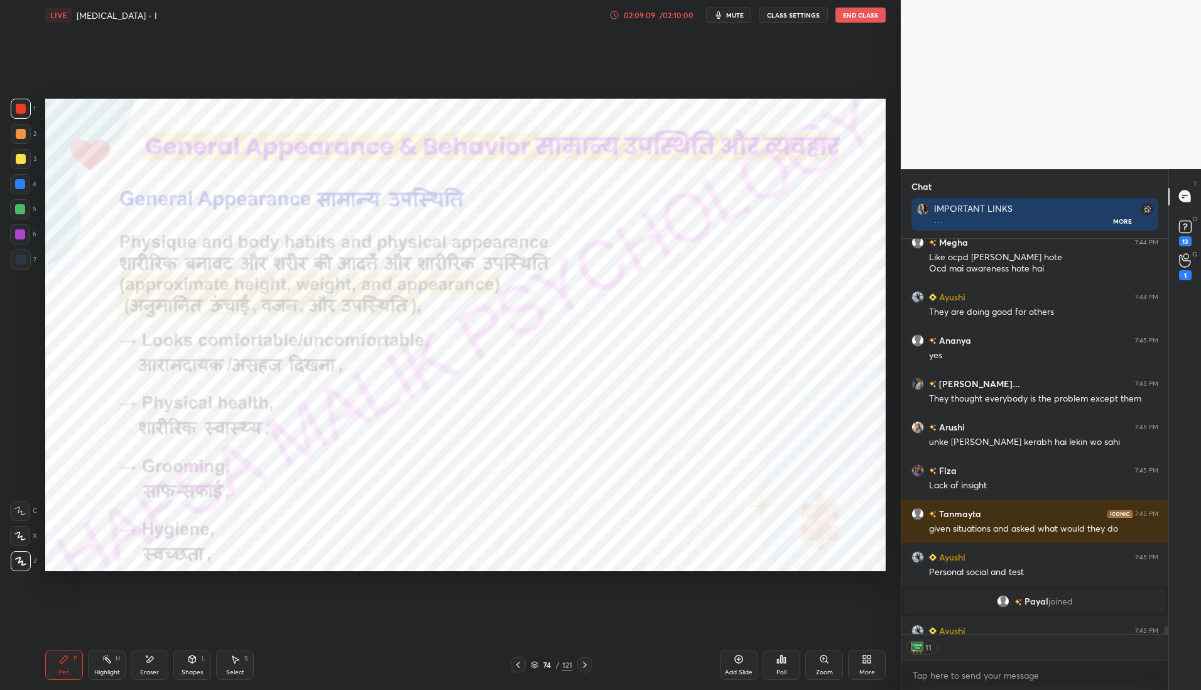
click at [522, 662] on icon at bounding box center [518, 665] width 10 height 10
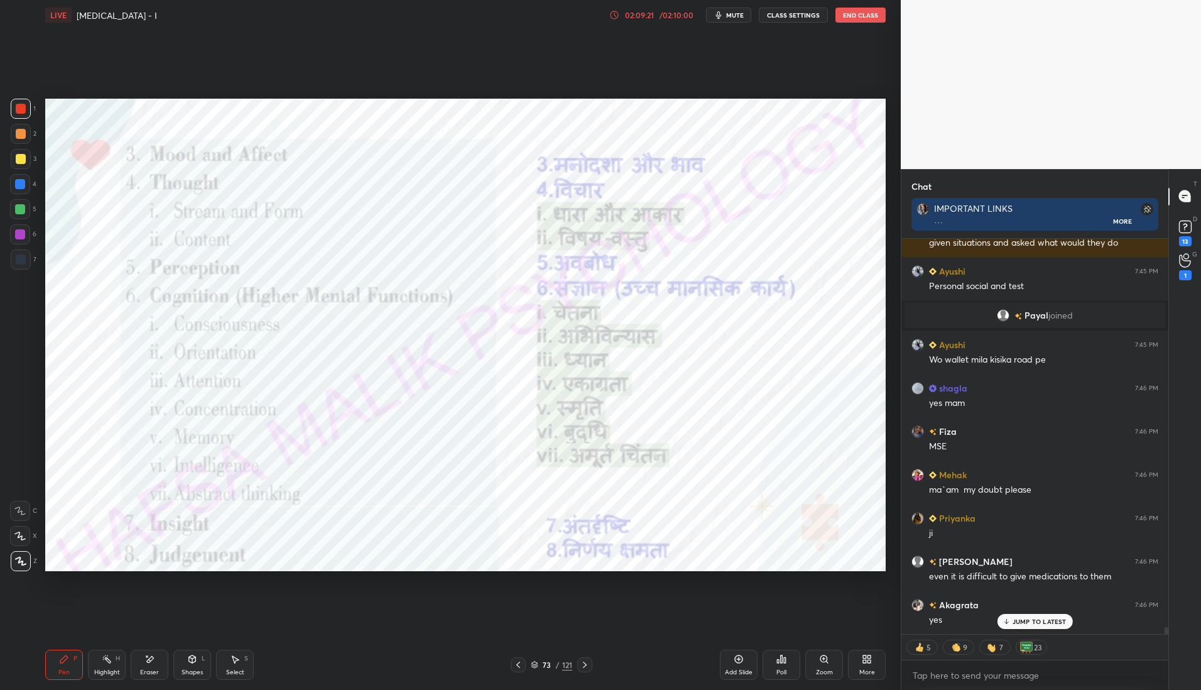
scroll to position [21946, 0]
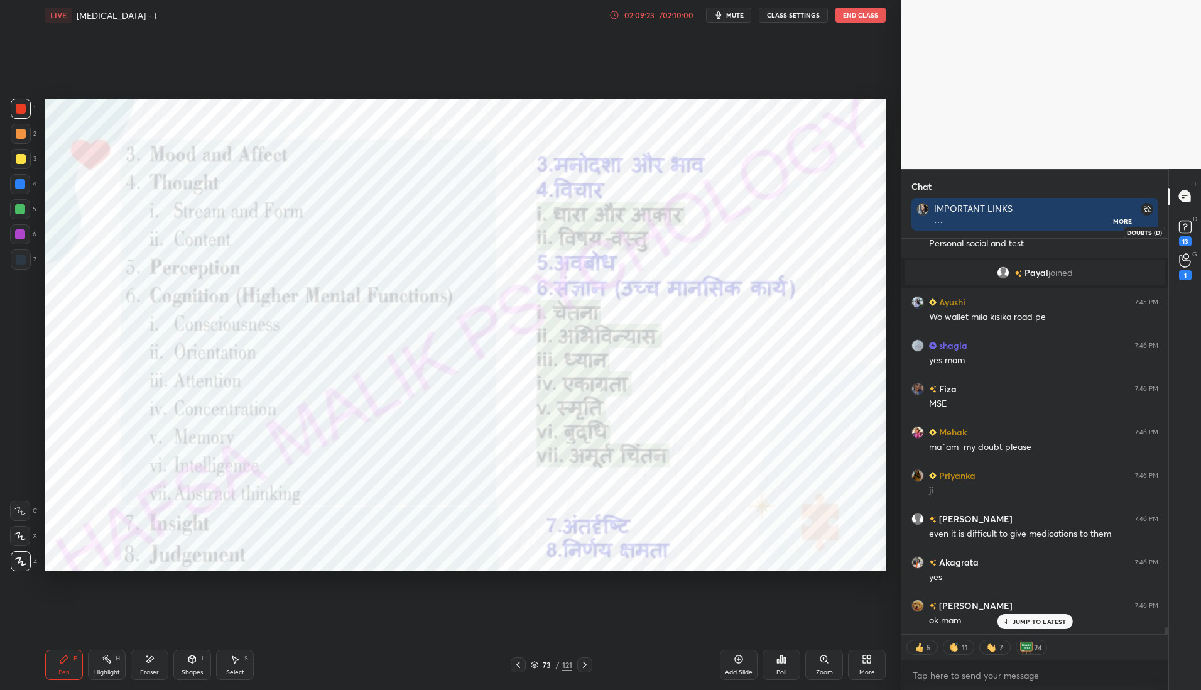
click at [1185, 227] on rect at bounding box center [1185, 227] width 12 height 12
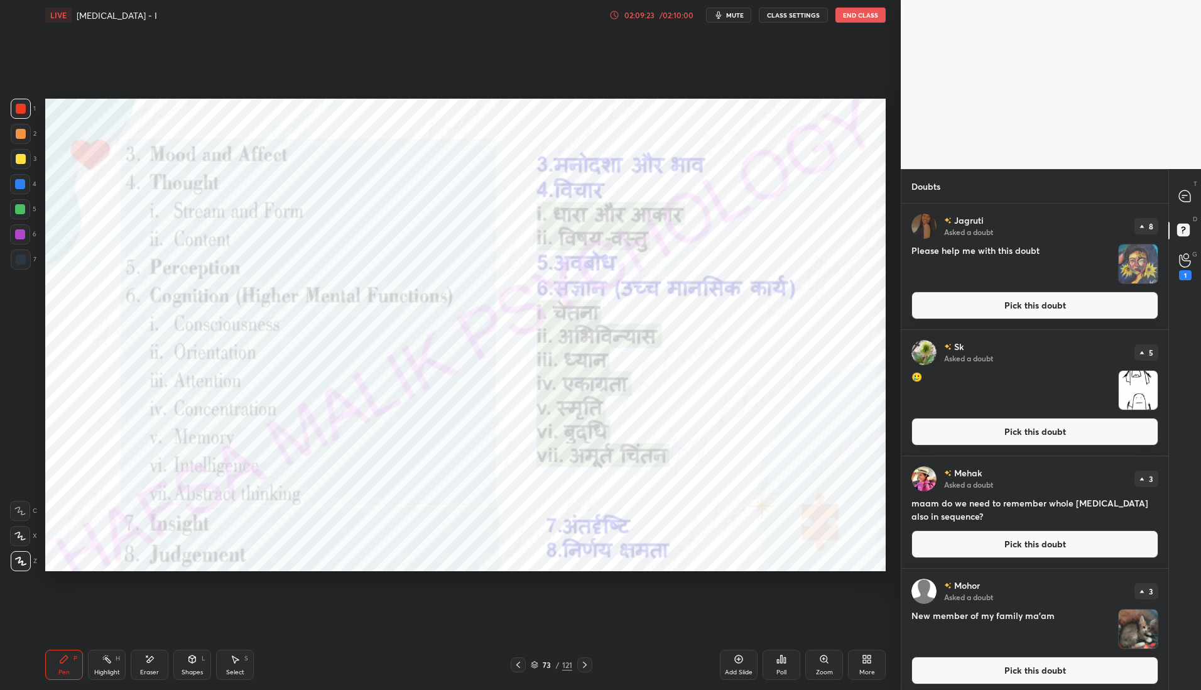
scroll to position [483, 263]
click at [1029, 303] on button "Pick this doubt" at bounding box center [1035, 306] width 247 height 28
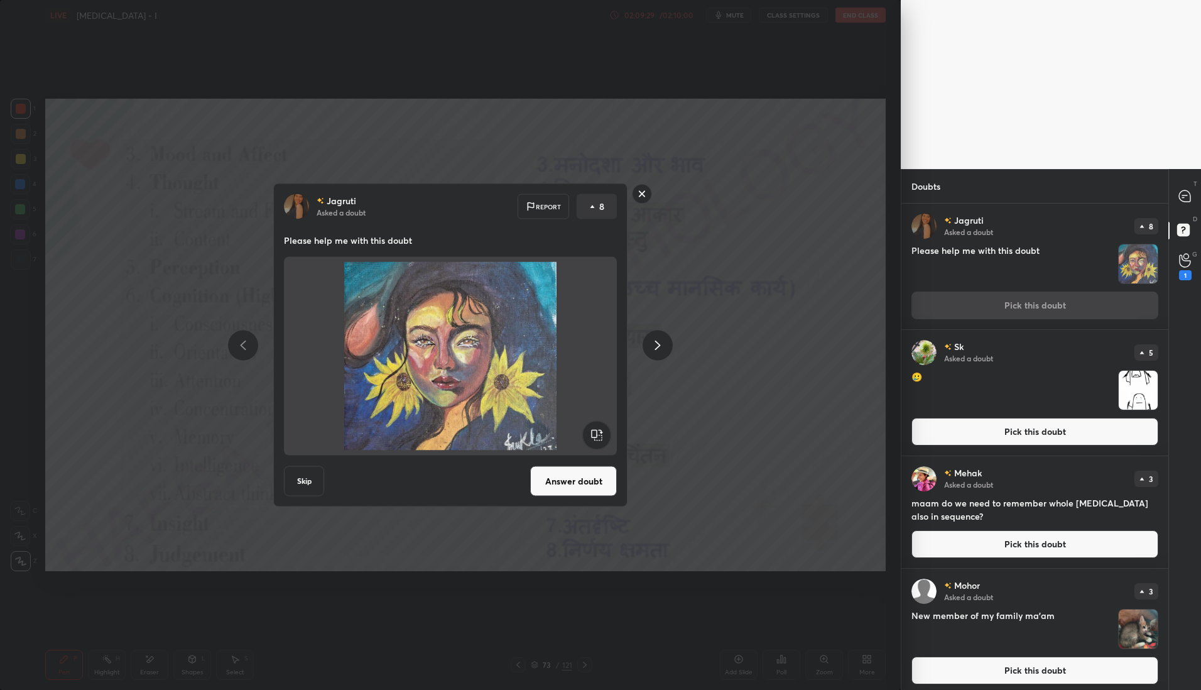
click at [641, 199] on rect at bounding box center [642, 193] width 19 height 19
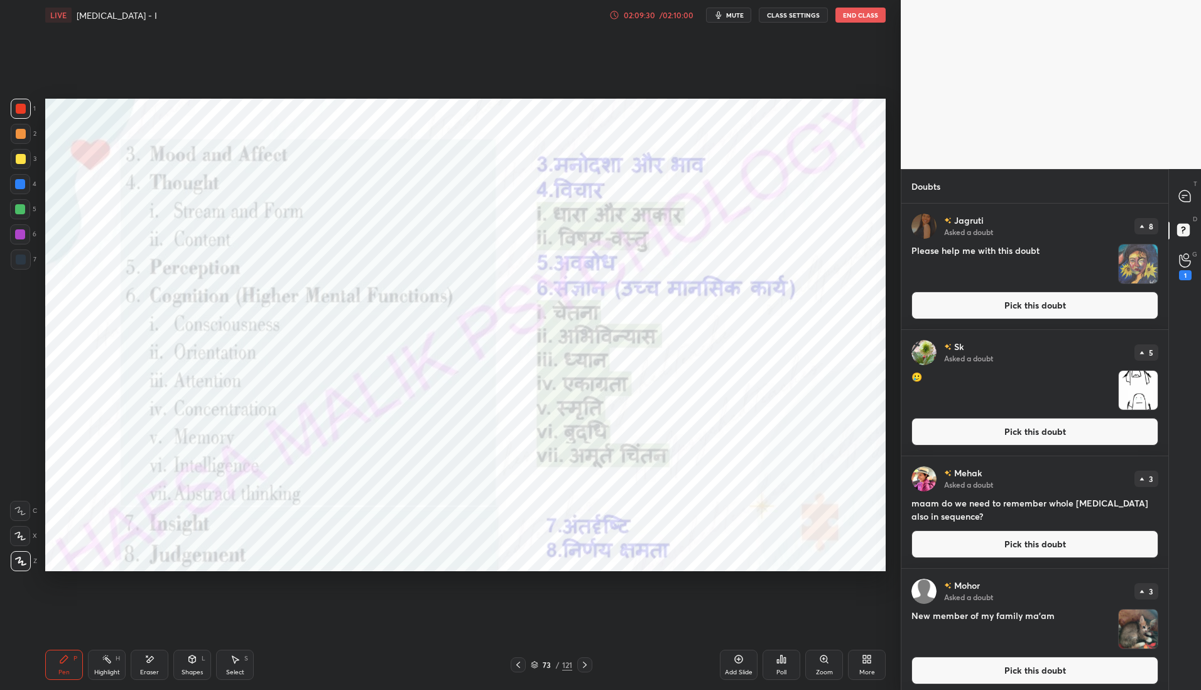
click at [1001, 428] on button "Pick this doubt" at bounding box center [1035, 432] width 247 height 28
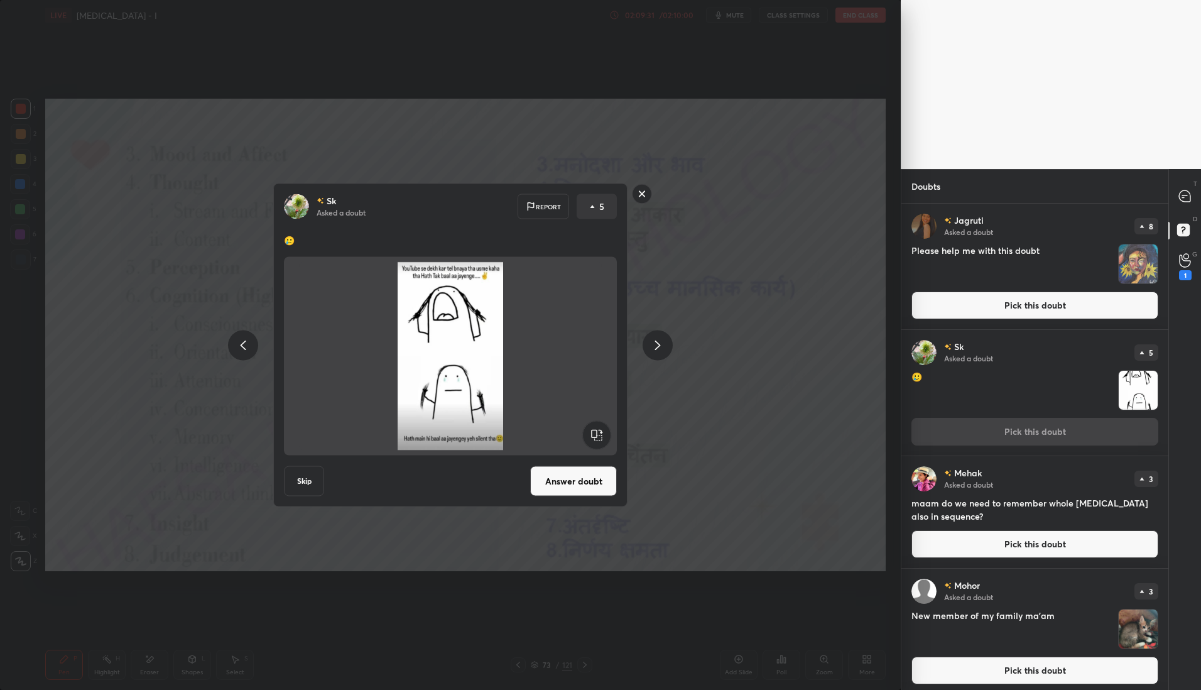
click at [646, 194] on rect at bounding box center [642, 193] width 19 height 19
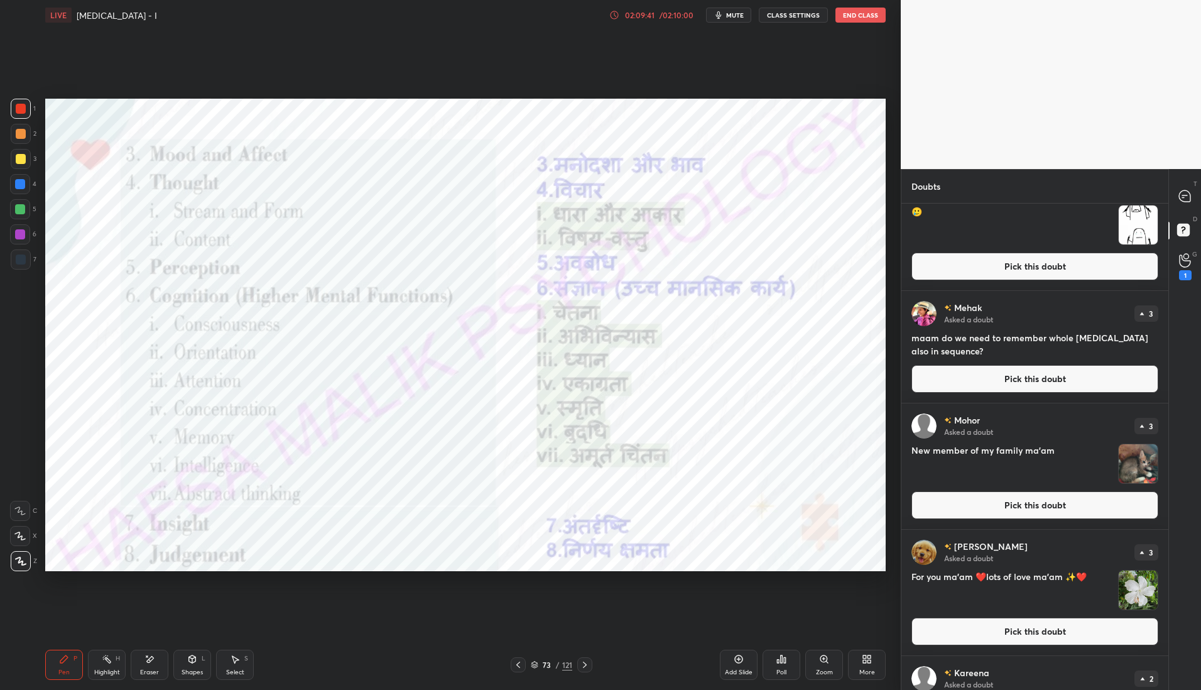
scroll to position [191, 0]
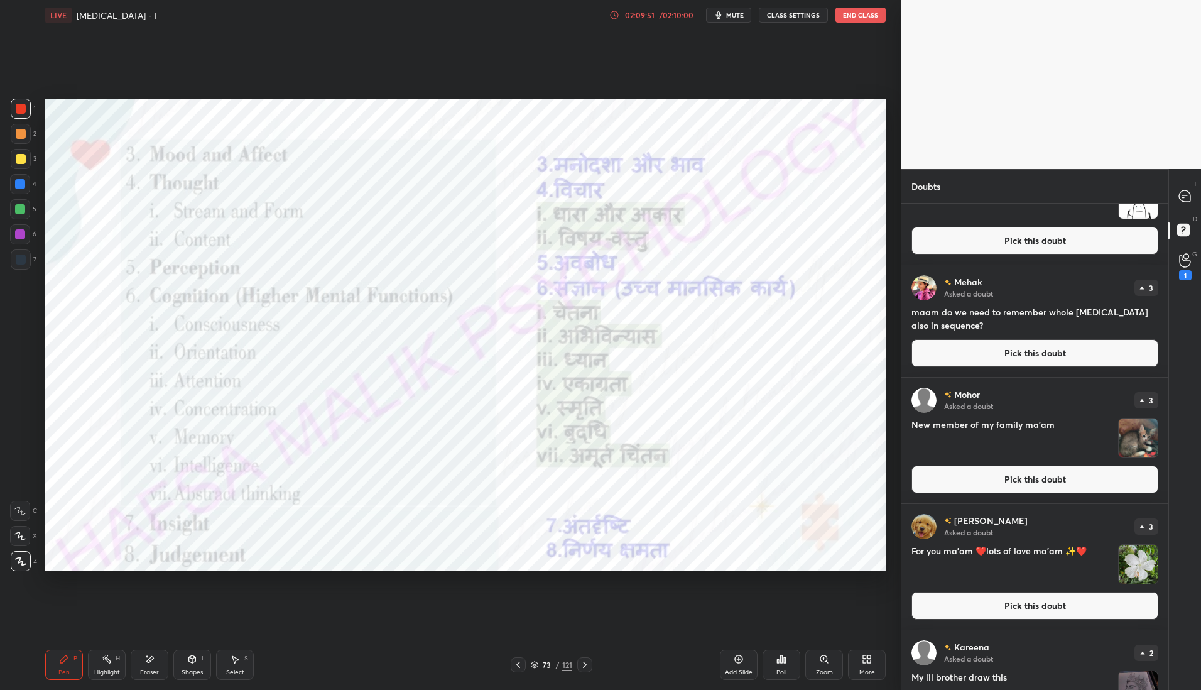
click at [1037, 481] on button "Pick this doubt" at bounding box center [1035, 480] width 247 height 28
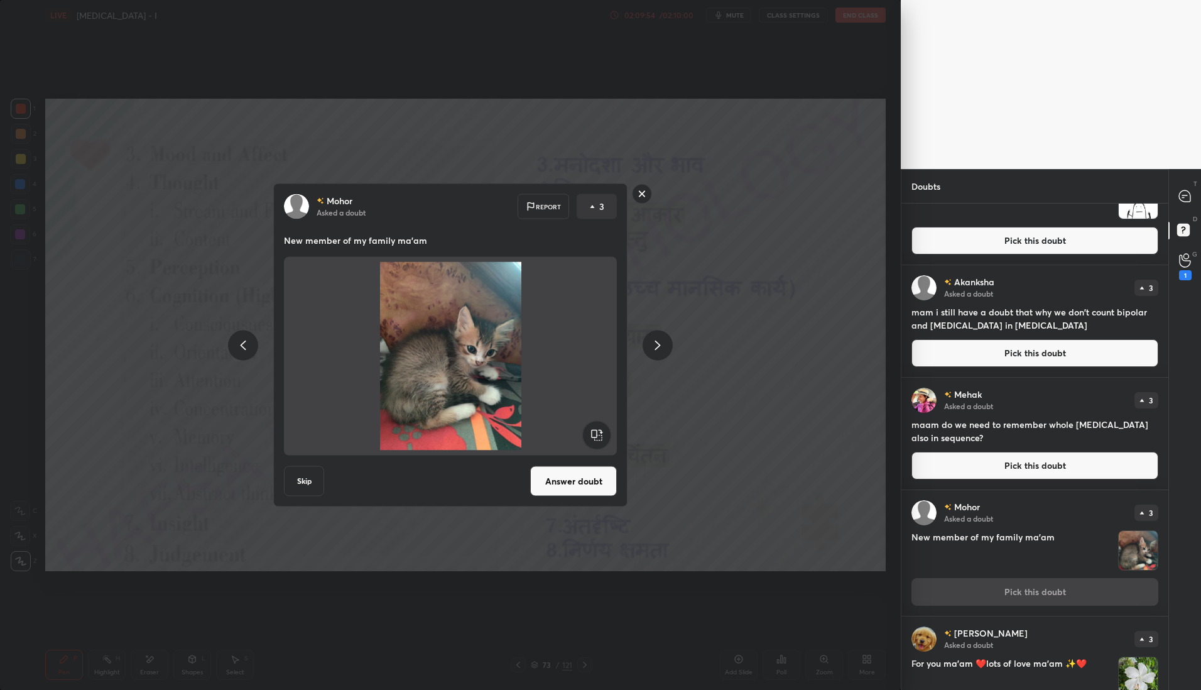
click at [642, 194] on rect at bounding box center [642, 193] width 19 height 19
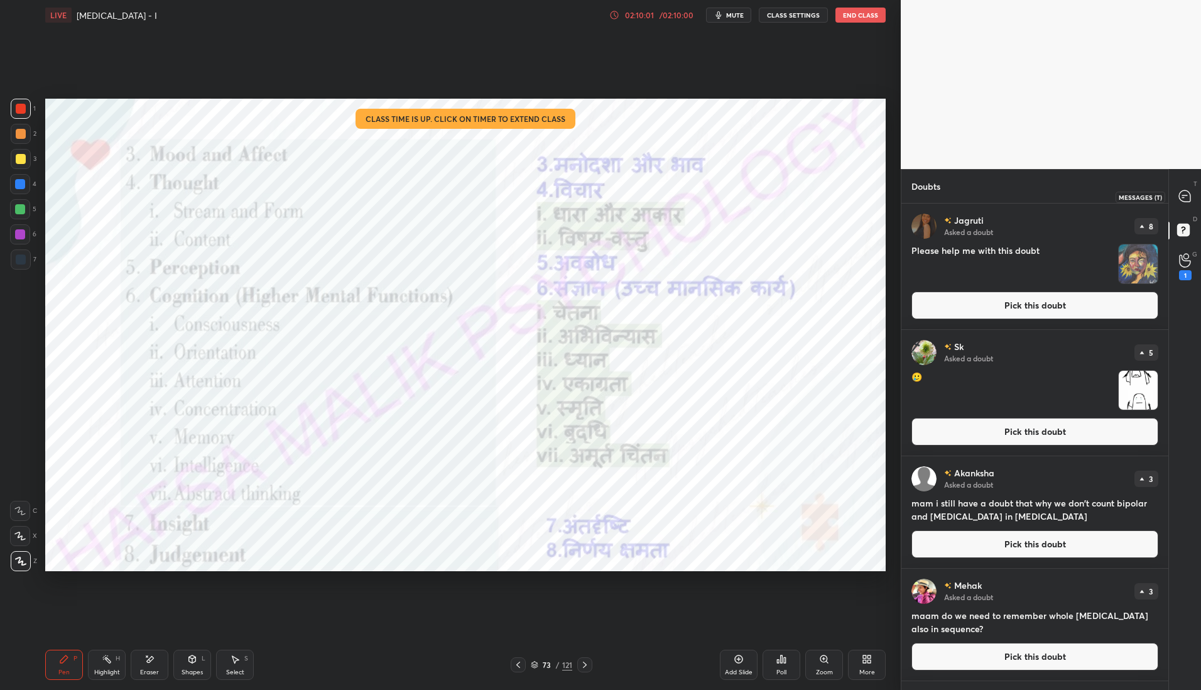
click at [1182, 192] on icon at bounding box center [1184, 195] width 11 height 11
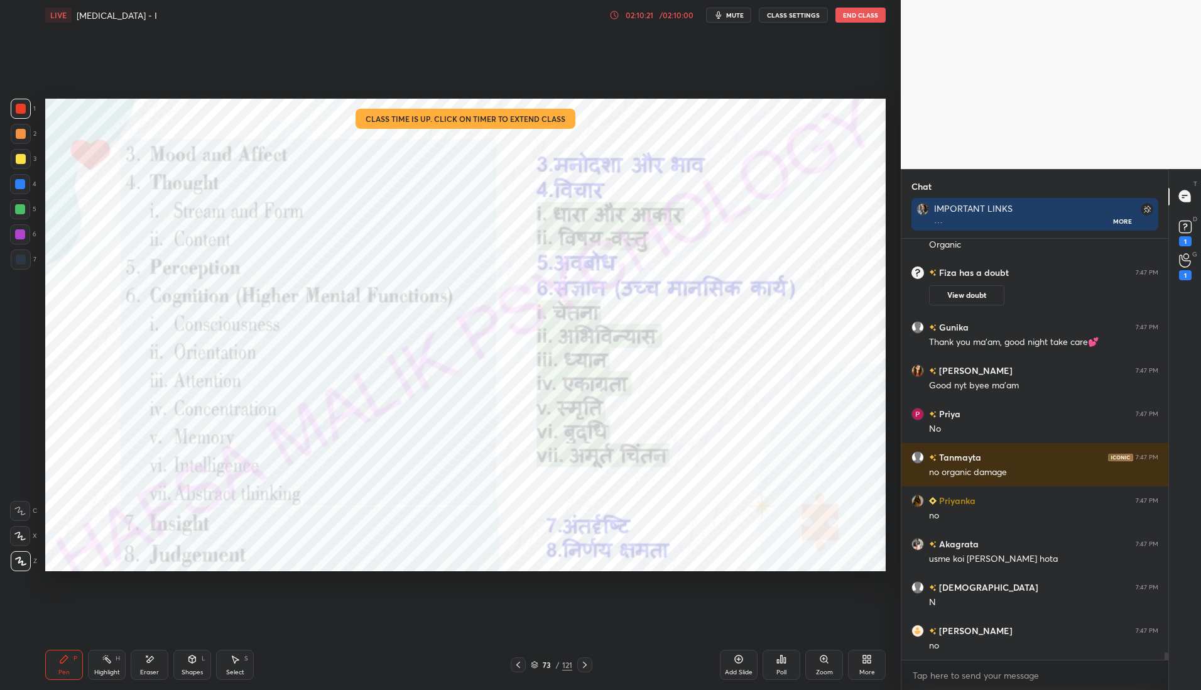
scroll to position [23439, 0]
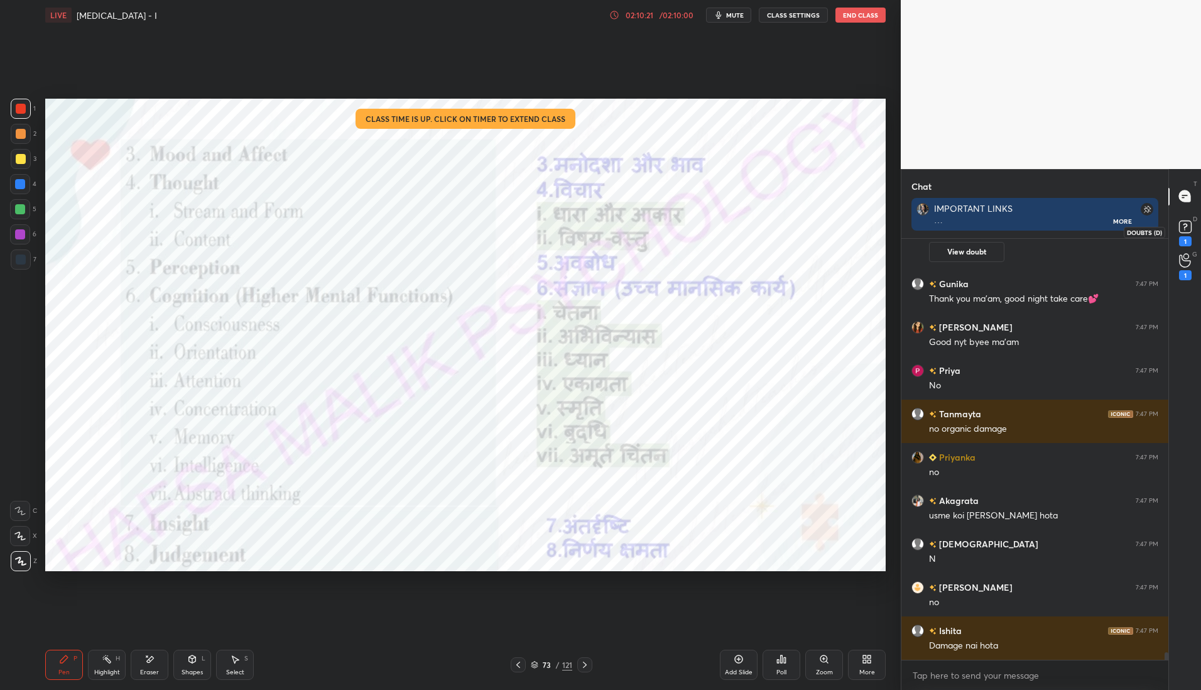
click at [1177, 227] on icon at bounding box center [1185, 226] width 19 height 19
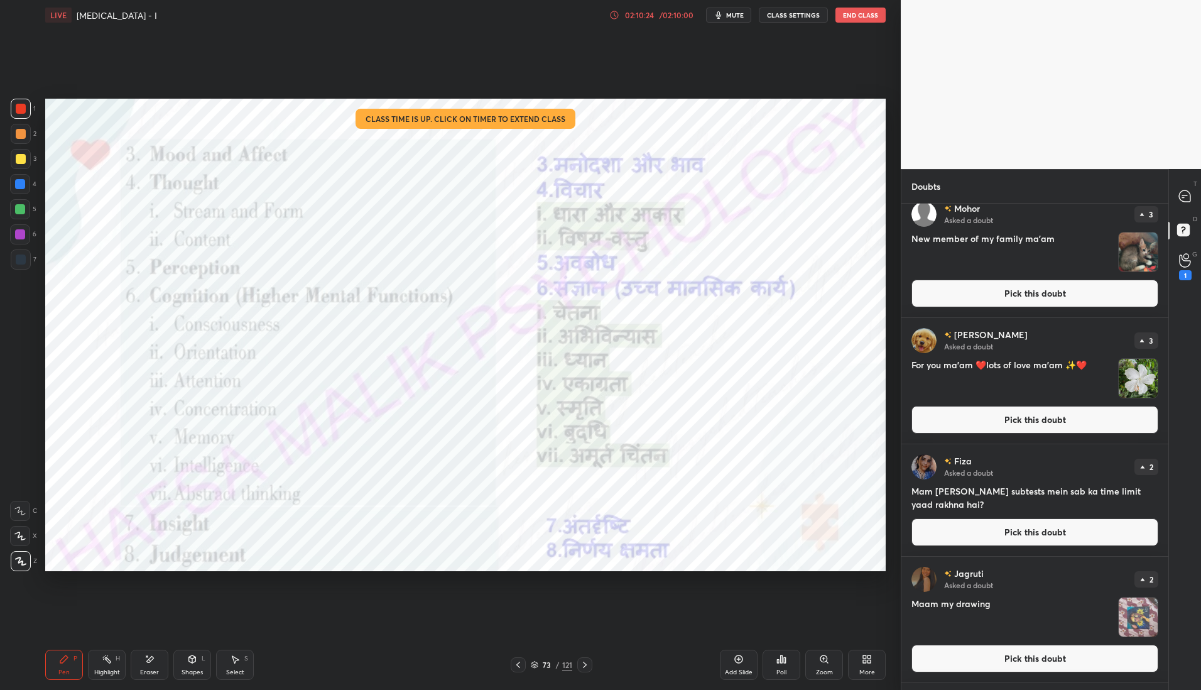
scroll to position [542, 0]
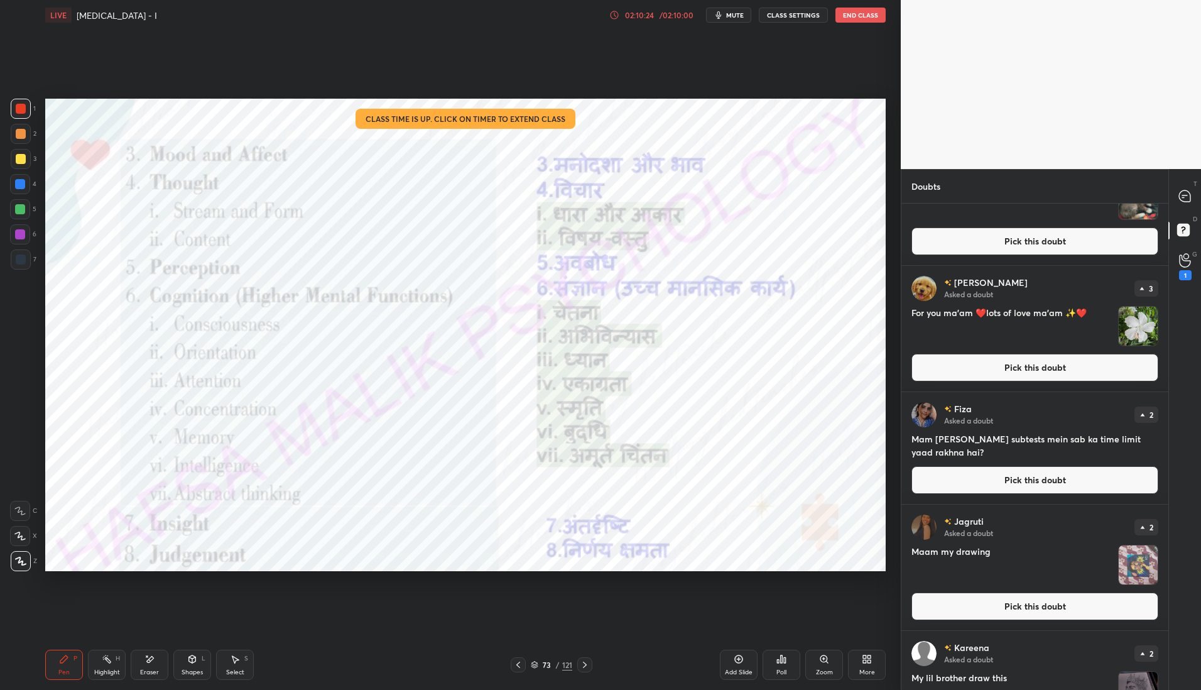
click at [1066, 364] on button "Pick this doubt" at bounding box center [1035, 368] width 247 height 28
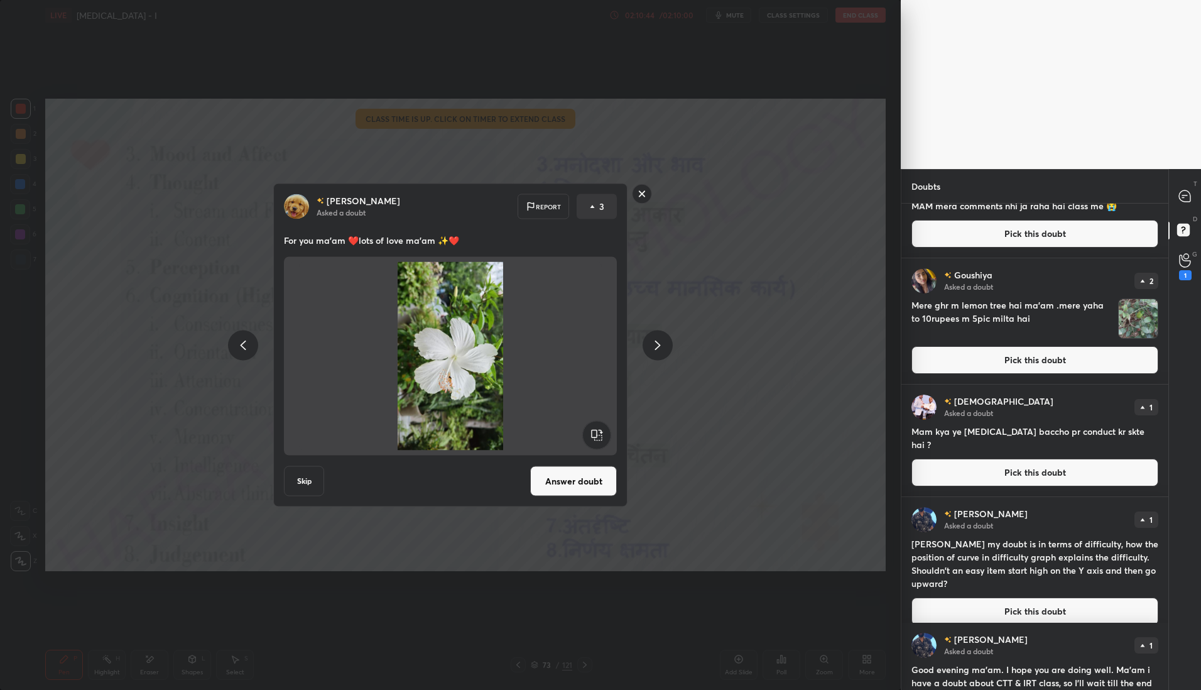
scroll to position [1142, 0]
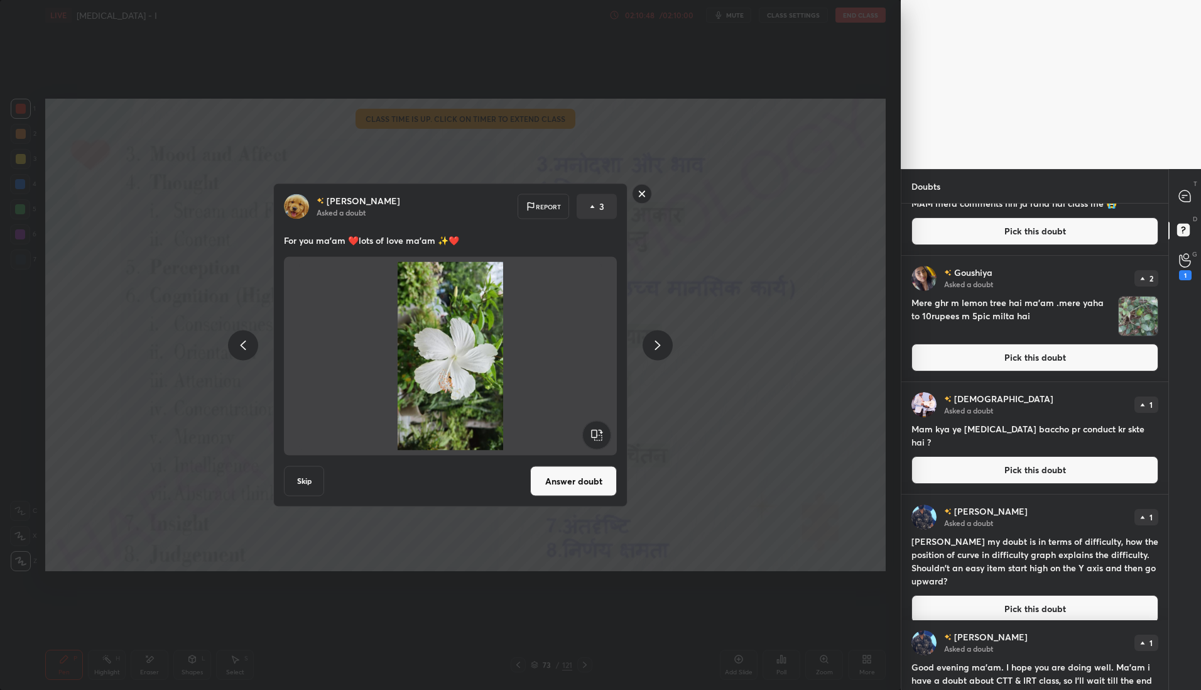
click at [1018, 472] on button "Pick this doubt" at bounding box center [1035, 470] width 247 height 28
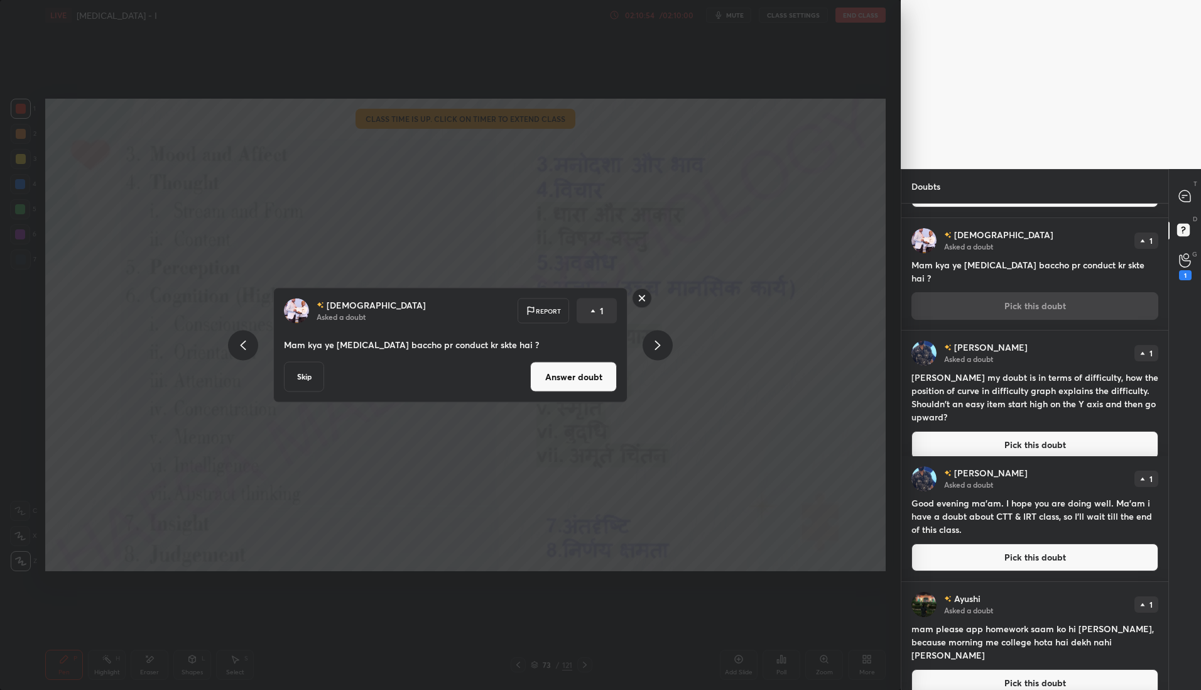
click at [1027, 431] on button "Pick this doubt" at bounding box center [1035, 445] width 247 height 28
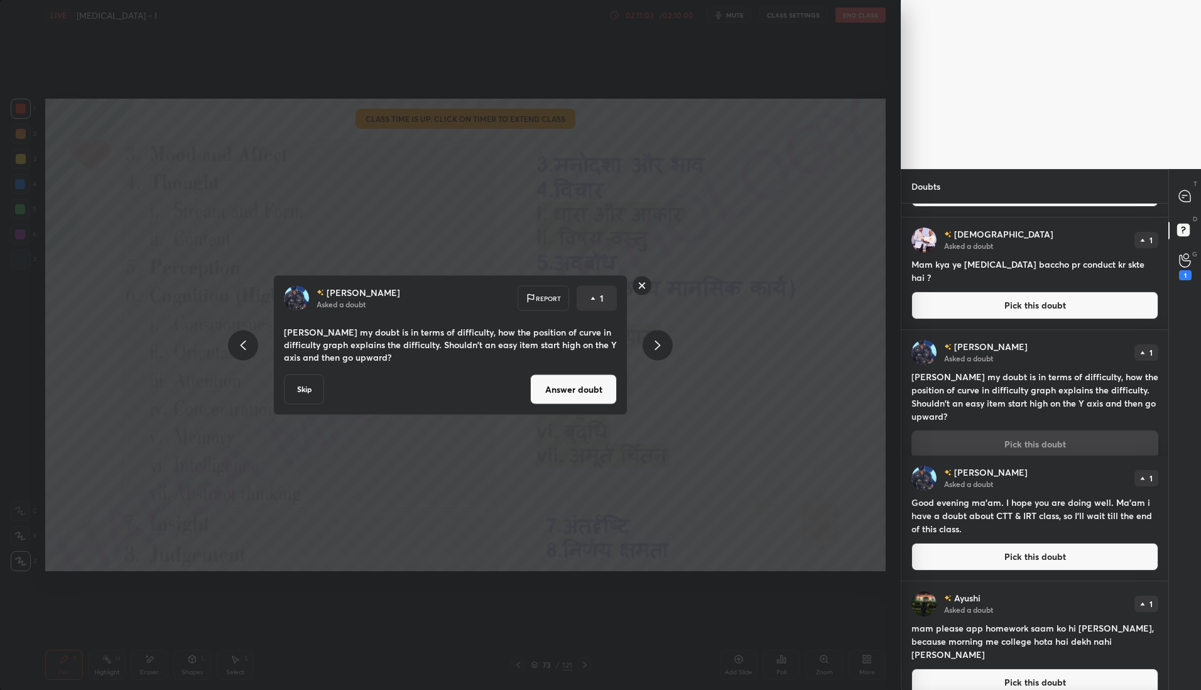
click at [638, 290] on rect at bounding box center [642, 285] width 19 height 19
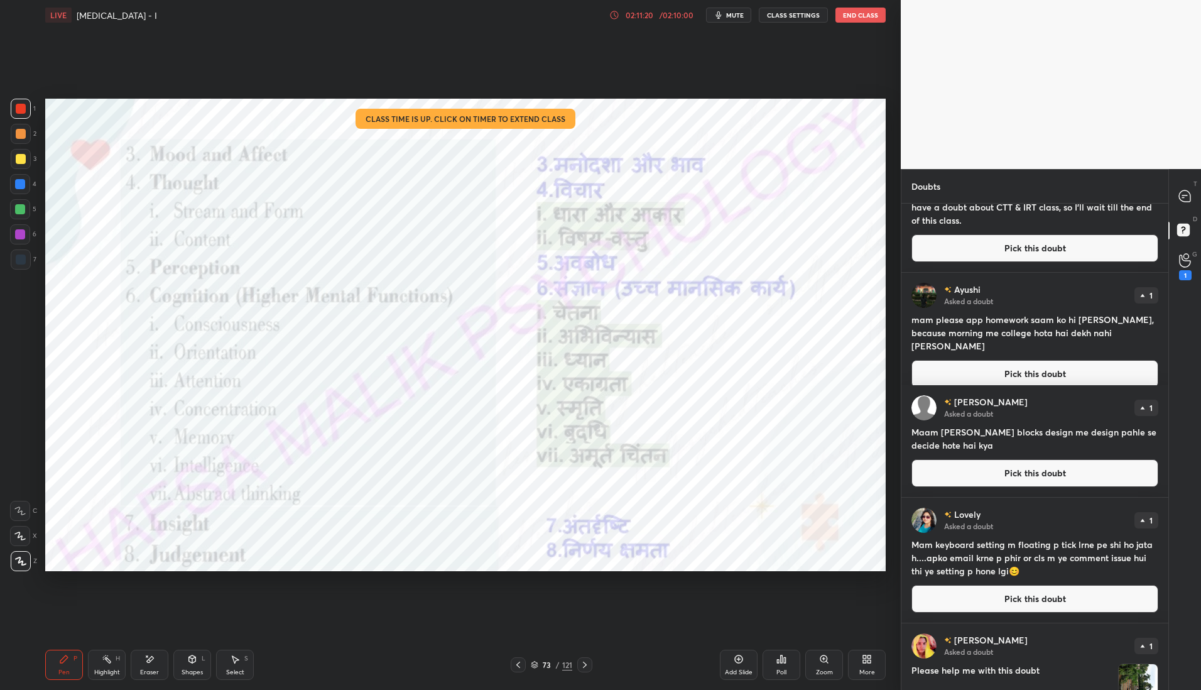
scroll to position [1721, 0]
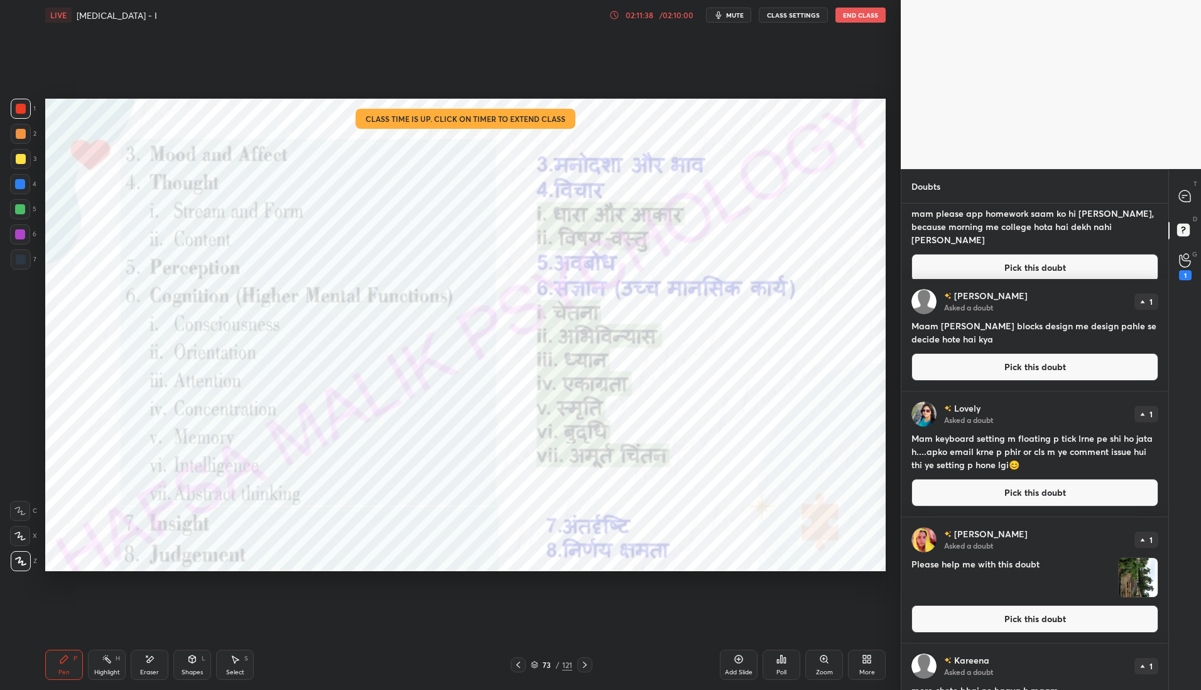
click at [1017, 363] on button "Pick this doubt" at bounding box center [1035, 367] width 247 height 28
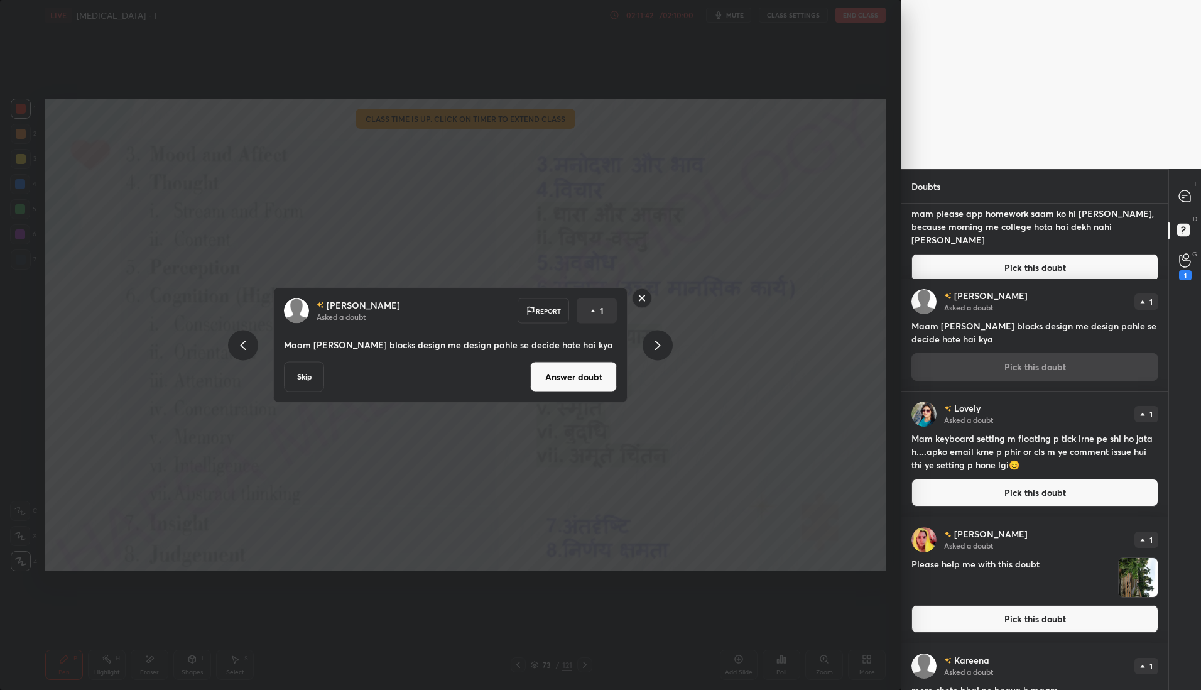
click at [1010, 461] on h4 "Mam keyboard setting m floating p tick lrne pe shi ho jata h....apko email krne…" at bounding box center [1035, 452] width 247 height 40
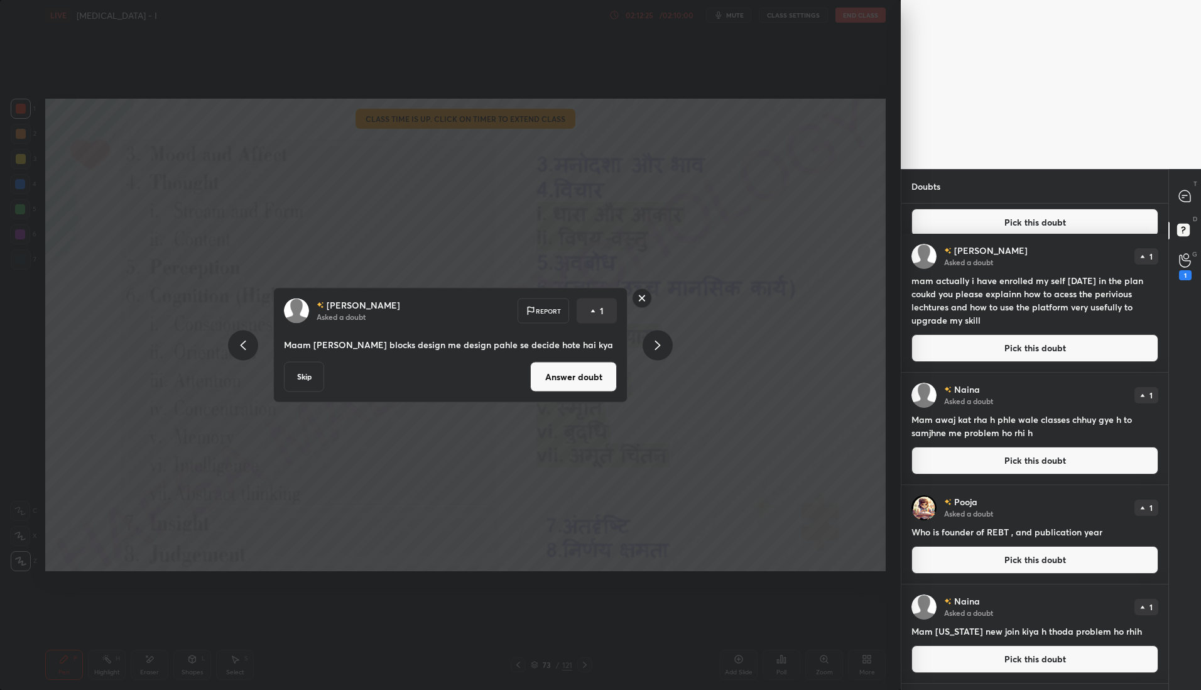
scroll to position [3086, 0]
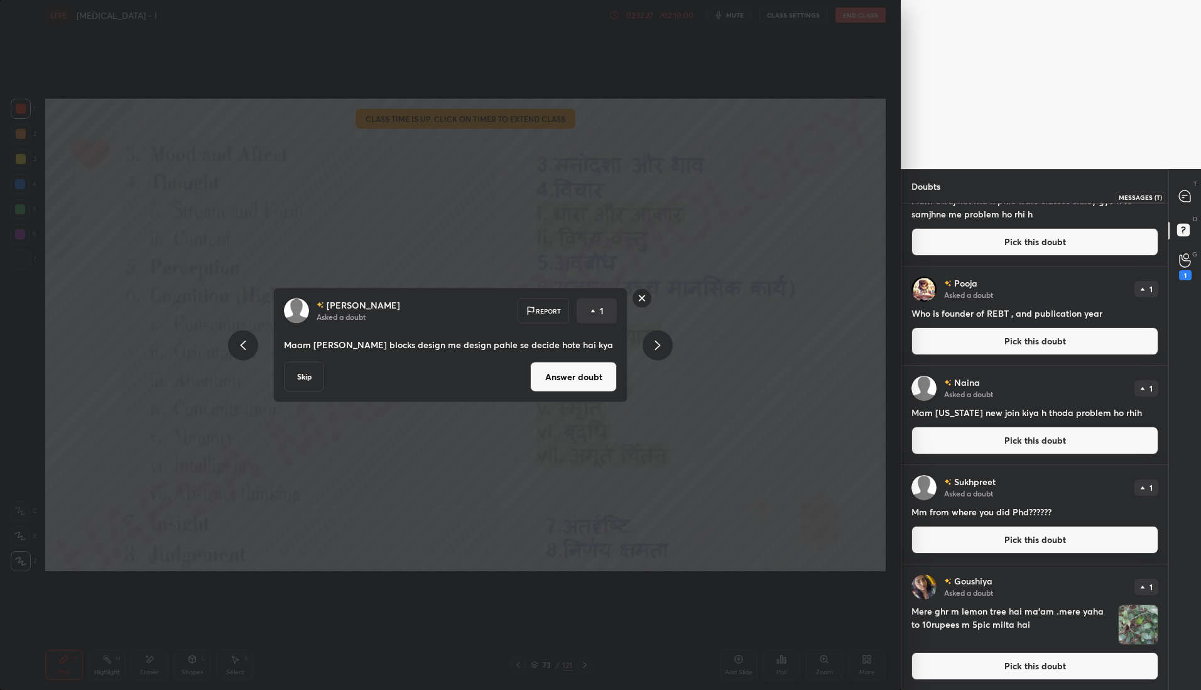
click at [1180, 192] on icon at bounding box center [1184, 195] width 11 height 11
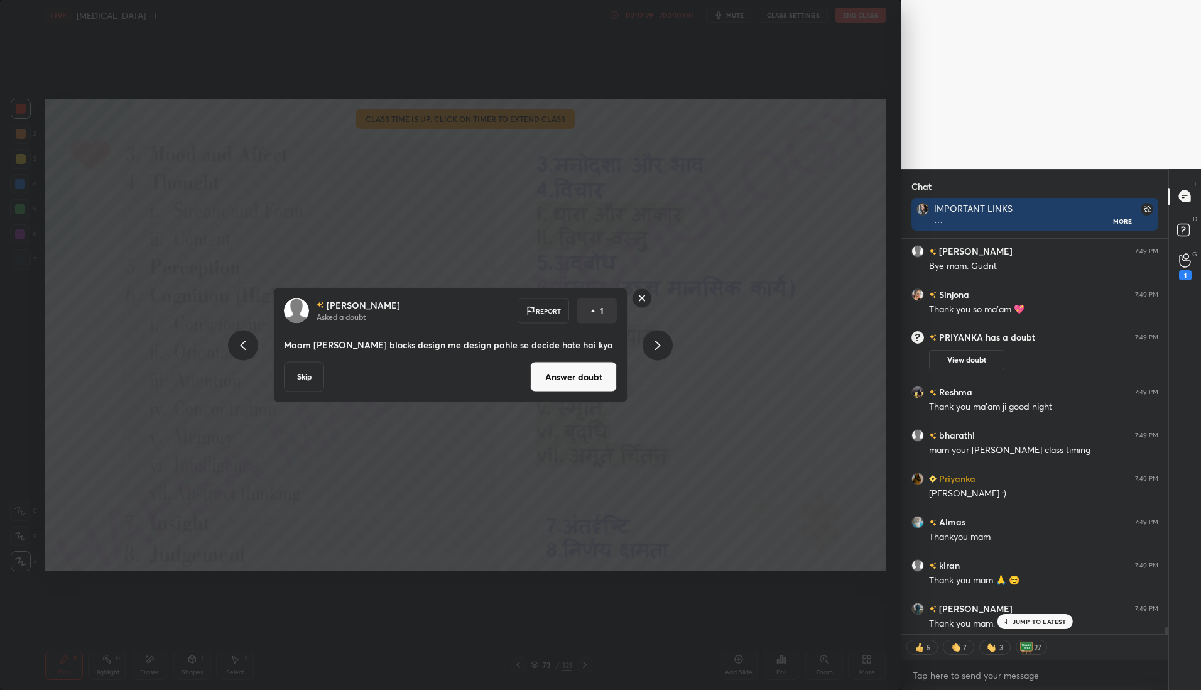
scroll to position [25297, 0]
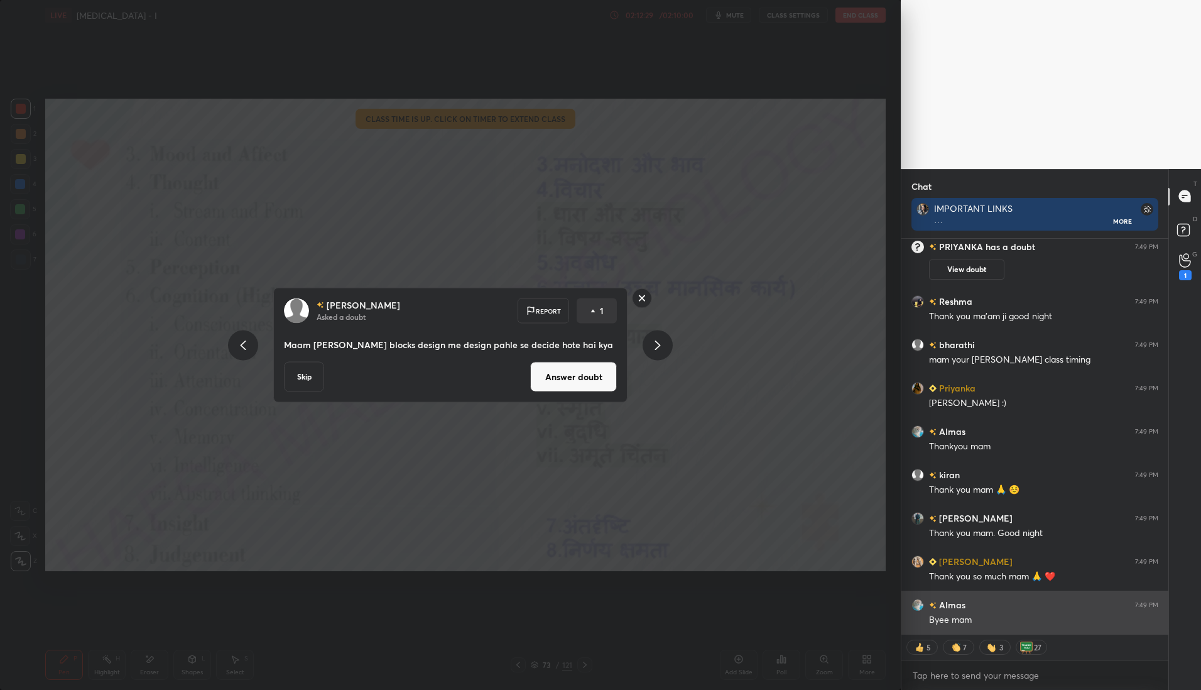
click at [1035, 622] on div "Byee mam" at bounding box center [1043, 620] width 229 height 13
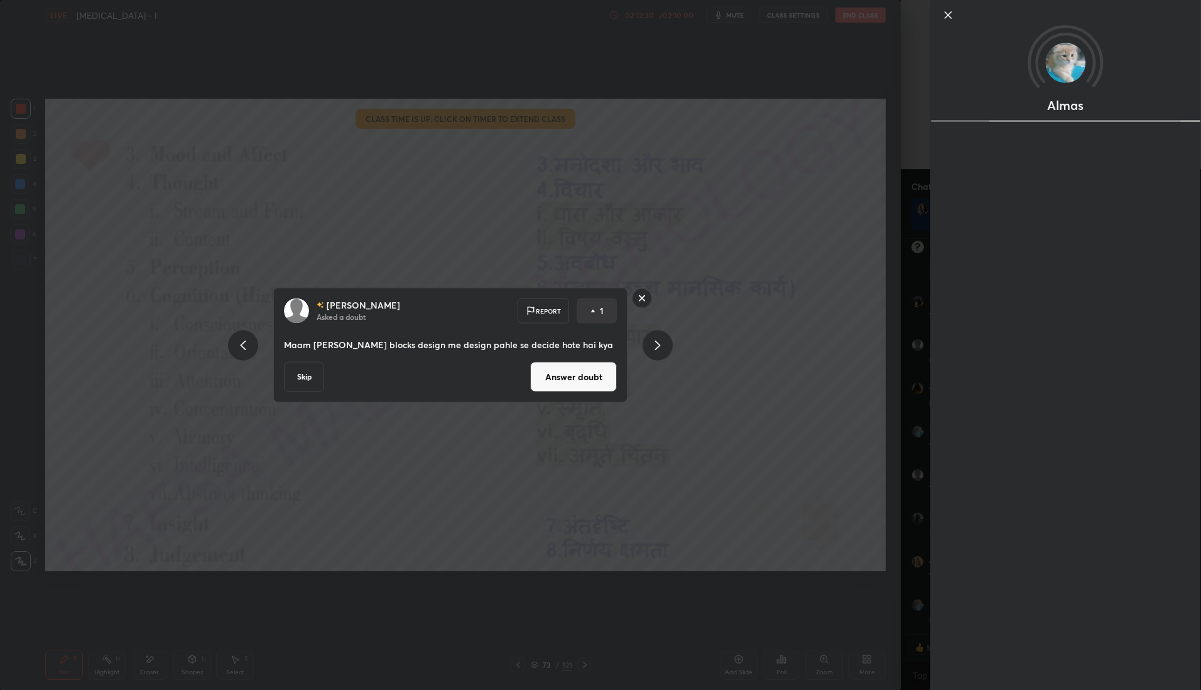
scroll to position [25340, 0]
click at [736, 591] on div "[PERSON_NAME] Asked a doubt Report 1 Maam [PERSON_NAME] blocks design me design…" at bounding box center [450, 345] width 901 height 690
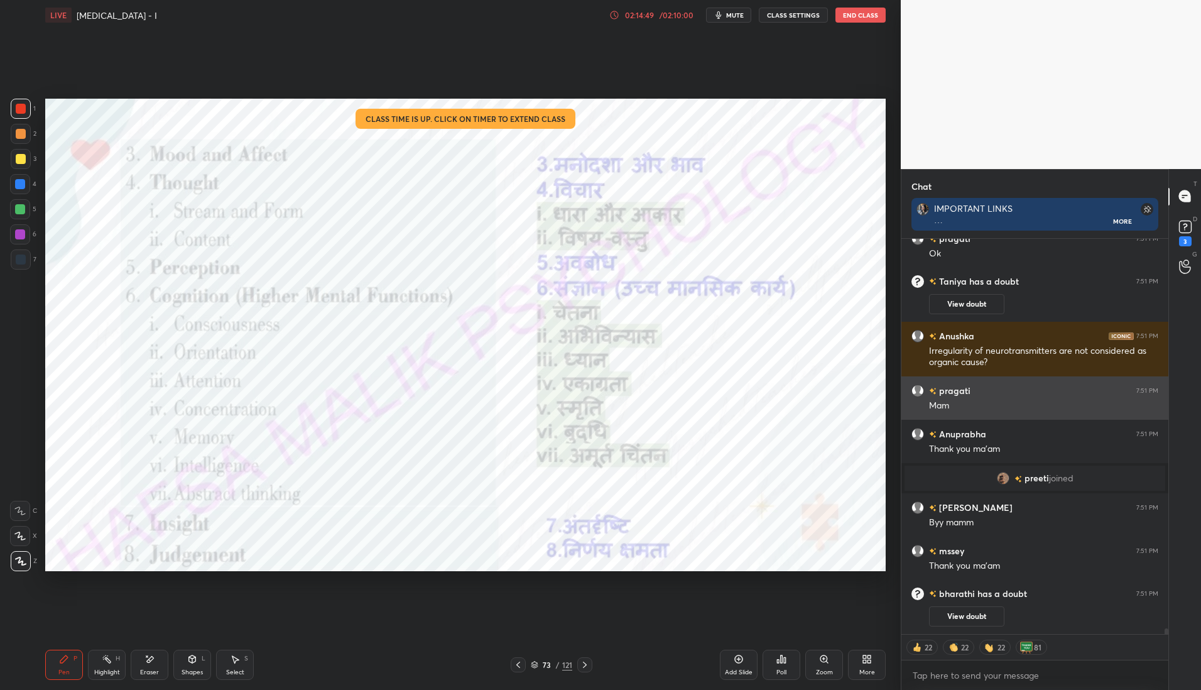
scroll to position [25829, 0]
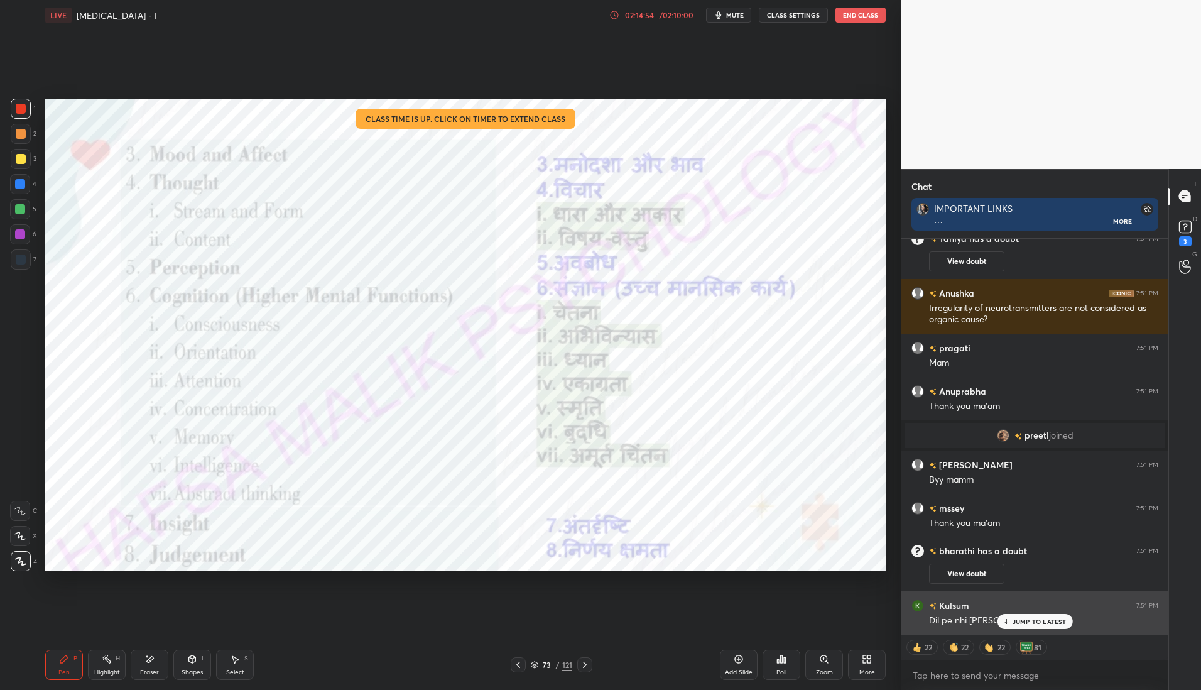
click at [1020, 627] on div "JUMP TO LATEST" at bounding box center [1034, 621] width 75 height 15
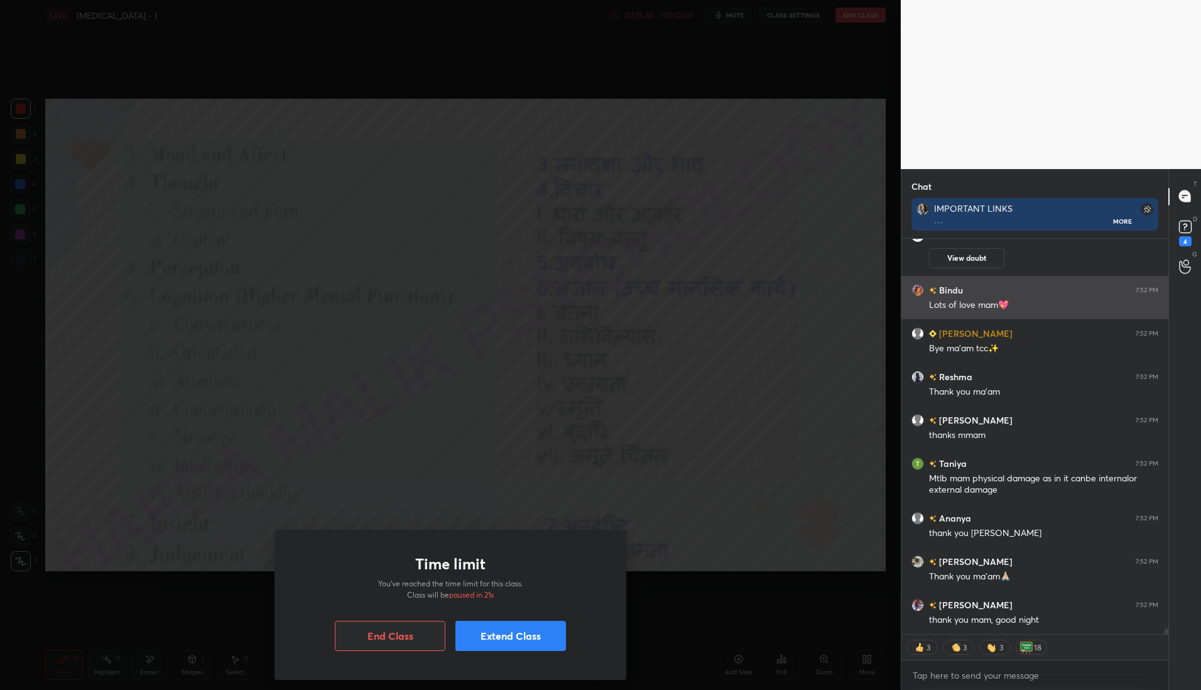
scroll to position [26132, 0]
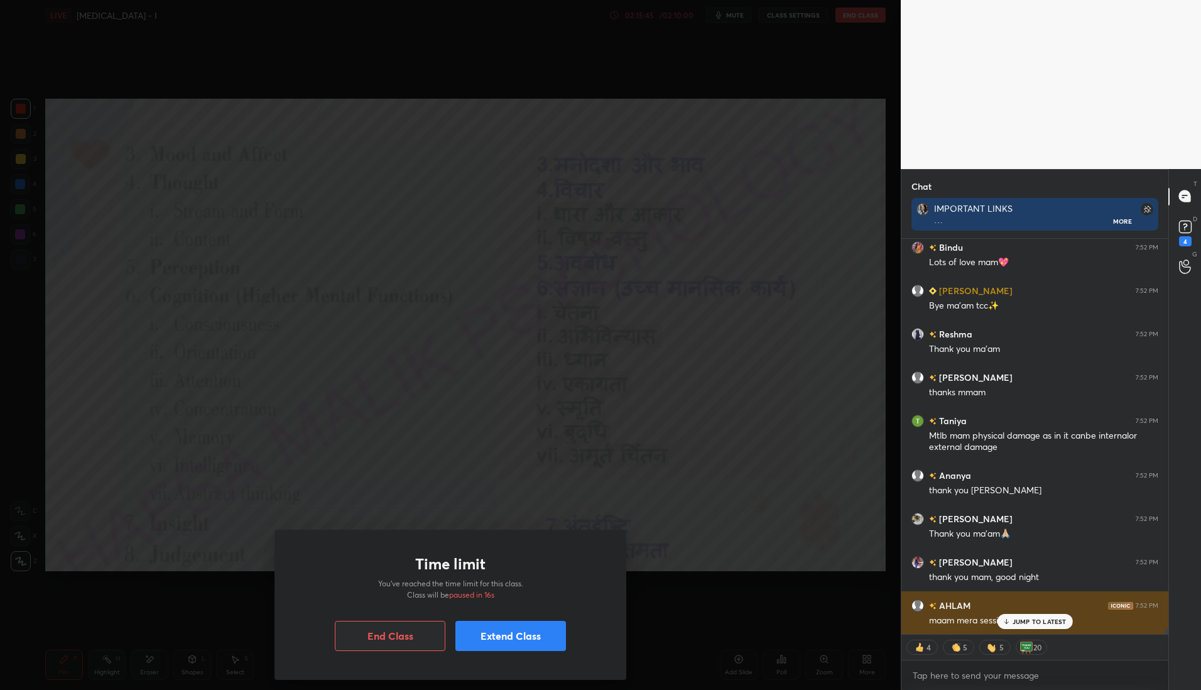
click at [1028, 620] on p "JUMP TO LATEST" at bounding box center [1040, 622] width 54 height 8
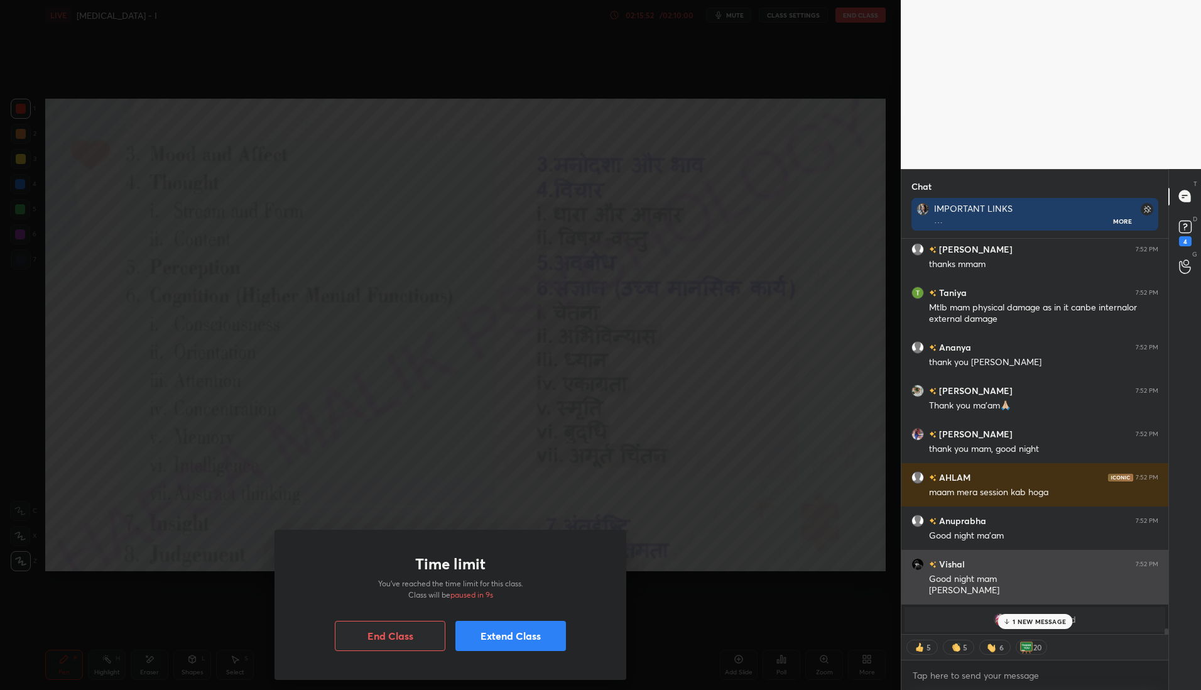
scroll to position [26304, 0]
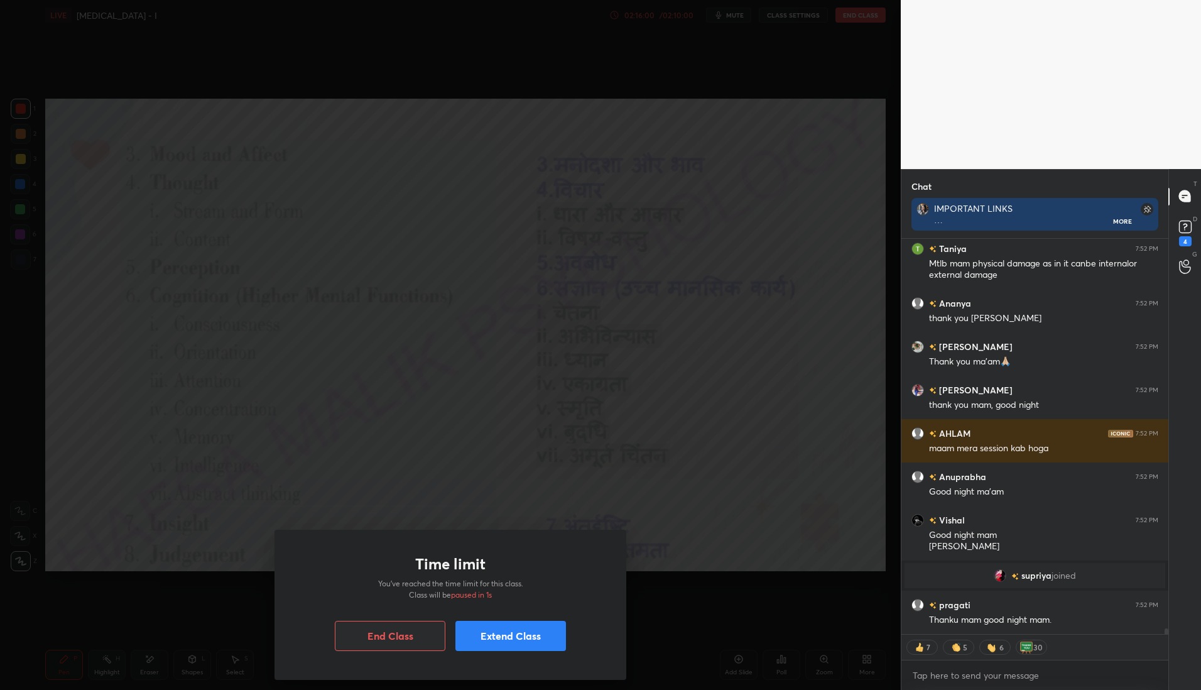
click at [421, 640] on button "End Class" at bounding box center [390, 636] width 111 height 30
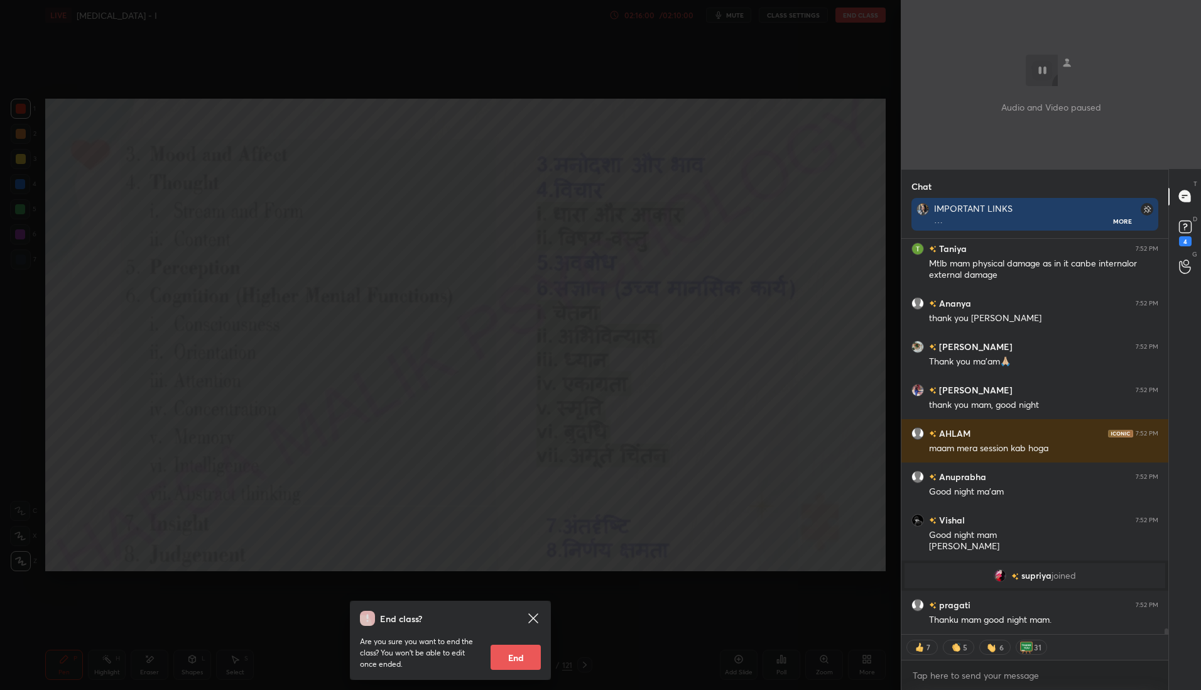
scroll to position [26346, 0]
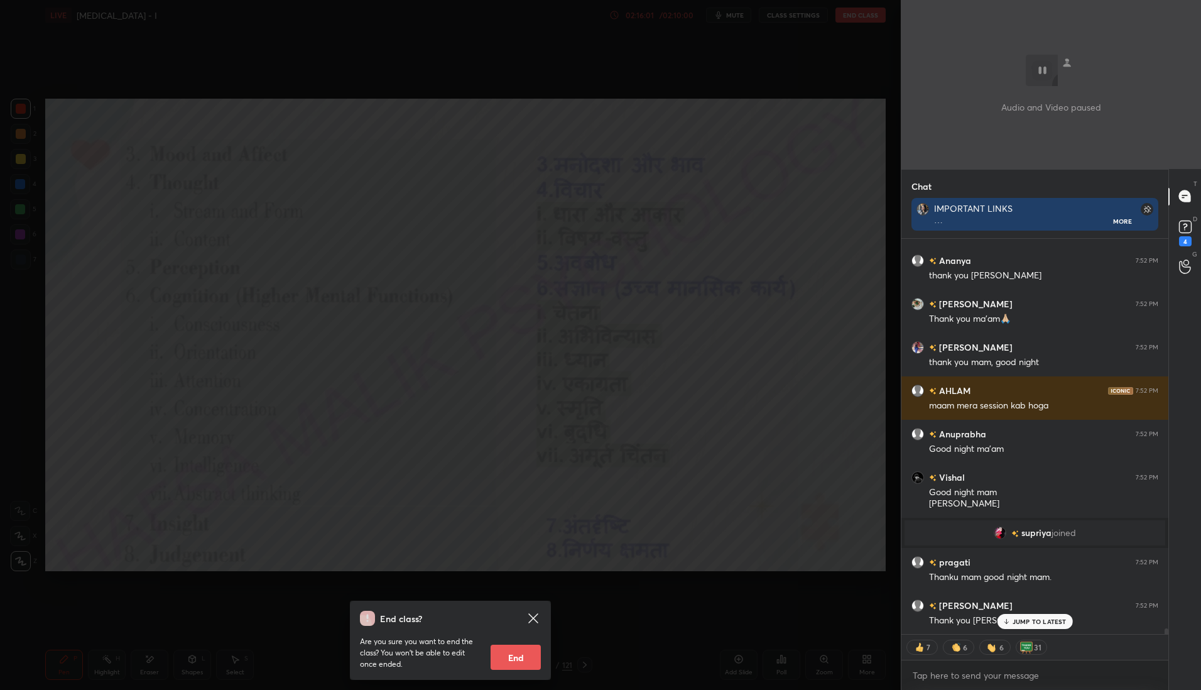
click at [529, 655] on button "End" at bounding box center [516, 657] width 50 height 25
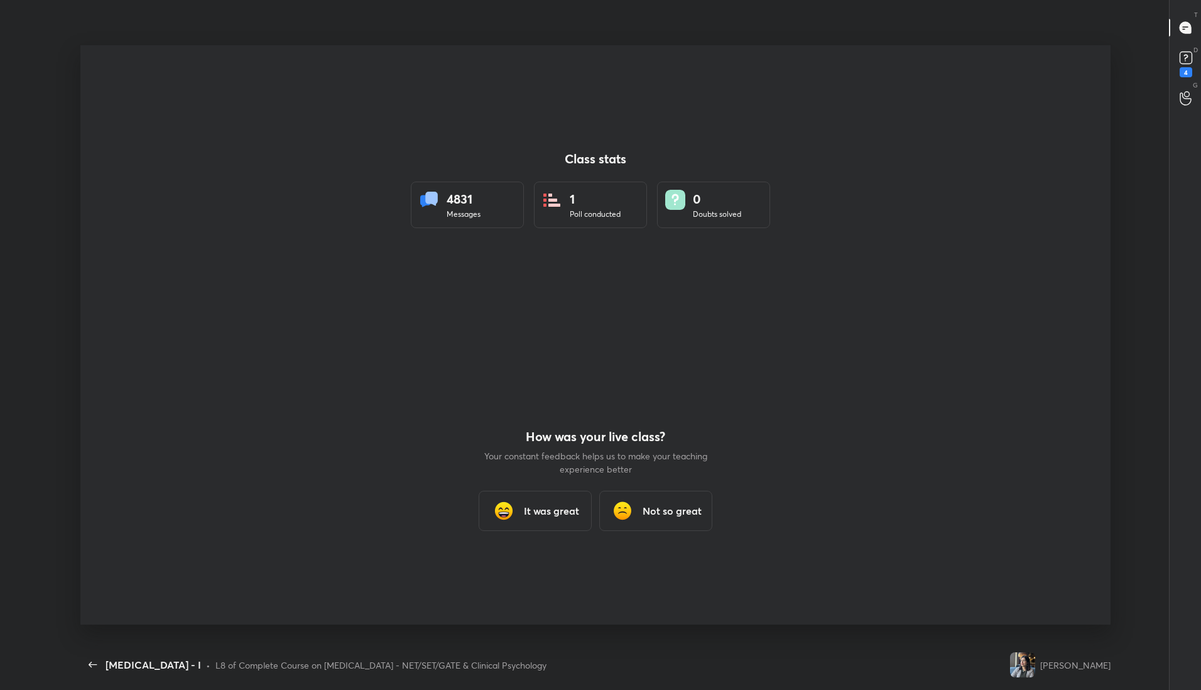
scroll to position [609, 1191]
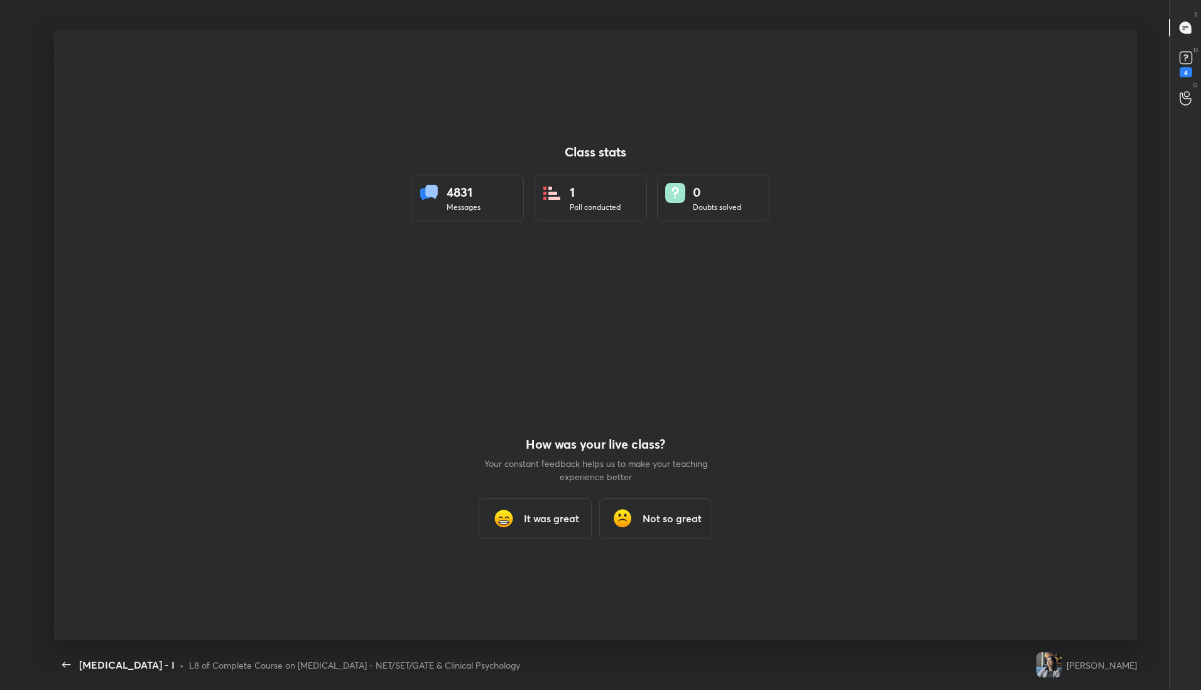
click at [552, 515] on h3 "It was great" at bounding box center [551, 518] width 55 height 15
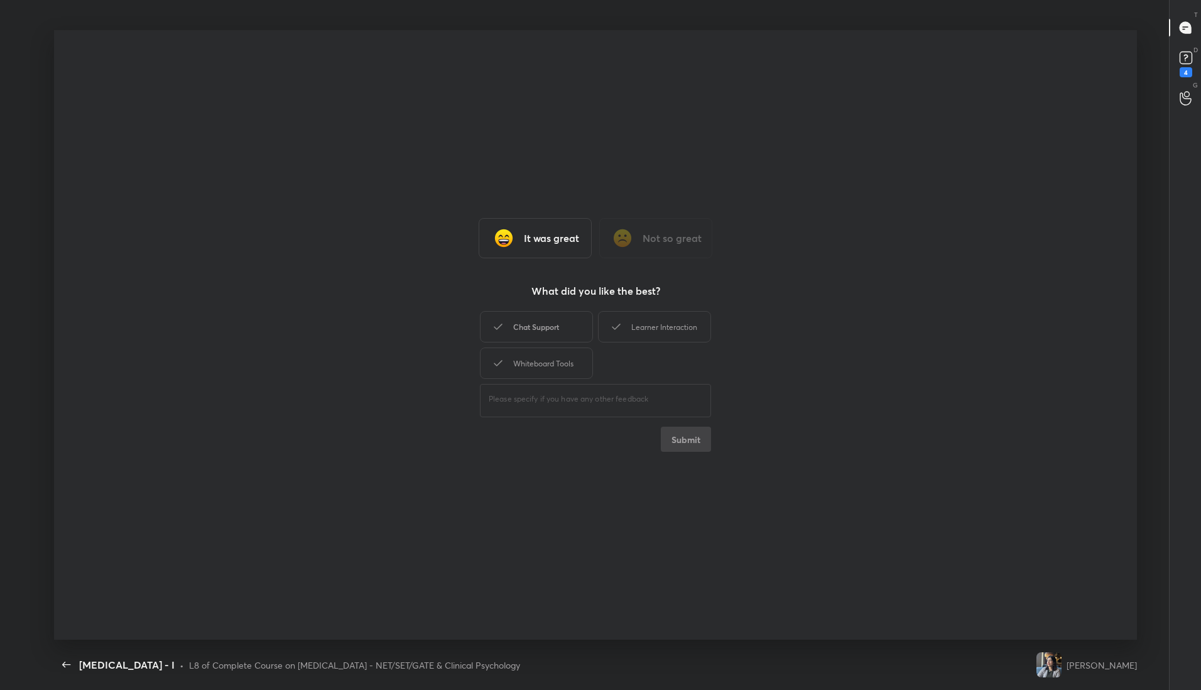
click at [552, 326] on div "Chat Support" at bounding box center [536, 326] width 113 height 31
click at [557, 361] on div "Whiteboard Tools" at bounding box center [536, 362] width 113 height 31
click at [654, 323] on div "Learner Interaction" at bounding box center [654, 326] width 113 height 31
click at [690, 435] on button "Submit" at bounding box center [686, 439] width 50 height 25
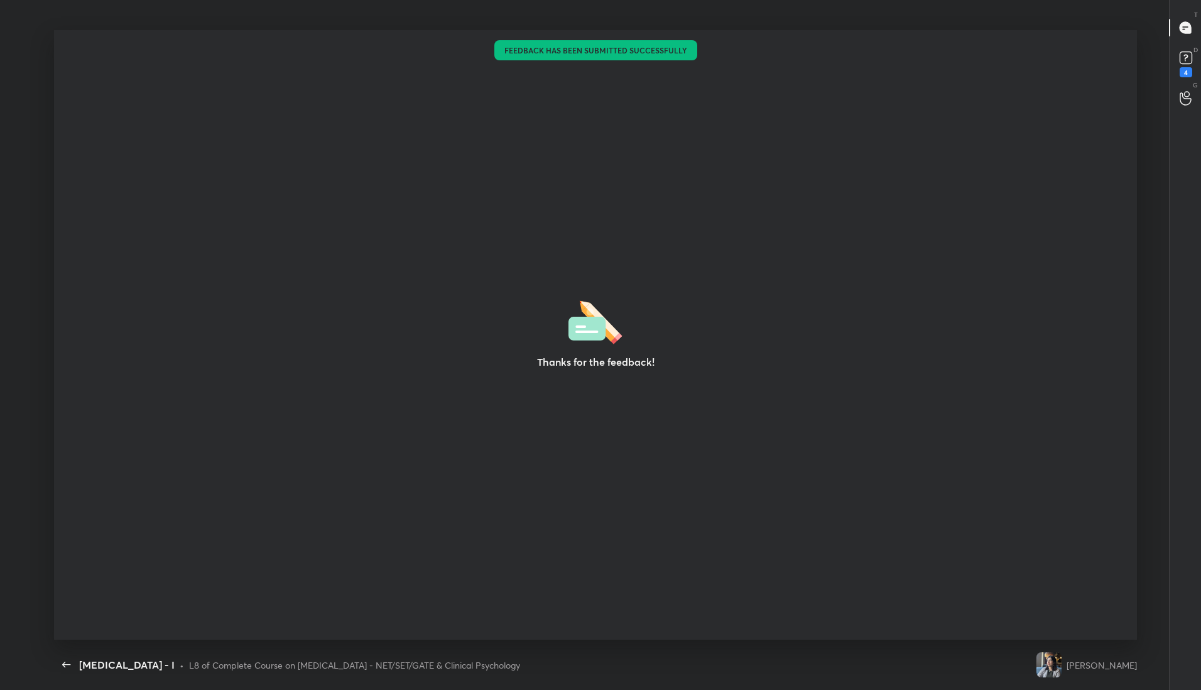
scroll to position [4, 1]
type textarea "x"
